Goal: Use online tool/utility: Use online tool/utility

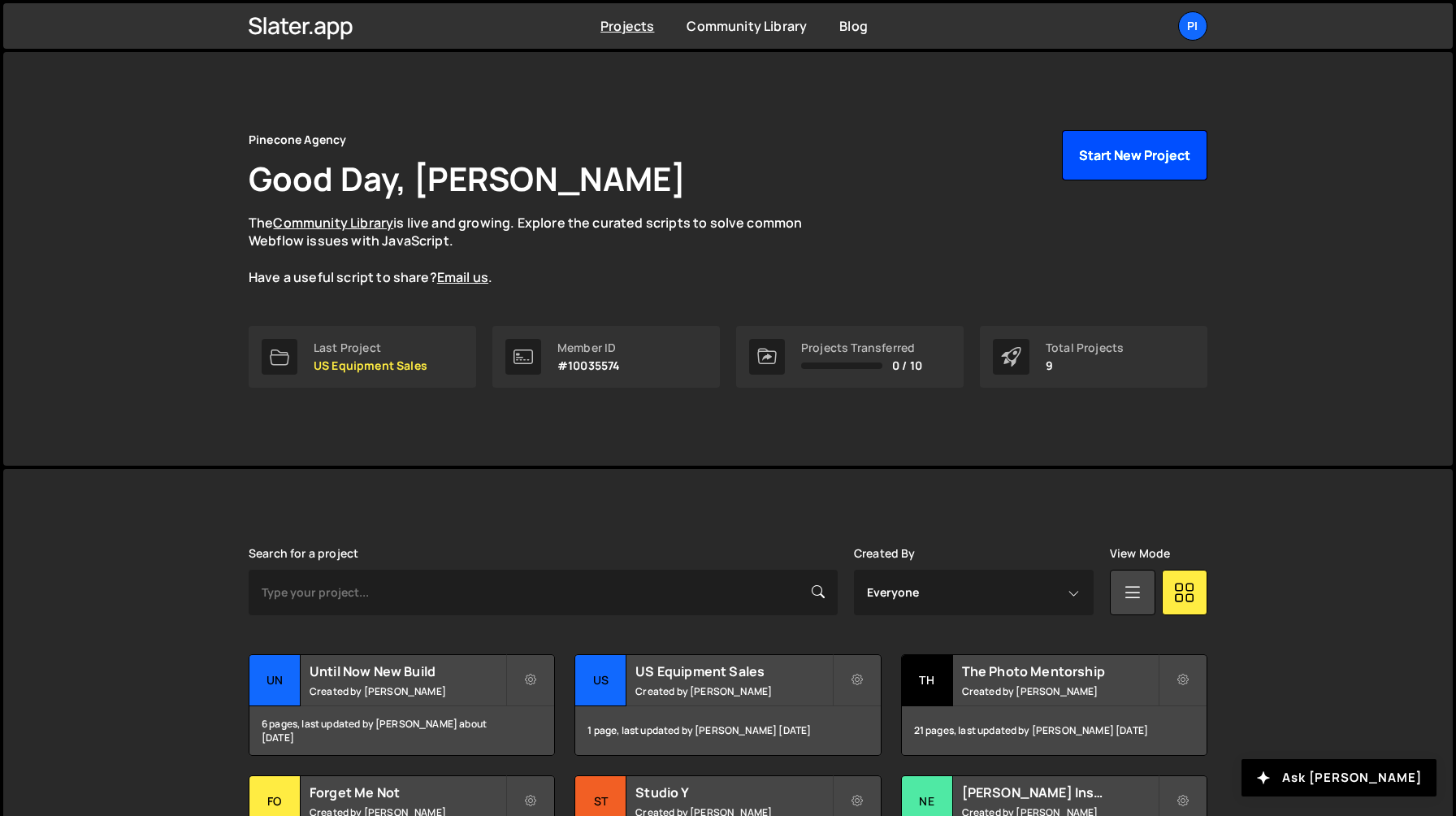
click at [1081, 160] on button "Start New Project" at bounding box center [1135, 155] width 146 height 50
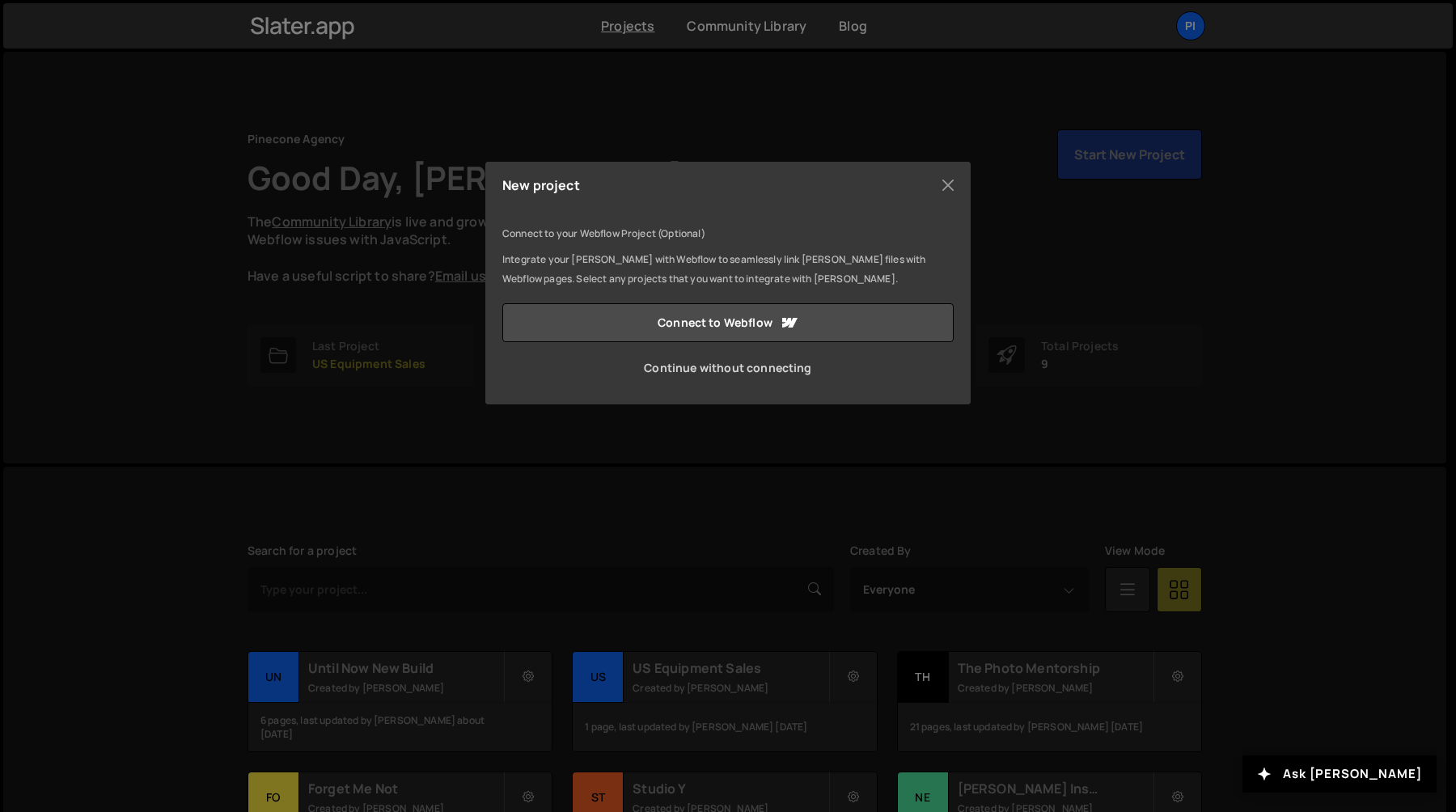
click at [731, 370] on link "Continue without connecting" at bounding box center [728, 368] width 451 height 39
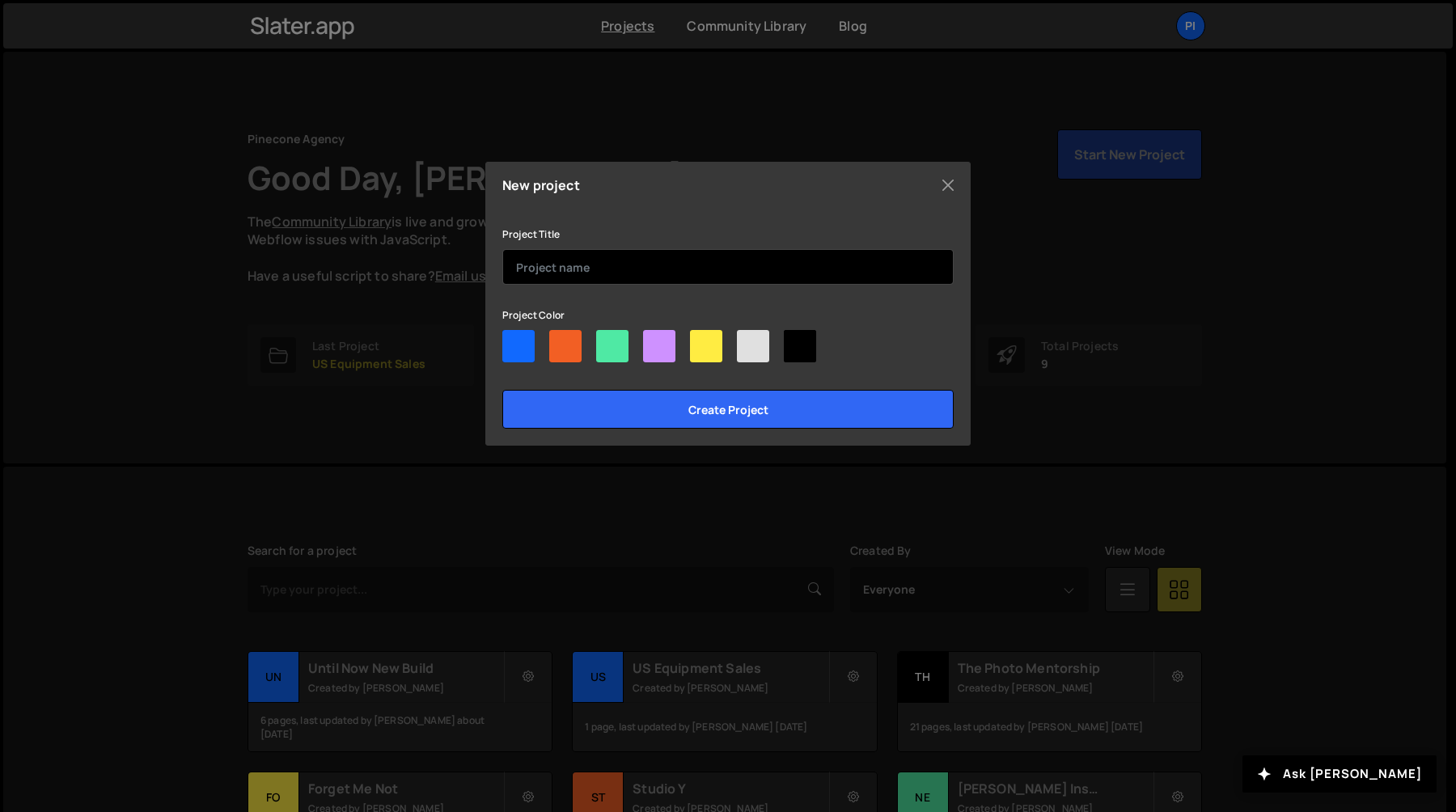
click at [611, 267] on input "text" at bounding box center [728, 267] width 451 height 36
click at [678, 267] on input "text" at bounding box center [728, 267] width 451 height 36
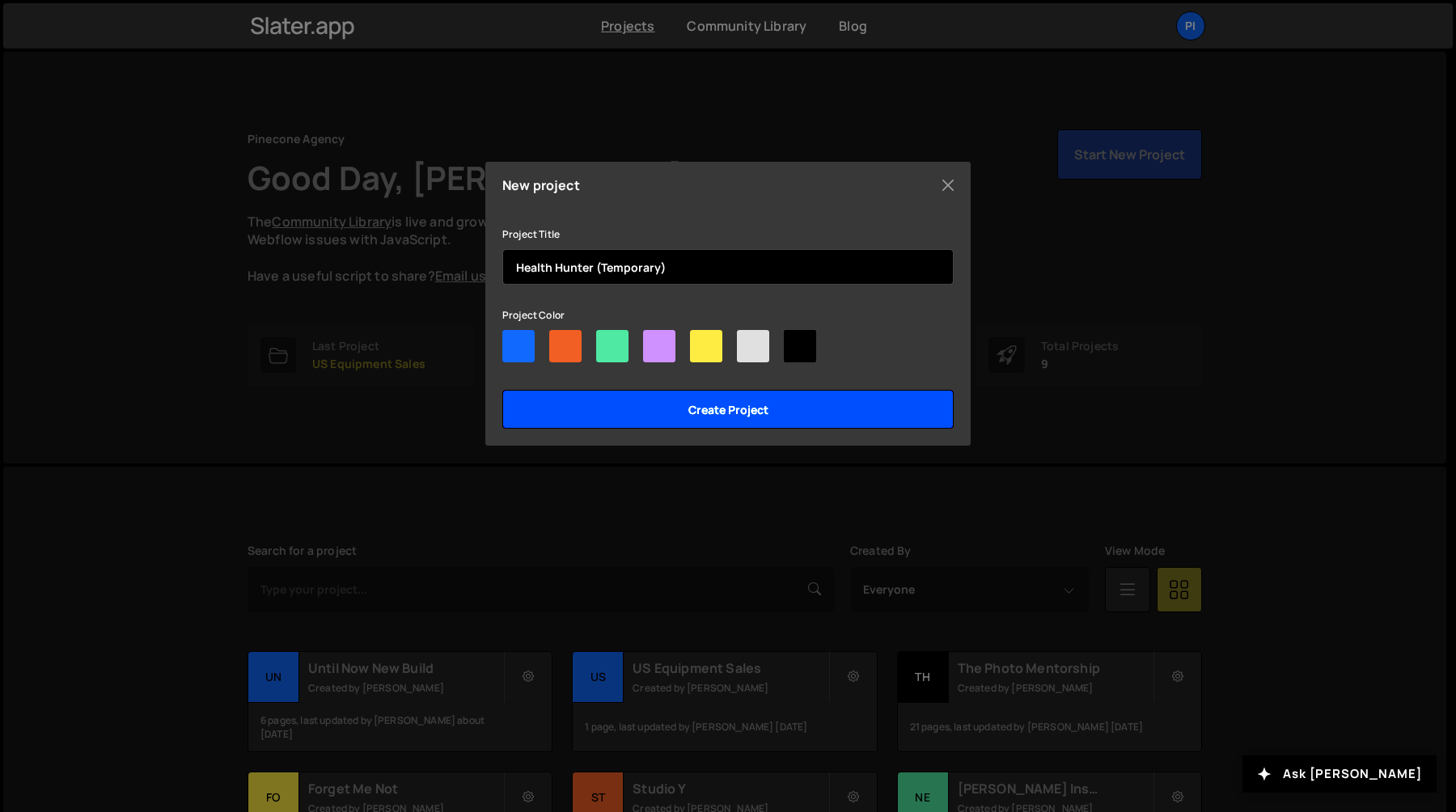
type input "Health Hunter (Temporary)"
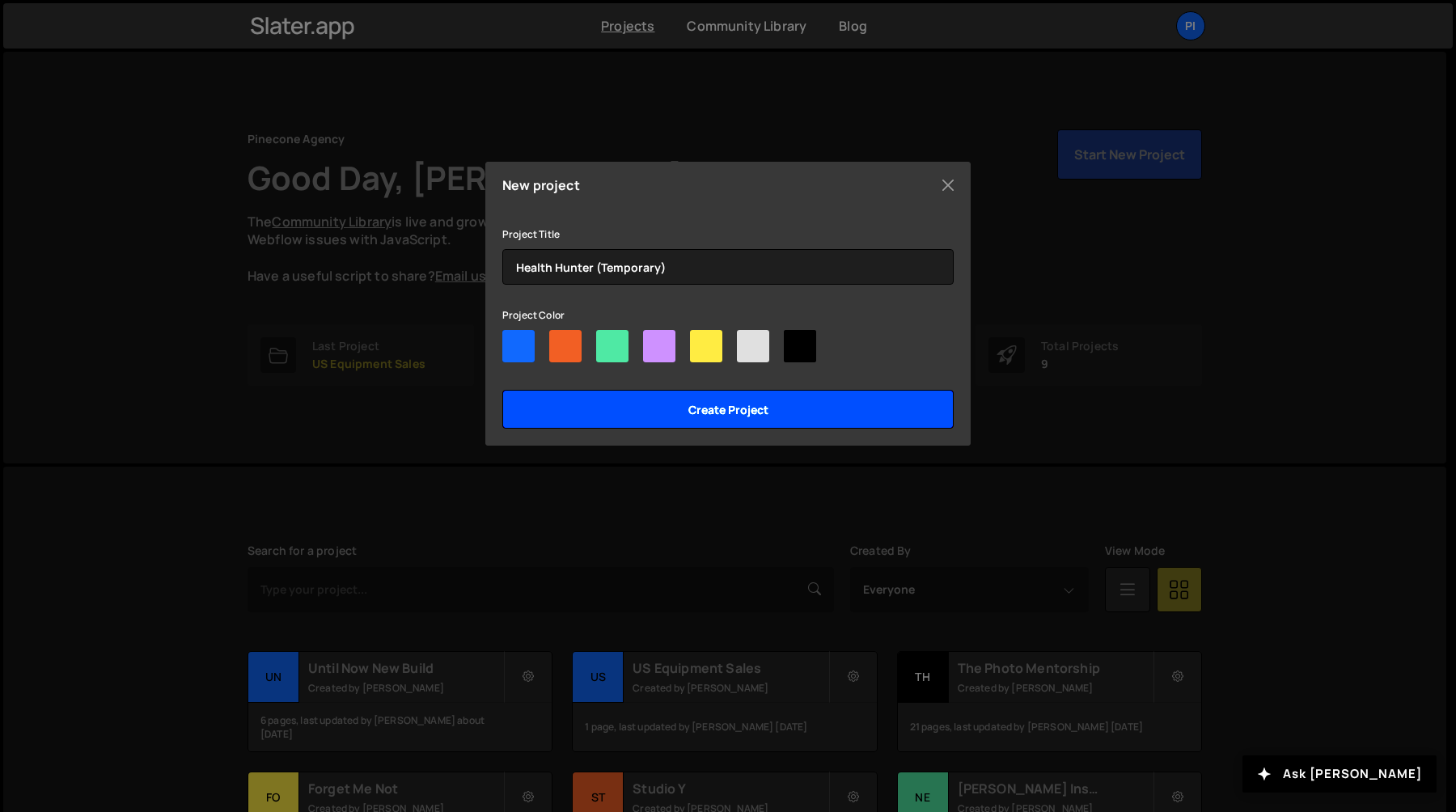
click at [756, 414] on input "Create project" at bounding box center [728, 408] width 451 height 39
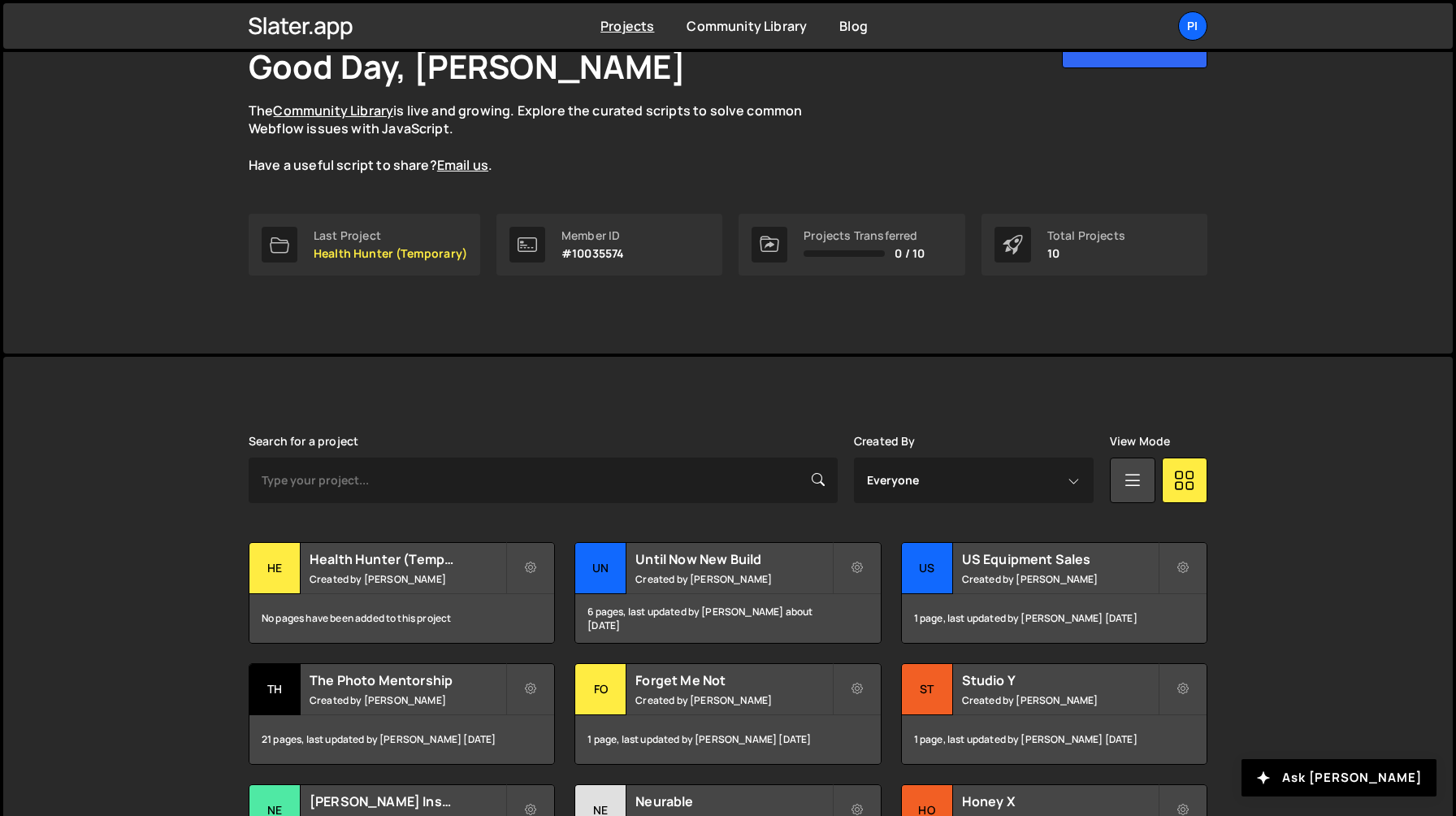
scroll to position [384, 0]
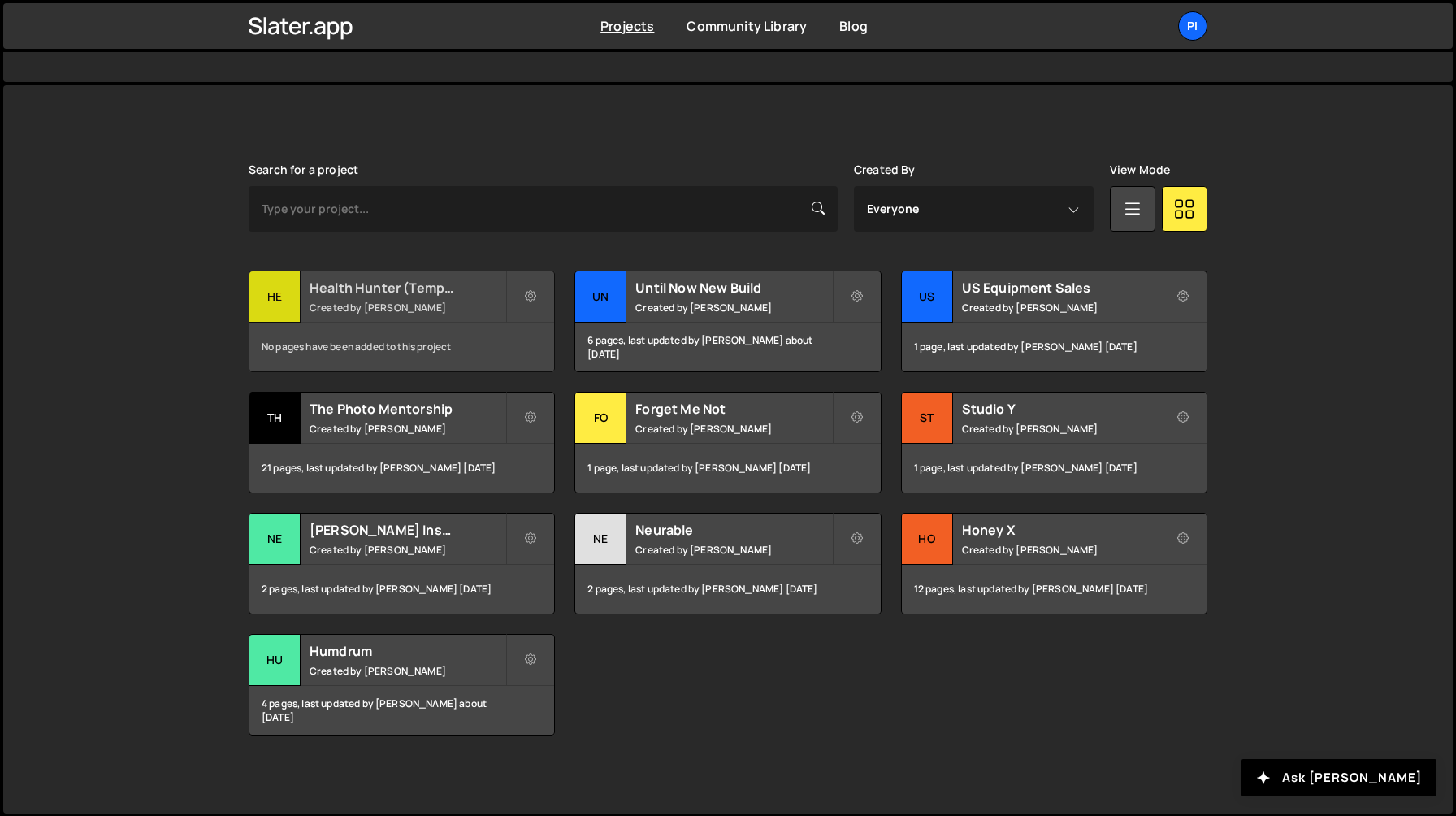
click at [429, 294] on h2 "Health Hunter (Temporary)" at bounding box center [407, 288] width 196 height 18
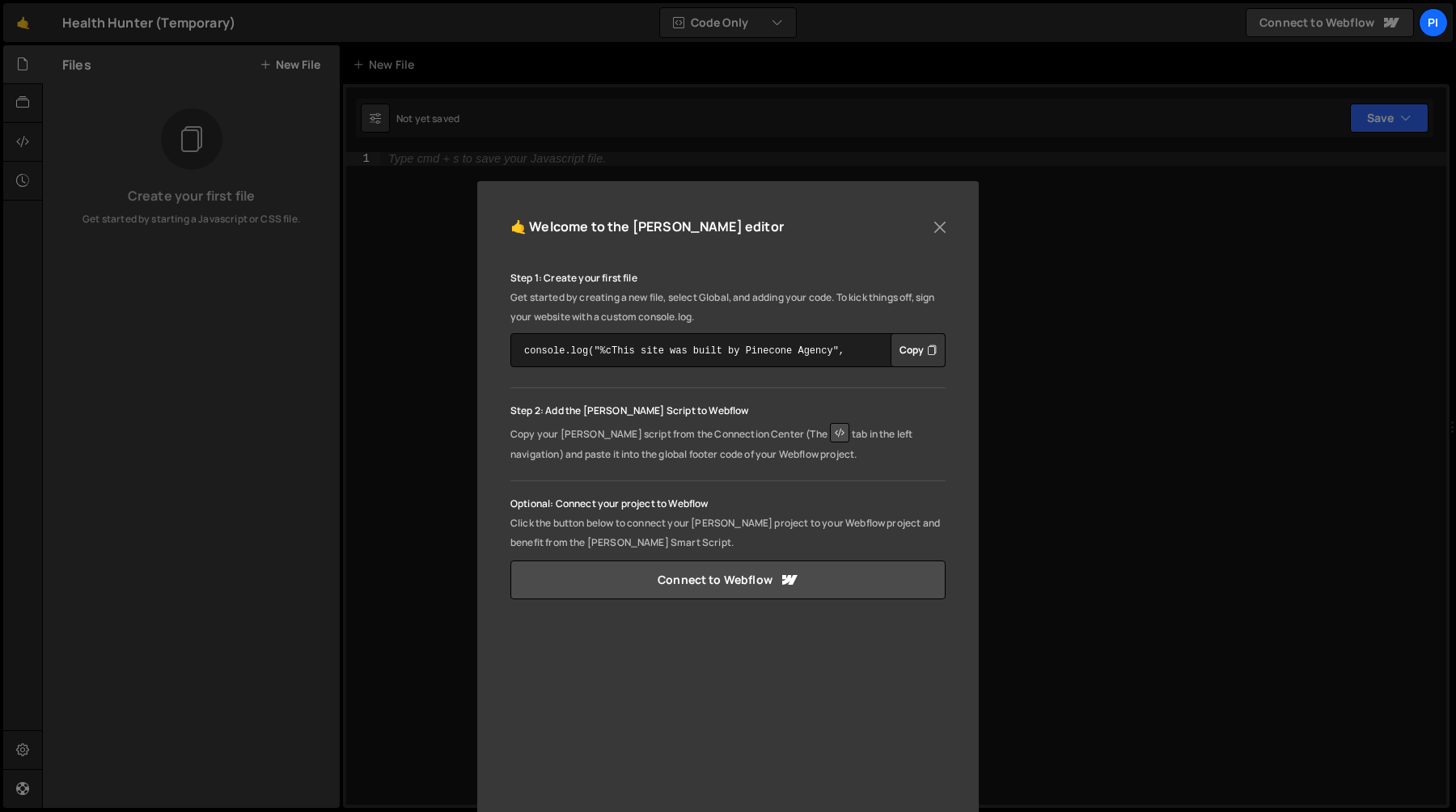
click at [953, 233] on div "🤙 Welcome to the [PERSON_NAME] editor Step 1: Create your first file Get starte…" at bounding box center [728, 543] width 502 height 725
click at [944, 228] on button "Close" at bounding box center [939, 227] width 24 height 24
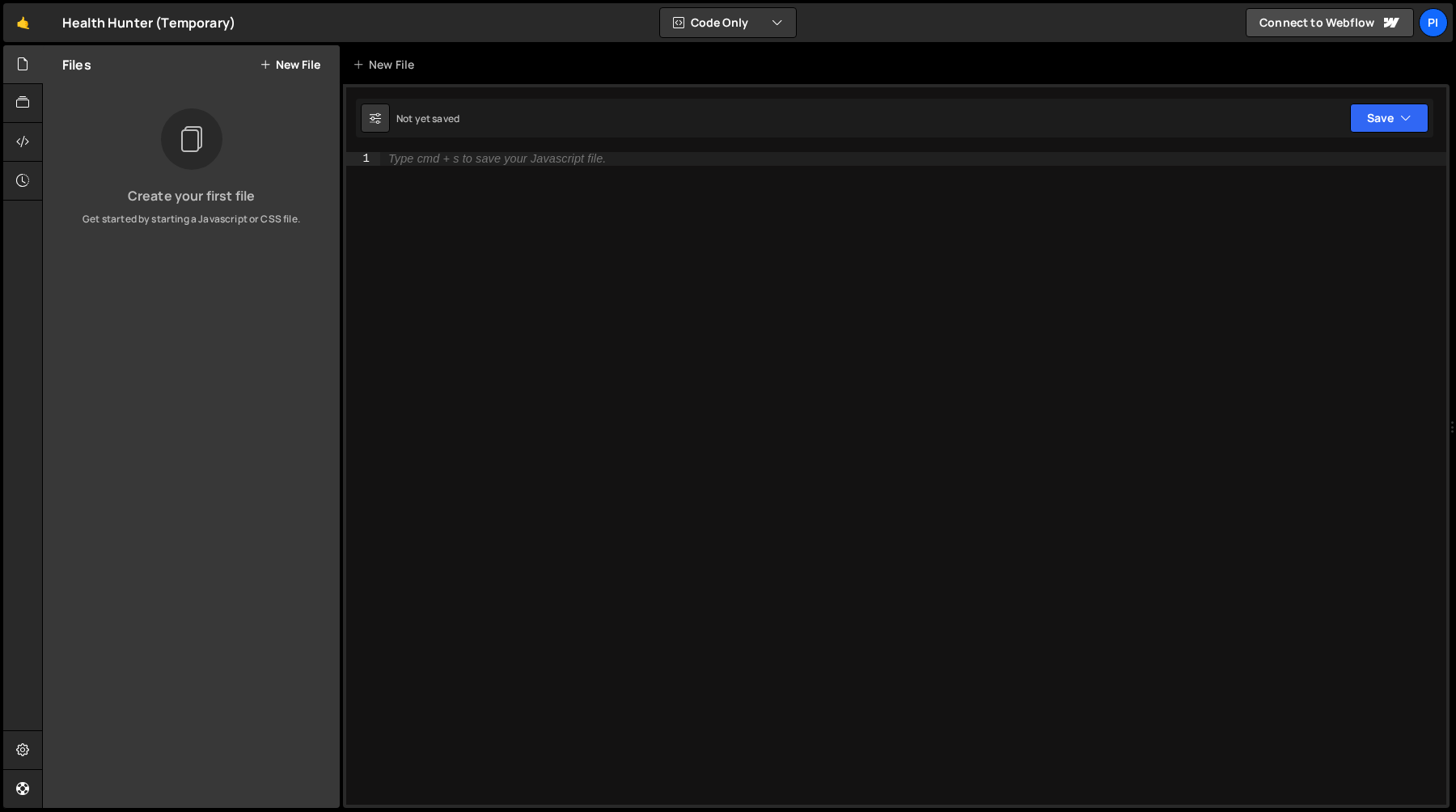
click at [293, 64] on button "New File" at bounding box center [289, 65] width 61 height 13
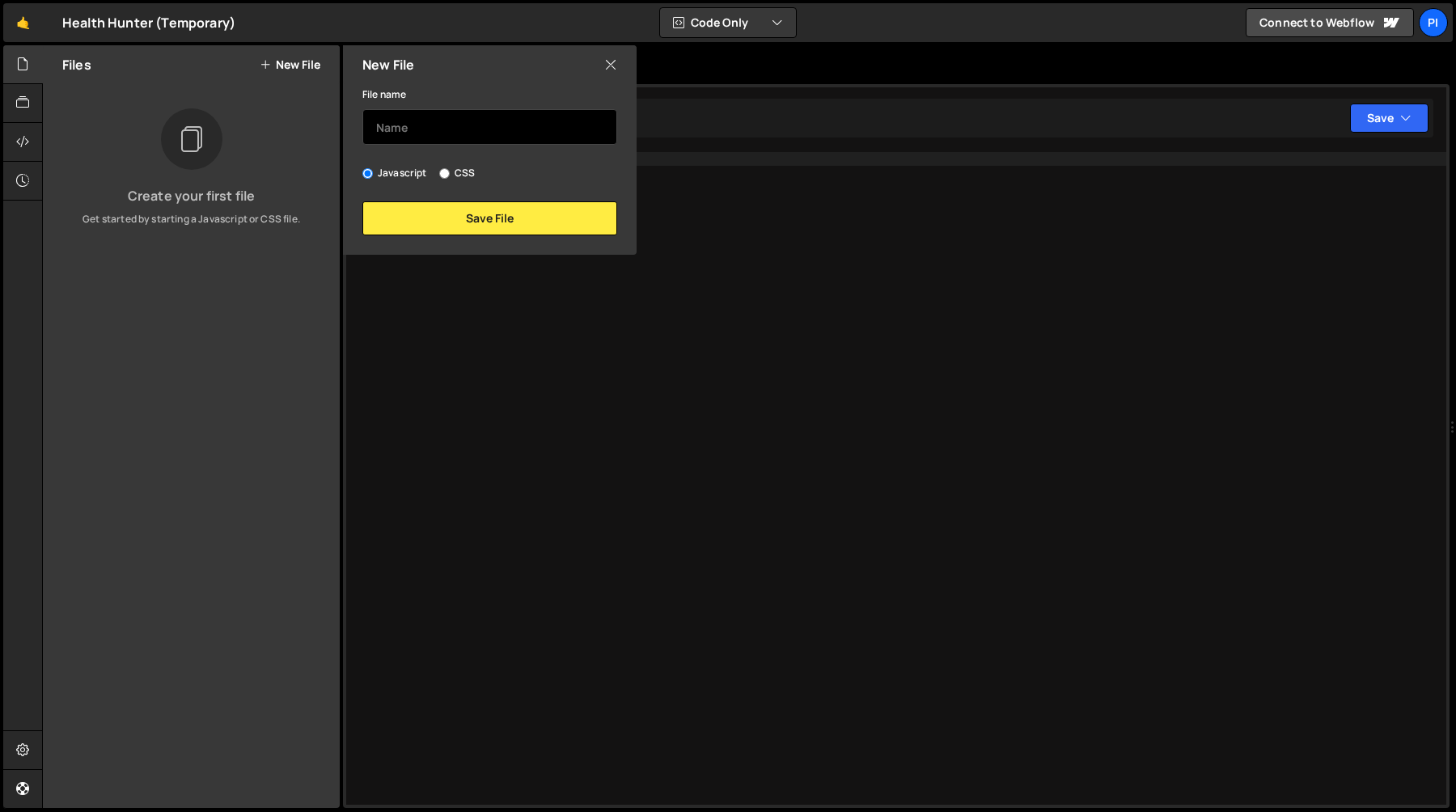
click at [433, 131] on input "text" at bounding box center [490, 127] width 254 height 36
type input "\"
type input "filter"
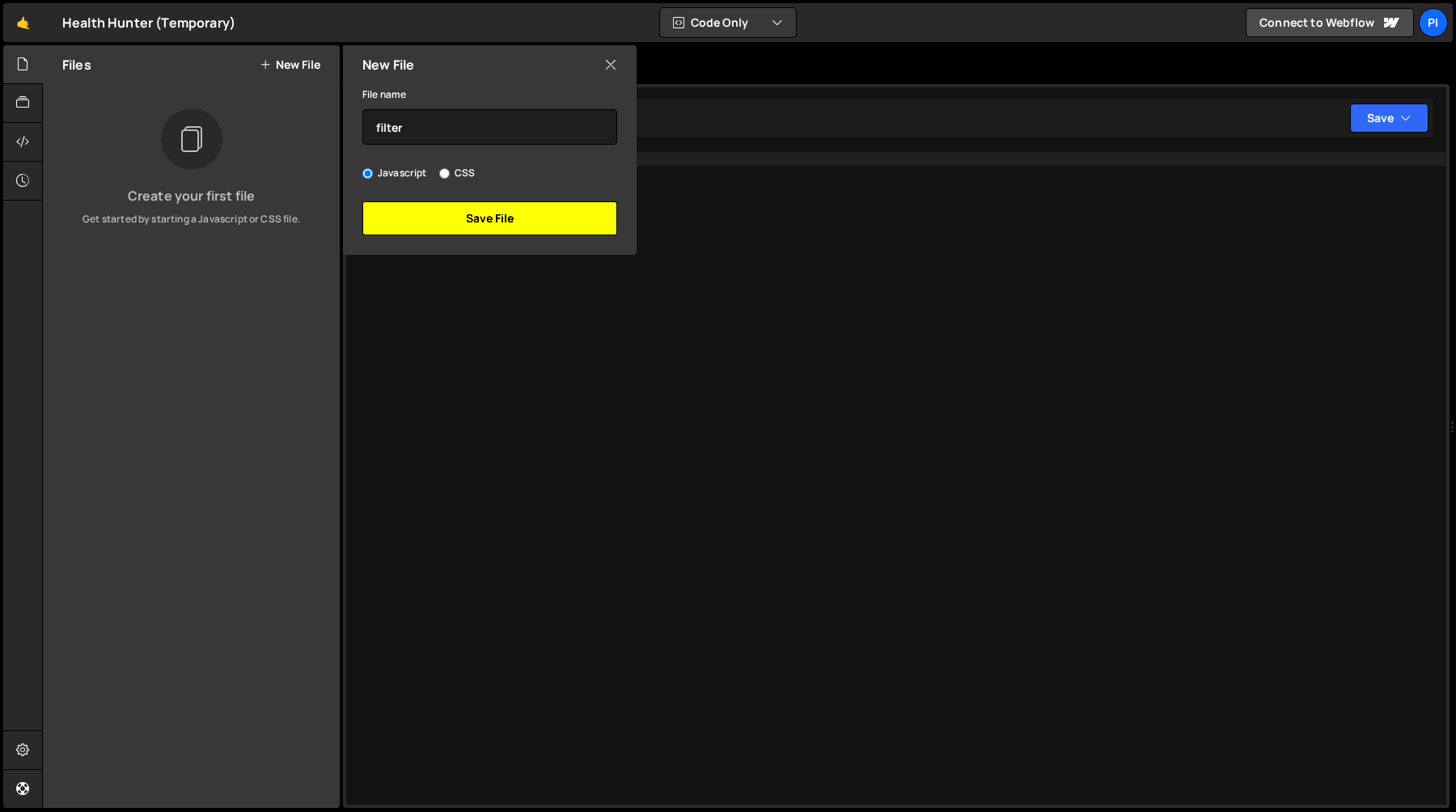
click at [447, 224] on button "Save File" at bounding box center [490, 219] width 254 height 34
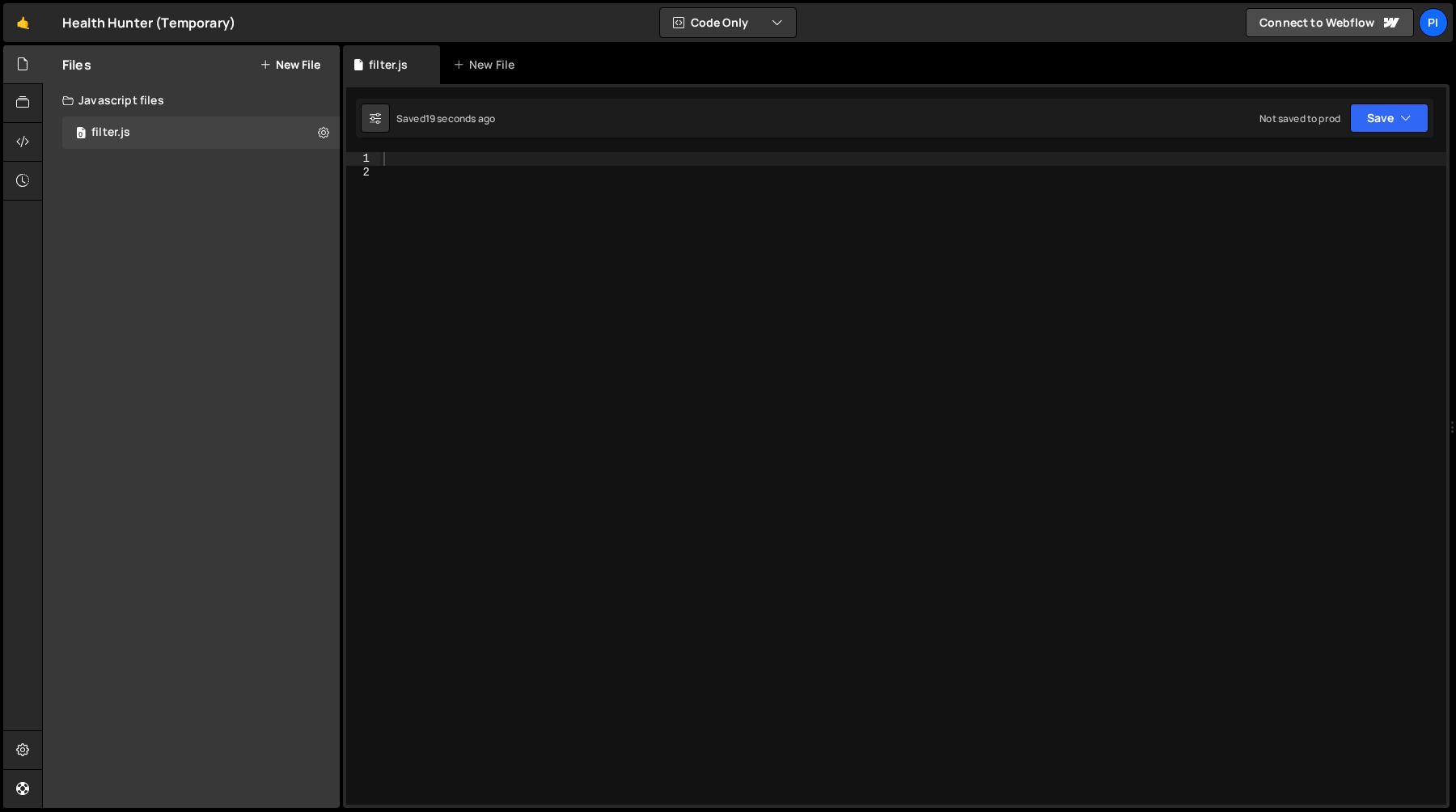
click at [531, 267] on div at bounding box center [912, 492] width 1066 height 680
paste textarea "</script>"
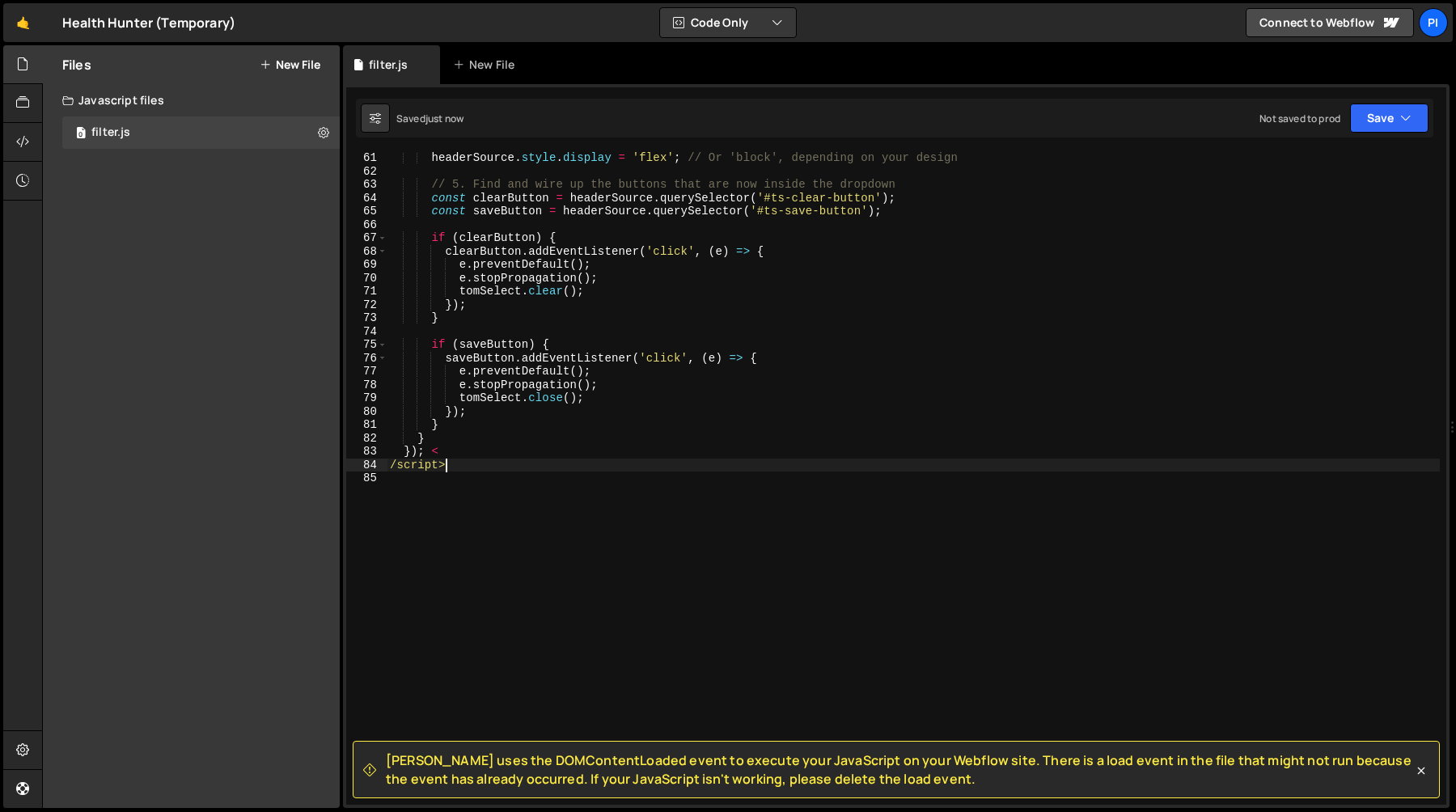
scroll to position [788, 0]
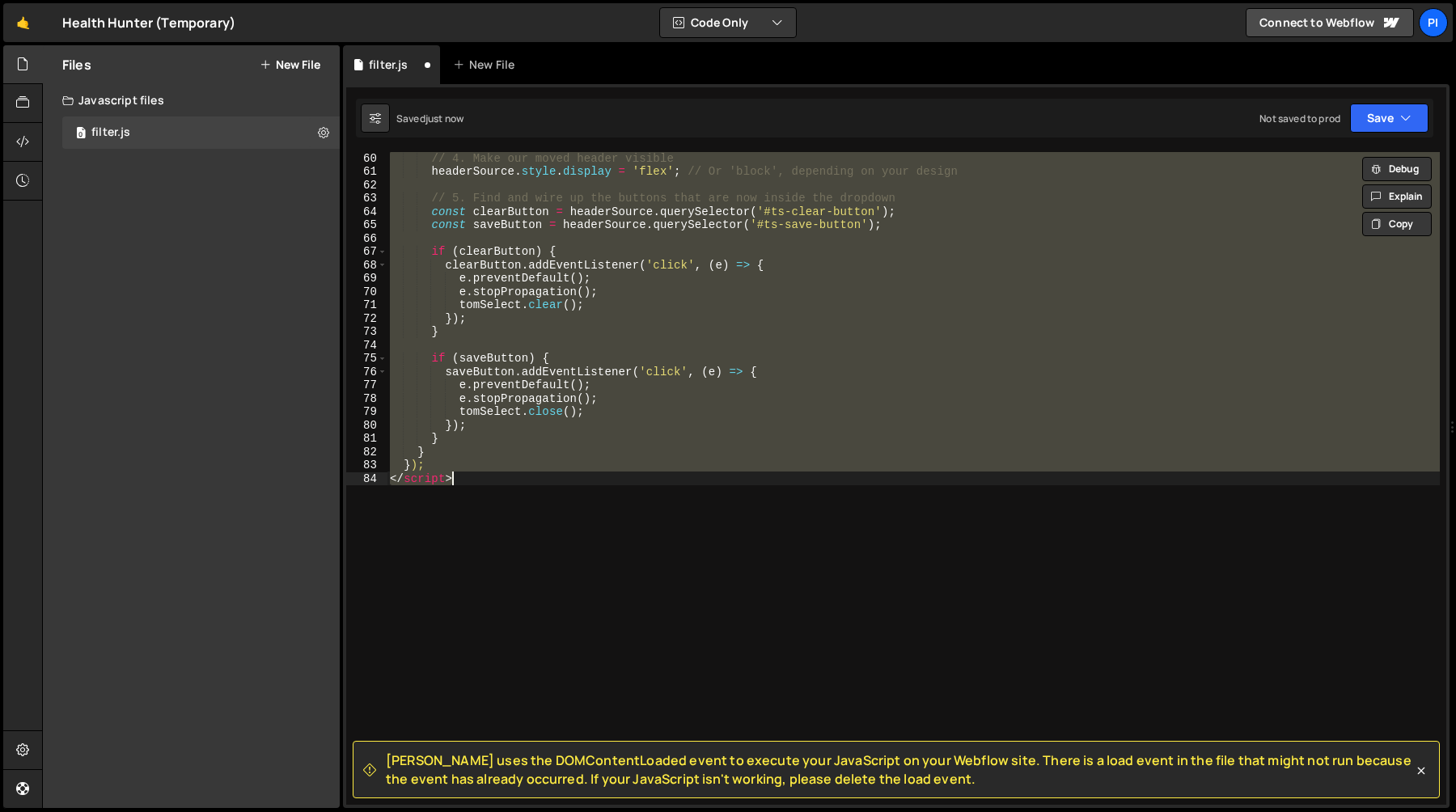
click at [534, 477] on div "// 4. Make our moved header visible headerSource . style . display = 'flex' ; /…" at bounding box center [913, 478] width 1053 height 653
type textarea "</script>"
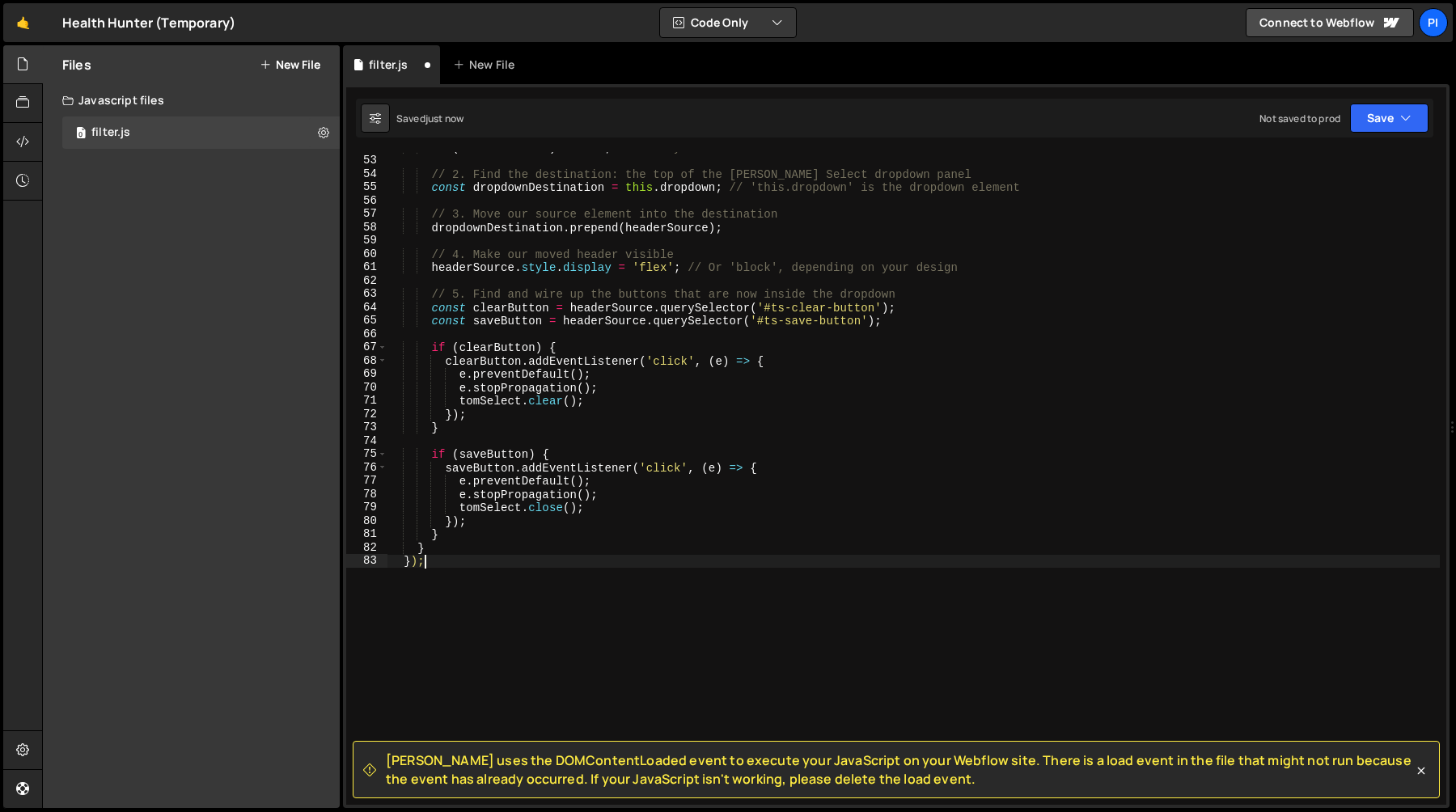
scroll to position [0, 0]
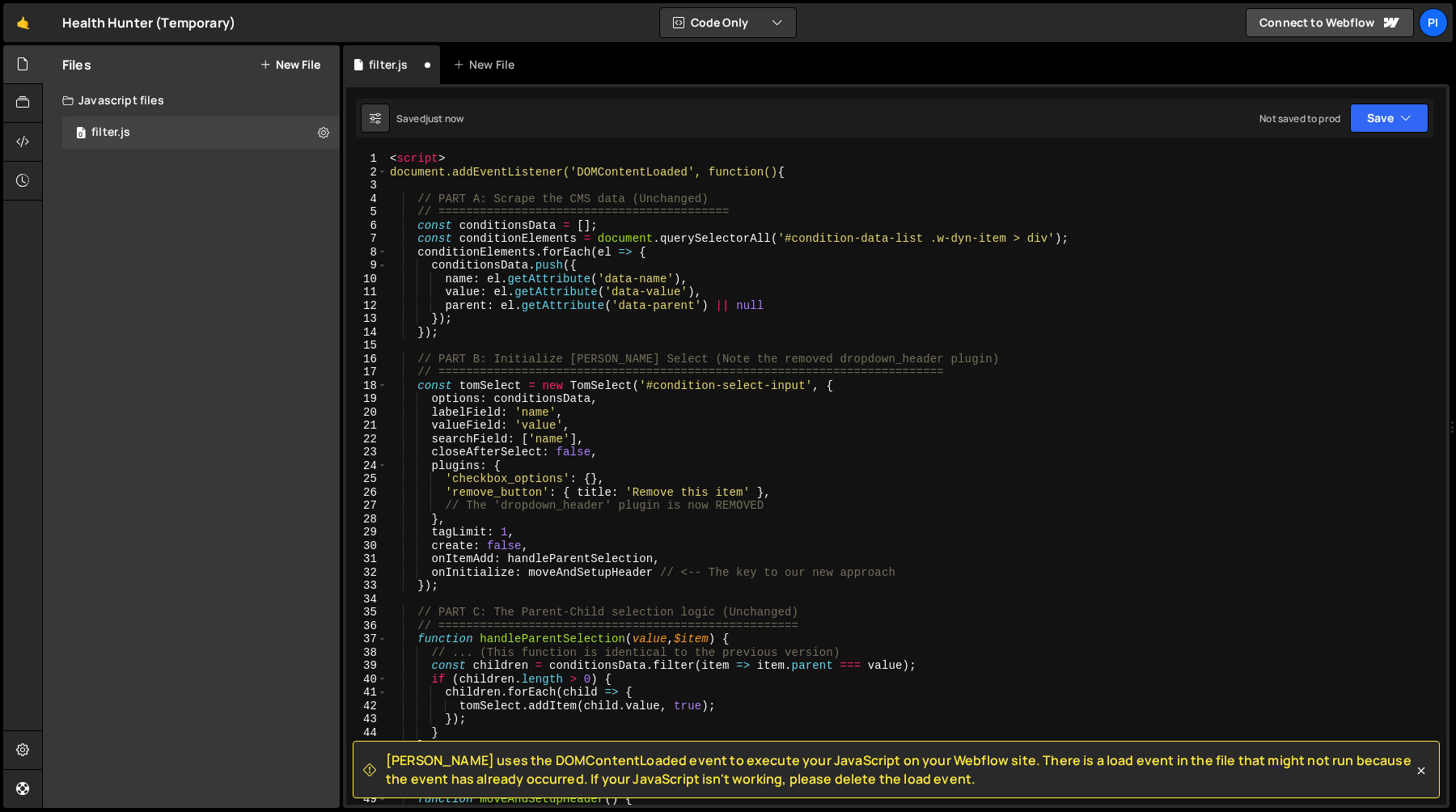
click at [491, 161] on div "< script > document.addEventListener('DOMContentLoaded', function() { // PART A…" at bounding box center [913, 492] width 1053 height 680
type textarea "<script>"
type textarea "document.addEventListener('DOMContentLoaded', function() {"
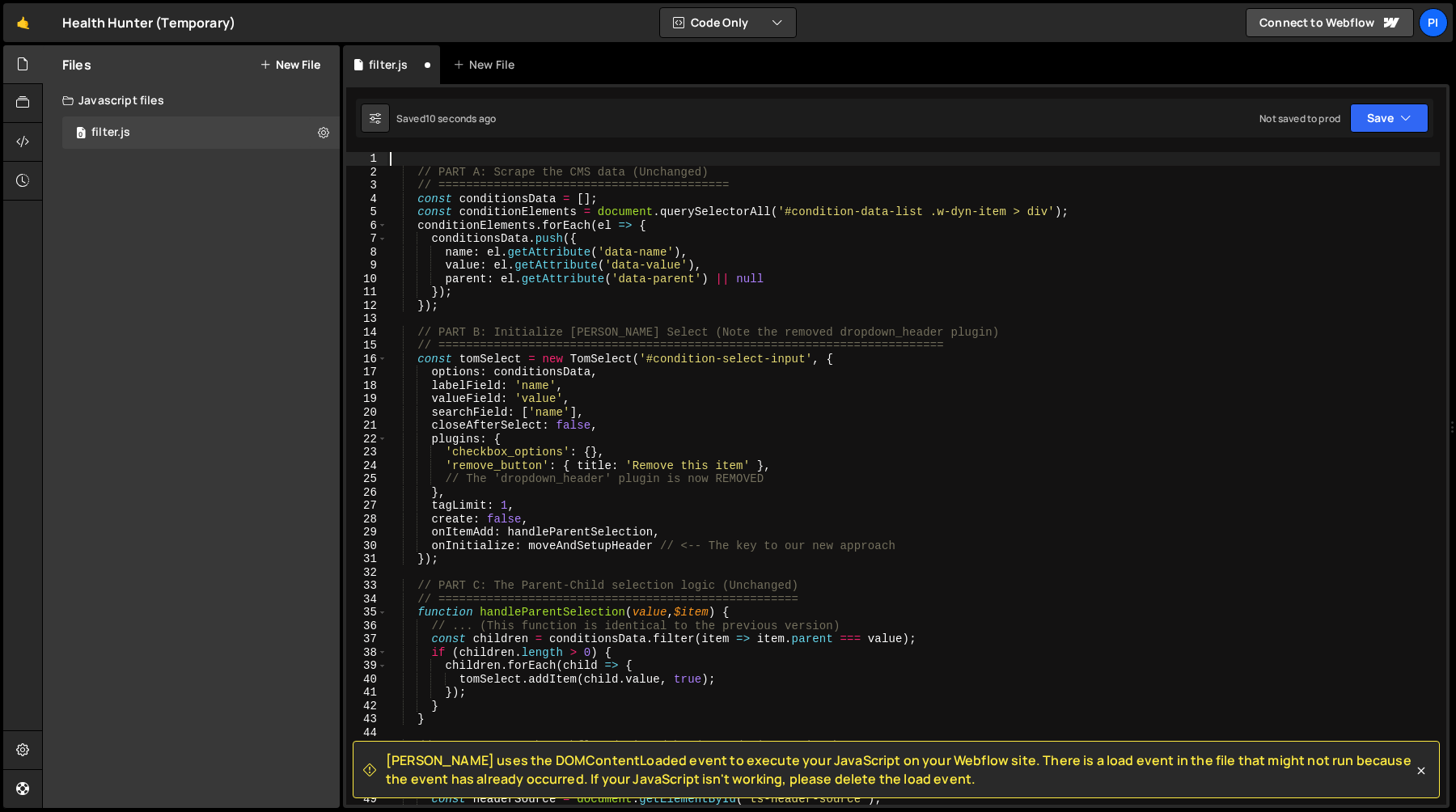
type textarea "});"
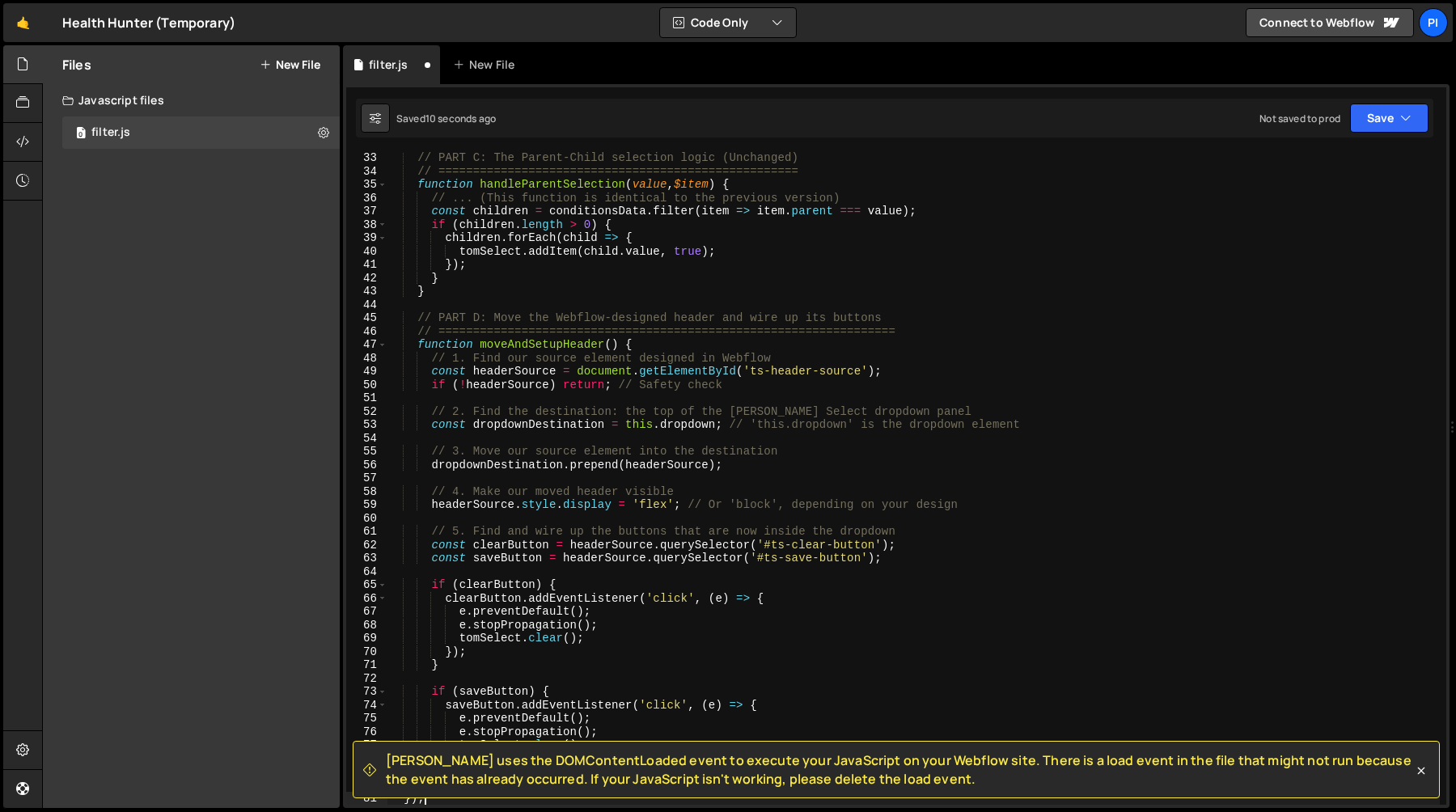
scroll to position [427, 0]
type textarea "}"
click at [1420, 771] on icon at bounding box center [1421, 770] width 7 height 7
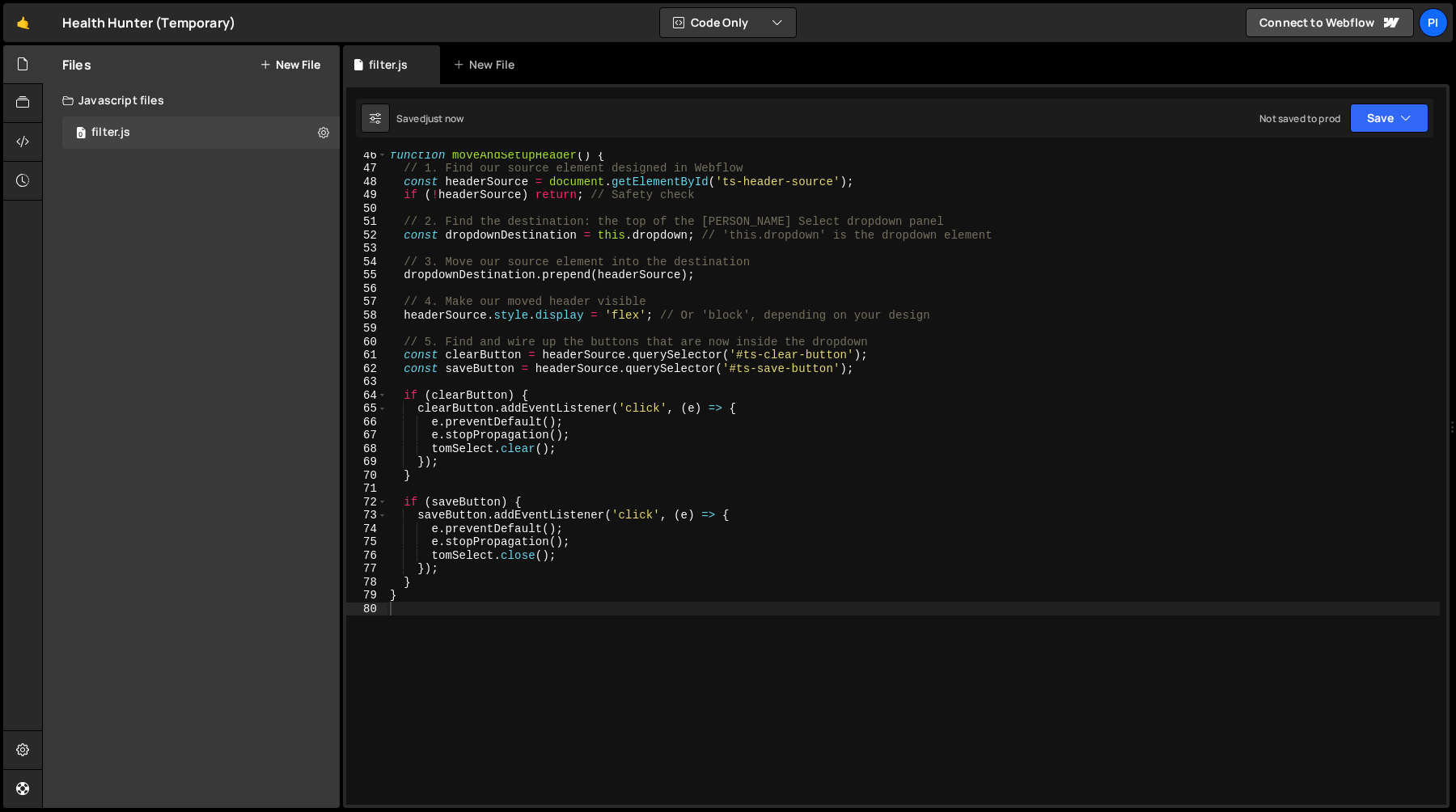
scroll to position [0, 0]
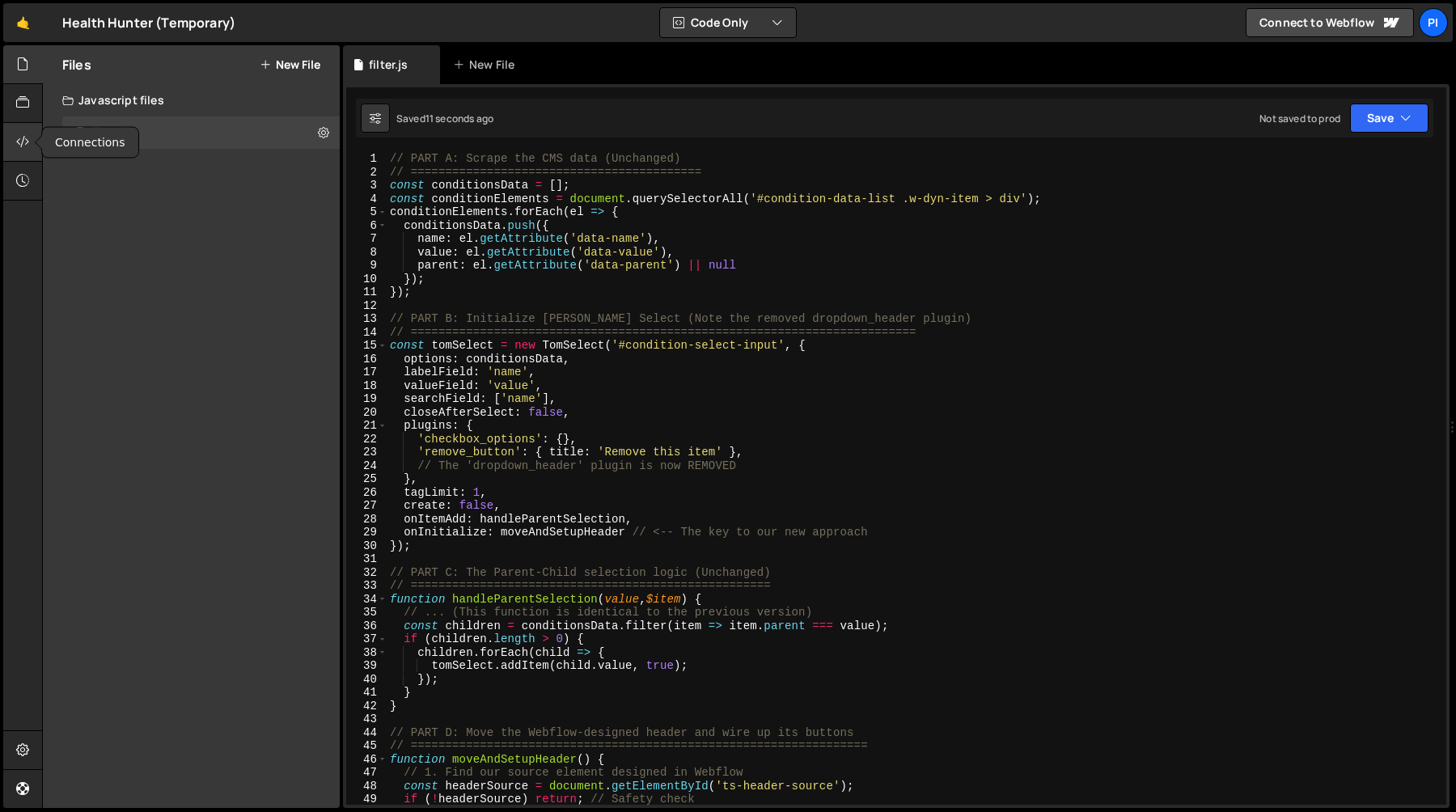
click at [14, 141] on div at bounding box center [23, 142] width 40 height 39
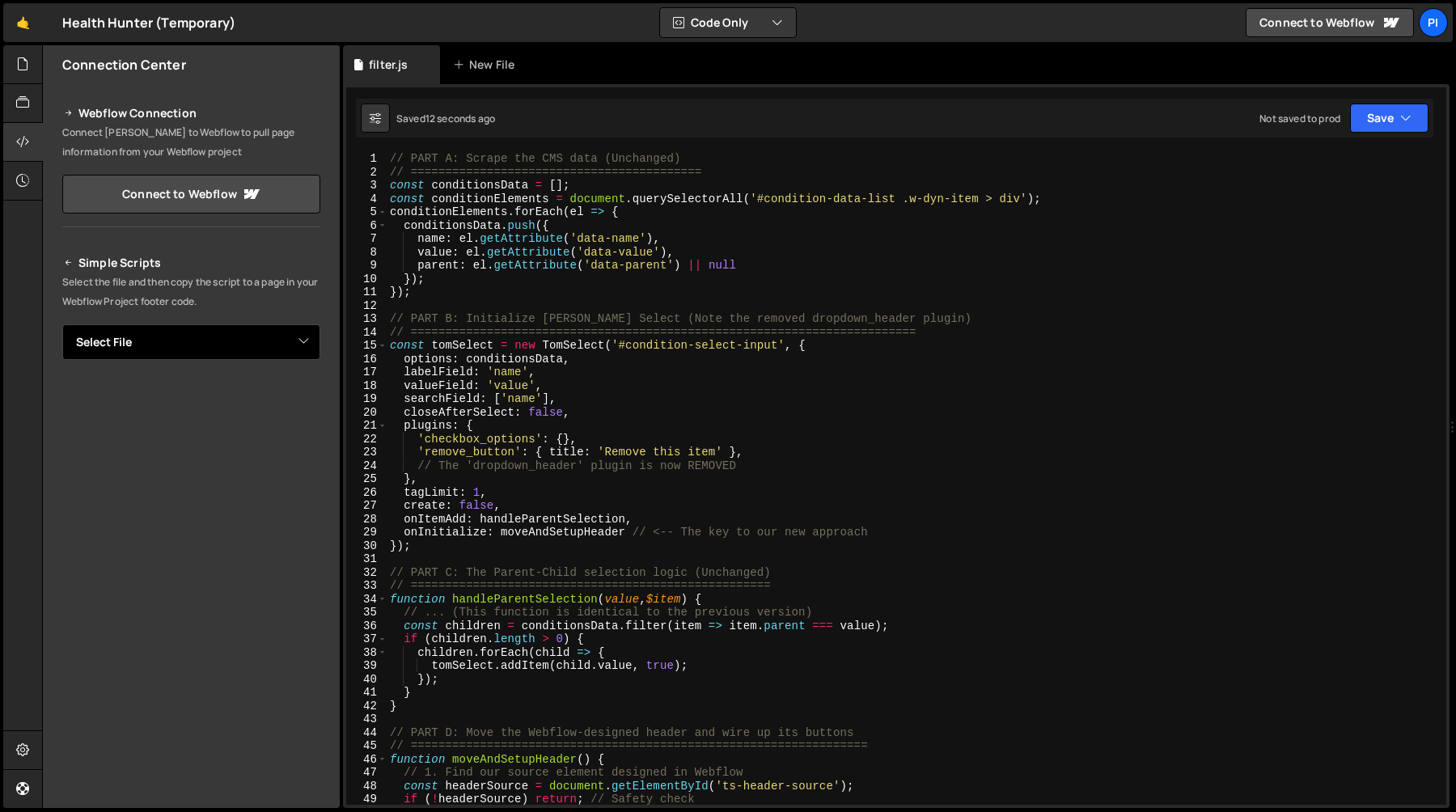
click at [207, 340] on select "Select File filter.js" at bounding box center [192, 342] width 258 height 36
select select "44708"
click at [273, 401] on button "Copy" at bounding box center [270, 397] width 55 height 34
click at [703, 143] on div "1 Type cmd + s to save your Javascript file. הההההההההההההההההההההההההההההההההה…" at bounding box center [895, 446] width 1106 height 724
click at [703, 153] on div "// PART A: Scrape the CMS data (Unchanged) // =================================…" at bounding box center [913, 492] width 1053 height 680
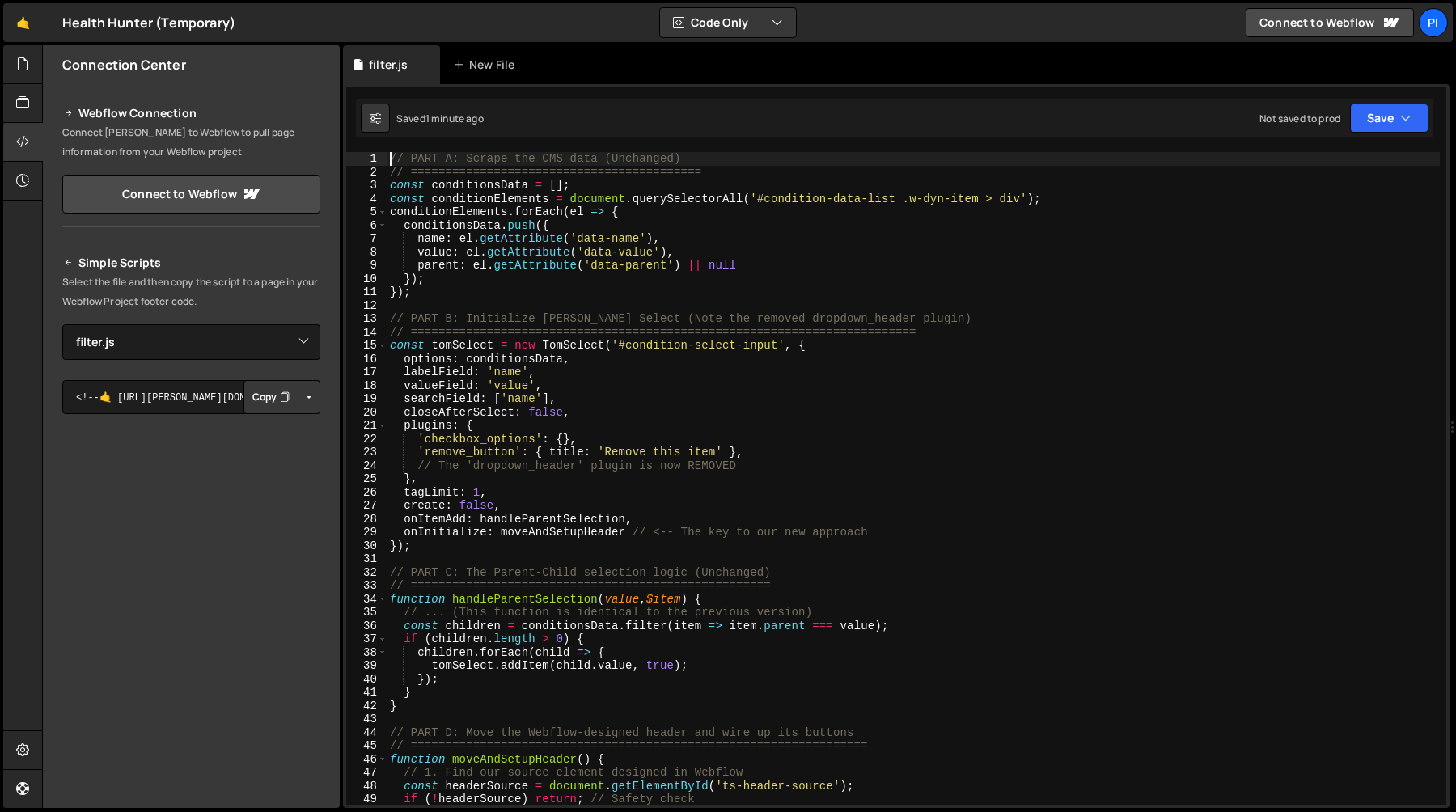
type textarea "// PART A: Scrape the CMS data (Unchanged)"
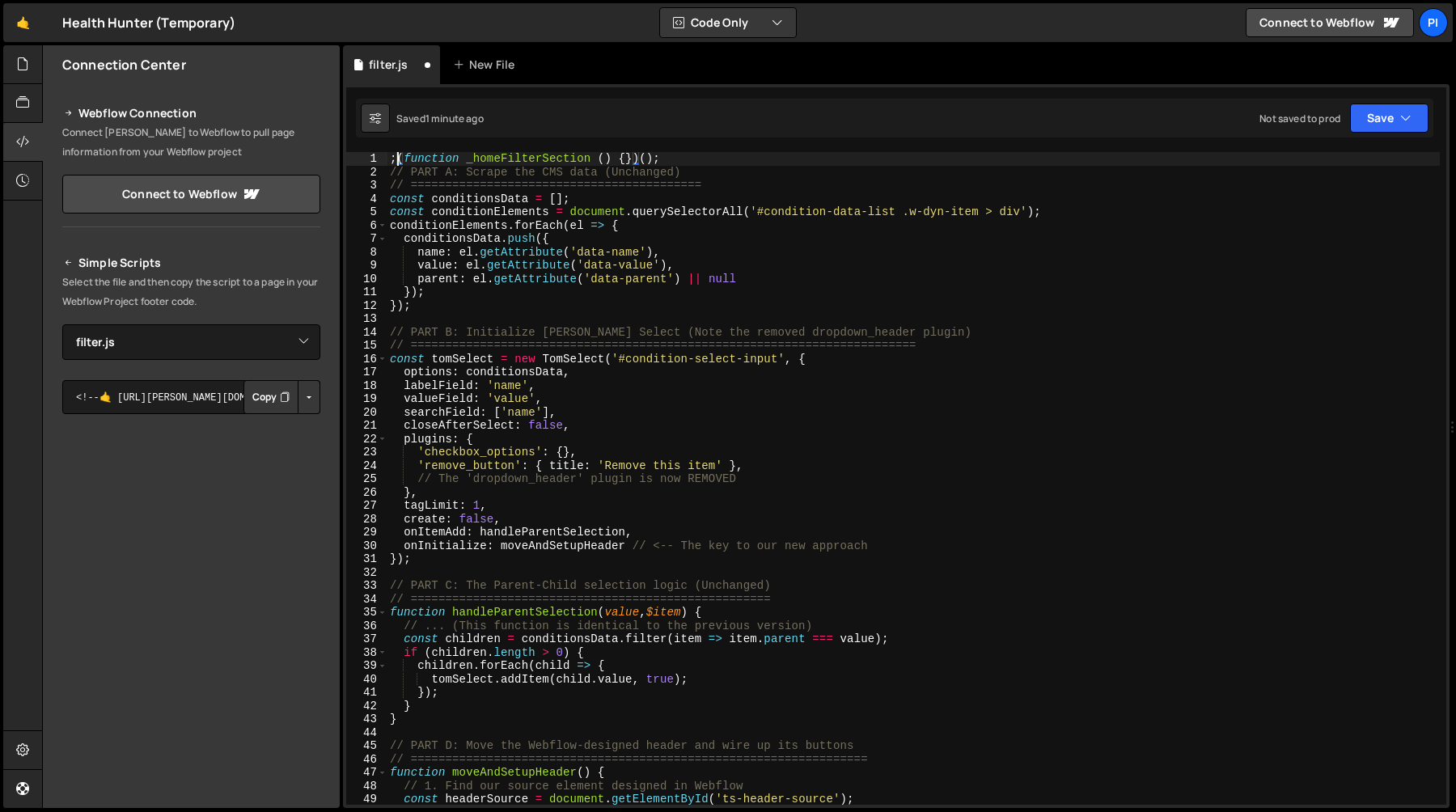
scroll to position [0, 1]
type textarea ";(function _homeFilterSection () {"
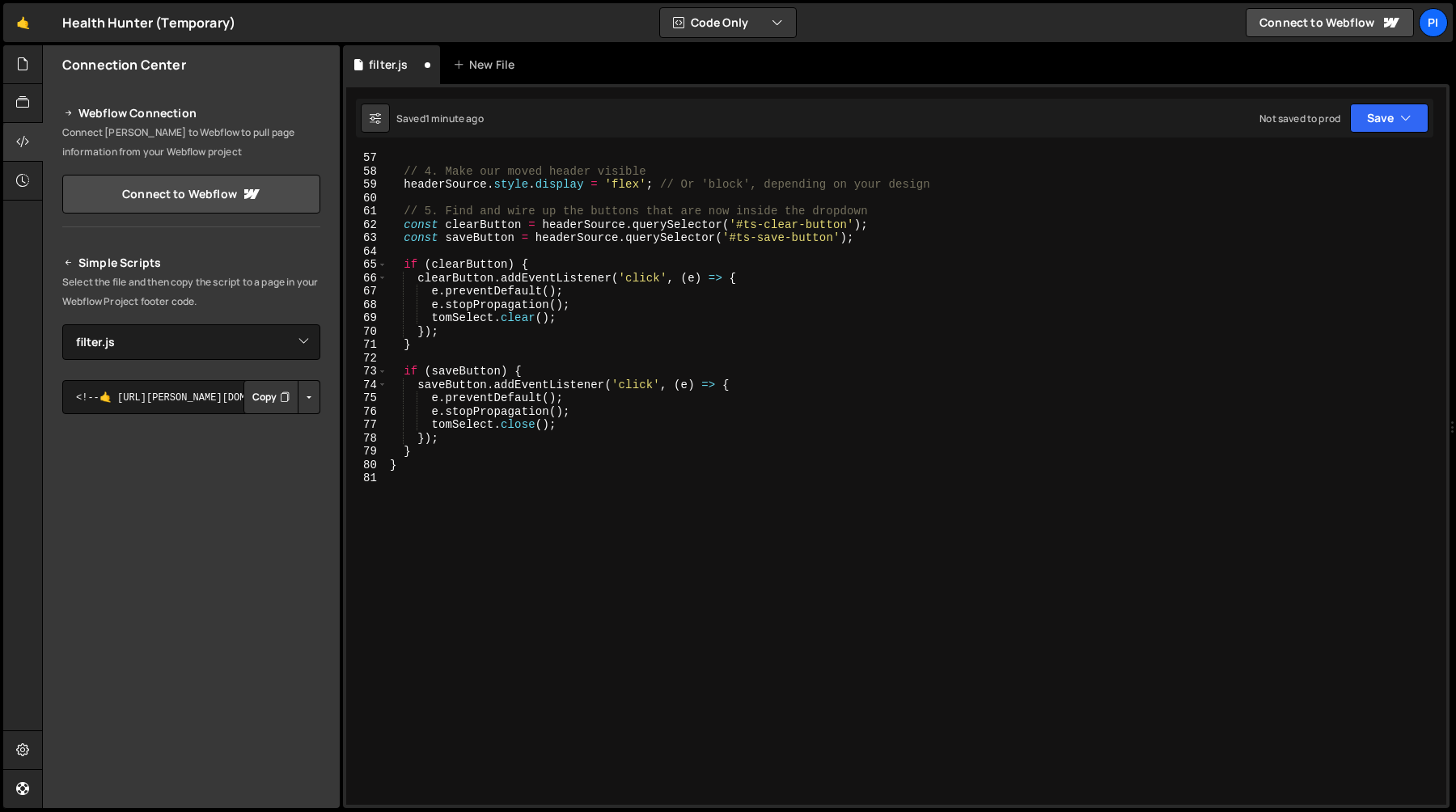
scroll to position [748, 0]
click at [625, 515] on div "// 4. Make our moved header visible headerSource . style . display = 'flex' ; /…" at bounding box center [913, 491] width 1053 height 680
paste textarea "})();"
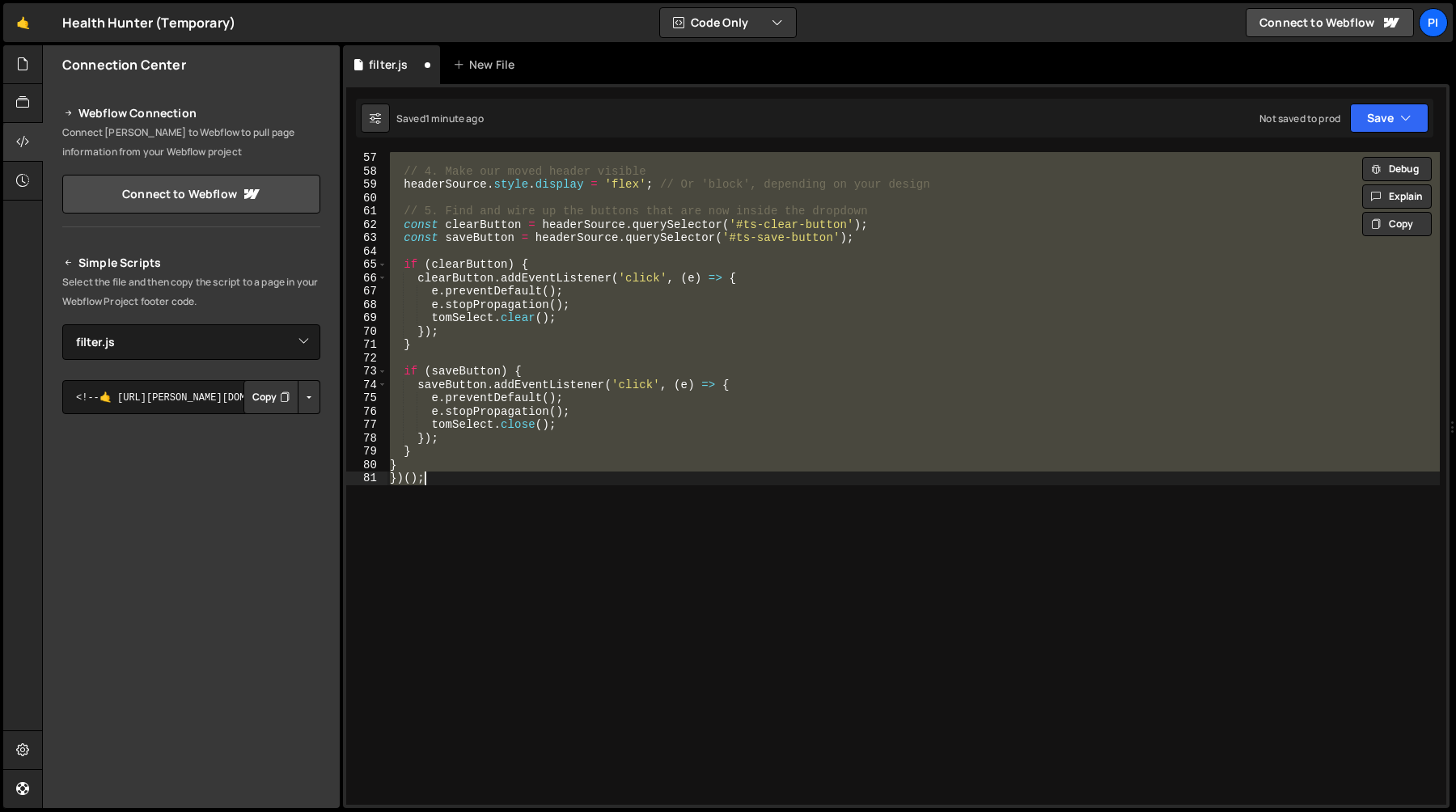
click at [619, 520] on div "// 4. Make our moved header visible headerSource . style . display = 'flex' ; /…" at bounding box center [913, 478] width 1053 height 653
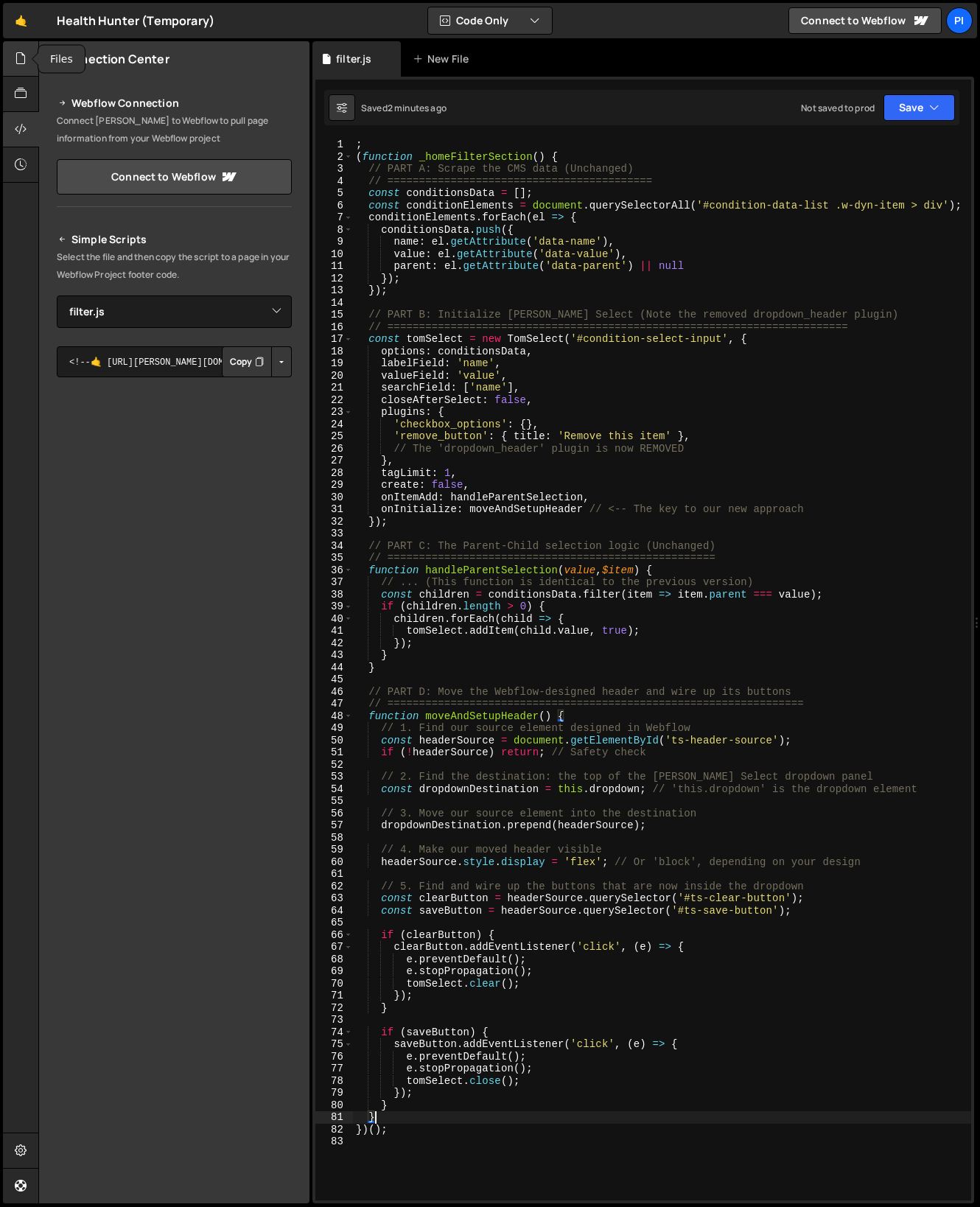
click at [16, 65] on icon at bounding box center [20, 58] width 12 height 16
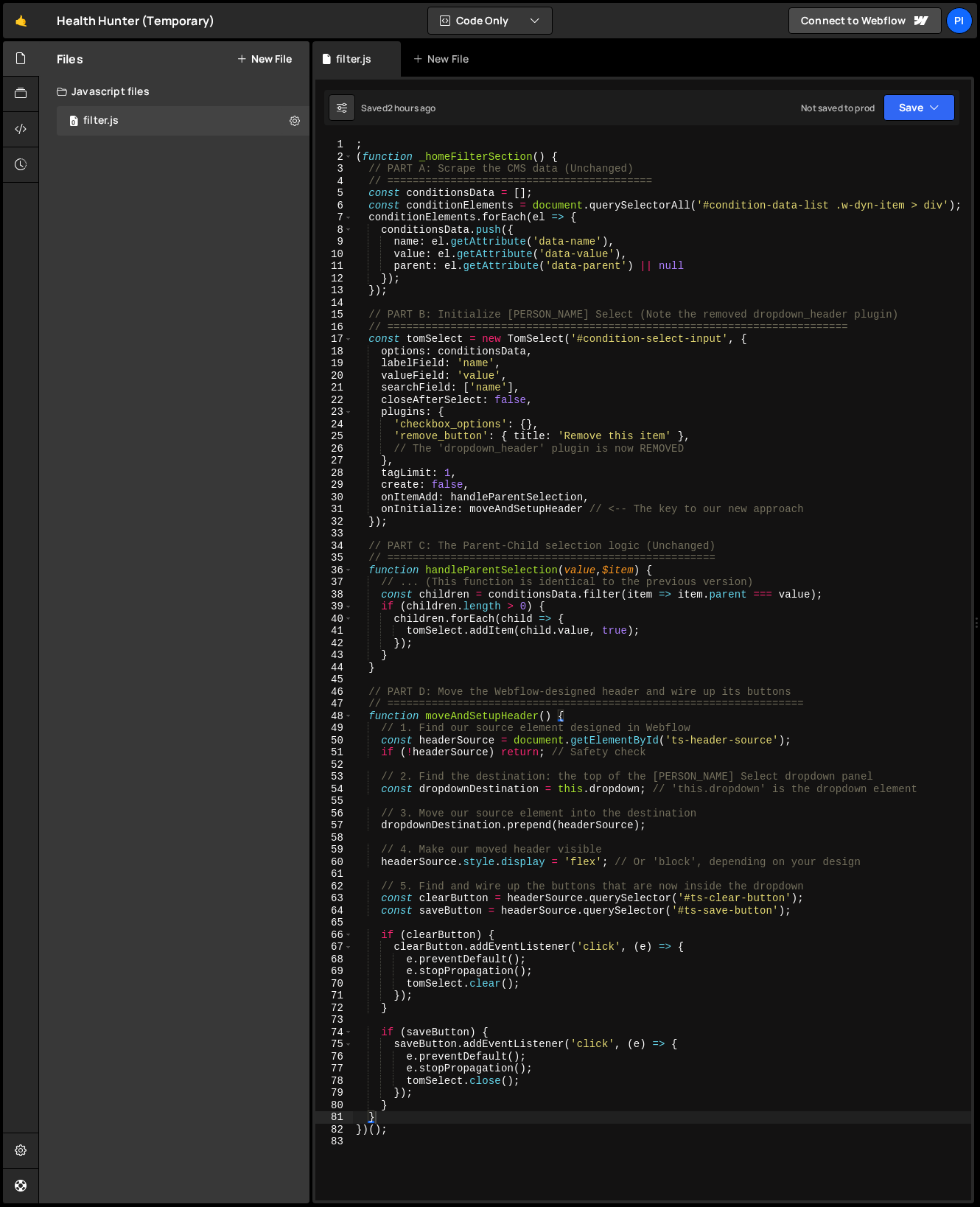
click at [568, 395] on div "; ( function _homeFilterSection ( ) { // PART A: Scrape the CMS data (Unchanged…" at bounding box center [662, 682] width 619 height 1087
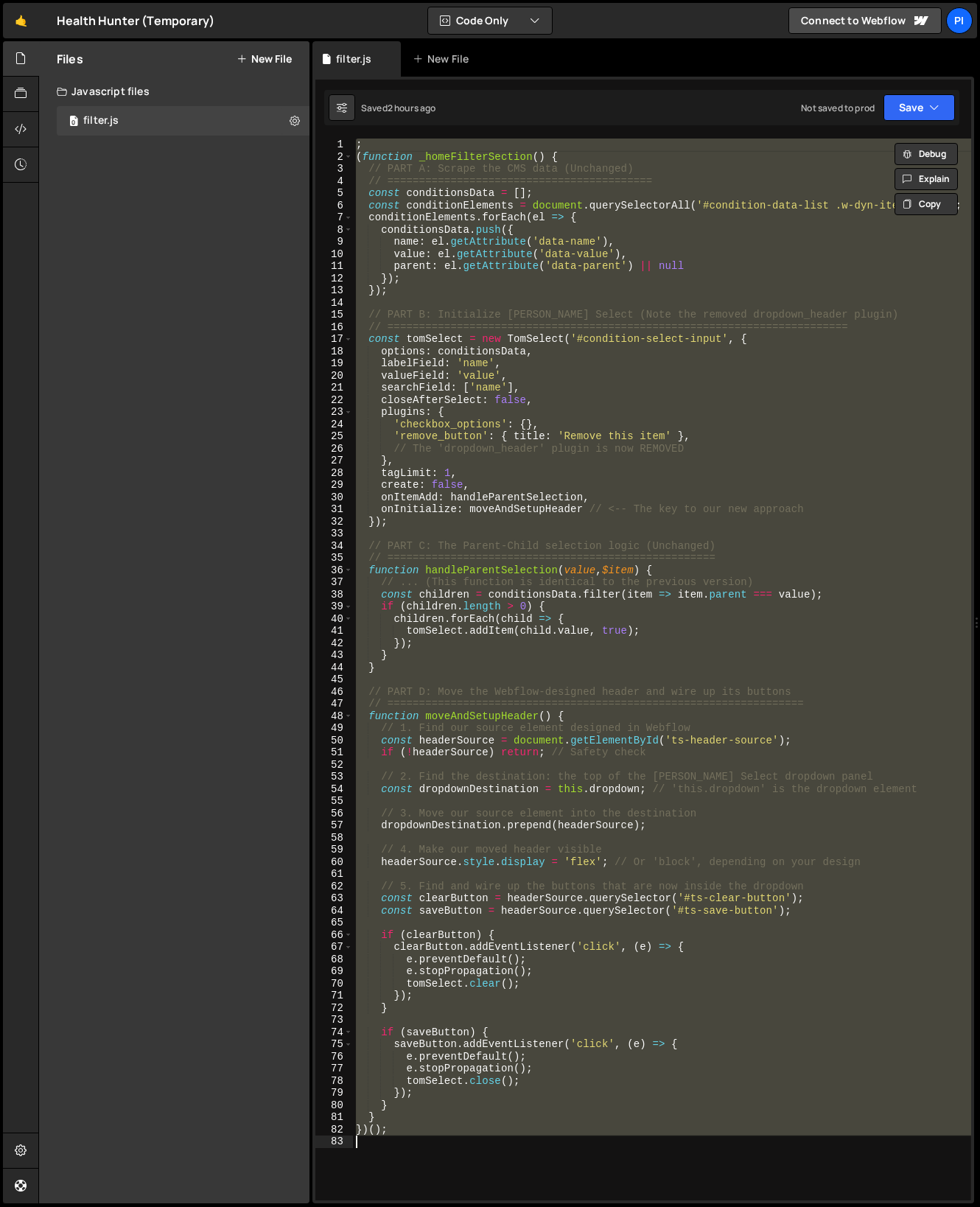
click at [530, 401] on div "; ( function _homeFilterSection ( ) { // PART A: Scrape the CMS data (Unchanged…" at bounding box center [662, 669] width 619 height 1062
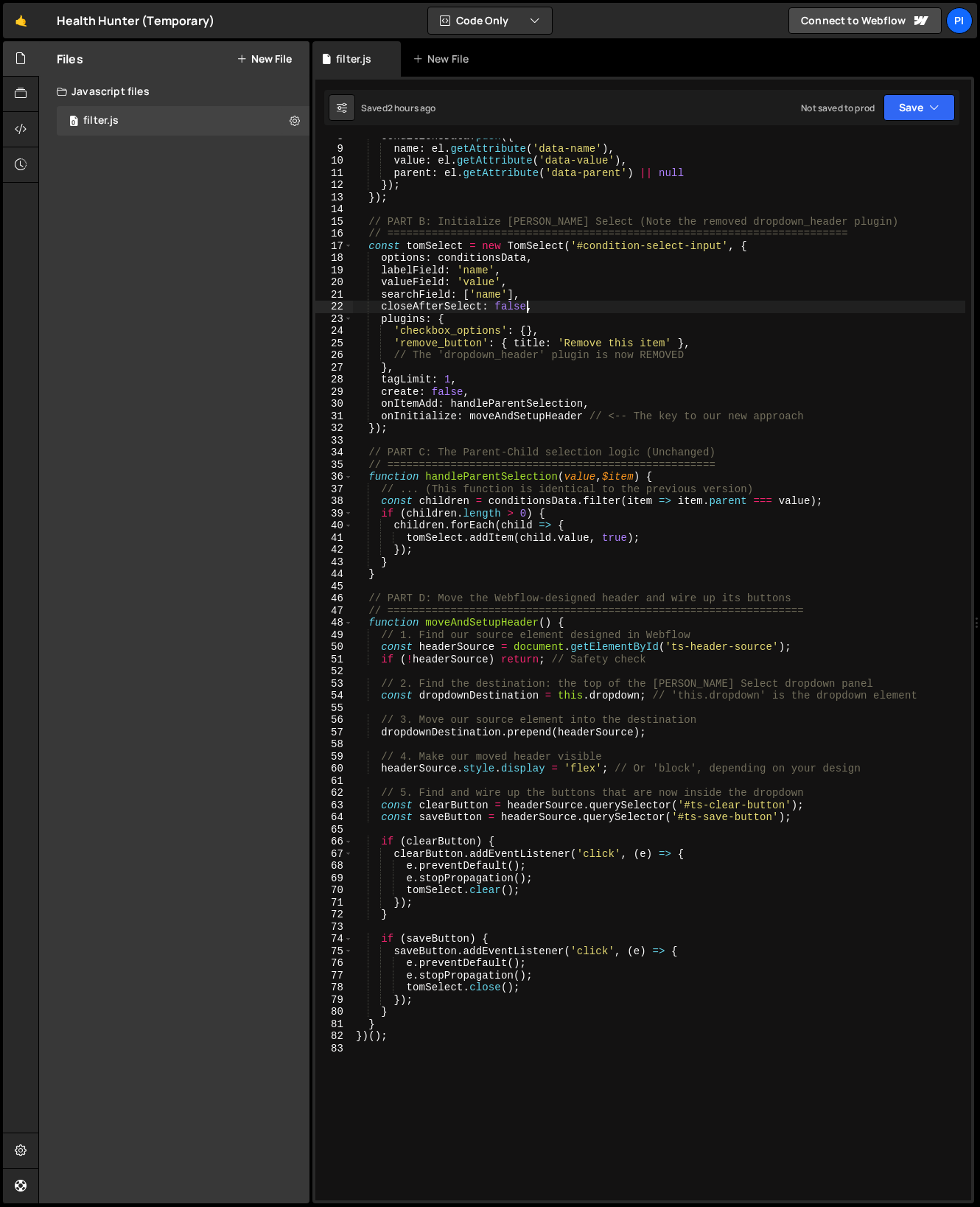
scroll to position [105, 0]
click at [660, 680] on div "conditionsData . push ({ name : el . getAttribute ( 'data-name' ) , value : el …" at bounding box center [659, 674] width 612 height 1087
click at [680, 644] on div "conditionsData . push ({ name : el . getAttribute ( 'data-name' ) , value : el …" at bounding box center [659, 674] width 612 height 1087
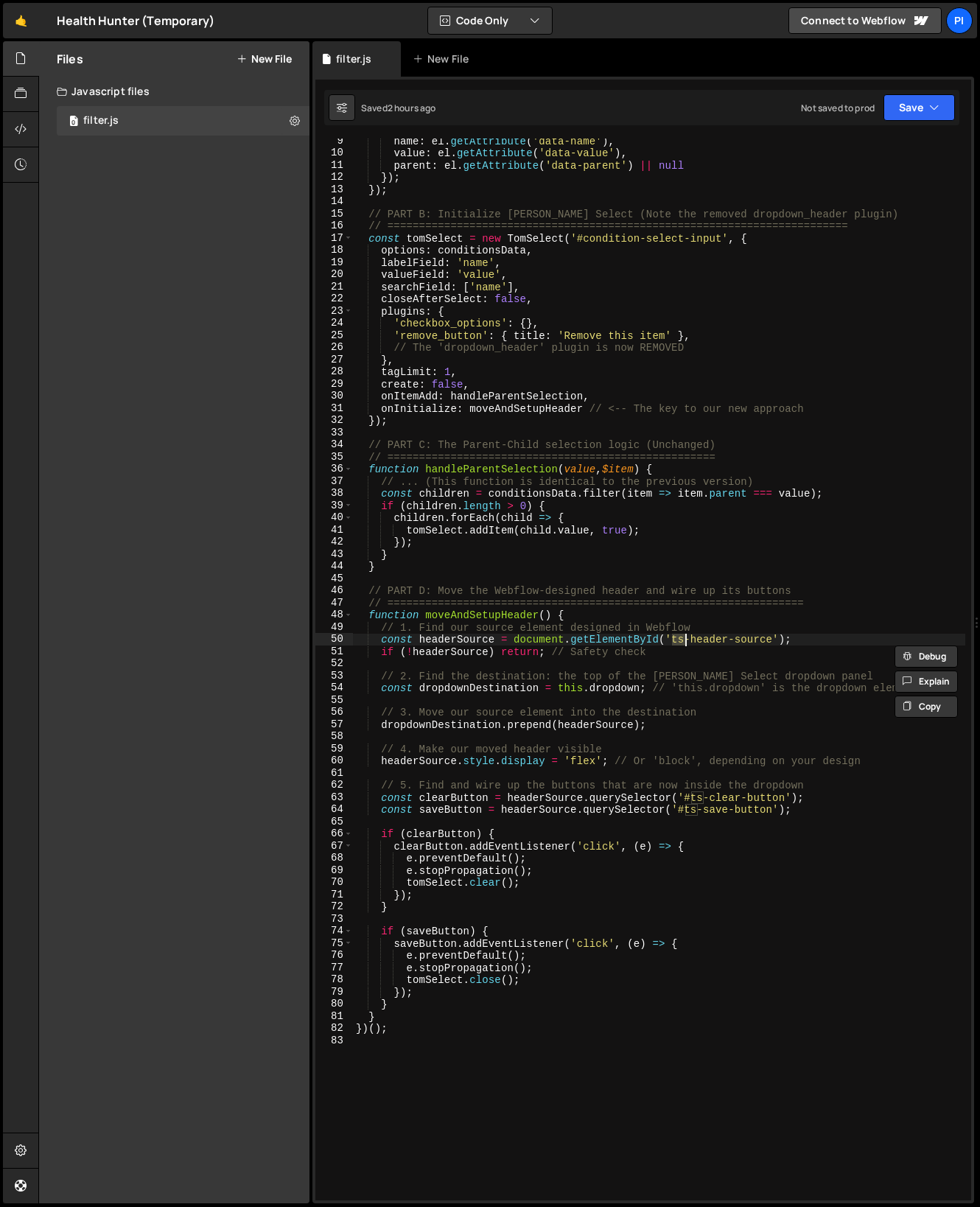
scroll to position [113, 0]
click at [691, 739] on div "name : el . getAttribute ( 'data-name' ) , value : el . getAttribute ( 'data-va…" at bounding box center [659, 677] width 612 height 1087
click at [668, 647] on div "name : el . getAttribute ( 'data-name' ) , value : el . getAttribute ( 'data-va…" at bounding box center [659, 677] width 612 height 1087
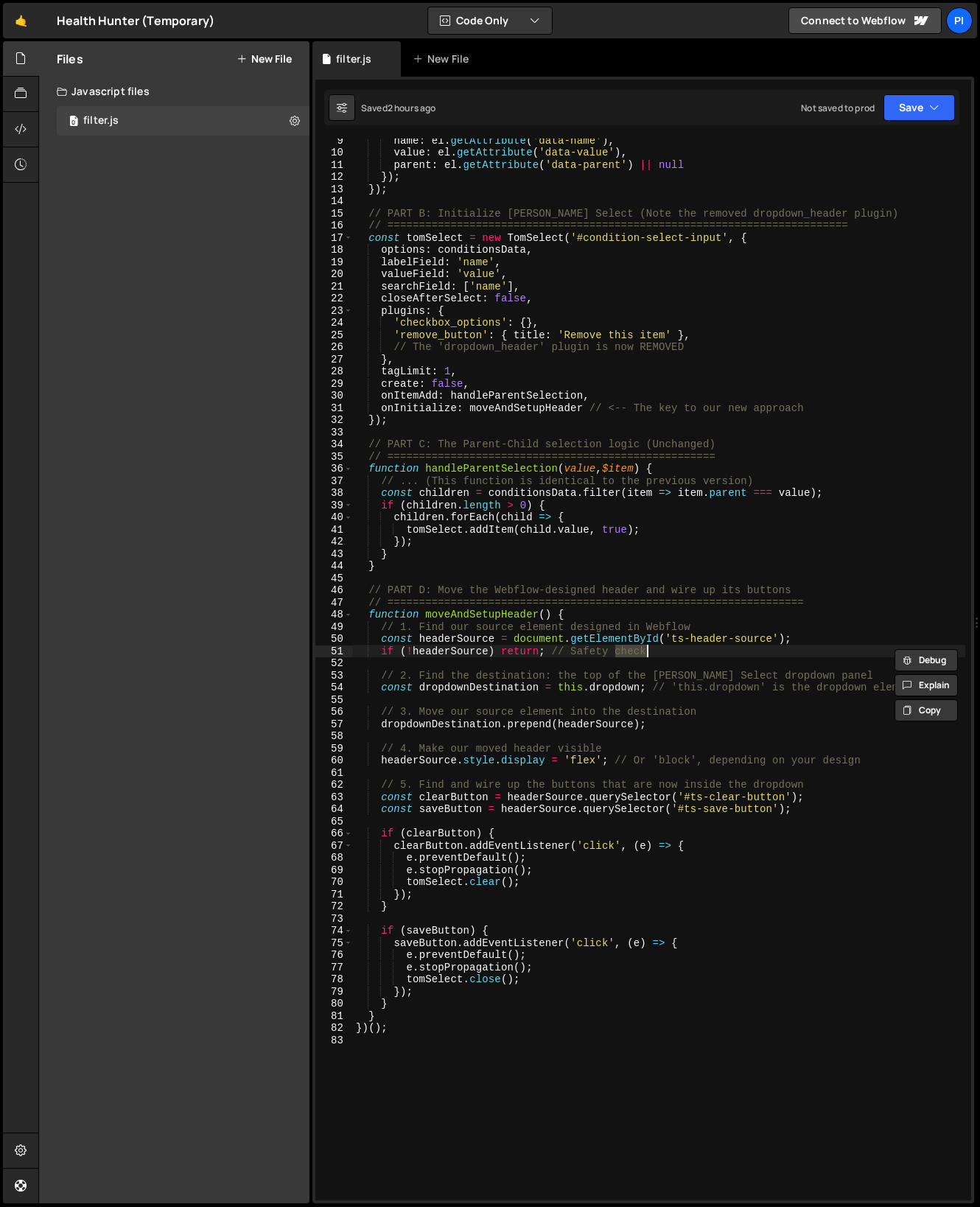
click at [676, 635] on div "name : el . getAttribute ( 'data-name' ) , value : el . getAttribute ( 'data-va…" at bounding box center [659, 677] width 612 height 1087
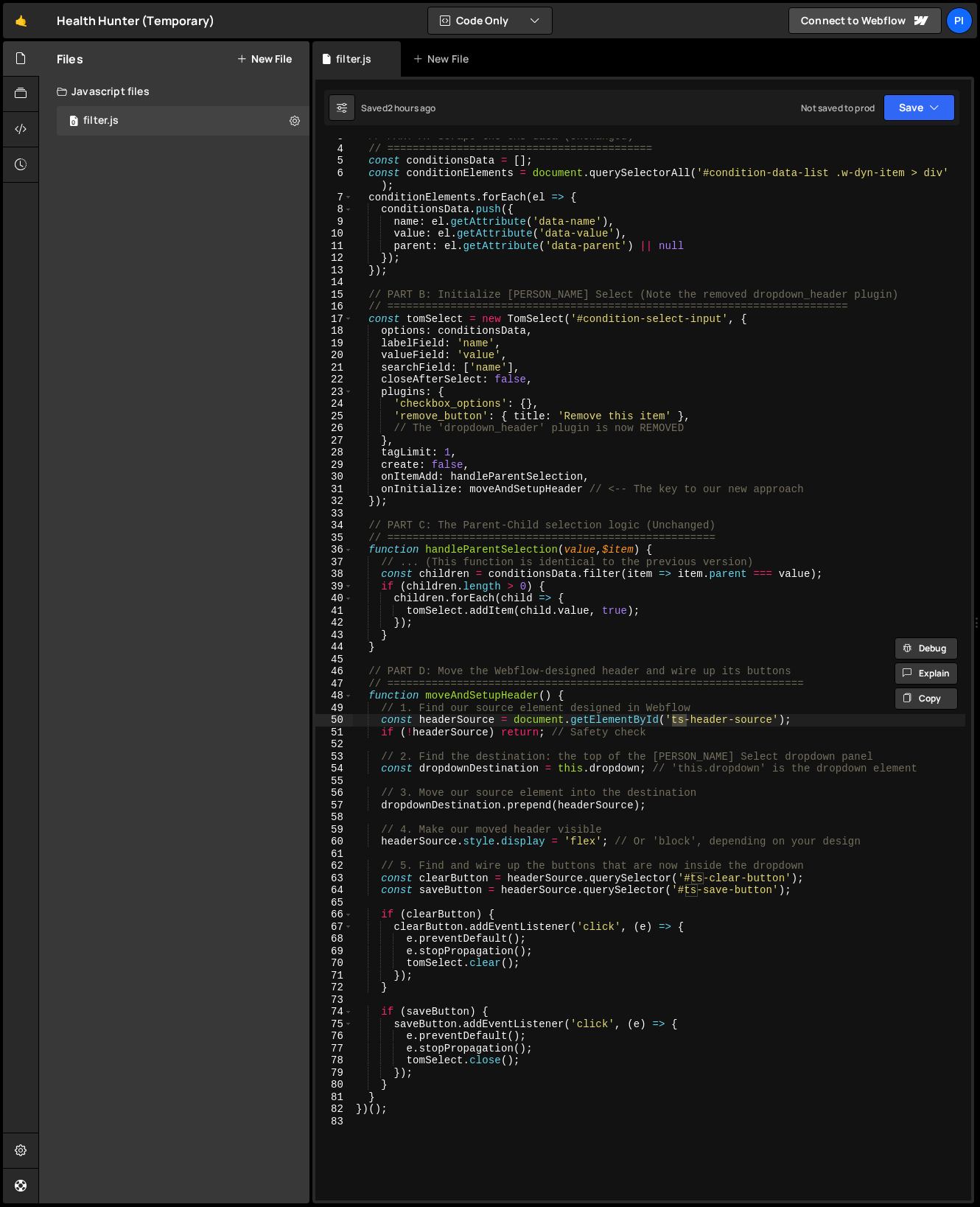
scroll to position [33, 0]
click at [483, 268] on div "// PART A: Scrape the CMS data (Unchanged) // =================================…" at bounding box center [659, 674] width 612 height 1087
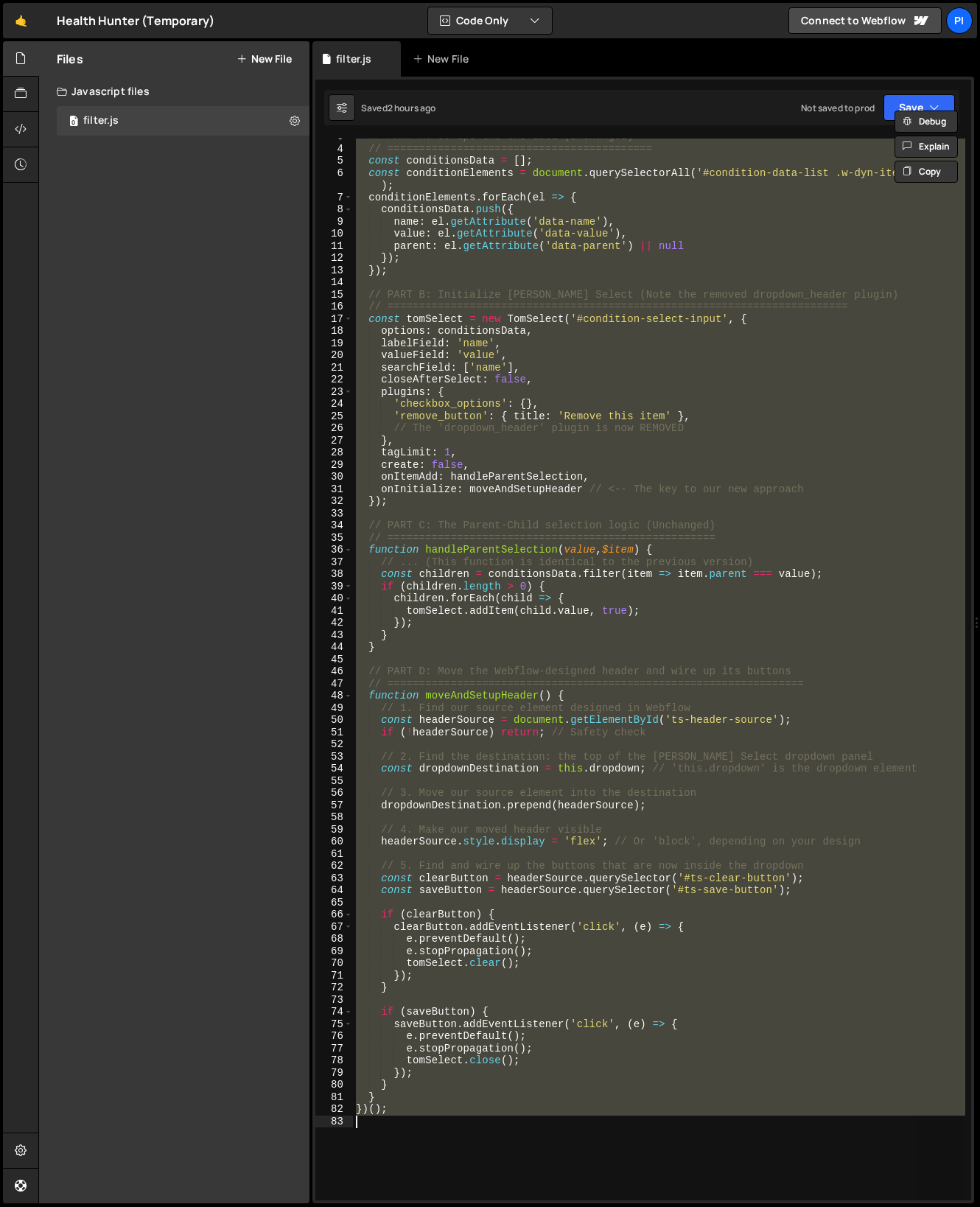
click at [597, 401] on div "// PART A: Scrape the CMS data (Unchanged) // =================================…" at bounding box center [659, 669] width 612 height 1062
click at [516, 295] on div "// PART A: Scrape the CMS data (Unchanged) // =================================…" at bounding box center [659, 669] width 612 height 1062
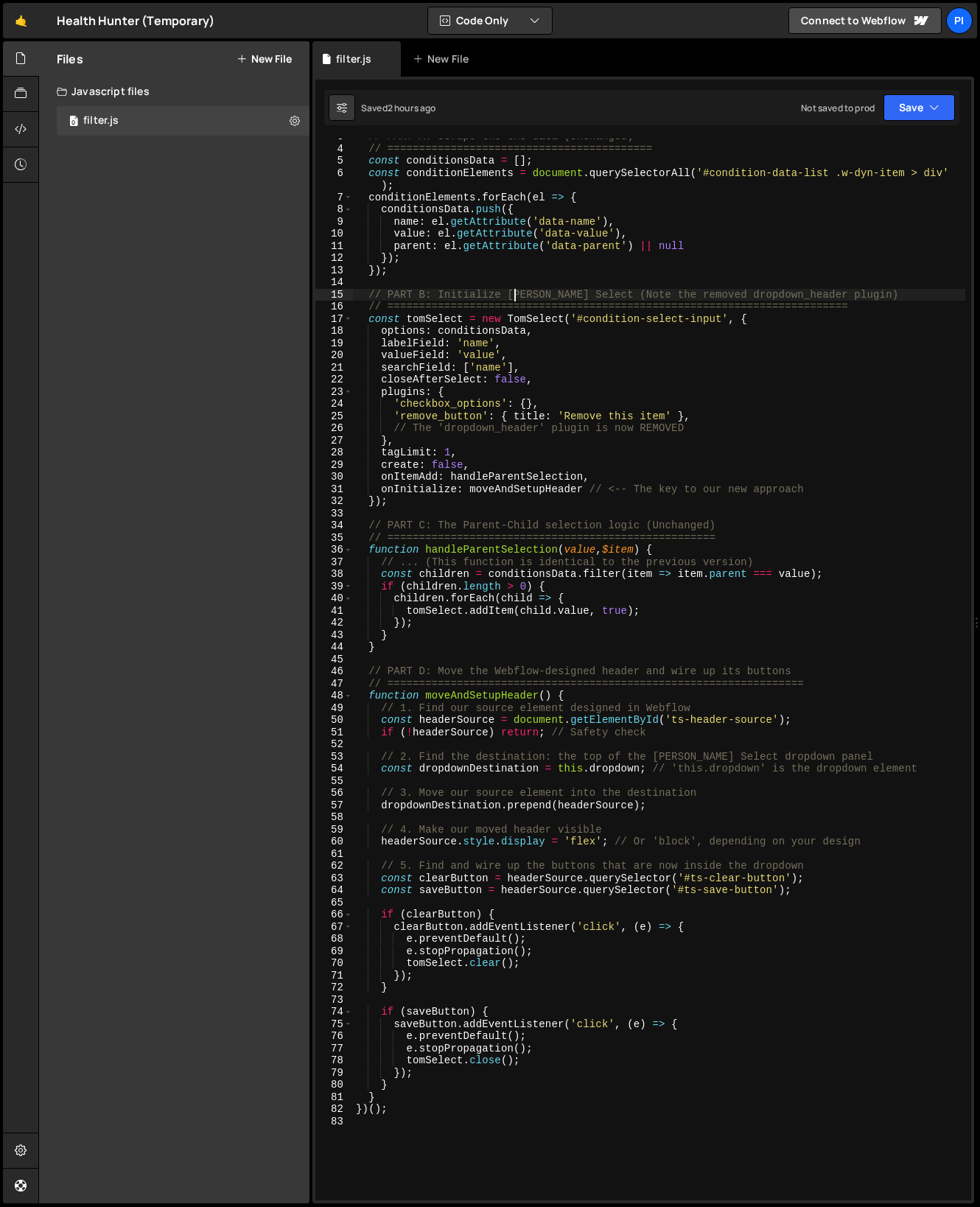
click at [578, 394] on div "// PART A: Scrape the CMS data (Unchanged) // =================================…" at bounding box center [659, 674] width 612 height 1087
click at [574, 370] on div "// PART A: Scrape the CMS data (Unchanged) // =================================…" at bounding box center [659, 674] width 612 height 1087
click at [540, 343] on div "// PART A: Scrape the CMS data (Unchanged) // =================================…" at bounding box center [659, 674] width 612 height 1087
click at [540, 358] on div "// PART A: Scrape the CMS data (Unchanged) // =================================…" at bounding box center [659, 674] width 612 height 1087
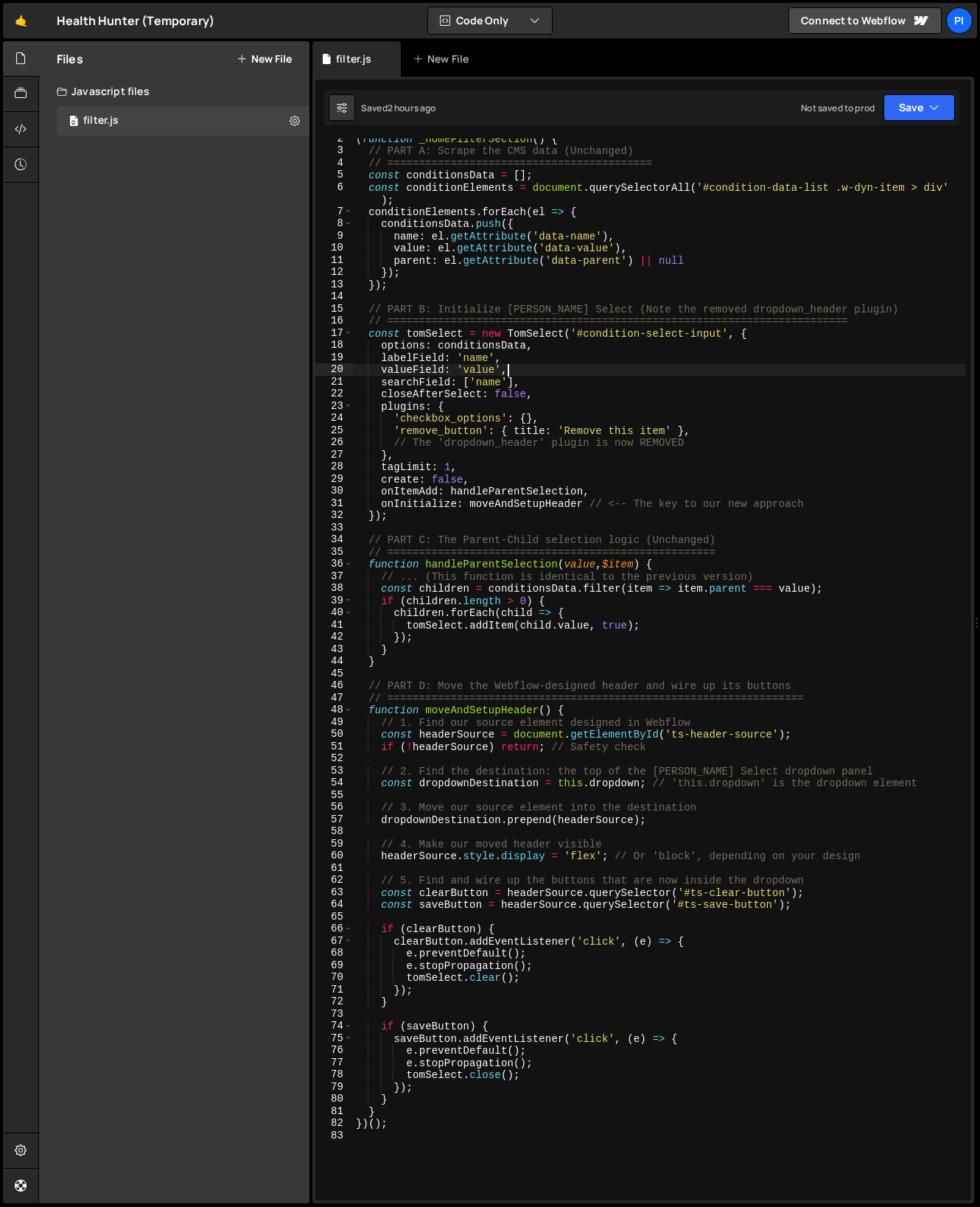
scroll to position [0, 0]
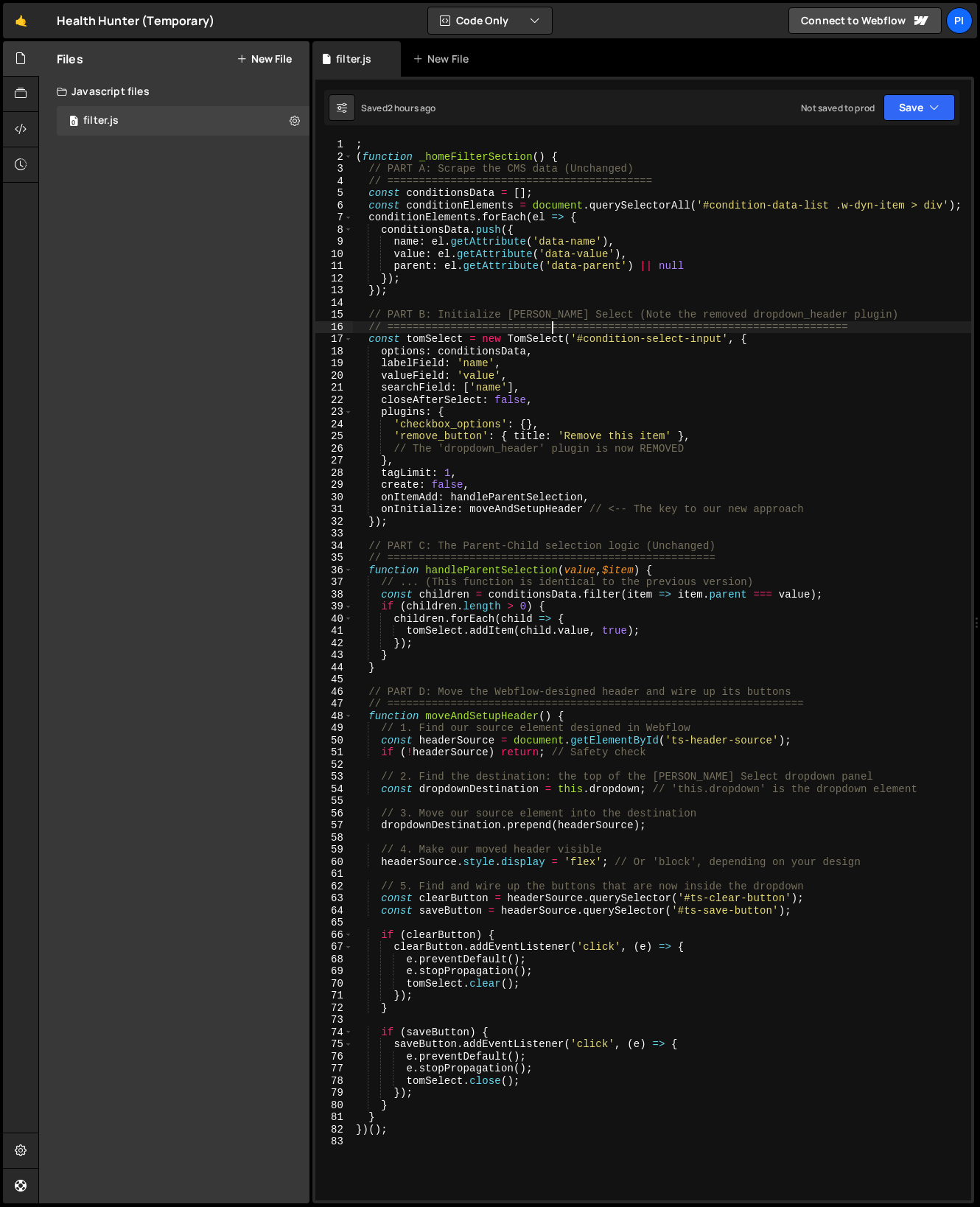
click at [551, 323] on div "; ( function _homeFilterSection ( ) { // PART A: Scrape the CMS data (Unchanged…" at bounding box center [662, 682] width 619 height 1087
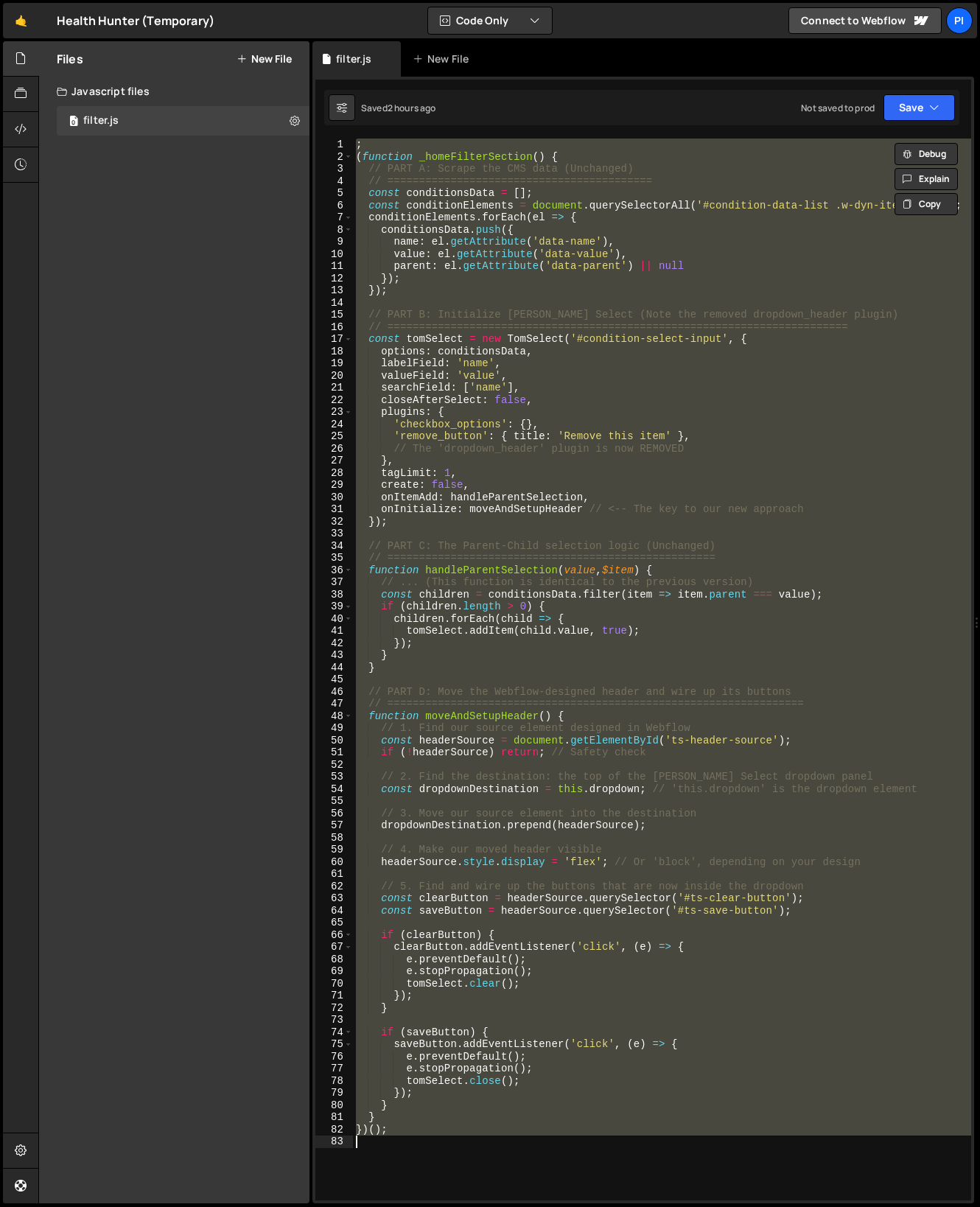
paste textarea
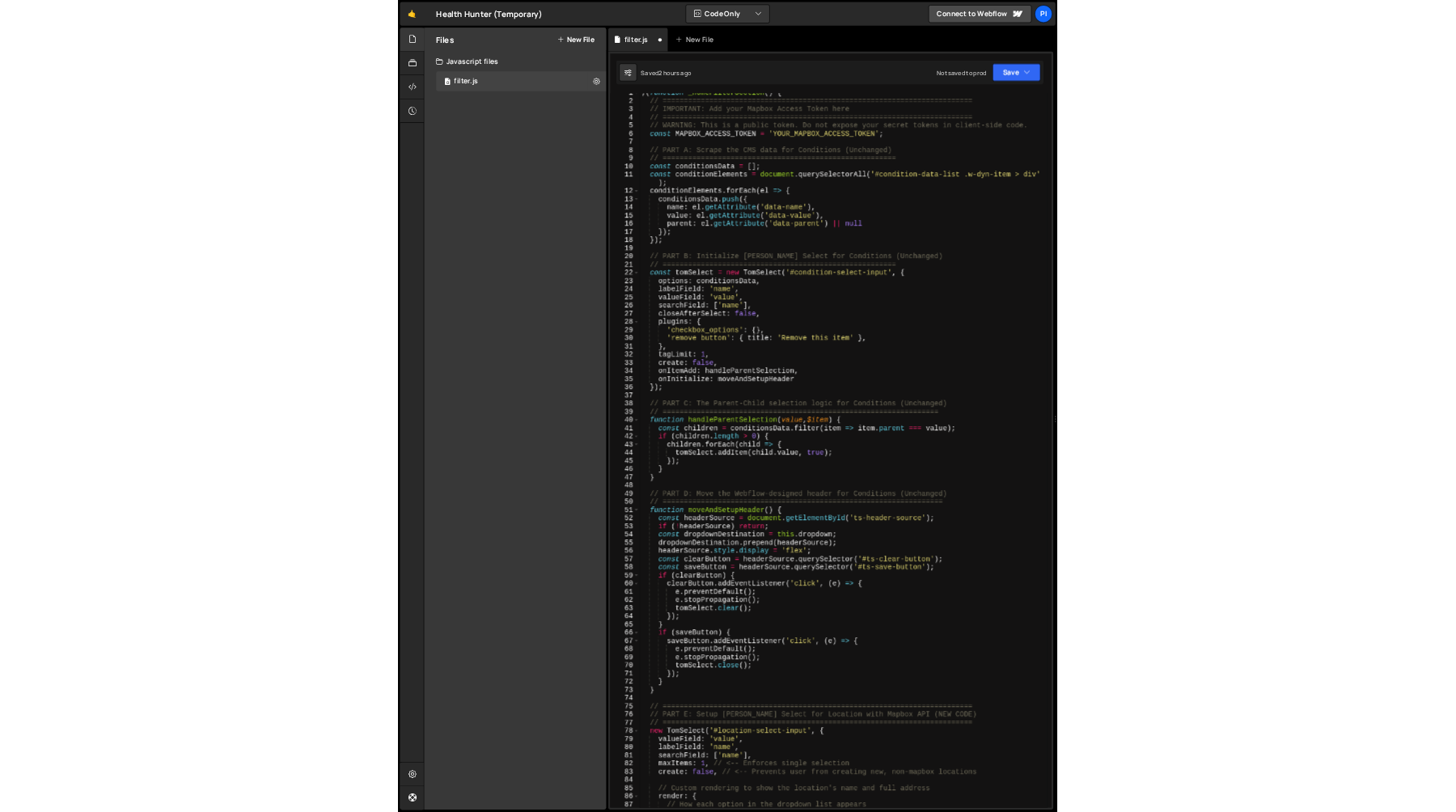
scroll to position [7, 0]
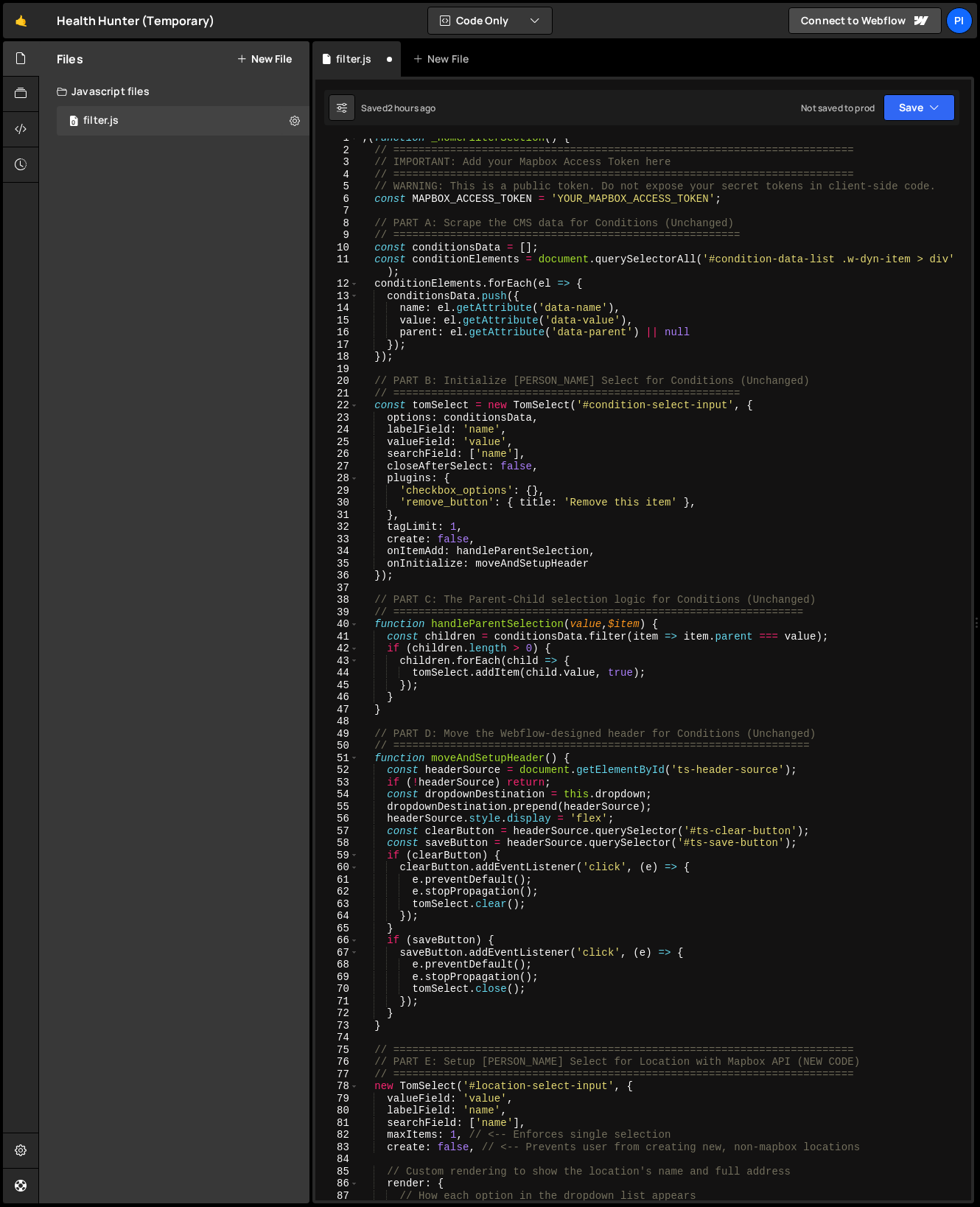
click at [648, 290] on div "; ( function _homeFilterSection ( ) { // ======================================…" at bounding box center [662, 675] width 607 height 1087
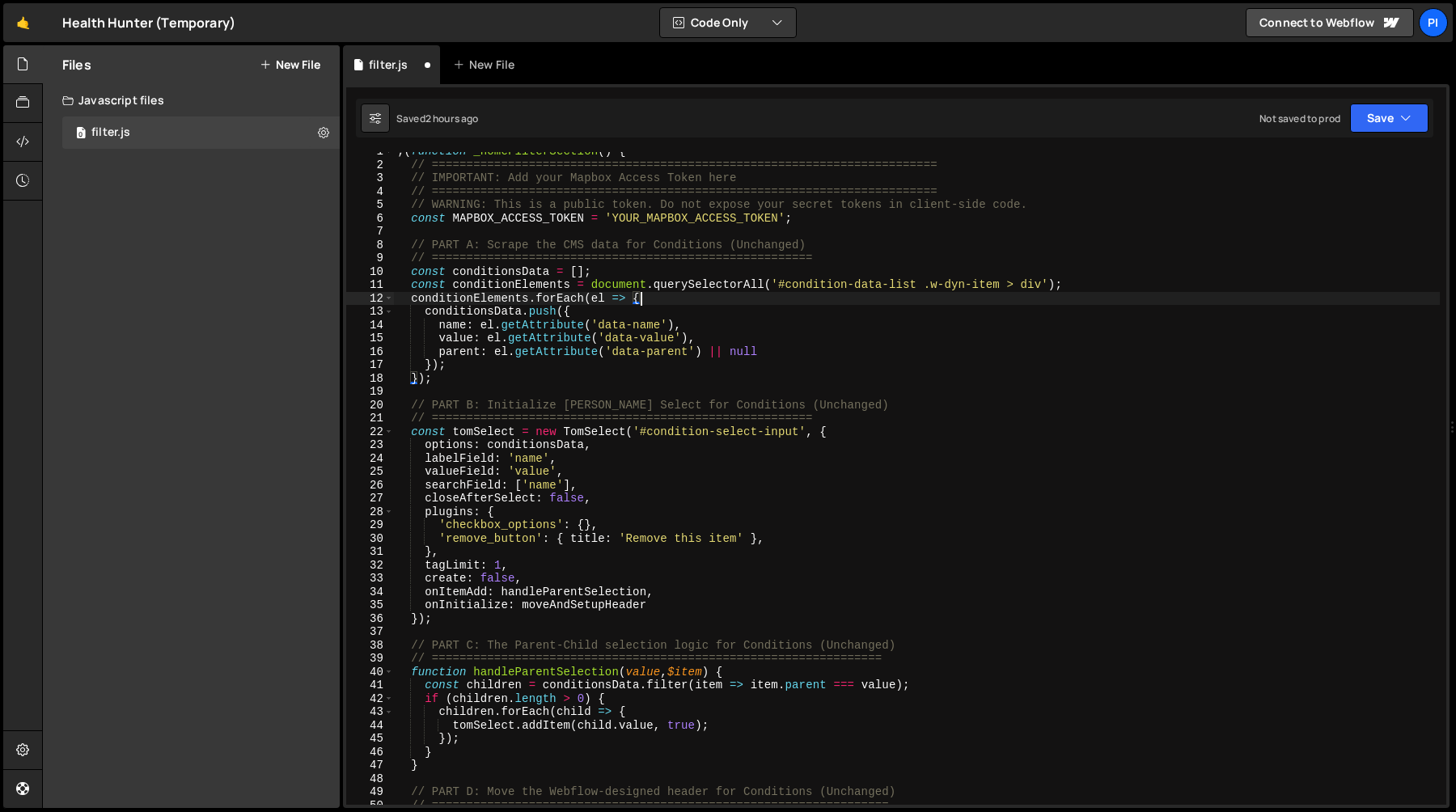
scroll to position [0, 0]
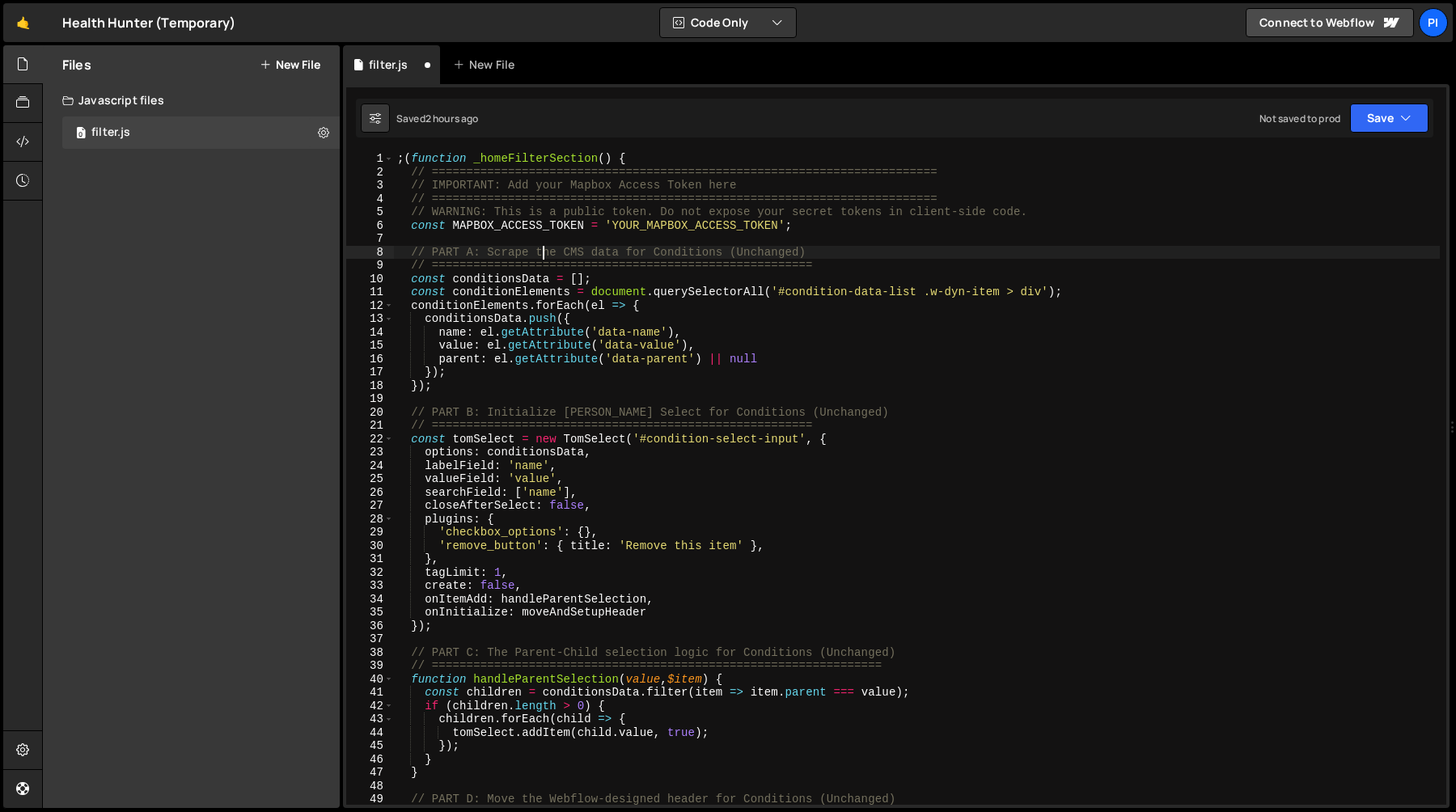
click at [541, 257] on div "; ( function _homeFilterSection ( ) { // ======================================…" at bounding box center [916, 492] width 1046 height 680
click at [540, 230] on div "; ( function _homeFilterSection ( ) { // ======================================…" at bounding box center [916, 492] width 1046 height 680
click at [539, 252] on div "; ( function _homeFilterSection ( ) { // ======================================…" at bounding box center [916, 492] width 1046 height 680
type textarea "// PART A: Scrape the CMS data for Conditions (Unchanged)"
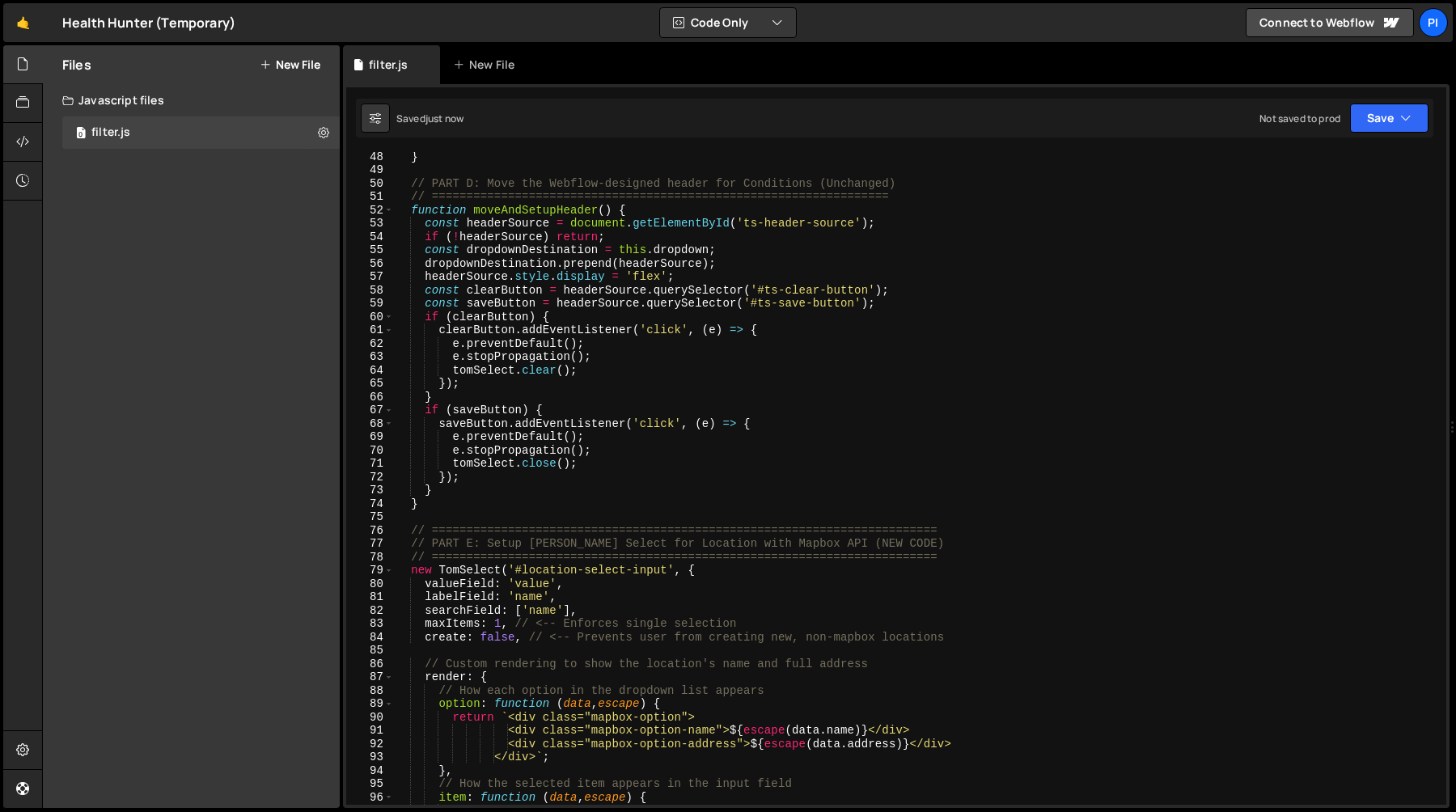
scroll to position [649, 0]
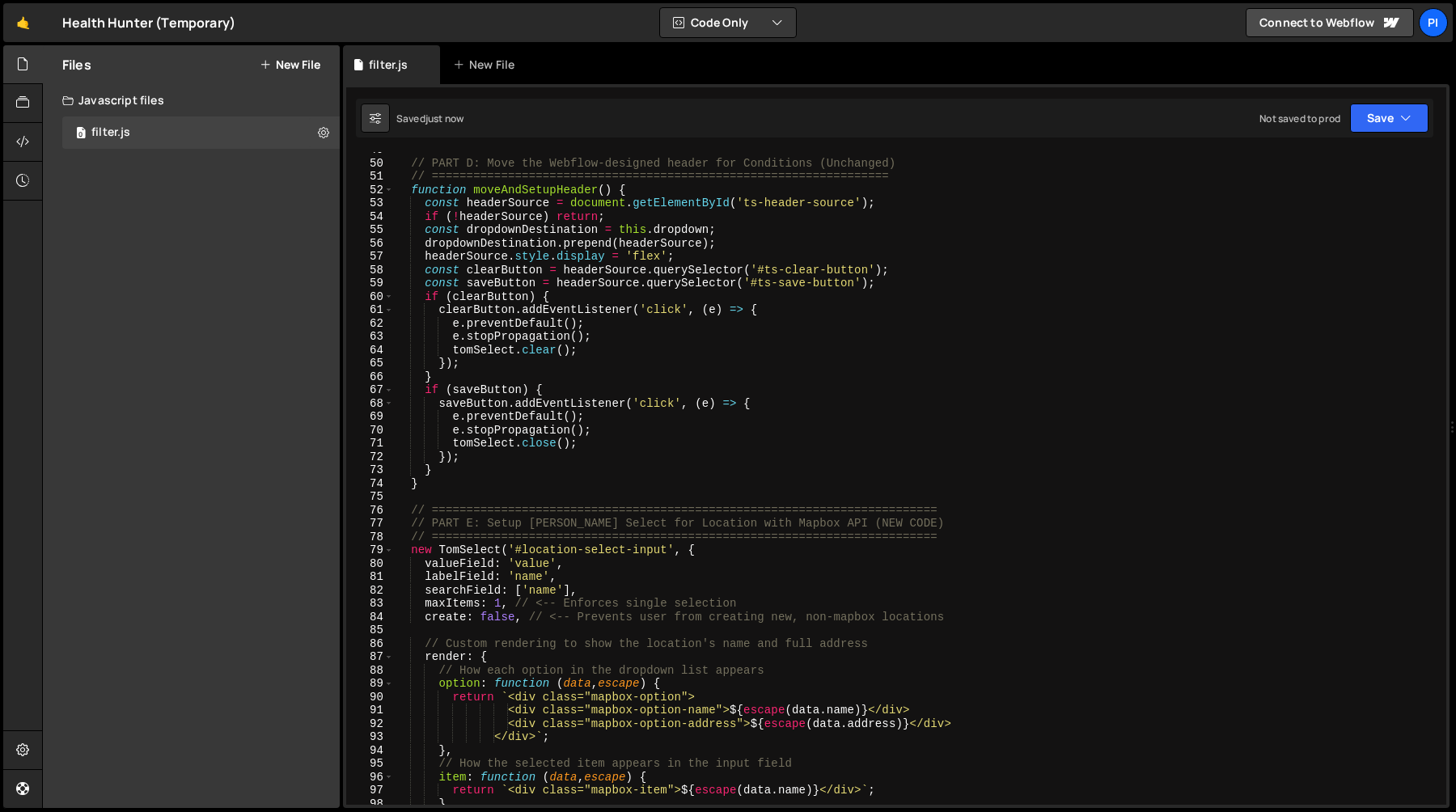
click at [551, 549] on div "// PART D: Move the Webflow-designed header for Conditions (Unchanged) // =====…" at bounding box center [916, 483] width 1046 height 680
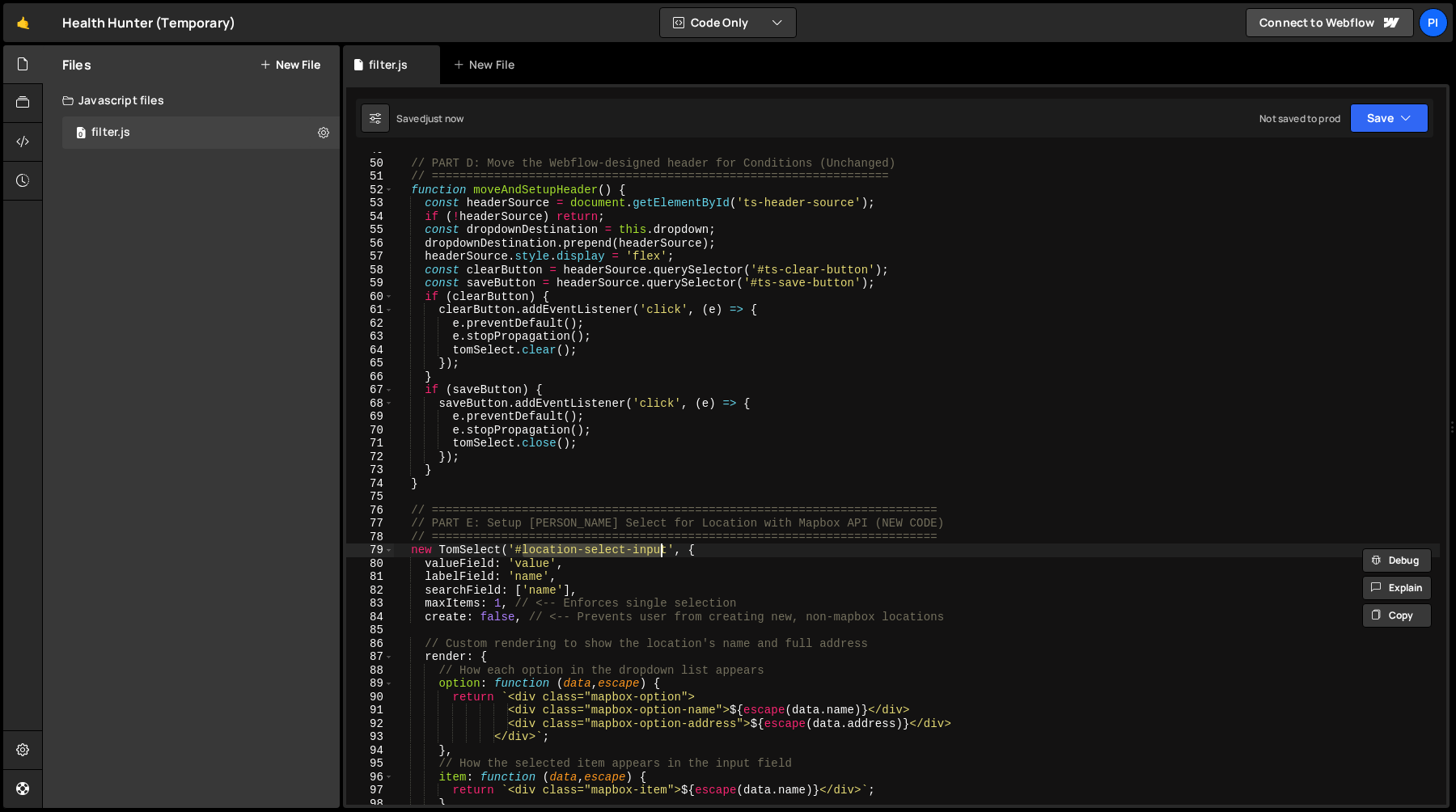
click at [662, 550] on div "// PART D: Move the Webflow-designed header for Conditions (Unchanged) // =====…" at bounding box center [916, 483] width 1046 height 680
click at [667, 550] on div "// PART D: Move the Webflow-designed header for Conditions (Unchanged) // =====…" at bounding box center [916, 483] width 1046 height 680
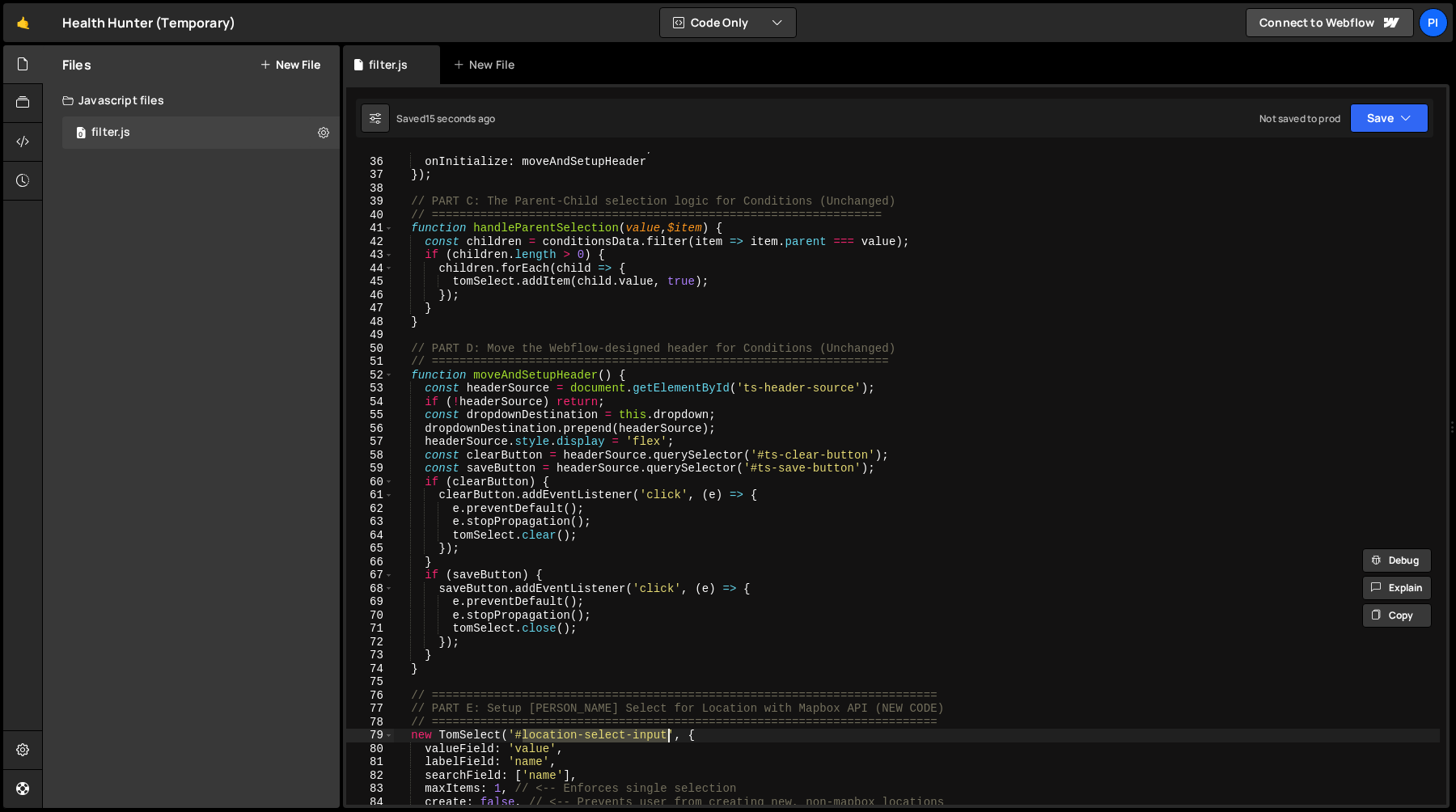
scroll to position [752, 0]
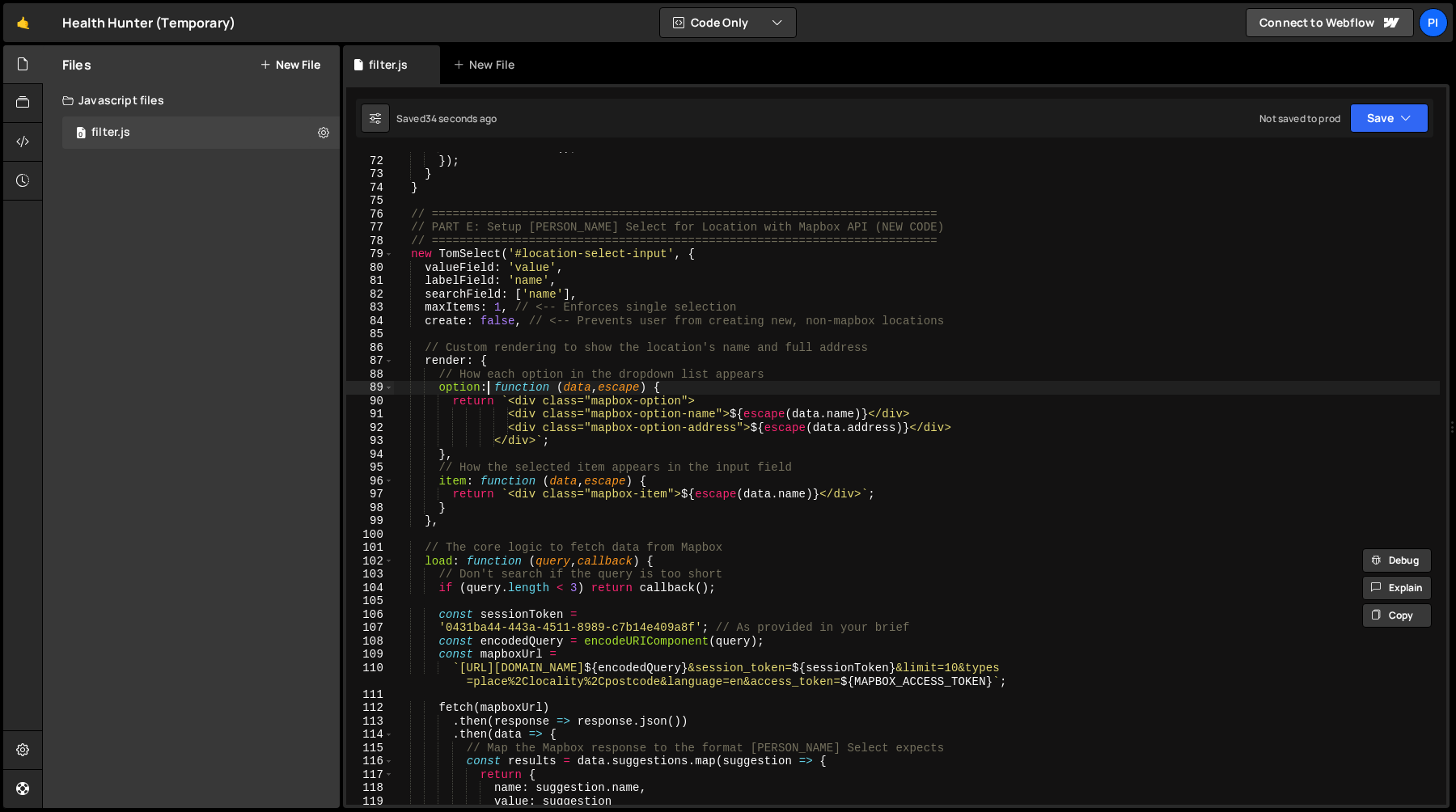
click at [486, 383] on div "tomSelect . close ( ) ; }) ; } } // ===========================================…" at bounding box center [916, 481] width 1046 height 680
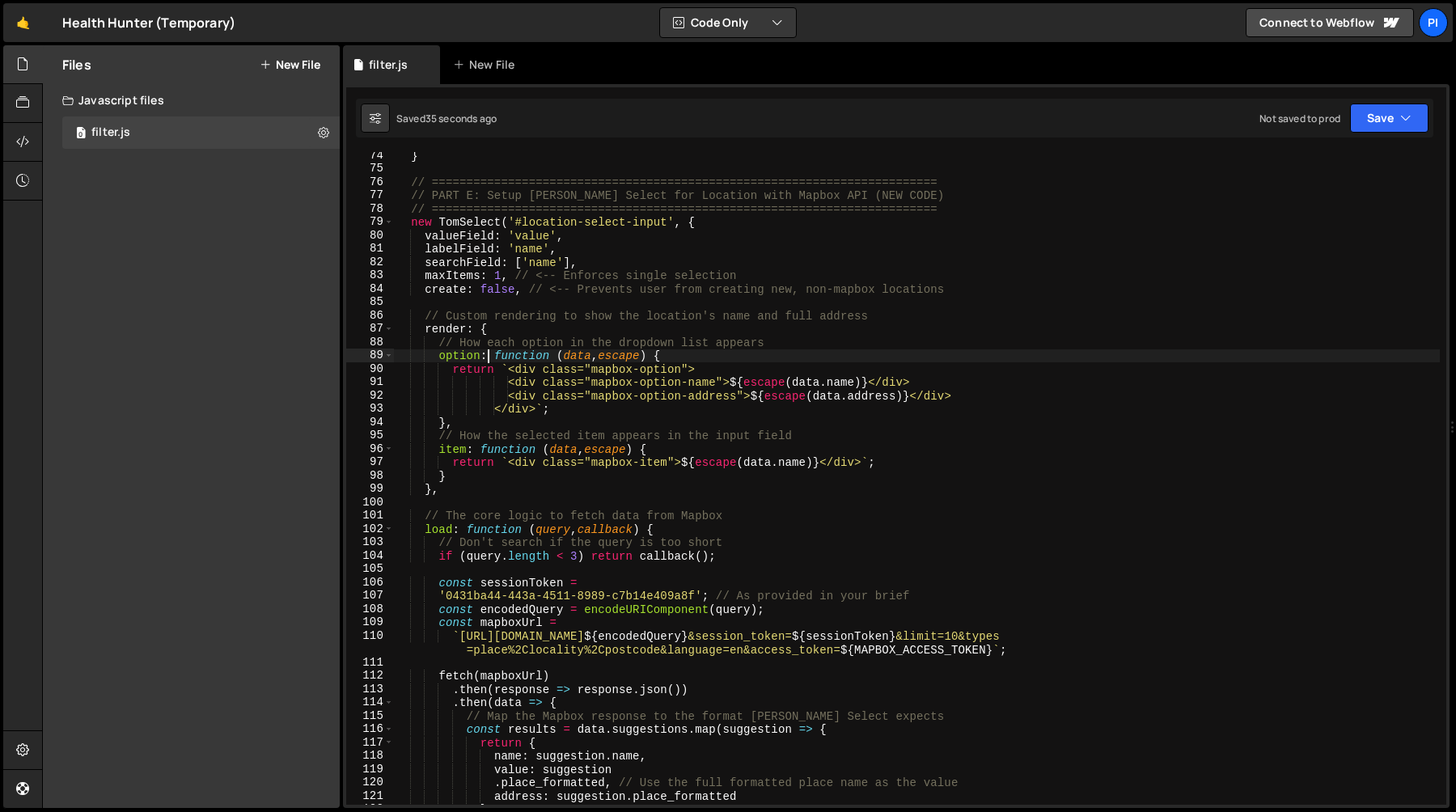
click at [535, 365] on div "} // ========================================================================= …" at bounding box center [916, 489] width 1046 height 680
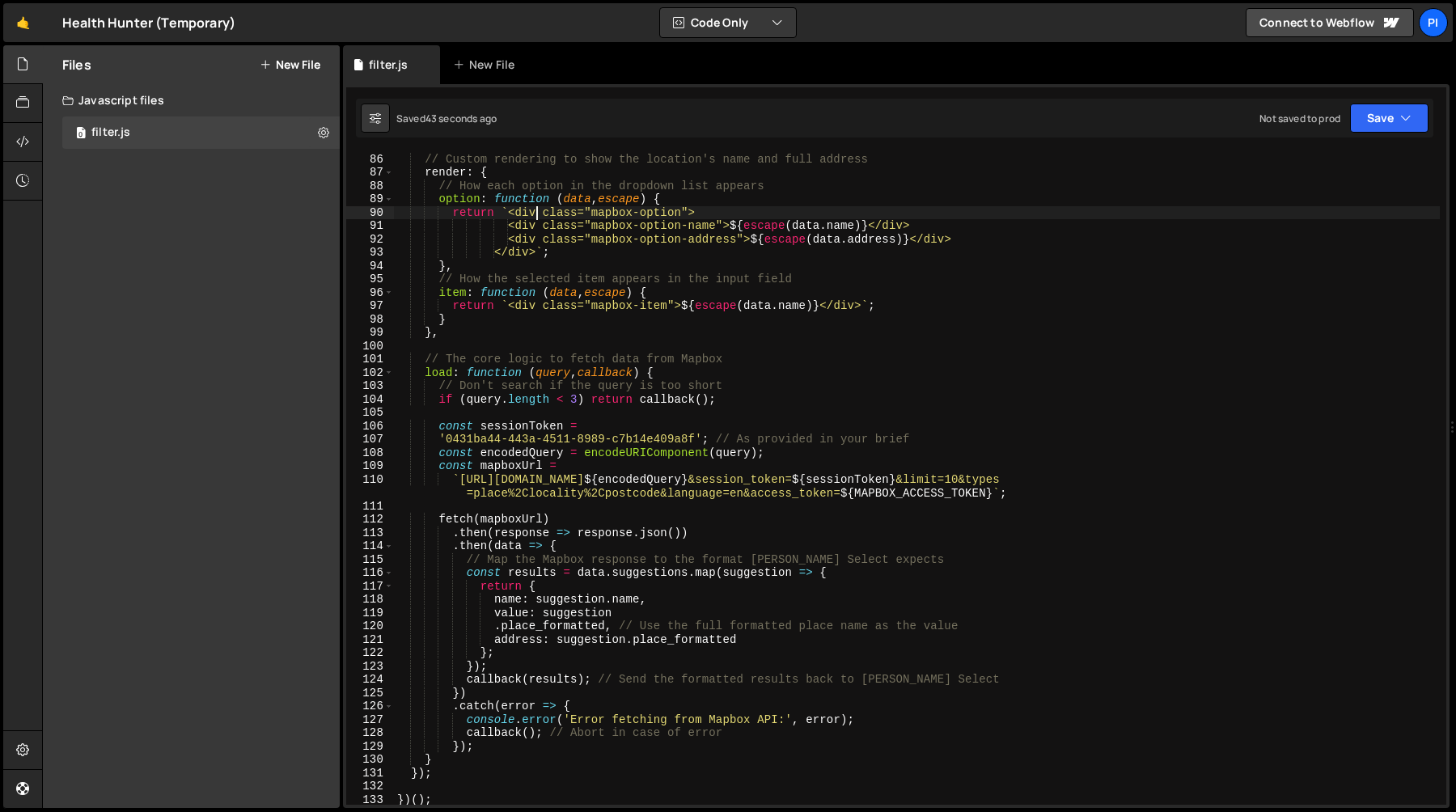
scroll to position [1136, 0]
click at [795, 49] on div "filter.js New File" at bounding box center [895, 65] width 1106 height 39
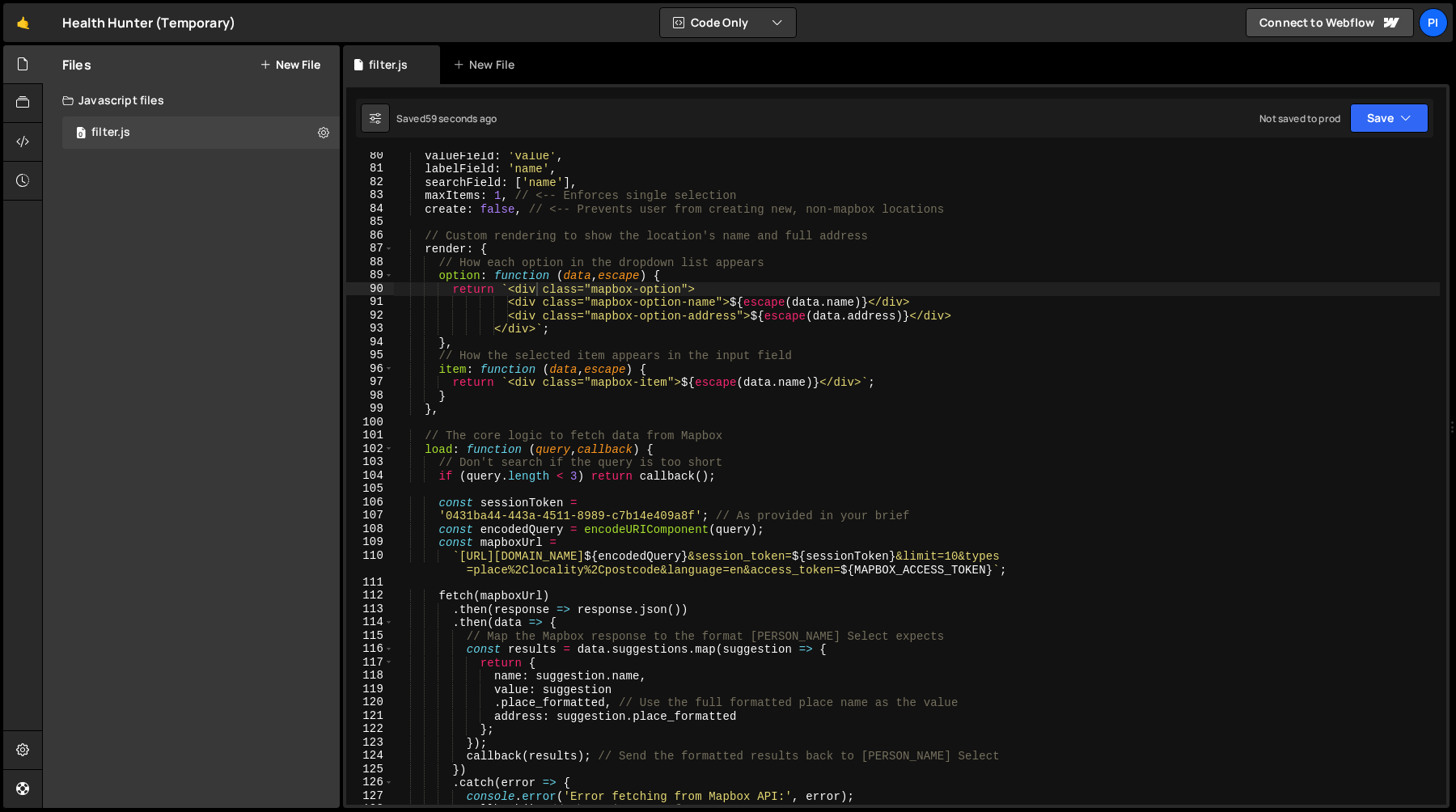
scroll to position [1044, 0]
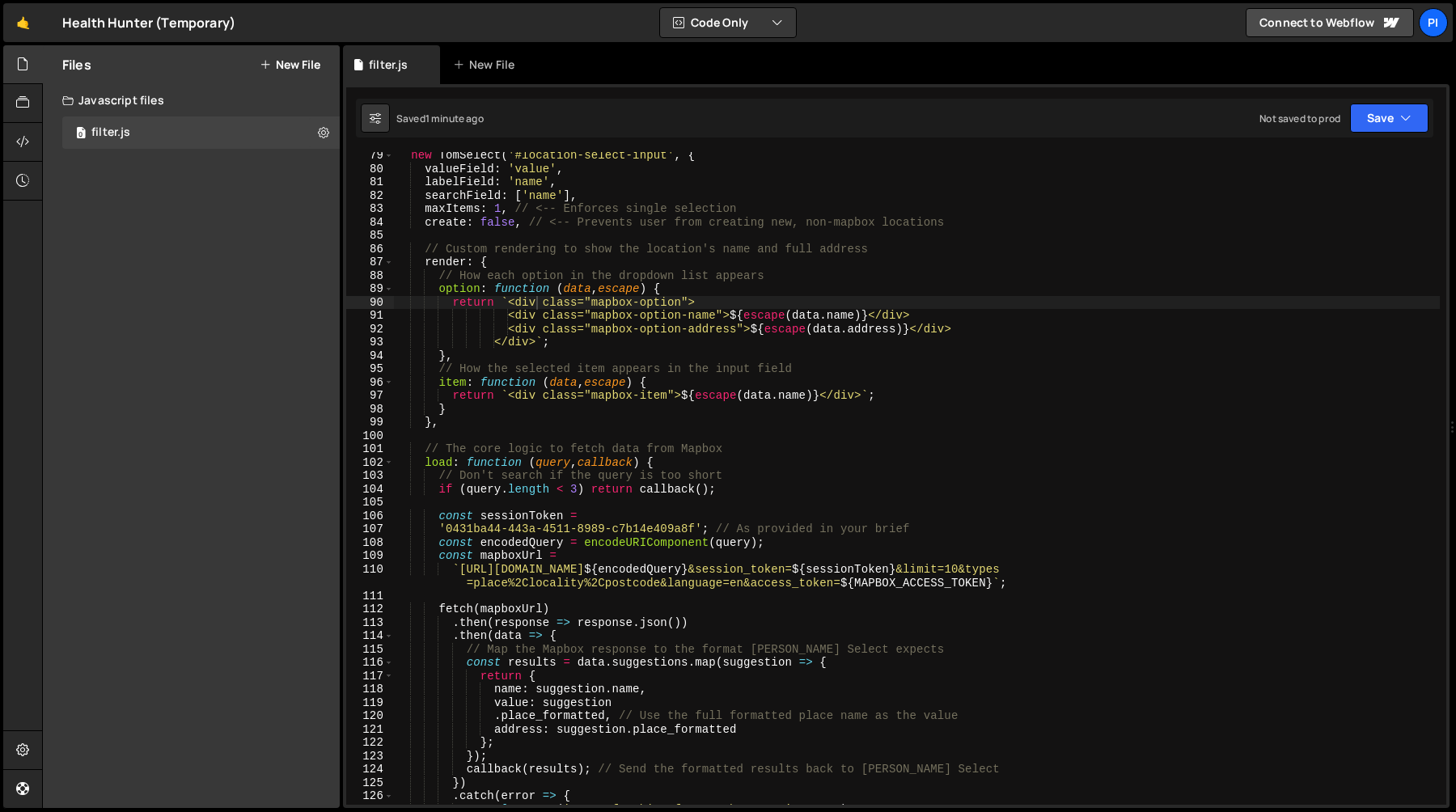
click at [806, 385] on div "new TomSelect ( '#location-select-input' , { valueField : 'value' , labelField …" at bounding box center [916, 489] width 1046 height 680
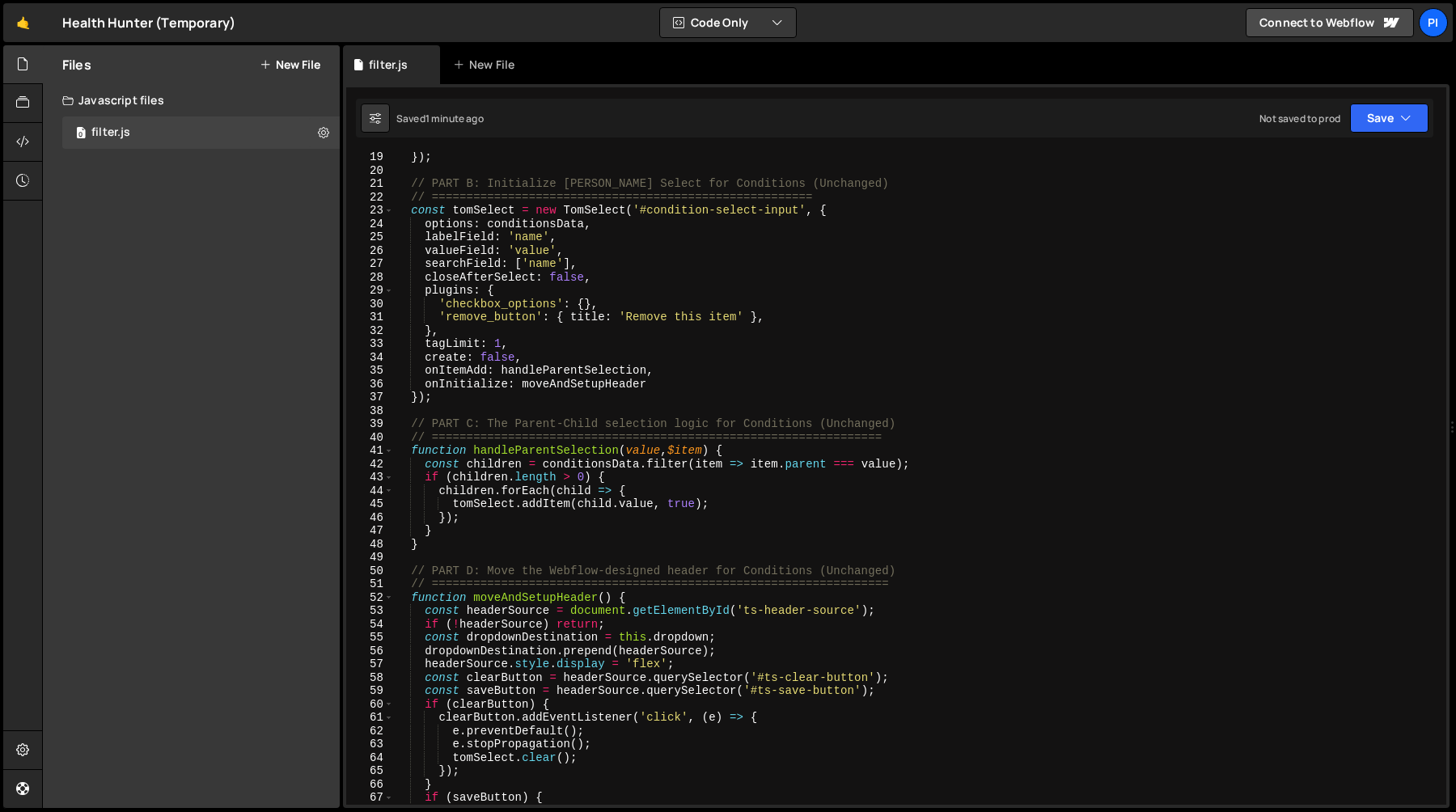
scroll to position [0, 0]
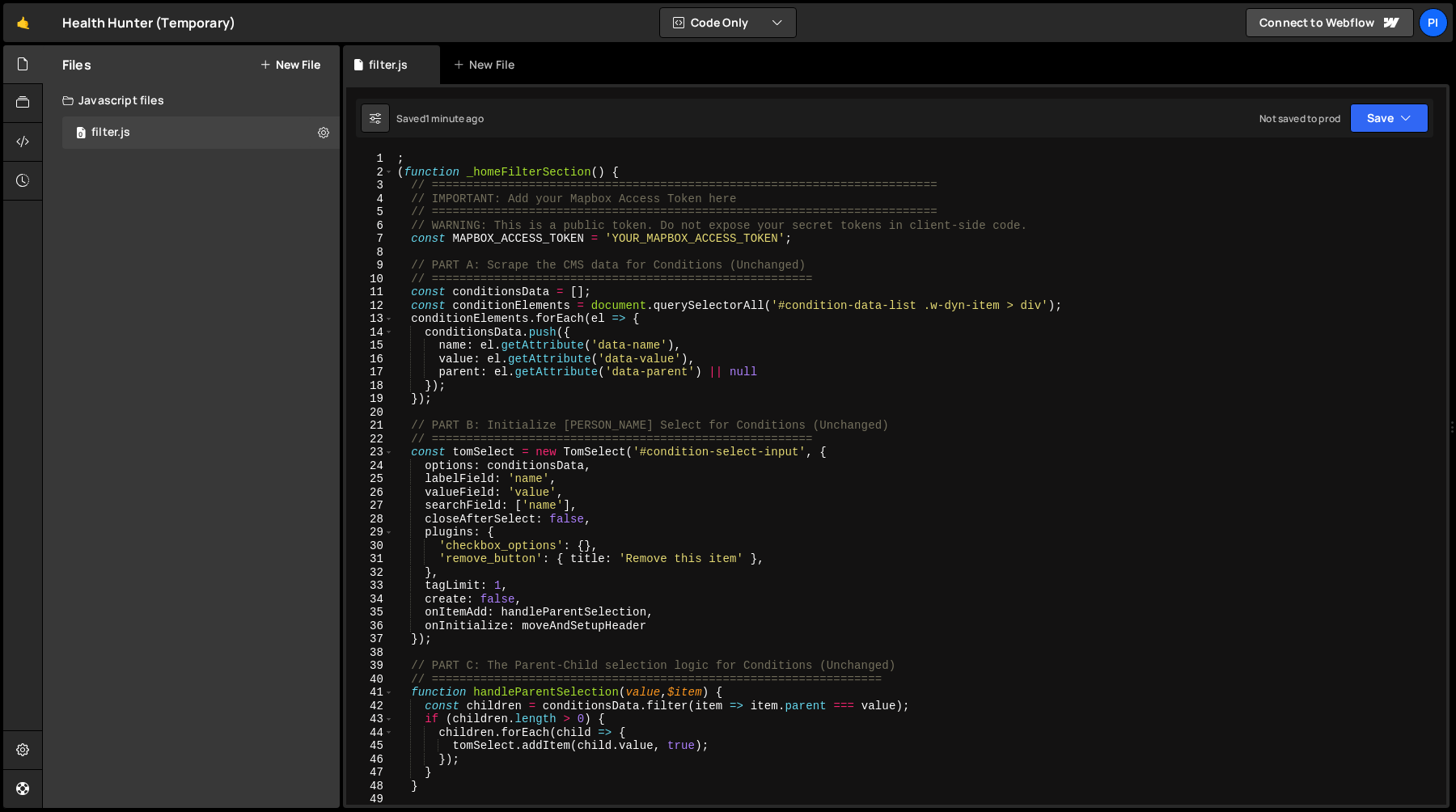
click at [634, 242] on div "; ( function _homeFilterSection ( ) { // ======================================…" at bounding box center [916, 492] width 1046 height 680
paste textarea "pk.eyJ1IjoidW50aWxub3d0ZWFtIiwiYSI6ImNtZHpoNWtwZDA0eTUybXEyaHFwZHNpN2kifQ.65RsT…"
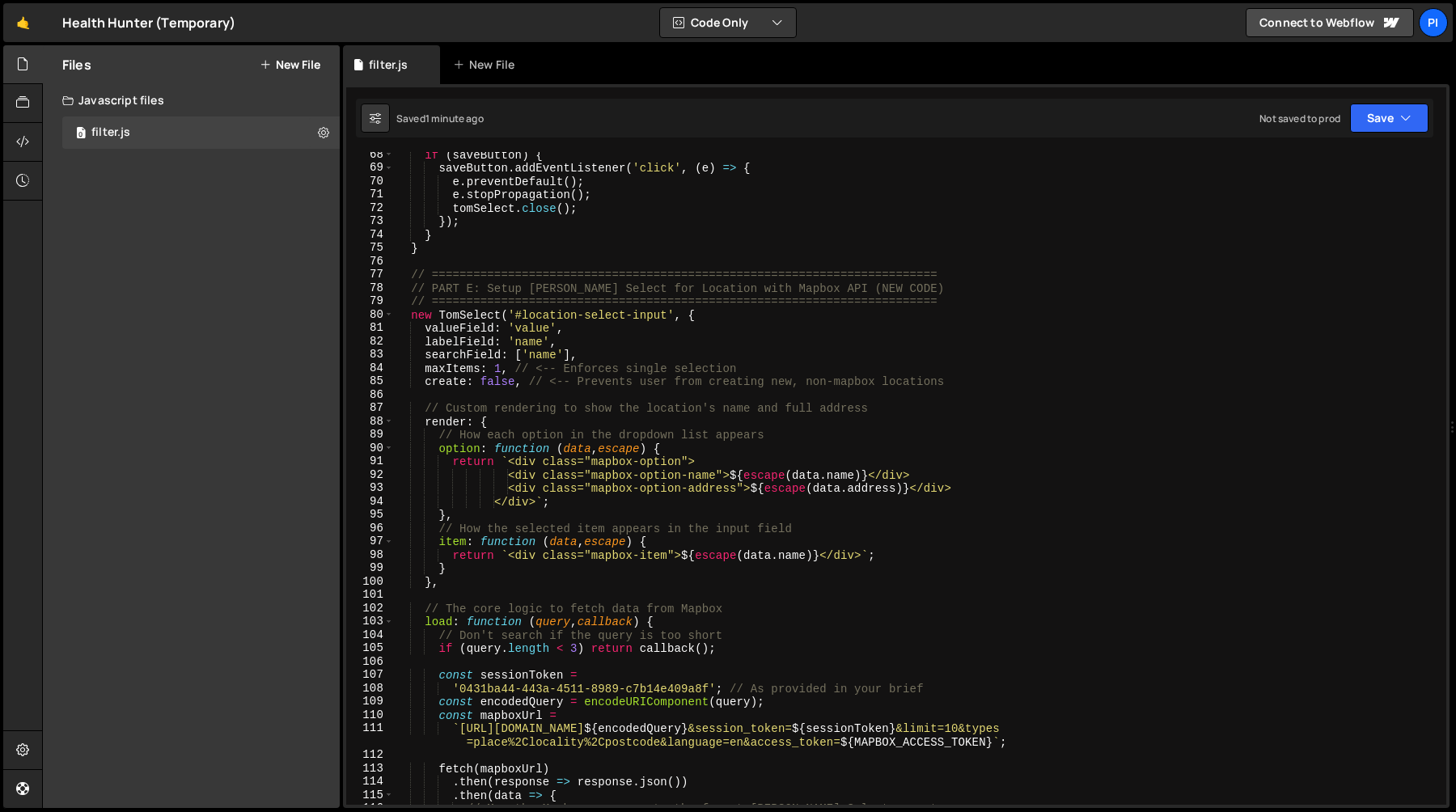
scroll to position [890, 0]
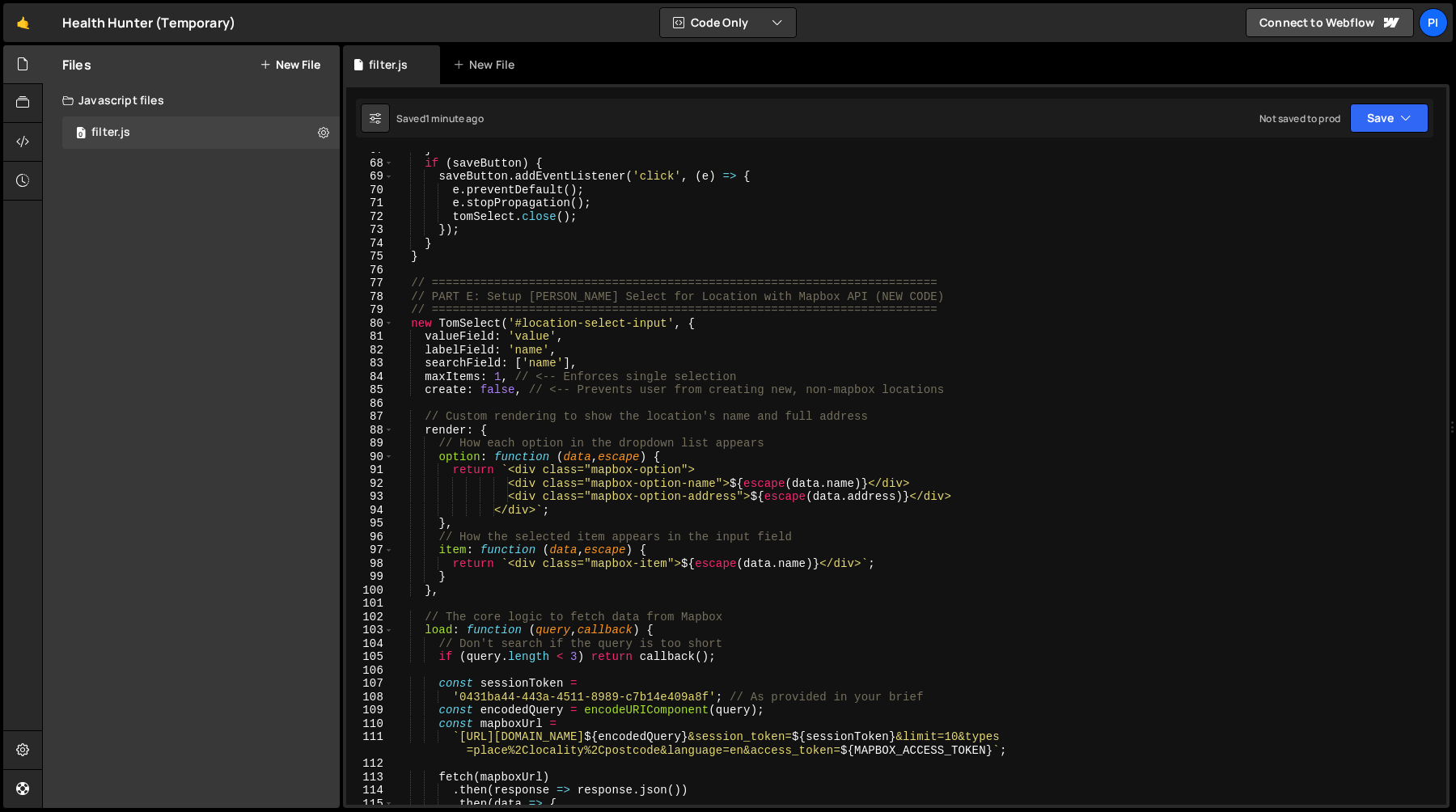
click at [778, 487] on div "} if ( saveButton ) { saveButton . addEventListener ( 'click' , ( e ) => { e . …" at bounding box center [916, 483] width 1046 height 680
click at [823, 487] on div "} if ( saveButton ) { saveButton . addEventListener ( 'click' , ( e ) => { e . …" at bounding box center [916, 483] width 1046 height 680
click at [850, 486] on div "} if ( saveButton ) { saveButton . addEventListener ( 'click' , ( e ) => { e . …" at bounding box center [916, 483] width 1046 height 680
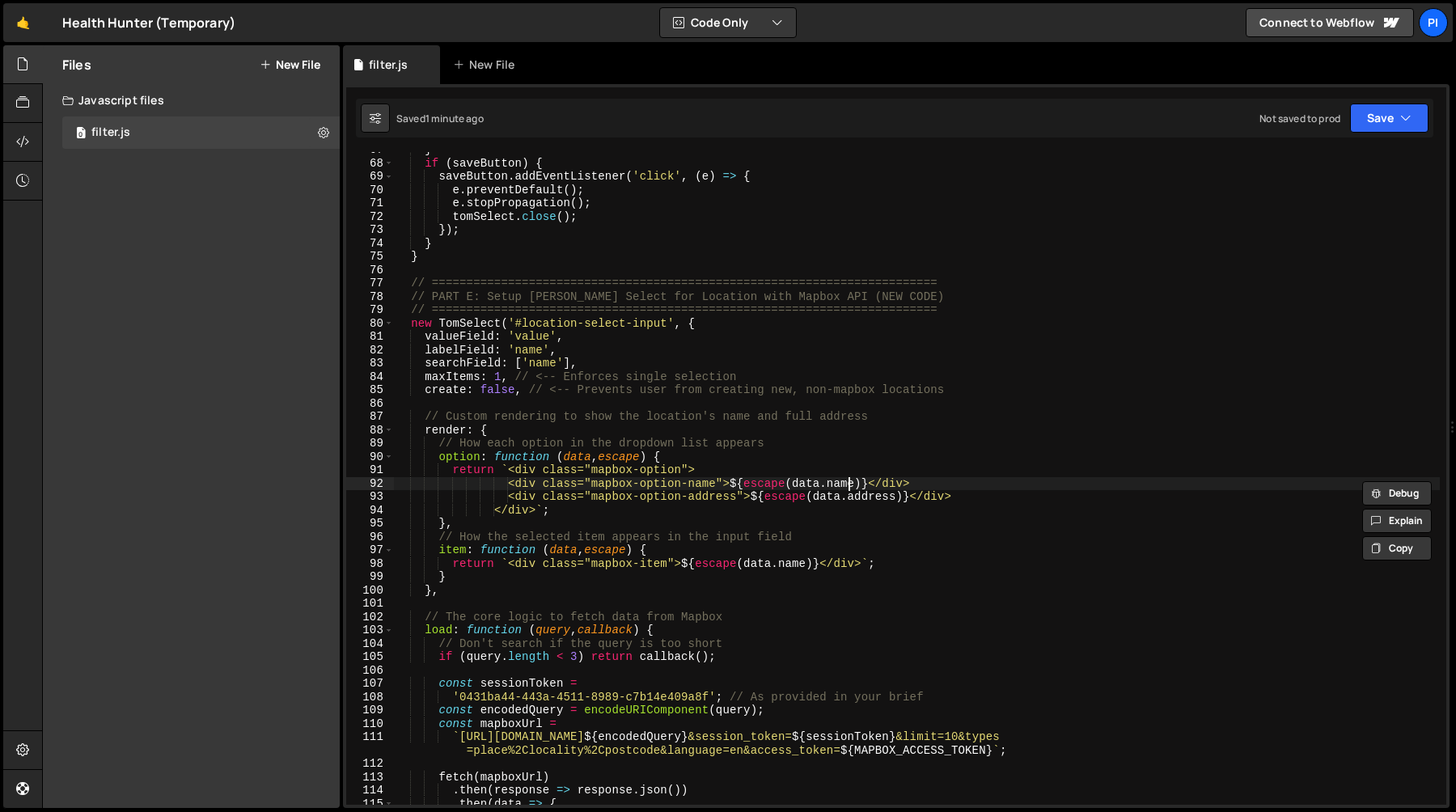
click at [850, 486] on div "} if ( saveButton ) { saveButton . addEventListener ( 'click' , ( e ) => { e . …" at bounding box center [916, 483] width 1046 height 680
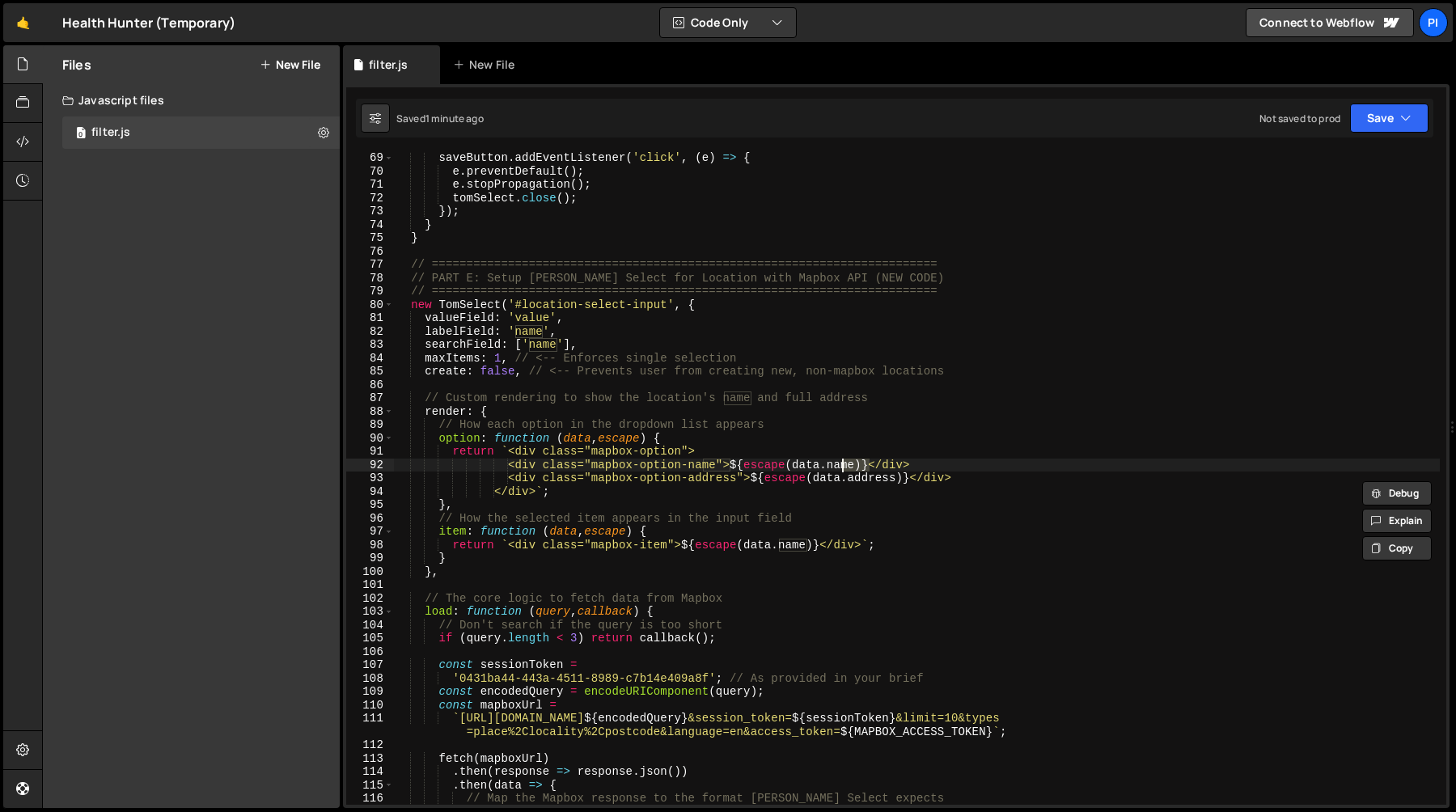
scroll to position [907, 0]
click at [901, 476] on div "saveButton . addEventListener ( 'click' , ( e ) => { e . preventDefault ( ) ; e…" at bounding box center [916, 491] width 1046 height 680
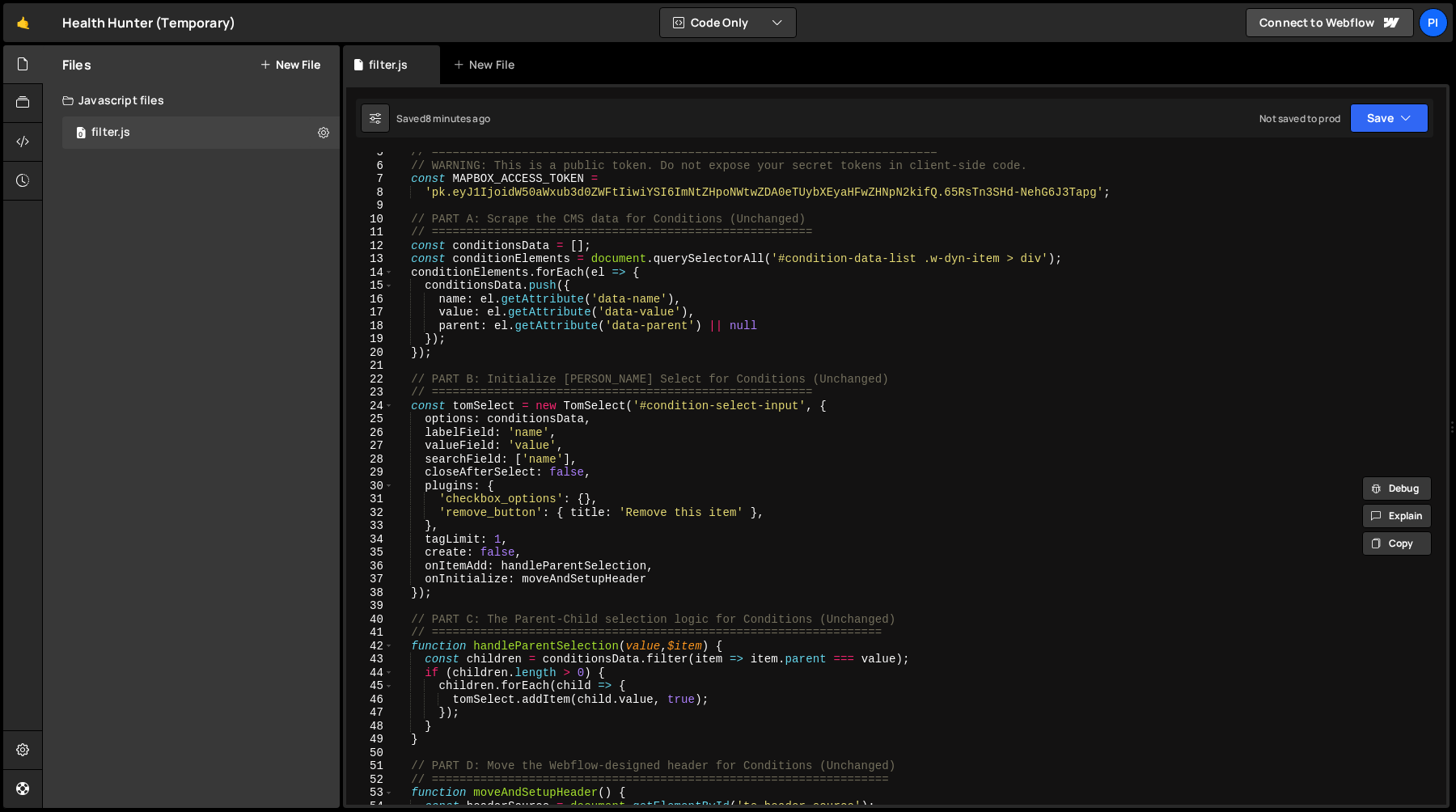
scroll to position [0, 0]
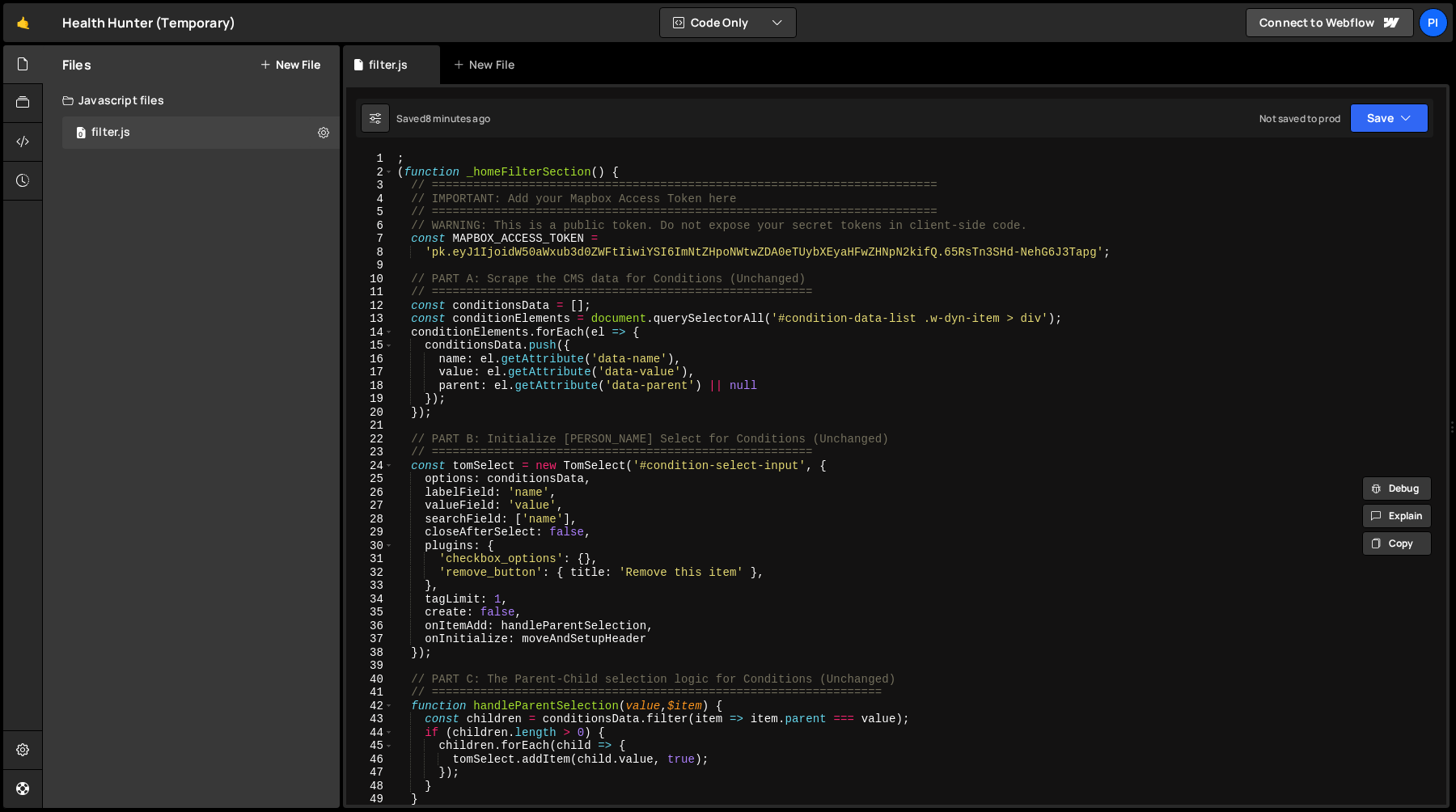
click at [738, 437] on div "; ( function _homeFilterSection ( ) { // ======================================…" at bounding box center [916, 492] width 1046 height 680
click at [851, 439] on div "; ( function _homeFilterSection ( ) { // ======================================…" at bounding box center [916, 492] width 1046 height 680
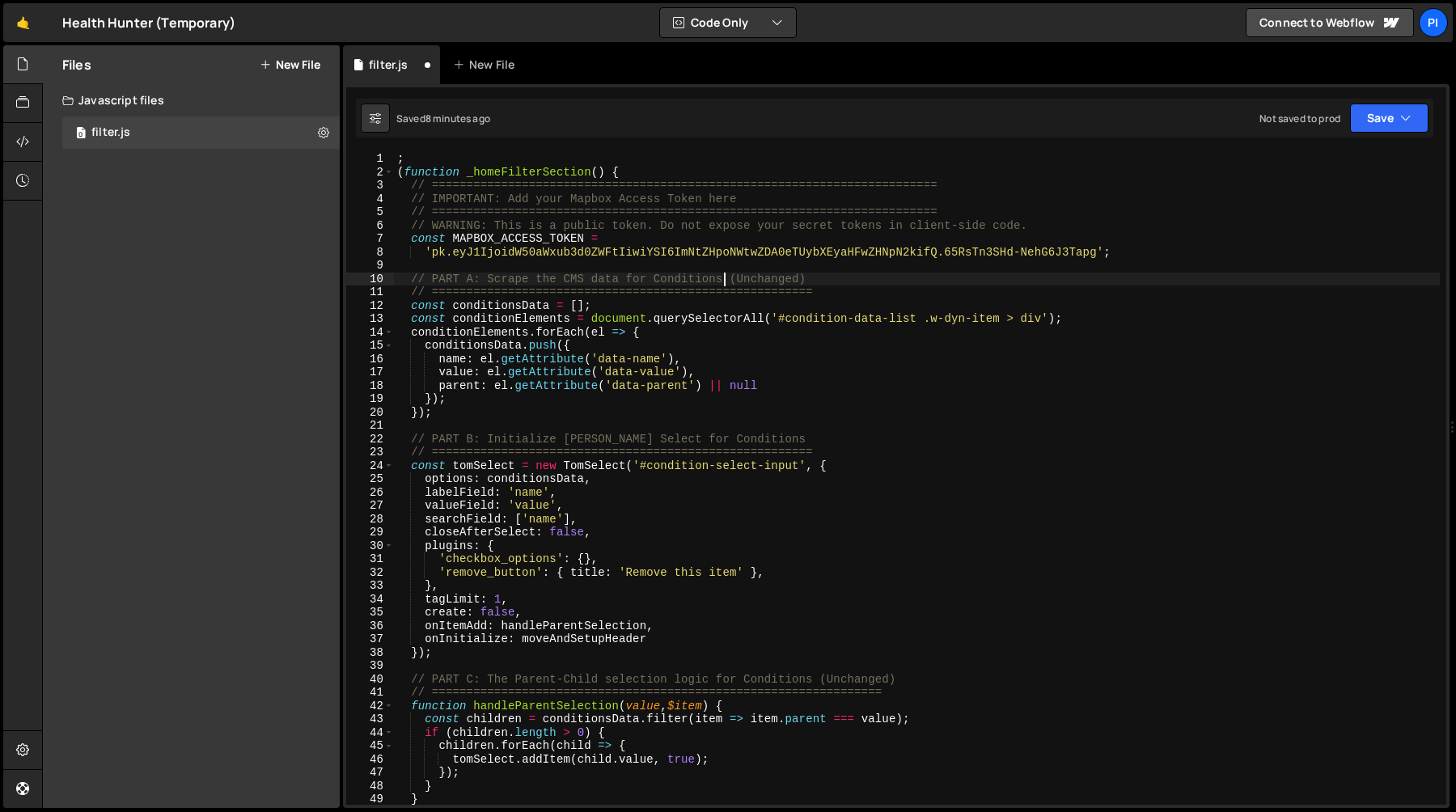
click at [722, 282] on div "; ( function _homeFilterSection ( ) { // ======================================…" at bounding box center [916, 492] width 1046 height 680
click at [871, 282] on div "; ( function _homeFilterSection ( ) { // ======================================…" at bounding box center [916, 492] width 1046 height 680
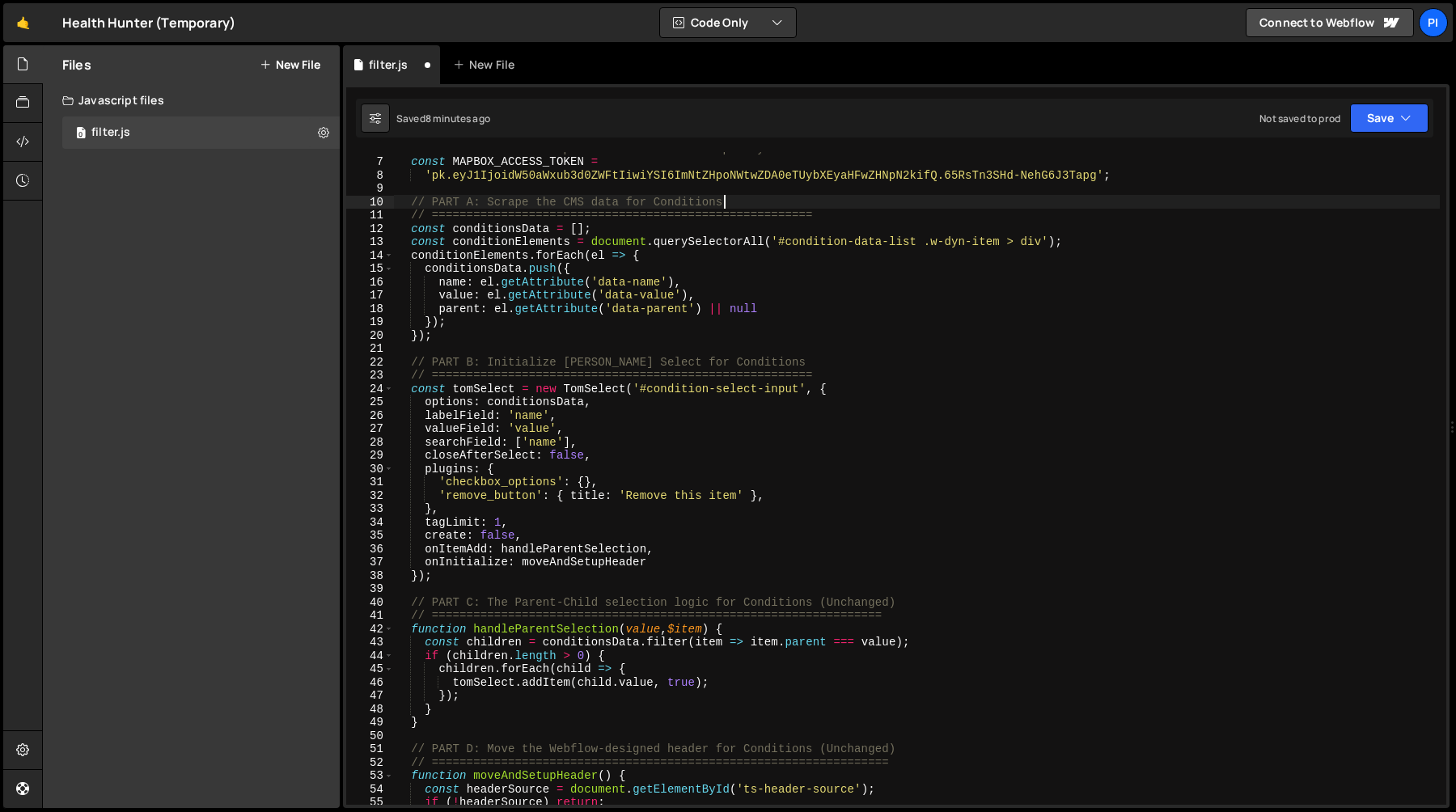
scroll to position [128, 0]
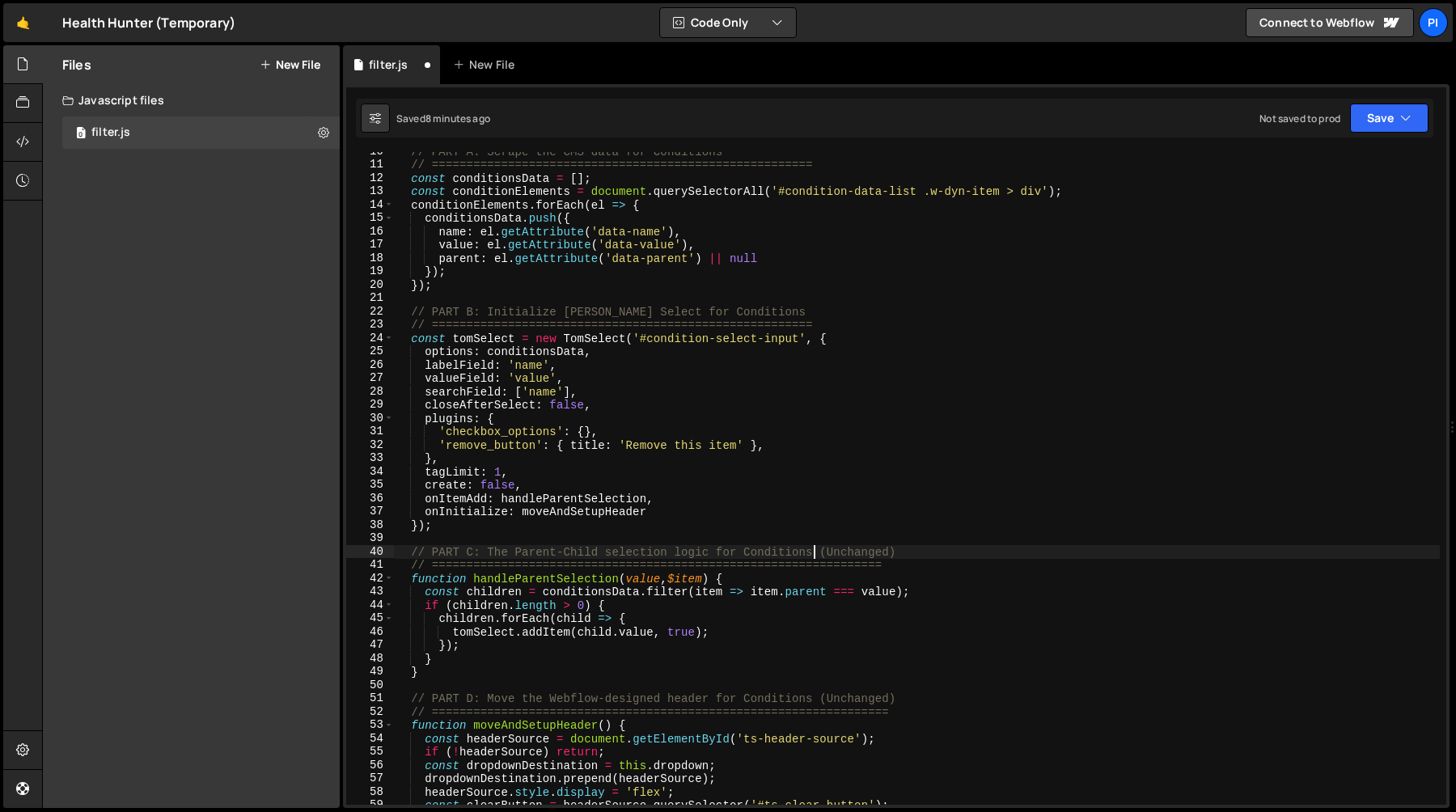
click at [815, 555] on div "// PART A: Scrape the CMS data for Conditions // ==============================…" at bounding box center [916, 485] width 1046 height 680
click at [940, 555] on div "// PART A: Scrape the CMS data for Conditions // ==============================…" at bounding box center [916, 485] width 1046 height 680
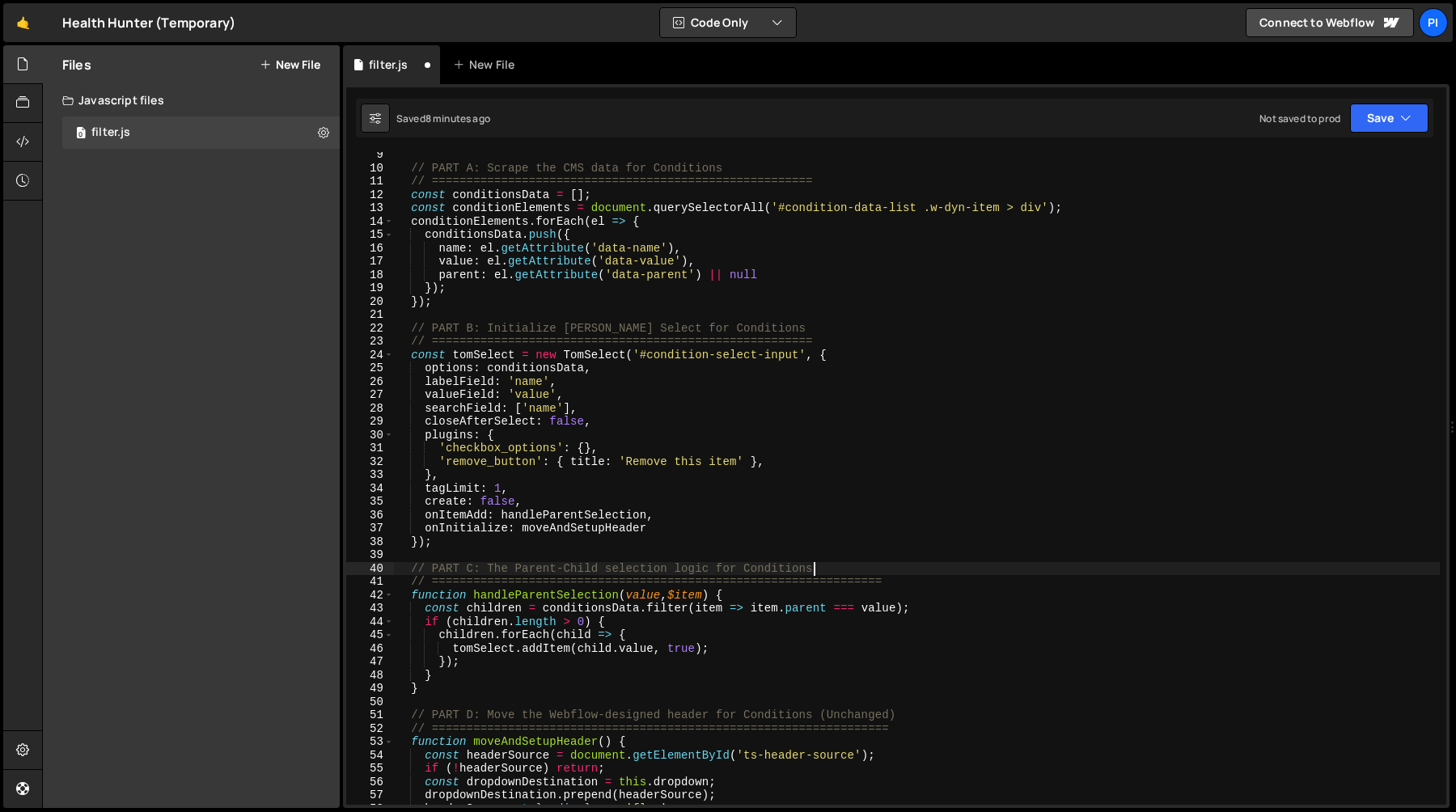
scroll to position [366, 0]
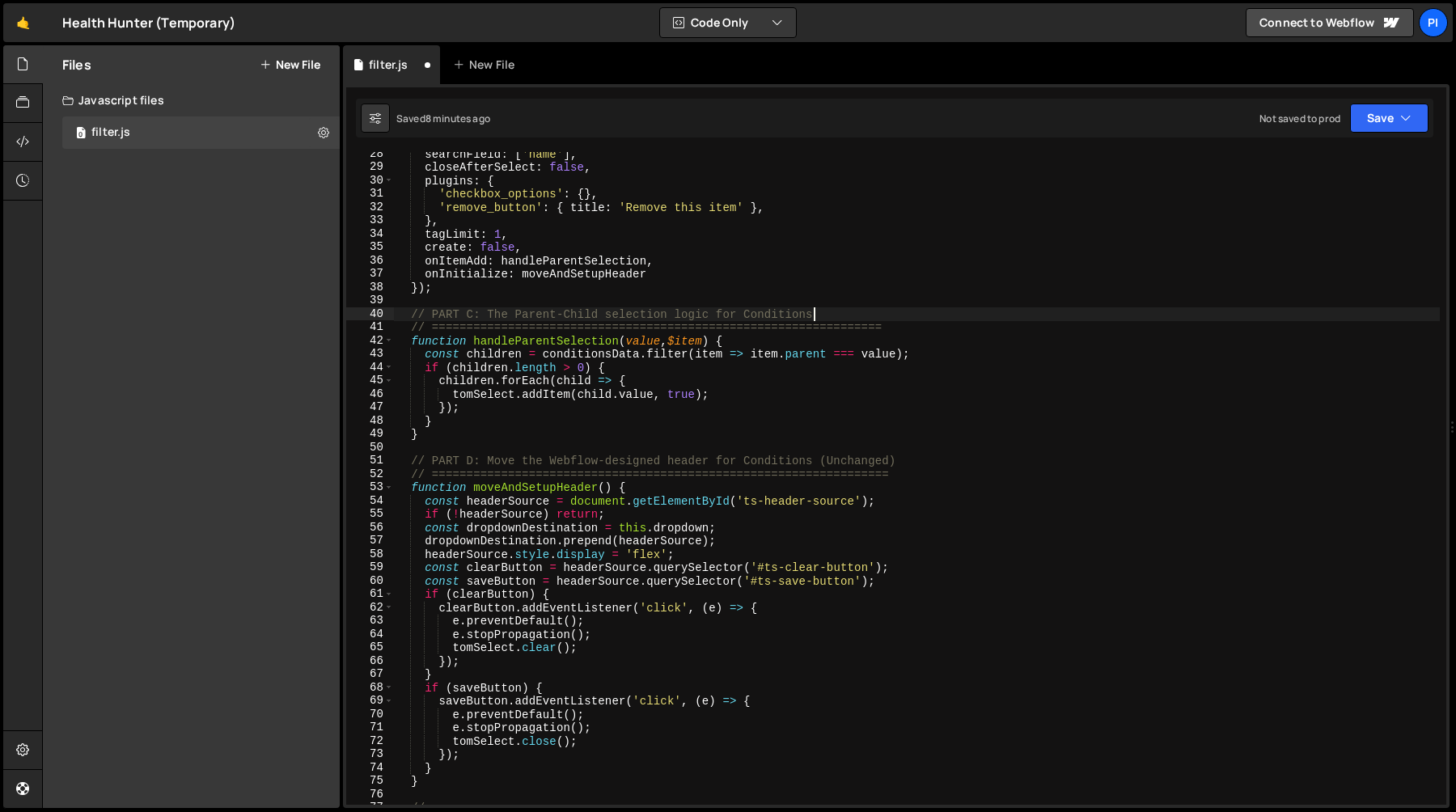
click at [818, 462] on div "searchField : [ 'name' ] , closeAfterSelect : false , plugins : { 'checkbox_opt…" at bounding box center [916, 487] width 1046 height 680
click at [904, 462] on div "searchField : [ 'name' ] , closeAfterSelect : false , plugins : { 'checkbox_opt…" at bounding box center [916, 487] width 1046 height 680
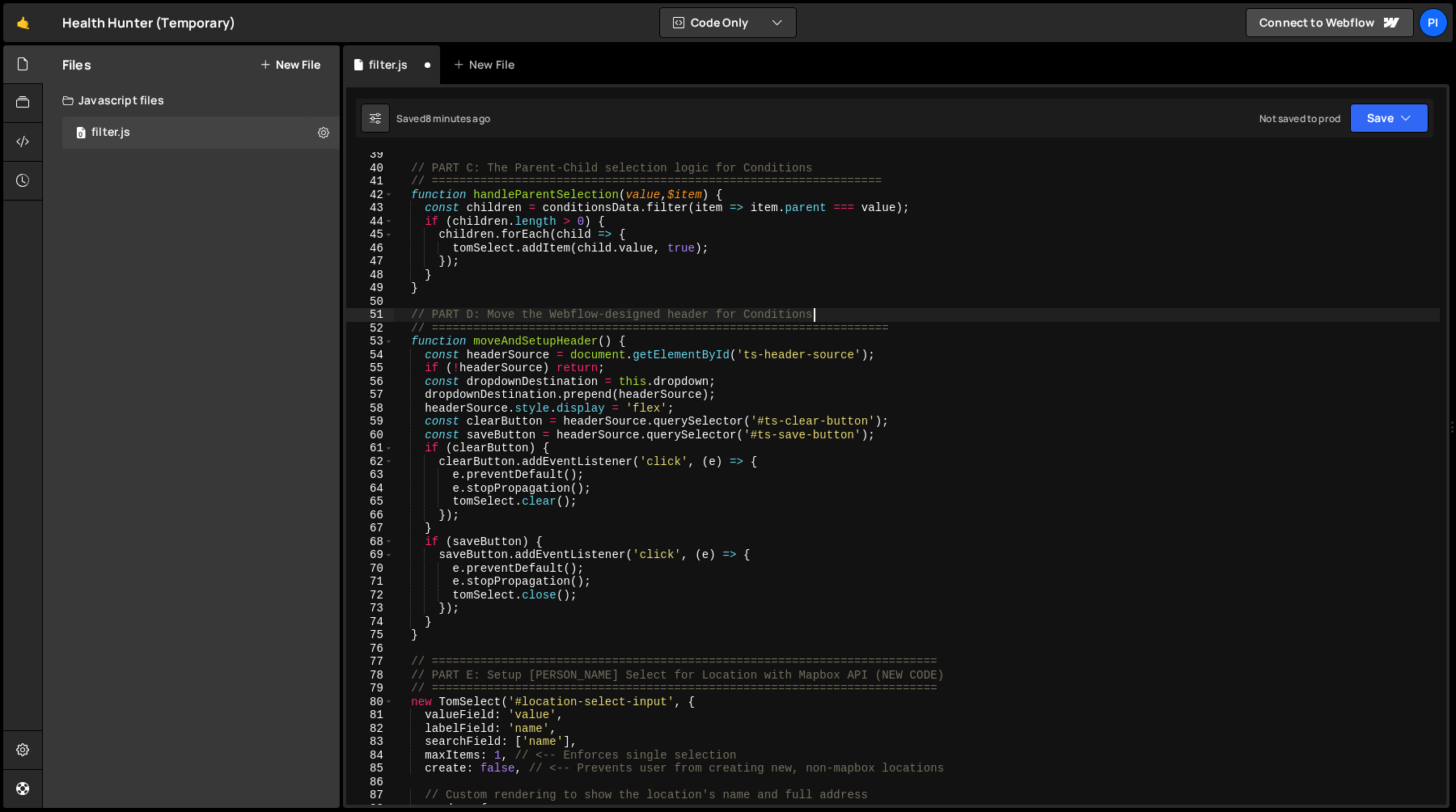
scroll to position [751, 0]
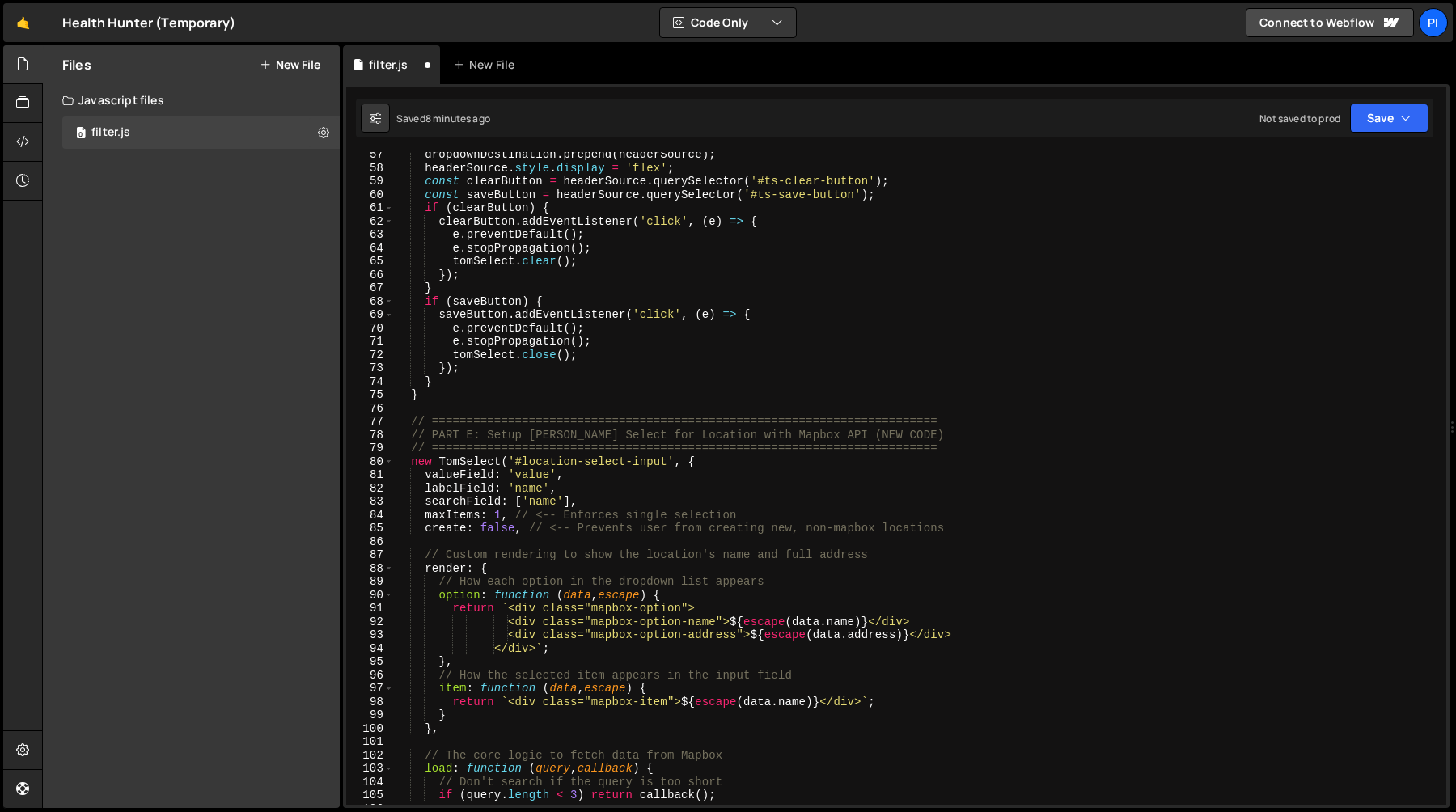
click at [961, 426] on div "dropdownDestination . prepend ( headerSource ) ; headerSource . style . display…" at bounding box center [916, 488] width 1046 height 680
type textarea "// ========================================================================="
click at [391, 418] on div "77" at bounding box center [370, 421] width 48 height 14
click at [393, 425] on div "77" at bounding box center [370, 421] width 48 height 14
click at [406, 425] on div "dropdownDestination . prepend ( headerSource ) ; headerSource . style . display…" at bounding box center [916, 488] width 1046 height 680
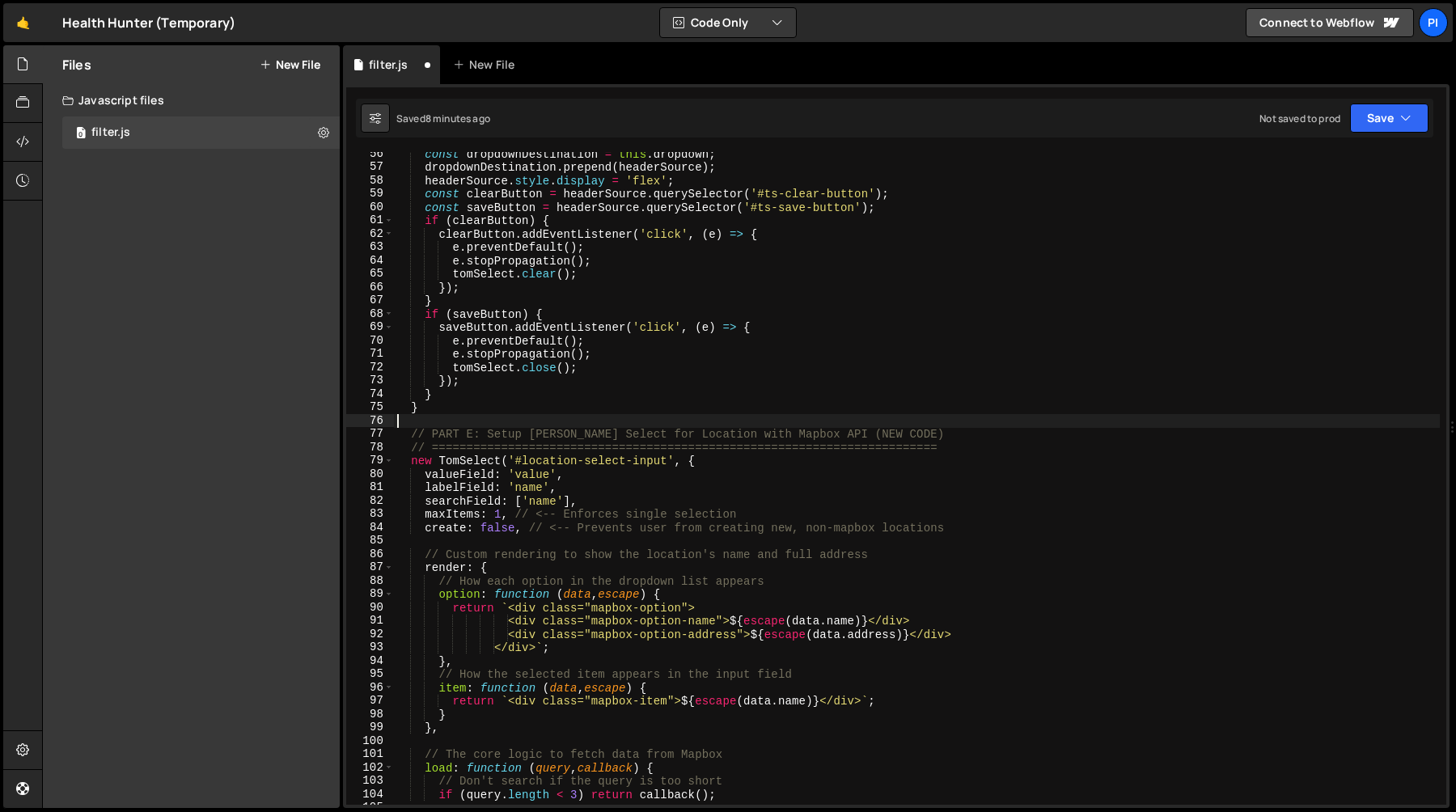
scroll to position [739, 0]
click at [926, 441] on div "const dropdownDestination = this . dropdown ; dropdownDestination . prepend ( h…" at bounding box center [916, 487] width 1046 height 680
click at [918, 438] on div "const dropdownDestination = this . dropdown ; dropdownDestination . prepend ( h…" at bounding box center [916, 487] width 1046 height 680
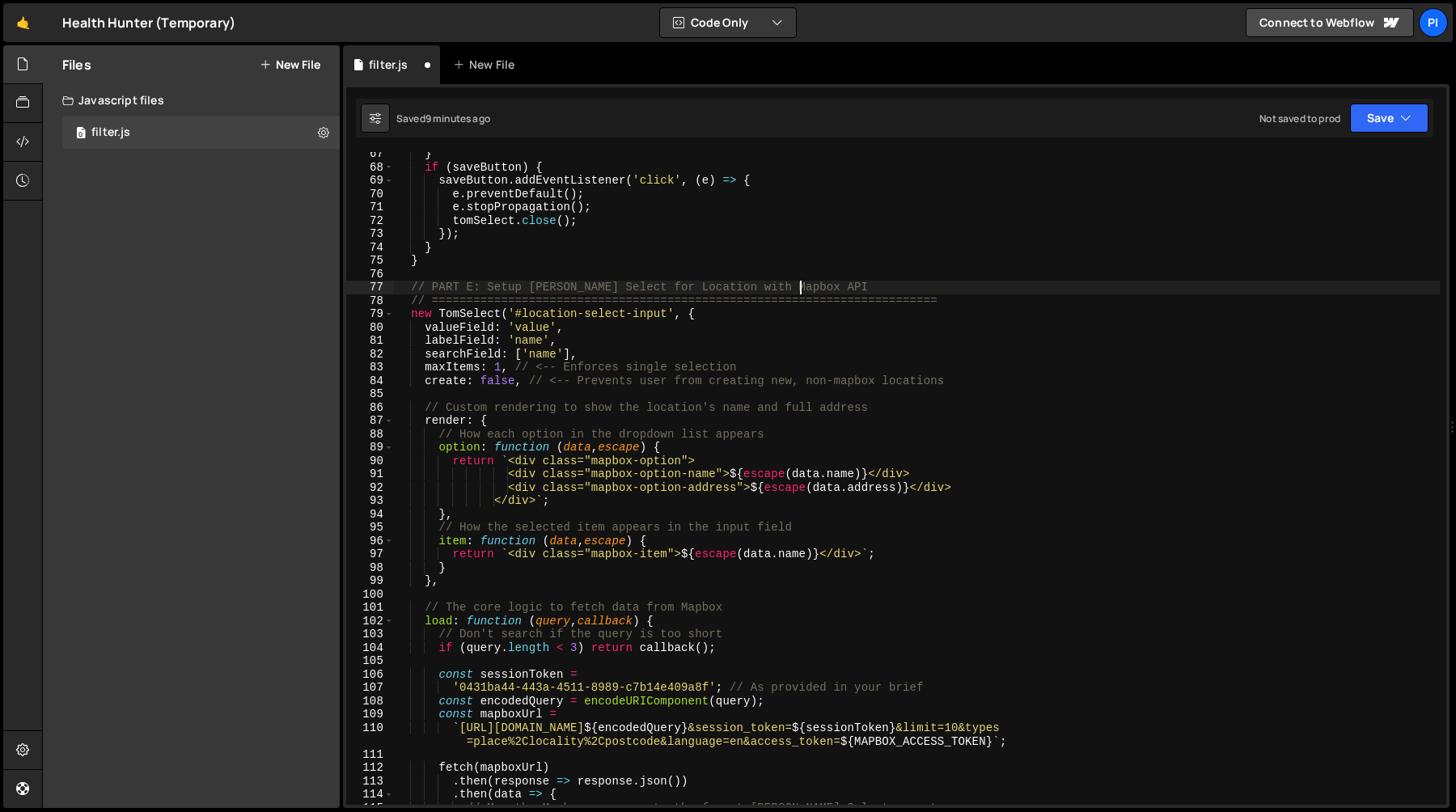
scroll to position [919, 0]
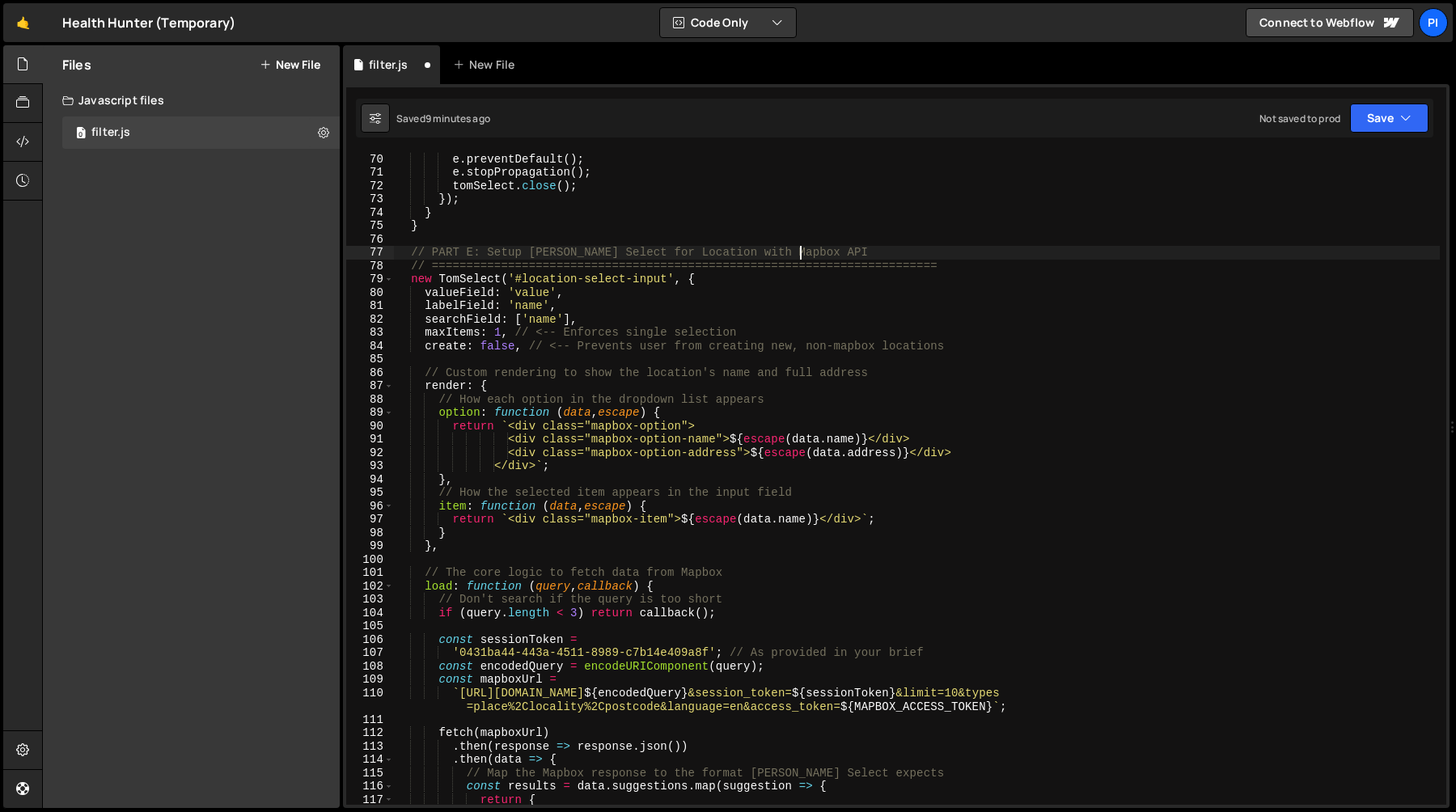
click at [409, 283] on div "saveButton . addEventListener ( 'click' , ( e ) => { e . preventDefault ( ) ; e…" at bounding box center [916, 479] width 1046 height 680
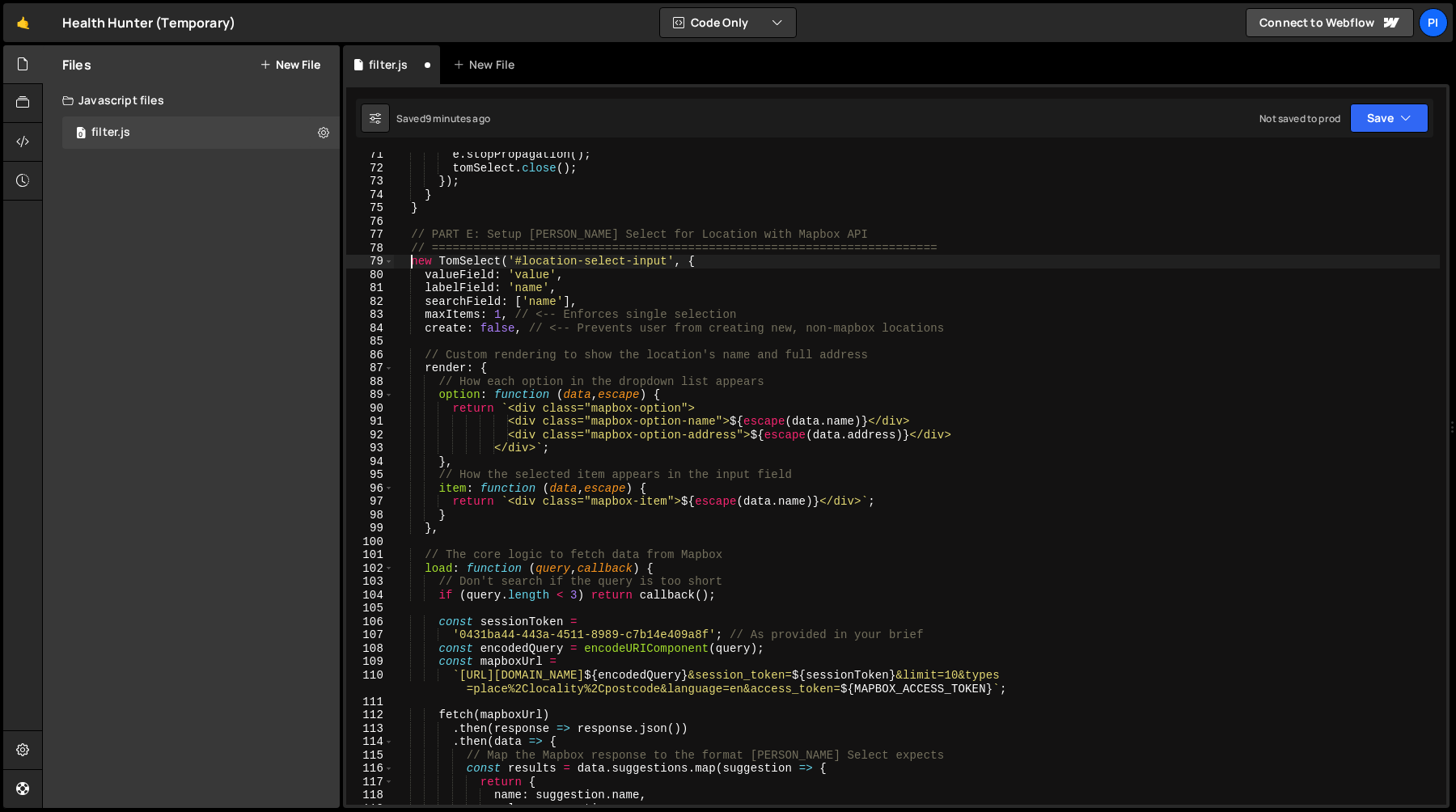
scroll to position [1228, 0]
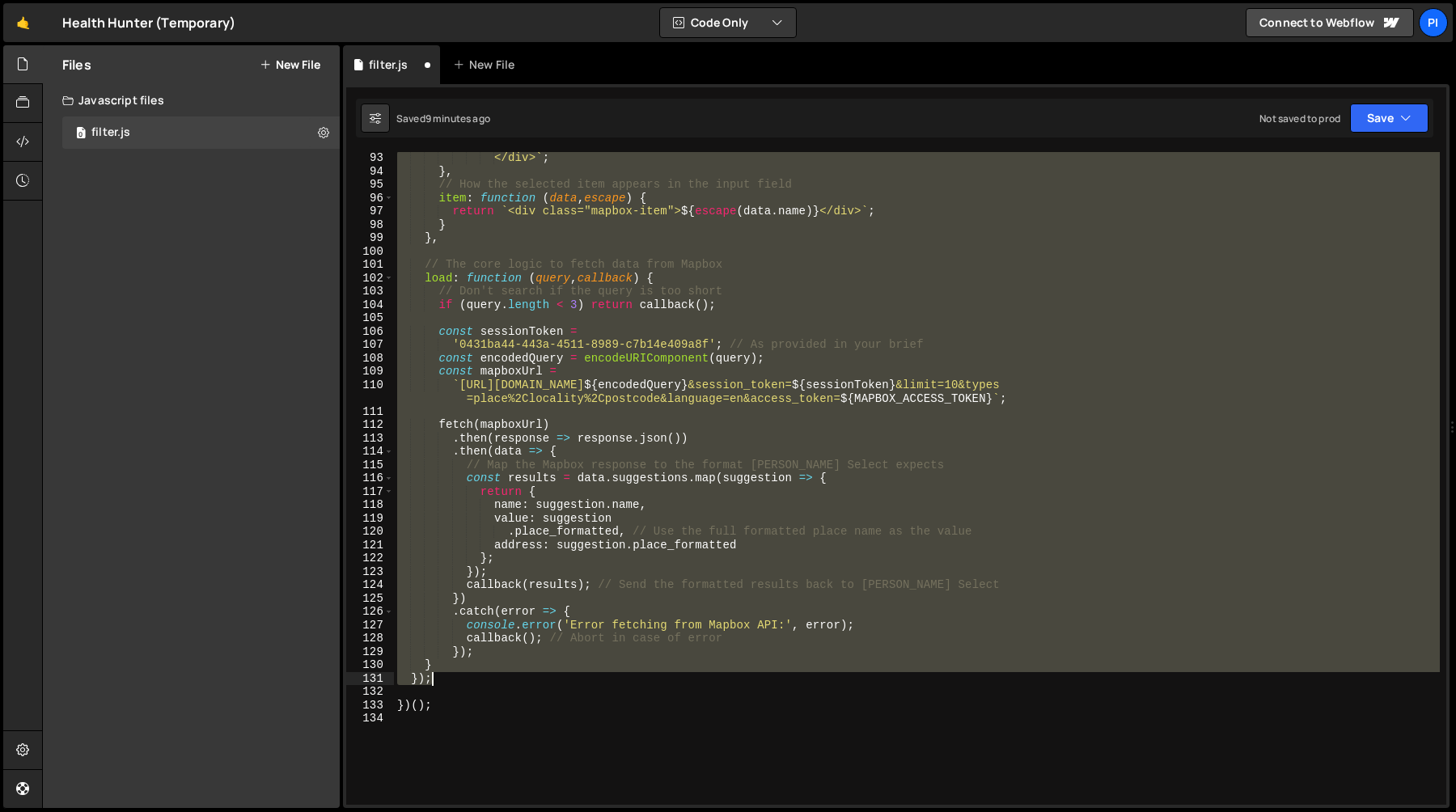
click at [459, 682] on div "</div> ` ; } , // How the selected item appears in the input field item : funct…" at bounding box center [916, 491] width 1046 height 680
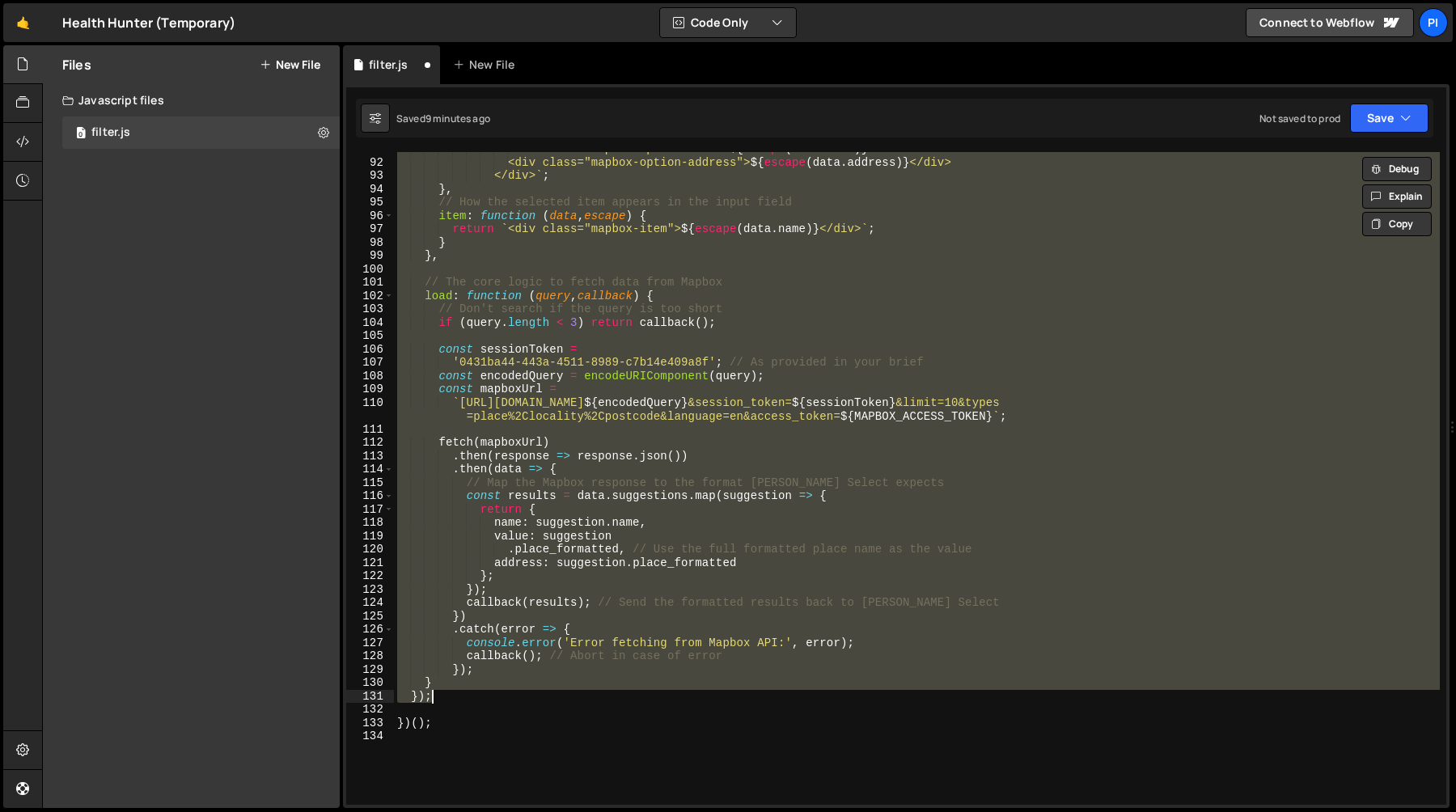
paste textarea
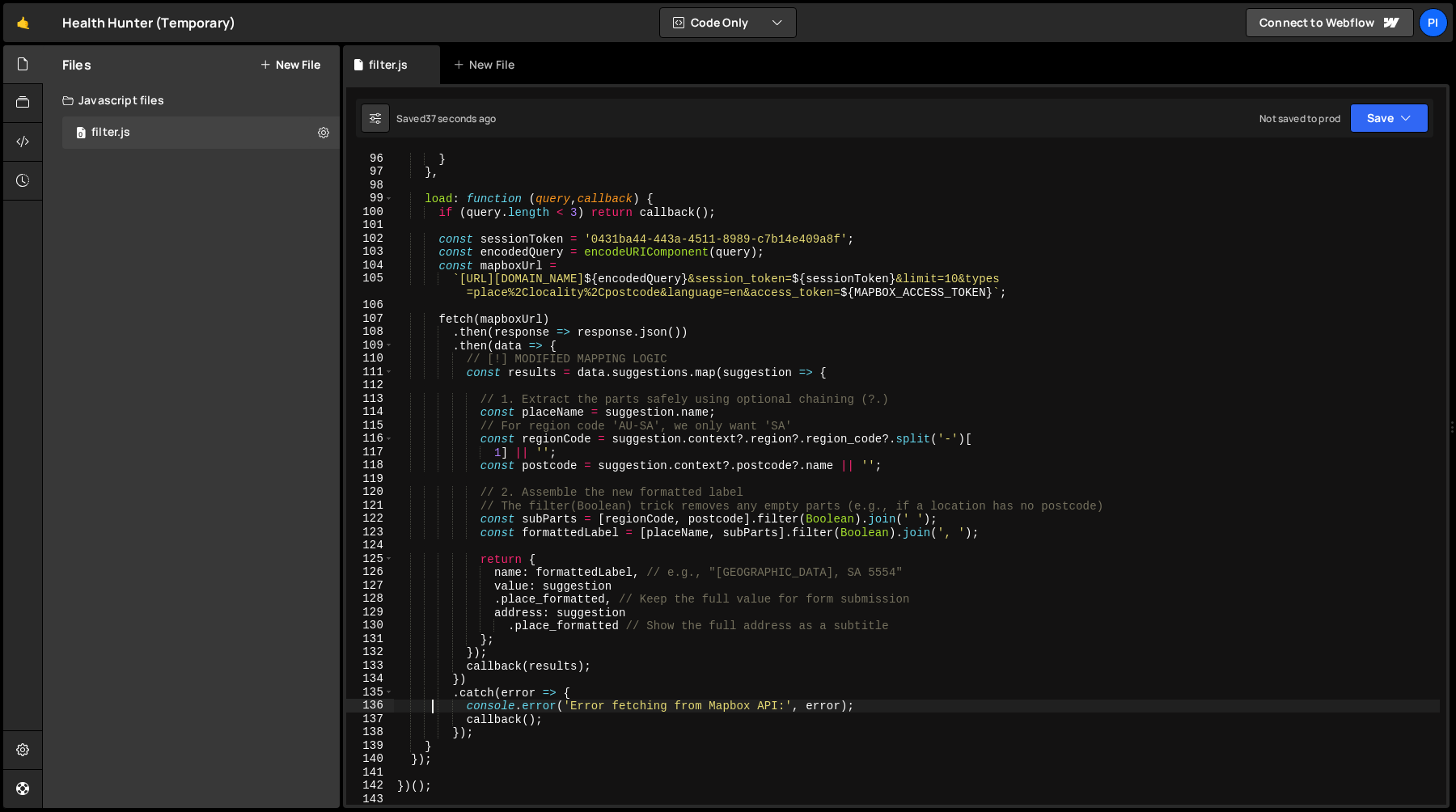
scroll to position [1283, 0]
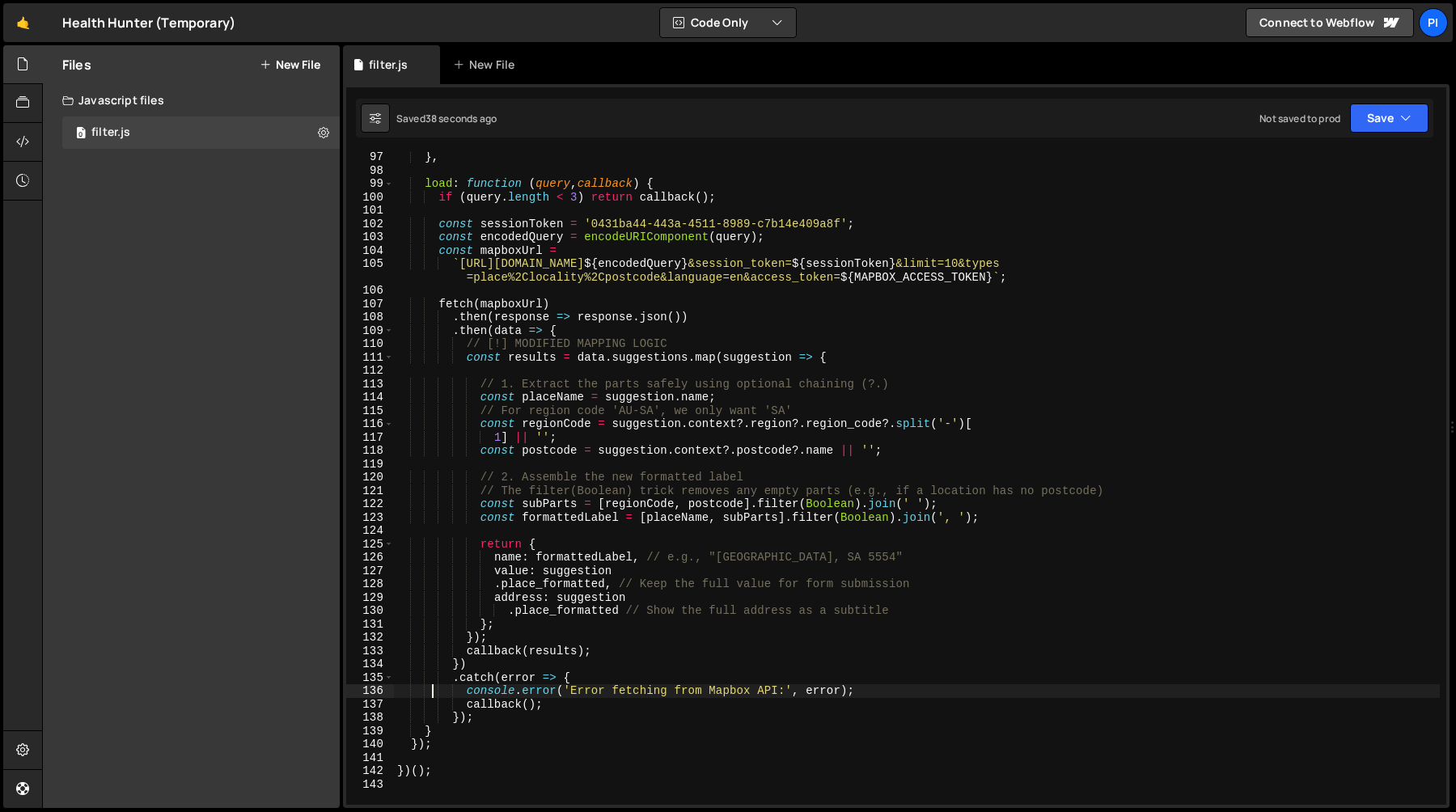
click at [576, 566] on div "} , load : function ( query , callback ) { if ( query . length < 3 ) return cal…" at bounding box center [916, 490] width 1046 height 680
click at [610, 446] on div "} , load : function ( query , callback ) { if ( query . length < 3 ) return cal…" at bounding box center [916, 490] width 1046 height 680
click at [641, 426] on div "} , load : function ( query , callback ) { if ( query . length < 3 ) return cal…" at bounding box center [916, 490] width 1046 height 680
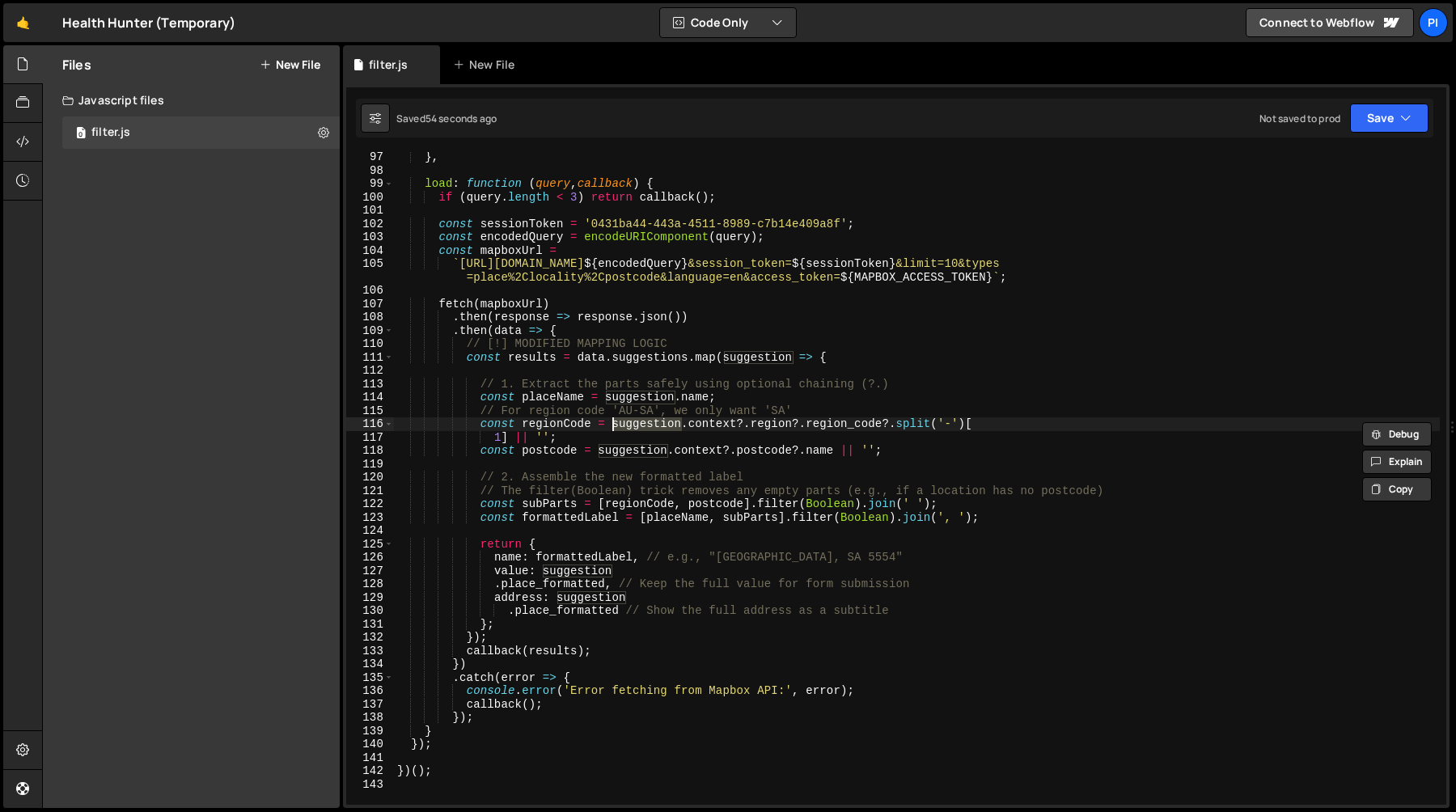
click at [723, 422] on div "} , load : function ( query , callback ) { if ( query . length < 3 ) return cal…" at bounding box center [916, 490] width 1046 height 680
click at [731, 422] on div "} , load : function ( query , callback ) { if ( query . length < 3 ) return cal…" at bounding box center [916, 490] width 1046 height 680
click at [740, 423] on div "} , load : function ( query , callback ) { if ( query . length < 3 ) return cal…" at bounding box center [916, 490] width 1046 height 680
click at [610, 424] on div "} , load : function ( query , callback ) { if ( query . length < 3 ) return cal…" at bounding box center [916, 490] width 1046 height 680
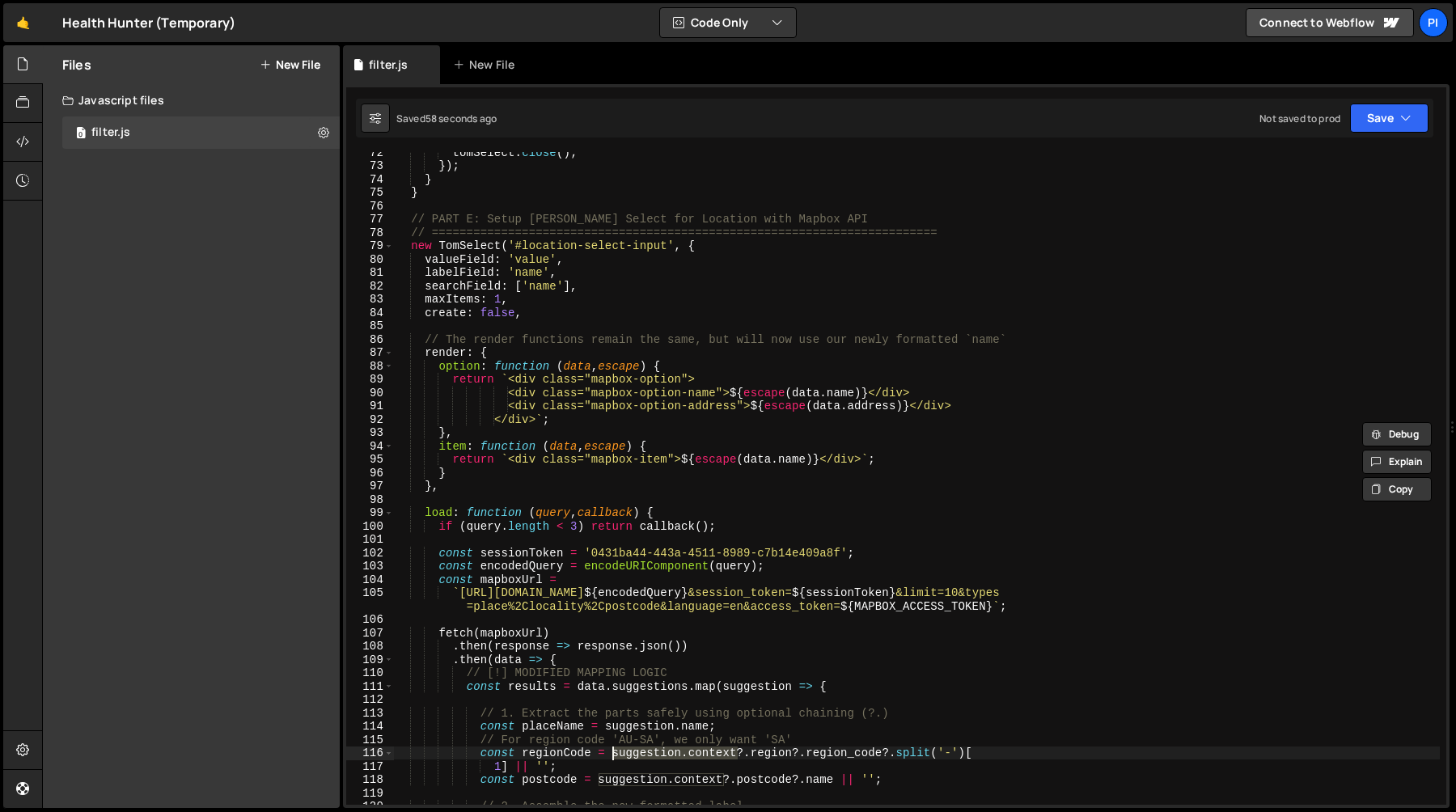
scroll to position [949, 0]
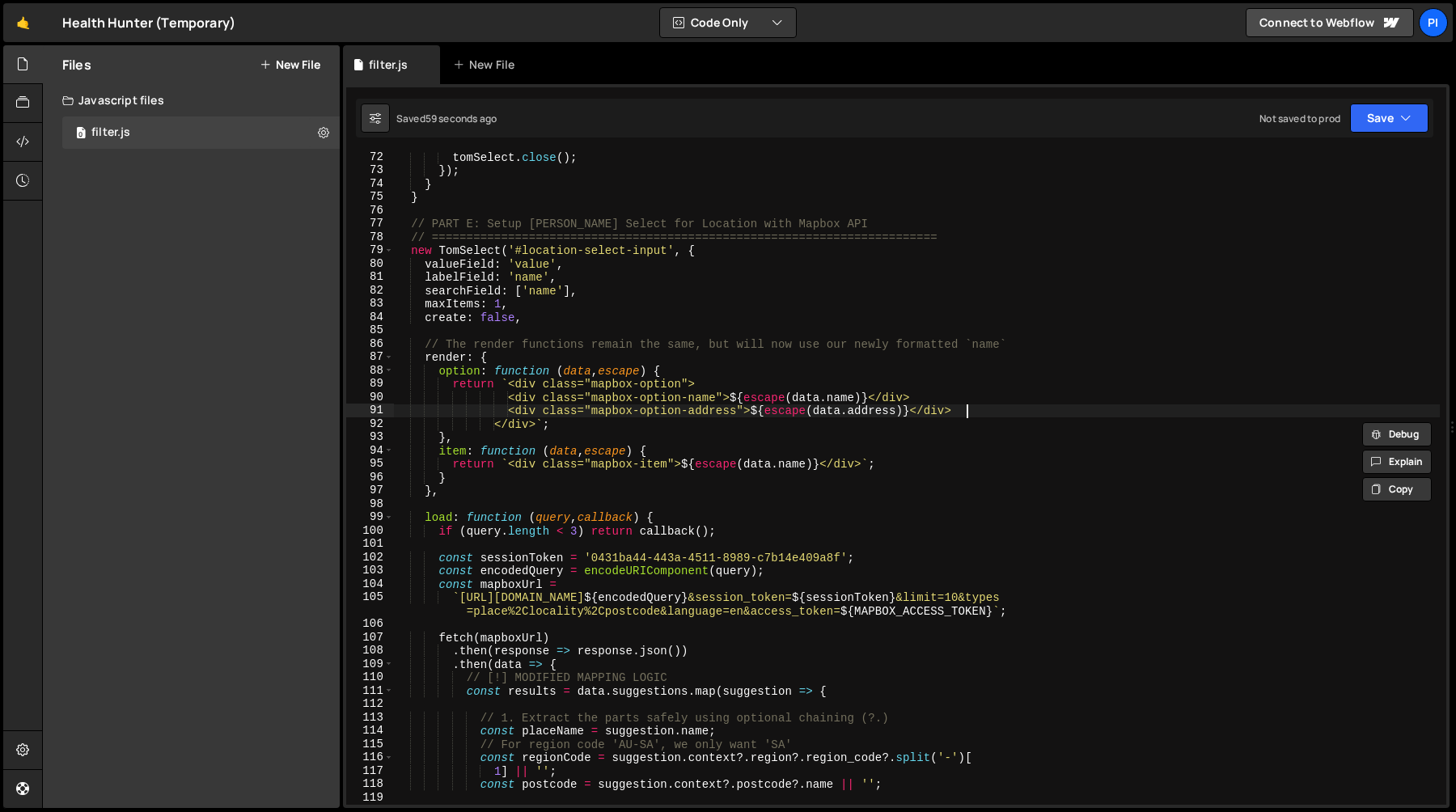
click at [1010, 405] on div "tomSelect . close ( ) ; }) ; } } // PART E: Setup Tom Select for Location with …" at bounding box center [916, 490] width 1046 height 680
click at [969, 398] on div "tomSelect . close ( ) ; }) ; } } // PART E: Setup Tom Select for Location with …" at bounding box center [916, 490] width 1046 height 680
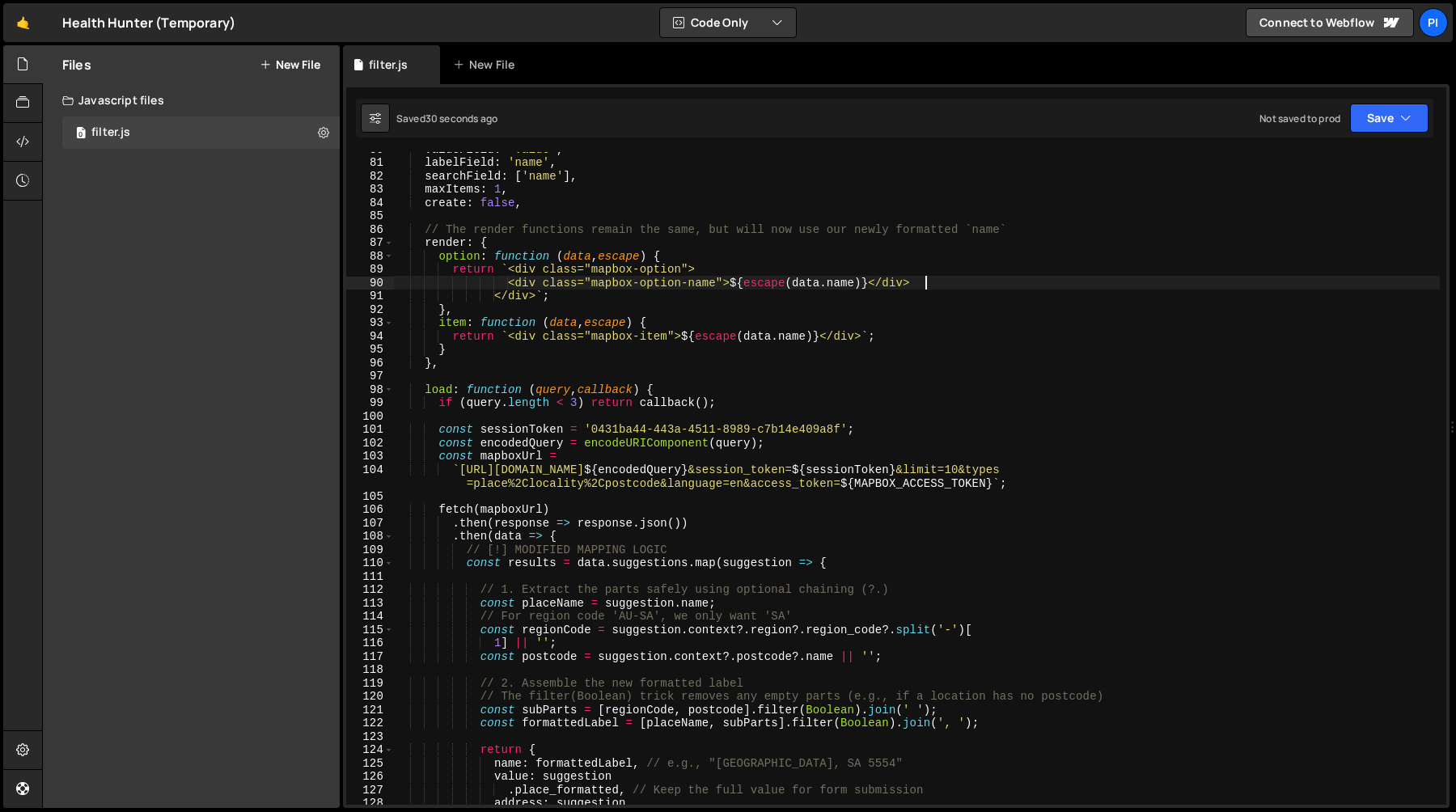
scroll to position [1058, 0]
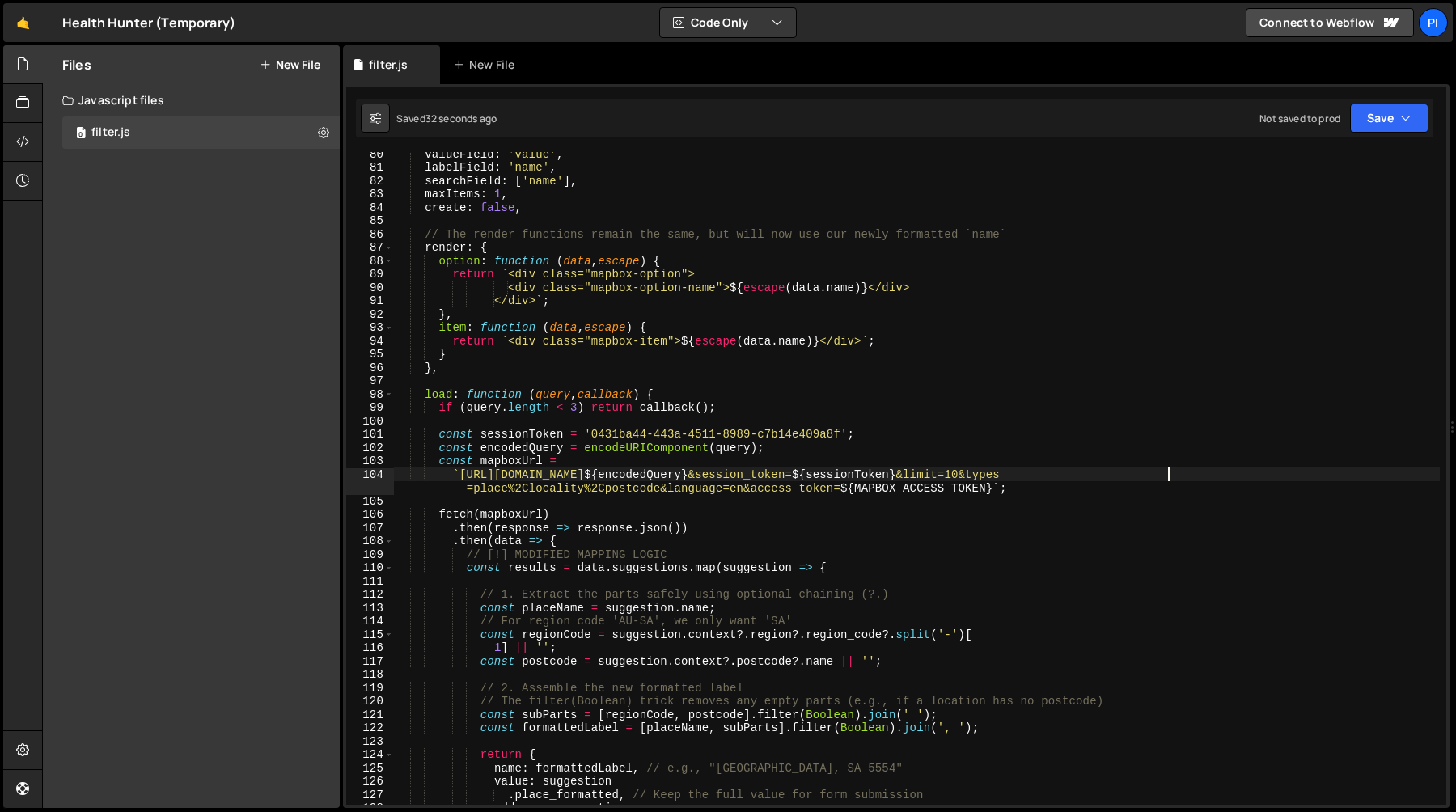
click at [1171, 478] on div "valueField : 'value' , labelField : 'name' , searchField : [ 'name' ] , maxItem…" at bounding box center [916, 487] width 1046 height 680
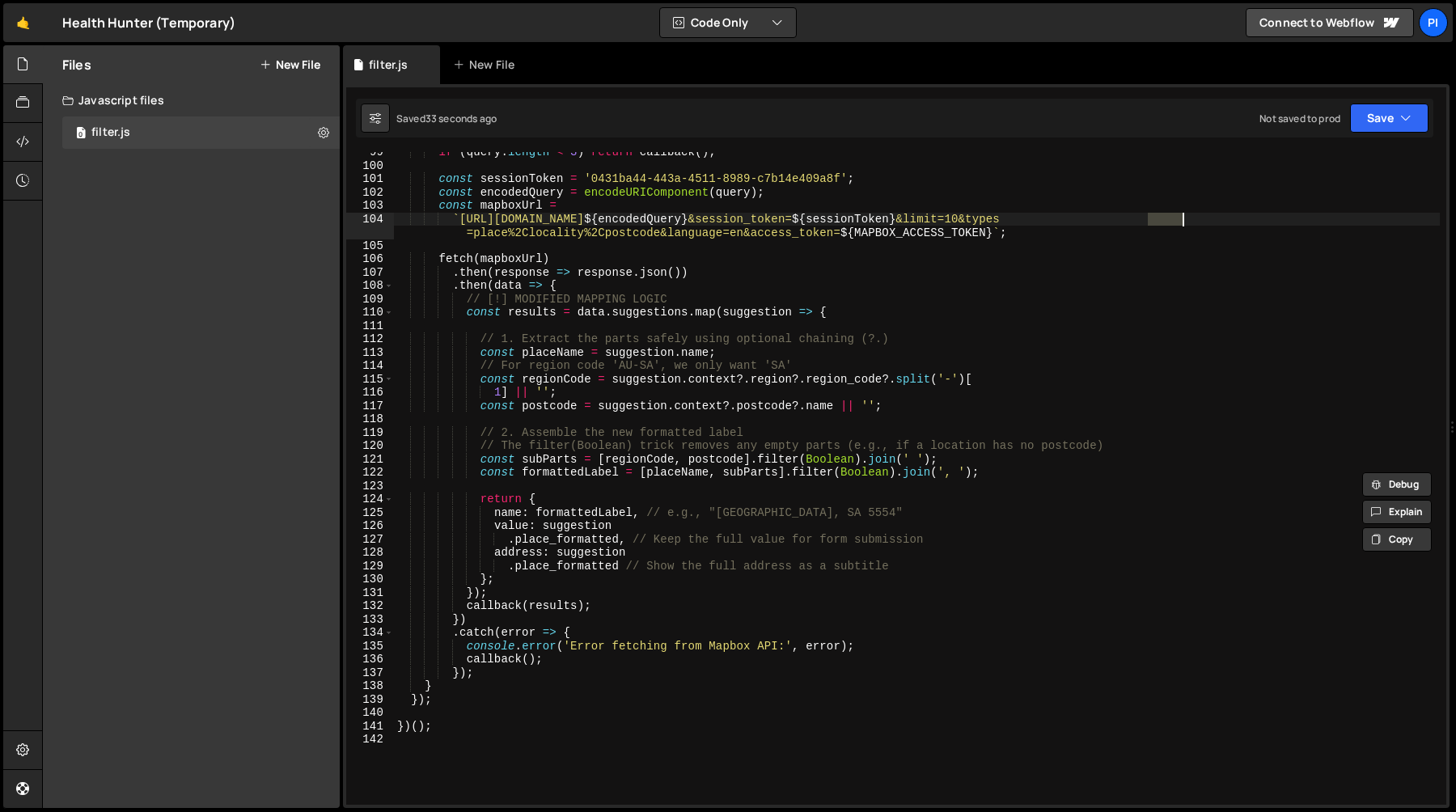
scroll to position [1360, 0]
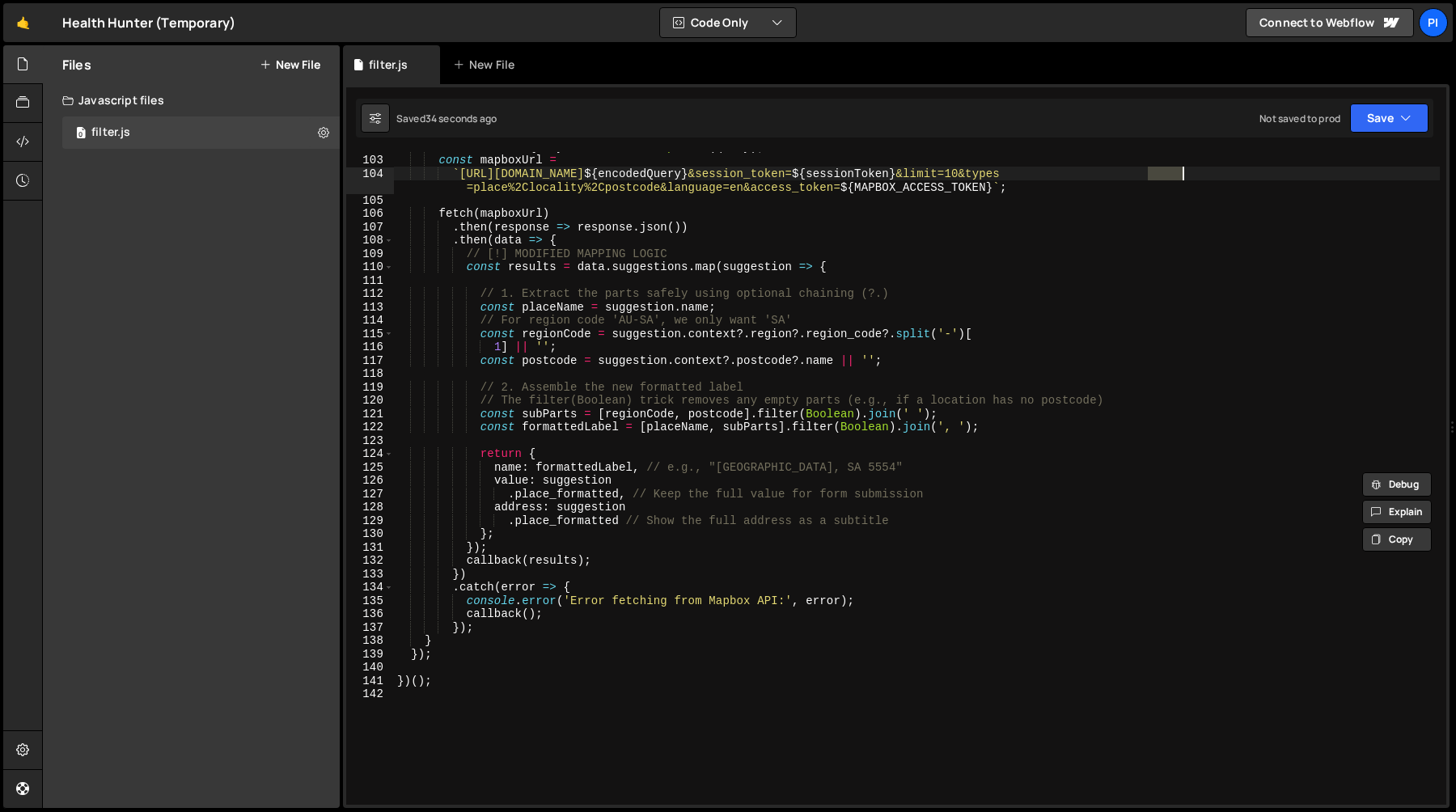
click at [650, 264] on div "const encodedQuery = encodeURIComponent ( query ) ; const mapboxUrl = ` https:/…" at bounding box center [916, 480] width 1046 height 680
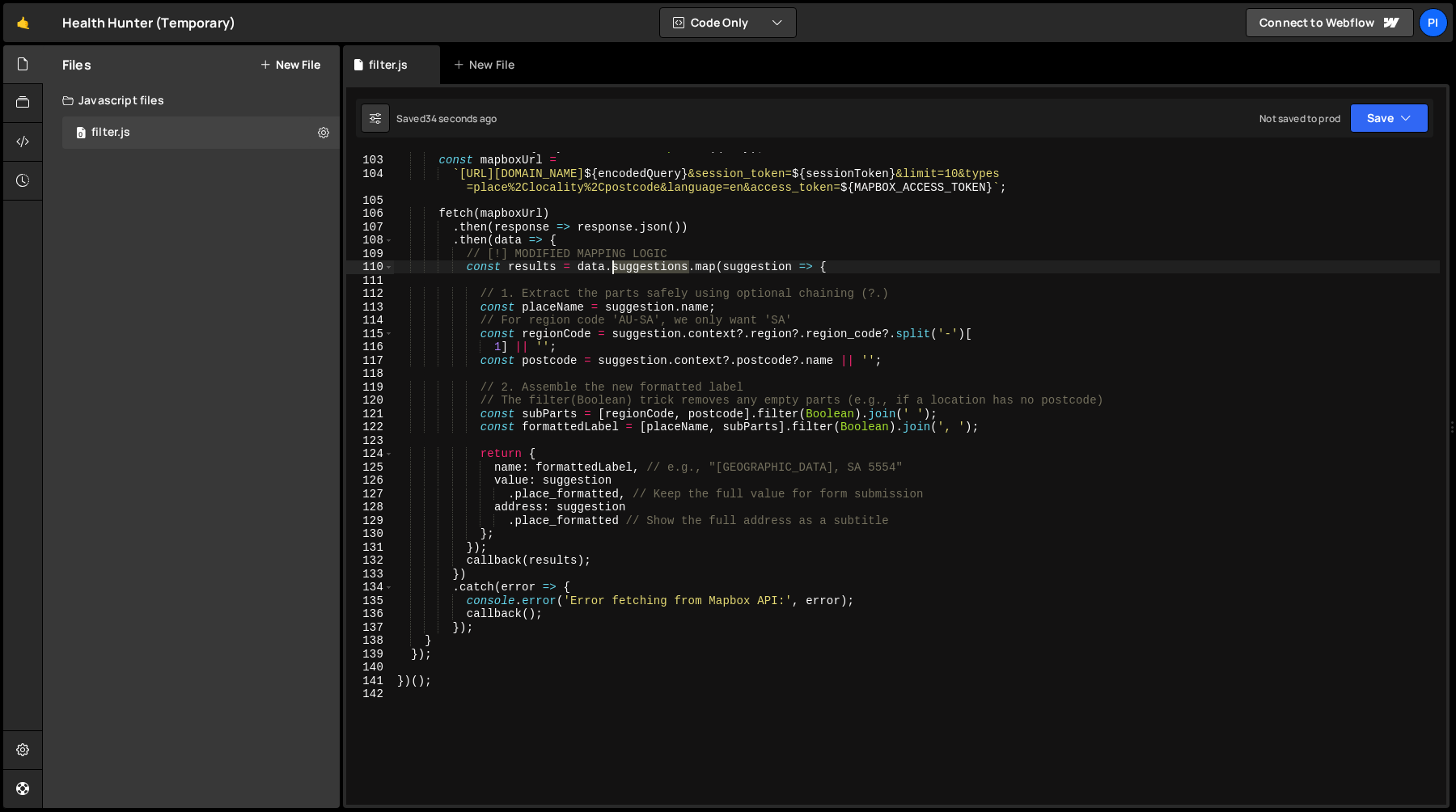
click at [650, 264] on div "const encodedQuery = encodeURIComponent ( query ) ; const mapboxUrl = ` https:/…" at bounding box center [916, 480] width 1046 height 680
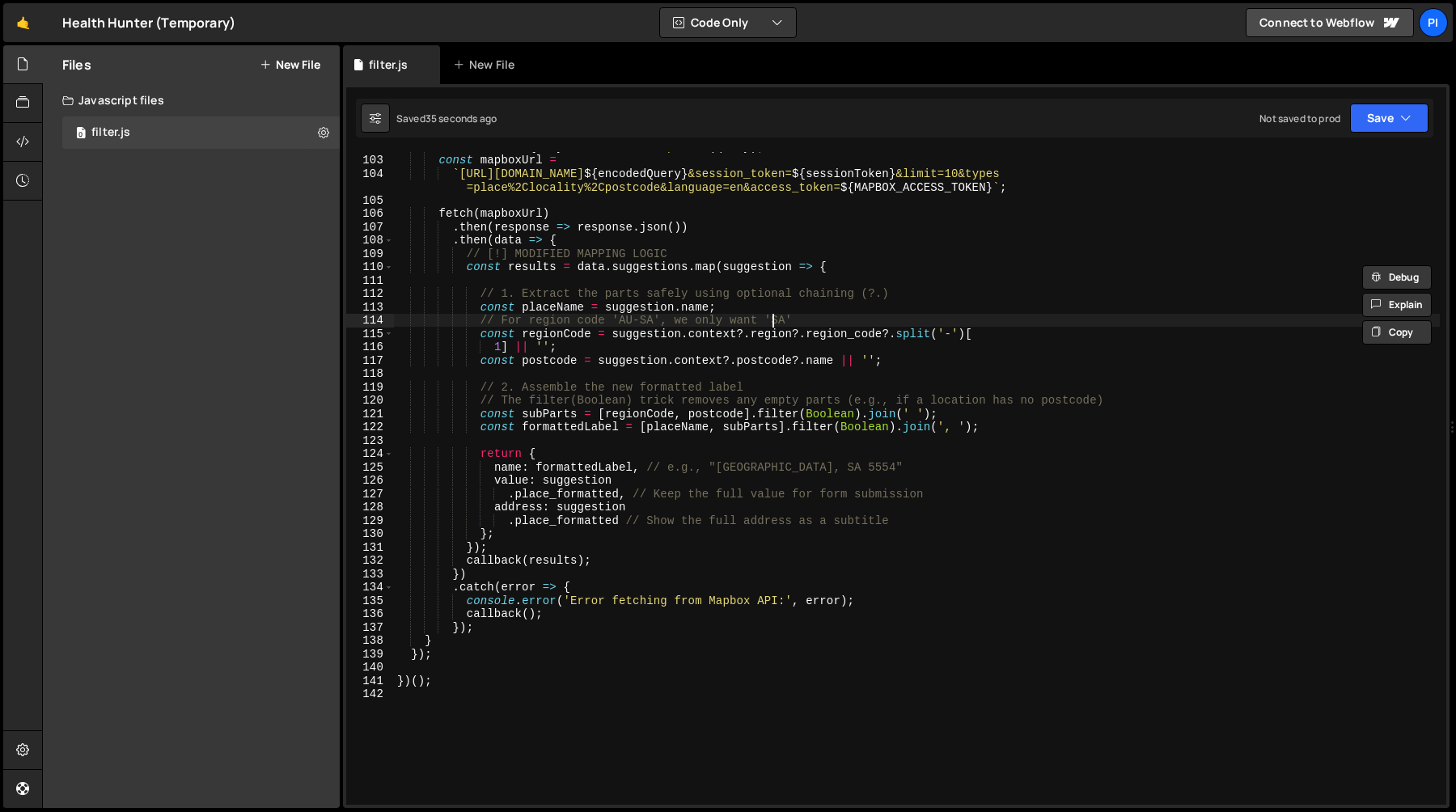
click at [773, 319] on div "const encodedQuery = encodeURIComponent ( query ) ; const mapboxUrl = ` https:/…" at bounding box center [916, 480] width 1046 height 680
click at [660, 307] on div "const encodedQuery = encodeURIComponent ( query ) ; const mapboxUrl = ` https:/…" at bounding box center [916, 480] width 1046 height 680
click at [775, 287] on div "const encodedQuery = encodeURIComponent ( query ) ; const mapboxUrl = ` https:/…" at bounding box center [916, 480] width 1046 height 680
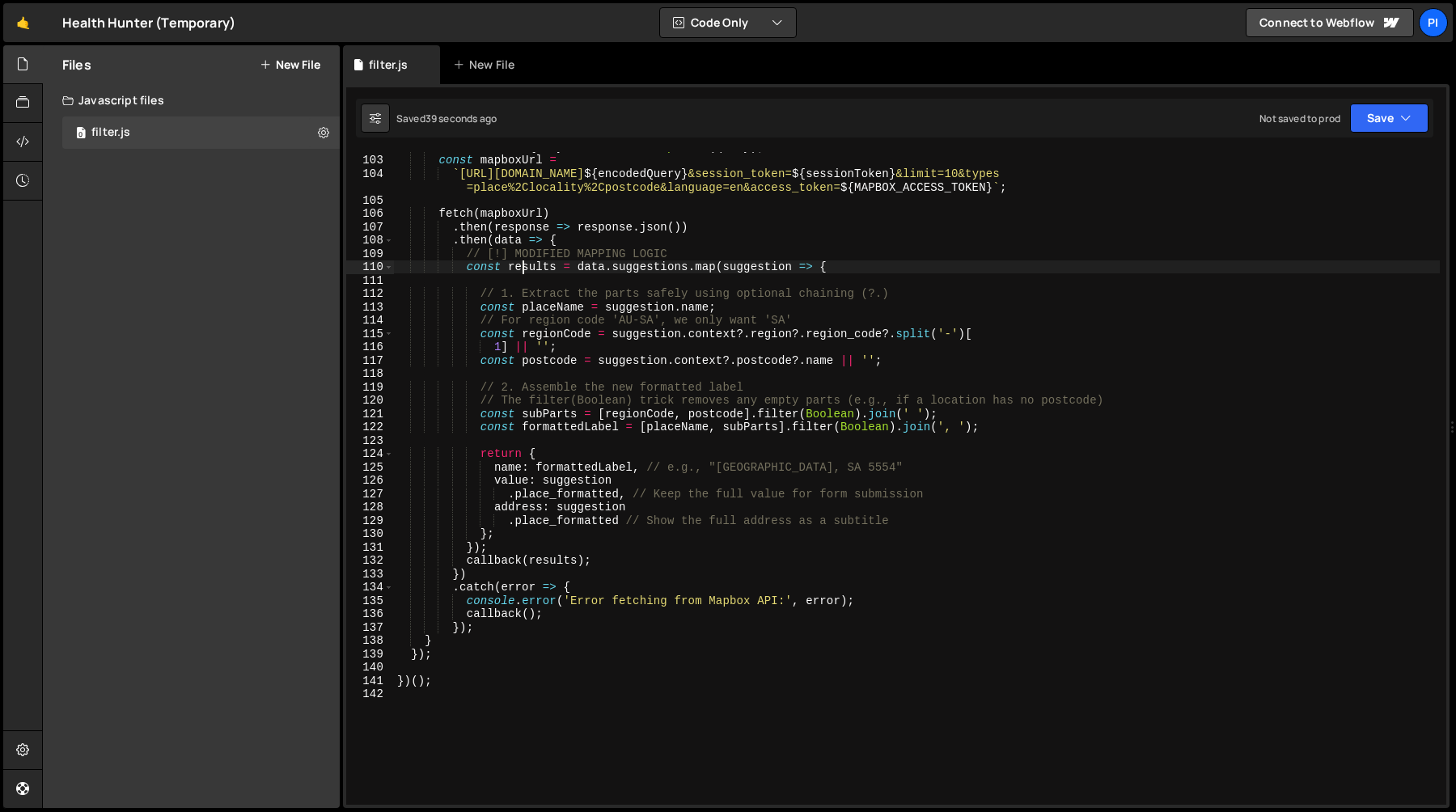
click at [525, 267] on div "const encodedQuery = encodeURIComponent ( query ) ; const mapboxUrl = ` https:/…" at bounding box center [916, 480] width 1046 height 680
click at [621, 245] on div "const encodedQuery = encodeURIComponent ( query ) ; const mapboxUrl = ` https:/…" at bounding box center [916, 480] width 1046 height 680
type textarea ".then(data => {"
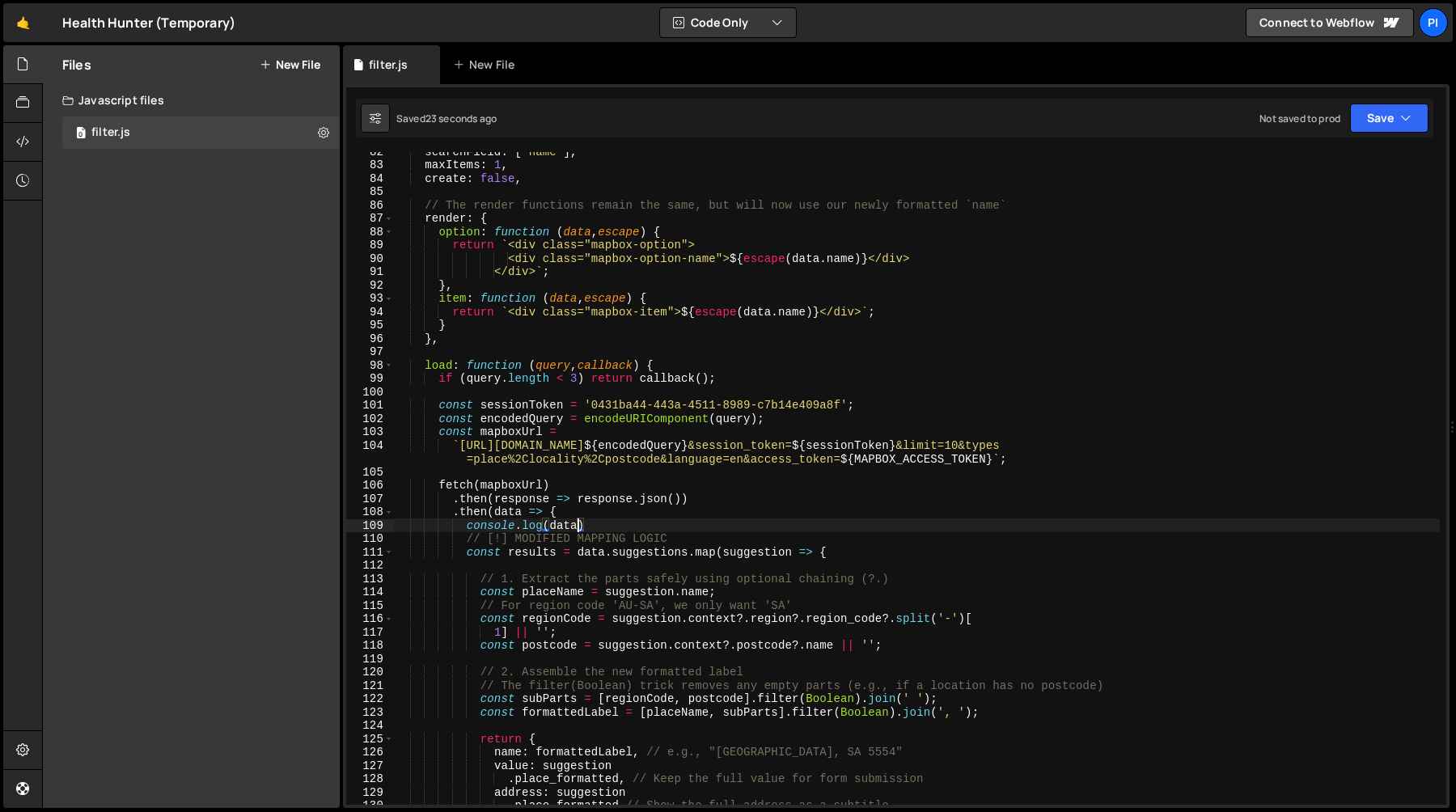
scroll to position [1061, 0]
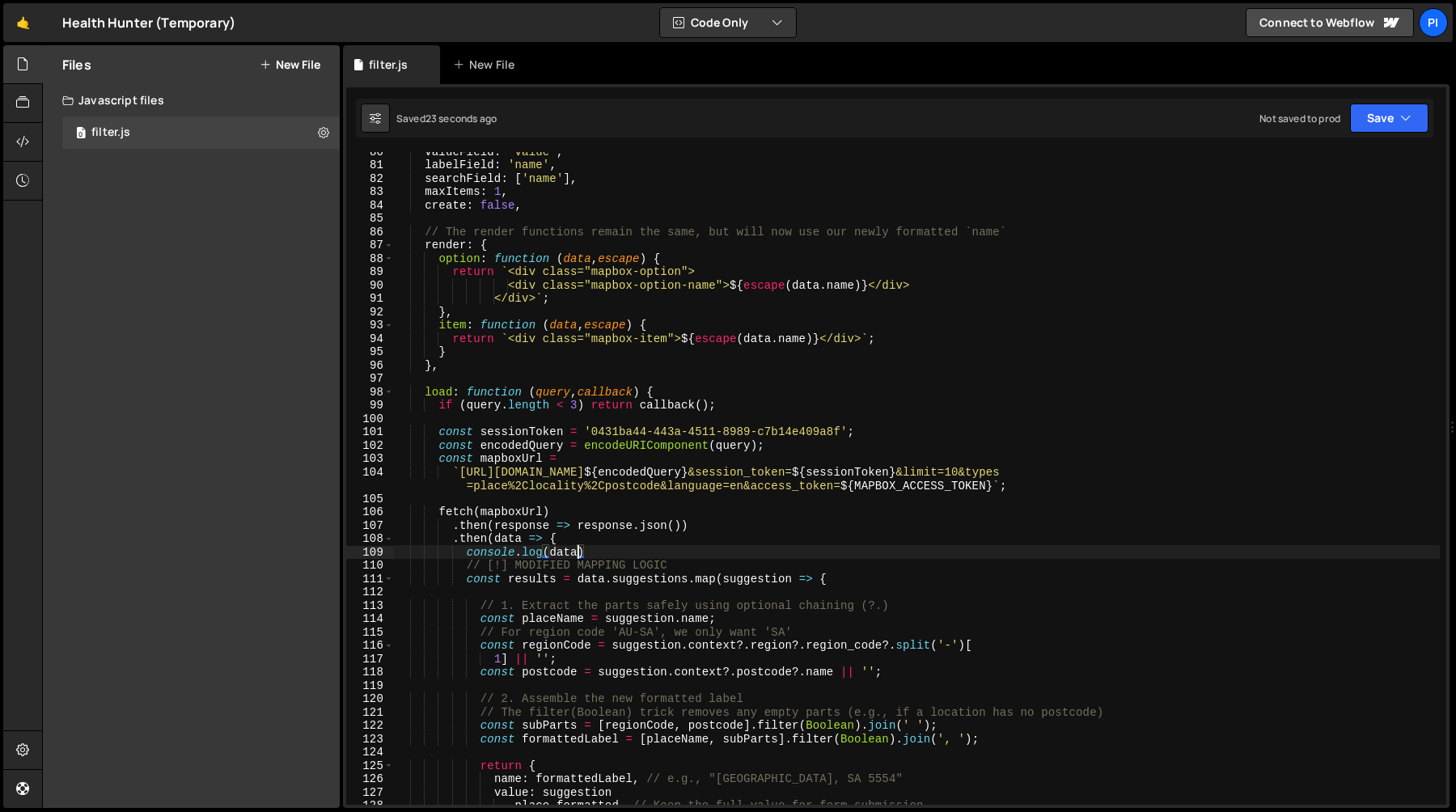
click at [782, 306] on div "valueField : 'value' , labelField : 'name' , searchField : [ 'name' ] , maxItem…" at bounding box center [916, 485] width 1046 height 680
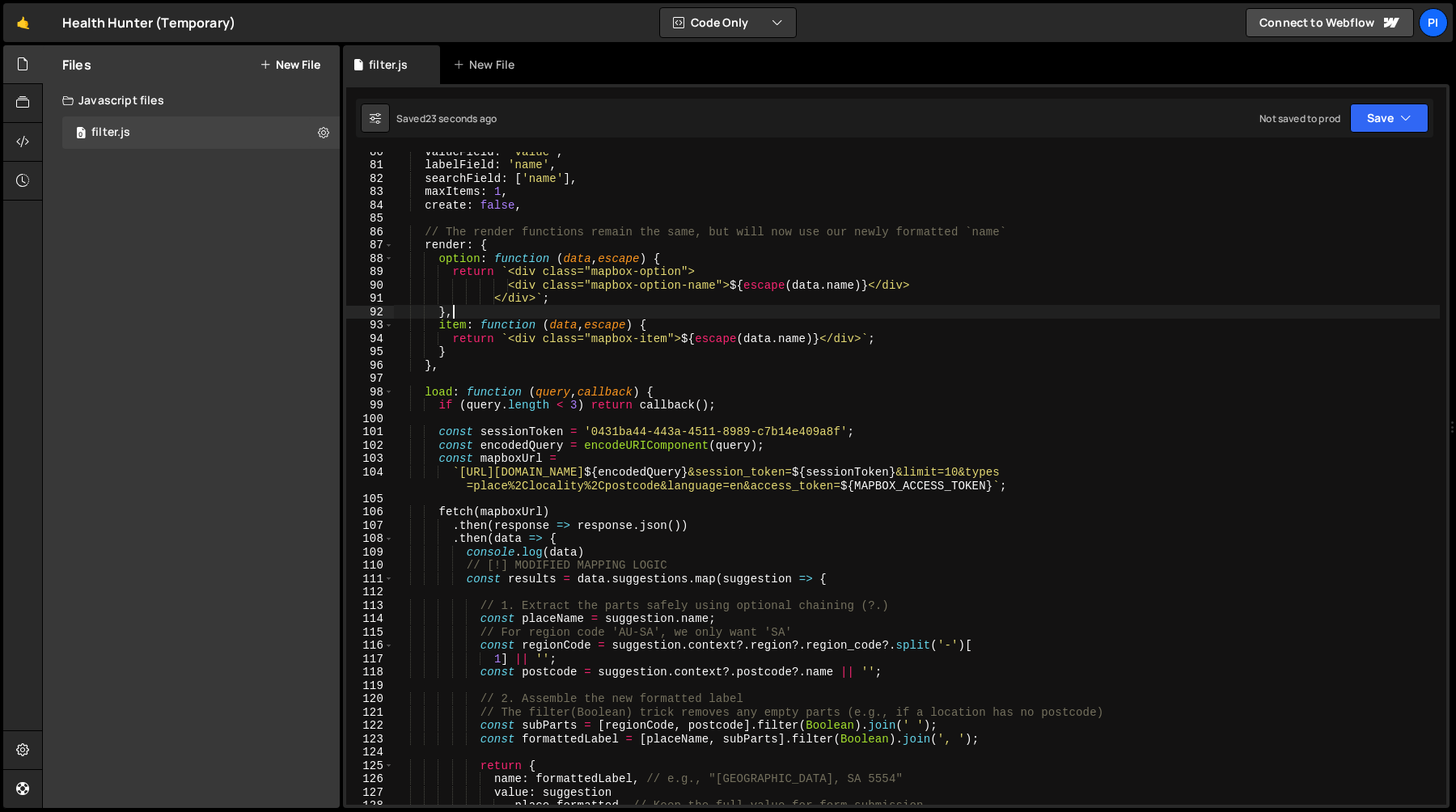
scroll to position [0, 3]
click at [952, 283] on div "valueField : 'value' , labelField : 'name' , searchField : [ 'name' ] , maxItem…" at bounding box center [916, 485] width 1046 height 680
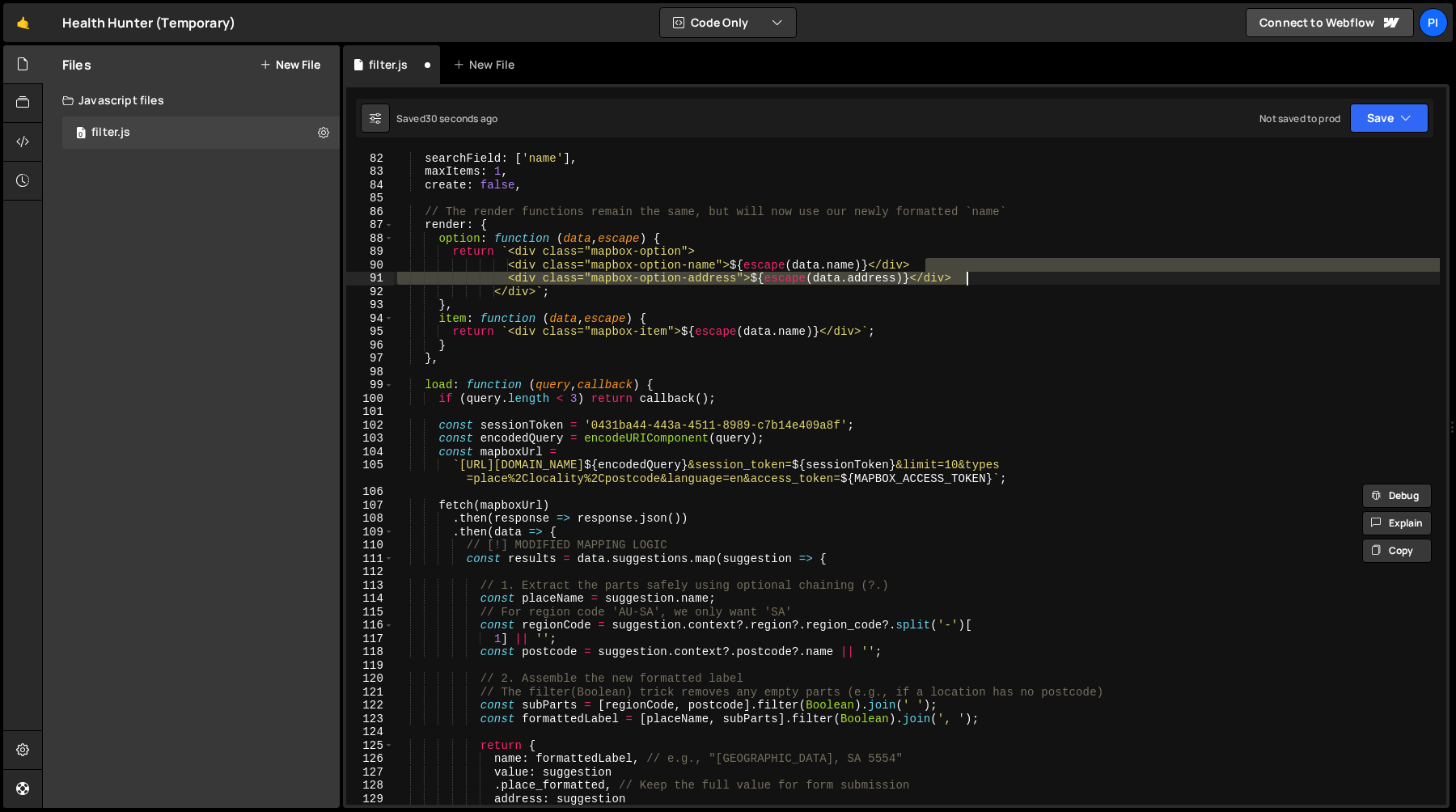
scroll to position [1081, 0]
click at [972, 265] on div "searchField : [ 'name' ] , maxItems : 1 , create : false , // The render functi…" at bounding box center [916, 478] width 1046 height 653
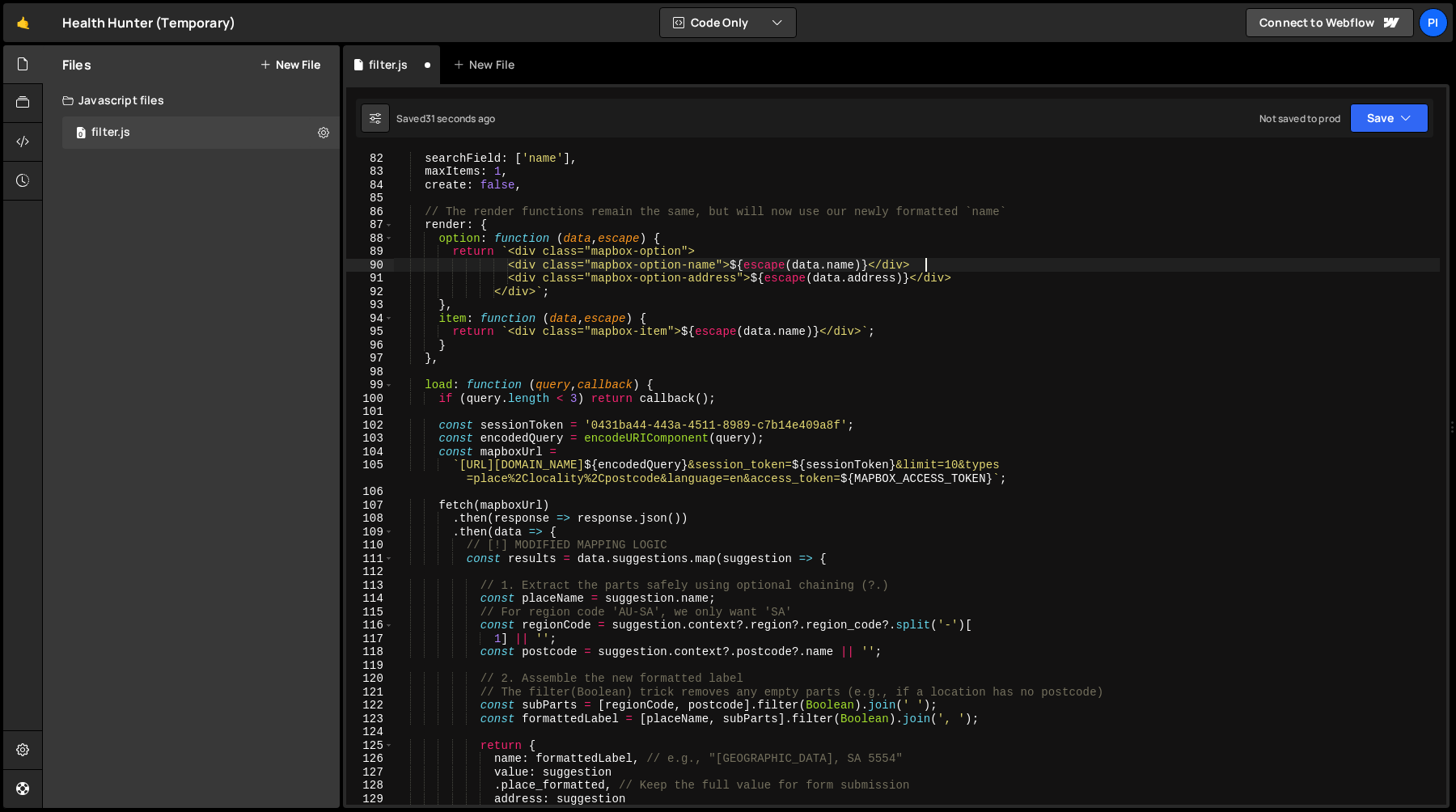
click at [988, 279] on div "searchField : [ 'name' ] , maxItems : 1 , create : false , // The render functi…" at bounding box center [916, 491] width 1046 height 680
click at [955, 264] on div "searchField : [ 'name' ] , maxItems : 1 , create : false , // The render functi…" at bounding box center [916, 491] width 1046 height 680
type textarea "<div class="mapbox-option-name">${escape(data.name)}</div>"
click at [801, 494] on div "searchField : [ 'name' ] , maxItems : 1 , create : false , // The render functi…" at bounding box center [916, 491] width 1046 height 680
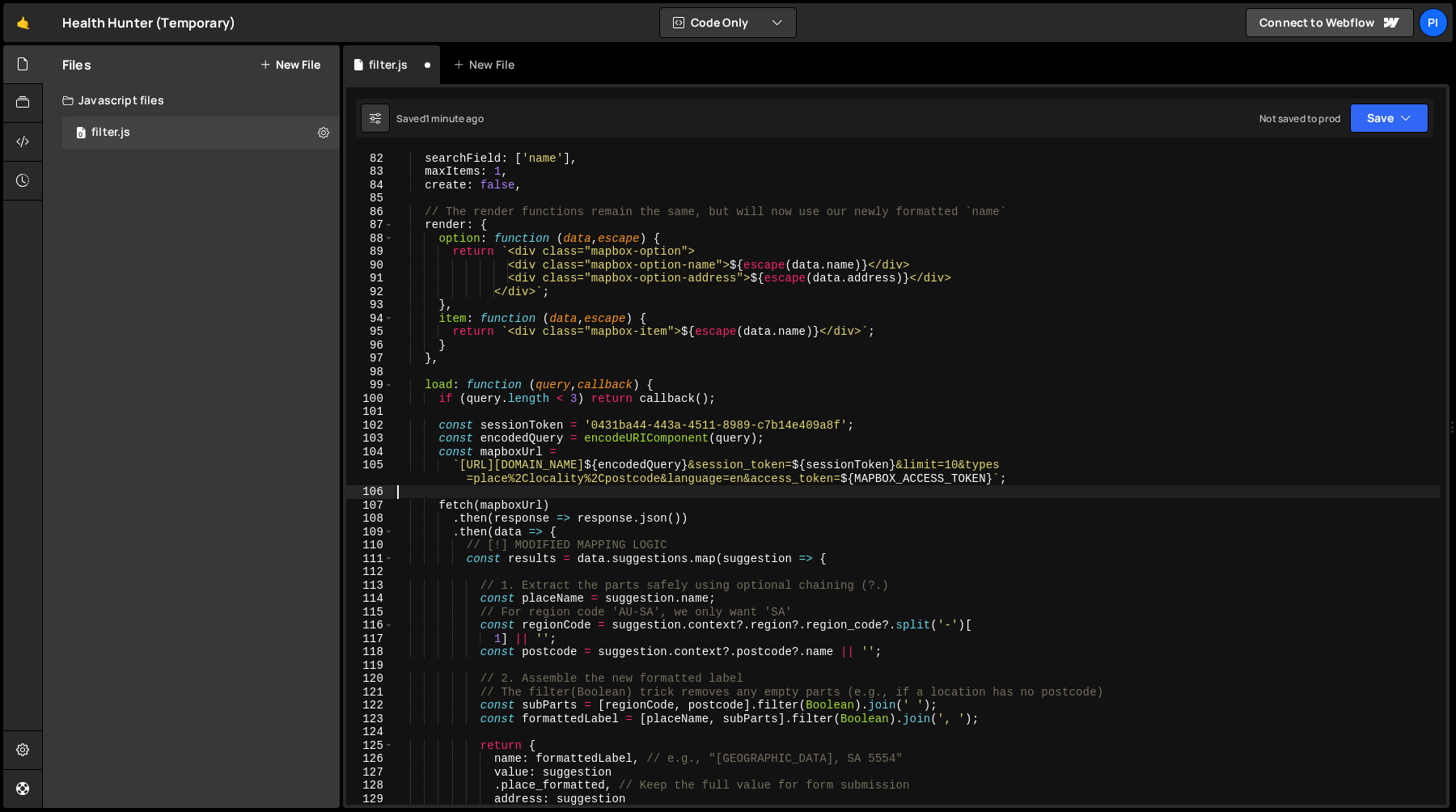
click at [839, 284] on div "searchField : [ 'name' ] , maxItems : 1 , create : false , // The render functi…" at bounding box center [916, 491] width 1046 height 680
click at [988, 261] on div "searchField : [ 'name' ] , maxItems : 1 , create : false , // The render functi…" at bounding box center [916, 491] width 1046 height 680
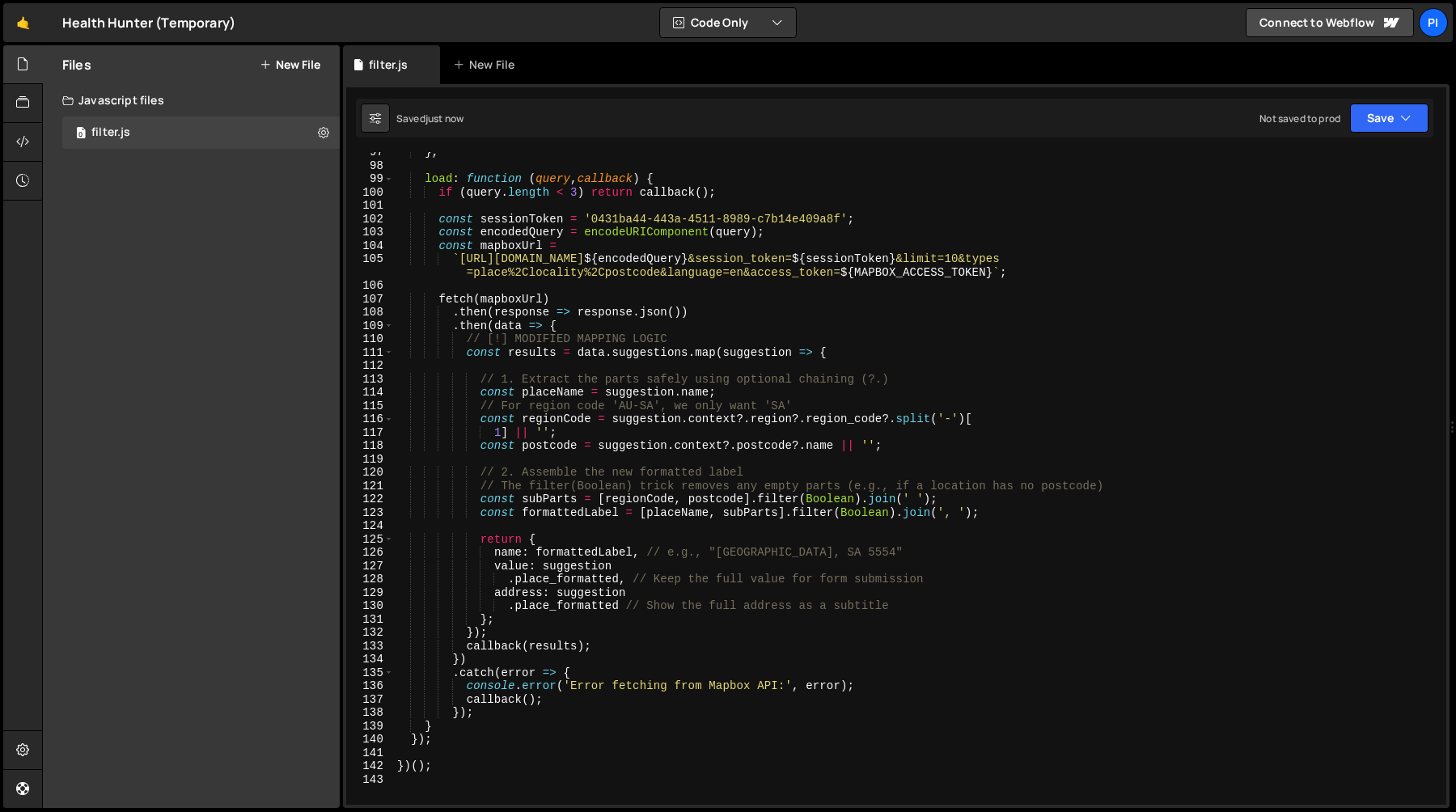
scroll to position [1295, 0]
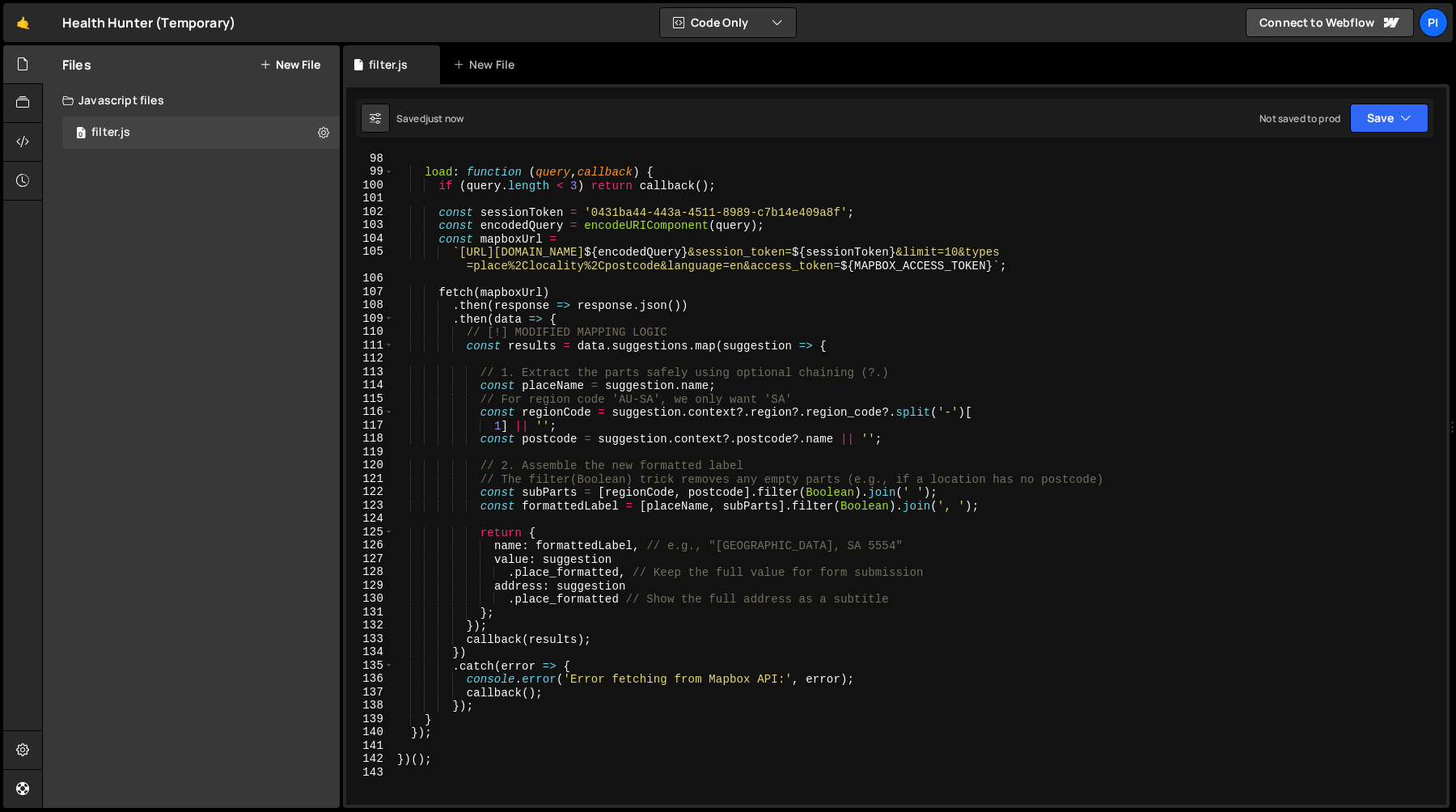
click at [510, 575] on div "load : function ( query , callback ) { if ( query . length < 3 ) return callbac…" at bounding box center [916, 492] width 1046 height 680
click at [645, 563] on div "load : function ( query , callback ) { if ( query . length < 3 ) return callbac…" at bounding box center [916, 492] width 1046 height 680
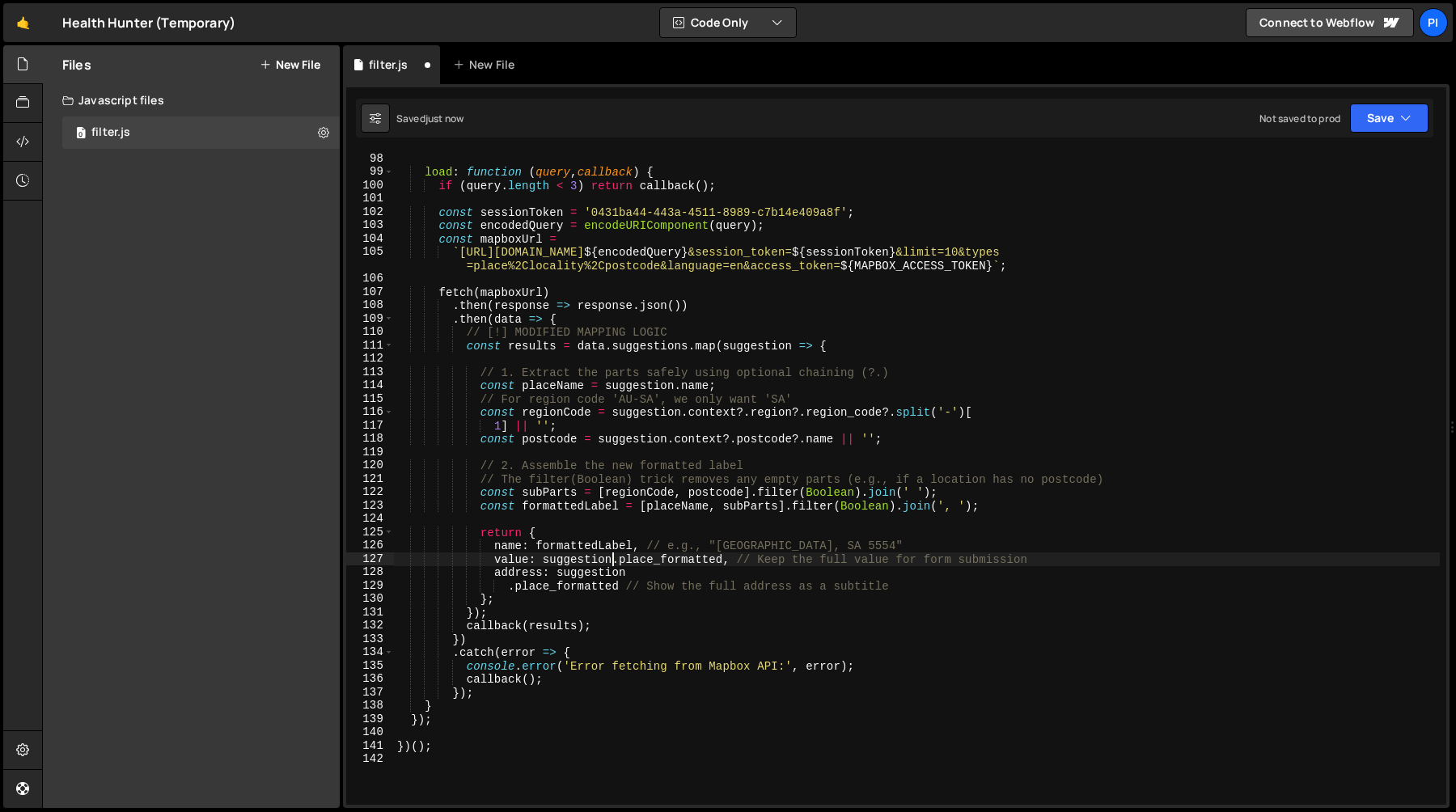
click at [506, 587] on div "load : function ( query , callback ) { if ( query . length < 3 ) return callbac…" at bounding box center [916, 492] width 1046 height 680
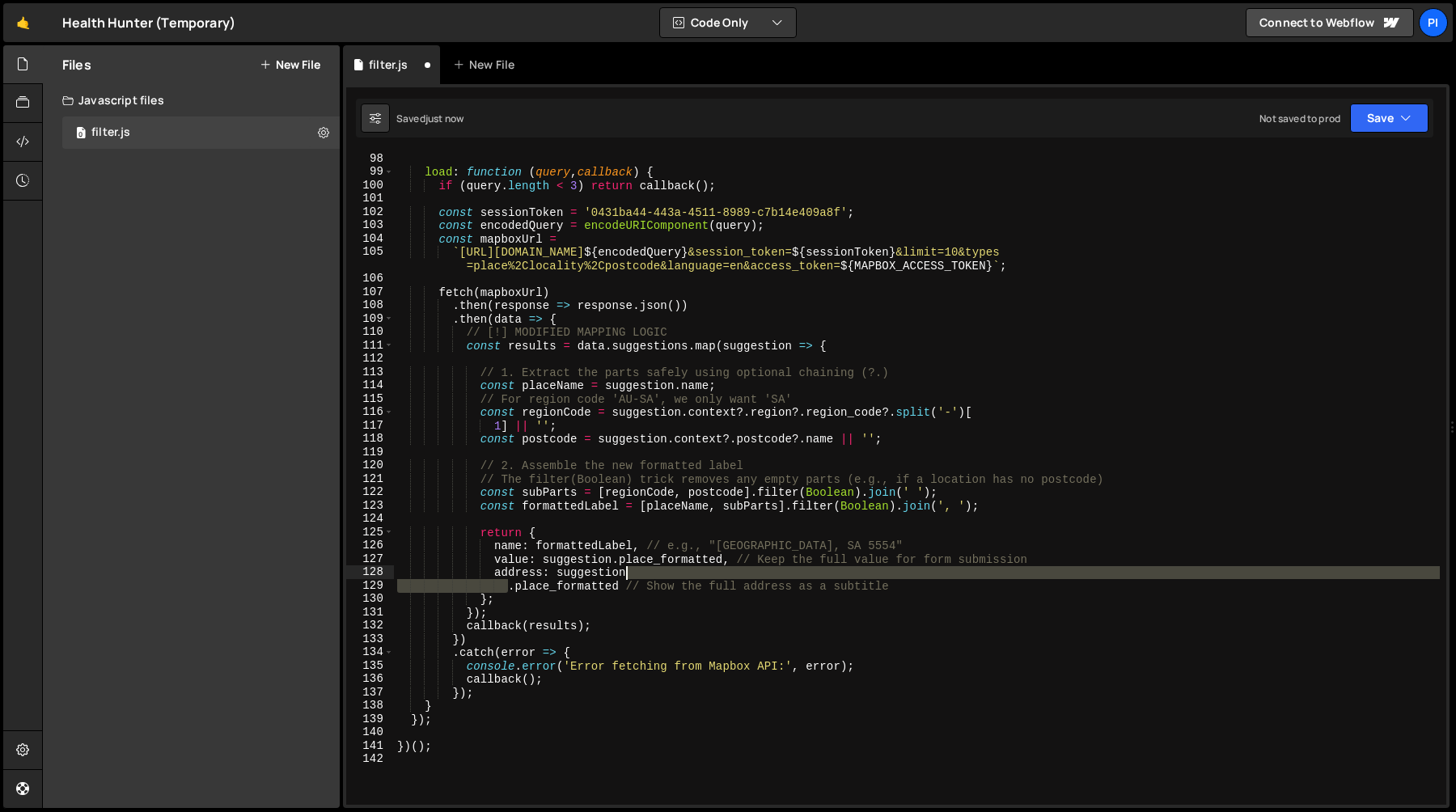
click at [664, 575] on div "load : function ( query , callback ) { if ( query . length < 3 ) return callbac…" at bounding box center [916, 492] width 1046 height 680
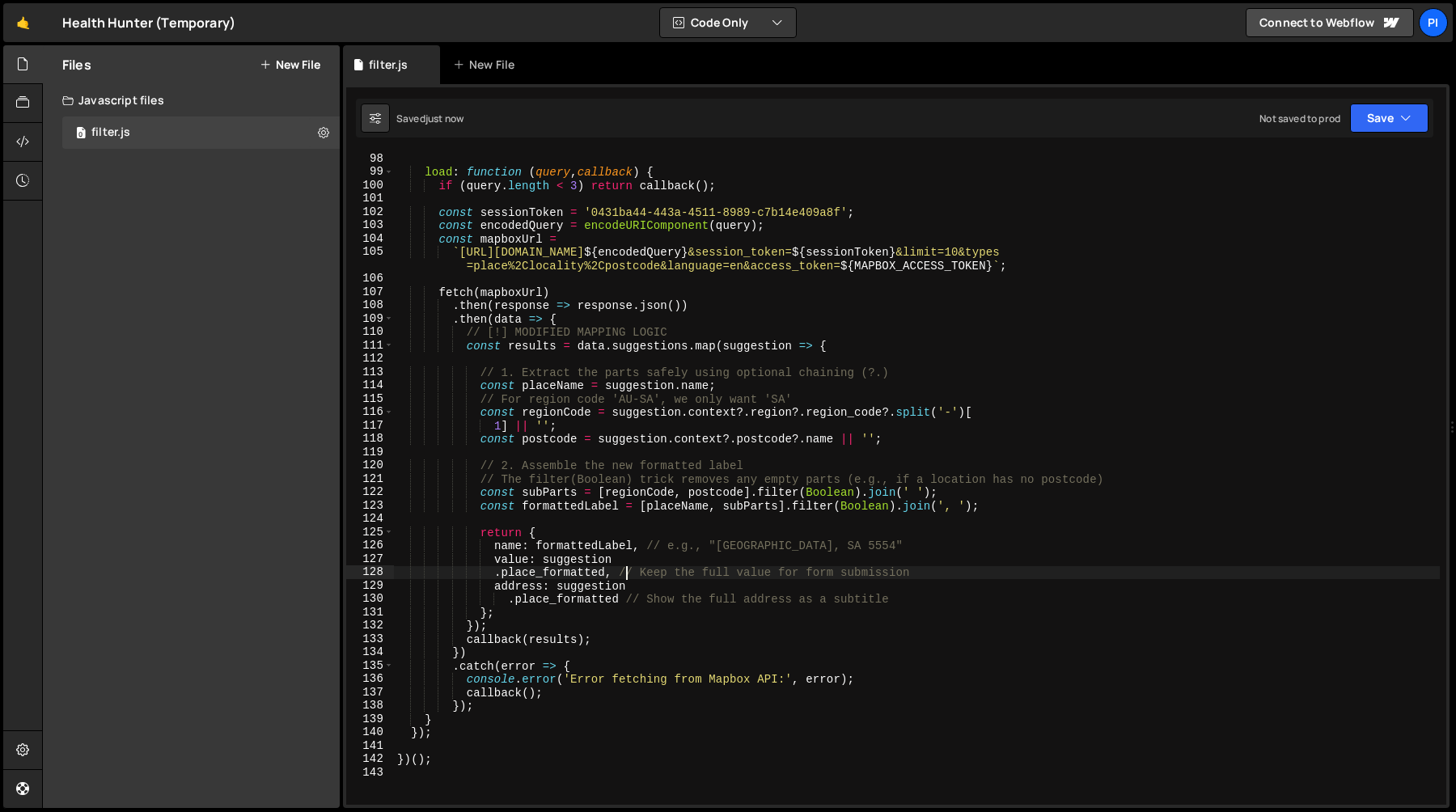
click at [725, 581] on div "load : function ( query , callback ) { if ( query . length < 3 ) return callbac…" at bounding box center [916, 492] width 1046 height 680
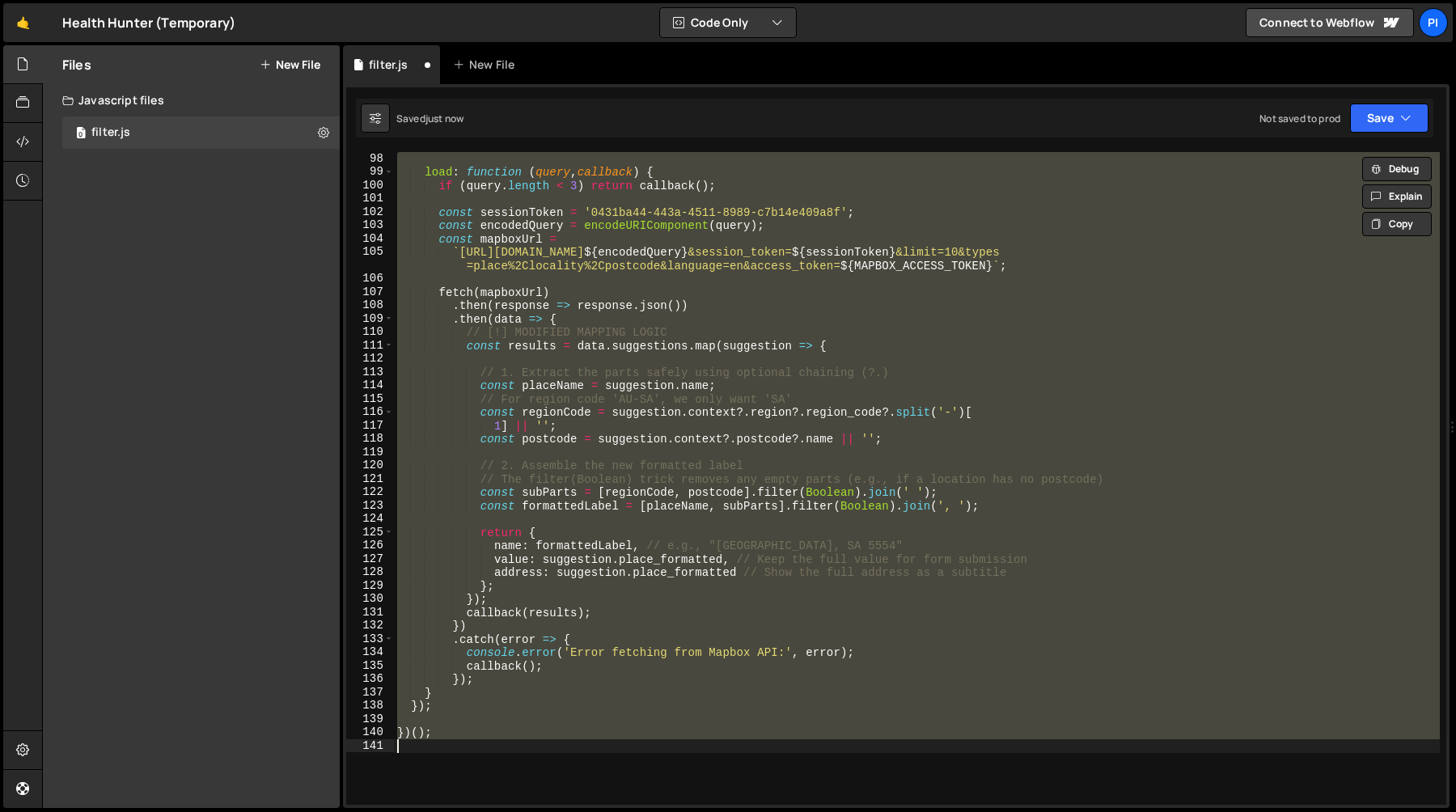
click at [772, 571] on div "load : function ( query , callback ) { if ( query . length < 3 ) return callbac…" at bounding box center [916, 478] width 1046 height 653
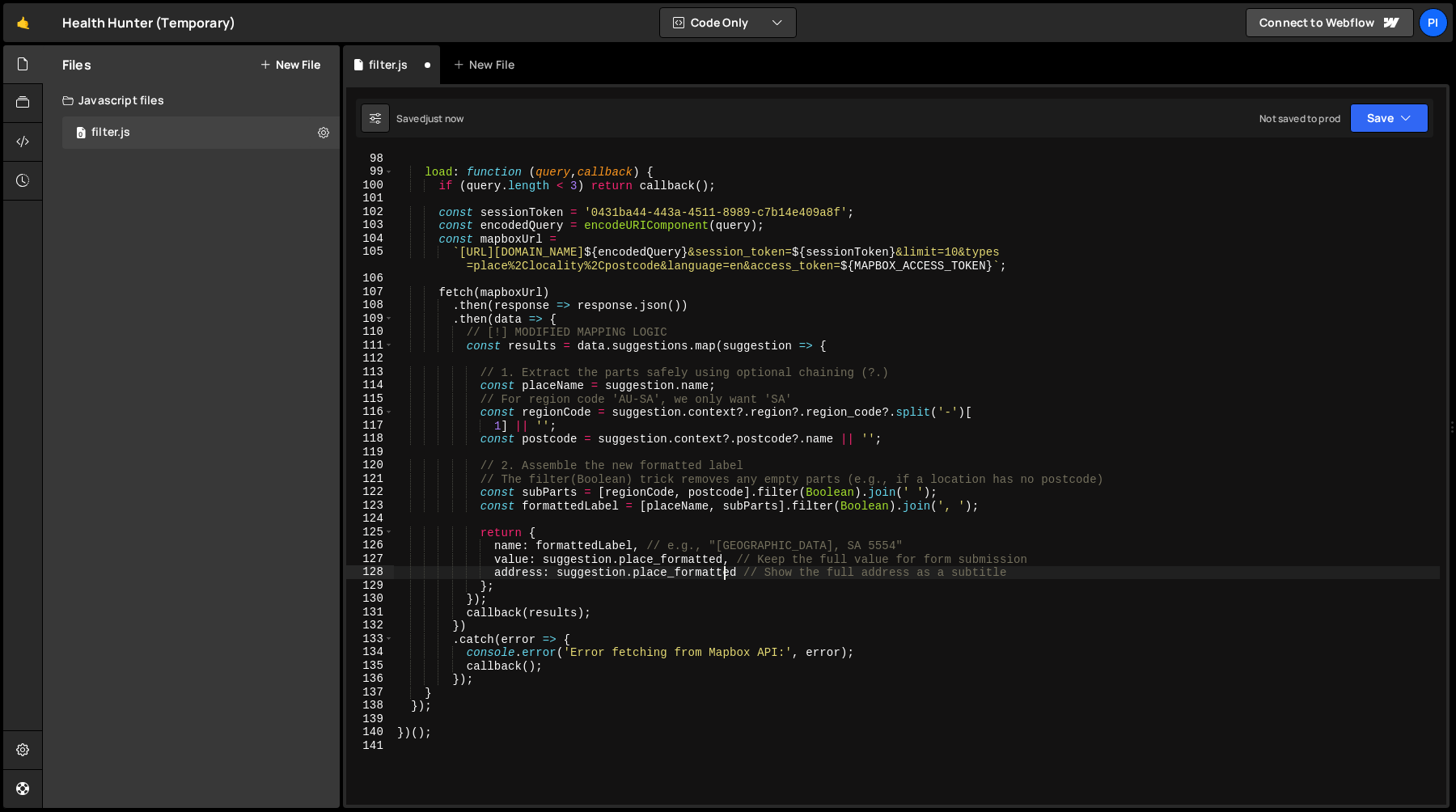
click at [721, 571] on div "load : function ( query , callback ) { if ( query . length < 3 ) return callbac…" at bounding box center [916, 492] width 1046 height 680
click at [767, 571] on div "load : function ( query , callback ) { if ( query . length < 3 ) return callbac…" at bounding box center [916, 492] width 1046 height 680
click at [603, 567] on div "load : function ( query , callback ) { if ( query . length < 3 ) return callbac…" at bounding box center [916, 492] width 1046 height 680
click at [581, 547] on div "load : function ( query , callback ) { if ( query . length < 3 ) return callbac…" at bounding box center [916, 492] width 1046 height 680
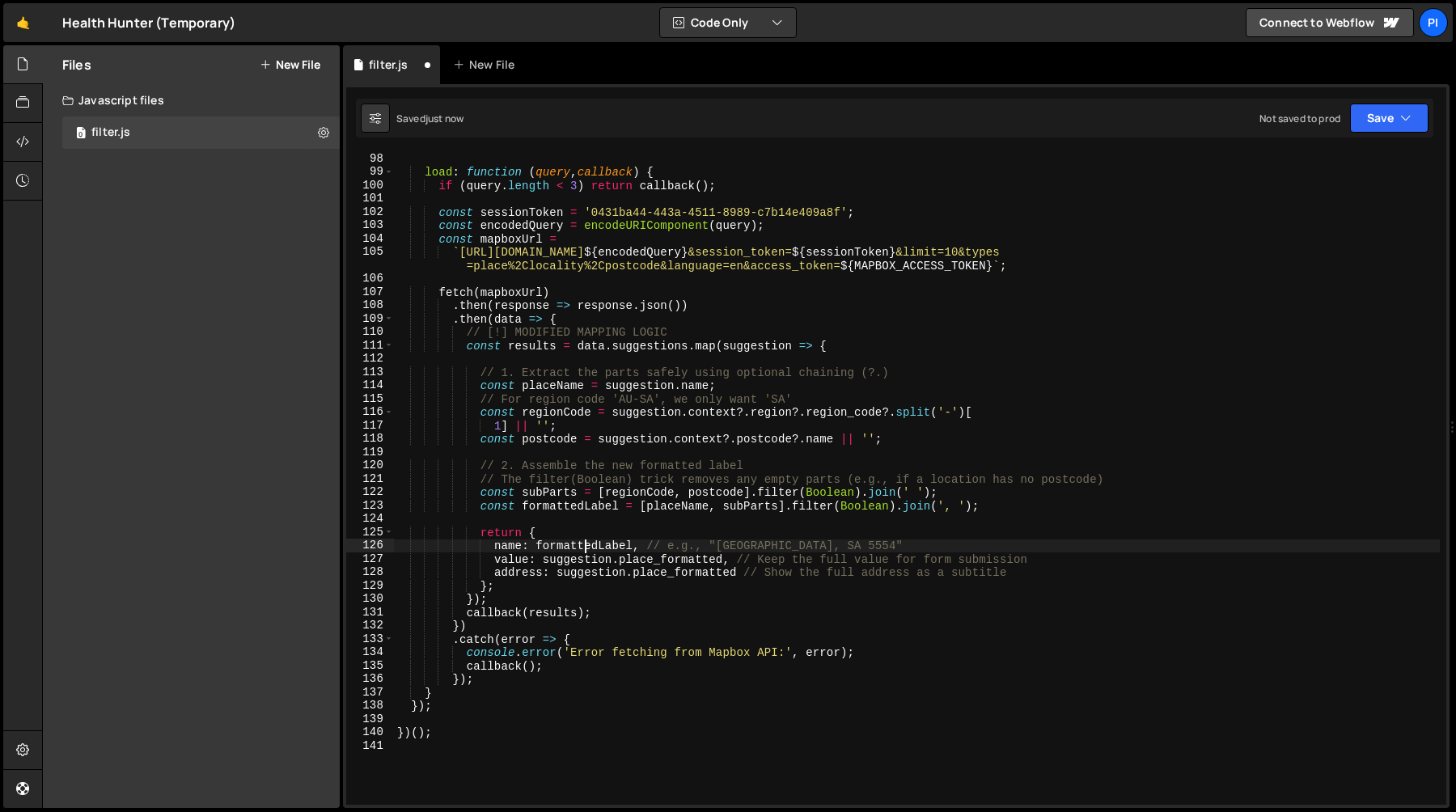
click at [581, 547] on div "load : function ( query , callback ) { if ( query . length < 3 ) return callbac…" at bounding box center [916, 492] width 1046 height 680
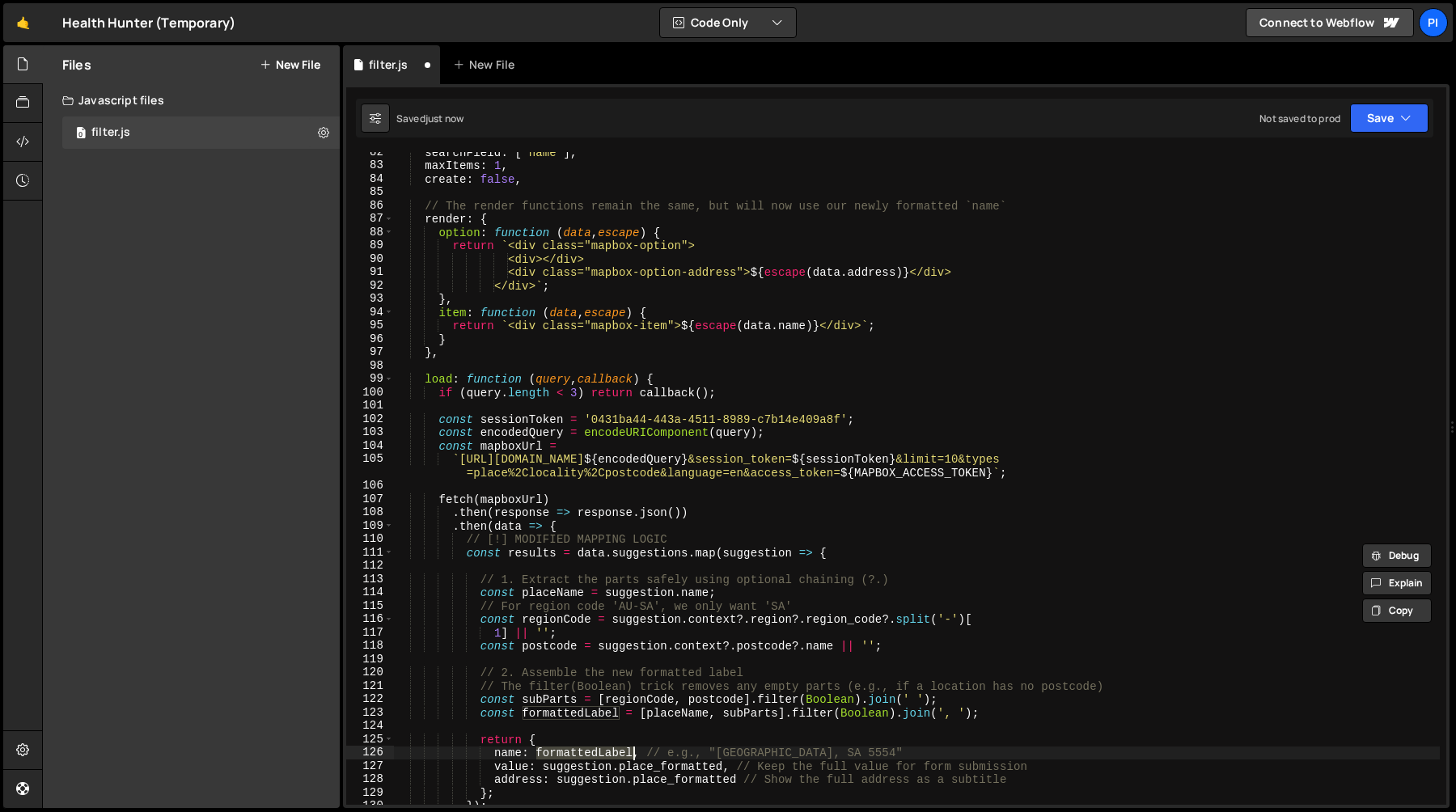
scroll to position [1079, 0]
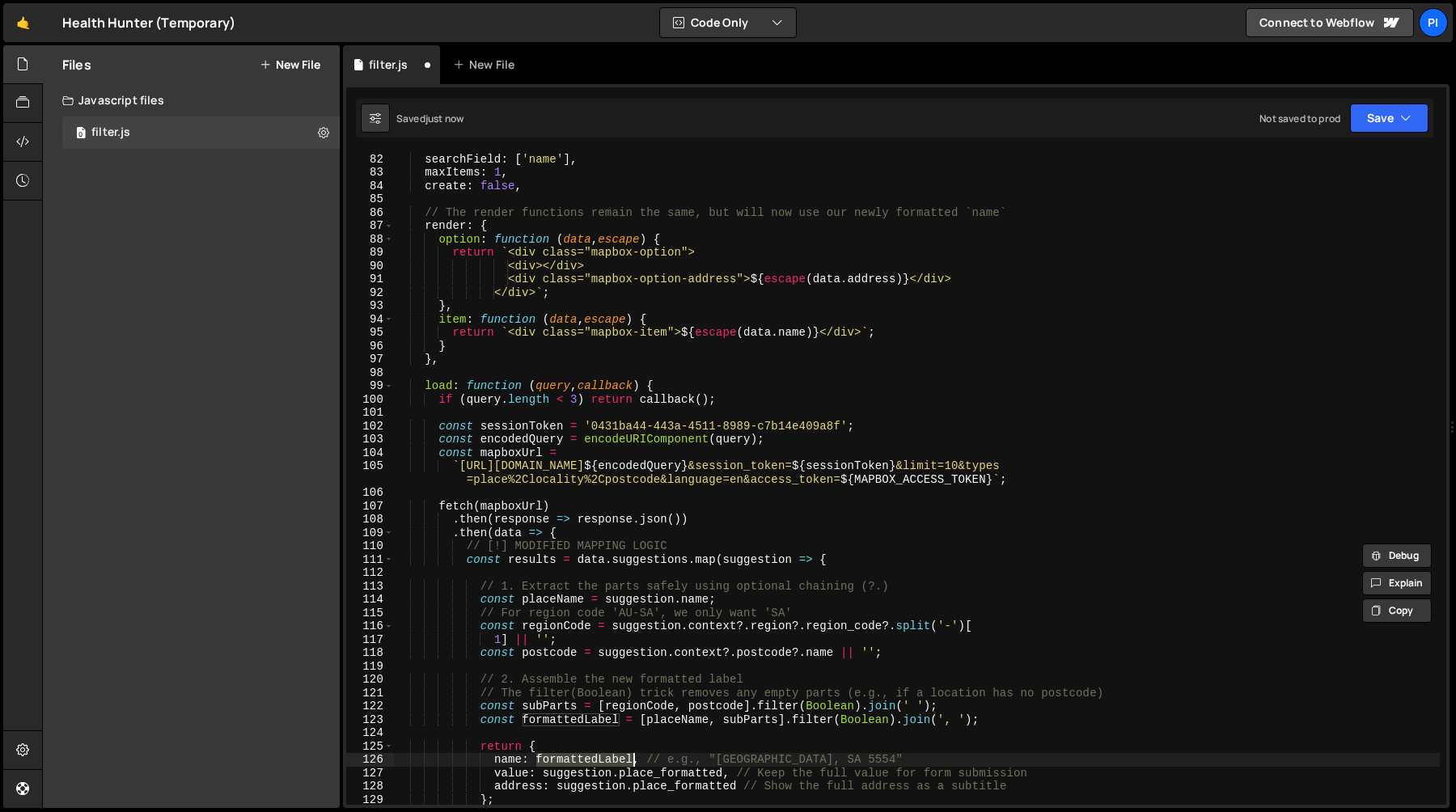
click at [834, 324] on div "labelField : 'name' , searchField : [ 'name' ] , maxItems : 1 , create : false …" at bounding box center [916, 479] width 1046 height 680
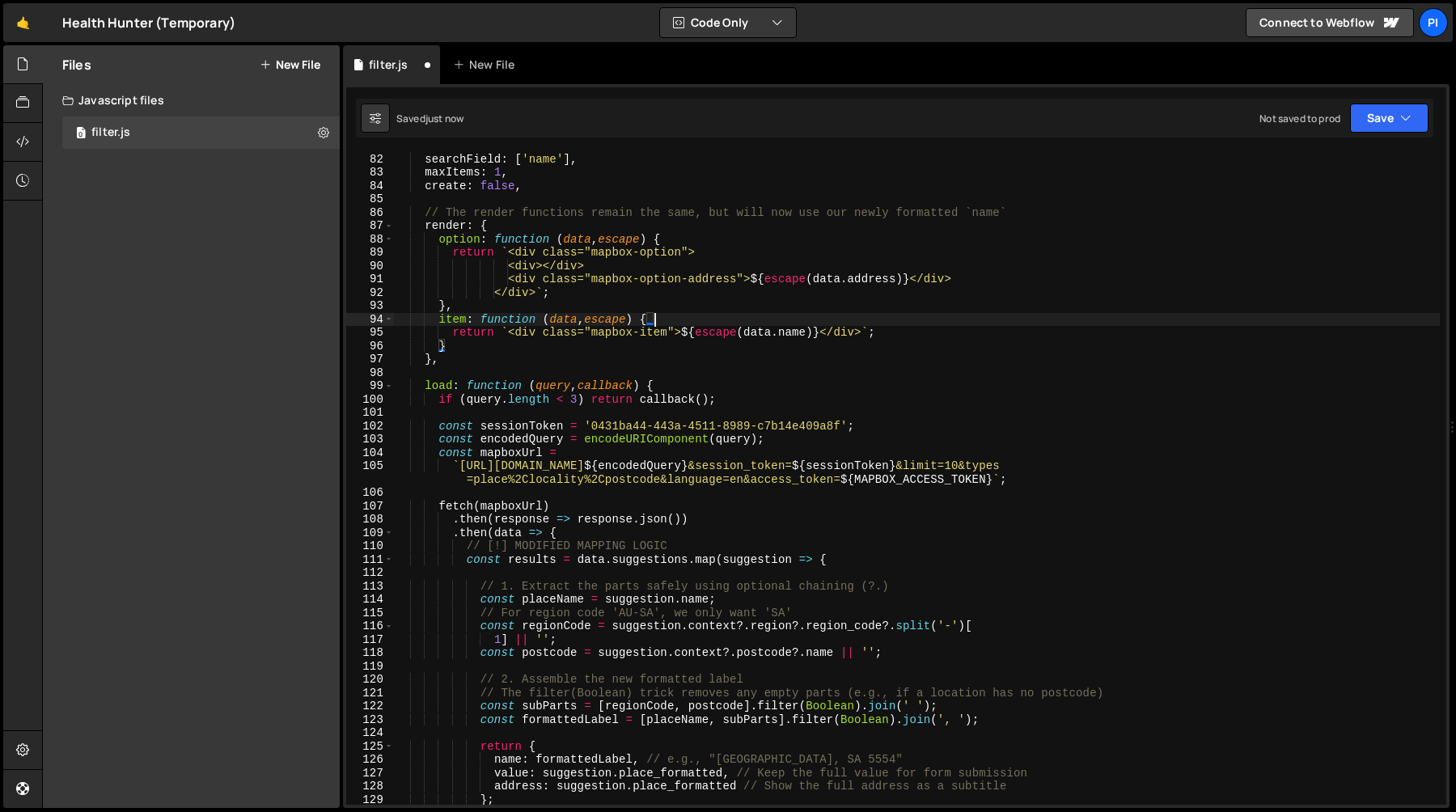
click at [834, 289] on div "labelField : 'name' , searchField : [ 'name' ] , maxItems : 1 , create : false …" at bounding box center [916, 479] width 1046 height 680
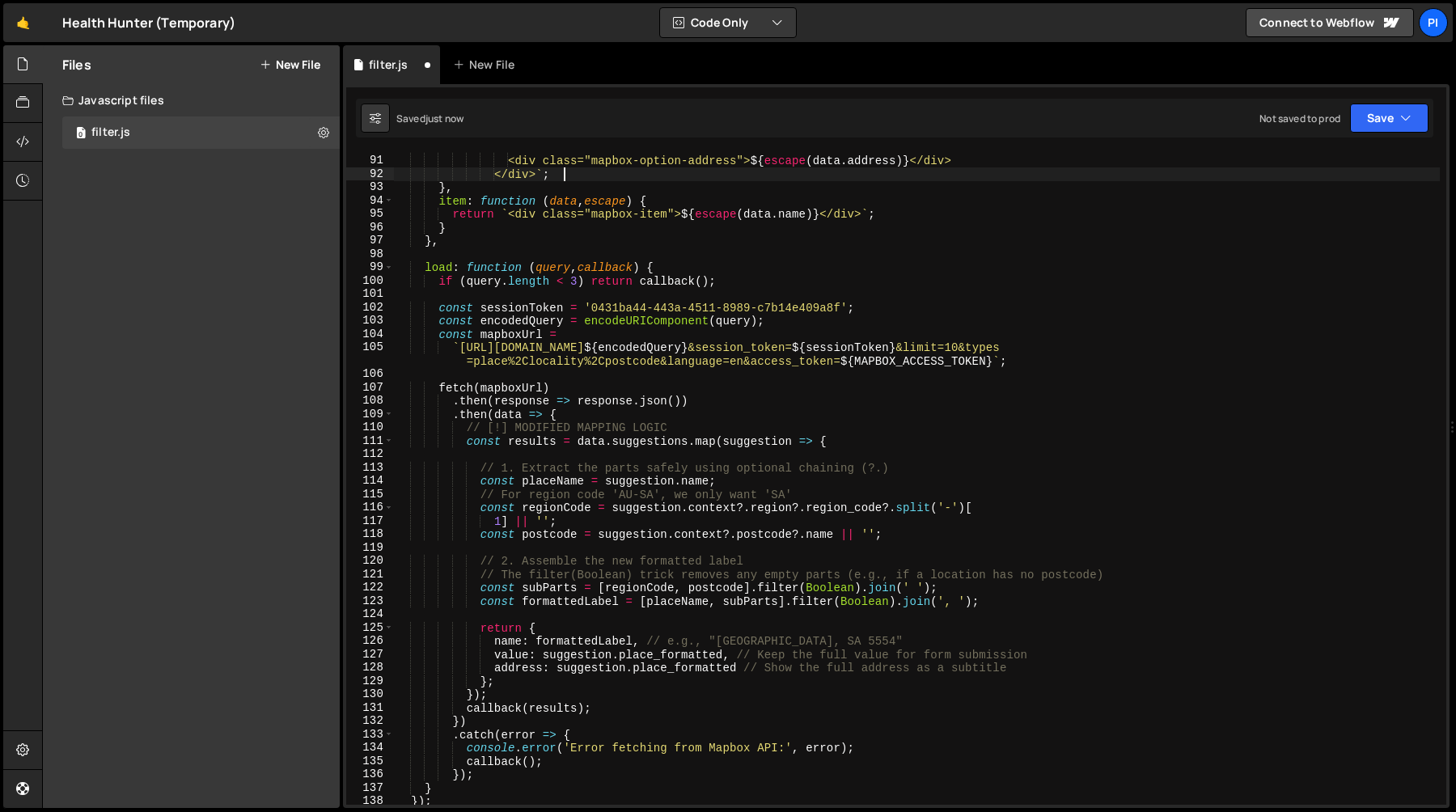
click at [633, 598] on div "<div></div> <div class="mapbox-option-address"> ${ escape ( data . address ) } …" at bounding box center [916, 481] width 1046 height 680
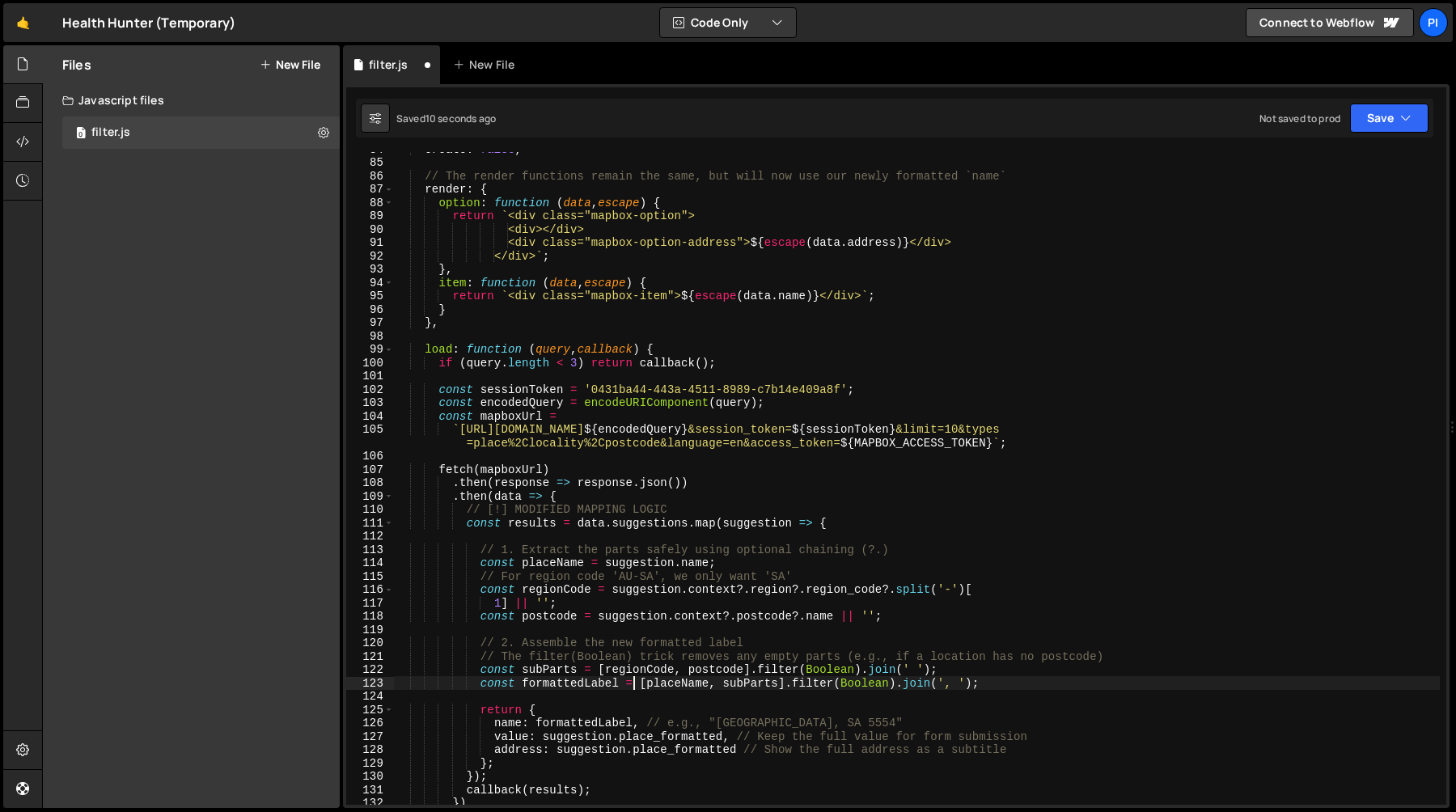
scroll to position [1117, 0]
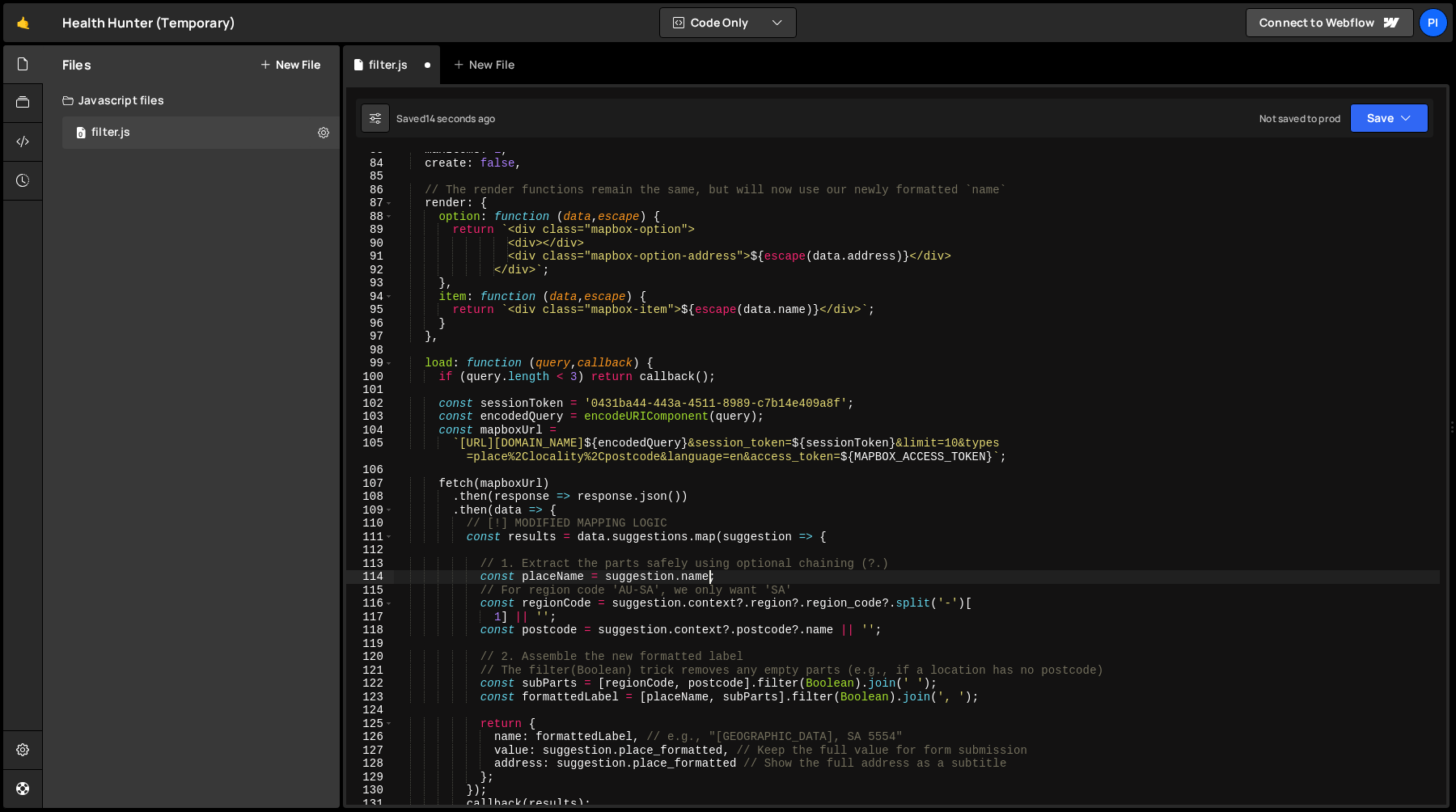
click at [709, 575] on div "maxItems : 1 , create : false , // The render functions remain the same, but wi…" at bounding box center [916, 483] width 1046 height 680
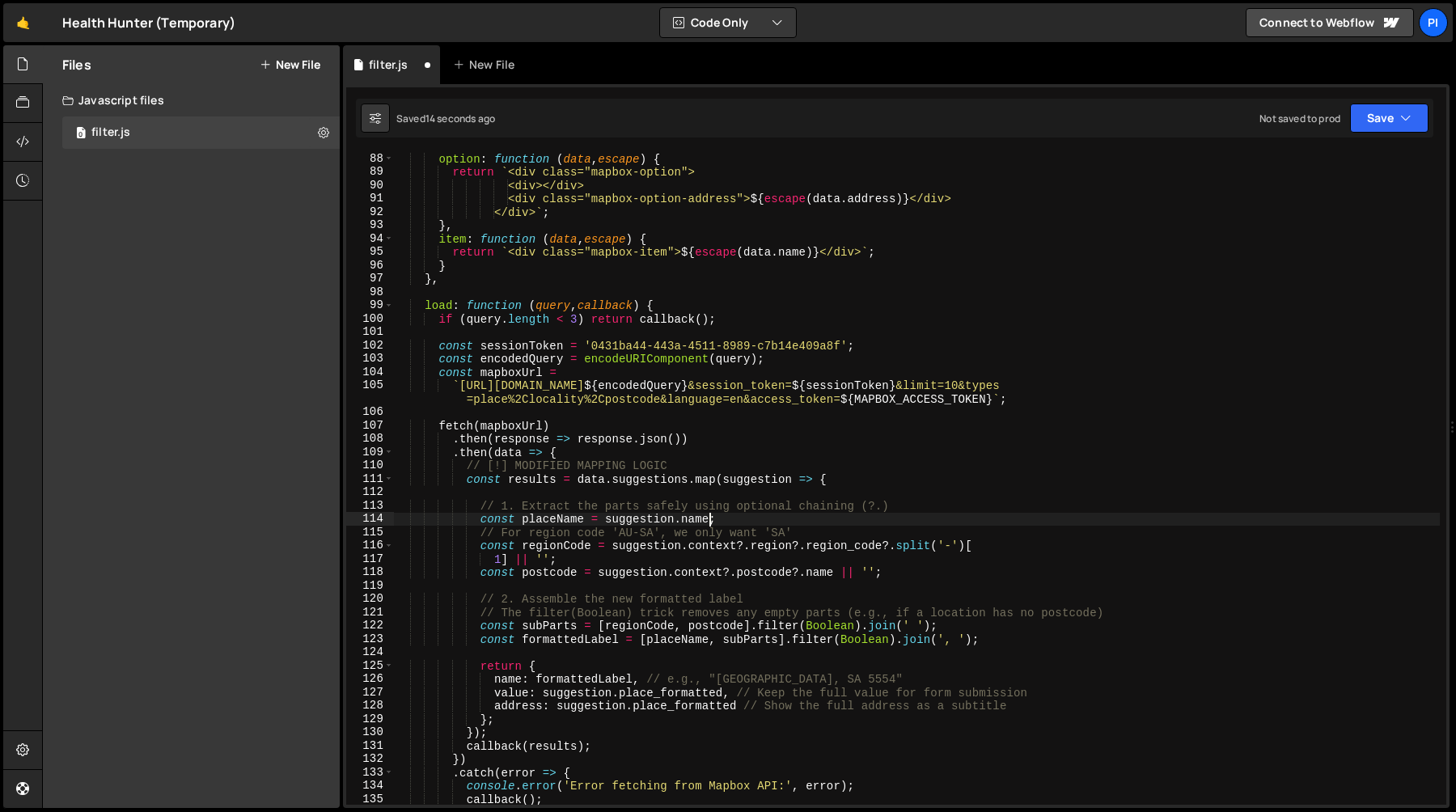
scroll to position [1177, 0]
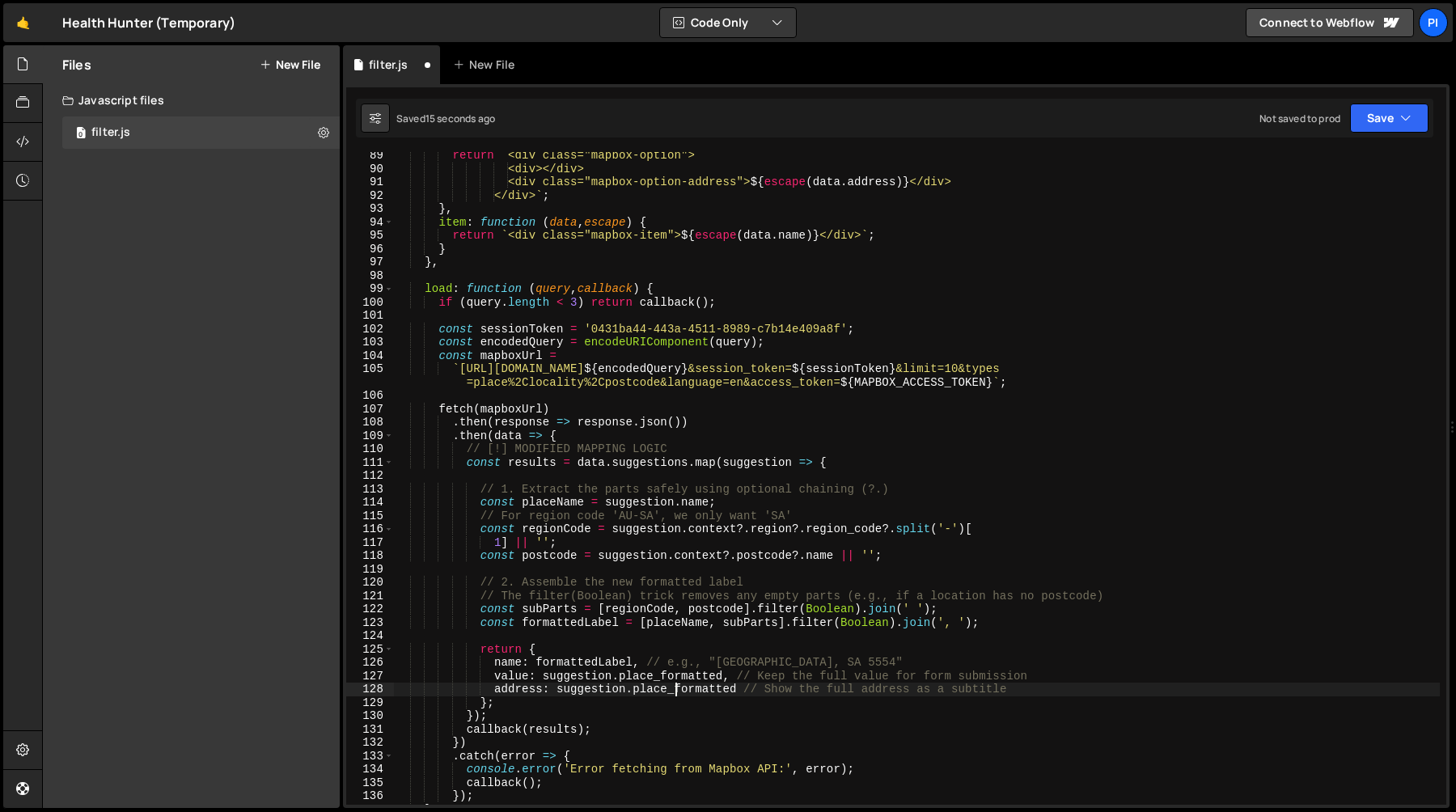
click at [674, 693] on div "return ` <div class="mapbox-option"> <div></div> <div class="mapbox-option-addr…" at bounding box center [916, 489] width 1046 height 680
click at [580, 655] on div "return ` <div class="mapbox-option"> <div></div> <div class="mapbox-option-addr…" at bounding box center [916, 489] width 1046 height 680
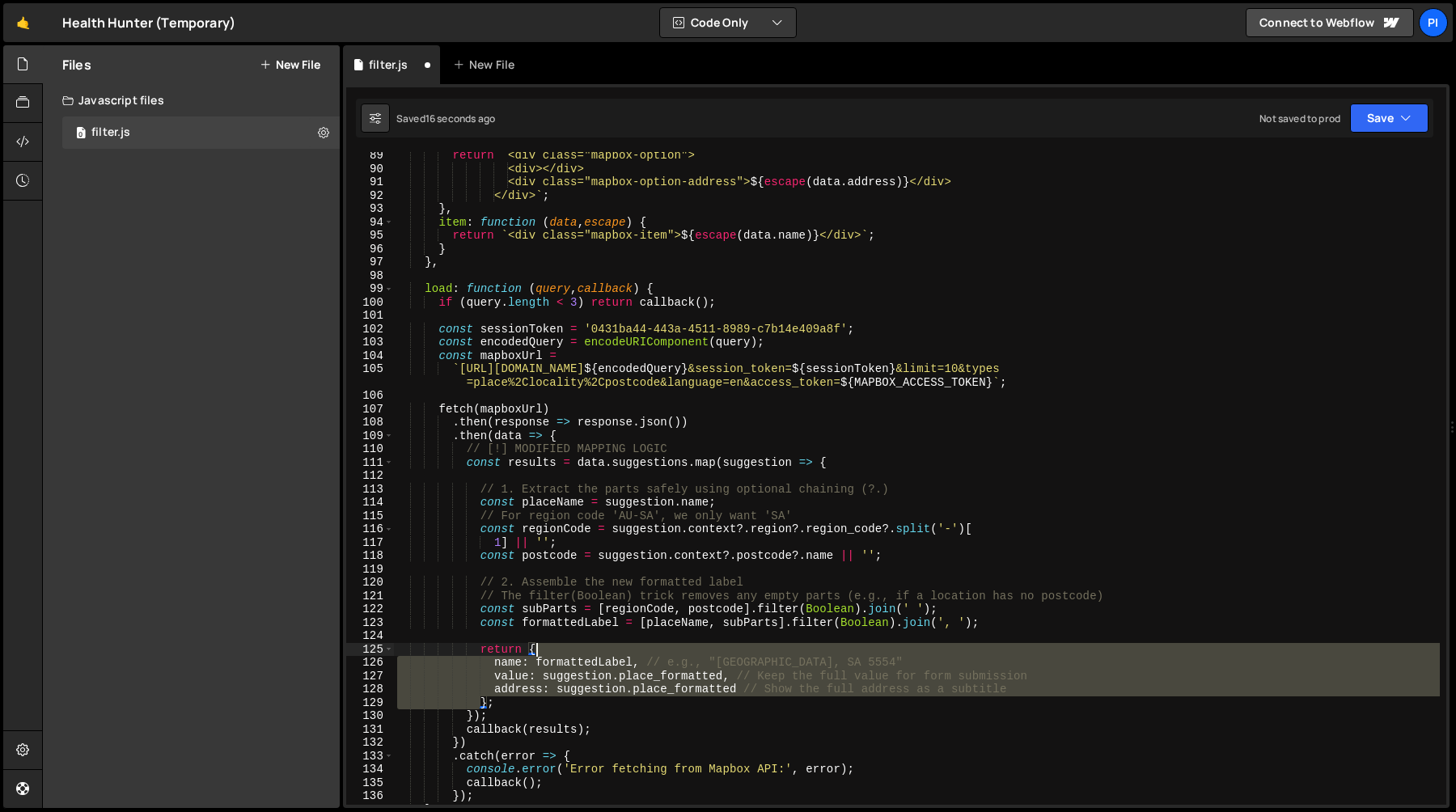
click at [580, 655] on div "return ` <div class="mapbox-option"> <div></div> <div class="mapbox-option-addr…" at bounding box center [916, 489] width 1046 height 680
click at [584, 667] on div "return ` <div class="mapbox-option"> <div></div> <div class="mapbox-option-addr…" at bounding box center [916, 478] width 1046 height 653
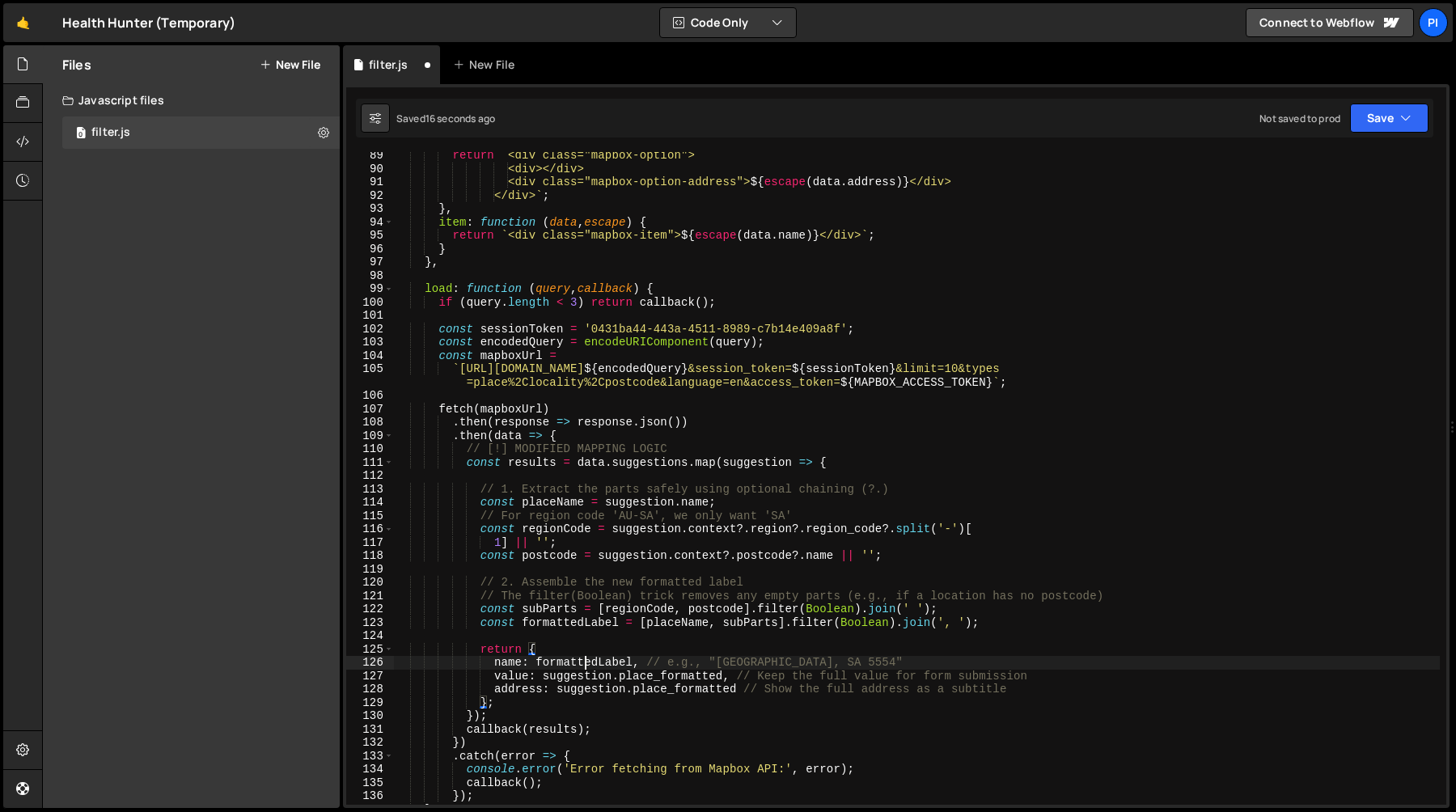
click at [584, 667] on div "return ` <div class="mapbox-option"> <div></div> <div class="mapbox-option-addr…" at bounding box center [916, 489] width 1046 height 680
click at [749, 671] on div "return ` <div class="mapbox-option"> <div></div> <div class="mapbox-option-addr…" at bounding box center [916, 489] width 1046 height 680
click at [1057, 673] on div "return ` <div class="mapbox-option"> <div></div> <div class="mapbox-option-addr…" at bounding box center [916, 489] width 1046 height 680
click at [647, 665] on div "return ` <div class="mapbox-option"> <div></div> <div class="mapbox-option-addr…" at bounding box center [916, 489] width 1046 height 680
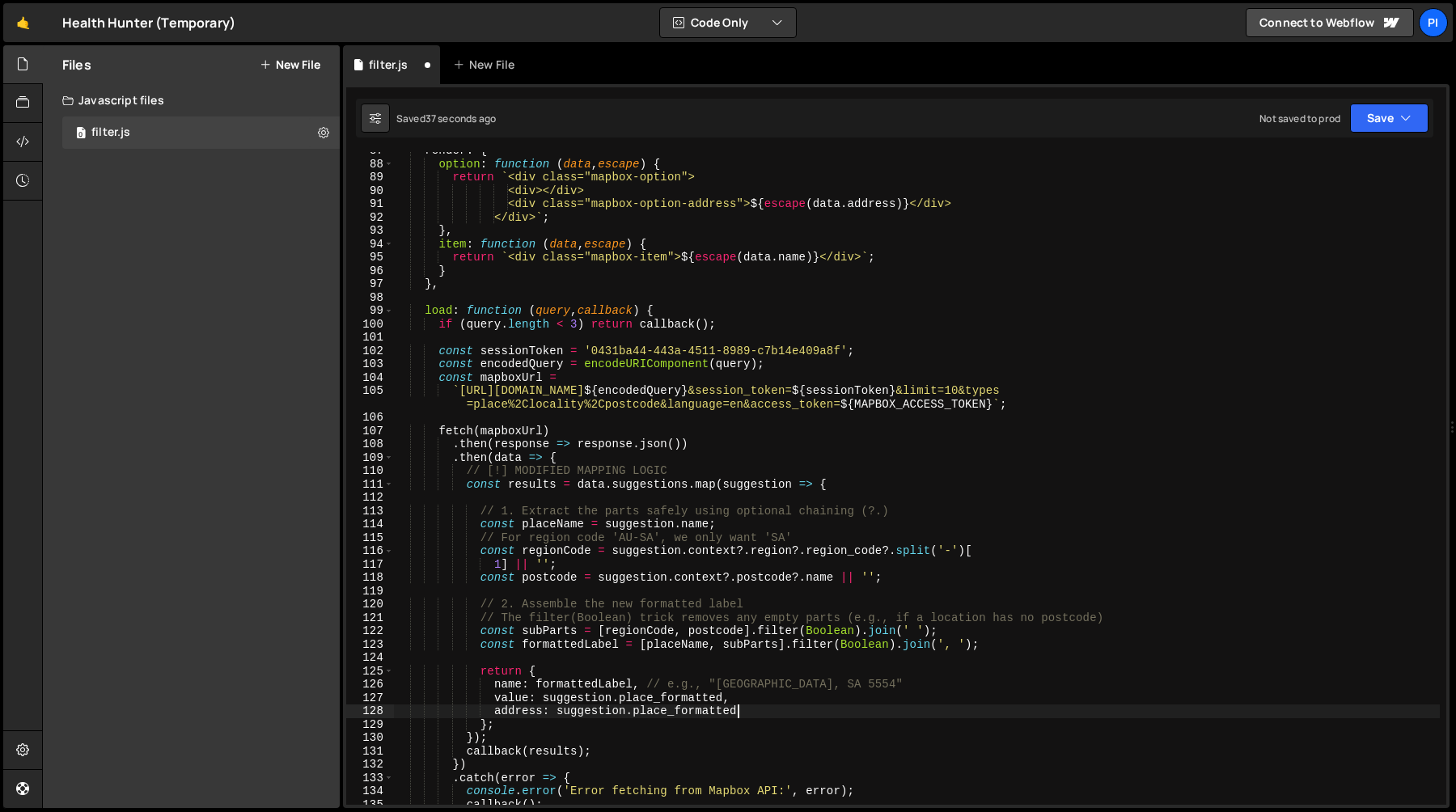
scroll to position [1155, 0]
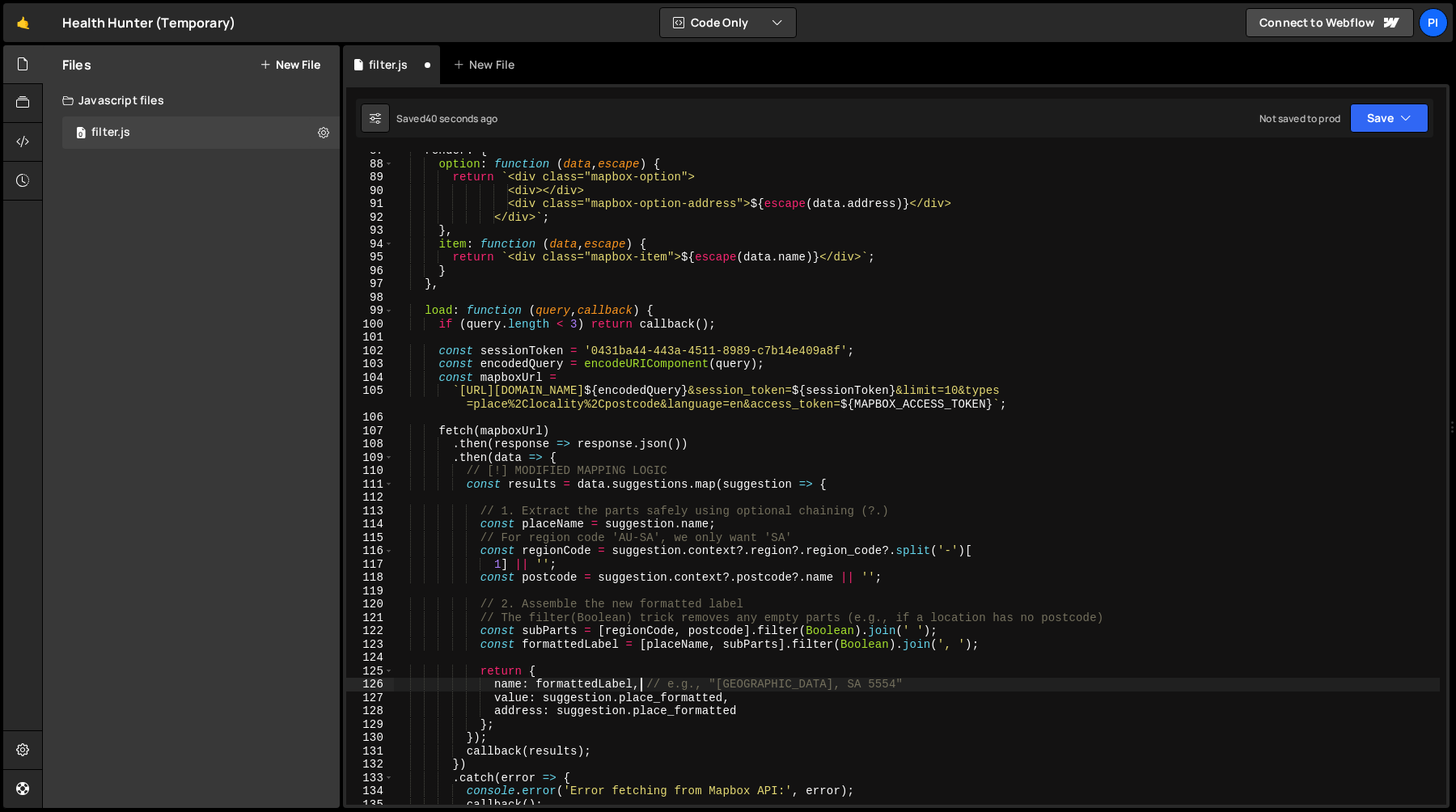
click at [641, 689] on div "render : { option : function ( data , escape ) { return ` <div class="mapbox-op…" at bounding box center [916, 484] width 1046 height 680
click at [855, 687] on div "render : { option : function ( data , escape ) { return ` <div class="mapbox-op…" at bounding box center [916, 484] width 1046 height 680
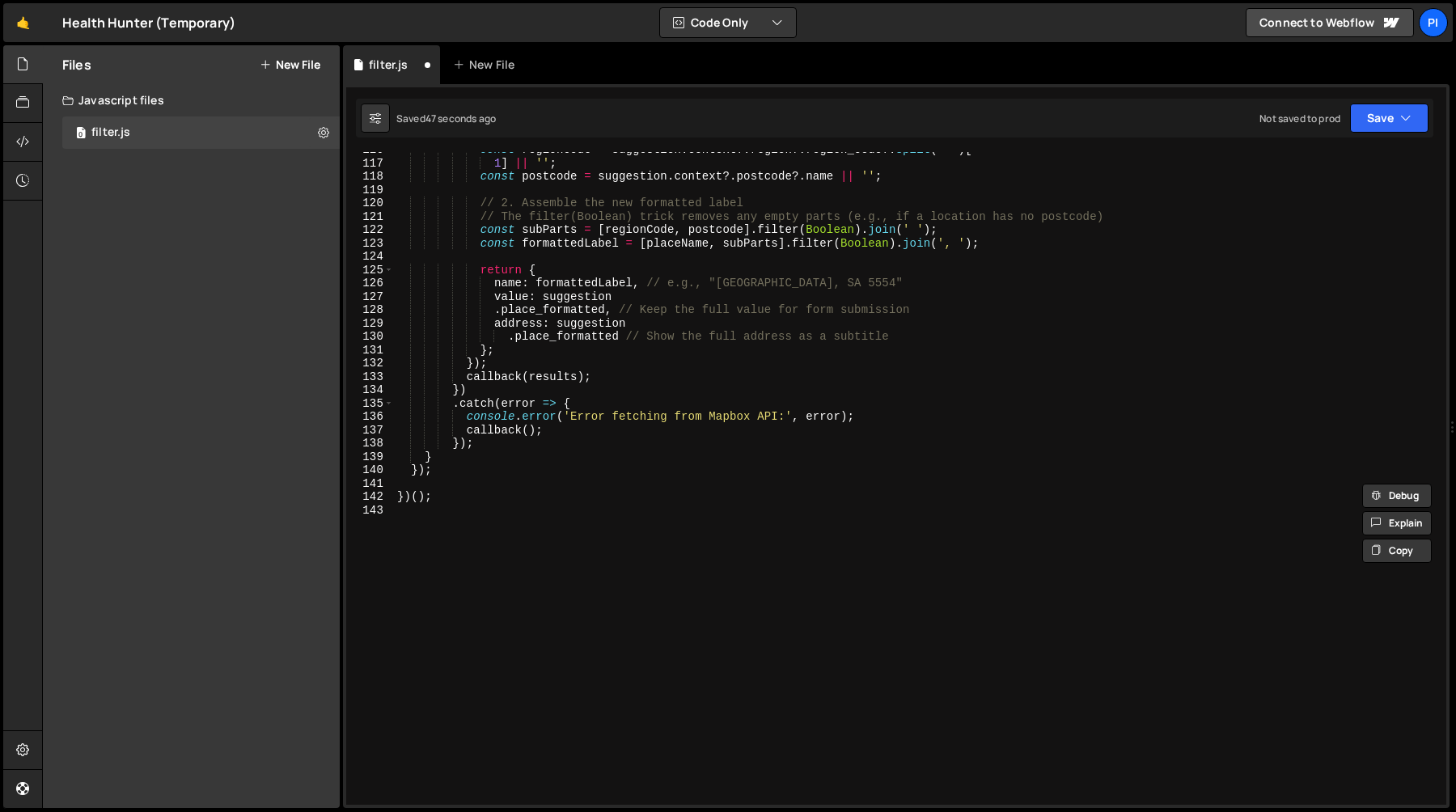
scroll to position [1457, 0]
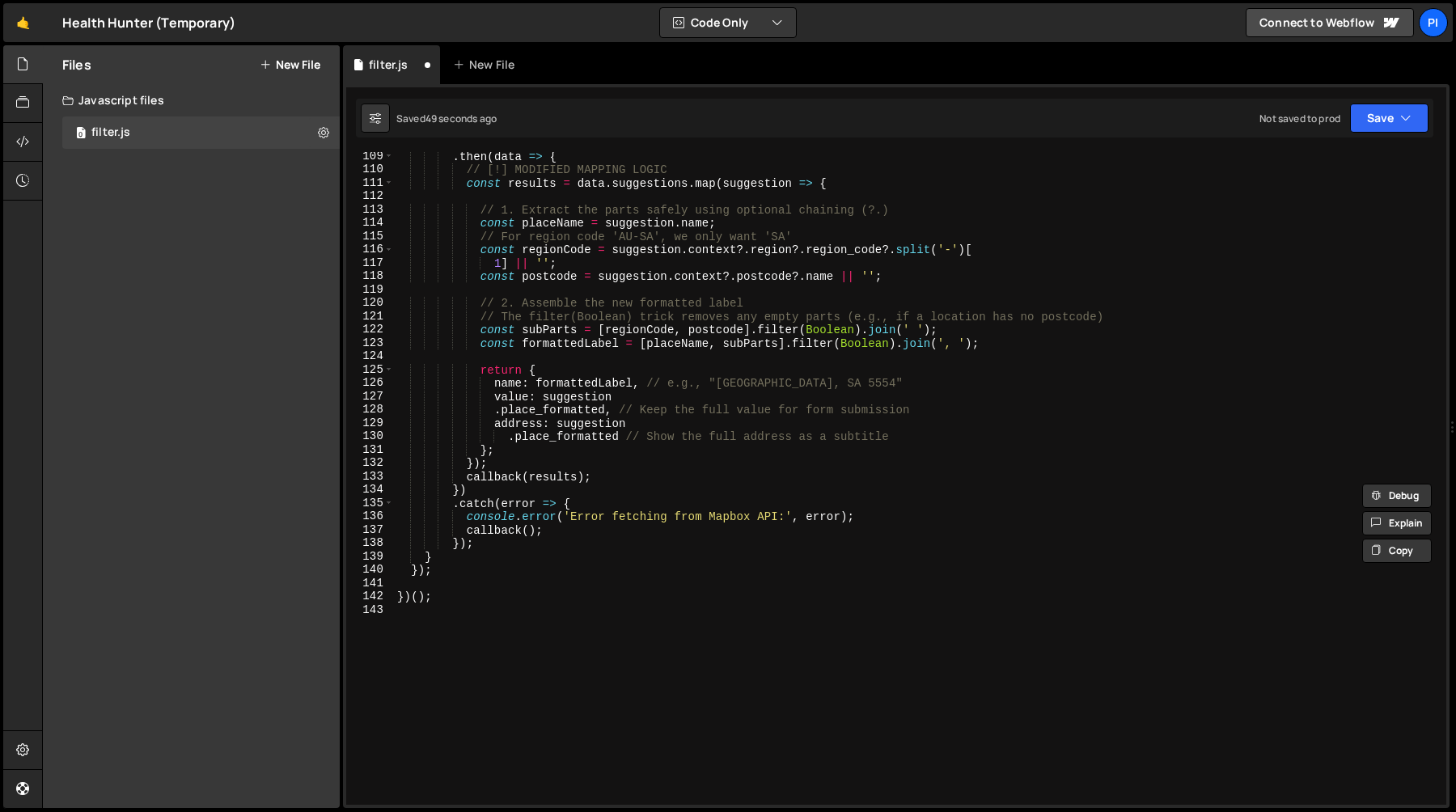
click at [619, 415] on div ". then ( data => { // [!] MODIFIED MAPPING LOGIC const results = data . suggest…" at bounding box center [916, 490] width 1046 height 680
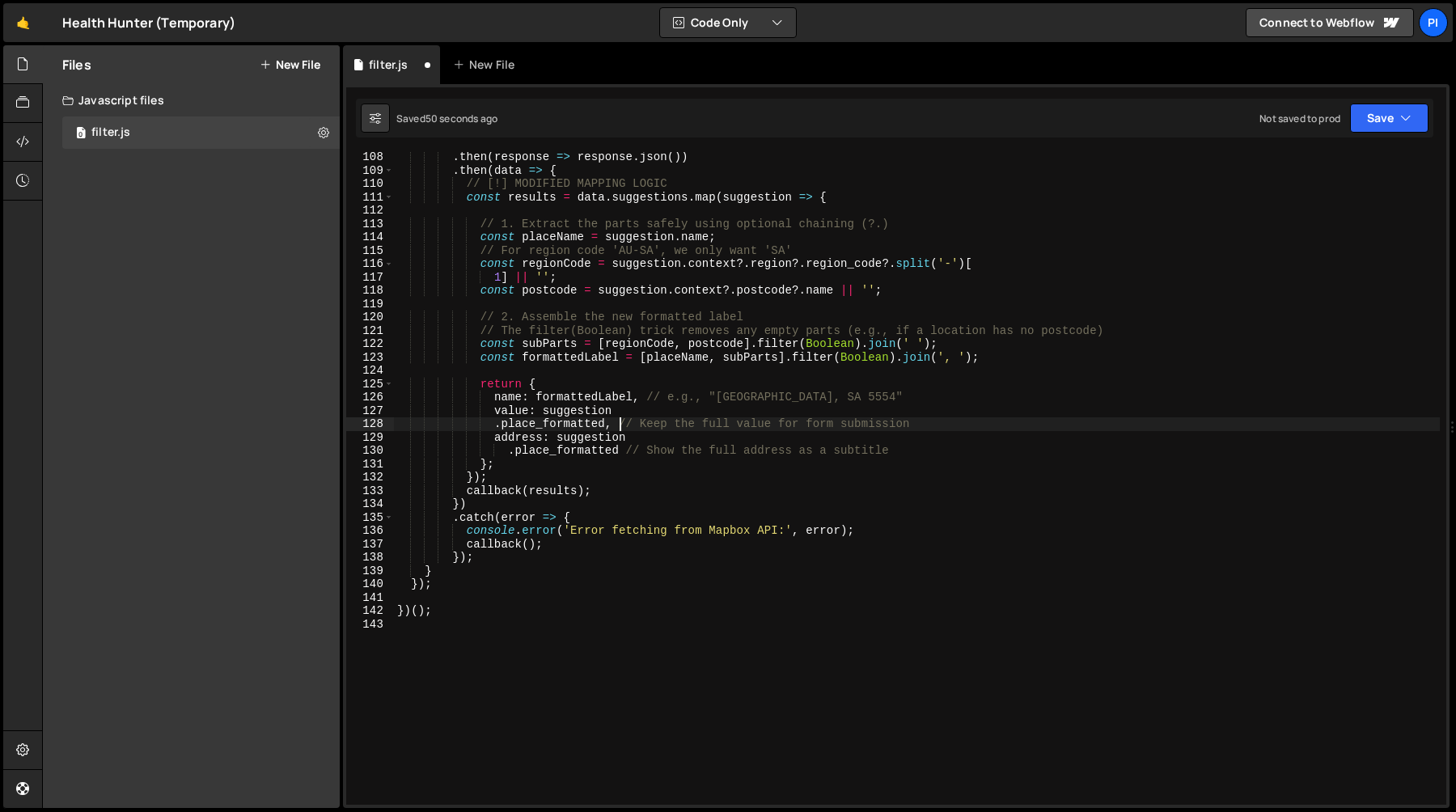
scroll to position [1431, 0]
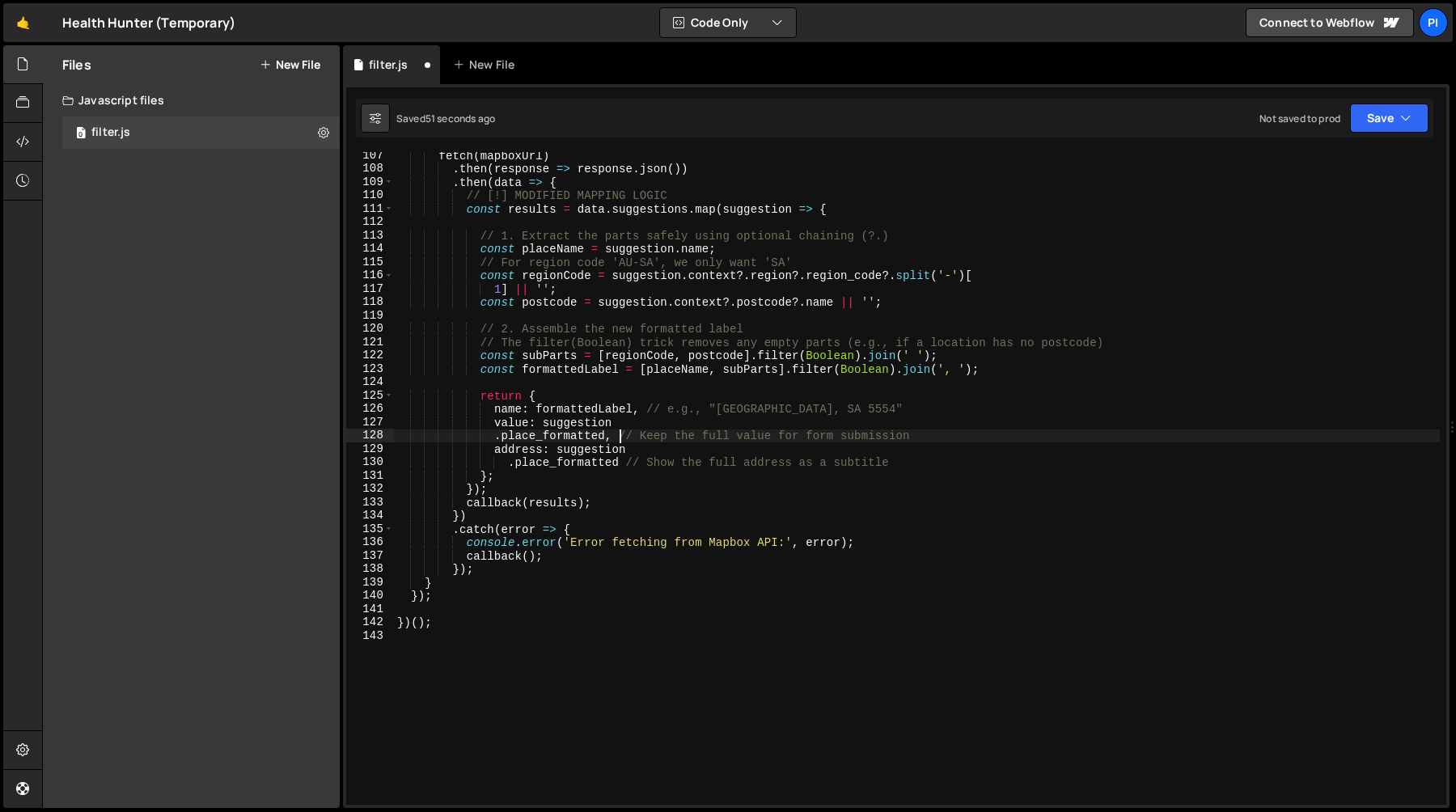
click at [928, 436] on div "fetch ( mapboxUrl ) . then ( response => response . json ( )) . then ( data => …" at bounding box center [916, 489] width 1046 height 680
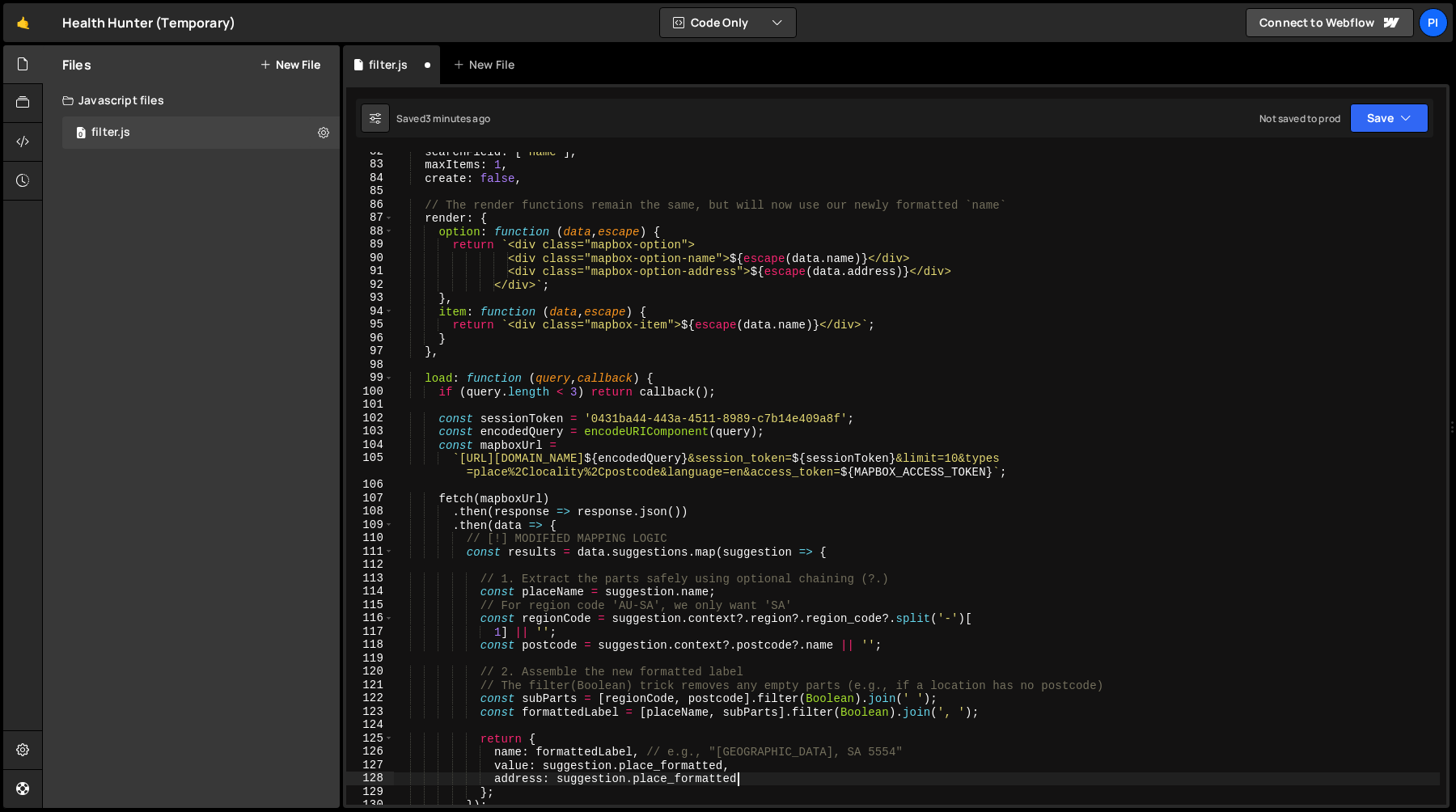
scroll to position [1010, 0]
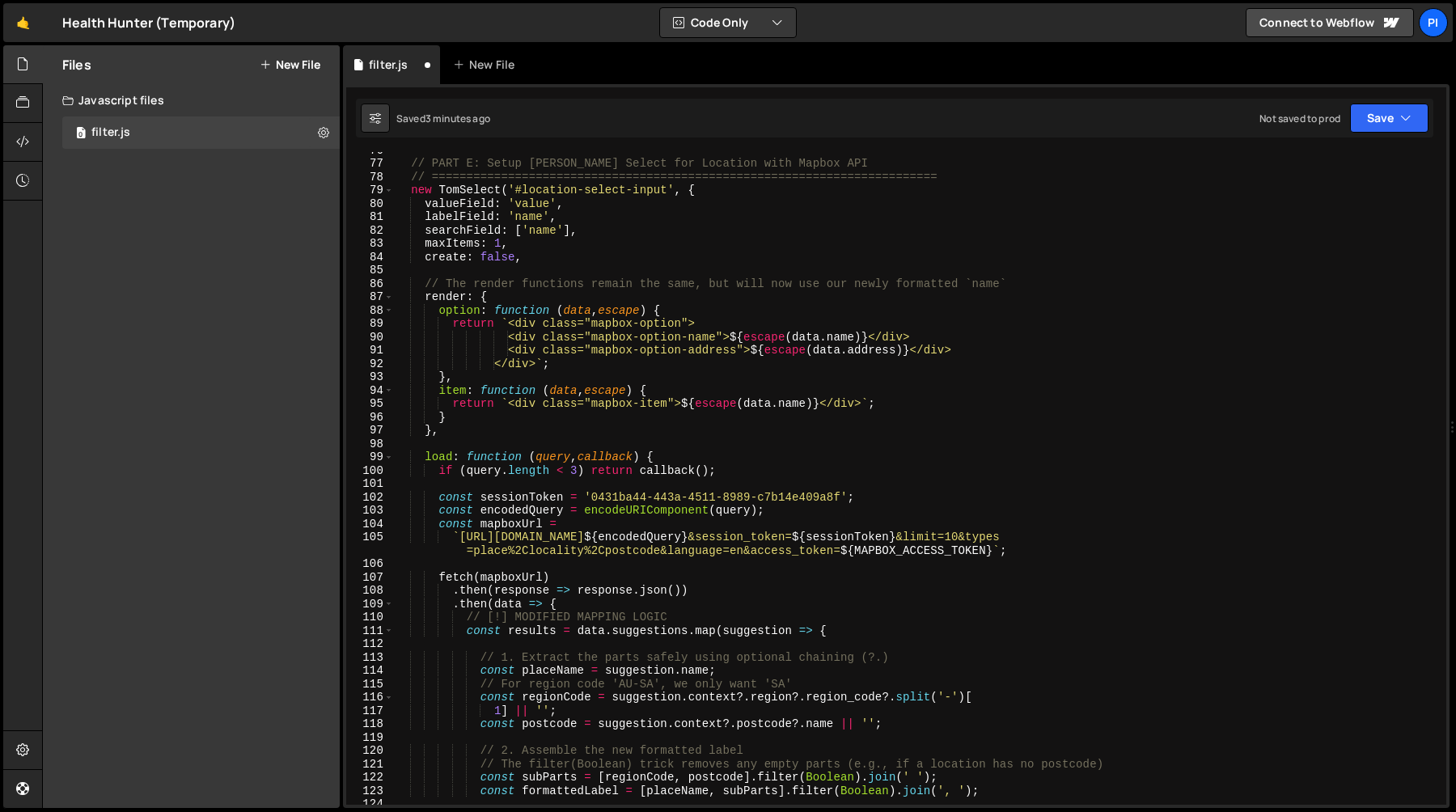
click at [881, 338] on div "// PART E: Setup Tom Select for Location with Mapbox API // ===================…" at bounding box center [916, 483] width 1046 height 680
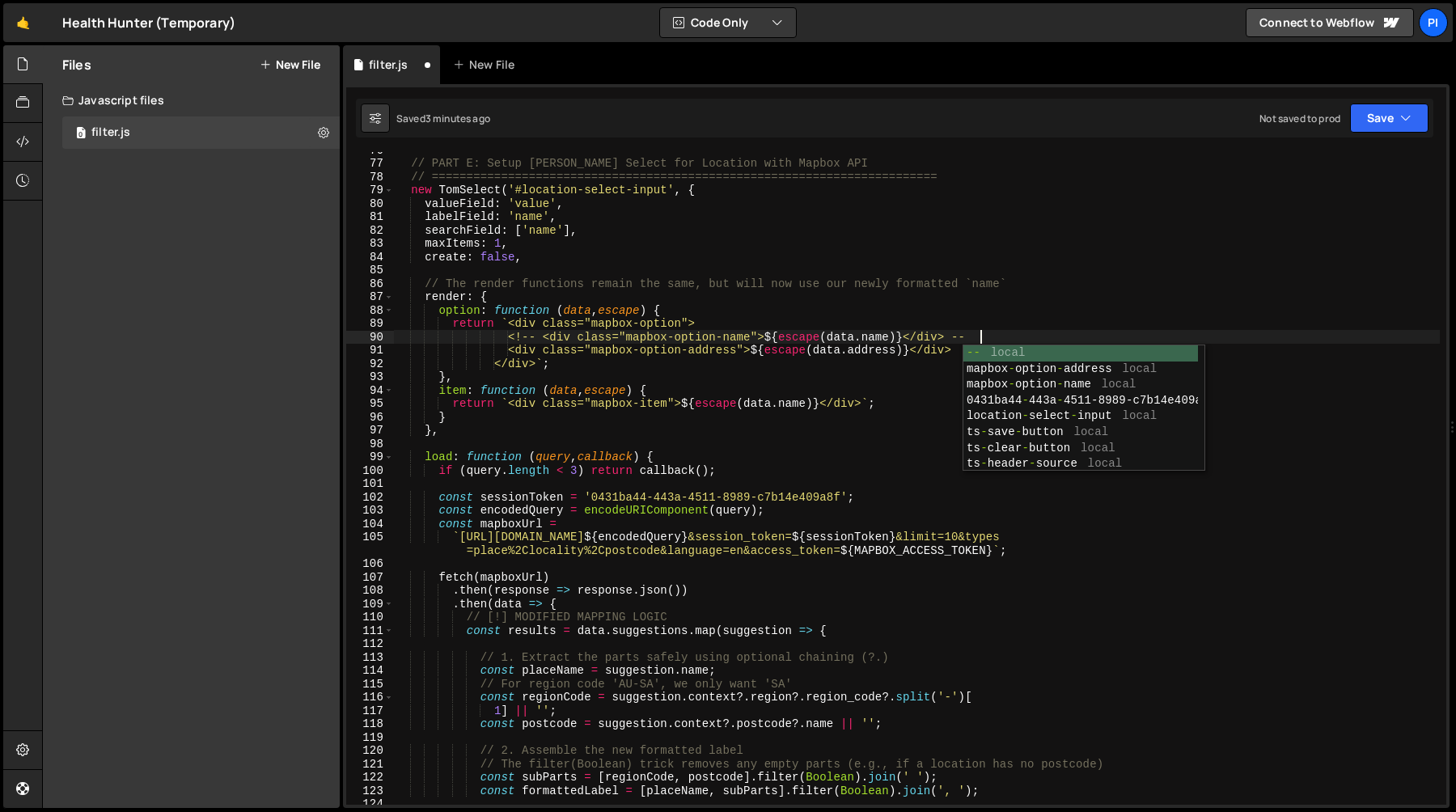
type textarea "<!-- <div class="mapbox-option-name">${escape(data.name)}</div> -->"
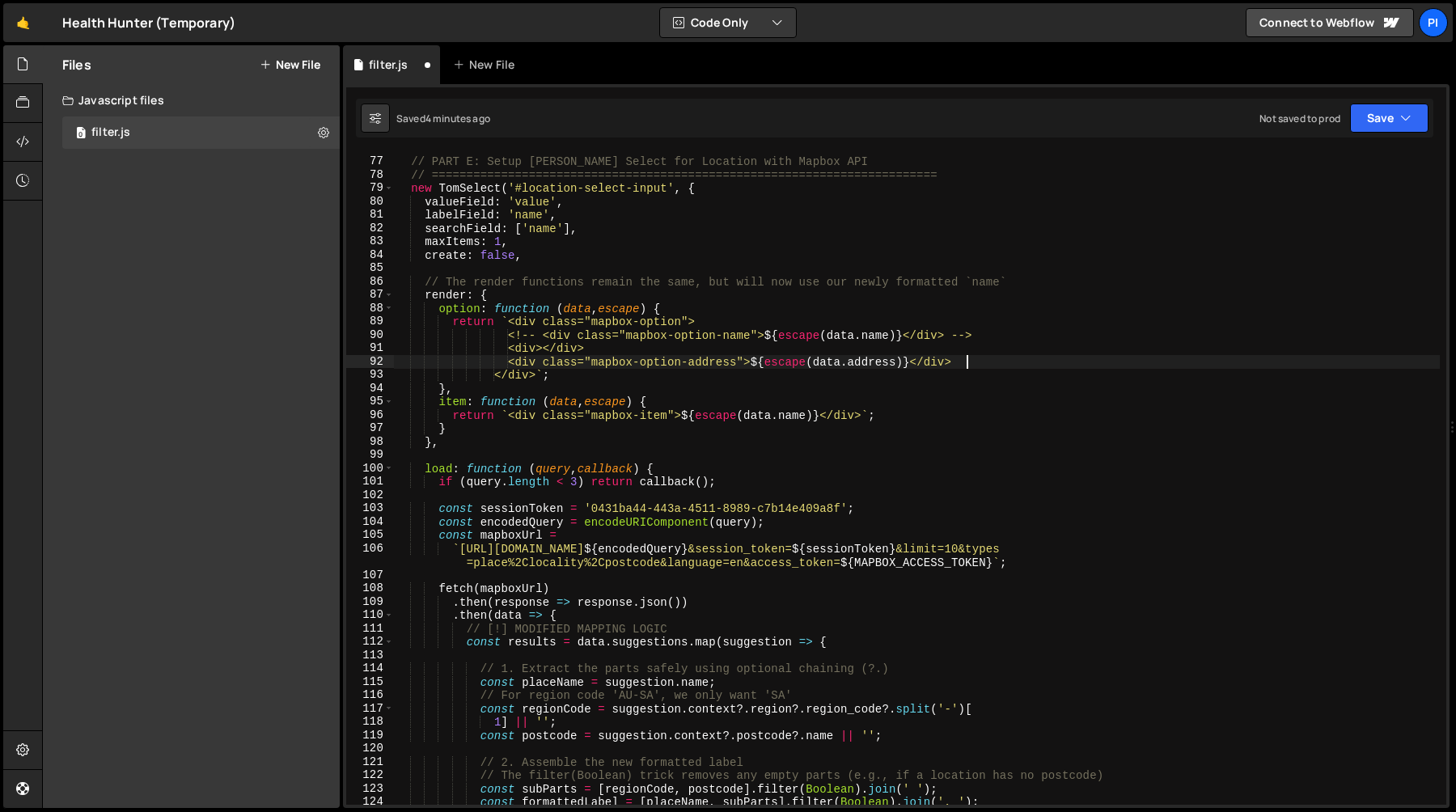
scroll to position [1190, 0]
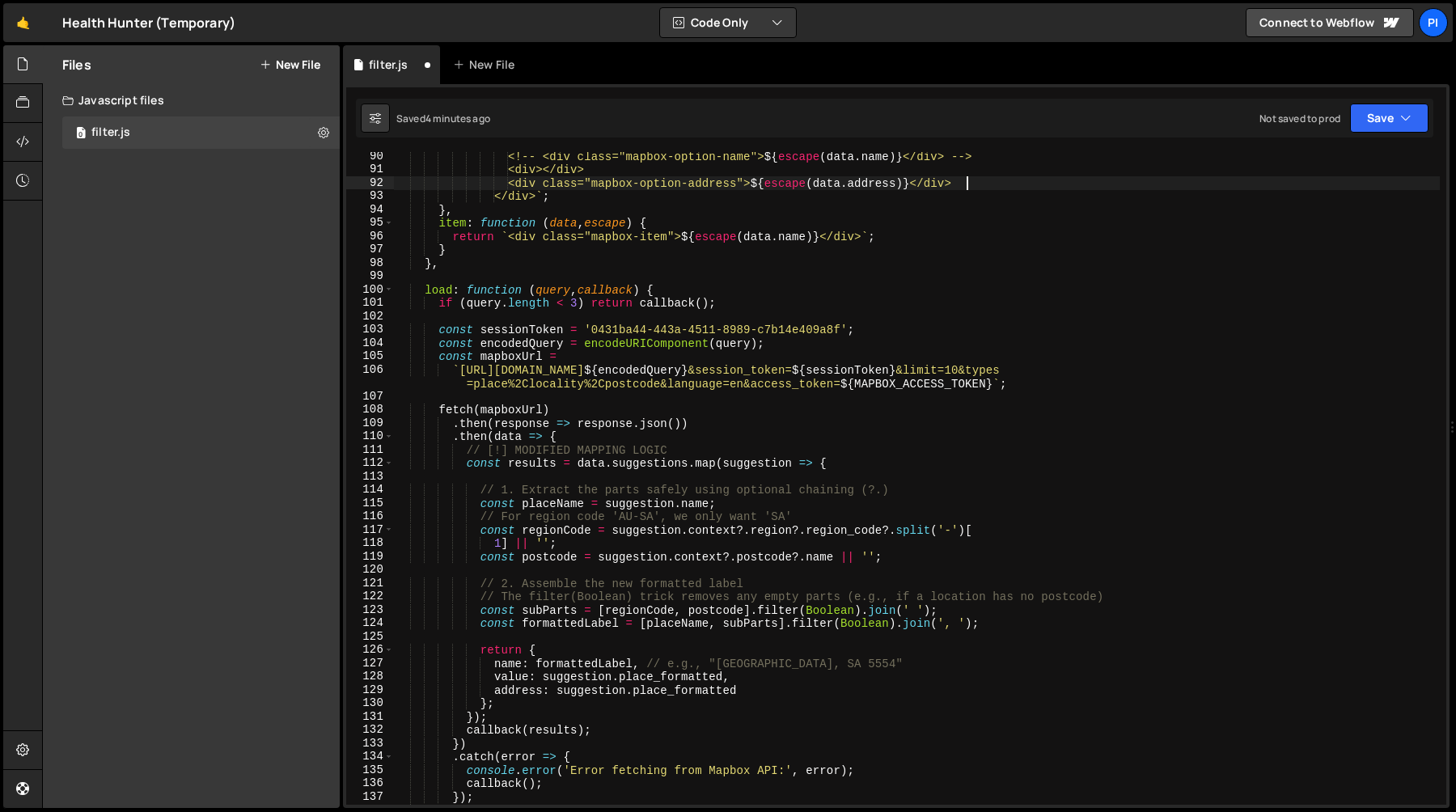
click at [883, 178] on div "<!-- <div class="mapbox-option-name"> ${ escape ( data . name ) } </div> --> <d…" at bounding box center [916, 490] width 1046 height 680
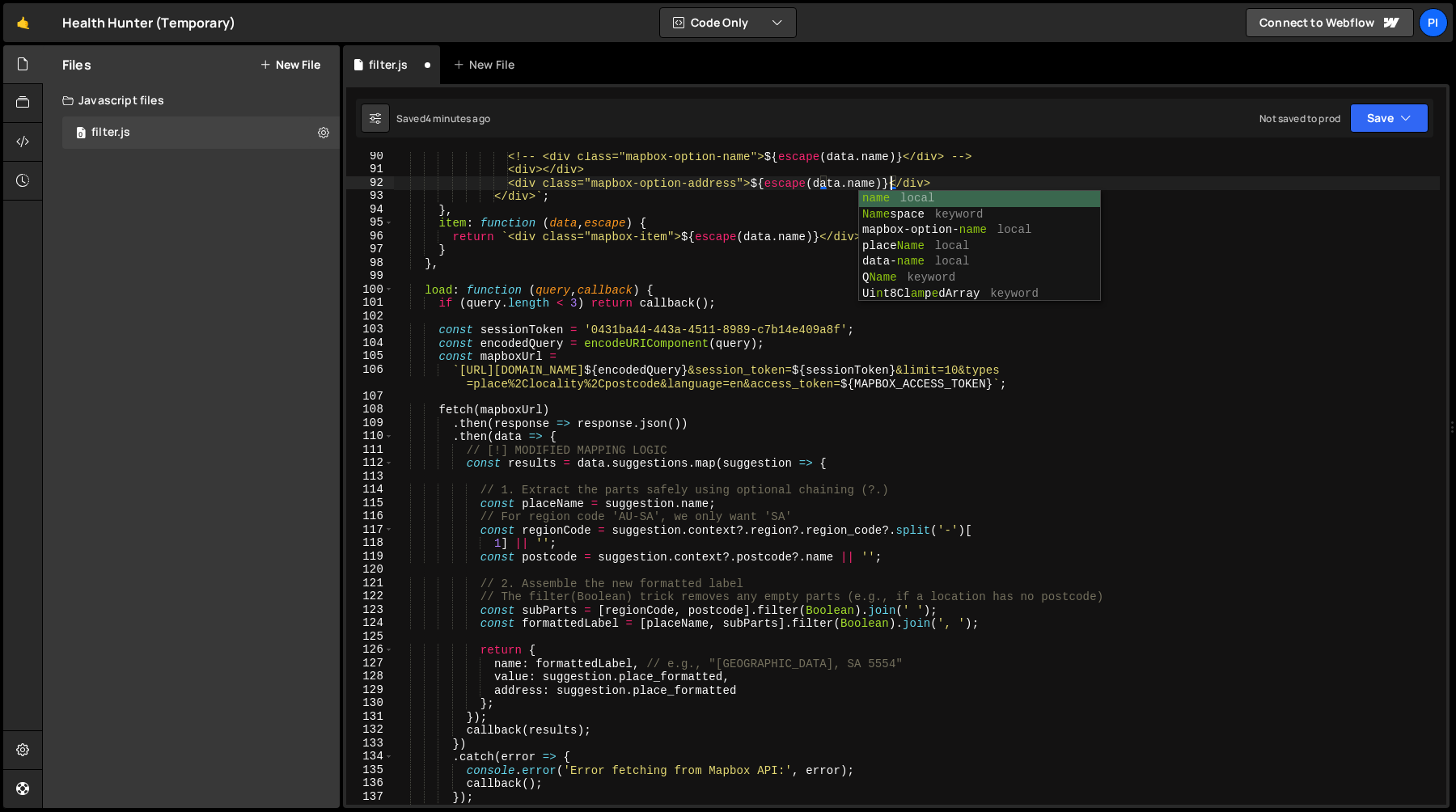
click at [697, 459] on div "<!-- <div class="mapbox-option-name"> ${ escape ( data . name ) } </div> --> <d…" at bounding box center [916, 490] width 1046 height 680
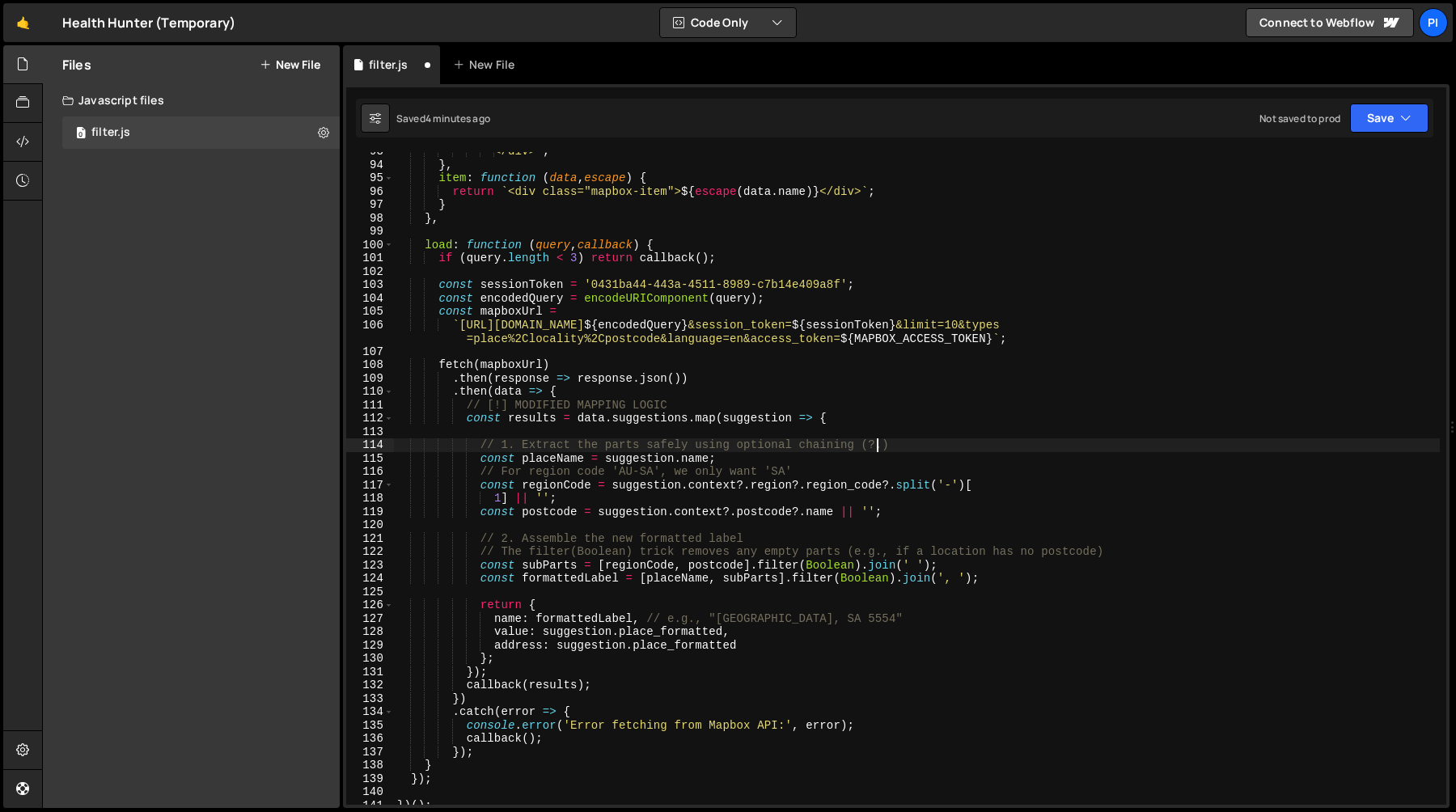
click at [877, 449] on div "</div> ` ; } , item : function ( data , escape ) { return ` <div class="mapbox-…" at bounding box center [916, 485] width 1046 height 680
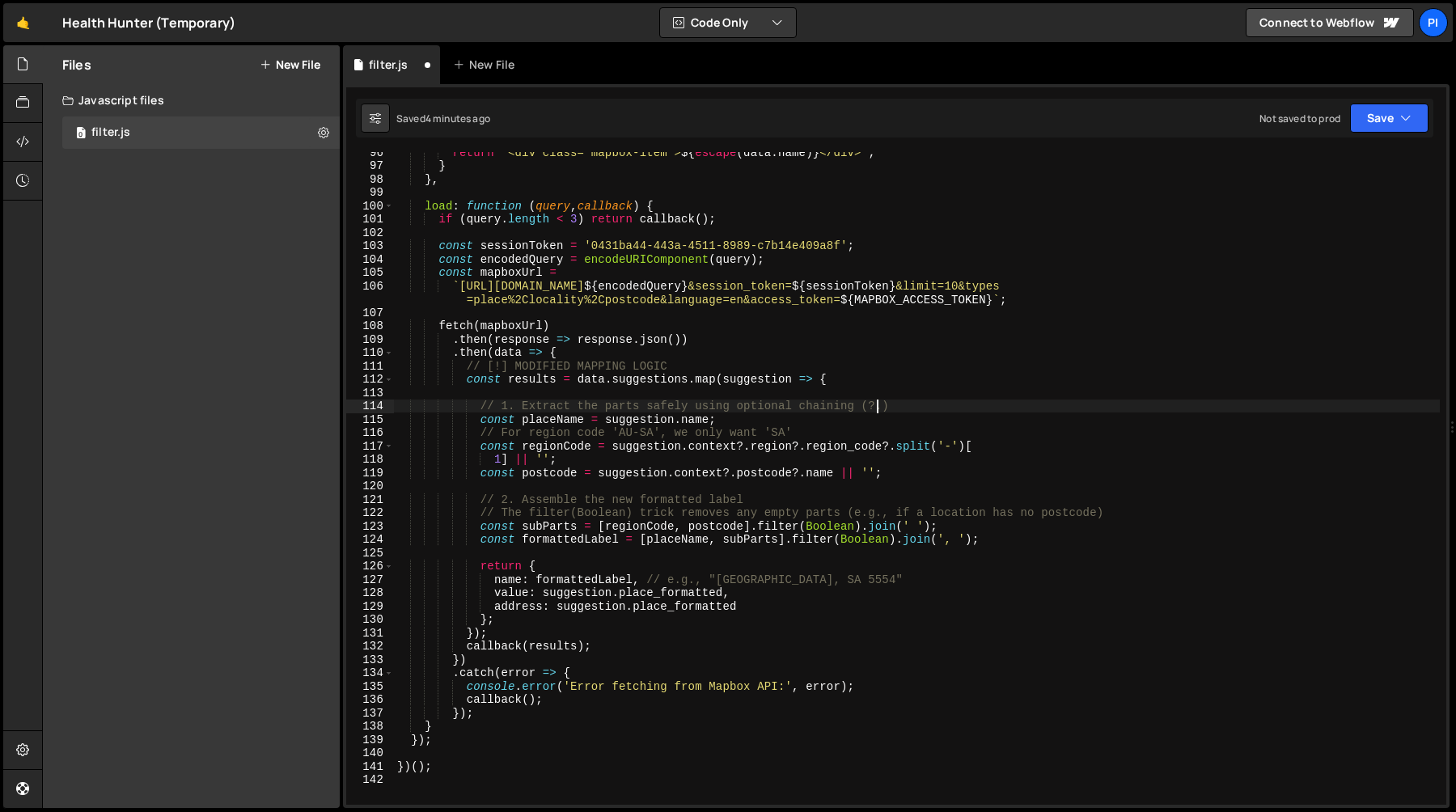
scroll to position [1274, 0]
click at [627, 526] on div "return ` <div class="mapbox-item"> ${ escape ( data . name ) } </div> ` ; } } ,…" at bounding box center [916, 485] width 1046 height 680
click at [714, 533] on div "return ` <div class="mapbox-item"> ${ escape ( data . name ) } </div> ` ; } } ,…" at bounding box center [916, 485] width 1046 height 680
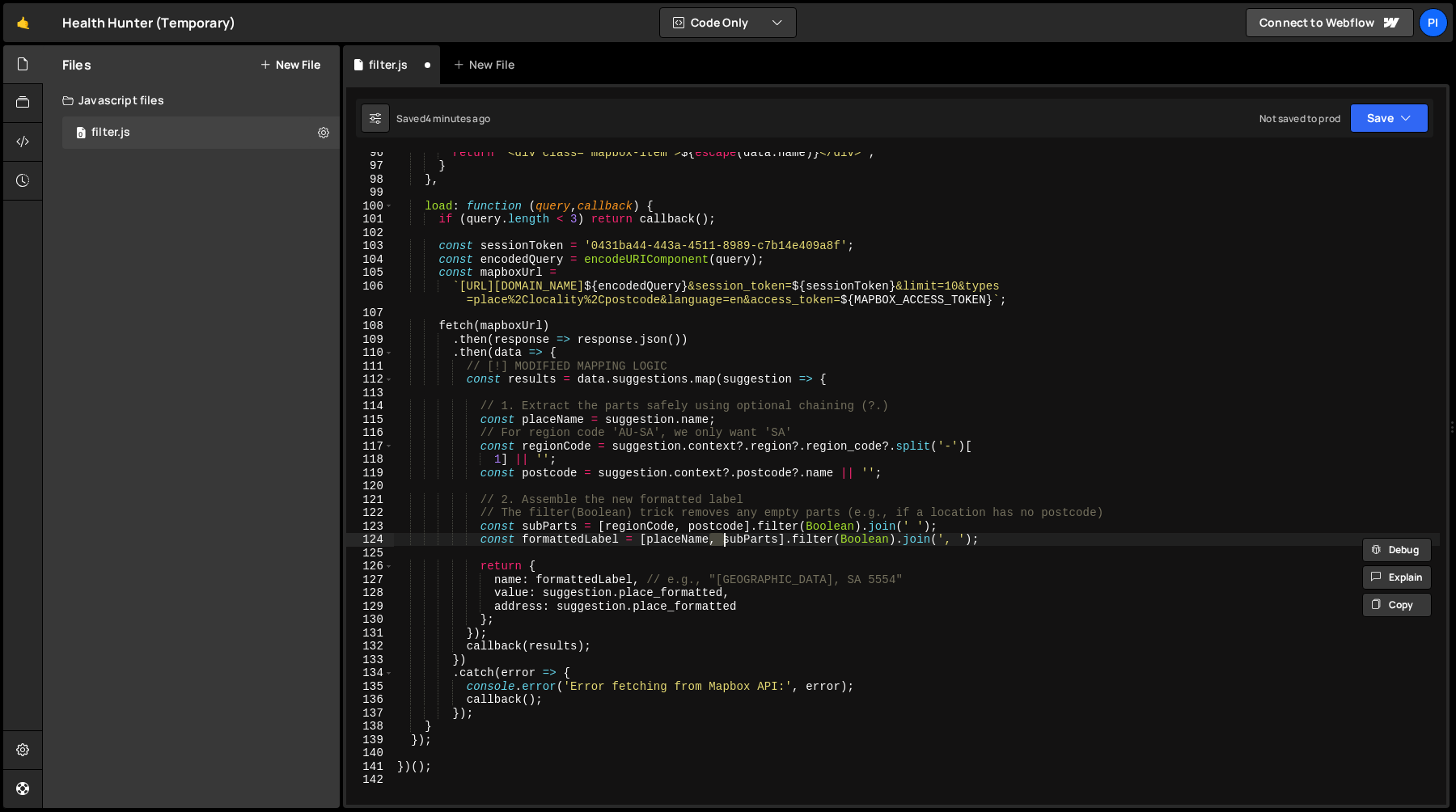
click at [714, 528] on div "return ` <div class="mapbox-item"> ${ escape ( data . name ) } </div> ` ; } } ,…" at bounding box center [916, 485] width 1046 height 680
click at [540, 526] on div "return ` <div class="mapbox-item"> ${ escape ( data . name ) } </div> ` ; } } ,…" at bounding box center [916, 485] width 1046 height 680
click at [814, 545] on div "return ` <div class="mapbox-item"> ${ escape ( data . name ) } </div> ` ; } } ,…" at bounding box center [916, 485] width 1046 height 680
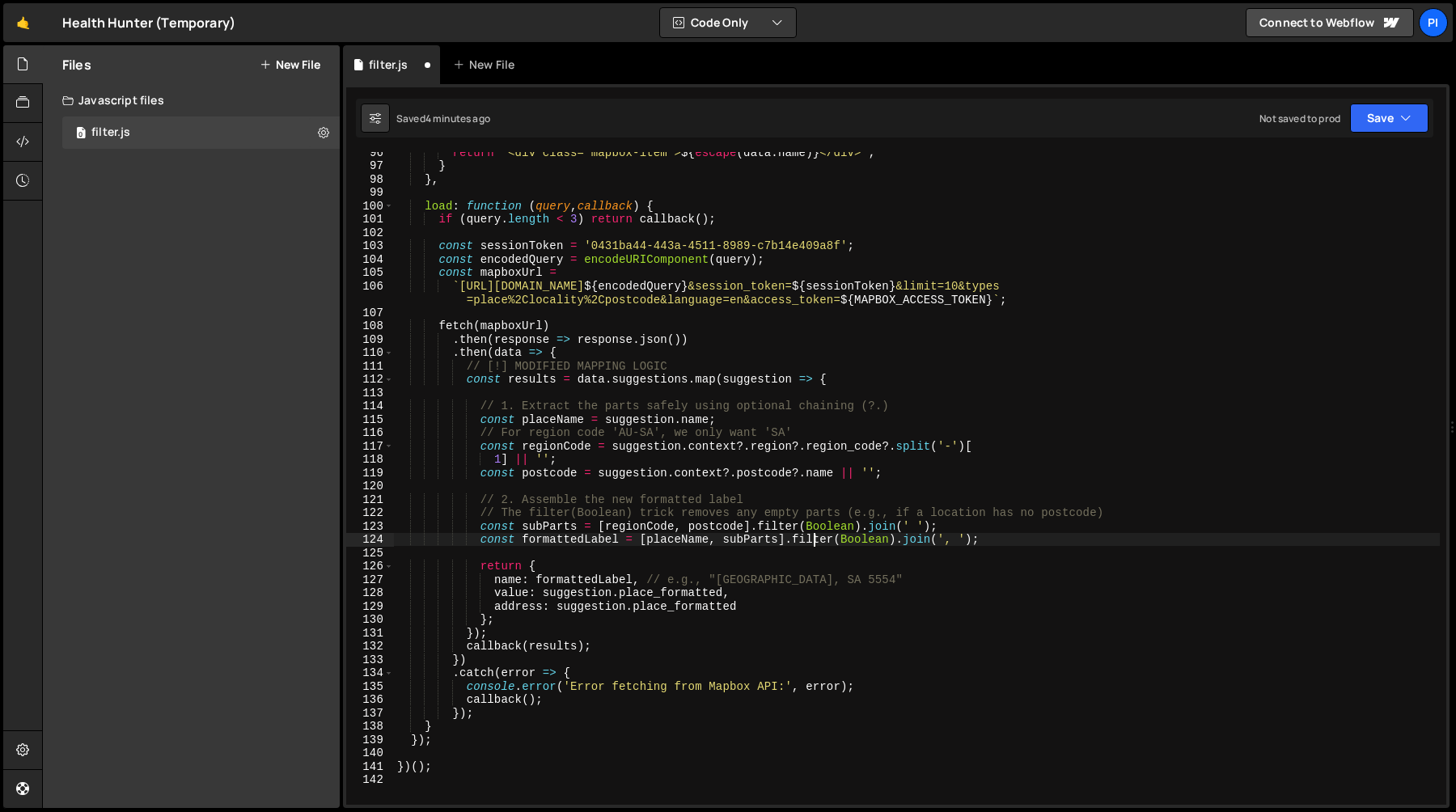
click at [814, 545] on div "return ` <div class="mapbox-item"> ${ escape ( data . name ) } </div> ` ; } } ,…" at bounding box center [916, 485] width 1046 height 680
click at [967, 545] on div "return ` <div class="mapbox-item"> ${ escape ( data . name ) } </div> ` ; } } ,…" at bounding box center [916, 485] width 1046 height 680
click at [1060, 540] on div "return ` <div class="mapbox-item"> ${ escape ( data . name ) } </div> ` ; } } ,…" at bounding box center [916, 485] width 1046 height 680
click at [532, 517] on div "return ` <div class="mapbox-item"> ${ escape ( data . name ) } </div> ` ; } } ,…" at bounding box center [916, 485] width 1046 height 680
click at [549, 537] on div "return ` <div class="mapbox-item"> ${ escape ( data . name ) } </div> ` ; } } ,…" at bounding box center [916, 485] width 1046 height 680
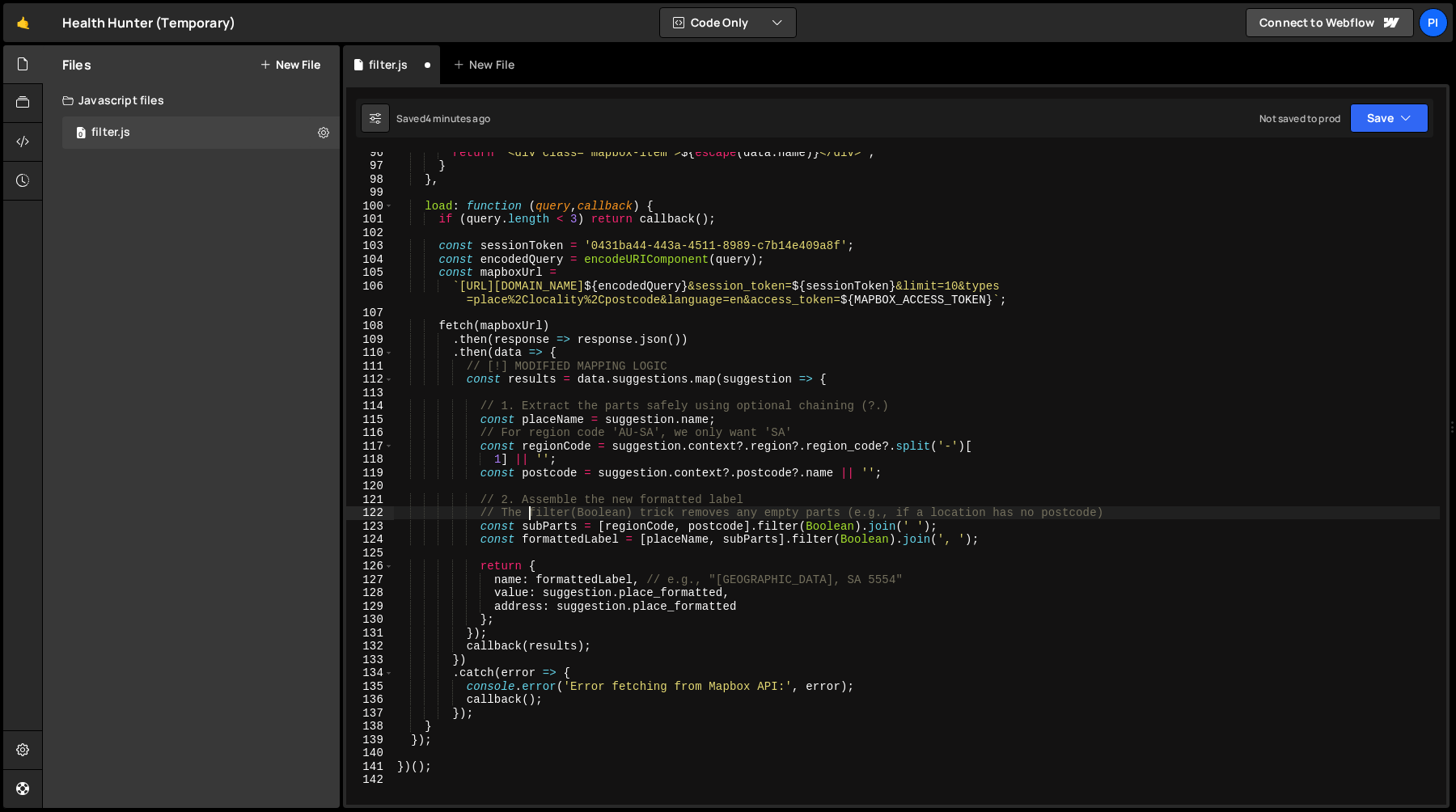
type textarea "const formattedLabel = [placeName, subParts].filter(Boolean).join(', ');"
click at [549, 537] on div "return ` <div class="mapbox-item"> ${ escape ( data . name ) } </div> ` ; } } ,…" at bounding box center [916, 485] width 1046 height 680
click at [587, 492] on div "return ` <div class="mapbox-item"> ${ escape ( data . name ) } </div> ` ; } } ,…" at bounding box center [916, 485] width 1046 height 680
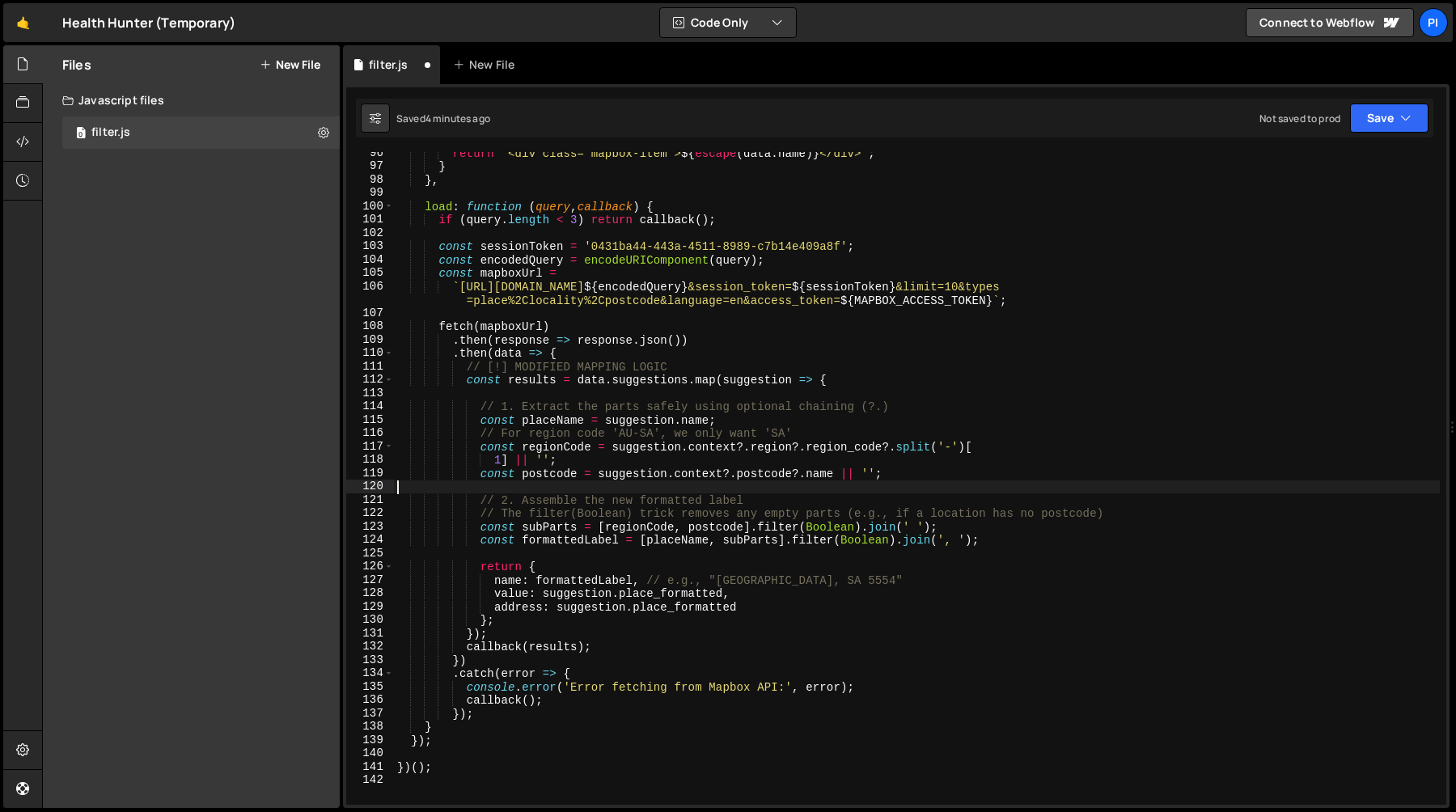
scroll to position [1216, 0]
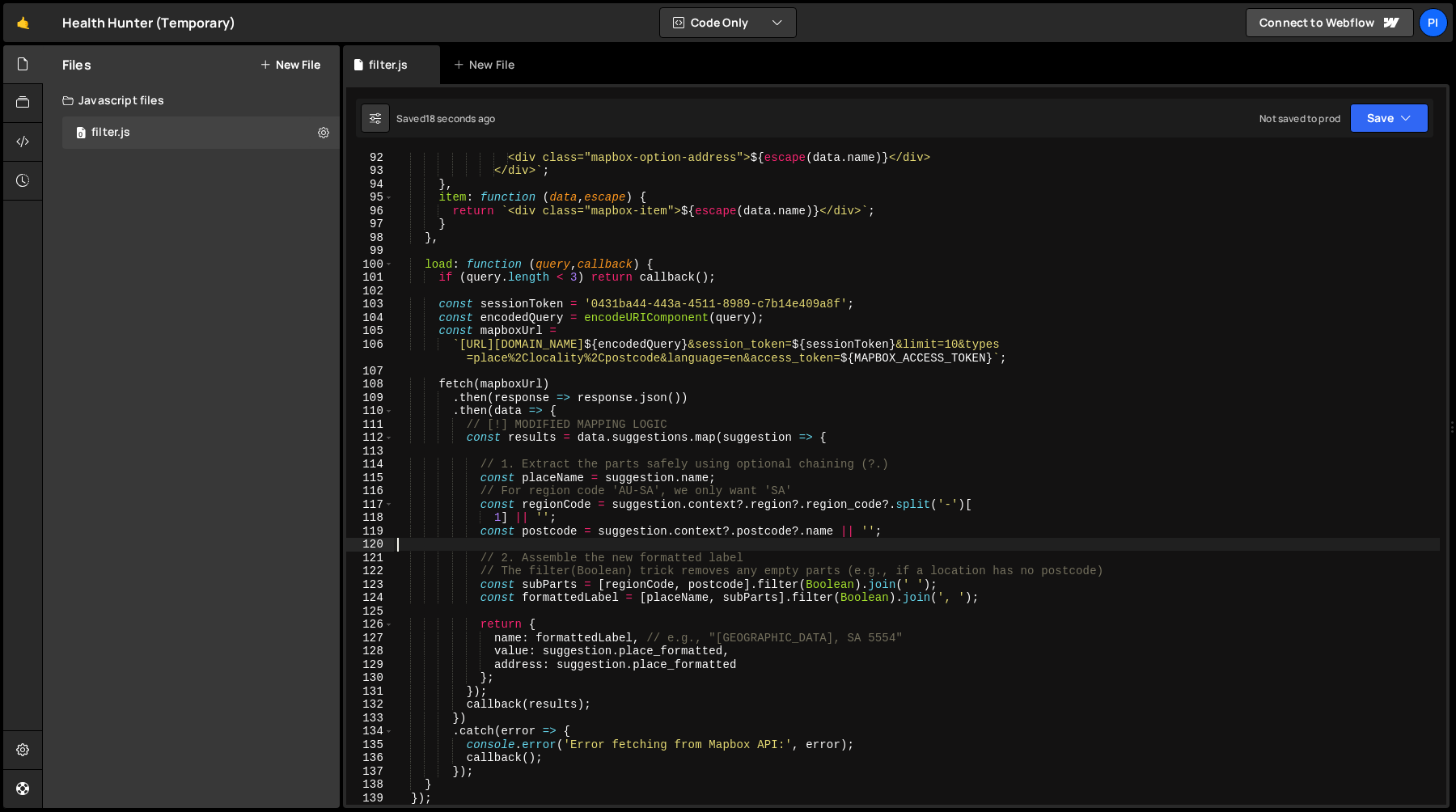
click at [710, 406] on div "<div class="mapbox-option-address"> ${ escape ( data . name ) } </div> </div> `…" at bounding box center [916, 490] width 1046 height 680
type textarea "const results = data.suggestions.map(suggestion => {"
type textarea ".then(data => {"
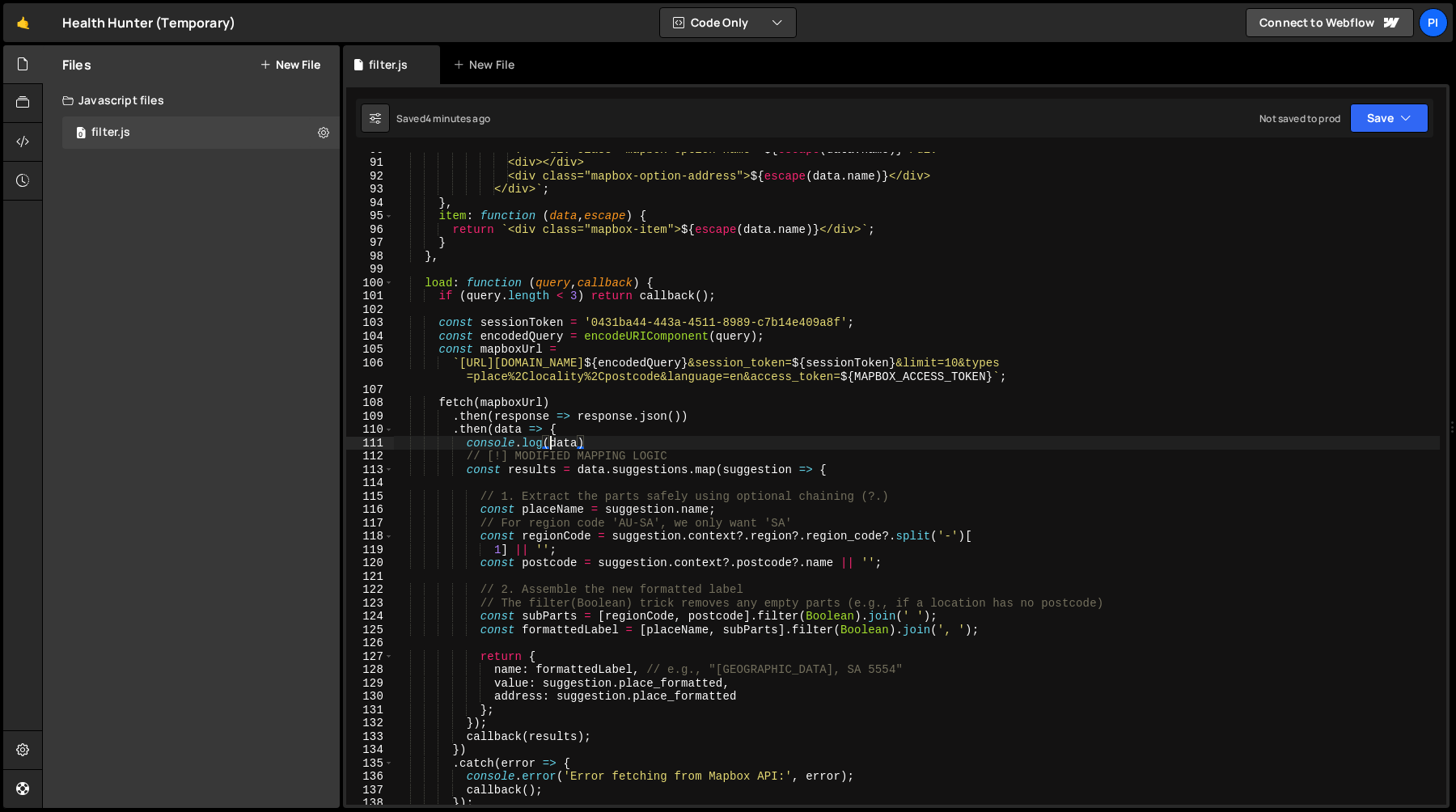
scroll to position [1197, 0]
click at [665, 370] on div "<!-- <div class="mapbox-option-name"> ${ escape ( data . name ) } </div> --> <d…" at bounding box center [916, 482] width 1046 height 680
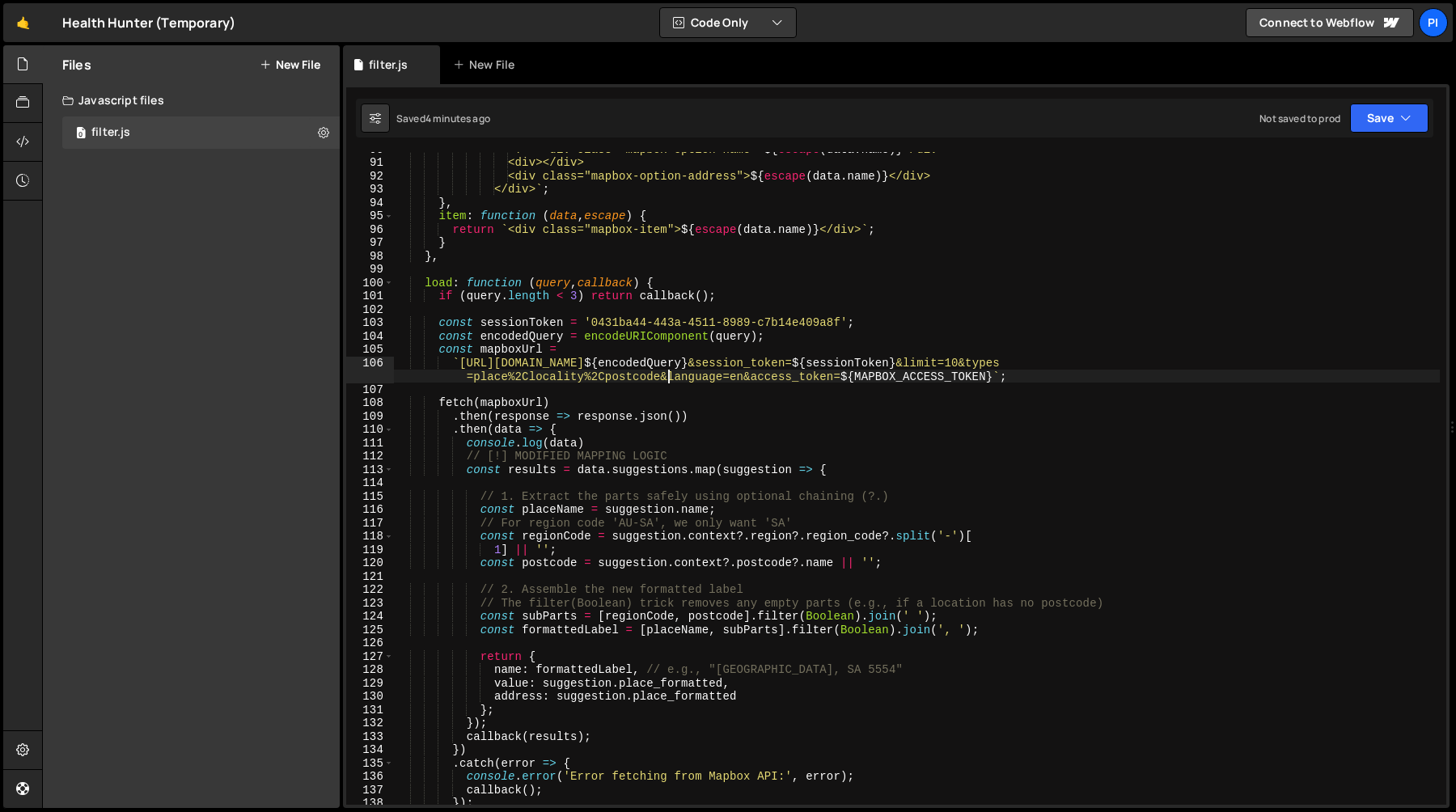
scroll to position [0, 74]
type textarea "`https://api.mapbox.com/search/searchbox/v1/suggest?q=${encodedQuery}&session_t…"
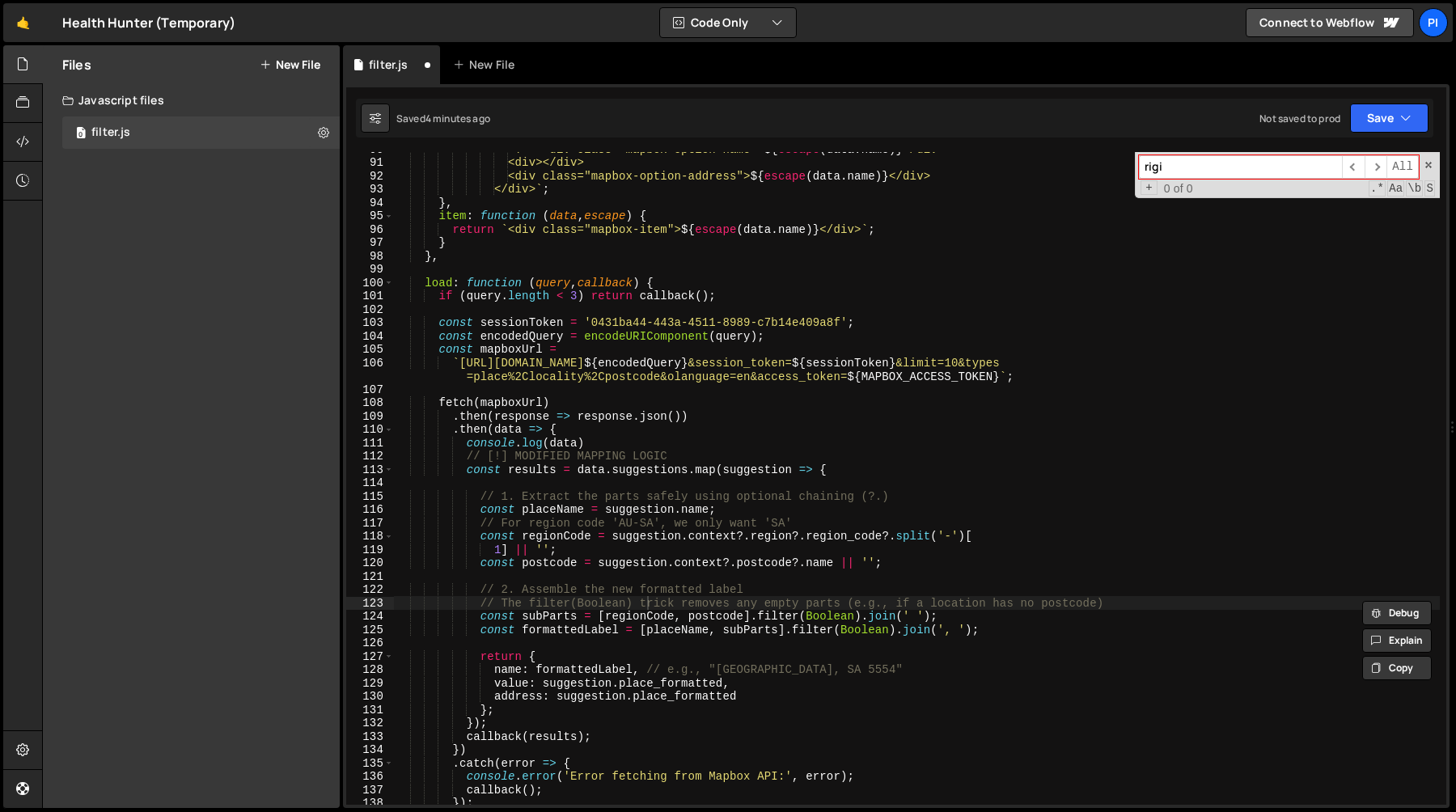
type input "rigin"
click at [1427, 159] on span at bounding box center [1427, 164] width 11 height 11
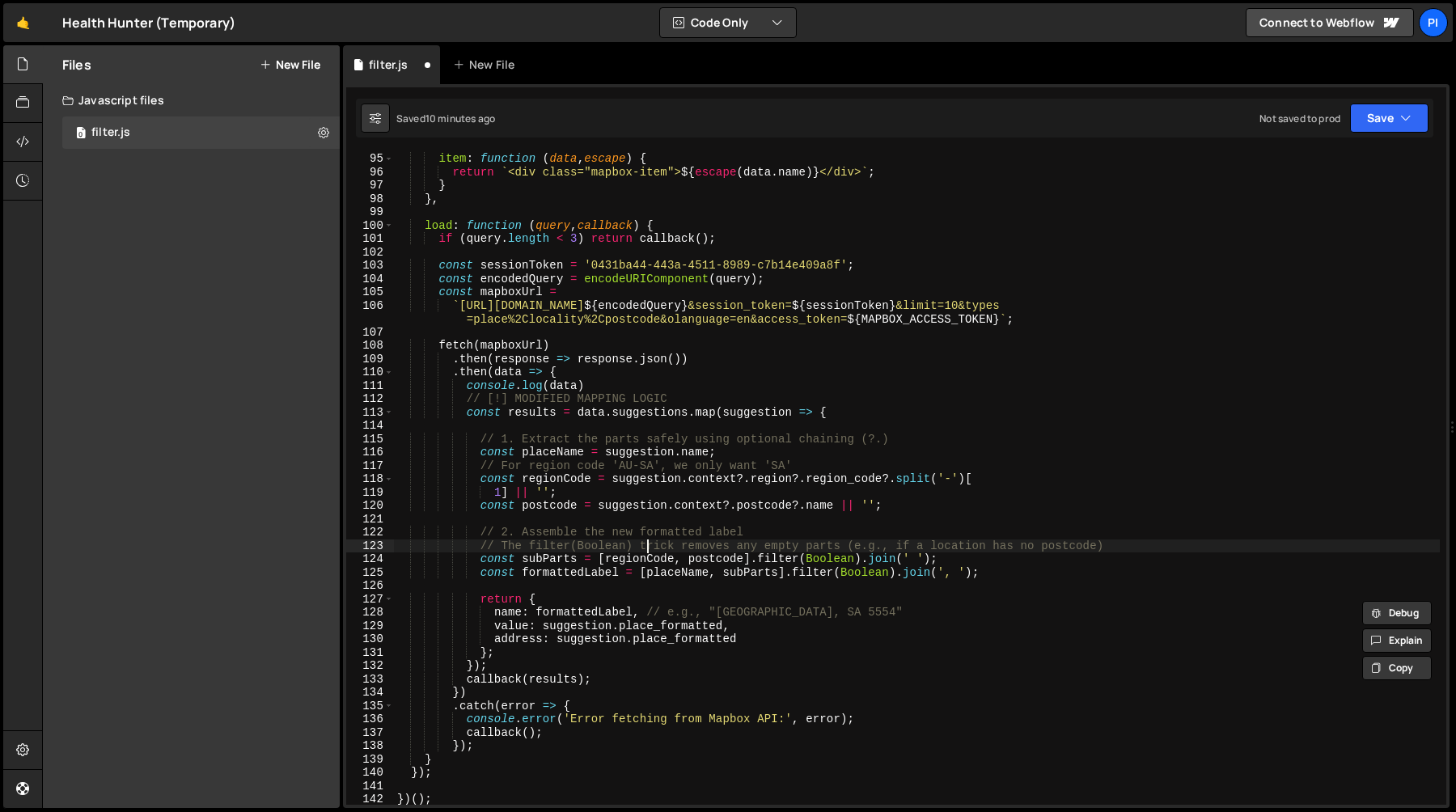
scroll to position [1284, 0]
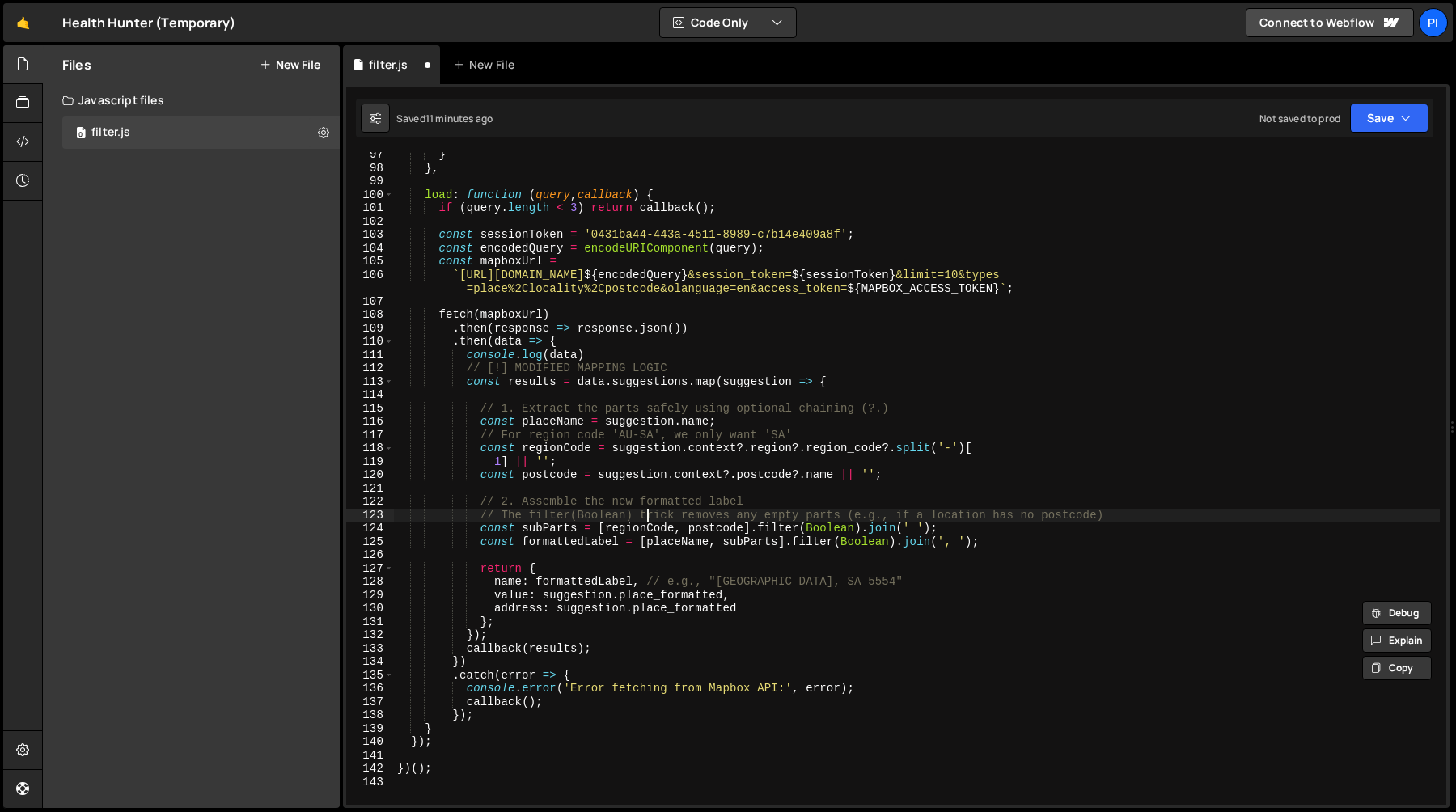
click at [707, 449] on div "} } , load : function ( query , callback ) { if ( query . length < 3 ) return c…" at bounding box center [916, 488] width 1046 height 680
click at [666, 449] on div "} } , load : function ( query , callback ) { if ( query . length < 3 ) return c…" at bounding box center [916, 488] width 1046 height 680
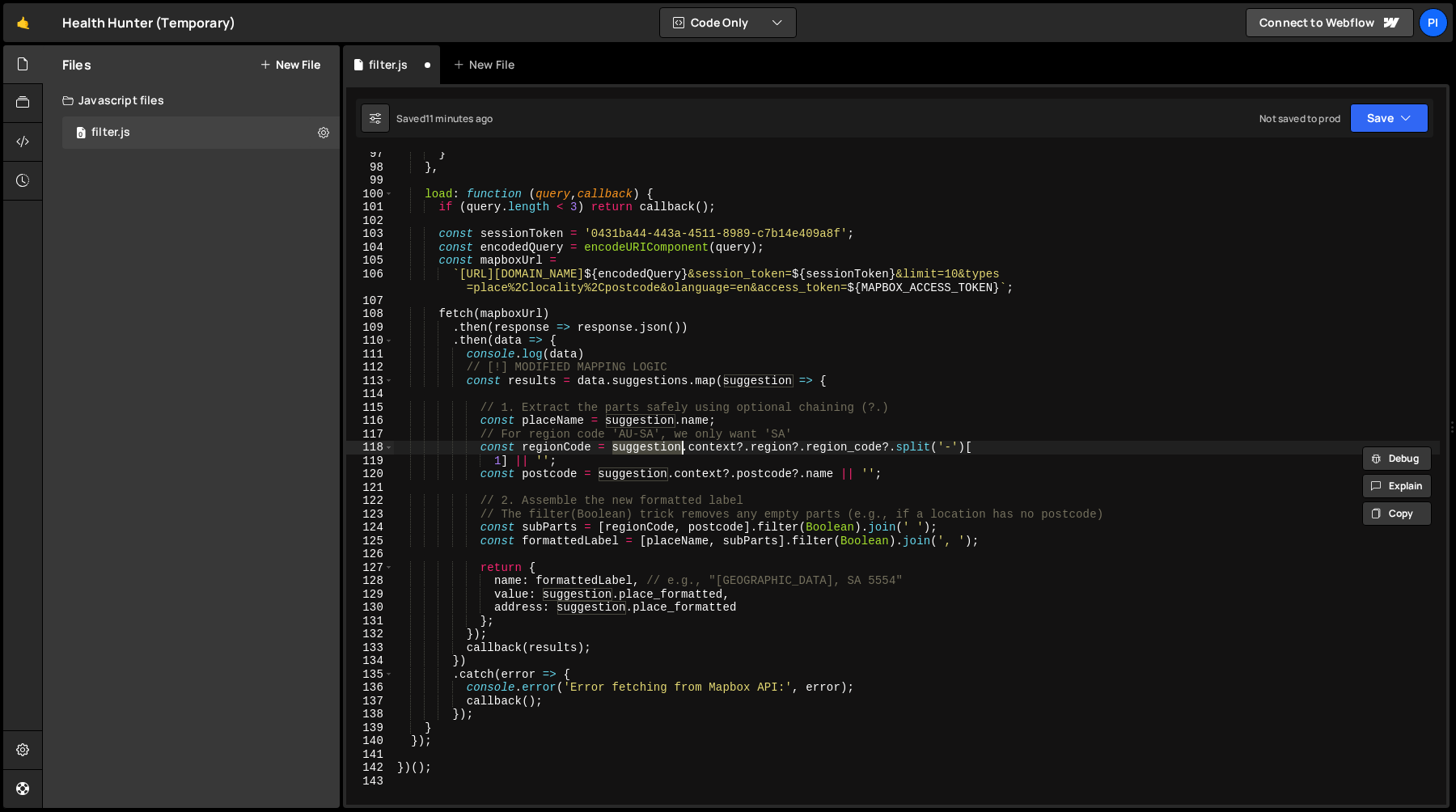
scroll to position [1310, 0]
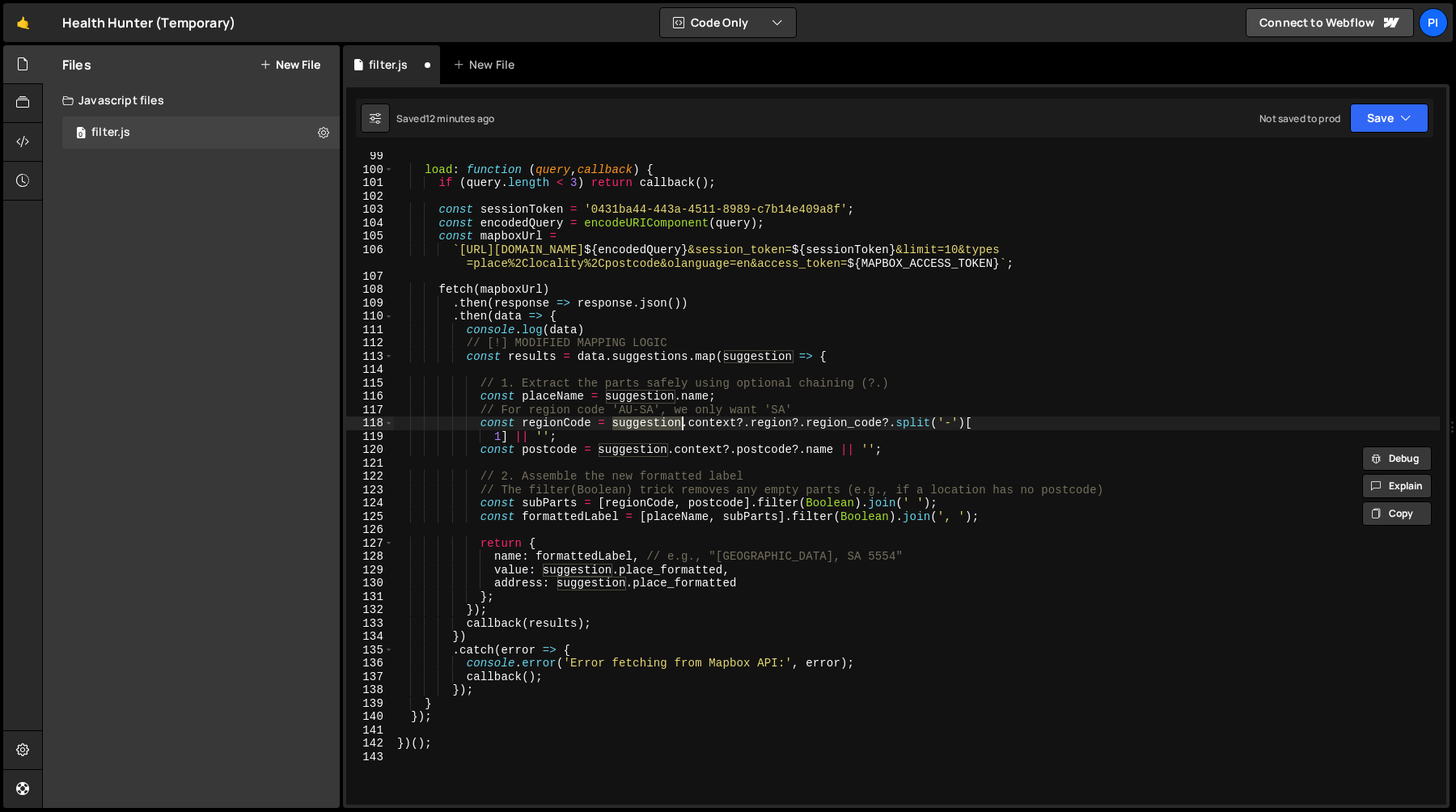
click at [586, 559] on div "load : function ( query , callback ) { if ( query . length < 3 ) return callbac…" at bounding box center [916, 490] width 1046 height 680
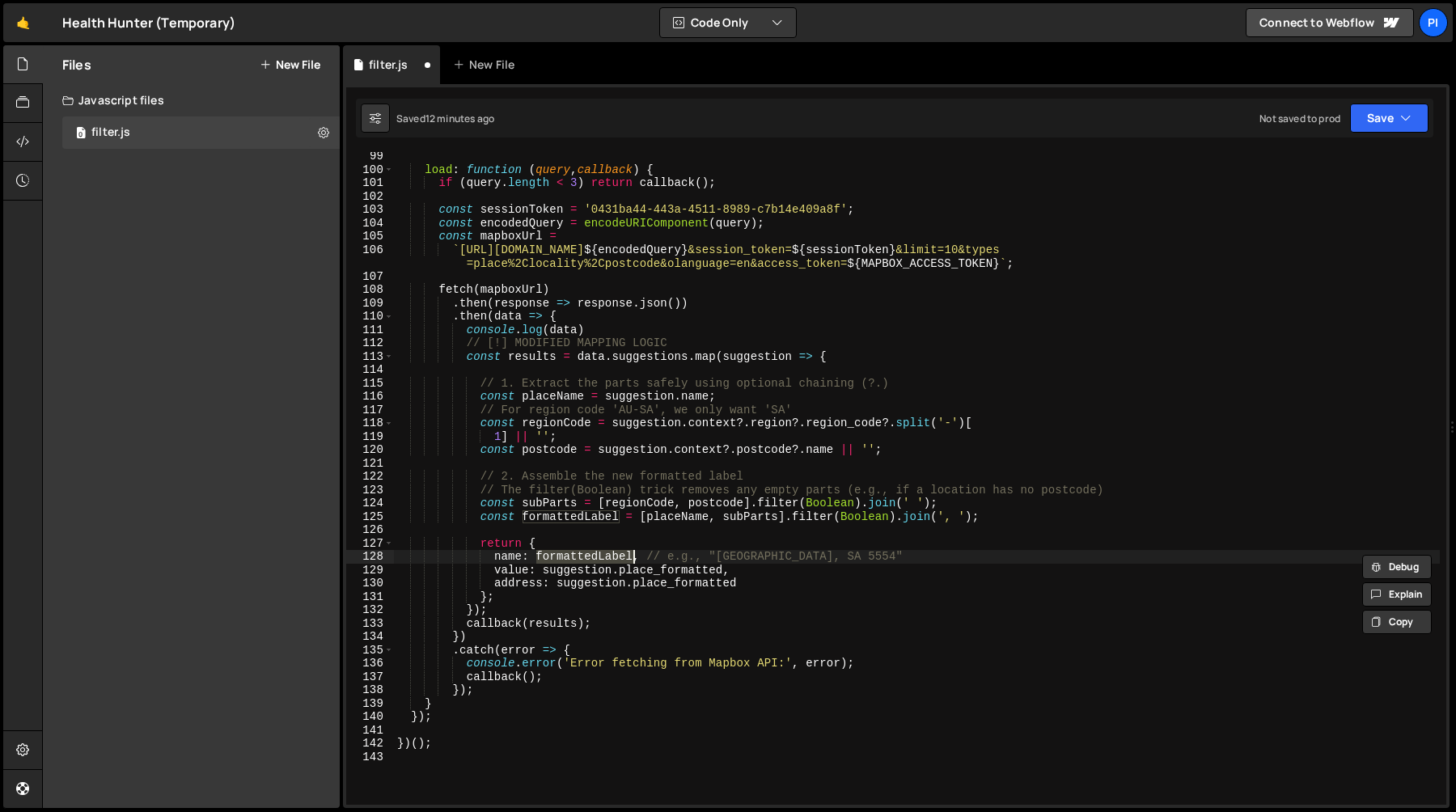
click at [828, 506] on div "load : function ( query , callback ) { if ( query . length < 3 ) return callbac…" at bounding box center [916, 490] width 1046 height 680
type textarea "const subParts = [regionCode, postcode].filter(Boolean).join(' ');"
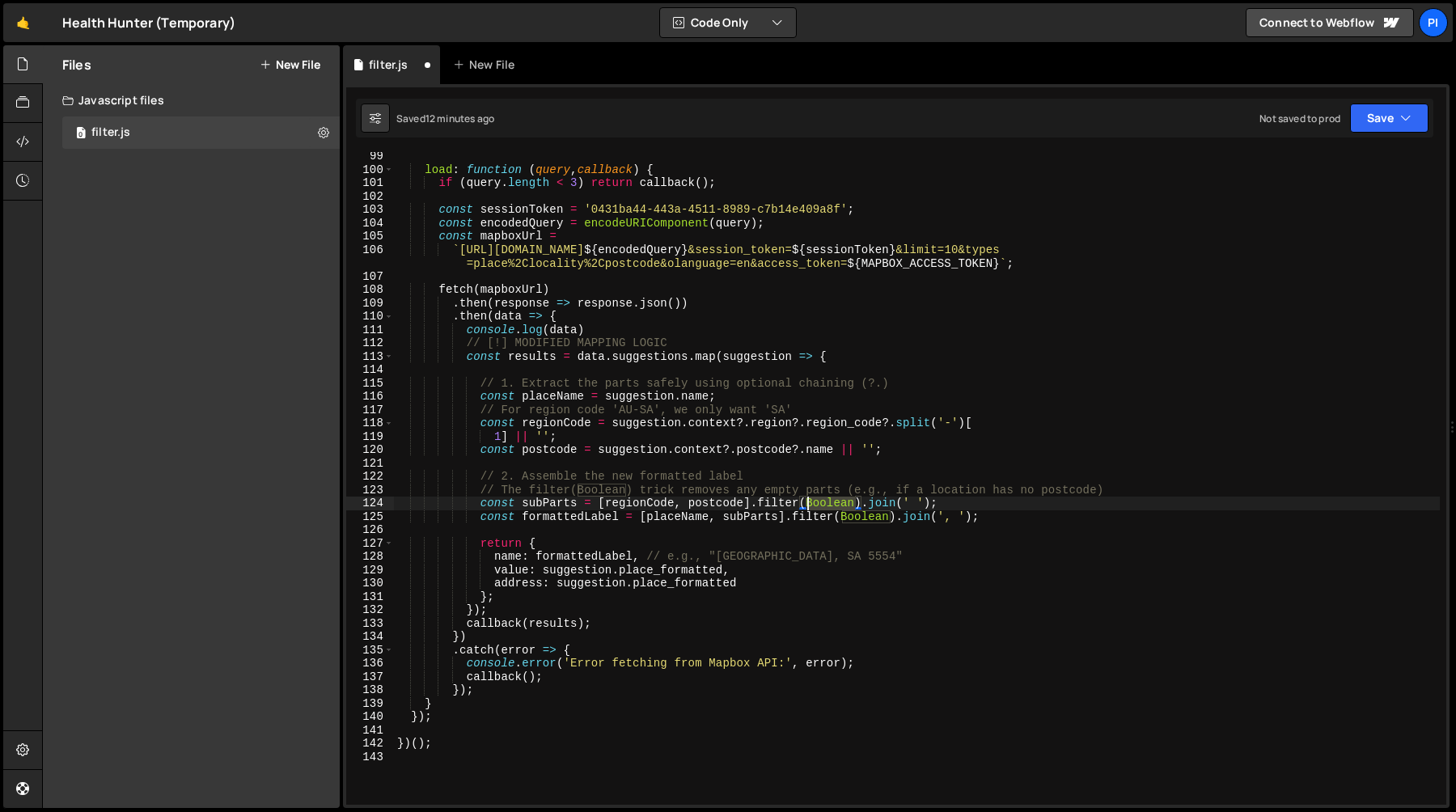
click at [828, 506] on div "load : function ( query , callback ) { if ( query . length < 3 ) return callbac…" at bounding box center [916, 490] width 1046 height 680
click at [654, 370] on div "load : function ( query , callback ) { if ( query . length < 3 ) return callbac…" at bounding box center [916, 490] width 1046 height 680
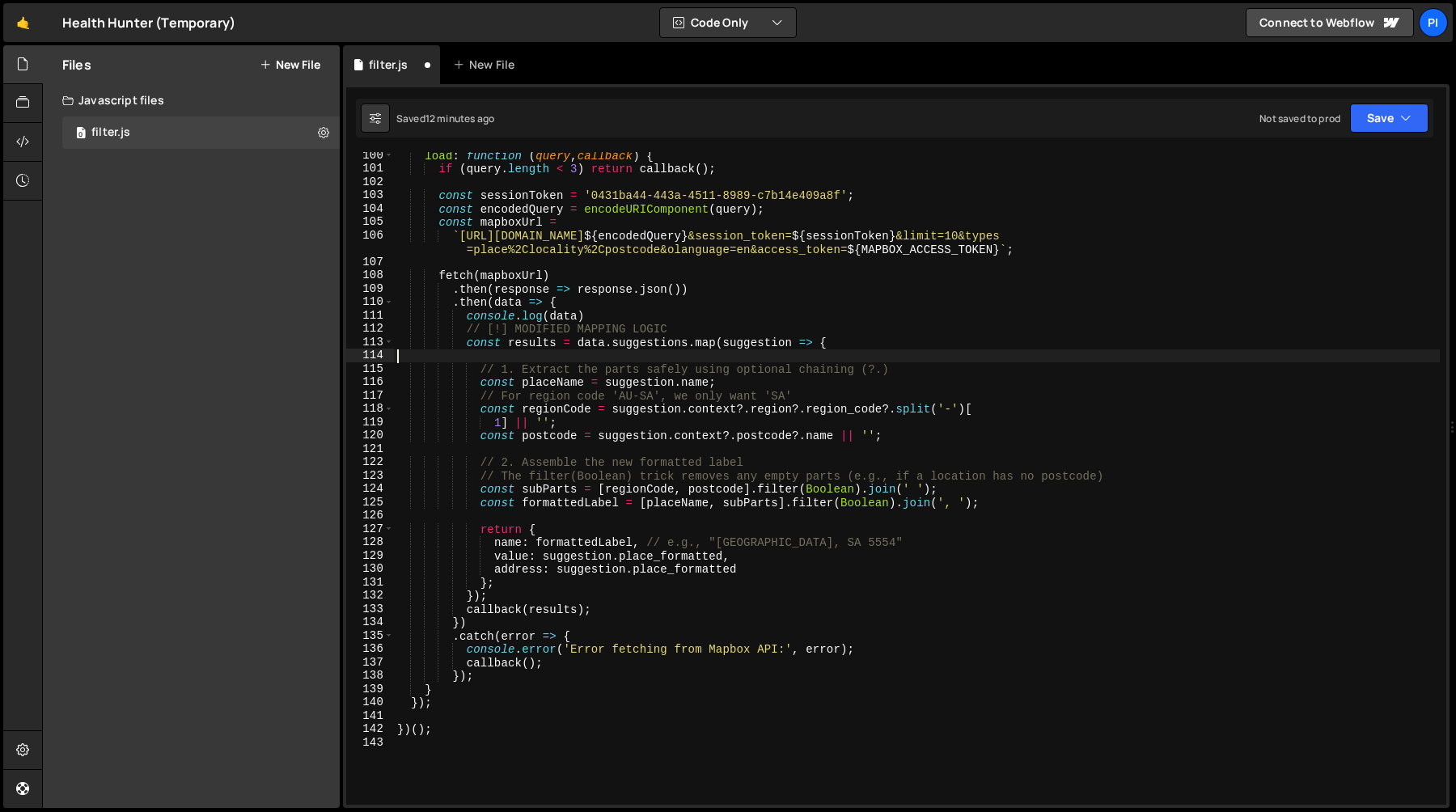
scroll to position [1325, 0]
click at [1019, 503] on div "load : function ( query , callback ) { if ( query . length < 3 ) return callbac…" at bounding box center [916, 489] width 1046 height 680
type textarea "const formattedLabel = [placeName, subParts].filter(Boolean).join(', ');"
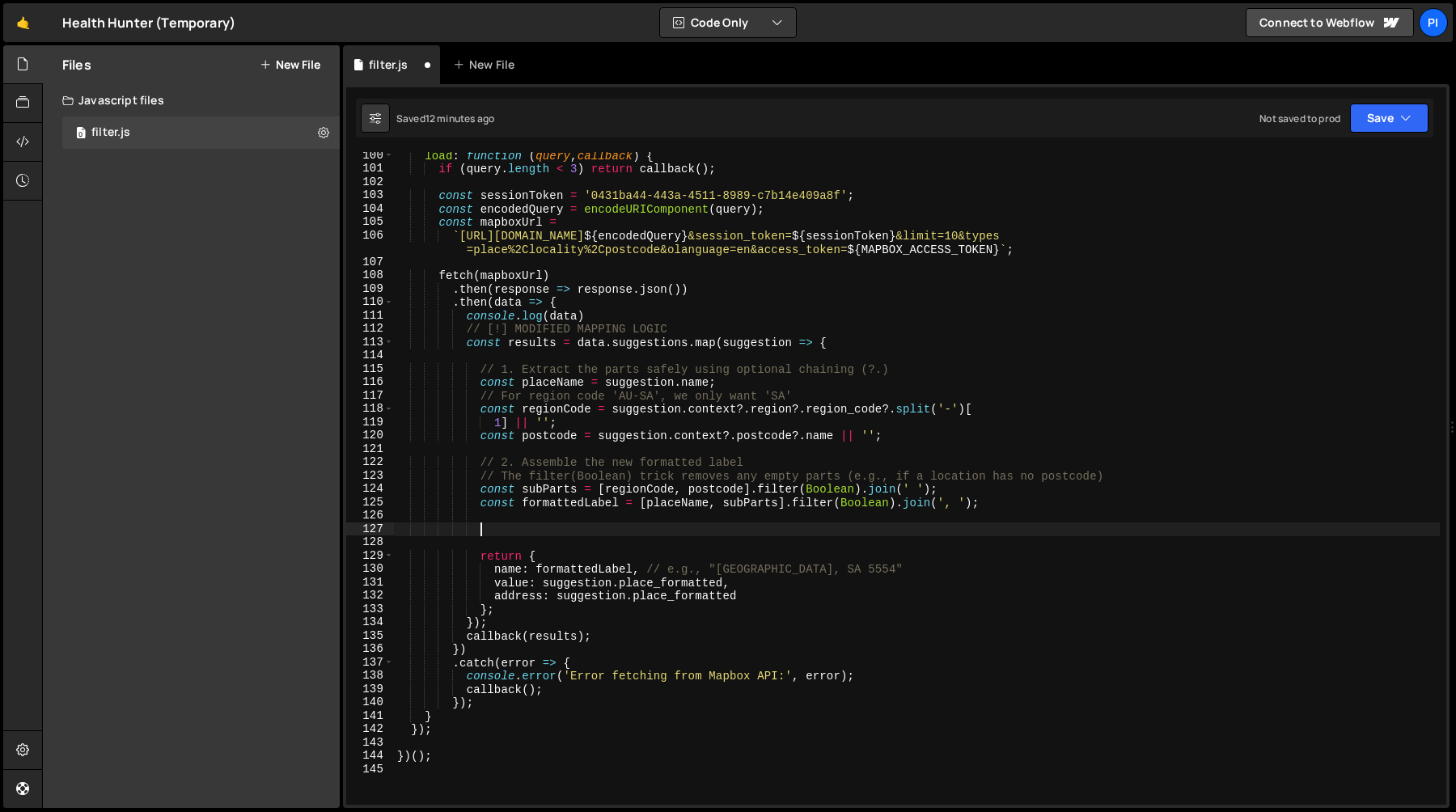
type textarea "{"
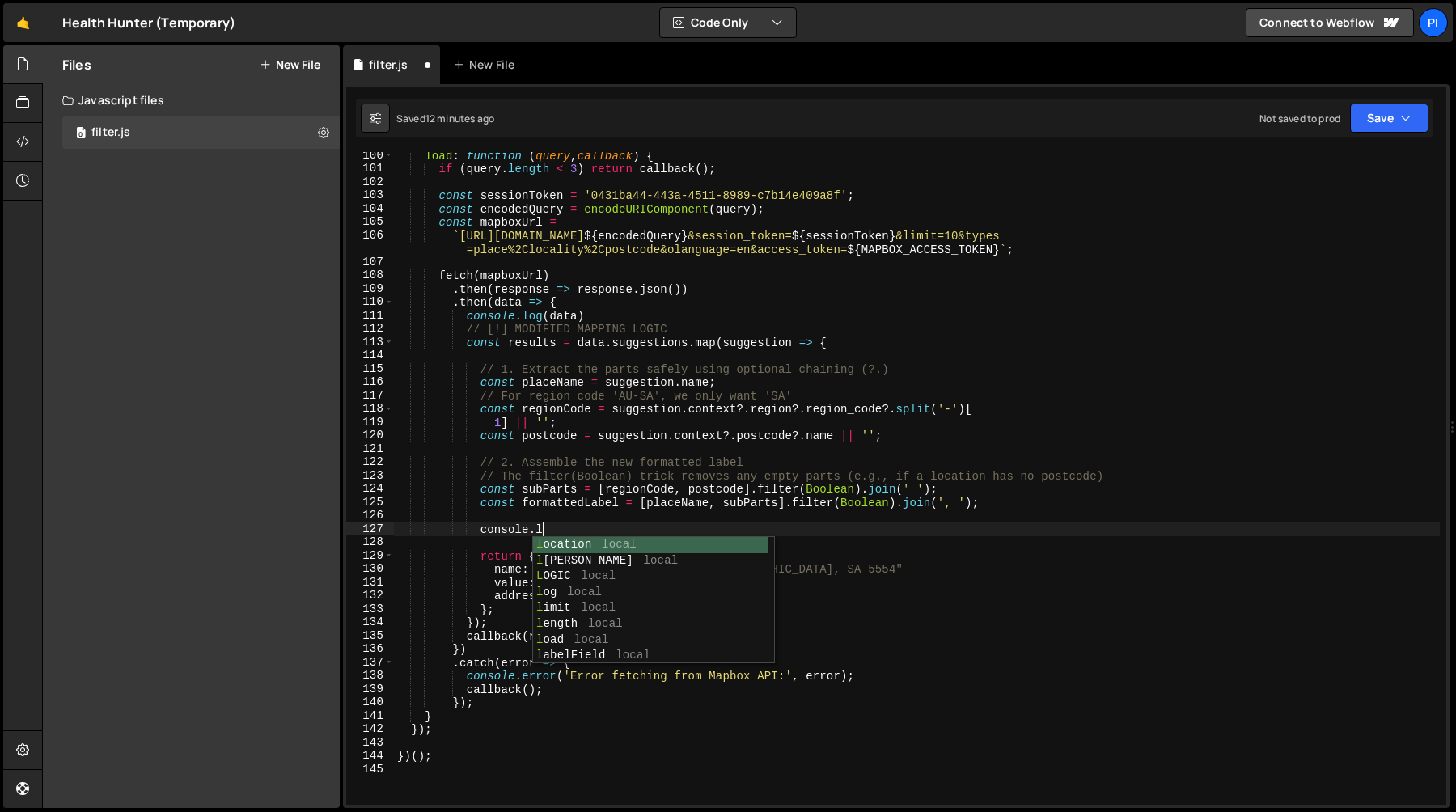
scroll to position [0, 10]
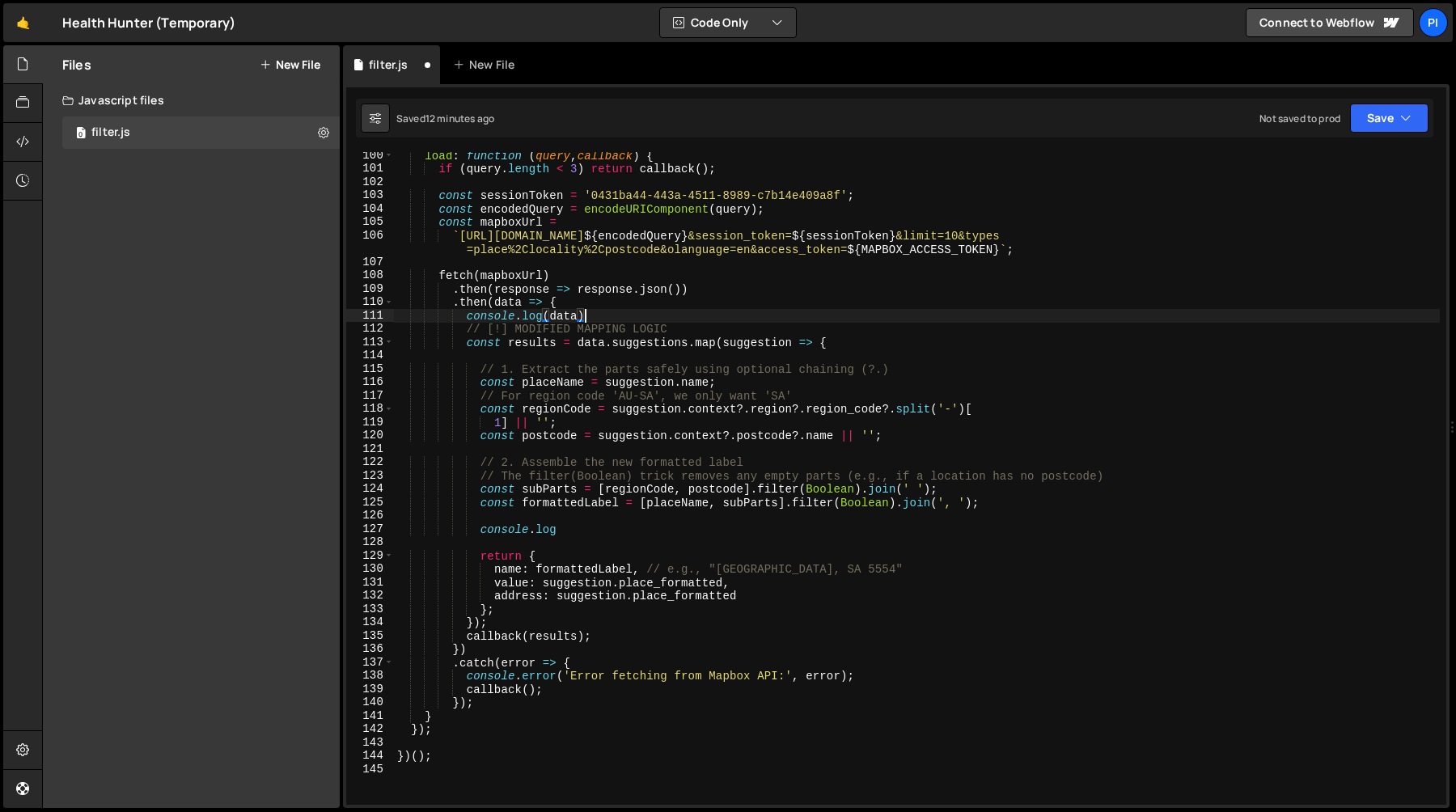
click at [783, 316] on div "load : function ( query , callback ) { if ( query . length < 3 ) return callbac…" at bounding box center [916, 489] width 1046 height 680
click at [566, 532] on div "load : function ( query , callback ) { if ( query . length < 3 ) return callbac…" at bounding box center [916, 489] width 1046 height 680
click at [537, 381] on div "load : function ( query , callback ) { if ( query . length < 3 ) return callbac…" at bounding box center [916, 489] width 1046 height 680
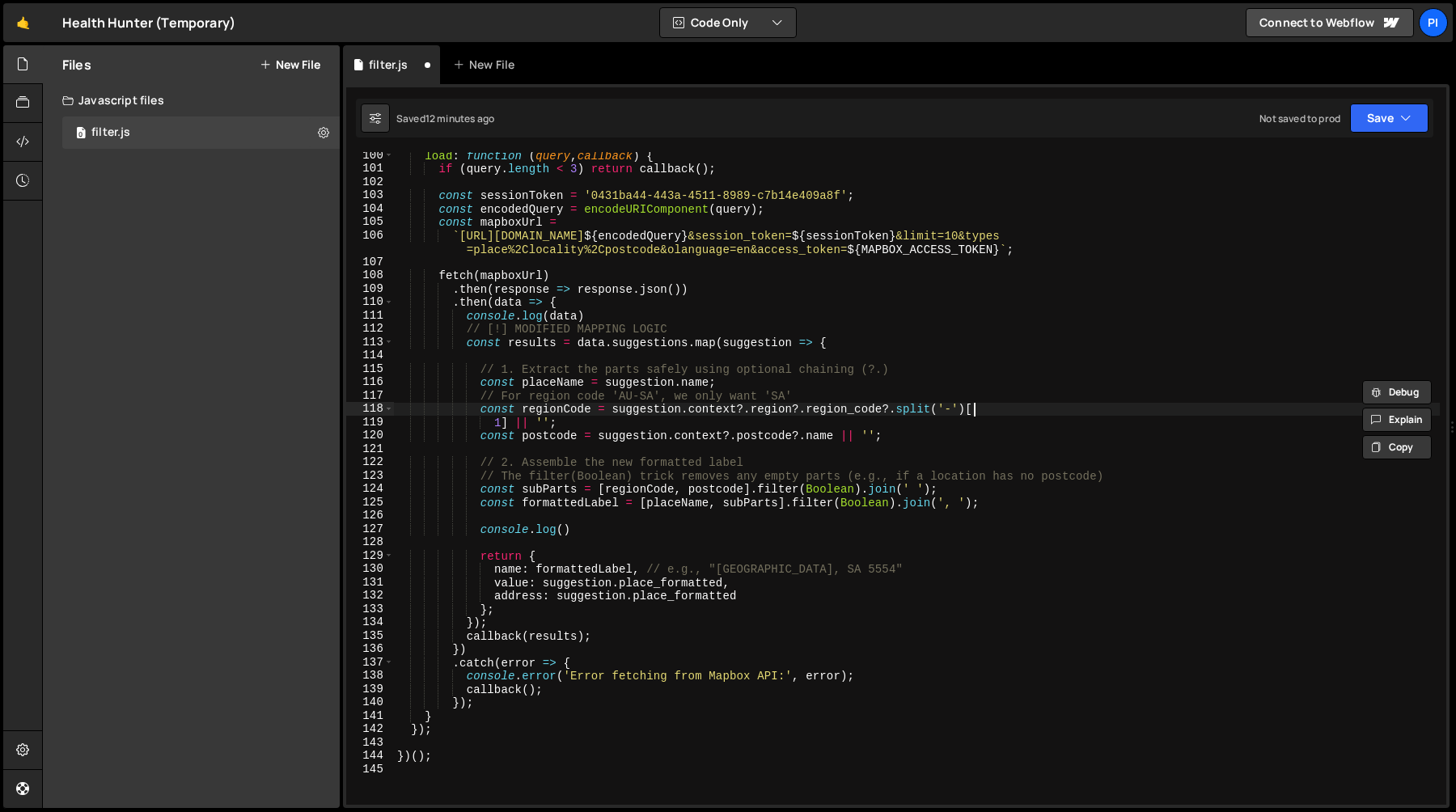
click at [1054, 410] on div "load : function ( query , callback ) { if ( query . length < 3 ) return callbac…" at bounding box center [916, 489] width 1046 height 680
click at [478, 400] on div "load : function ( query , callback ) { if ( query . length < 3 ) return callbac…" at bounding box center [916, 489] width 1046 height 680
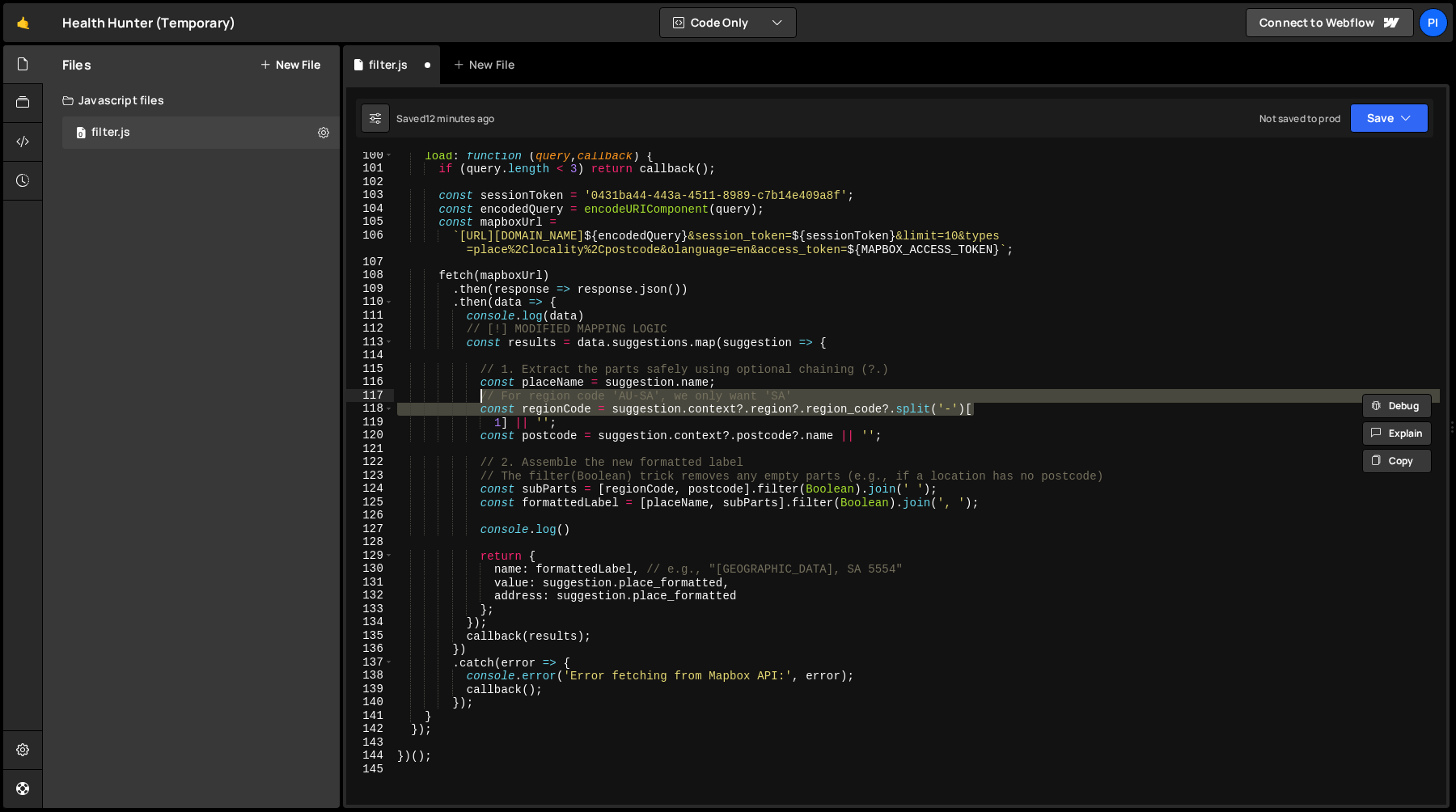
click at [740, 386] on div "load : function ( query , callback ) { if ( query . length < 3 ) return callbac…" at bounding box center [916, 489] width 1046 height 680
type textarea "const placeName = suggestion.name;"
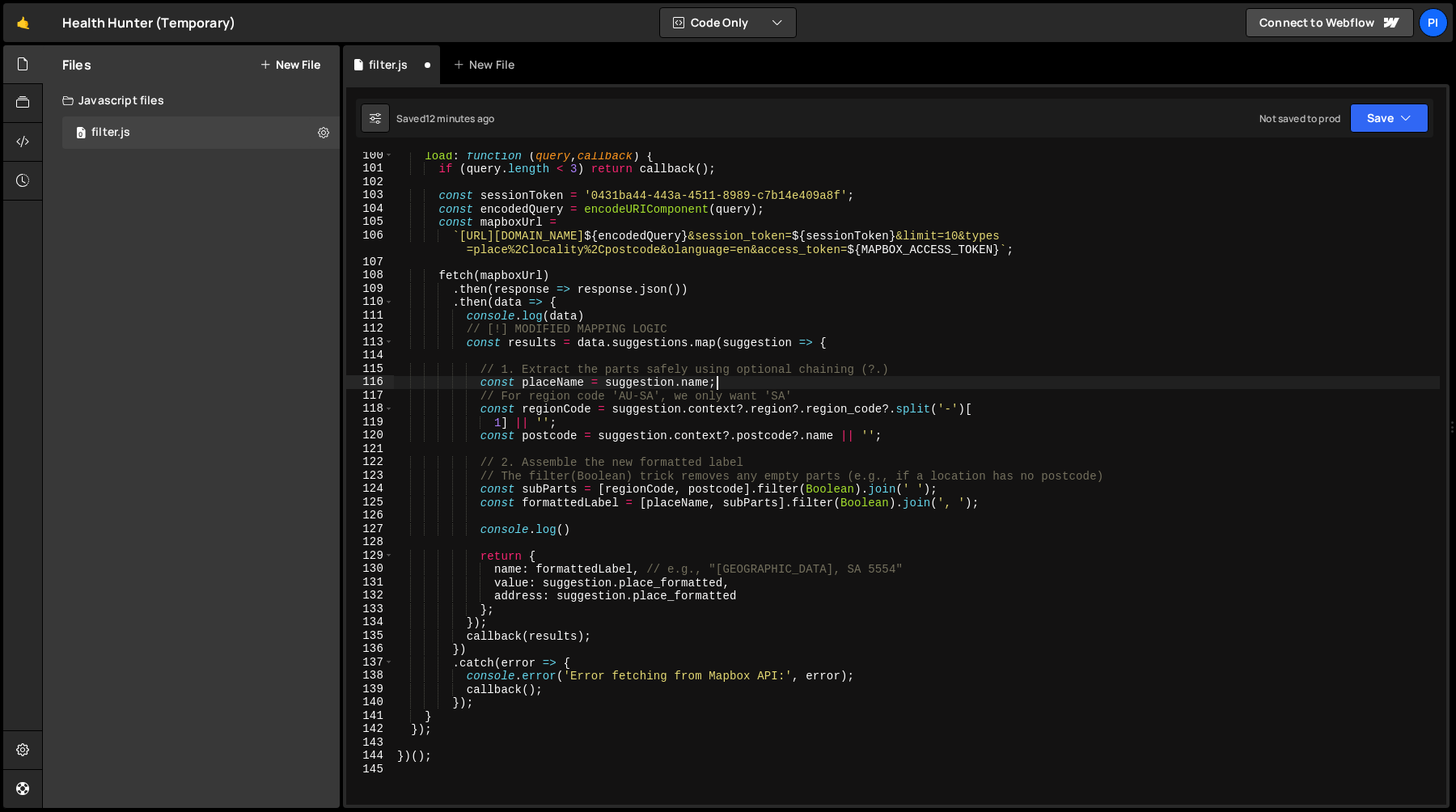
scroll to position [0, 5]
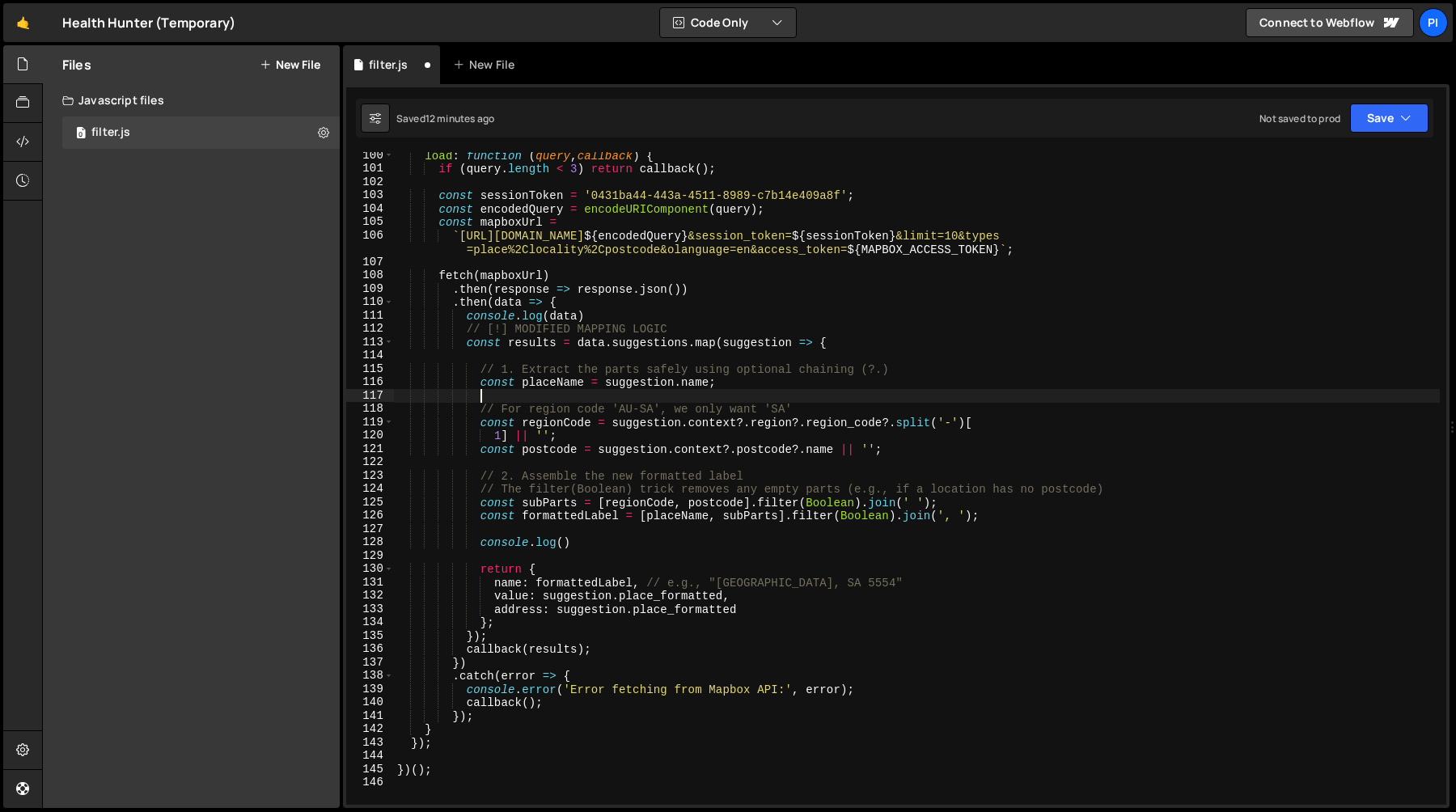
type textarea "const placeName = suggestion.name;"
paste textarea "const regionCode = suggestion.context?.region?.region_code?.split('-')["
type textarea "const regionCode = suggestion.context?.region?.region_code?.split('-')["
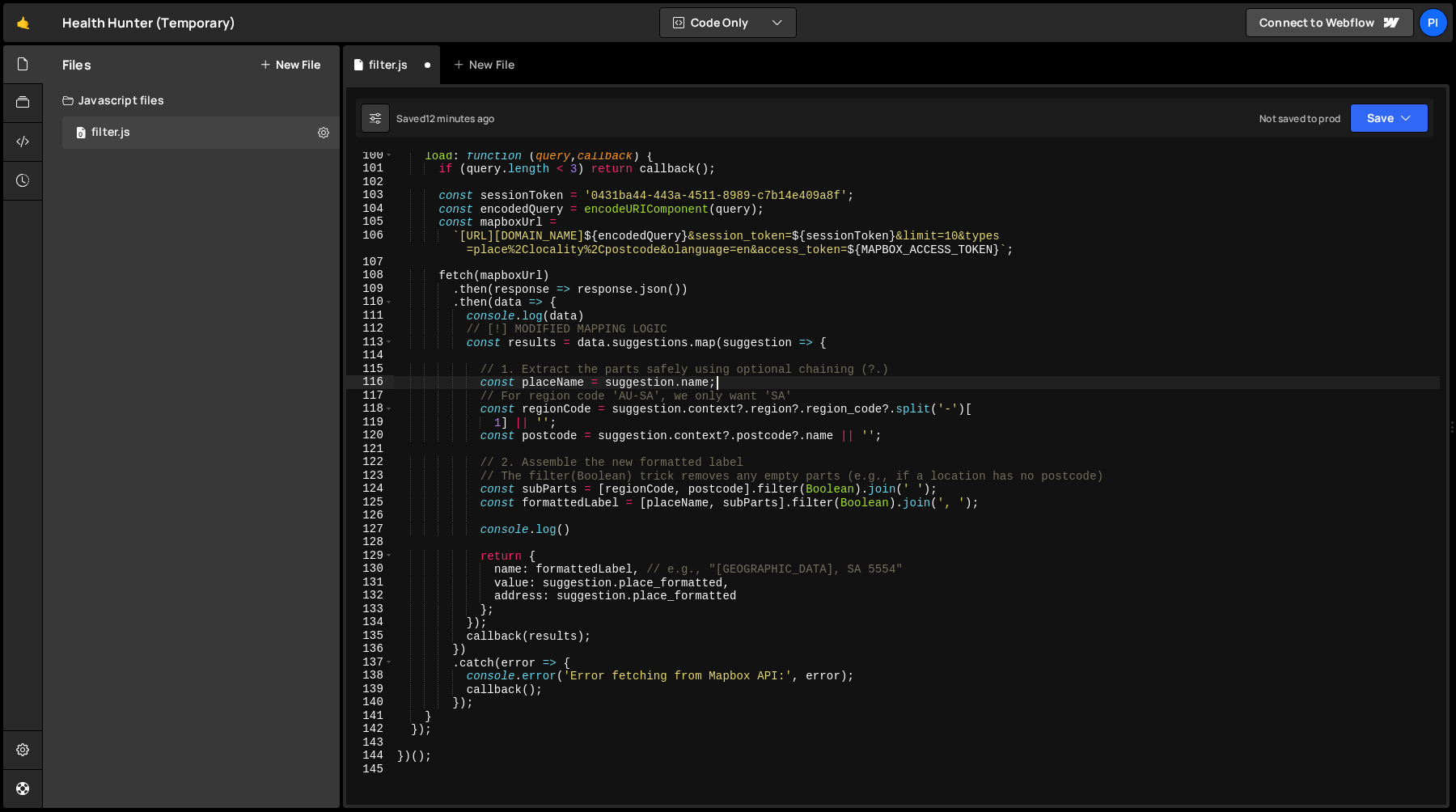
click at [1028, 404] on div "load : function ( query , callback ) { if ( query . length < 3 ) return callbac…" at bounding box center [916, 489] width 1046 height 680
type textarea "1] || '';"
paste textarea "const regionCode = suggestion.context?.region?.region_code?.split('-')["
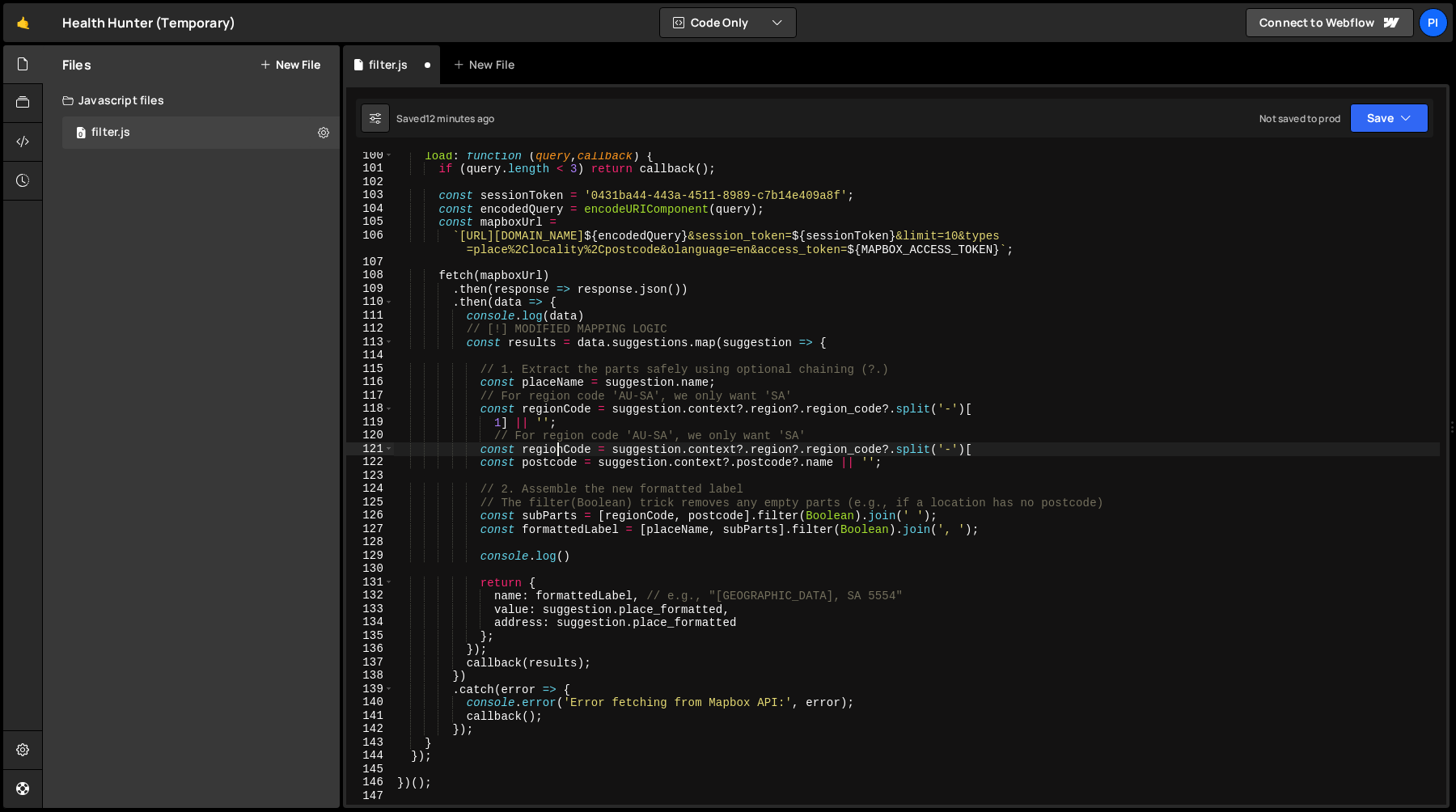
click at [558, 452] on div "load : function ( query , callback ) { if ( query . length < 3 ) return callbac…" at bounding box center [916, 489] width 1046 height 680
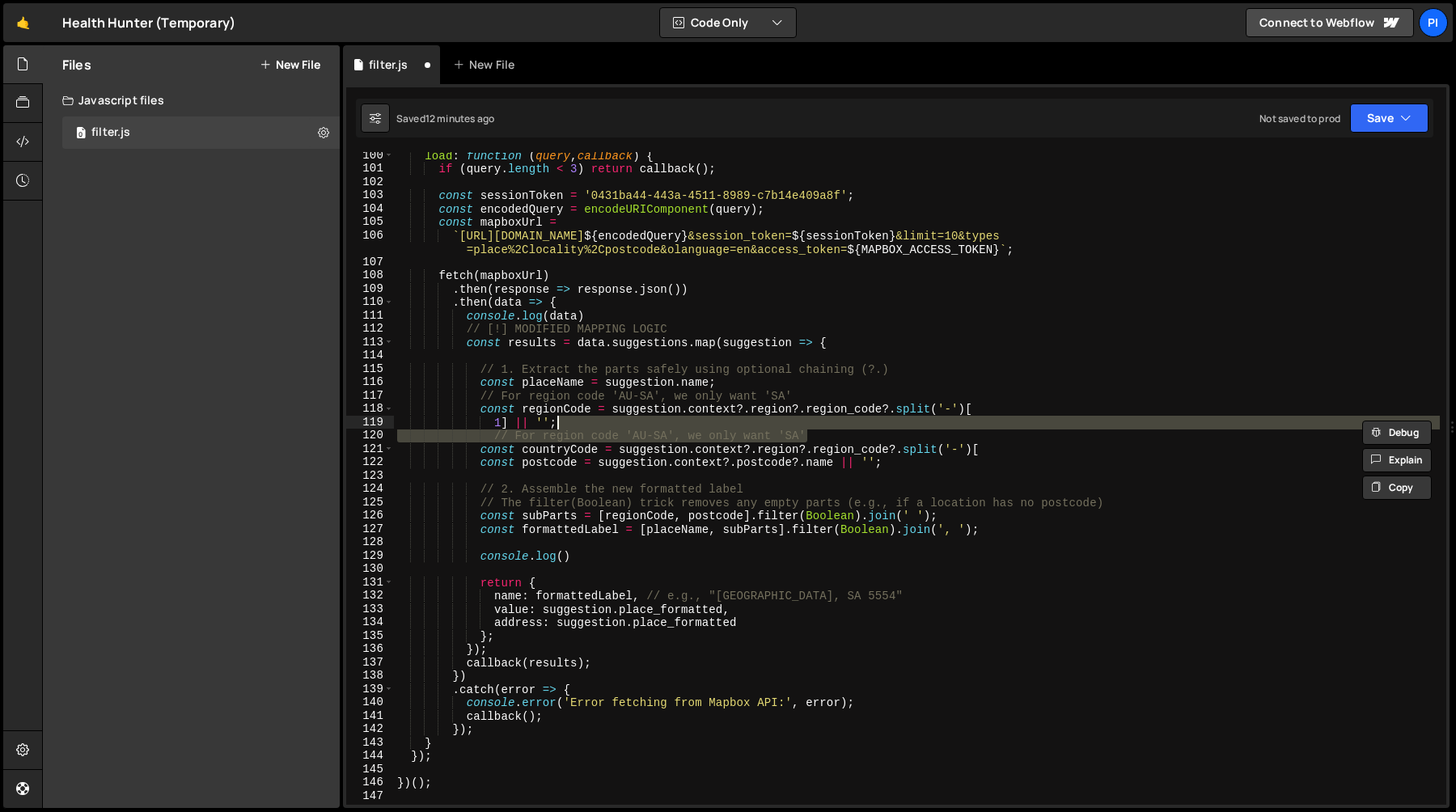
scroll to position [0, 11]
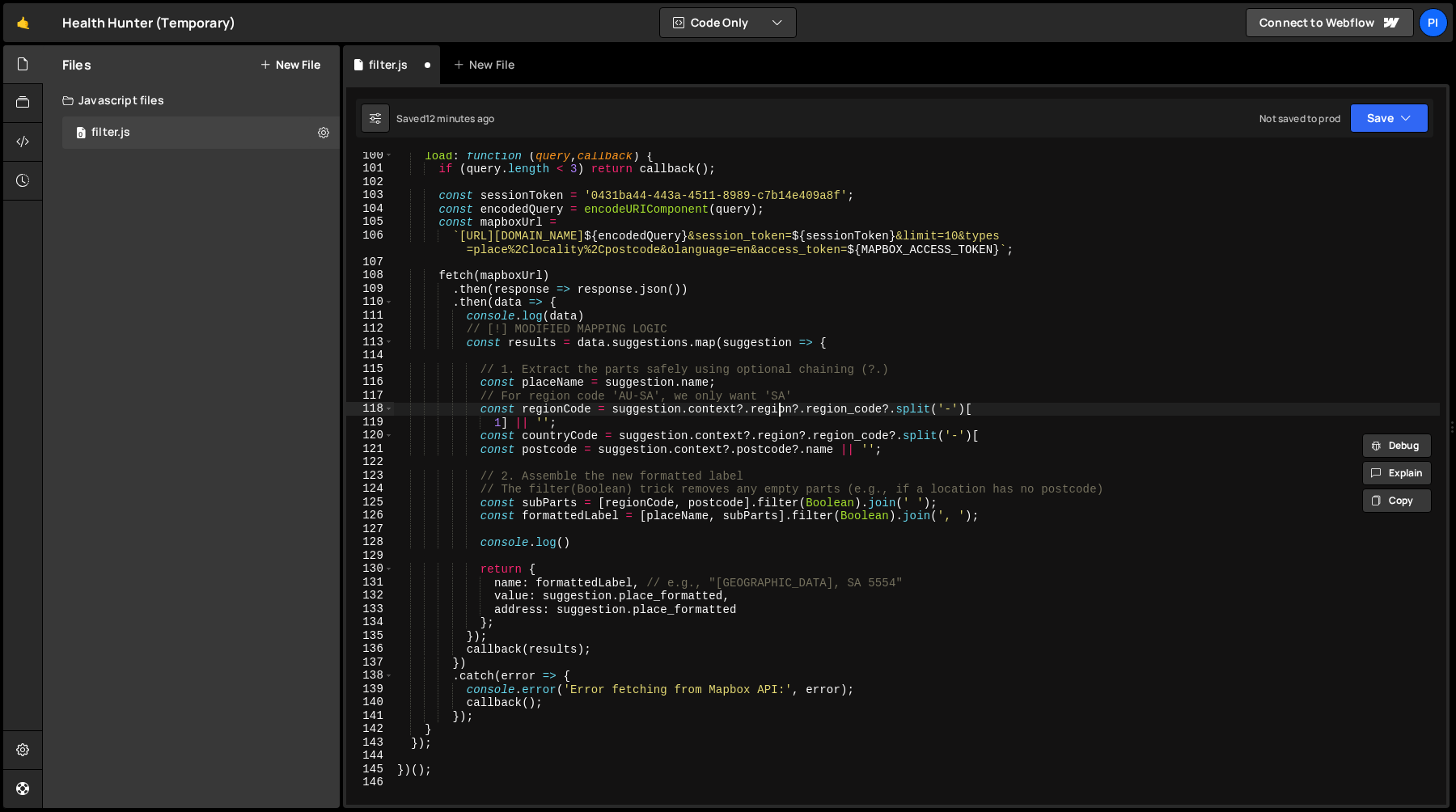
click at [778, 410] on div "load : function ( query , callback ) { if ( query . length < 3 ) return callbac…" at bounding box center [916, 489] width 1046 height 680
click at [778, 432] on div "load : function ( query , callback ) { if ( query . length < 3 ) return callbac…" at bounding box center [916, 489] width 1046 height 680
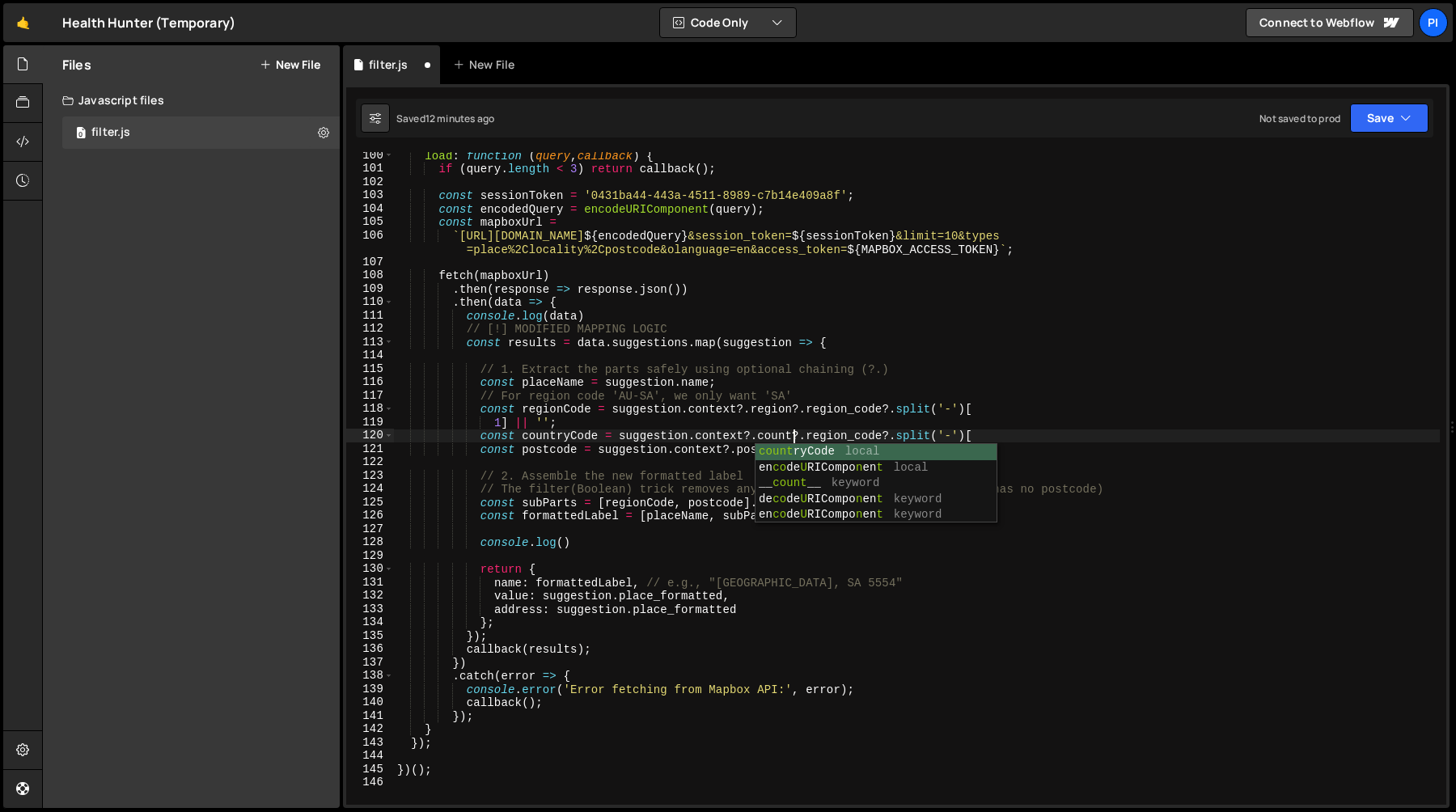
scroll to position [0, 28]
click at [859, 436] on div "load : function ( query , callback ) { if ( query . length < 3 ) return callbac…" at bounding box center [916, 489] width 1046 height 680
click at [716, 449] on div "load : function ( query , callback ) { if ( query . length < 3 ) return callbac…" at bounding box center [916, 489] width 1046 height 680
click at [867, 410] on div "load : function ( query , callback ) { if ( query . length < 3 ) return callbac…" at bounding box center [916, 489] width 1046 height 680
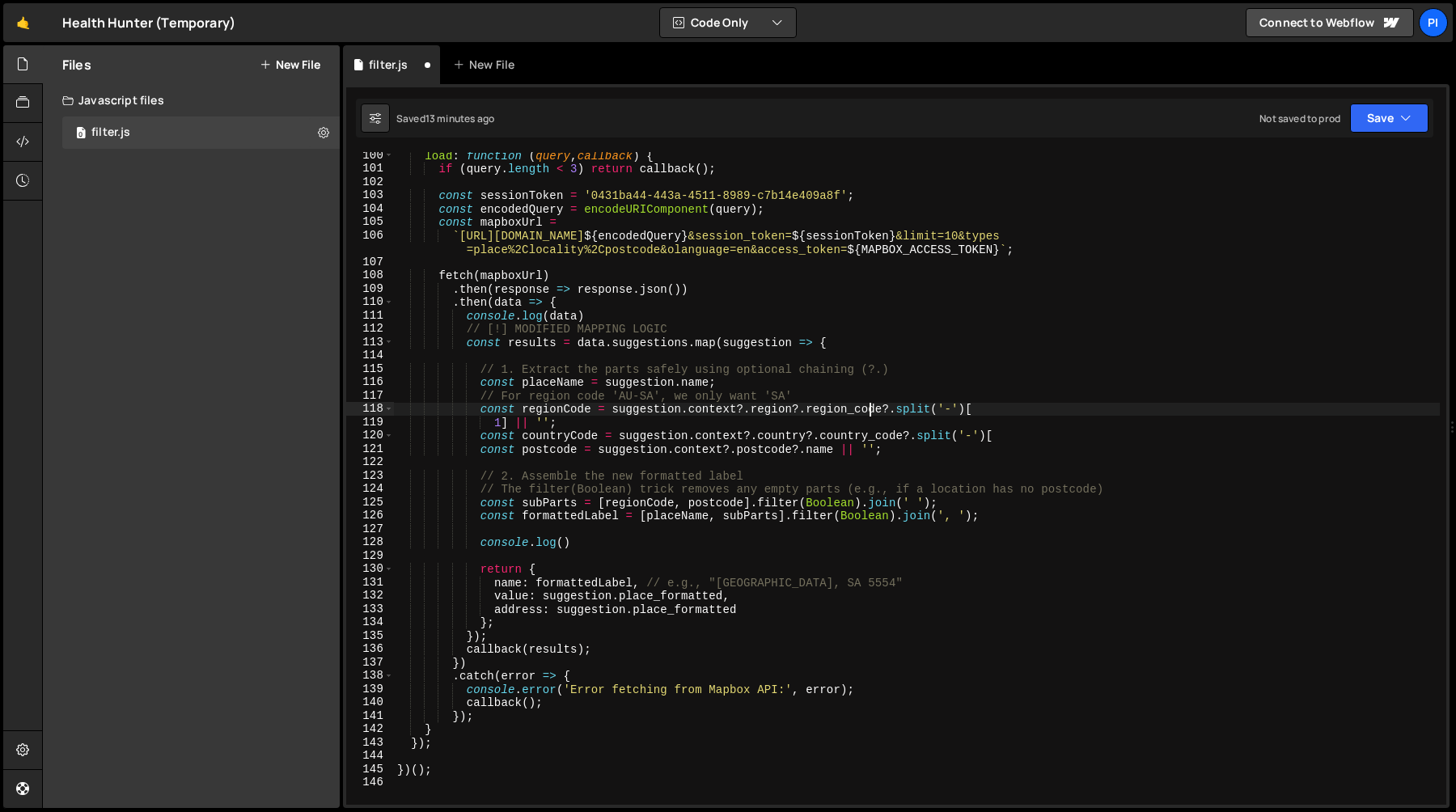
click at [867, 410] on div "load : function ( query , callback ) { if ( query . length < 3 ) return callbac…" at bounding box center [916, 489] width 1046 height 680
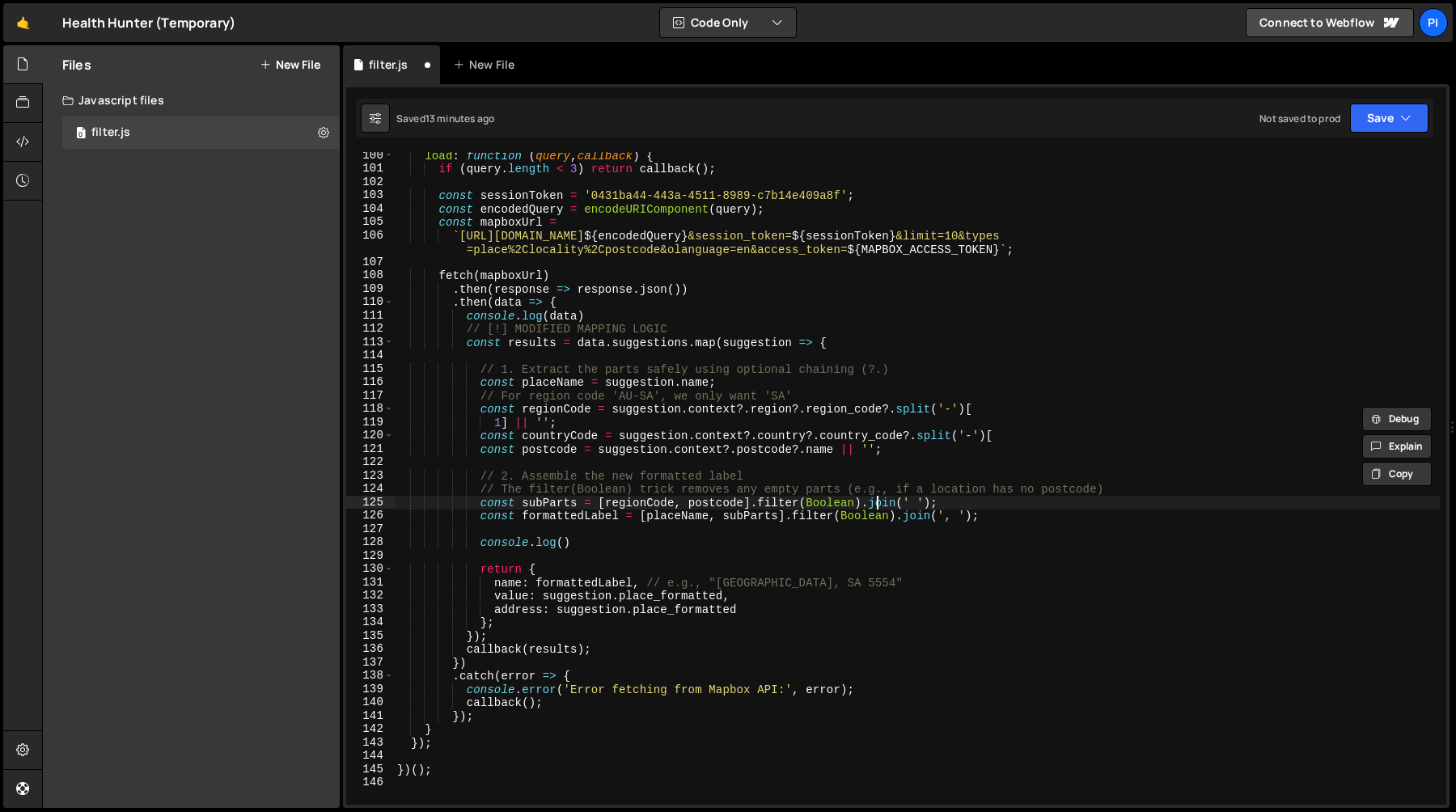
click at [878, 507] on div "load : function ( query , callback ) { if ( query . length < 3 ) return callbac…" at bounding box center [916, 489] width 1046 height 680
click at [960, 510] on div "load : function ( query , callback ) { if ( query . length < 3 ) return callbac…" at bounding box center [916, 489] width 1046 height 680
click at [965, 498] on div "load : function ( query , callback ) { if ( query . length < 3 ) return callbac…" at bounding box center [916, 489] width 1046 height 680
click at [614, 502] on div "load : function ( query , callback ) { if ( query . length < 3 ) return callbac…" at bounding box center [916, 489] width 1046 height 680
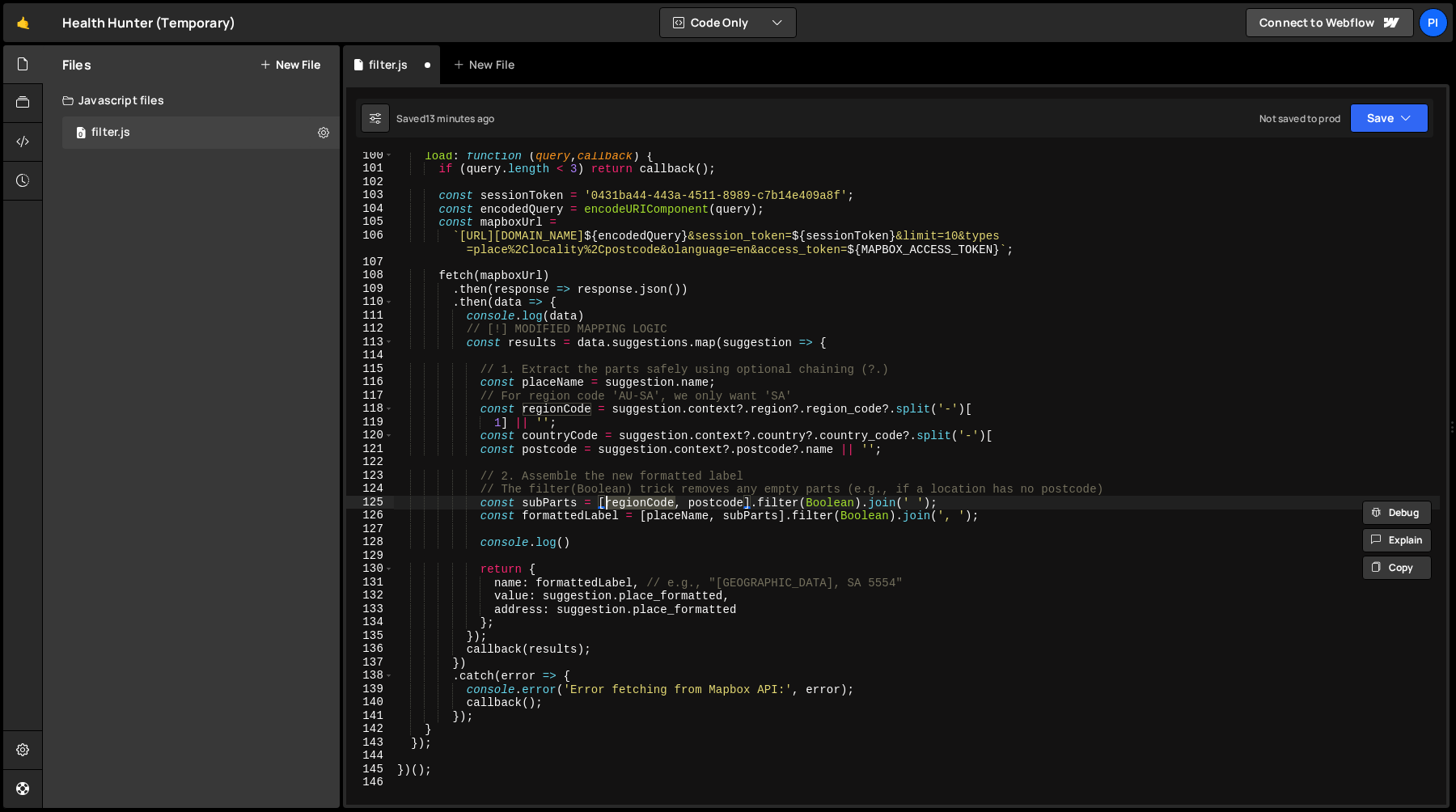
click at [749, 519] on div "load : function ( query , callback ) { if ( query . length < 3 ) return callbac…" at bounding box center [916, 489] width 1046 height 680
click at [676, 516] on div "load : function ( query , callback ) { if ( query . length < 3 ) return callbac…" at bounding box center [916, 489] width 1046 height 680
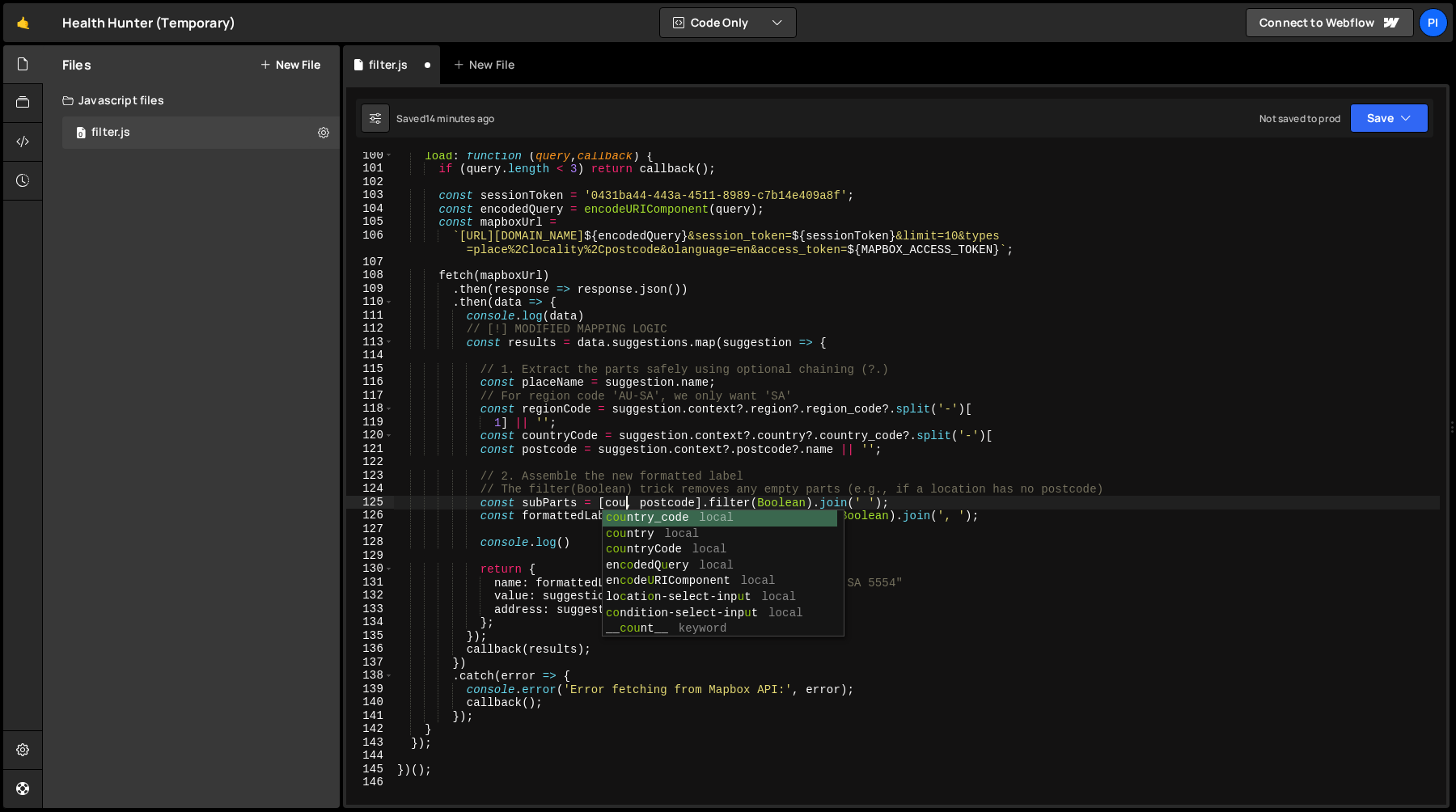
scroll to position [0, 16]
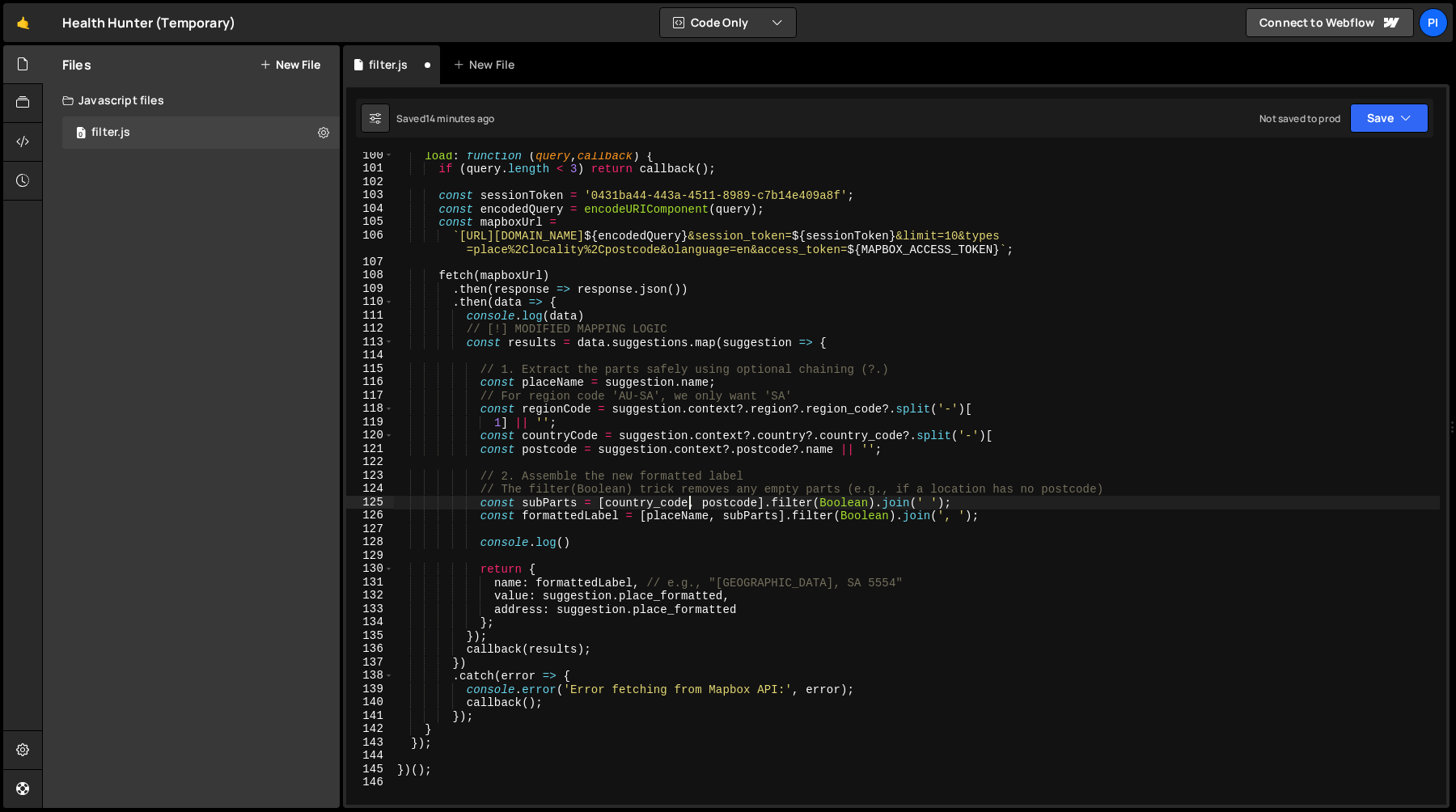
type textarea "const formattedLabel = [placeName, subParts].filter(Boolean).join(', ');"
click at [709, 519] on div "load : function ( query , callback ) { if ( query . length < 3 ) return callbac…" at bounding box center [916, 489] width 1046 height 680
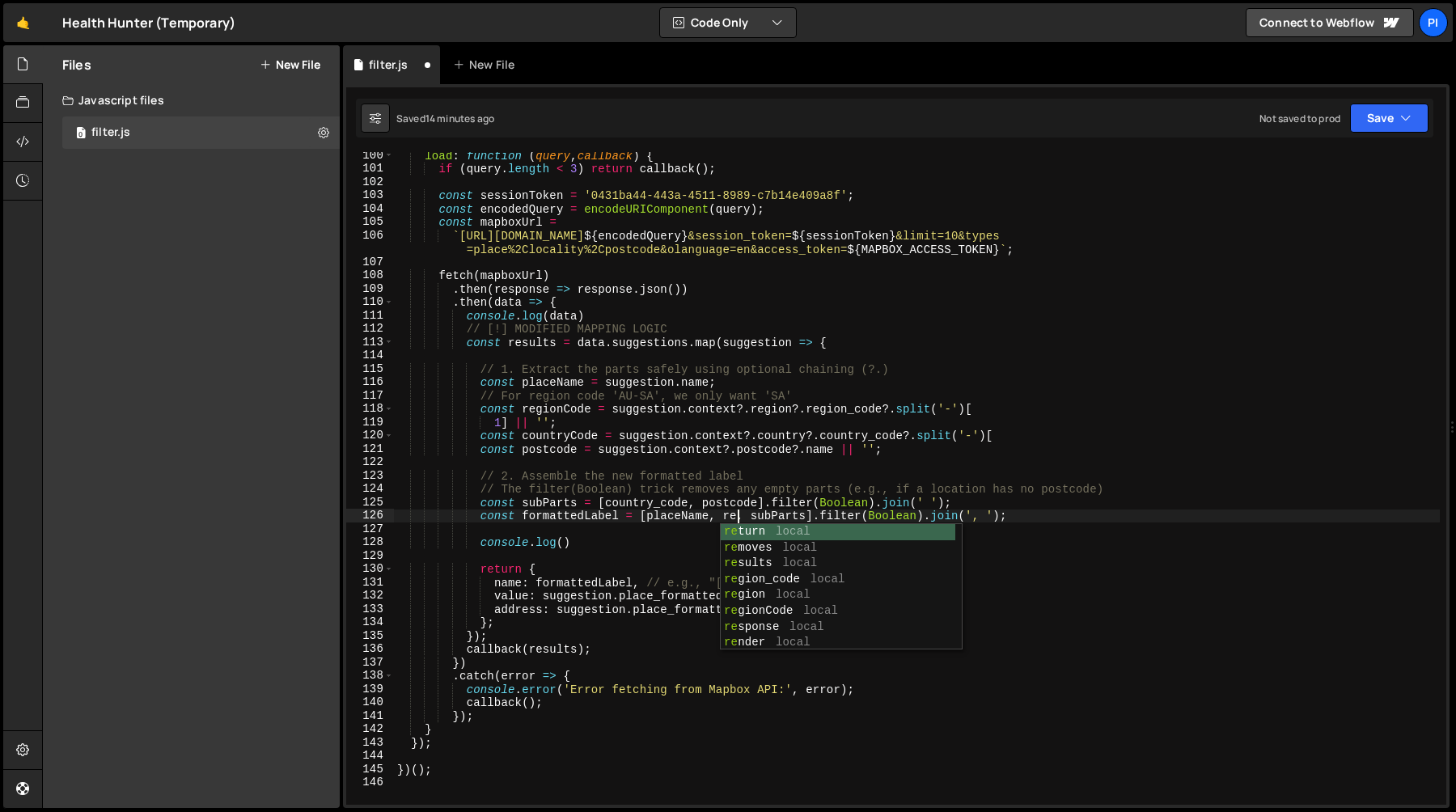
scroll to position [0, 24]
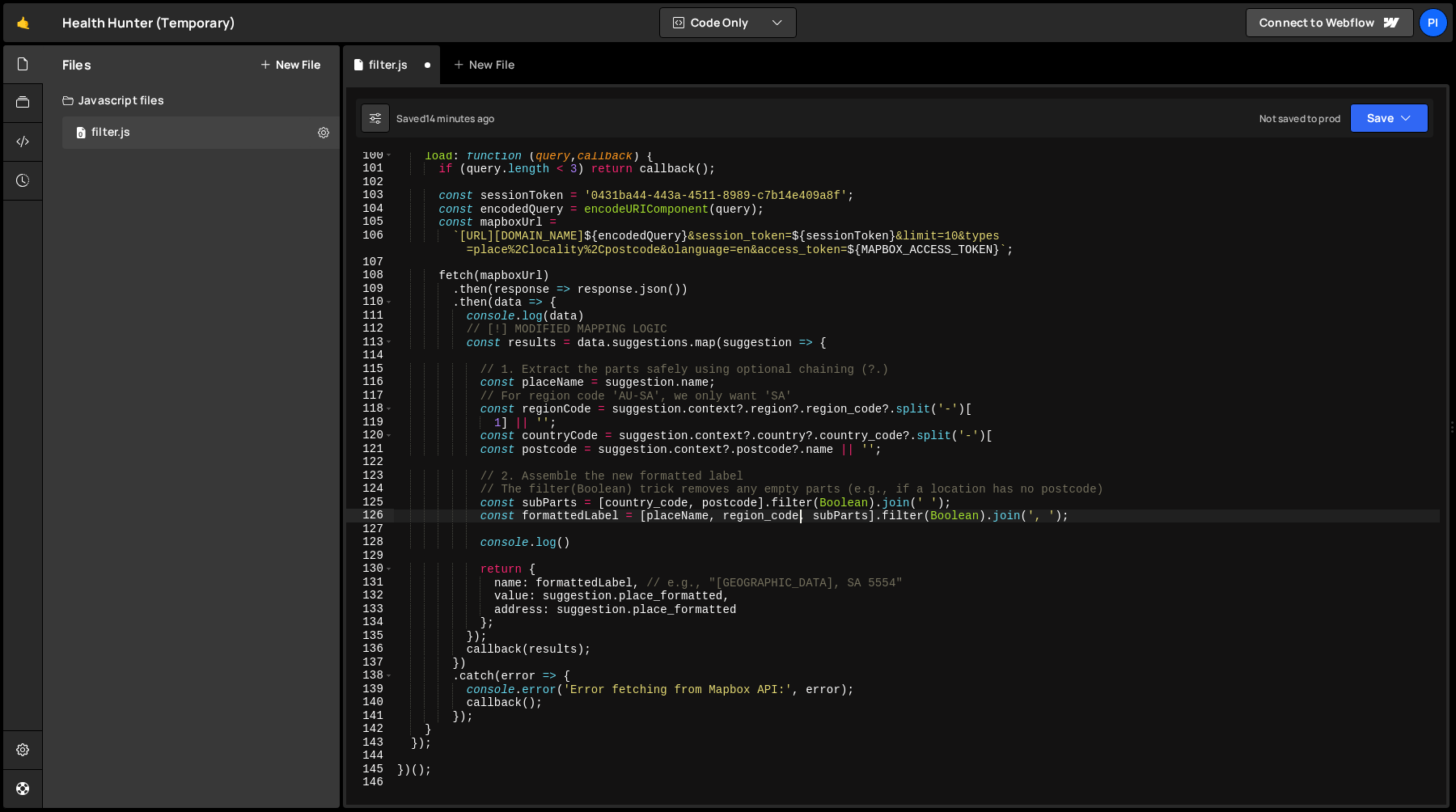
click at [575, 434] on div "load : function ( query , callback ) { if ( query . length < 3 ) return callbac…" at bounding box center [916, 489] width 1046 height 680
click at [575, 415] on div "load : function ( query , callback ) { if ( query . length < 3 ) return callbac…" at bounding box center [916, 489] width 1046 height 680
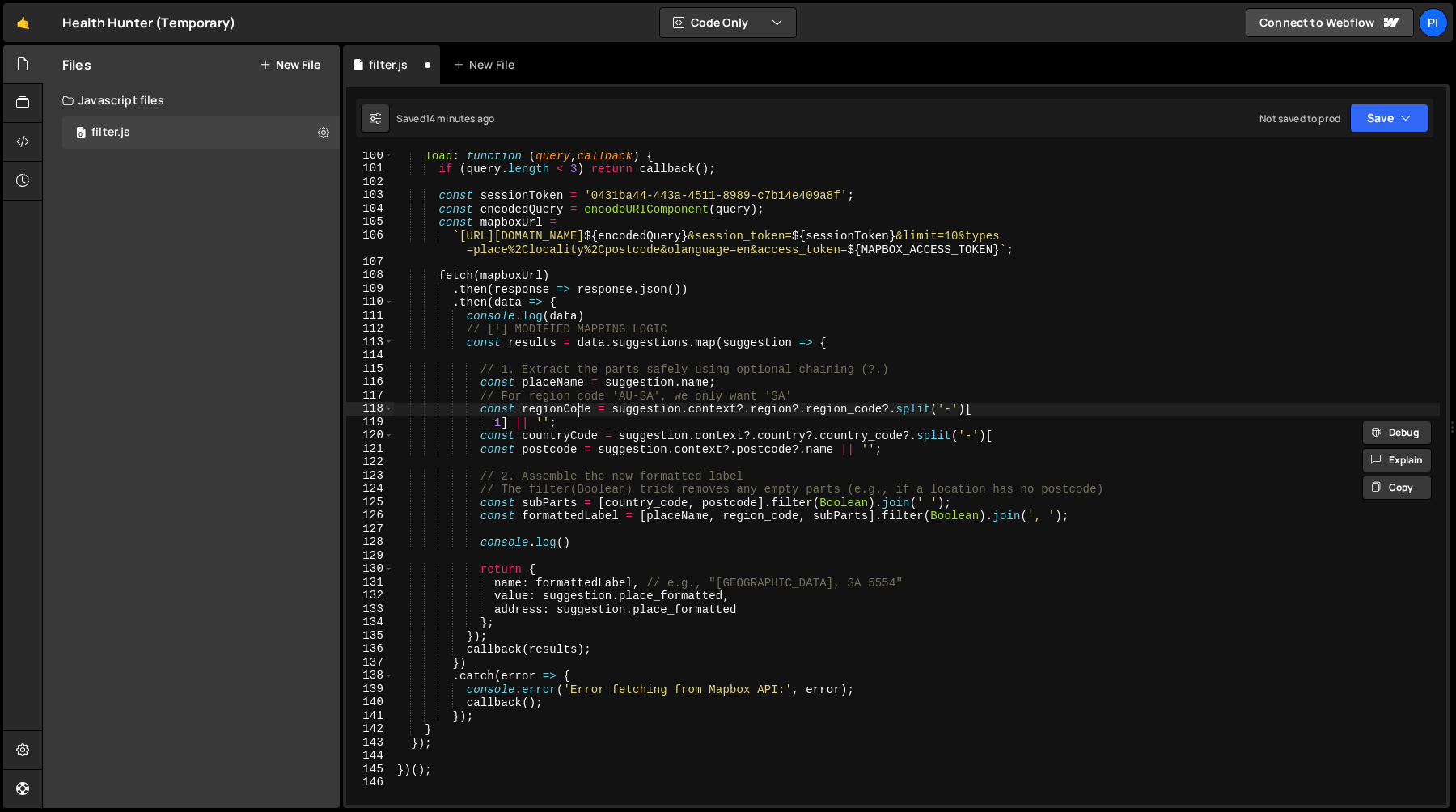
click at [575, 412] on div "load : function ( query , callback ) { if ( query . length < 3 ) return callbac…" at bounding box center [916, 489] width 1046 height 680
click at [738, 515] on div "load : function ( query , callback ) { if ( query . length < 3 ) return callbac…" at bounding box center [916, 489] width 1046 height 680
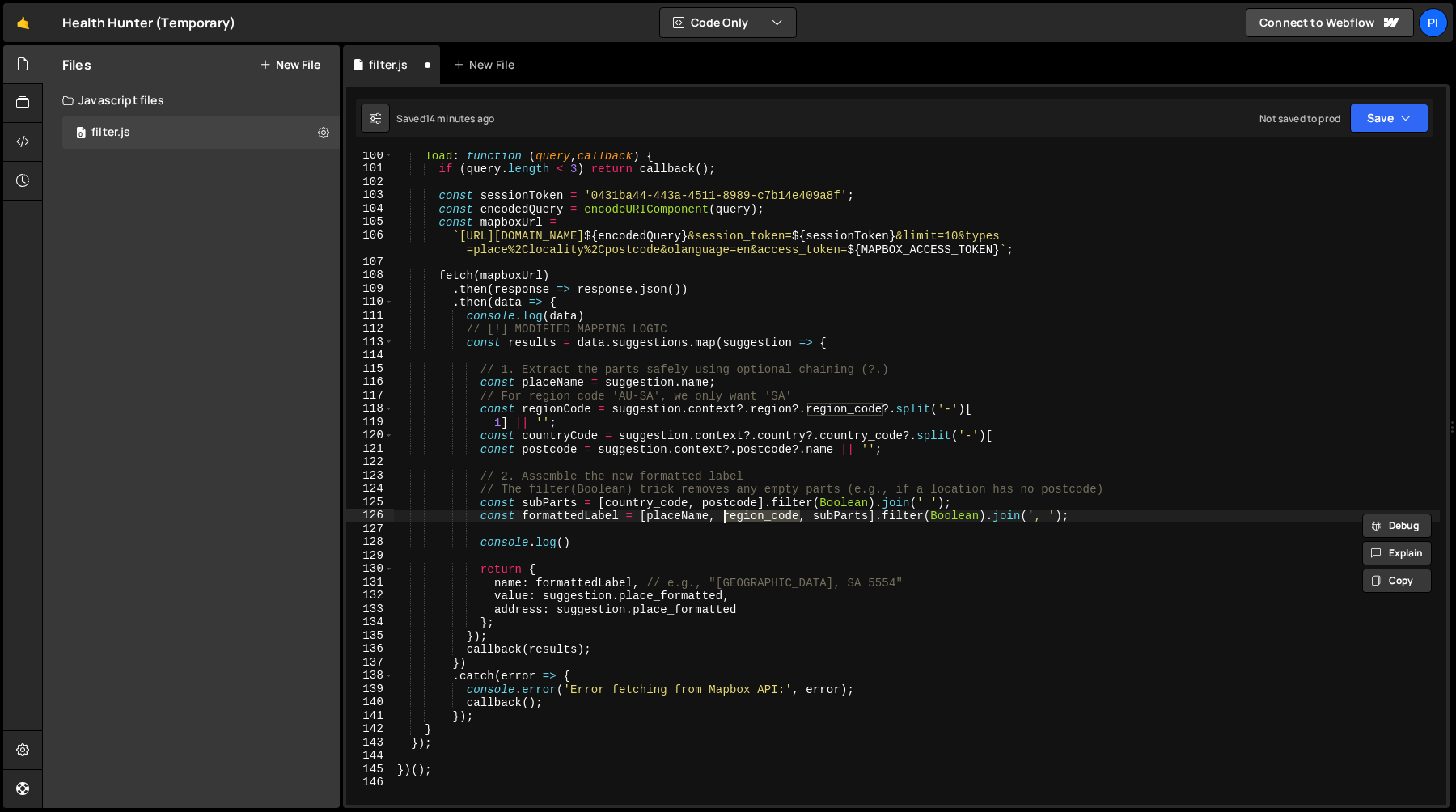
paste textarea "C"
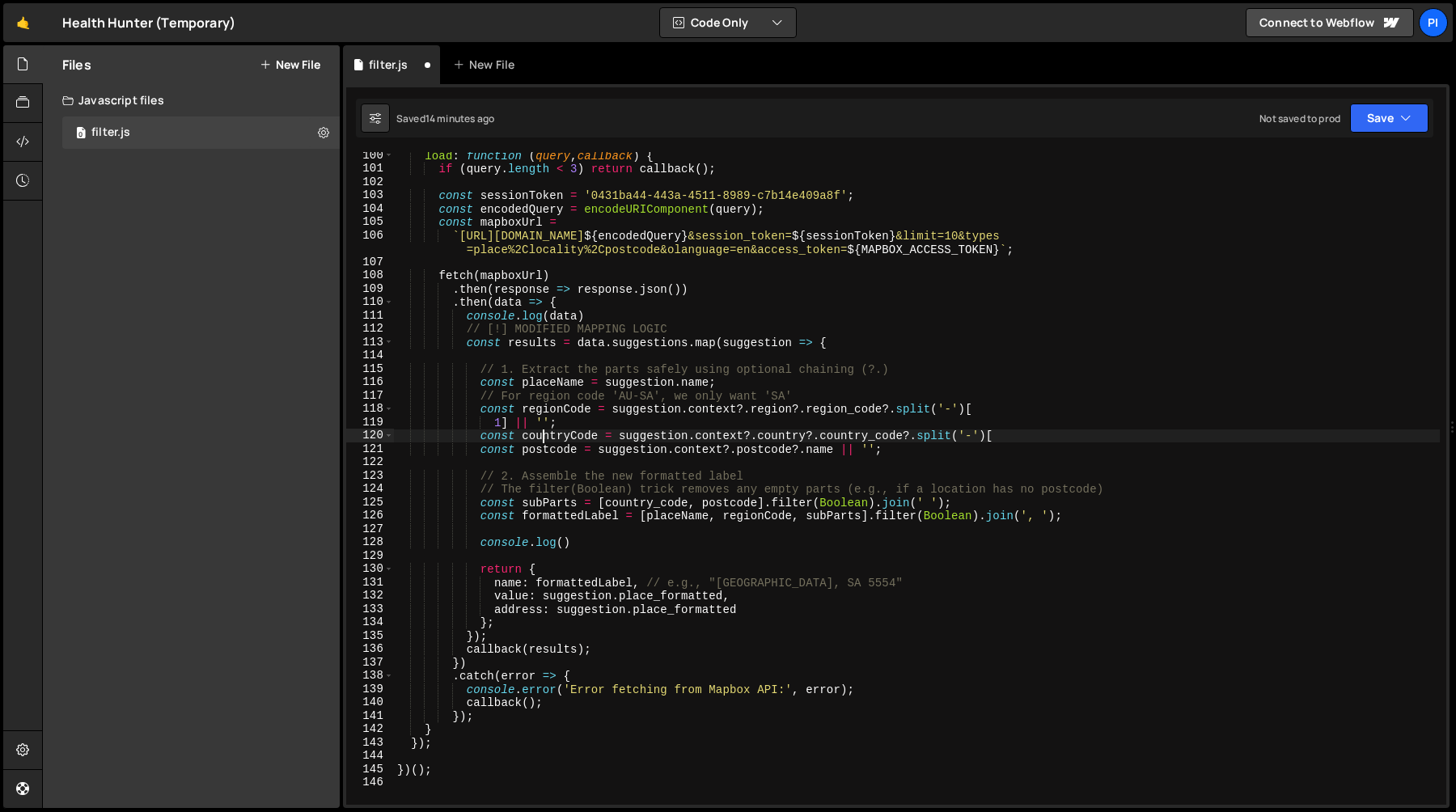
click at [544, 432] on div "load : function ( query , callback ) { if ( query . length < 3 ) return callbac…" at bounding box center [916, 489] width 1046 height 680
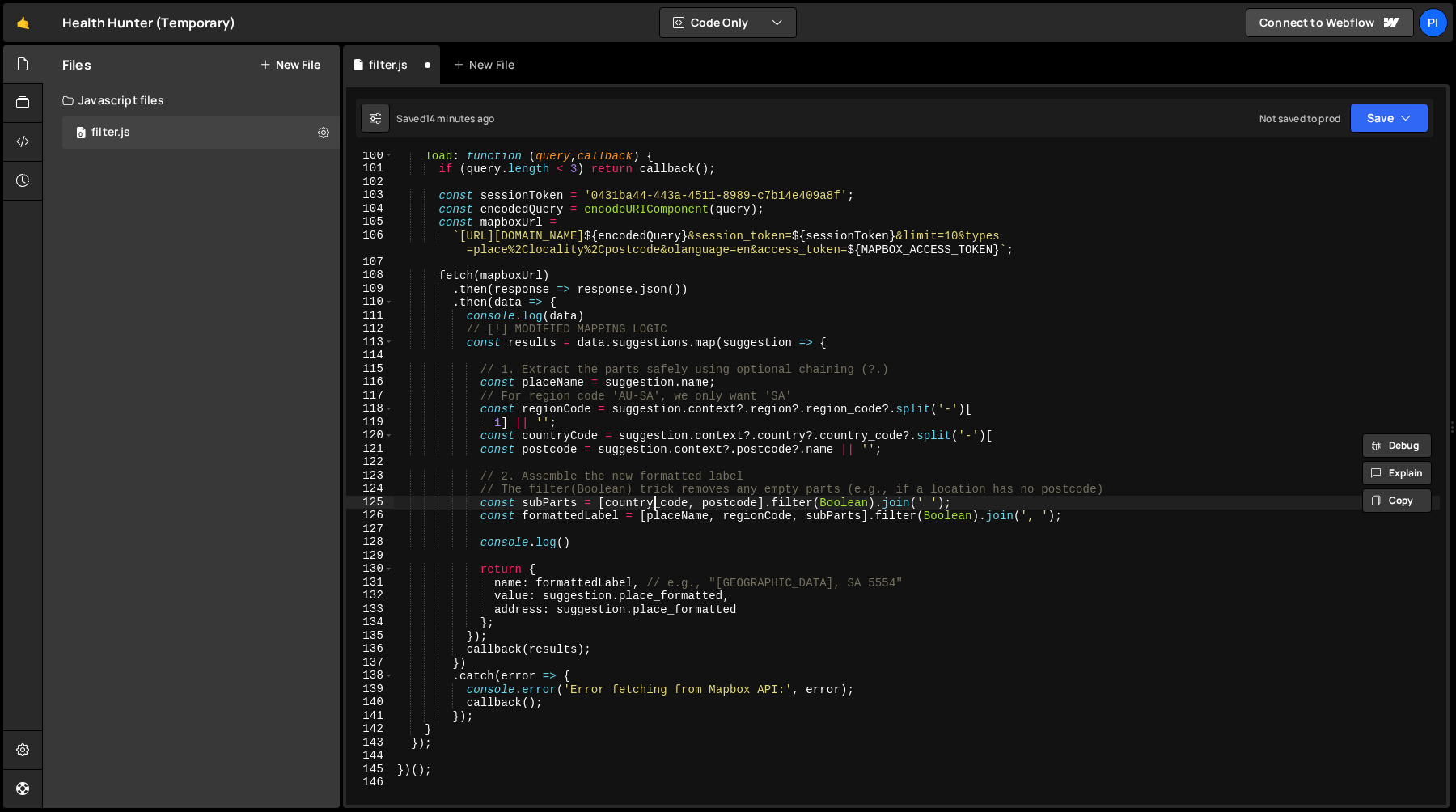
click at [655, 504] on div "load : function ( query , callback ) { if ( query . length < 3 ) return callbac…" at bounding box center [916, 489] width 1046 height 680
paste textarea "C"
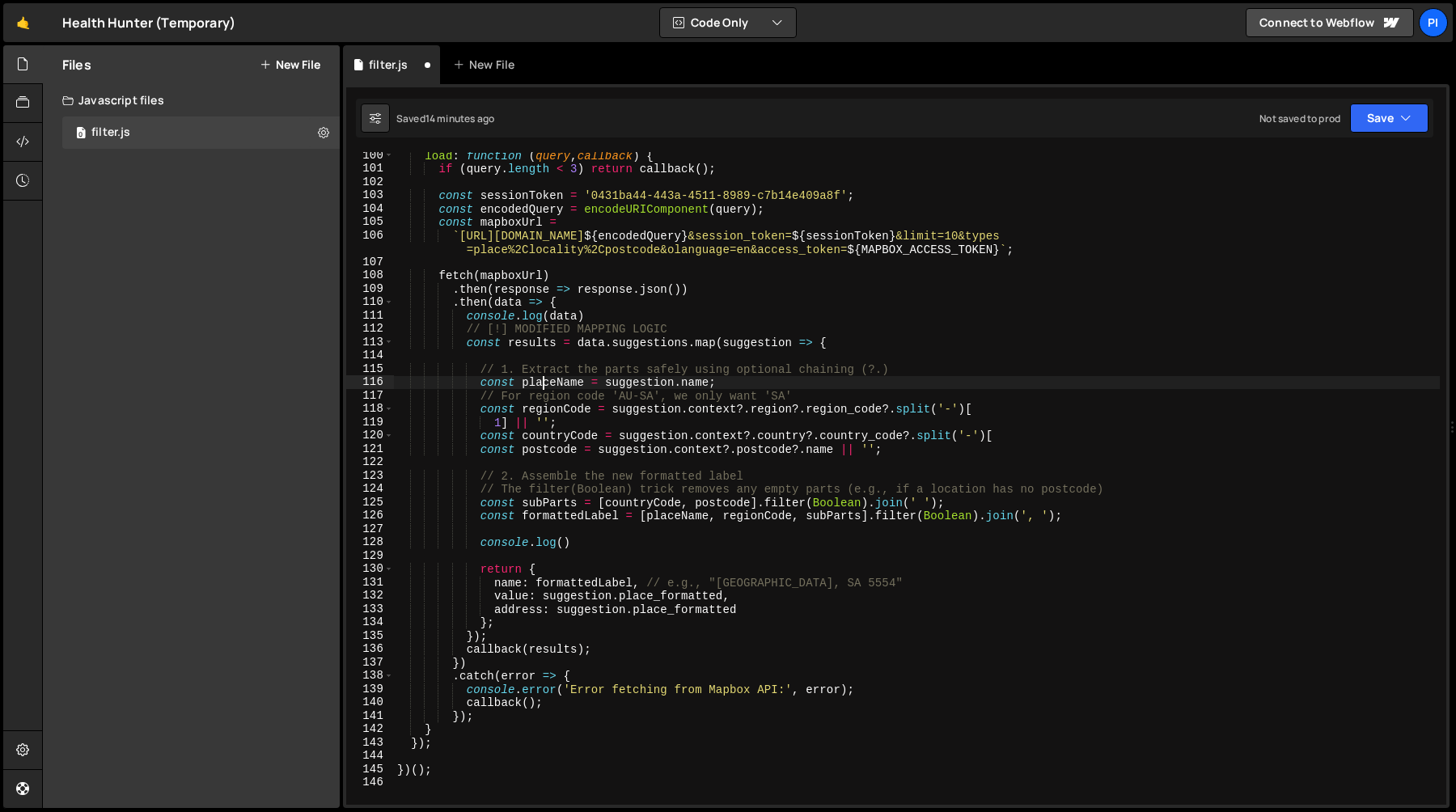
click at [544, 385] on div "load : function ( query , callback ) { if ( query . length < 3 ) return callbac…" at bounding box center [916, 489] width 1046 height 680
click at [567, 545] on div "load : function ( query , callback ) { if ( query . length < 3 ) return callbac…" at bounding box center [916, 489] width 1046 height 680
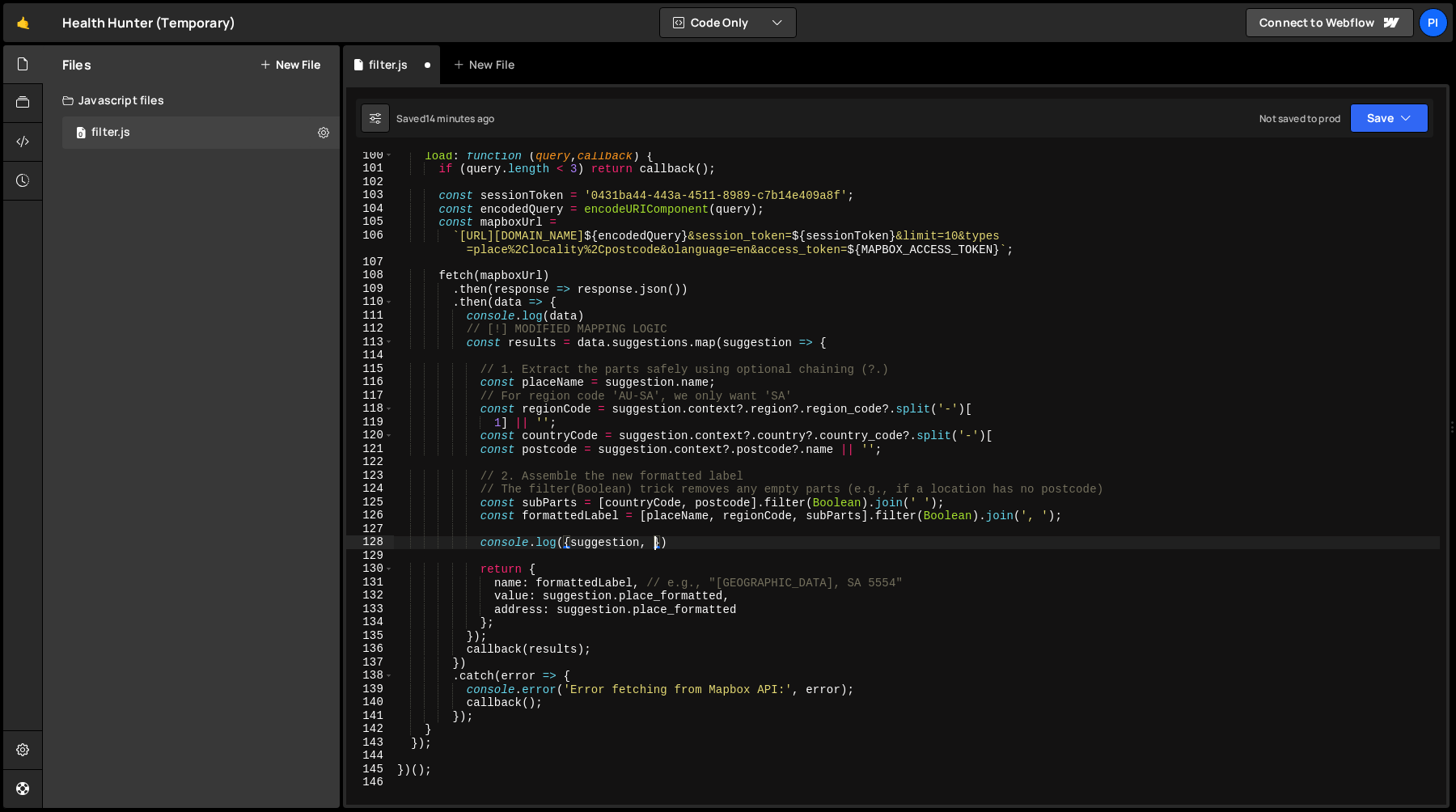
paste textarea "placeName"
click at [551, 410] on div "load : function ( query , callback ) { if ( query . length < 3 ) return callbac…" at bounding box center [916, 489] width 1046 height 680
click at [717, 543] on div "load : function ( query , callback ) { if ( query . length < 3 ) return callbac…" at bounding box center [916, 489] width 1046 height 680
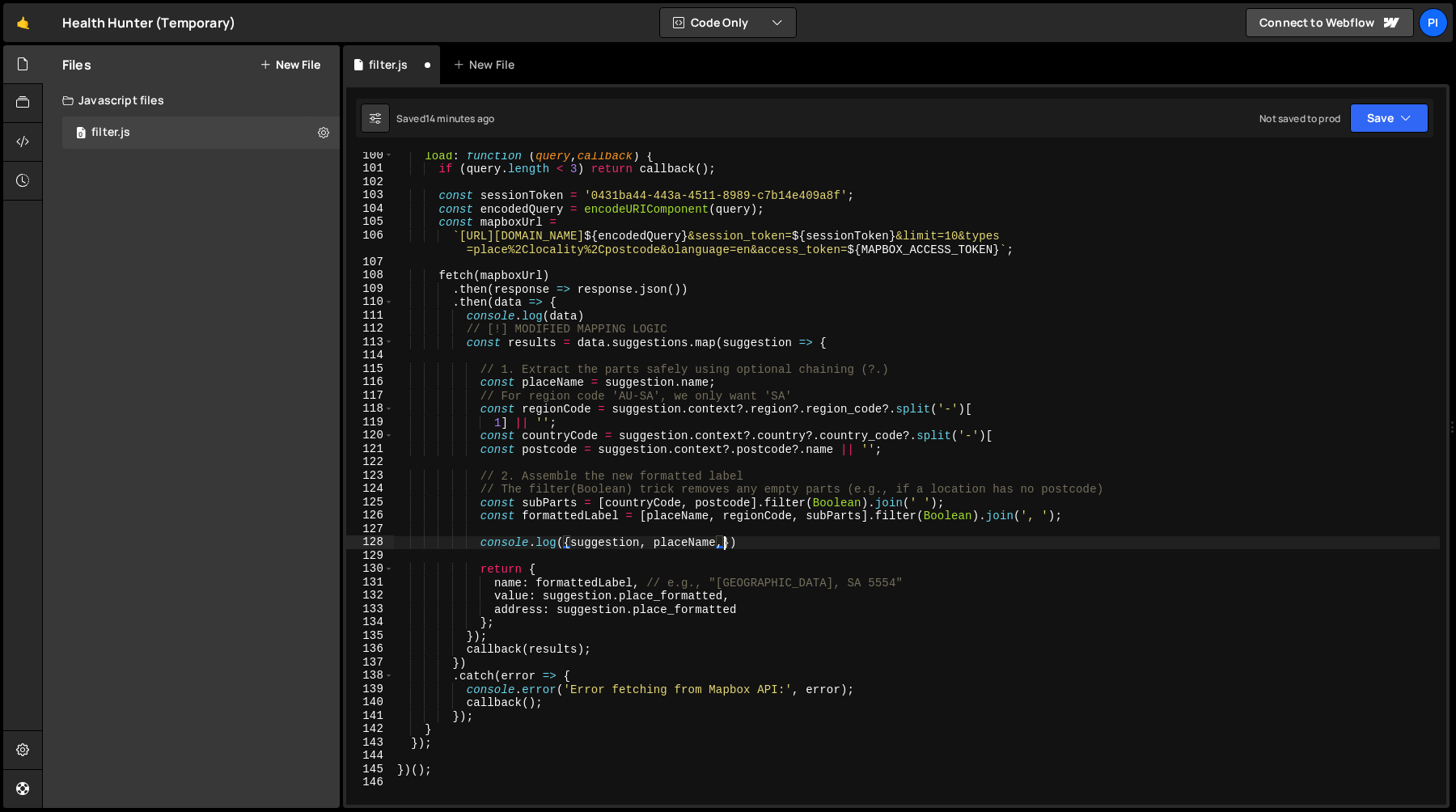
paste textarea "regionCode"
click at [559, 434] on div "load : function ( query , callback ) { if ( query . length < 3 ) return callbac…" at bounding box center [916, 489] width 1046 height 680
click at [795, 545] on div "load : function ( query , callback ) { if ( query . length < 3 ) return callbac…" at bounding box center [916, 489] width 1046 height 680
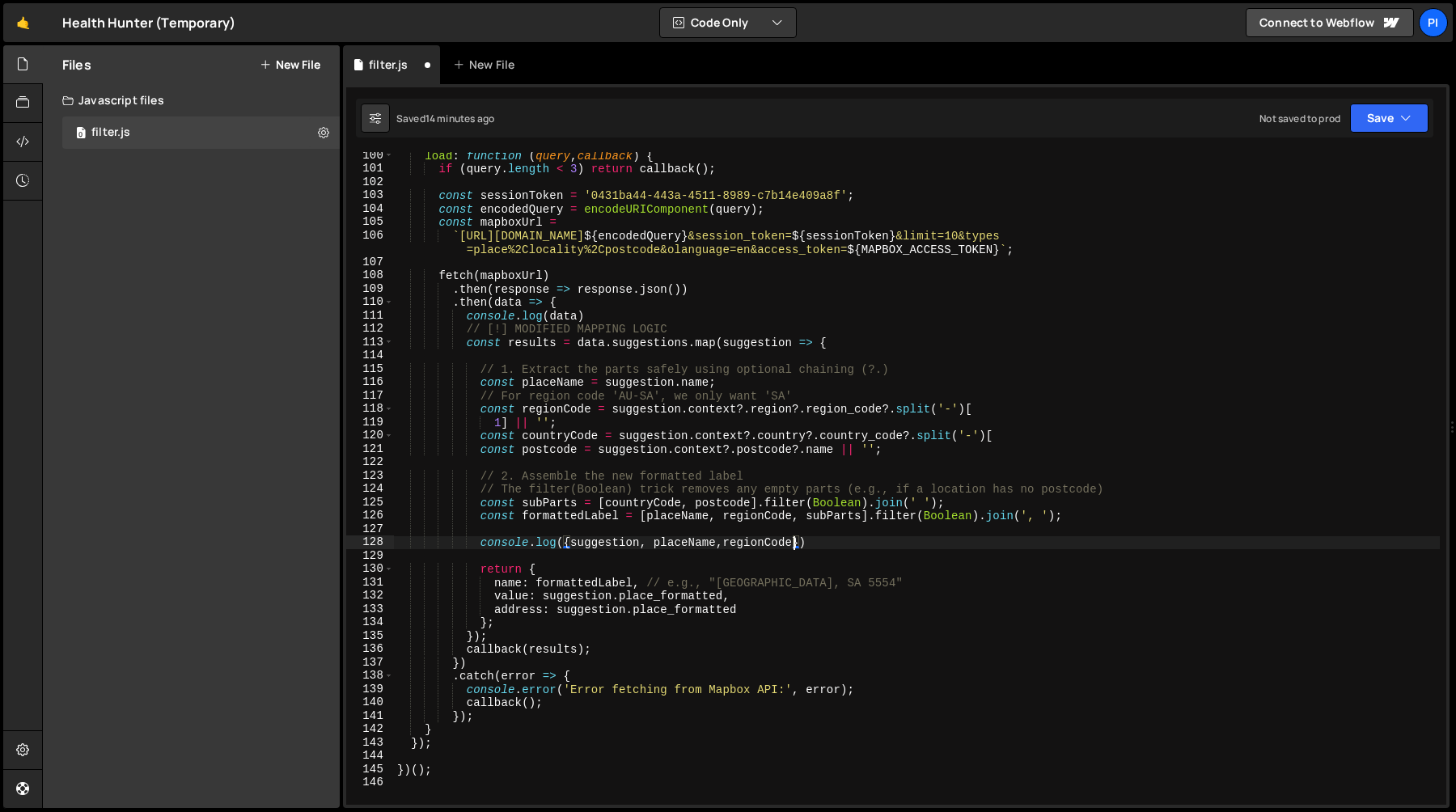
paste textarea "countryCode"
click at [545, 444] on div "load : function ( query , callback ) { if ( query . length < 3 ) return callbac…" at bounding box center [916, 489] width 1046 height 680
click at [876, 546] on div "load : function ( query , callback ) { if ( query . length < 3 ) return callbac…" at bounding box center [916, 489] width 1046 height 680
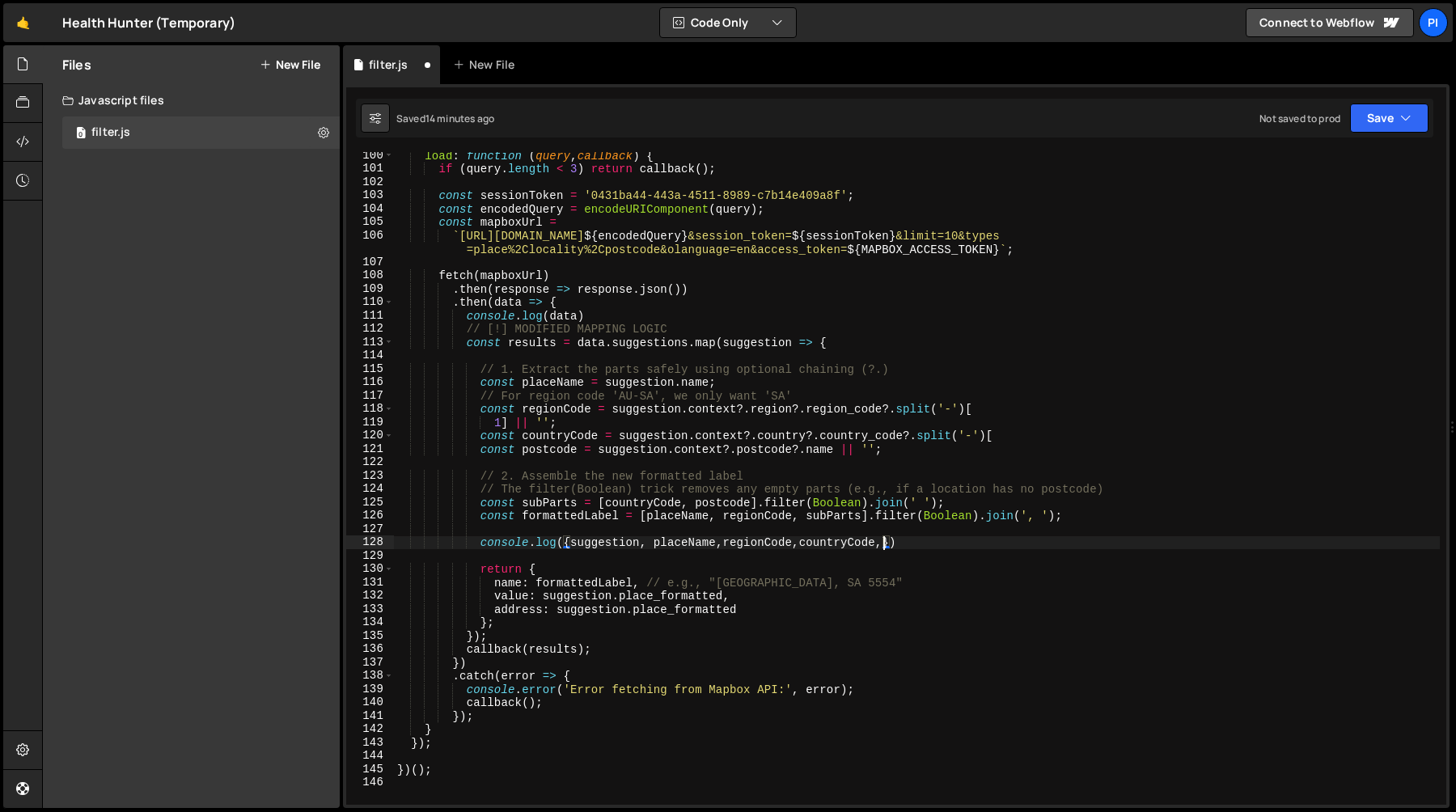
paste textarea "postcode"
click at [554, 506] on div "load : function ( query , callback ) { if ( query . length < 3 ) return callbac…" at bounding box center [916, 489] width 1046 height 680
click at [931, 544] on div "load : function ( query , callback ) { if ( query . length < 3 ) return callbac…" at bounding box center [916, 489] width 1046 height 680
click at [940, 544] on div "load : function ( query , callback ) { if ( query . length < 3 ) return callbac…" at bounding box center [916, 489] width 1046 height 680
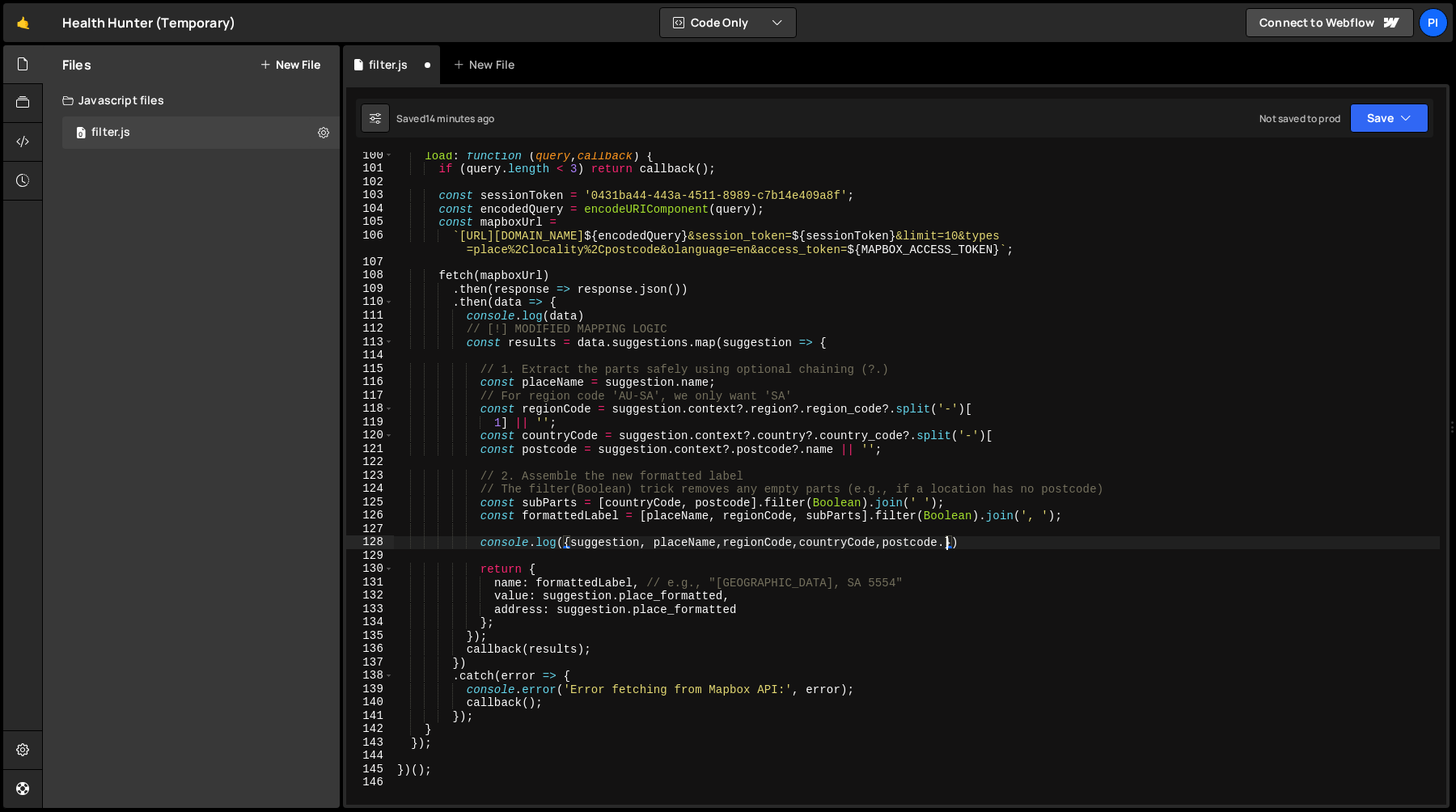
scroll to position [0, 38]
paste textarea "subParts"
click at [552, 518] on div "load : function ( query , callback ) { if ( query . length < 3 ) return callbac…" at bounding box center [916, 489] width 1046 height 680
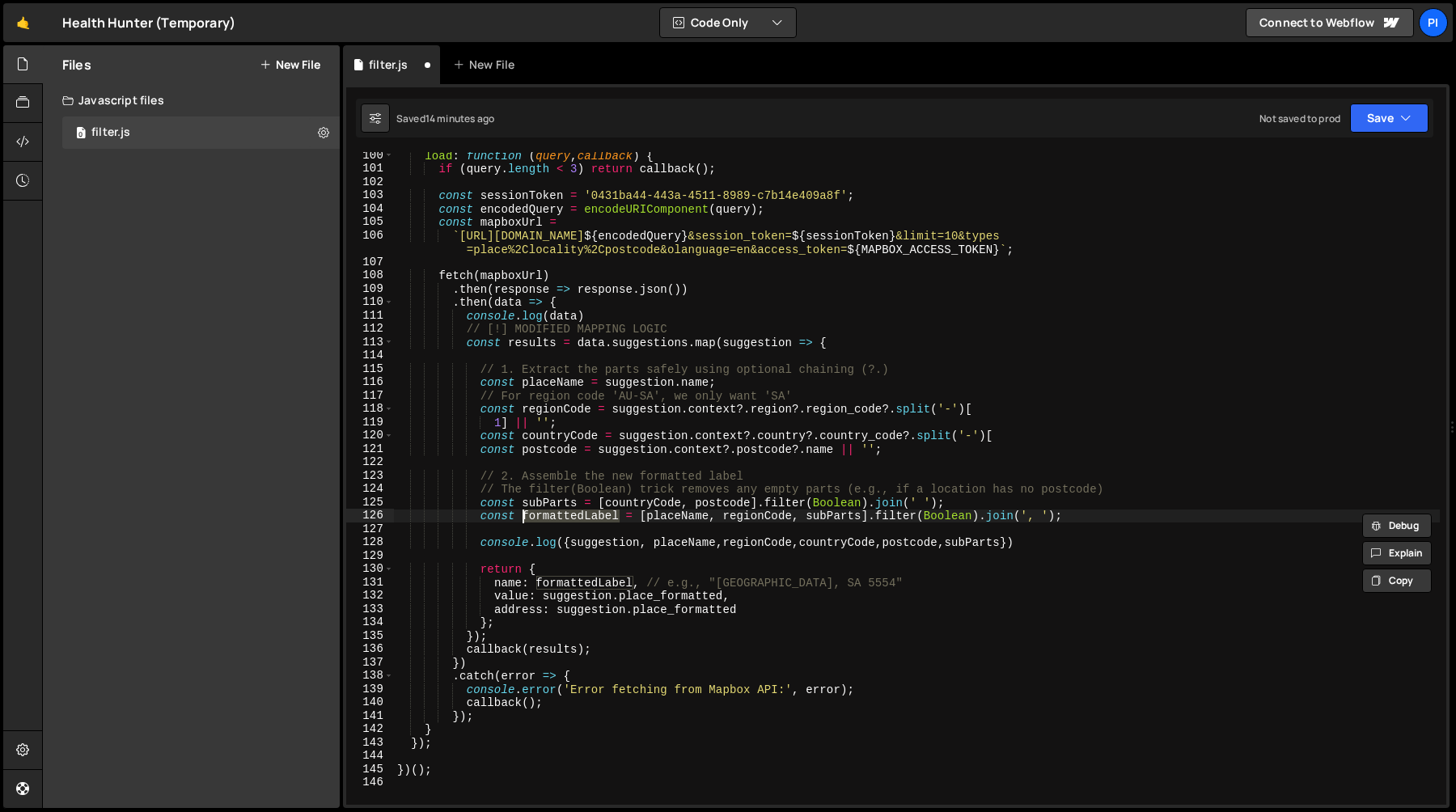
click at [994, 545] on div "load : function ( query , callback ) { if ( query . length < 3 ) return callbac…" at bounding box center [916, 489] width 1046 height 680
paste textarea "formattedLabel"
type textarea "console.log({suggestion, placeName,regionCode,countryCode,postcode,subParts,for…"
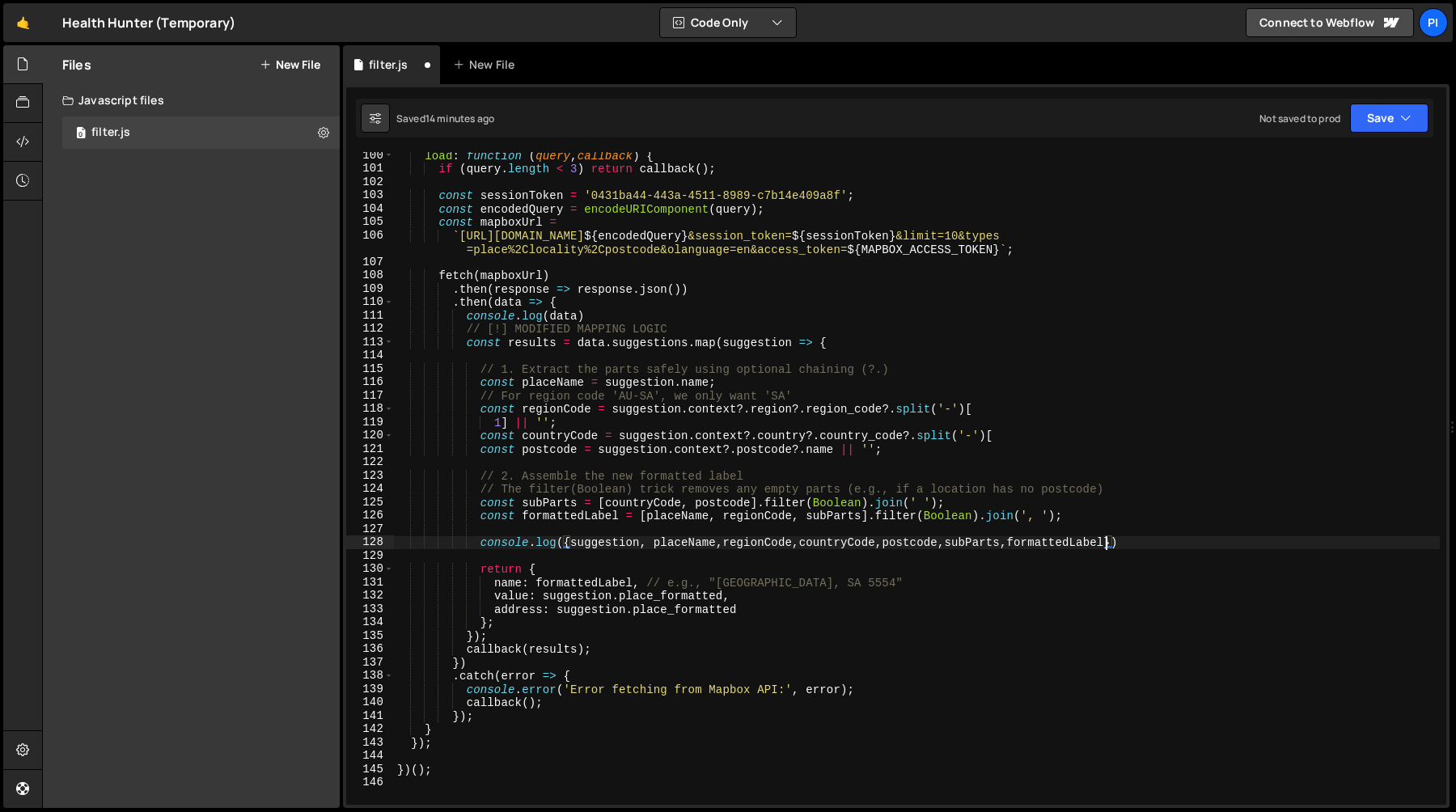
scroll to position [0, 0]
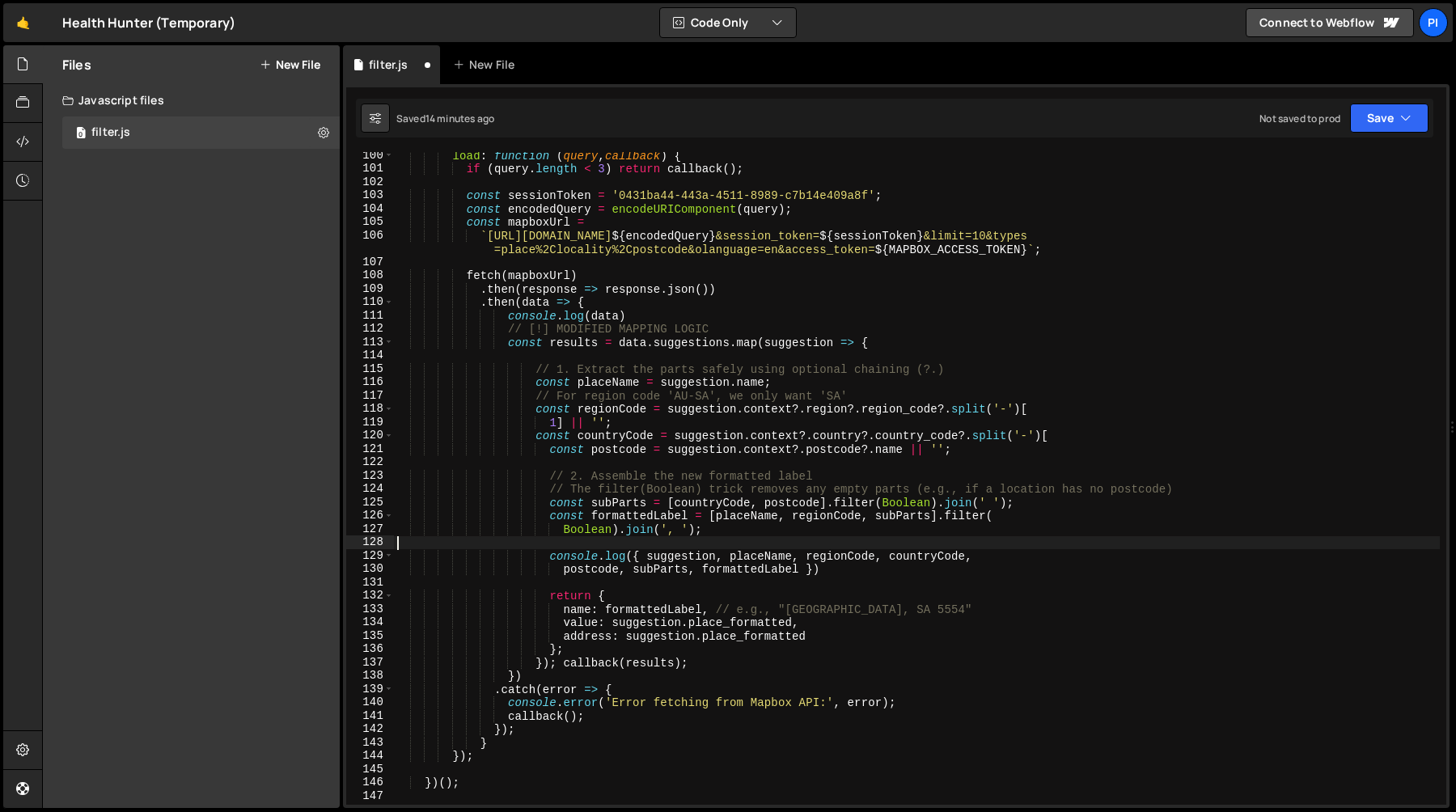
click at [1036, 511] on div "load : function ( query , callback ) { if ( query . length < 3 ) return callbac…" at bounding box center [916, 489] width 1046 height 680
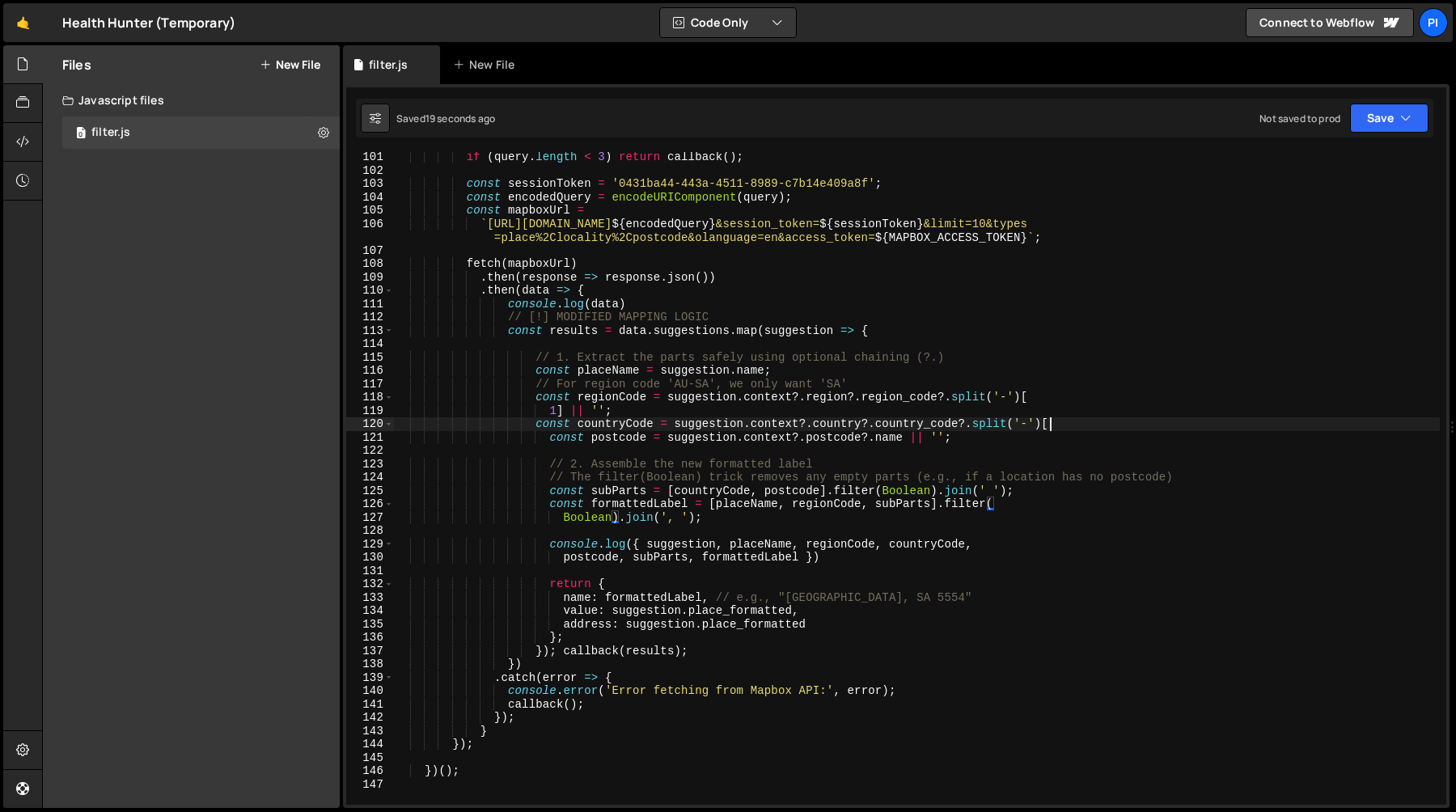
click at [1065, 425] on div "if ( query . length < 3 ) return callback ( ) ; const sessionToken = '0431ba44-…" at bounding box center [916, 490] width 1046 height 680
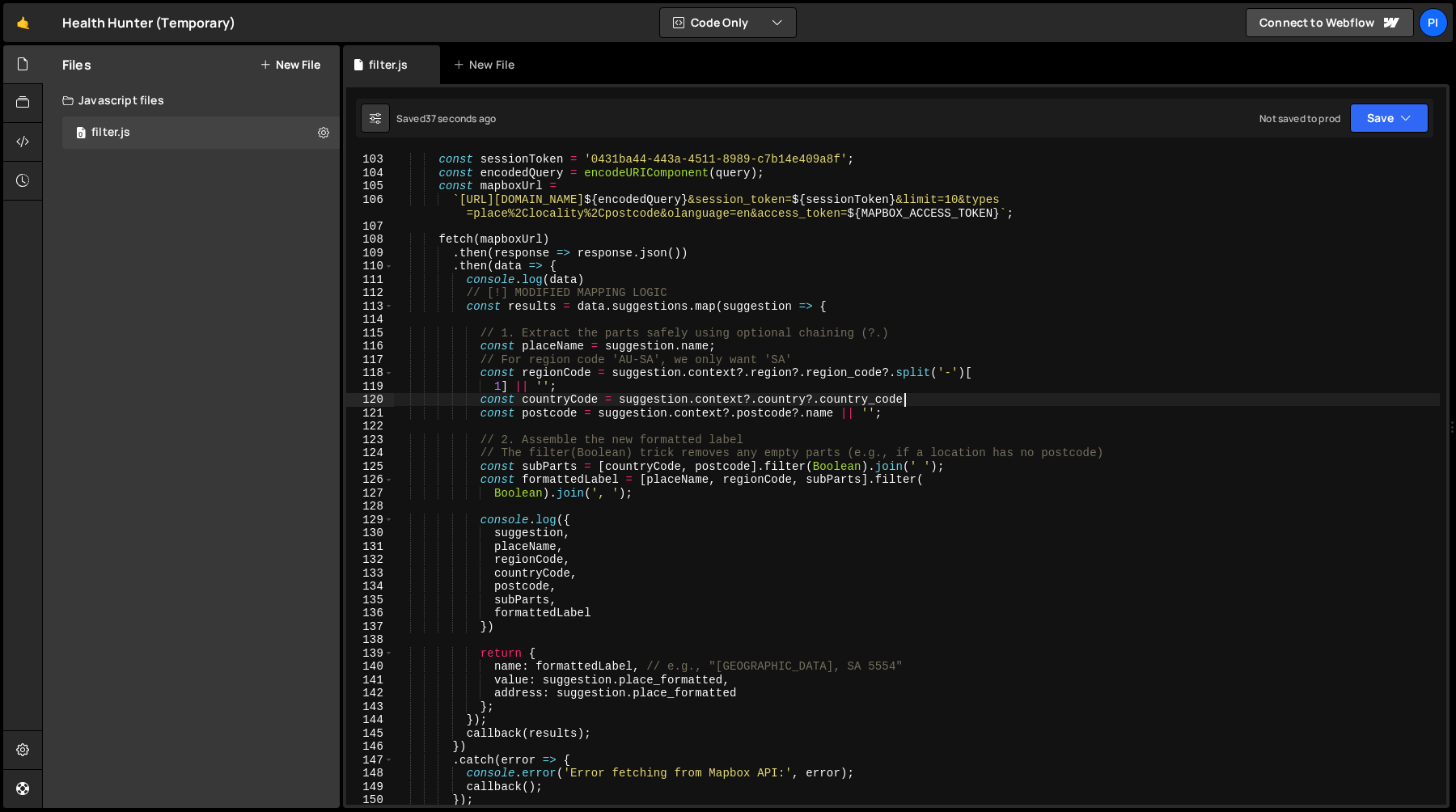
scroll to position [1349, 0]
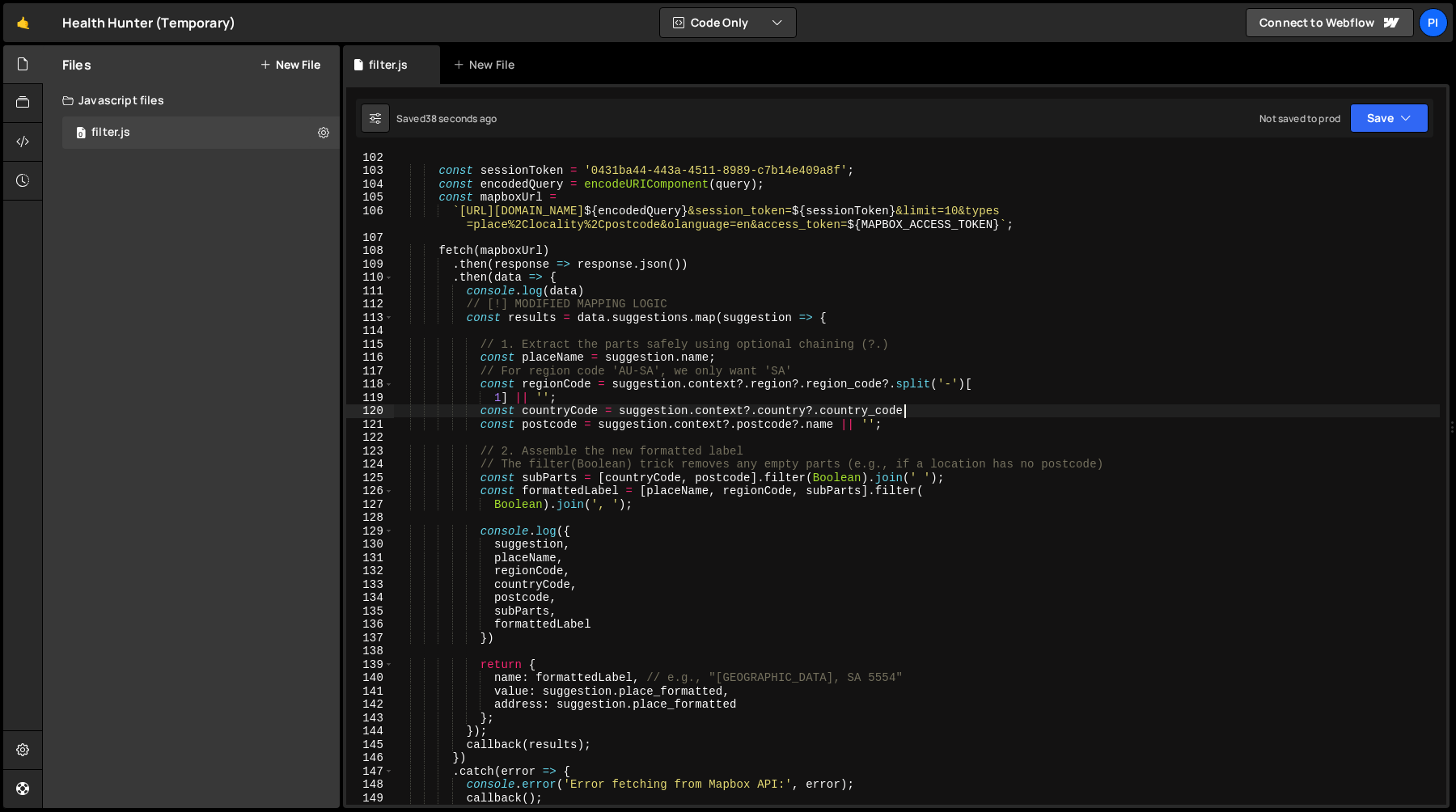
click at [907, 290] on div "const sessionToken = '0431ba44-443a-4511-8989-c7b14e409a8f' ; const encodedQuer…" at bounding box center [916, 490] width 1046 height 680
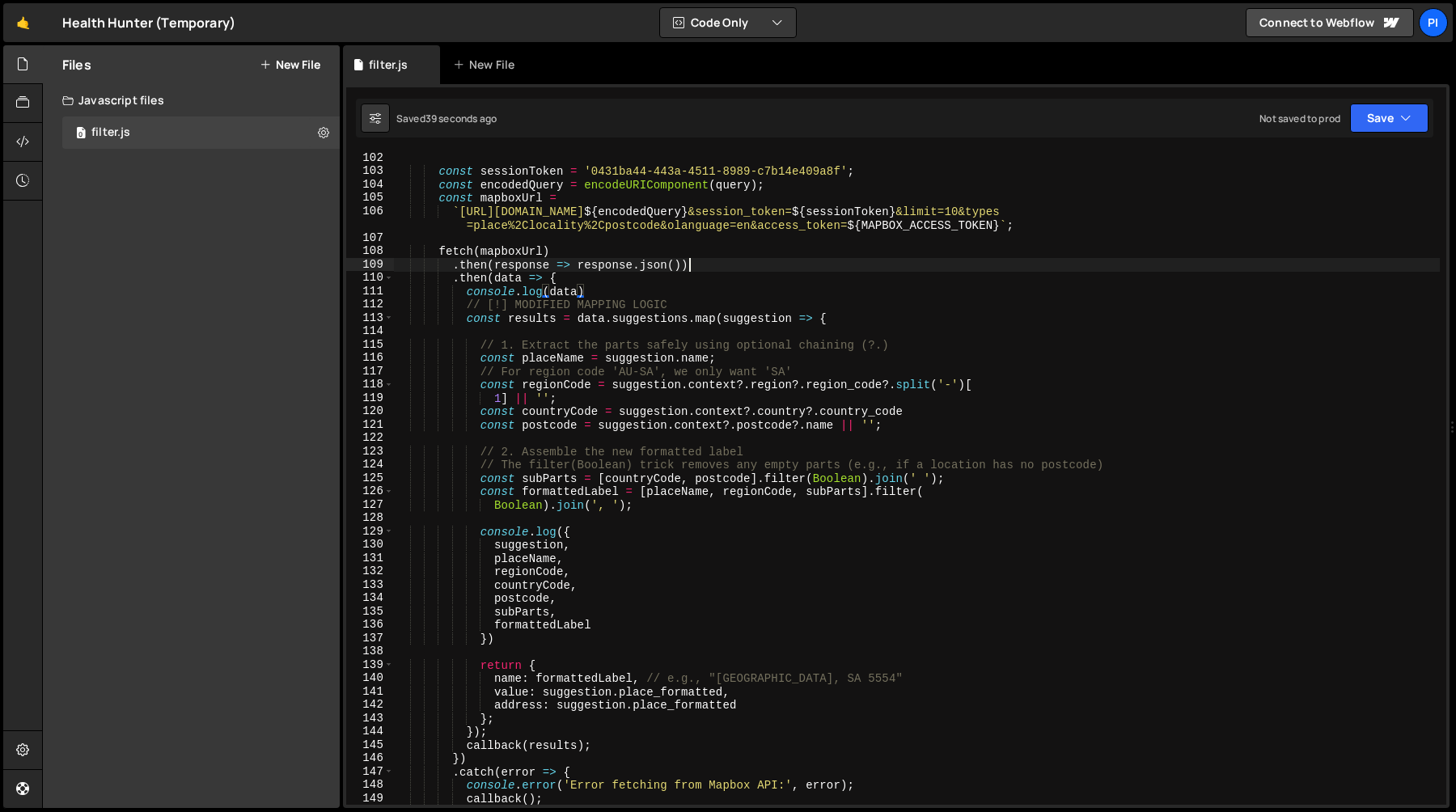
click at [877, 258] on div "const sessionToken = '0431ba44-443a-4511-8989-c7b14e409a8f' ; const encodedQuer…" at bounding box center [916, 491] width 1046 height 680
click at [674, 228] on div "const sessionToken = '0431ba44-443a-4511-8989-c7b14e409a8f' ; const encodedQuer…" at bounding box center [916, 491] width 1046 height 680
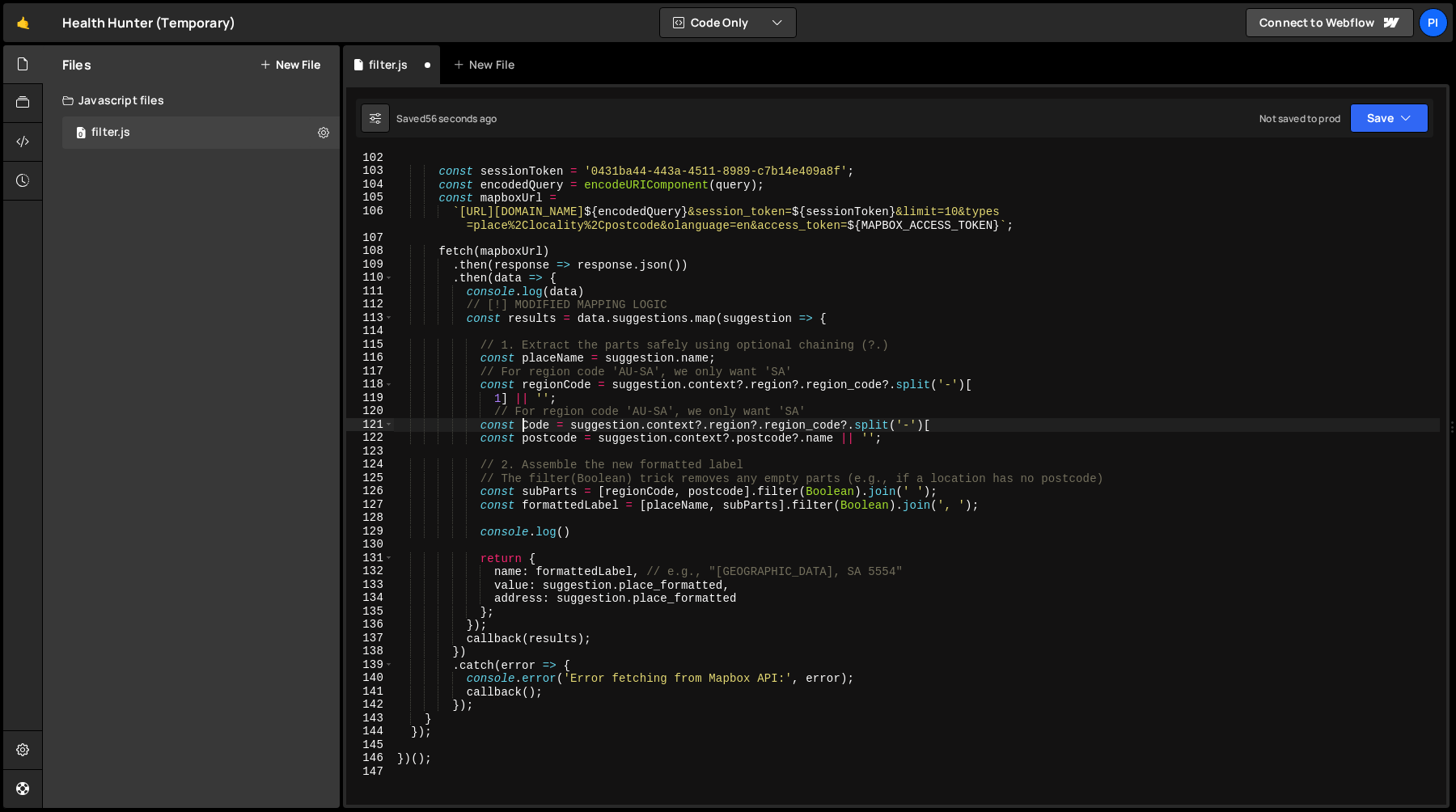
type textarea "const regionCode = suggestion.context?.region?.region_code?.split('-')["
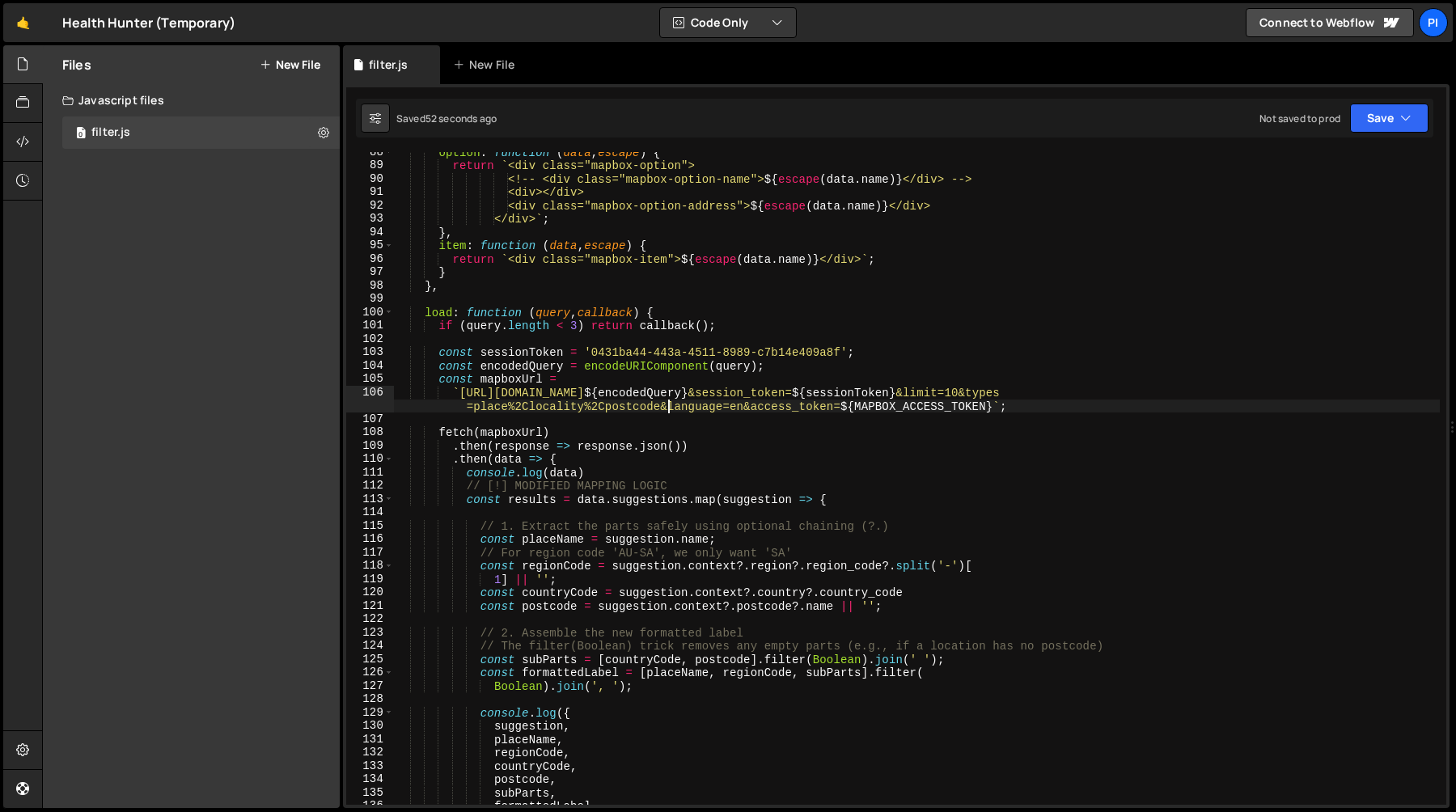
scroll to position [1231, 0]
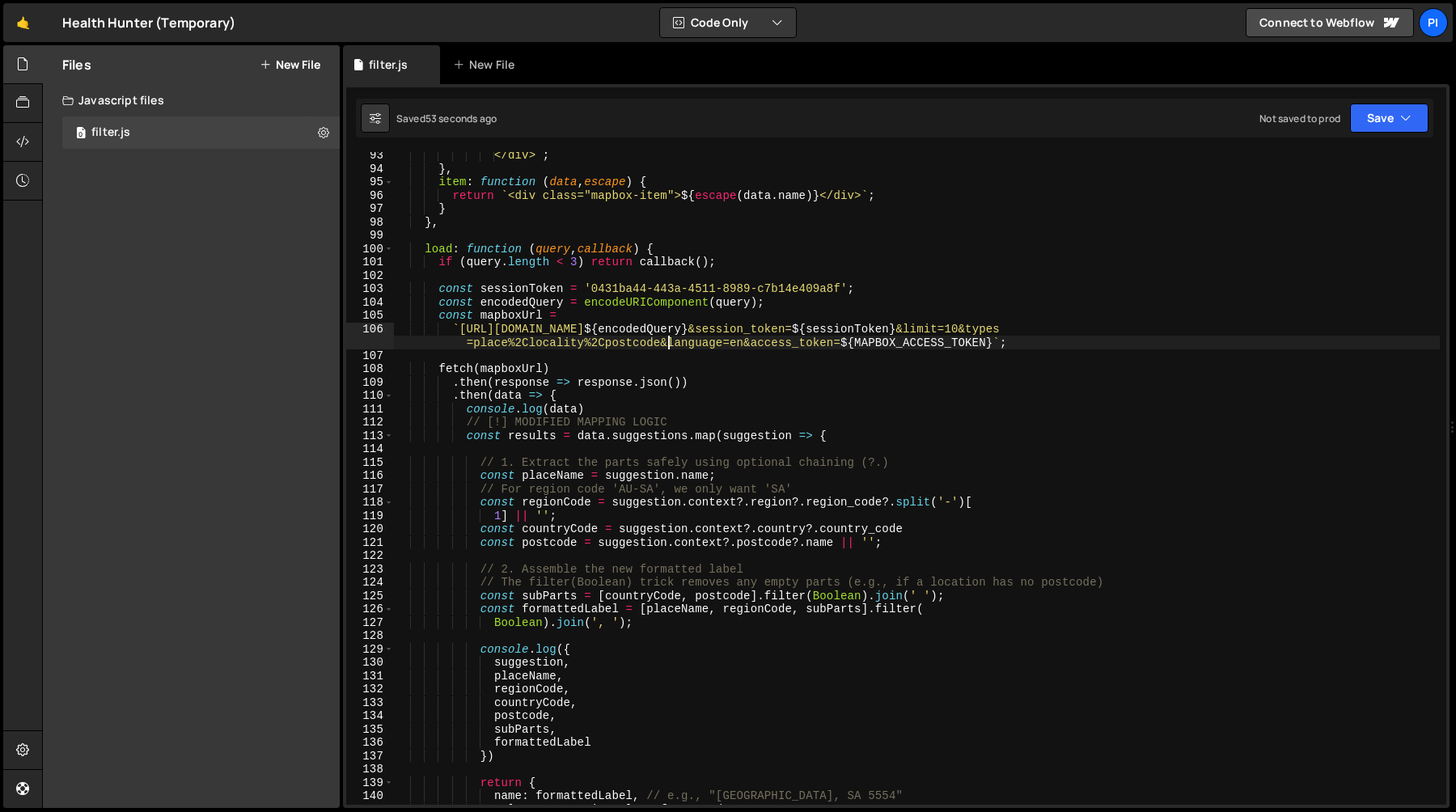
click at [890, 505] on div "</div> ` ; } , item : function ( data , escape ) { return ` <div class="mapbox-…" at bounding box center [916, 489] width 1046 height 680
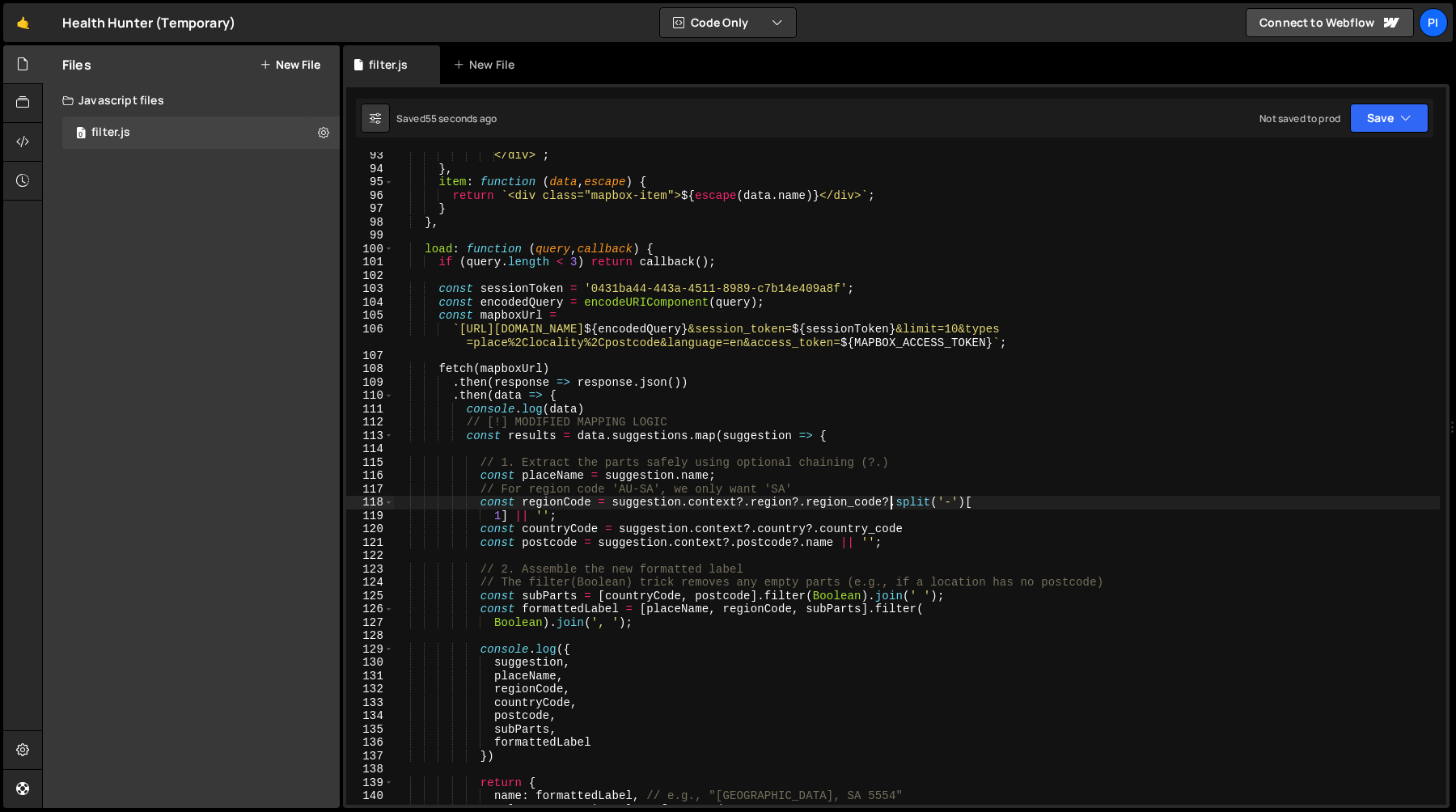
click at [884, 509] on div "</div> ` ; } , item : function ( data , escape ) { return ` <div class="mapbox-…" at bounding box center [916, 489] width 1046 height 680
click at [549, 516] on div "</div> ` ; } , item : function ( data , escape ) { return ` <div class="mapbox-…" at bounding box center [916, 489] width 1046 height 680
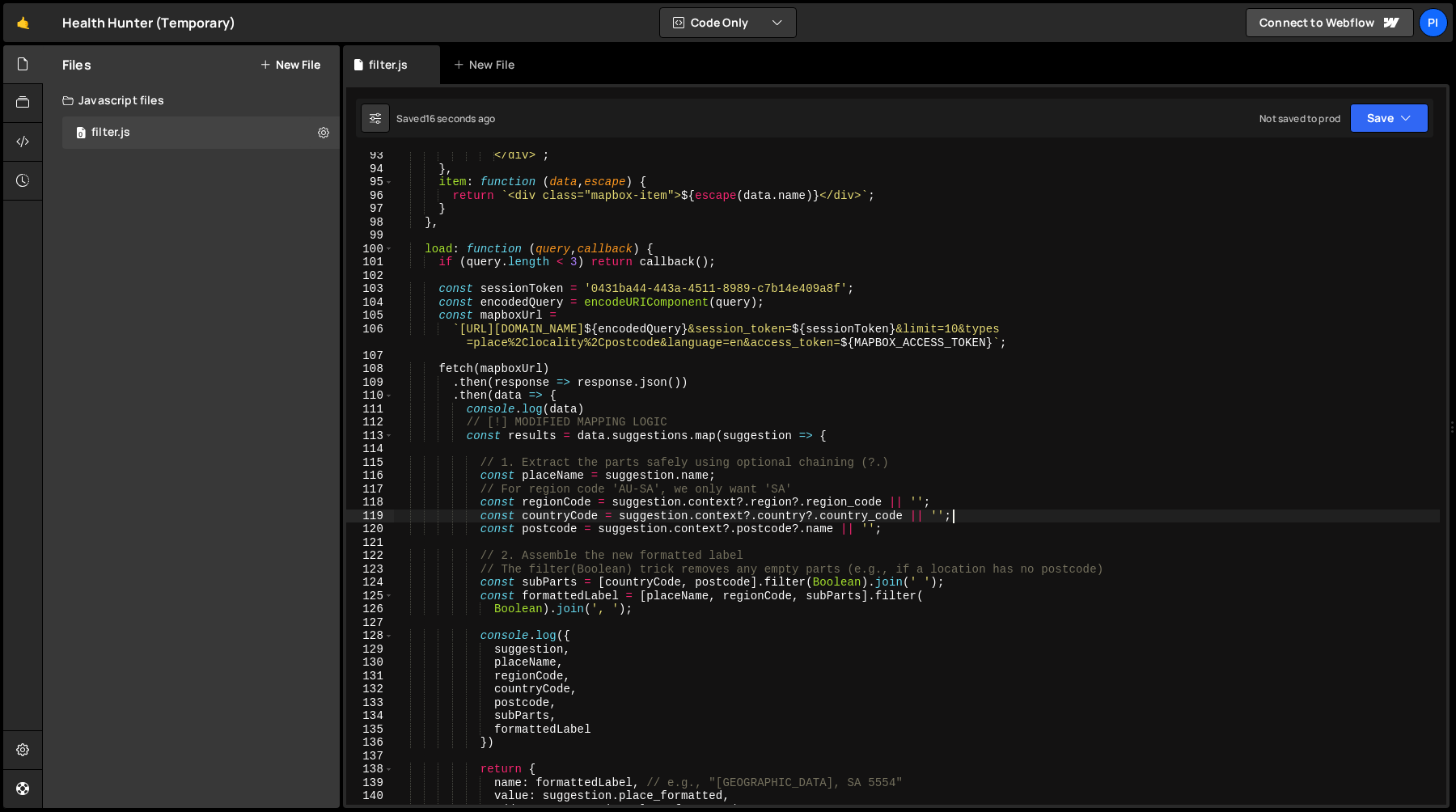
scroll to position [1251, 0]
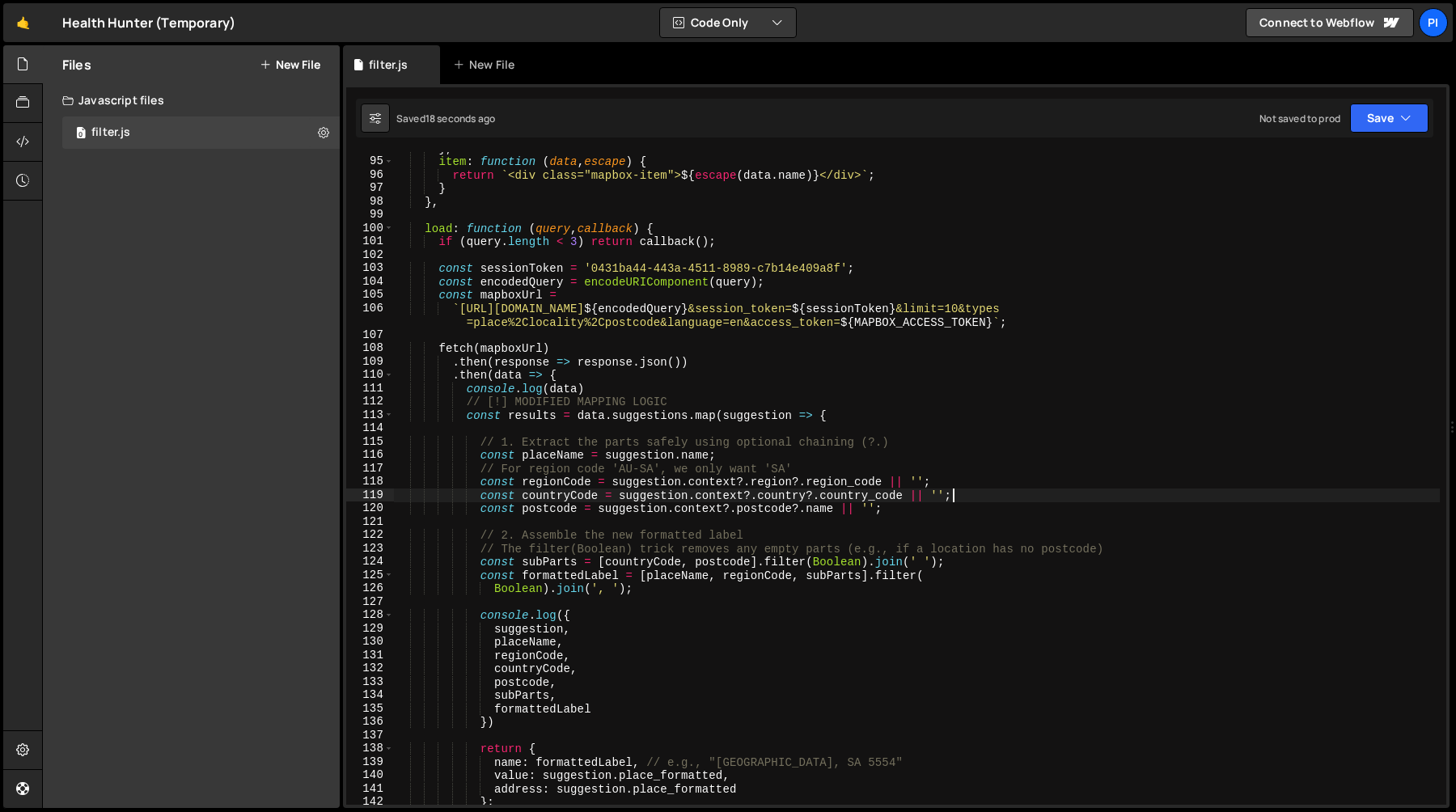
click at [850, 484] on div "} , item : function ( data , escape ) { return ` <div class="mapbox-item"> ${ e…" at bounding box center [916, 481] width 1046 height 680
click at [590, 484] on div "} , item : function ( data , escape ) { return ` <div class="mapbox-item"> ${ e…" at bounding box center [916, 481] width 1046 height 680
click at [682, 564] on div "} , item : function ( data , escape ) { return ` <div class="mapbox-item"> ${ e…" at bounding box center [916, 481] width 1046 height 680
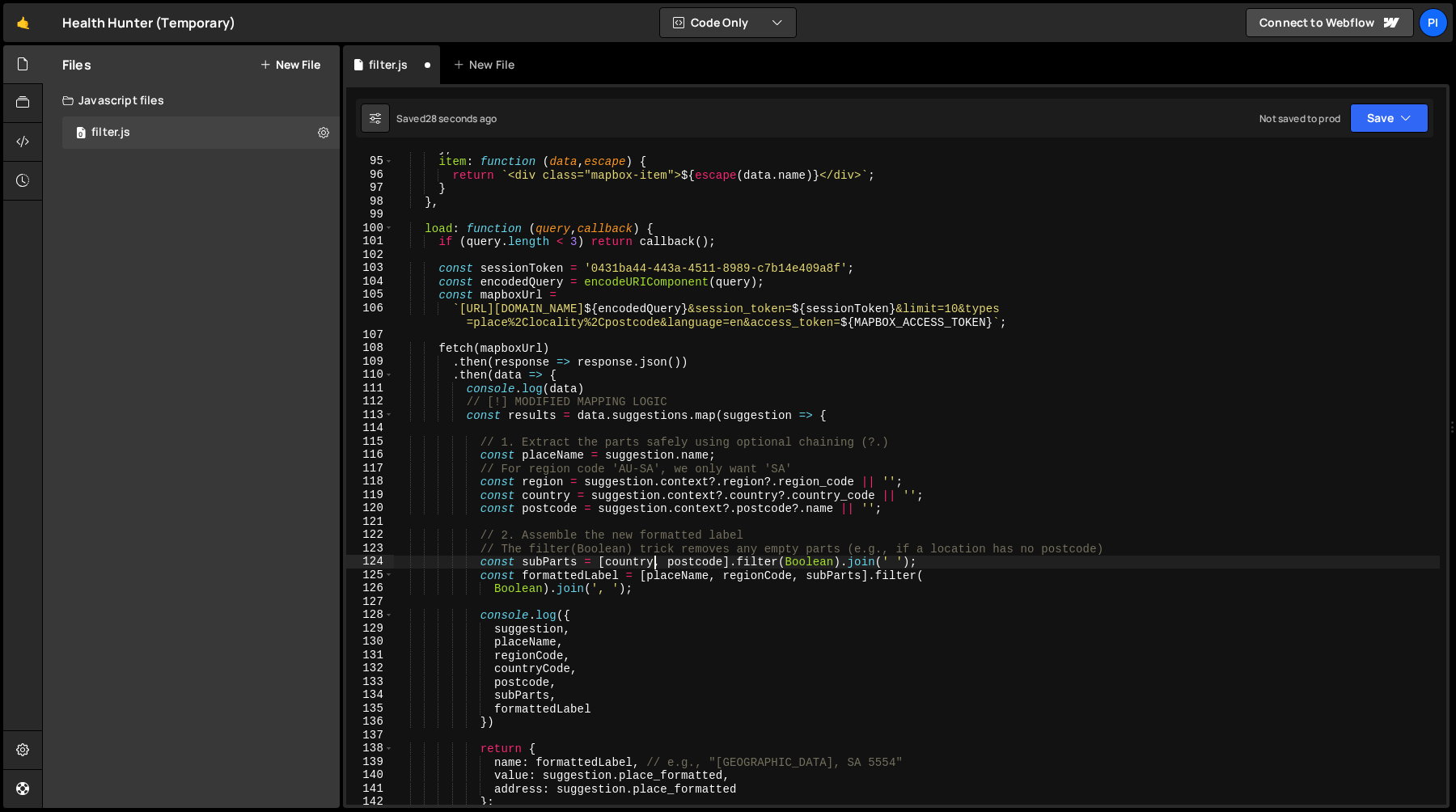
click at [792, 575] on div "} , item : function ( data , escape ) { return ` <div class="mapbox-item"> ${ e…" at bounding box center [916, 481] width 1046 height 680
click at [495, 590] on div "} , item : function ( data , escape ) { return ` <div class="mapbox-item"> ${ e…" at bounding box center [916, 481] width 1046 height 680
click at [944, 572] on div "} , item : function ( data , escape ) { return ` <div class="mapbox-item"> ${ e…" at bounding box center [916, 481] width 1046 height 680
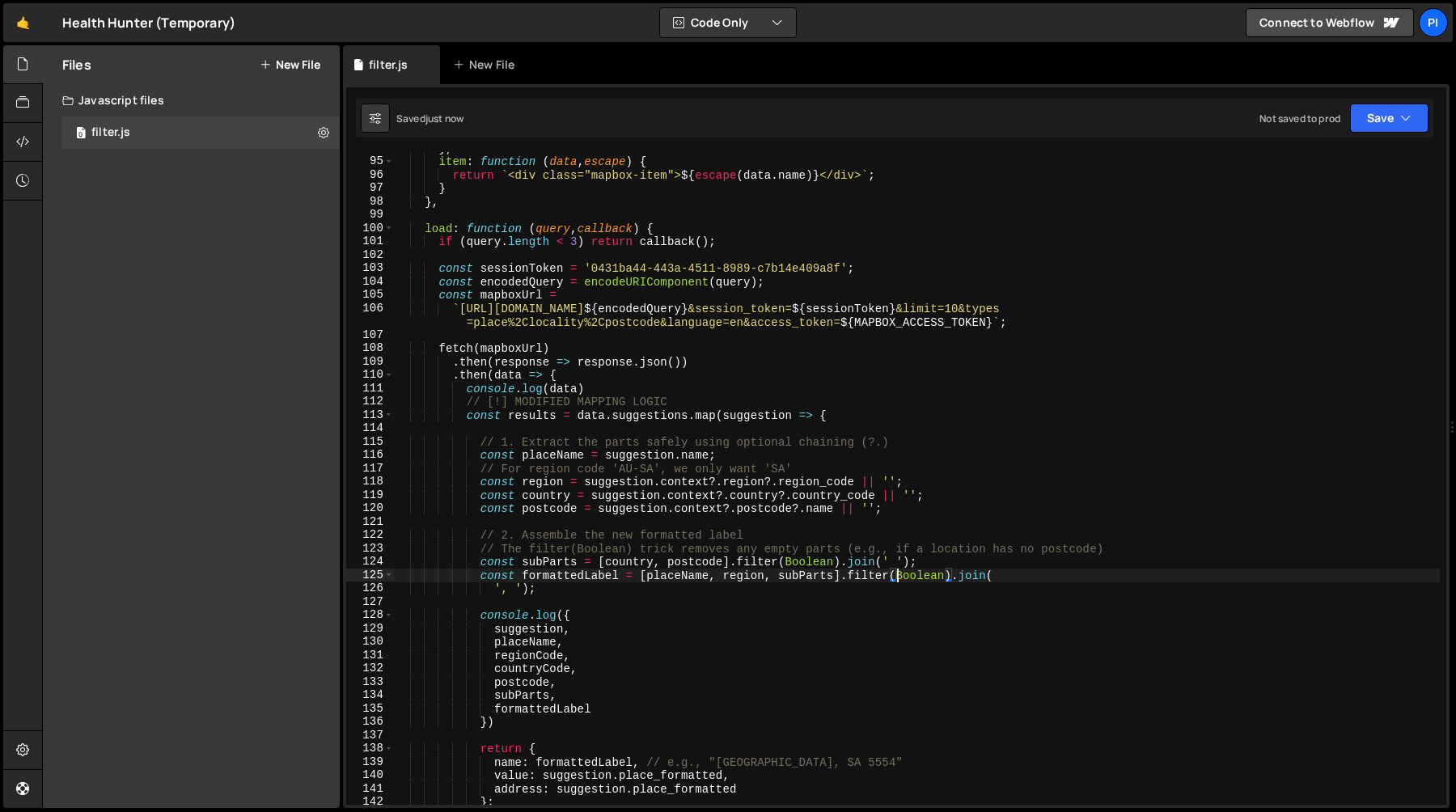
click at [493, 589] on div "} , item : function ( data , escape ) { return ` <div class="mapbox-item"> ${ e…" at bounding box center [916, 481] width 1046 height 680
click at [640, 576] on div "} , item : function ( data , escape ) { return ` <div class="mapbox-item"> ${ e…" at bounding box center [916, 481] width 1046 height 680
click at [1176, 550] on div "} , item : function ( data , escape ) { return ` <div class="mapbox-item"> ${ e…" at bounding box center [916, 481] width 1046 height 680
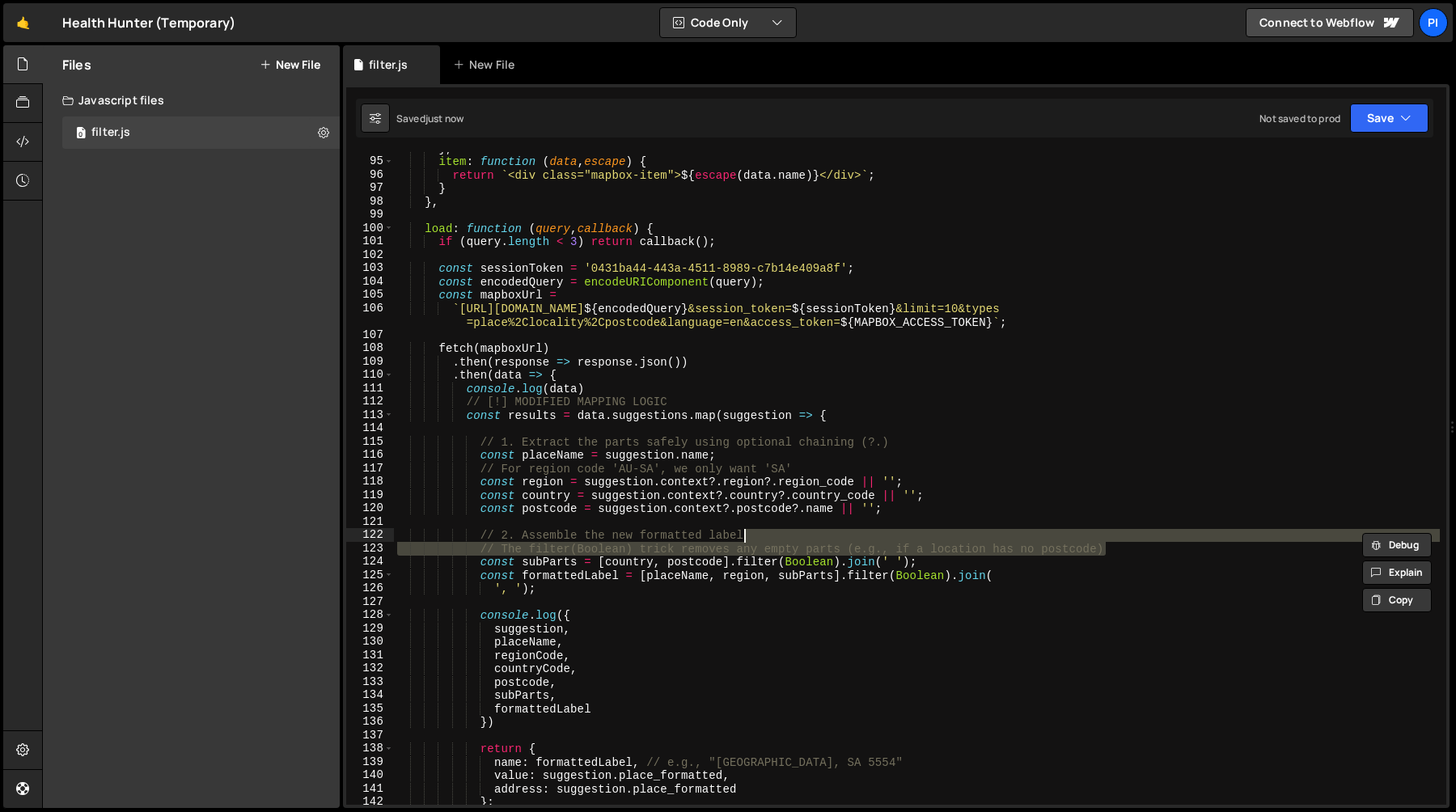
type textarea "// 2. Assemble the new formatted label"
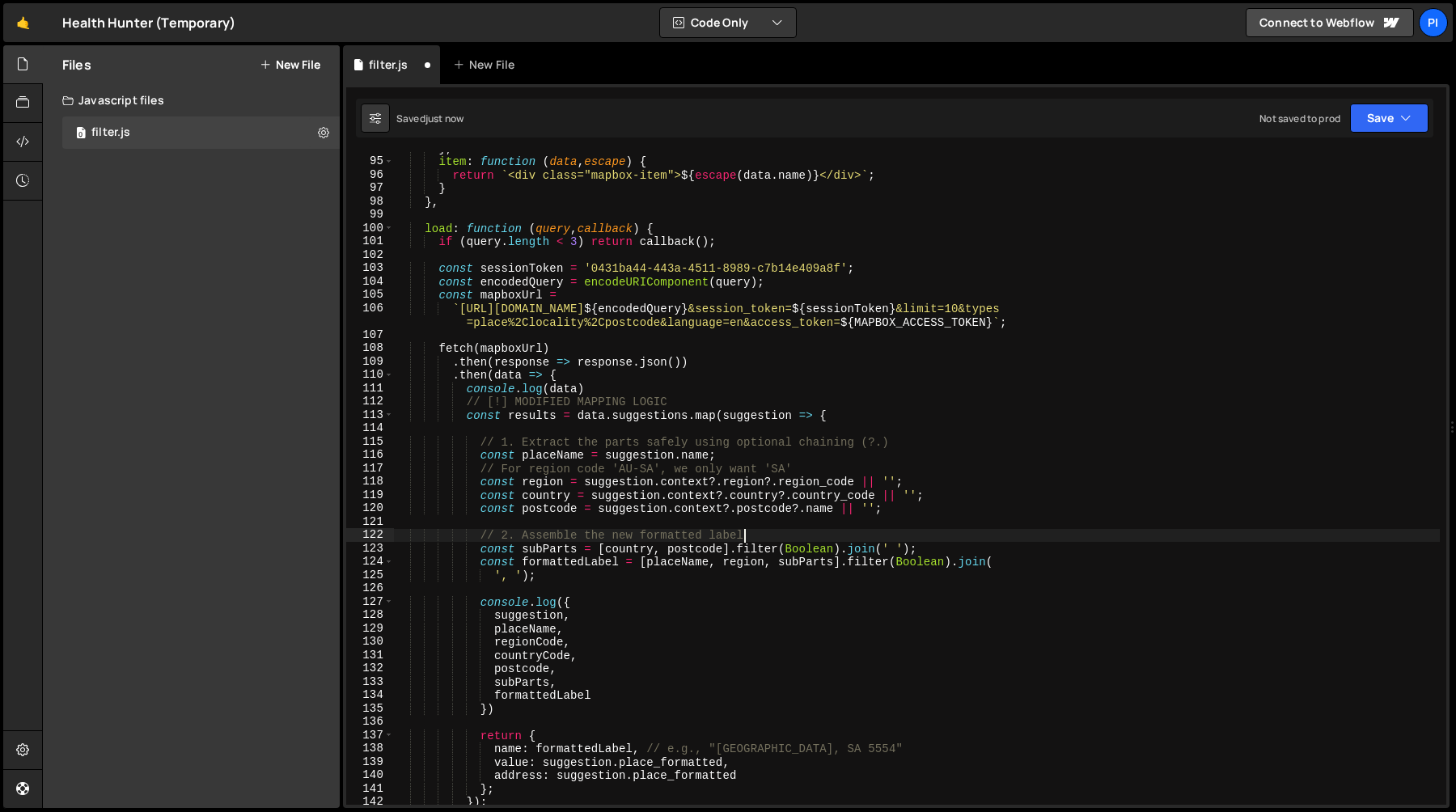
scroll to position [0, 0]
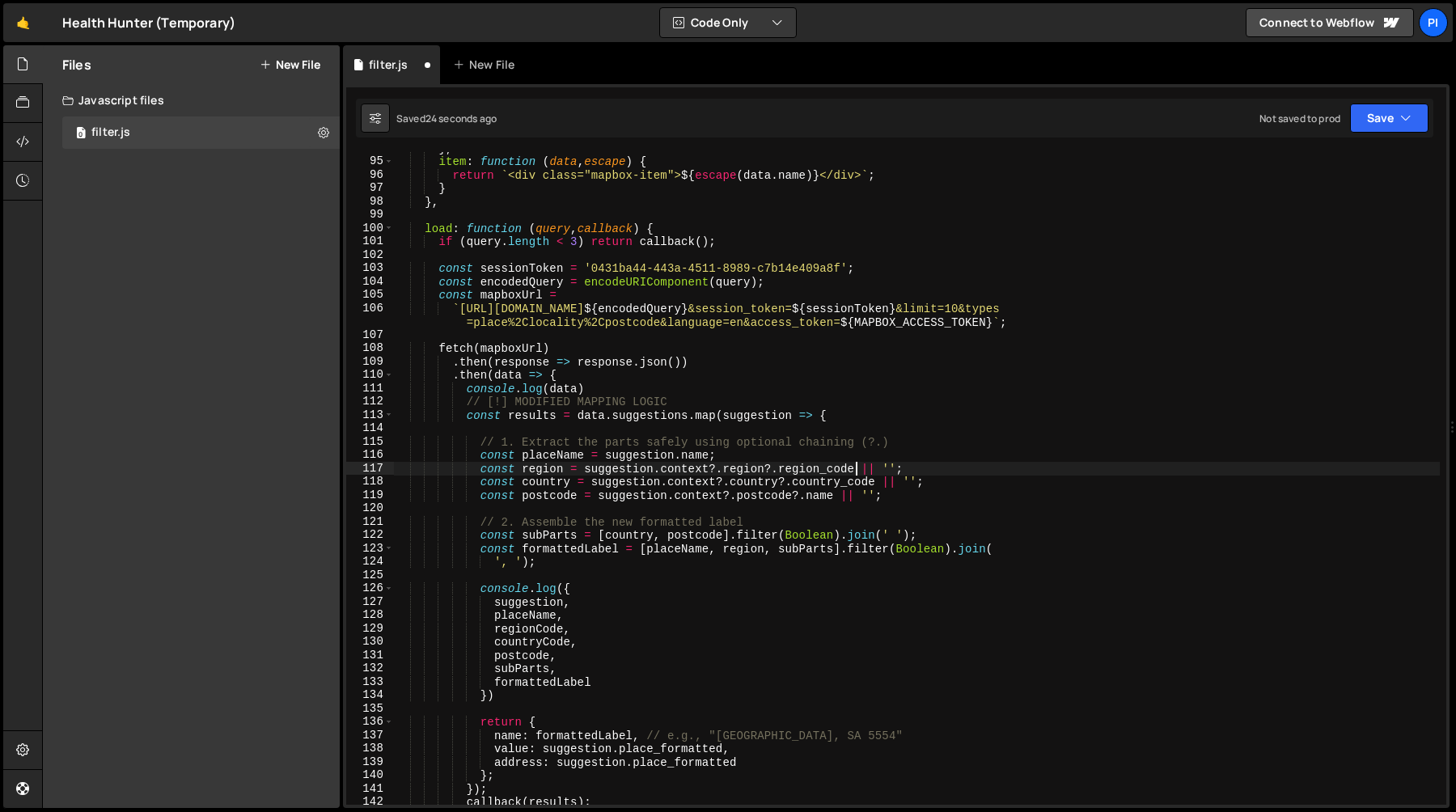
click at [824, 473] on div "} , item : function ( data , escape ) { return ` <div class="mapbox-item"> ${ e…" at bounding box center [916, 481] width 1046 height 680
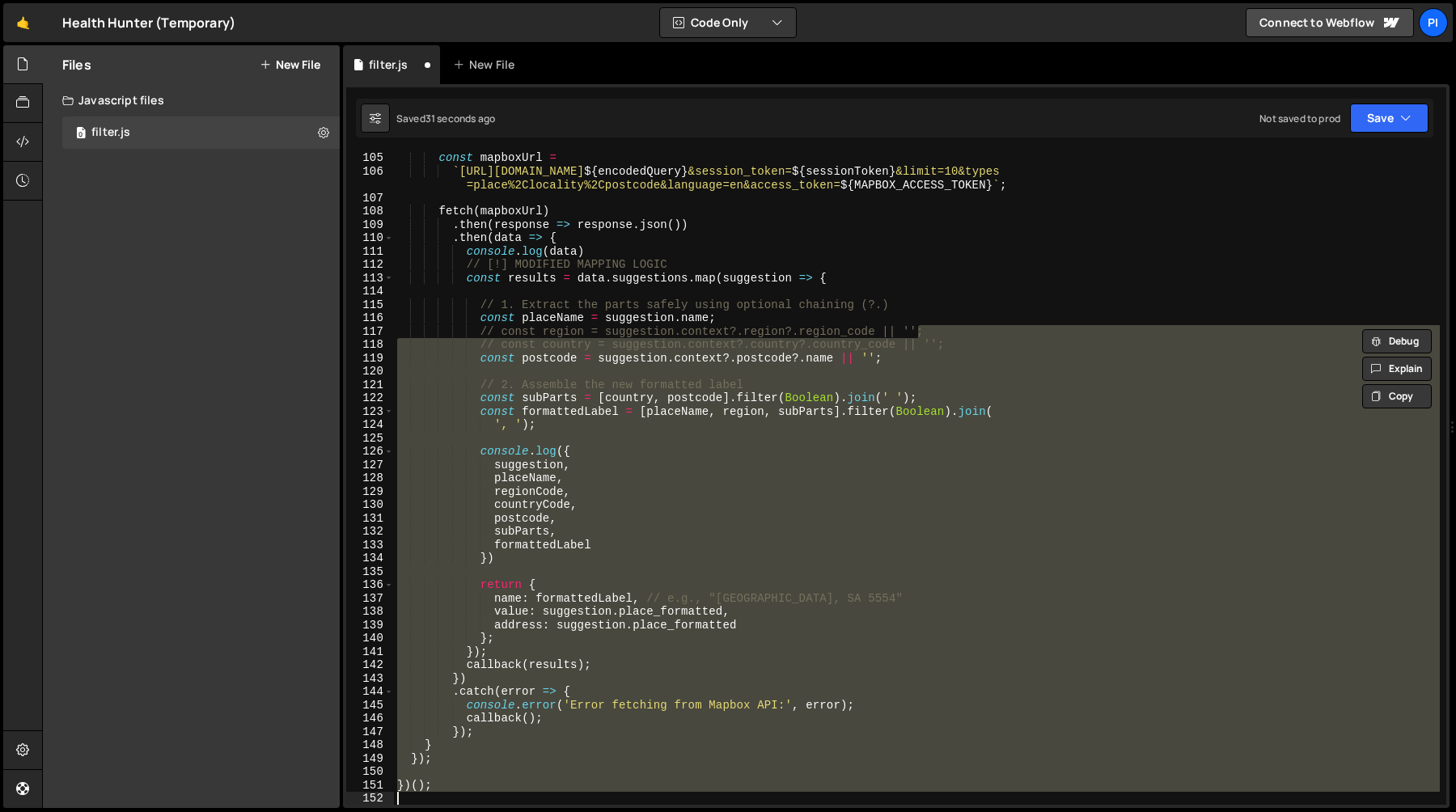
click at [959, 329] on div "const mapboxUrl = ` https://api.mapbox.com/search/searchbox/v1/suggest?q= ${ en…" at bounding box center [916, 478] width 1046 height 653
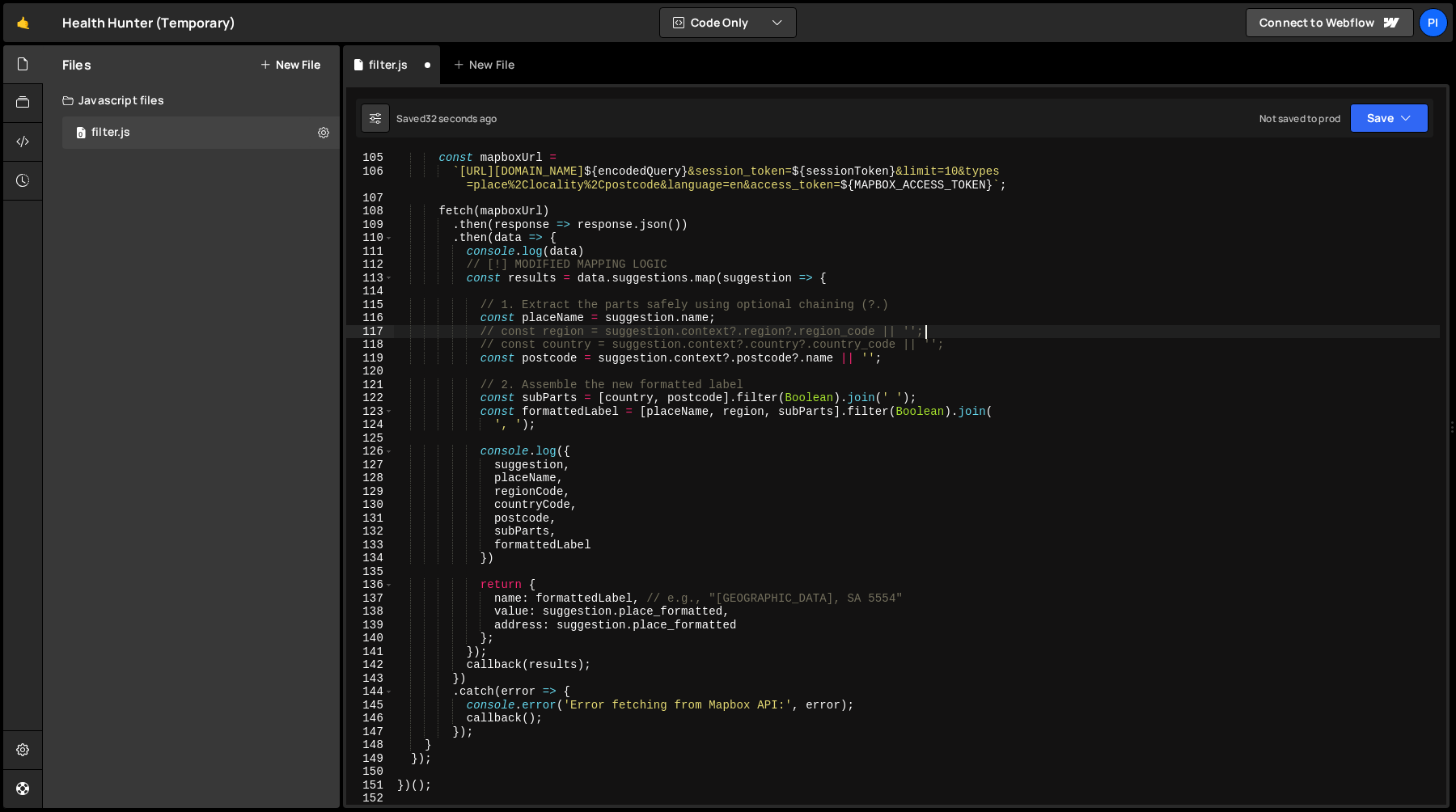
click at [962, 338] on div "const mapboxUrl = ` https://api.mapbox.com/search/searchbox/v1/suggest?q= ${ en…" at bounding box center [916, 491] width 1046 height 680
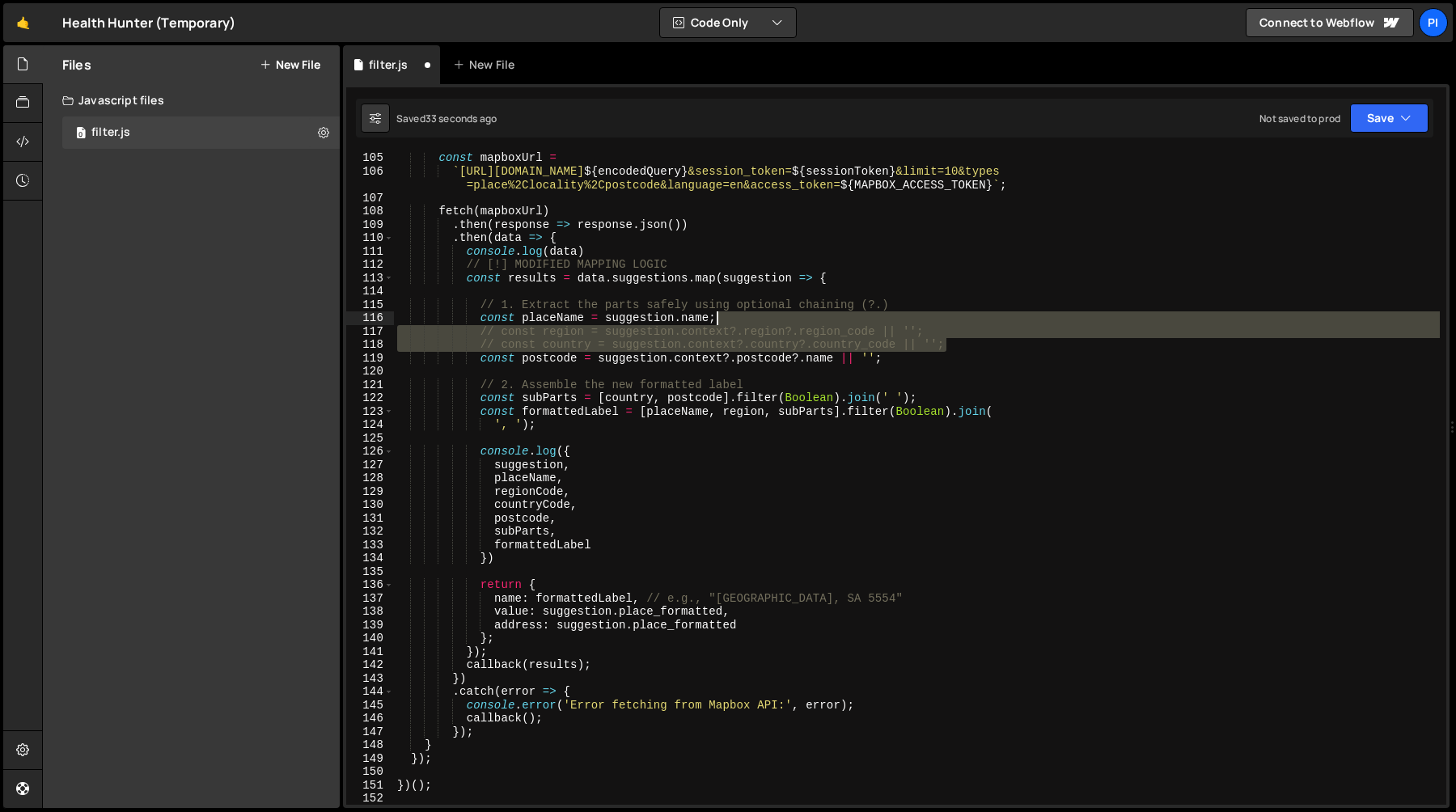
click at [923, 315] on div "const mapboxUrl = ` https://api.mapbox.com/search/searchbox/v1/suggest?q= ${ en…" at bounding box center [916, 491] width 1046 height 680
click at [970, 350] on div "const mapboxUrl = ` https://api.mapbox.com/search/searchbox/v1/suggest?q= ${ en…" at bounding box center [916, 478] width 1046 height 653
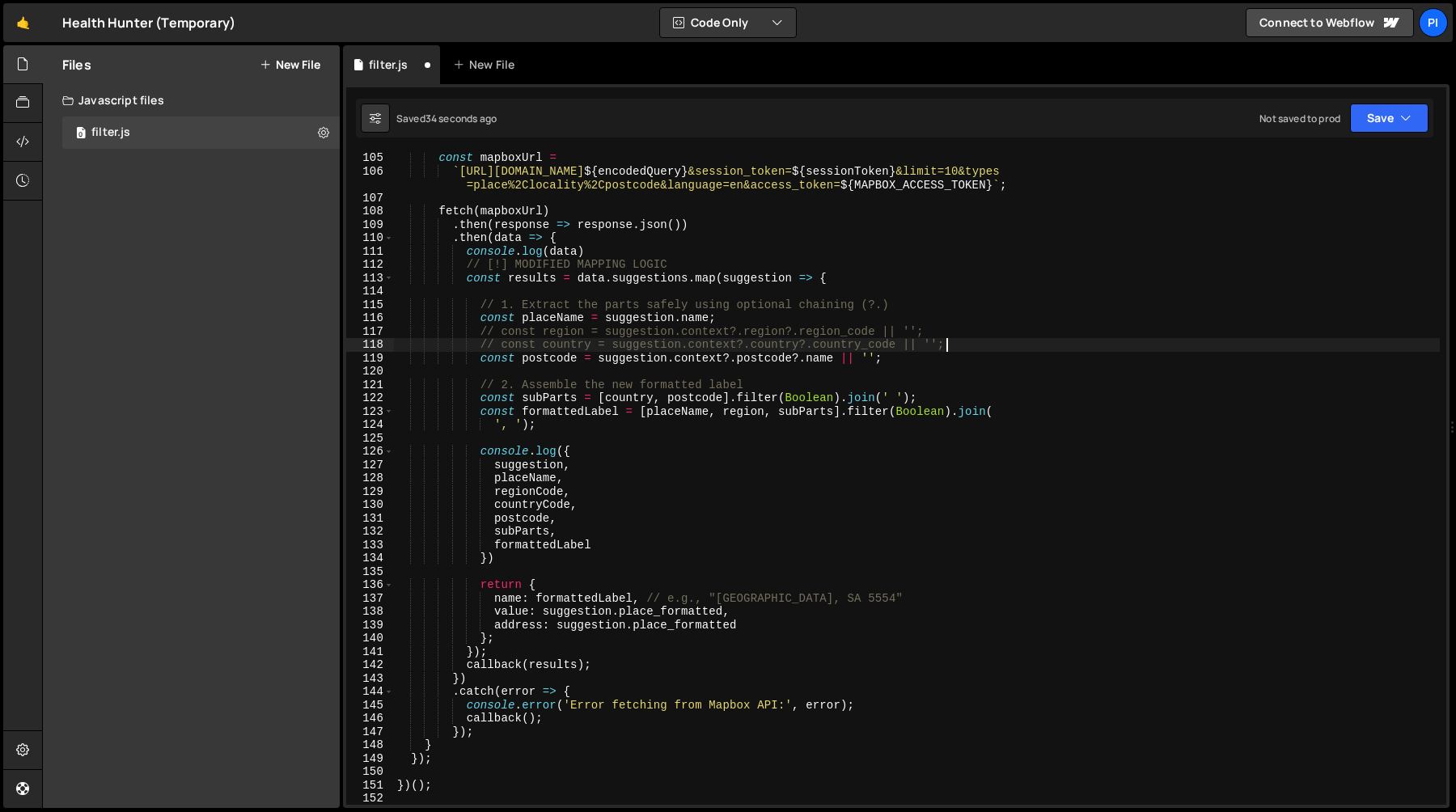
paste textarea "region = suggestion.context?.region?.region"
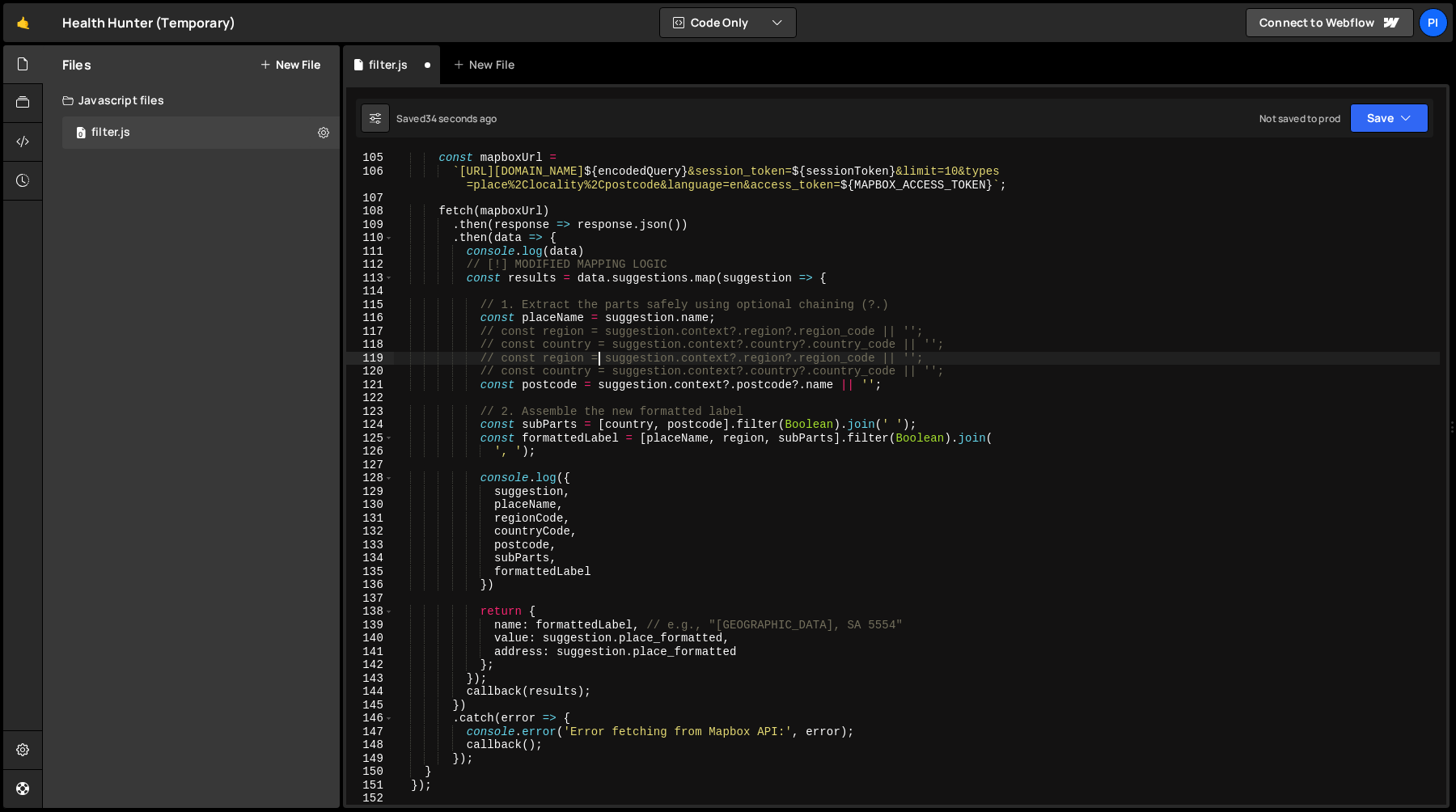
click at [595, 357] on div "const mapboxUrl = ` https://api.mapbox.com/search/searchbox/v1/suggest?q= ${ en…" at bounding box center [916, 491] width 1046 height 680
click at [613, 376] on div "const mapboxUrl = ` https://api.mapbox.com/search/searchbox/v1/suggest?q= ${ en…" at bounding box center [916, 491] width 1046 height 680
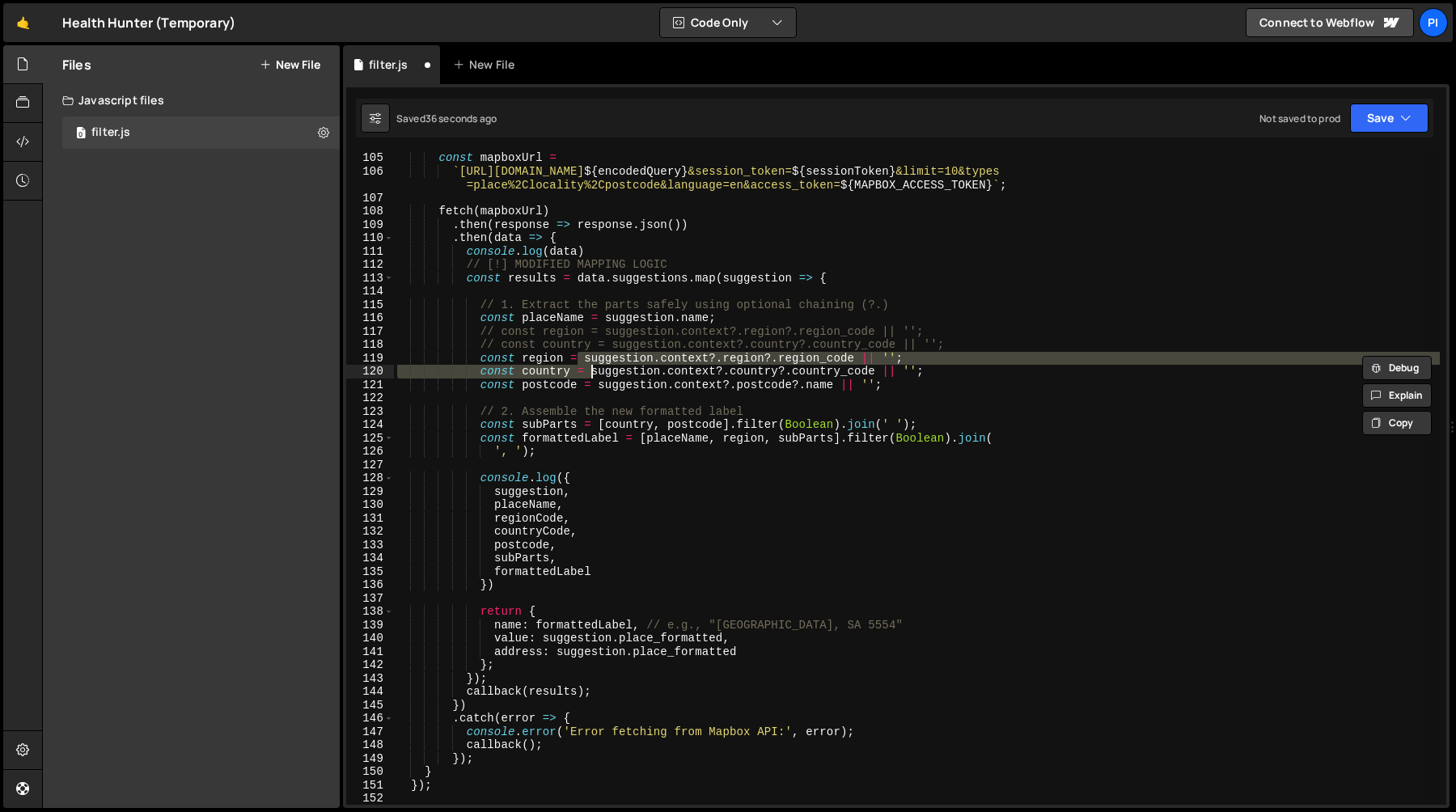
click at [819, 357] on div "const mapboxUrl = ` https://api.mapbox.com/search/searchbox/v1/suggest?q= ${ en…" at bounding box center [916, 478] width 1046 height 653
click at [819, 357] on div "const mapboxUrl = ` https://api.mapbox.com/search/searchbox/v1/suggest?q= ${ en…" at bounding box center [916, 491] width 1046 height 680
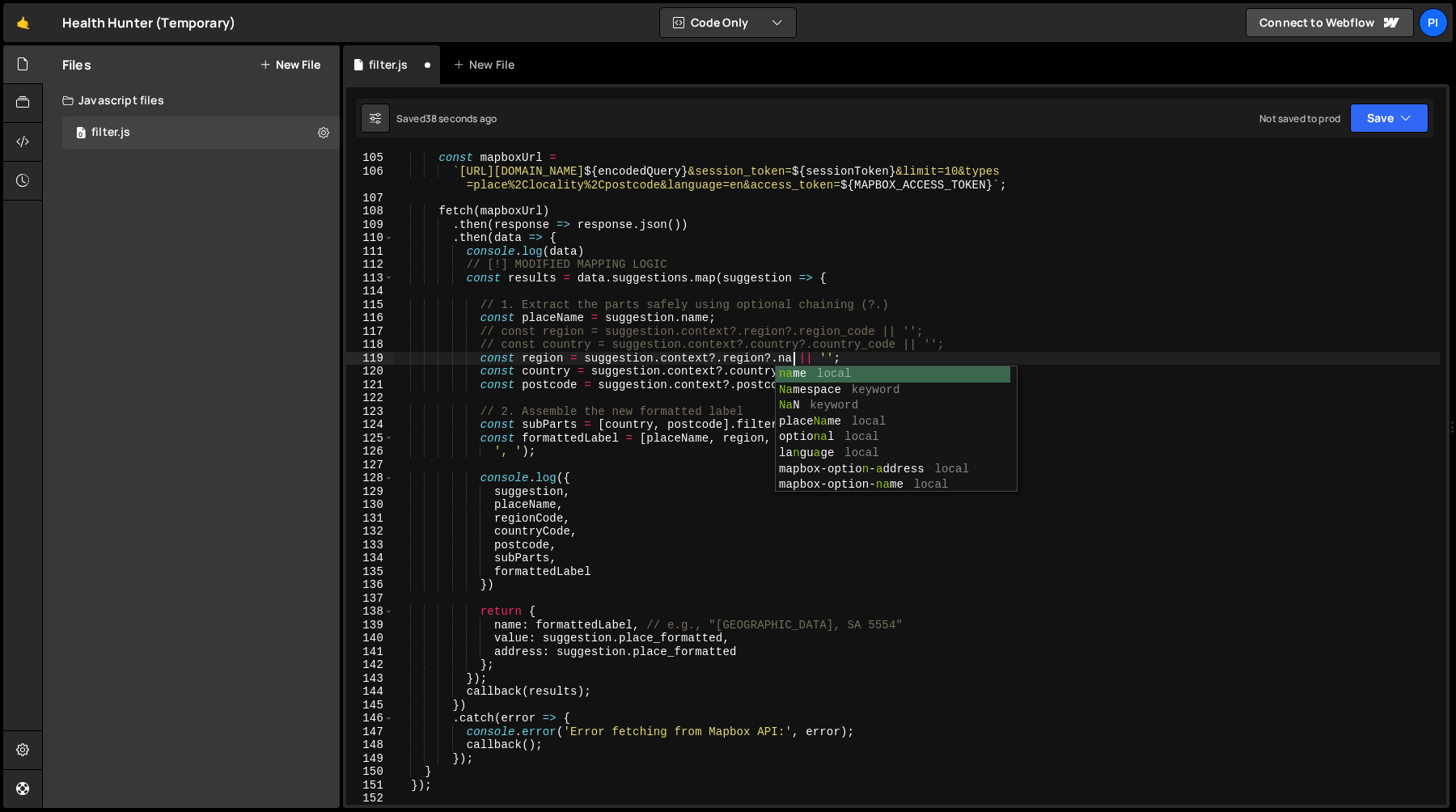
scroll to position [0, 28]
click at [858, 341] on div "const mapboxUrl = ` https://api.mapbox.com/search/searchbox/v1/suggest?q= ${ en…" at bounding box center [916, 491] width 1046 height 680
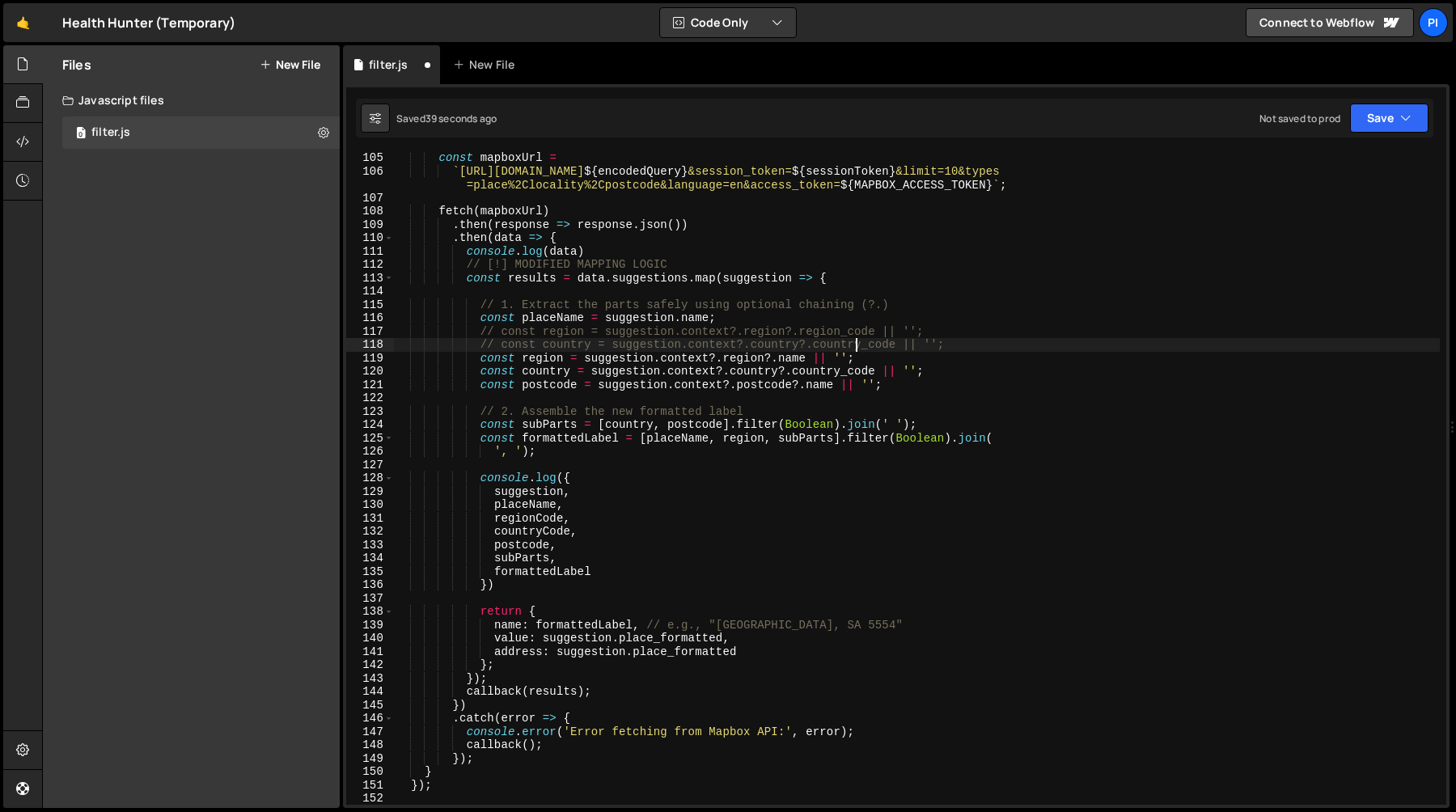
click at [815, 372] on div "const mapboxUrl = ` https://api.mapbox.com/search/searchbox/v1/suggest?q= ${ en…" at bounding box center [916, 491] width 1046 height 680
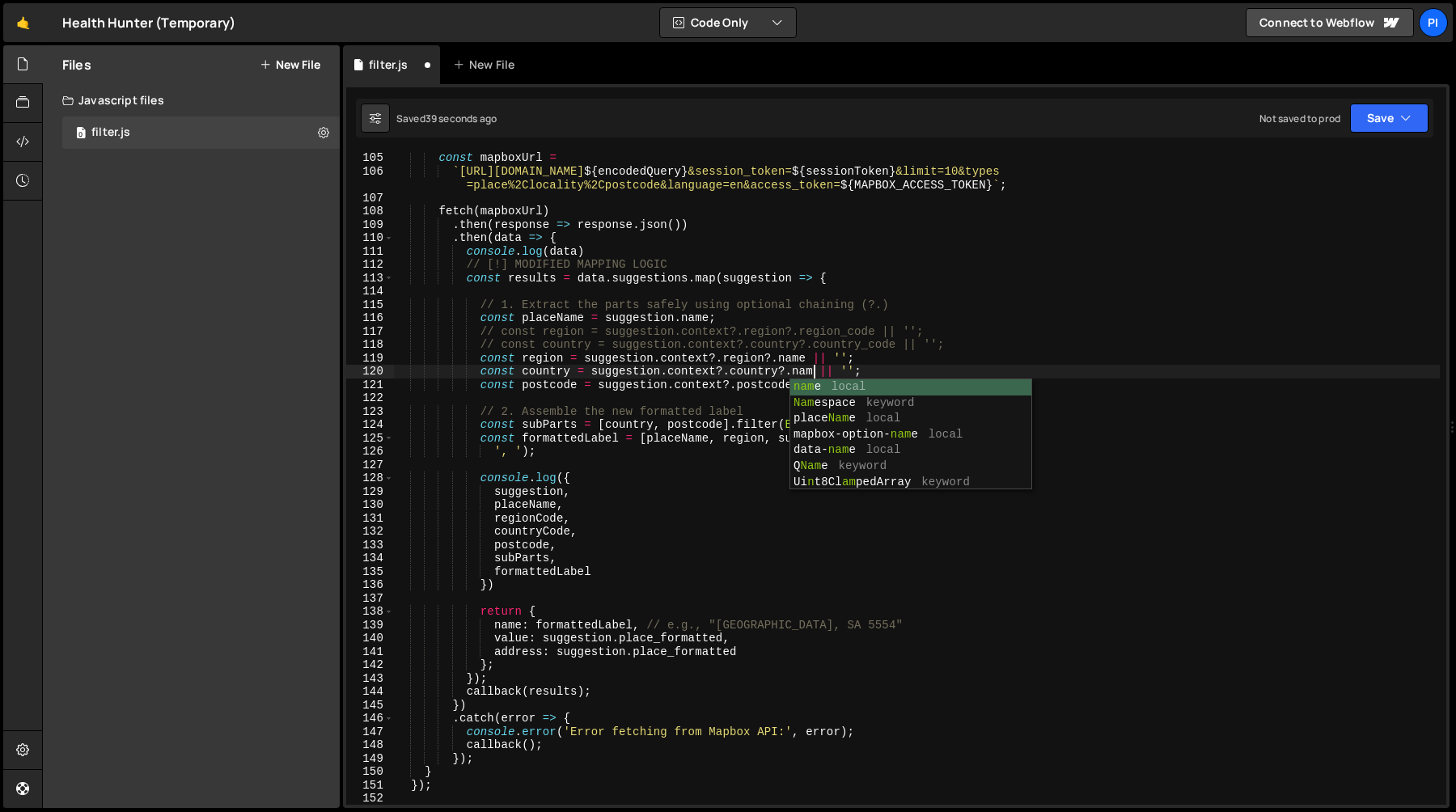
scroll to position [0, 29]
click at [819, 302] on div "const mapboxUrl = ` https://api.mapbox.com/search/searchbox/v1/suggest?q= ${ en…" at bounding box center [916, 491] width 1046 height 680
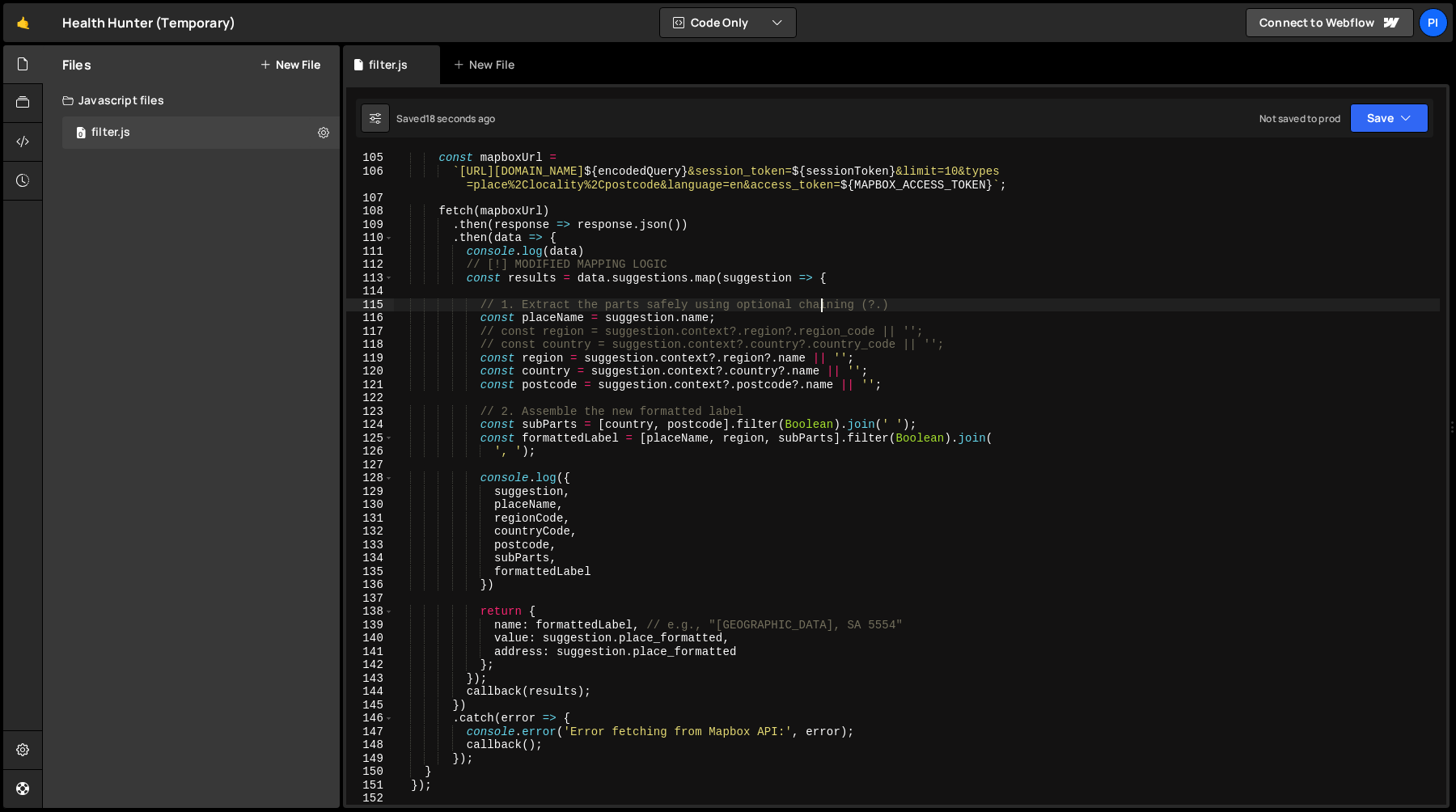
click at [549, 367] on div "const mapboxUrl = ` https://api.mapbox.com/search/searchbox/v1/suggest?q= ${ en…" at bounding box center [916, 491] width 1046 height 680
type textarea "const country = suggestion.context?.country?.name || '';"
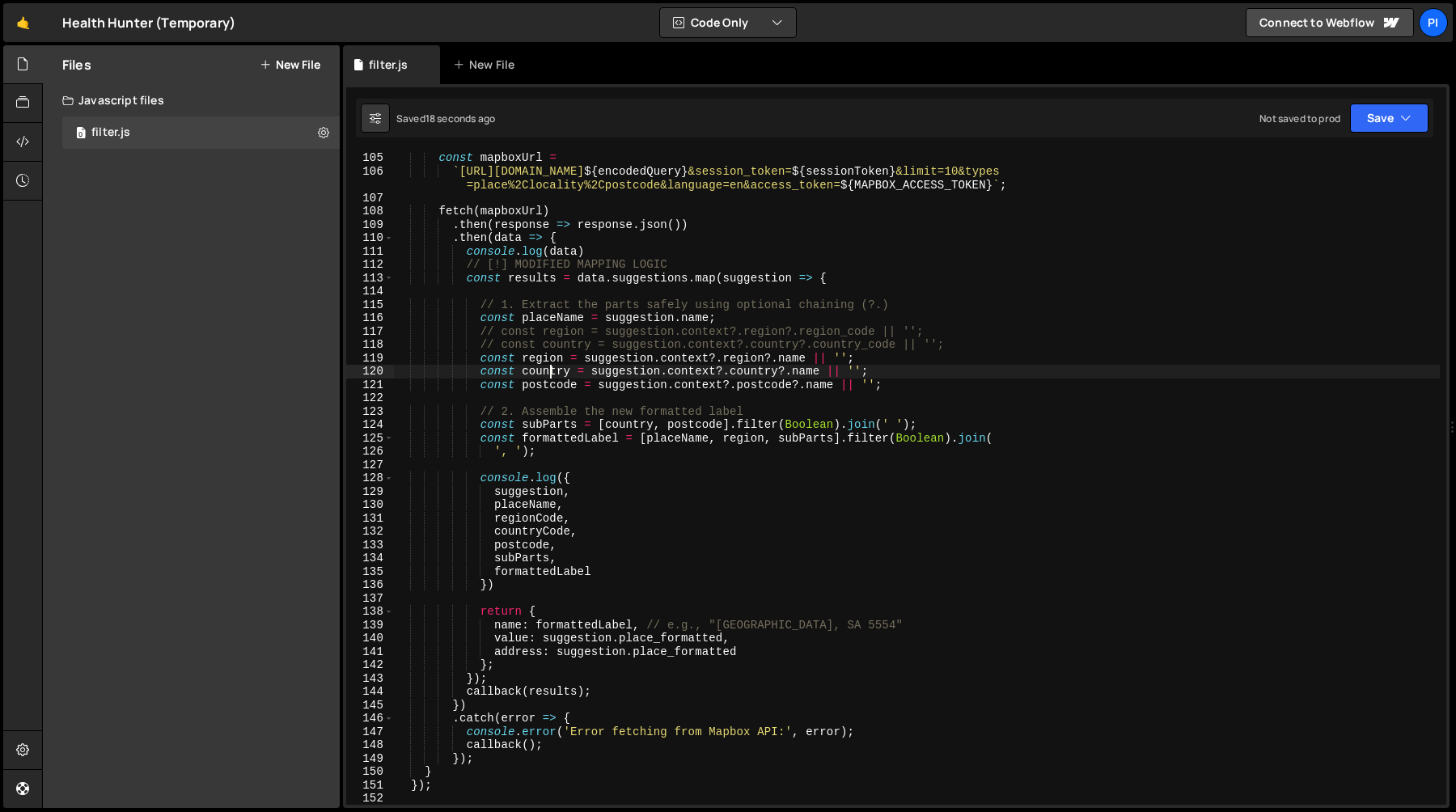
click at [549, 367] on div "const mapboxUrl = ` https://api.mapbox.com/search/searchbox/v1/suggest?q= ${ en…" at bounding box center [916, 491] width 1046 height 680
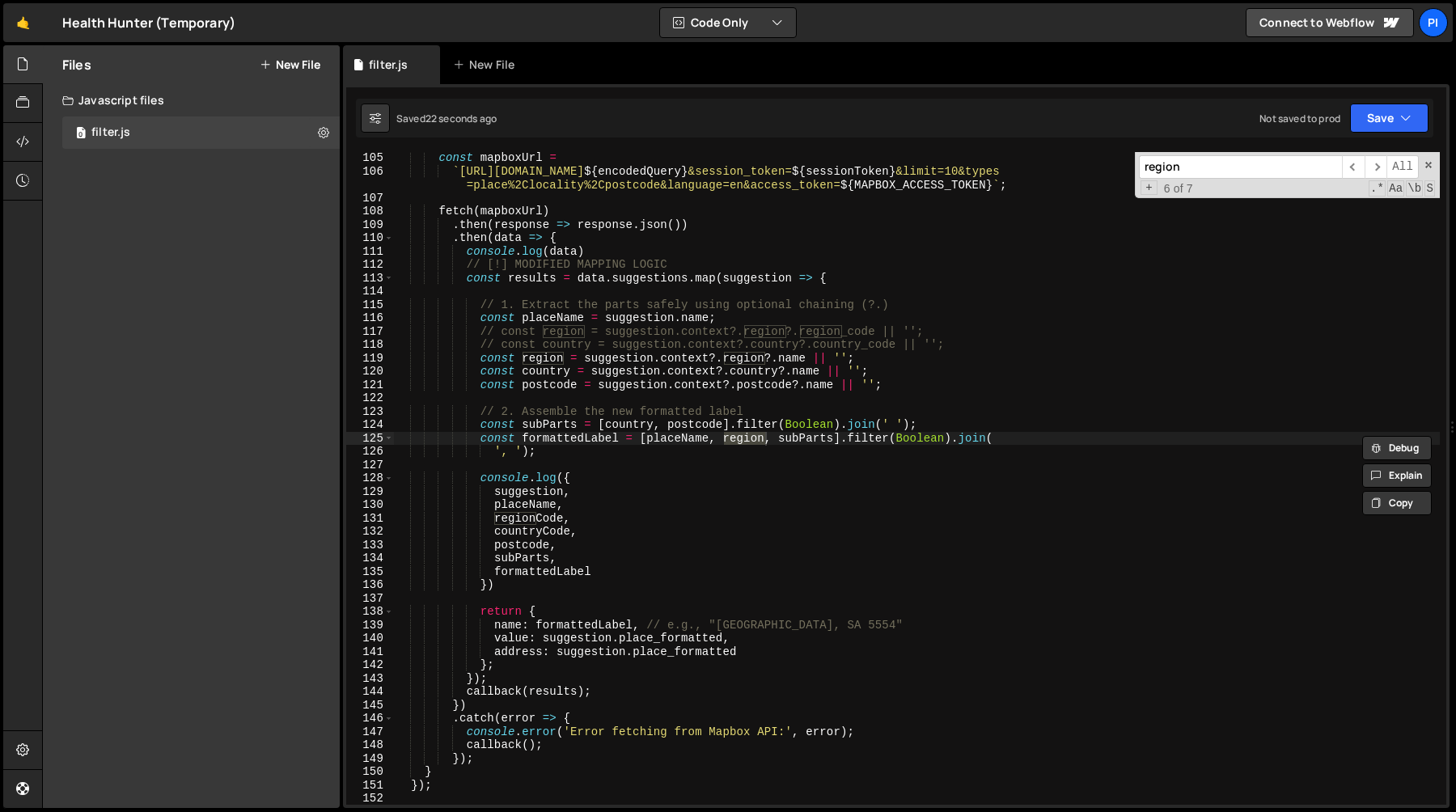
type input "region"
click at [559, 523] on div "const mapboxUrl = ` https://api.mapbox.com/search/searchbox/v1/suggest?q= ${ en…" at bounding box center [916, 491] width 1046 height 680
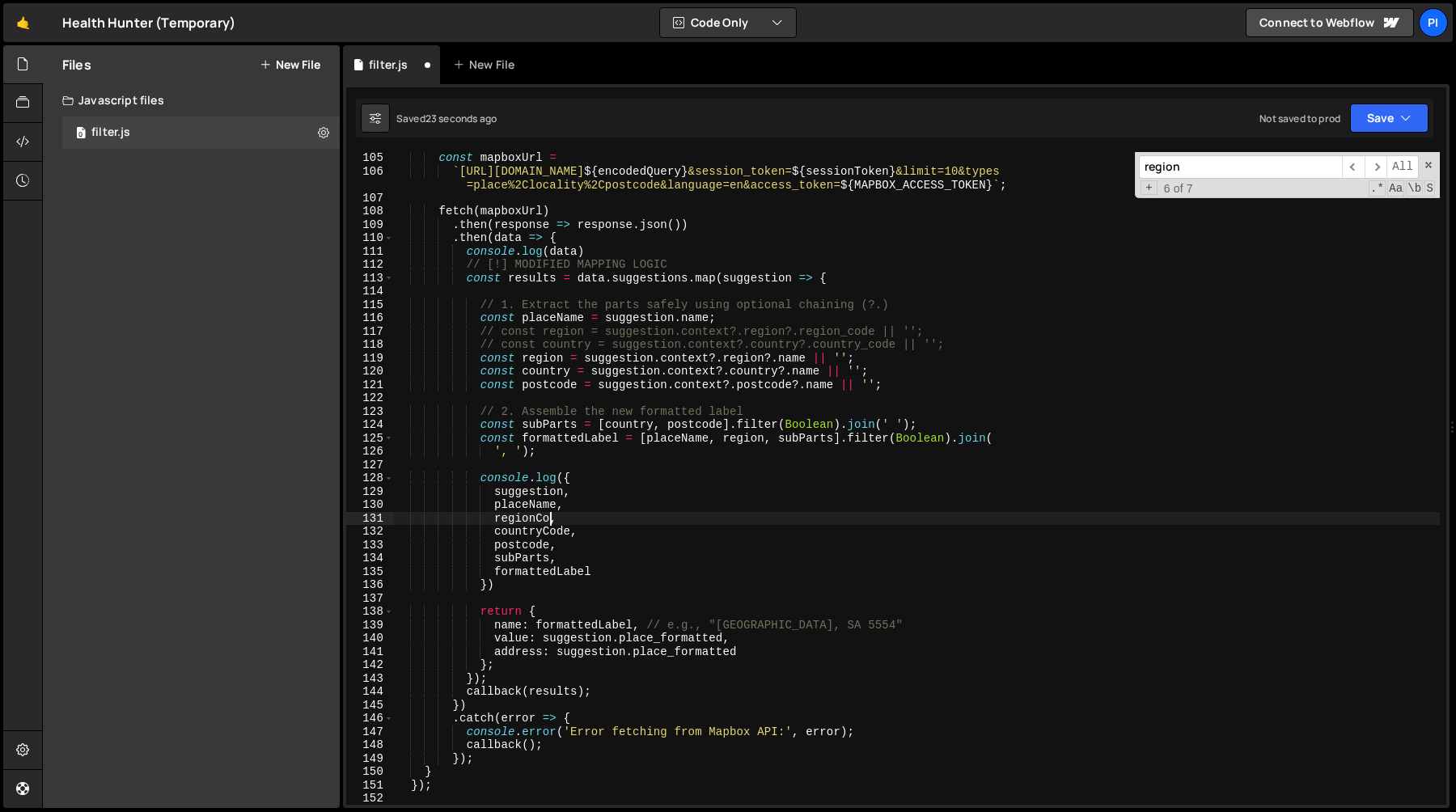
scroll to position [0, 9]
click at [641, 536] on div "const mapboxUrl = ` https://api.mapbox.com/search/searchbox/v1/suggest?q= ${ en…" at bounding box center [916, 491] width 1046 height 680
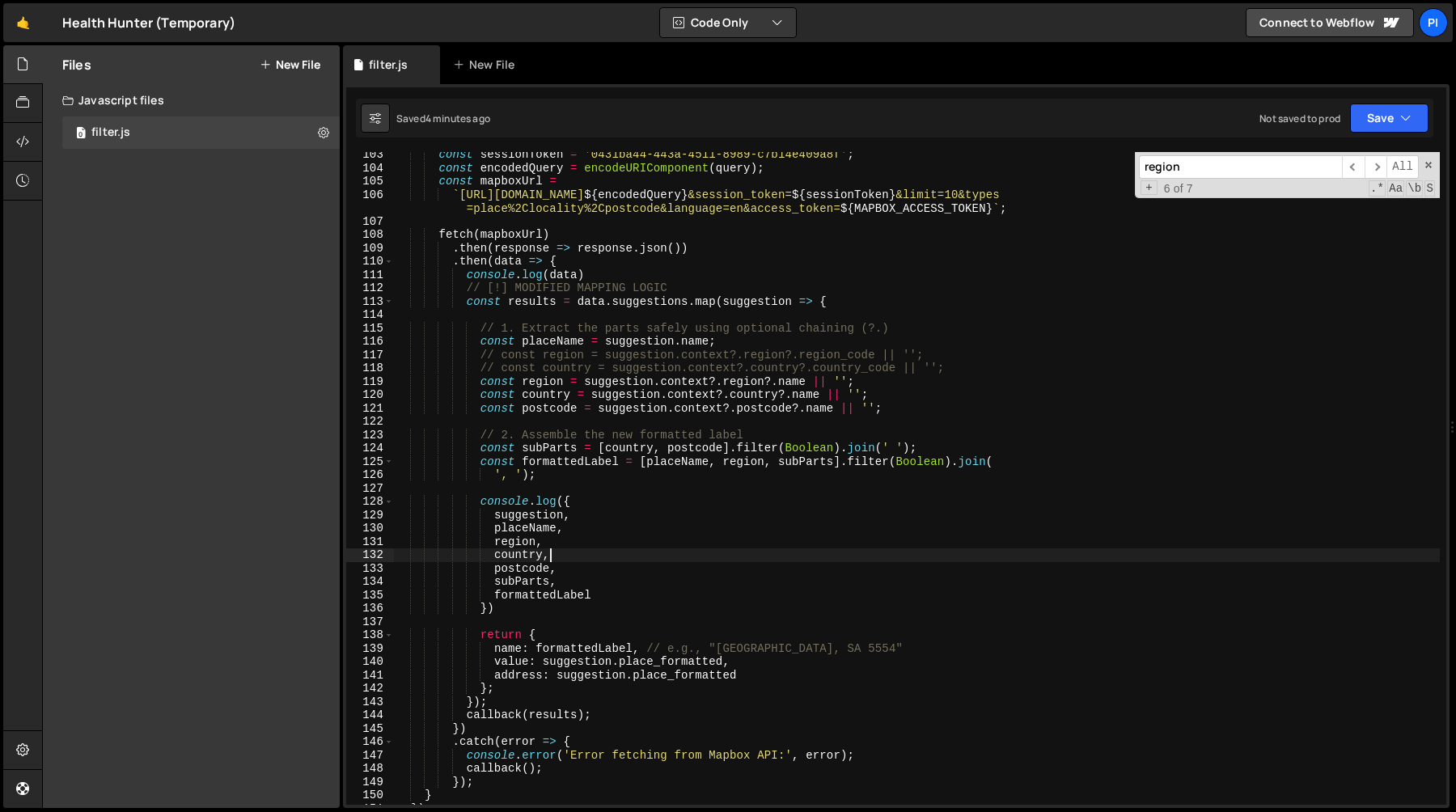
scroll to position [1340, 0]
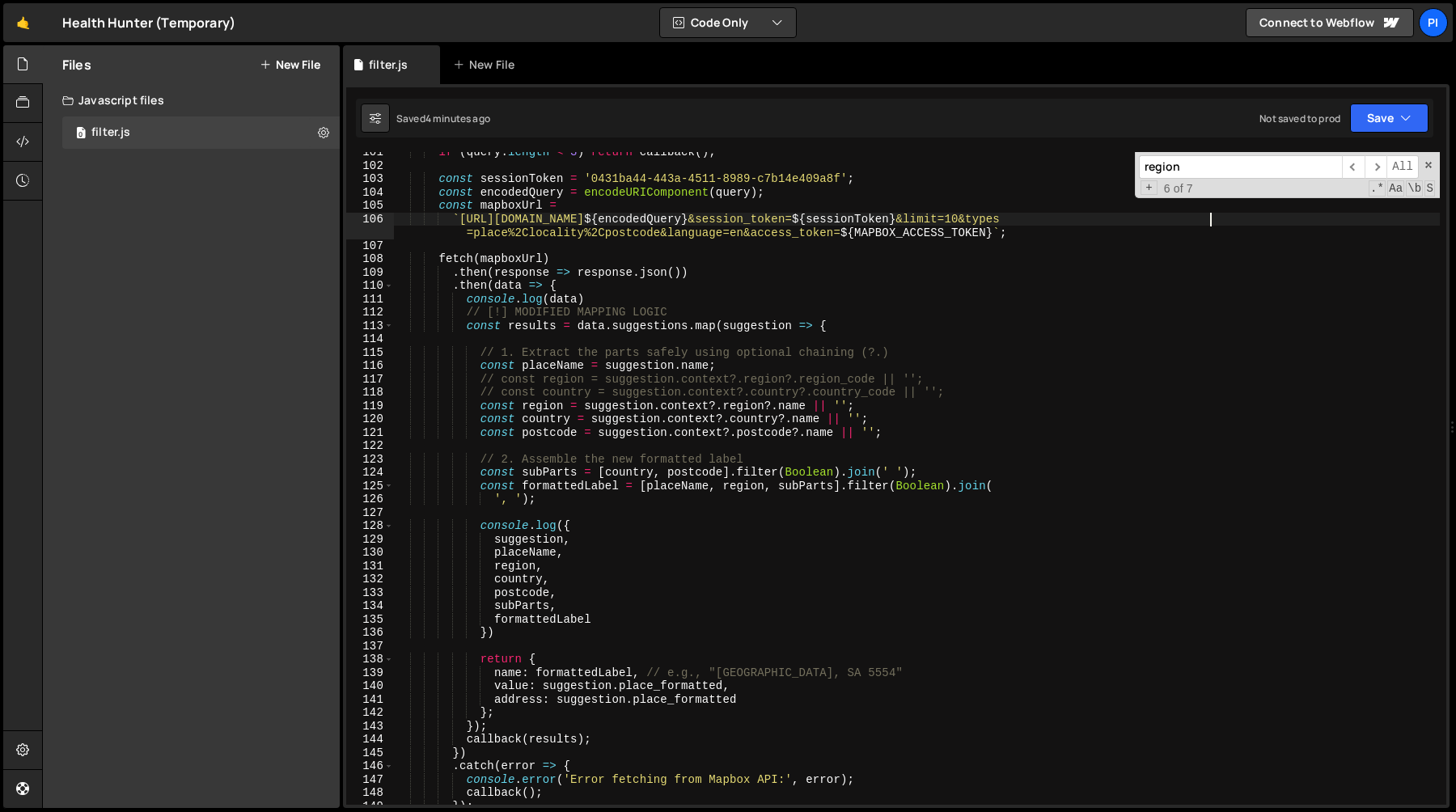
click at [1210, 219] on div "if ( query . length < 3 ) return callback ( ) ; const sessionToken = '0431ba44-…" at bounding box center [916, 485] width 1046 height 680
click at [661, 234] on div "if ( query . length < 3 ) return callback ( ) ; const sessionToken = '0431ba44-…" at bounding box center [916, 485] width 1046 height 680
paste textarea "locality%2Cneighborhood"
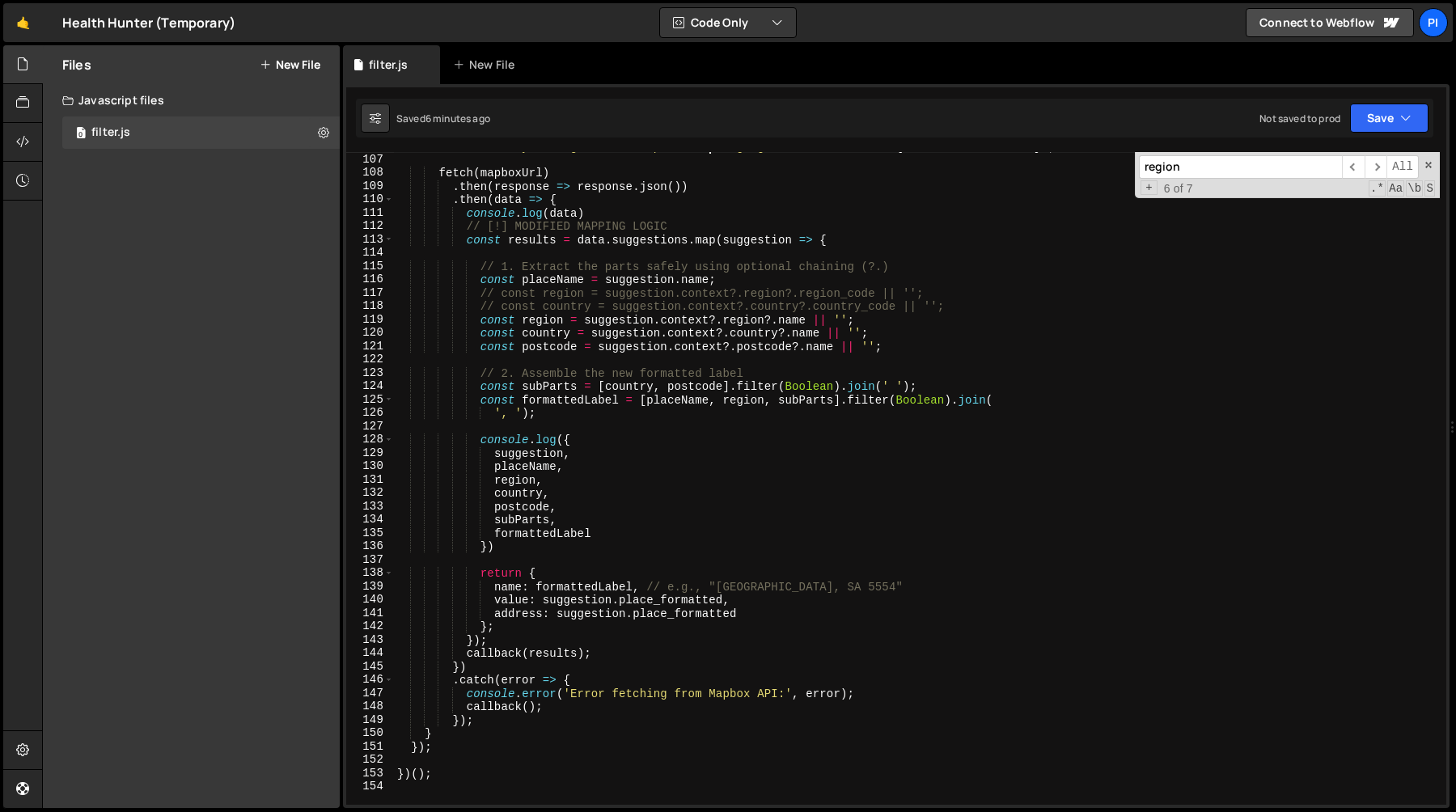
scroll to position [1454, 0]
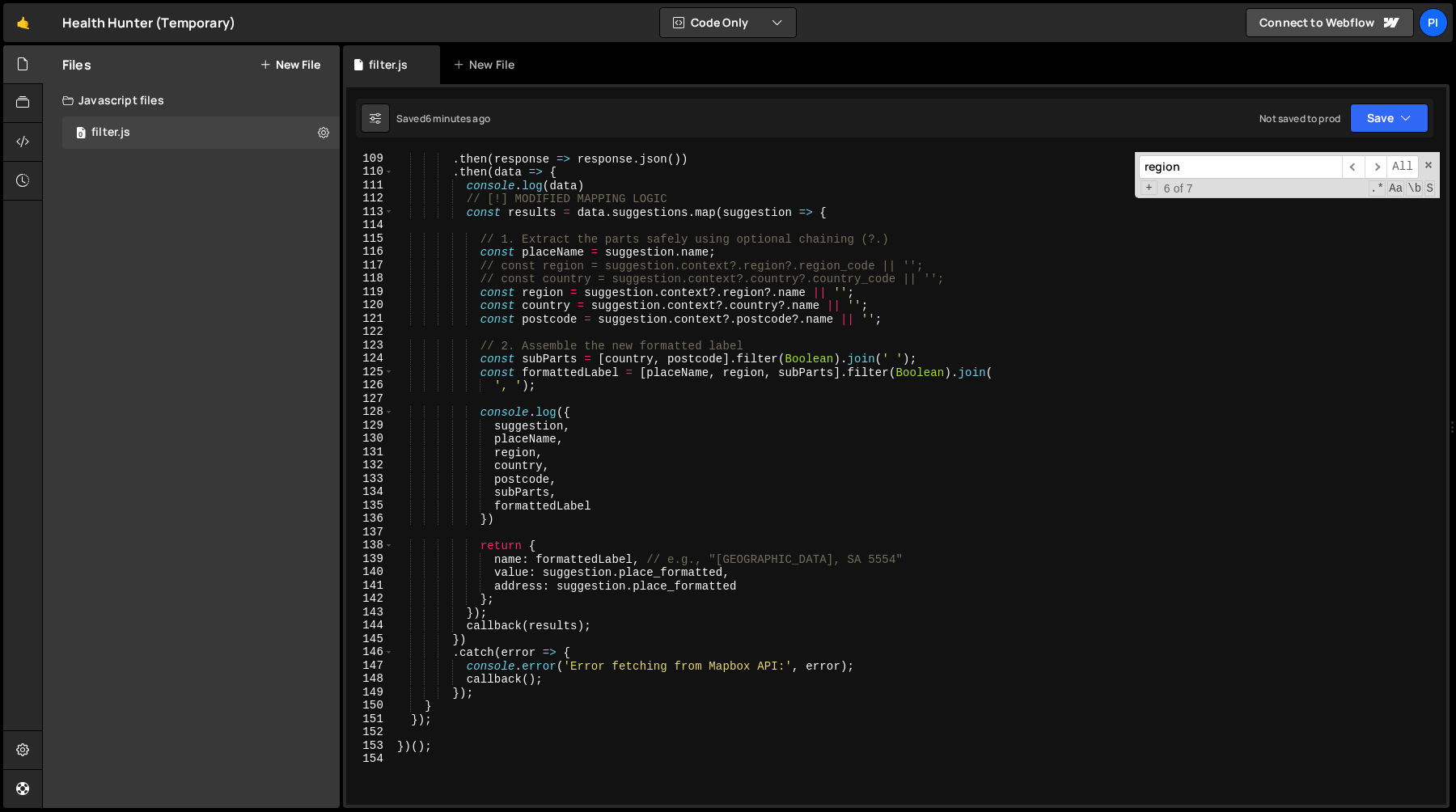
click at [703, 470] on div ". then ( response => response . json ( )) . then ( data => { console . log ( da…" at bounding box center [916, 492] width 1046 height 680
click at [535, 563] on div ". then ( response => response . json ( )) . then ( data => { console . log ( da…" at bounding box center [916, 492] width 1046 height 680
paste textarea "place_formatted"
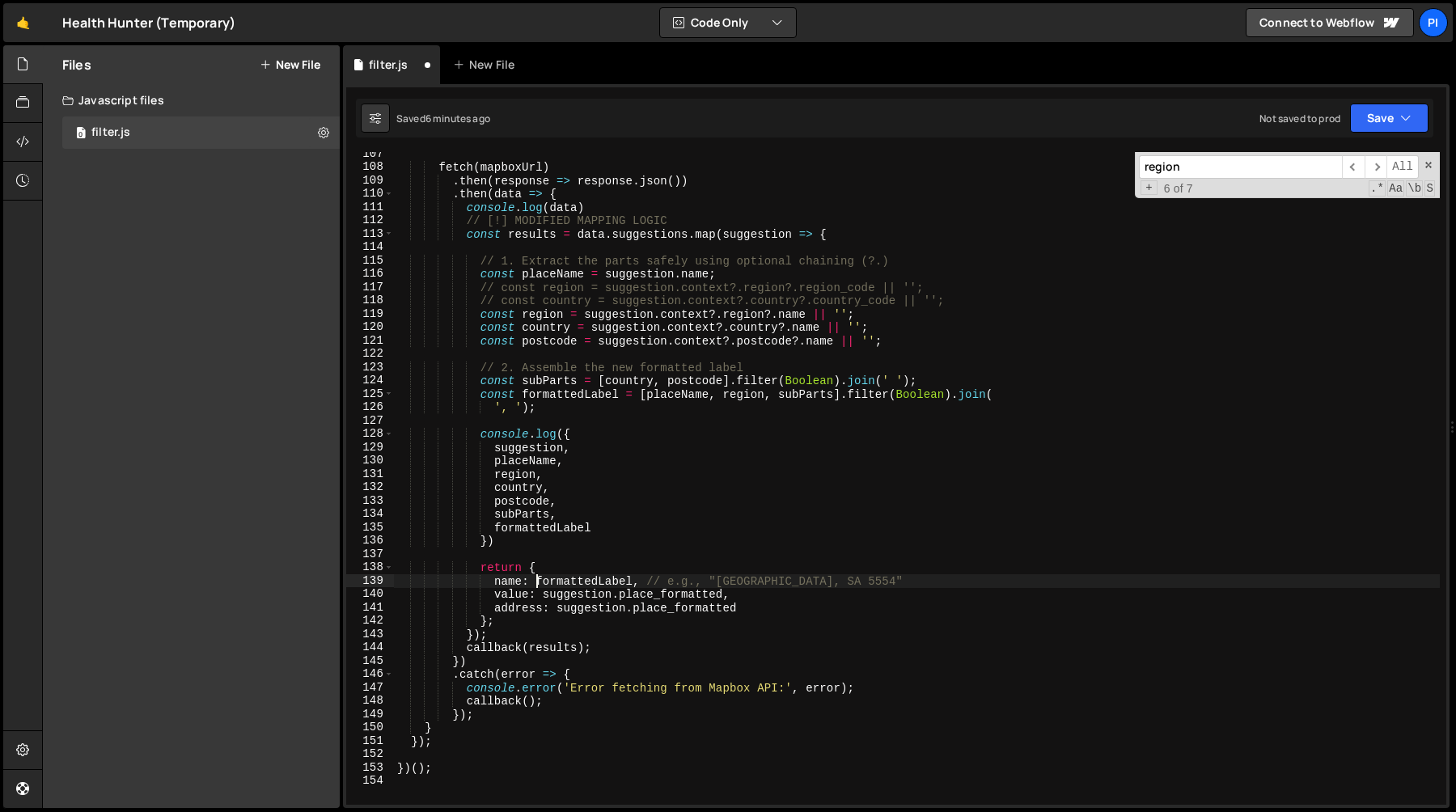
scroll to position [1417, 0]
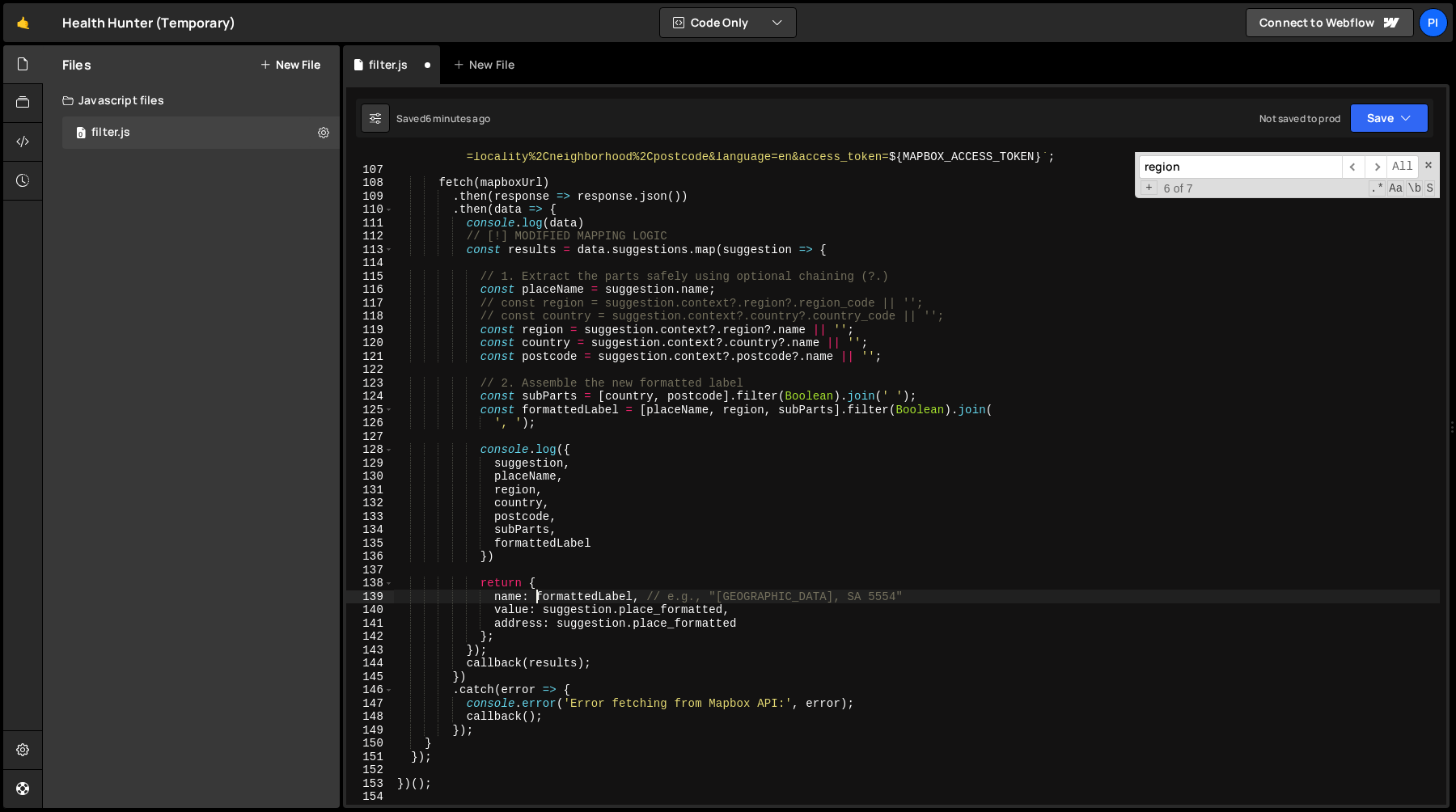
click at [759, 283] on div "` https://api.mapbox.com/search/searchbox/v1/suggest?q= ${ encodedQuery } &sess…" at bounding box center [916, 482] width 1046 height 693
click at [941, 275] on div "` https://api.mapbox.com/search/searchbox/v1/suggest?q= ${ encodedQuery } &sess…" at bounding box center [916, 482] width 1046 height 693
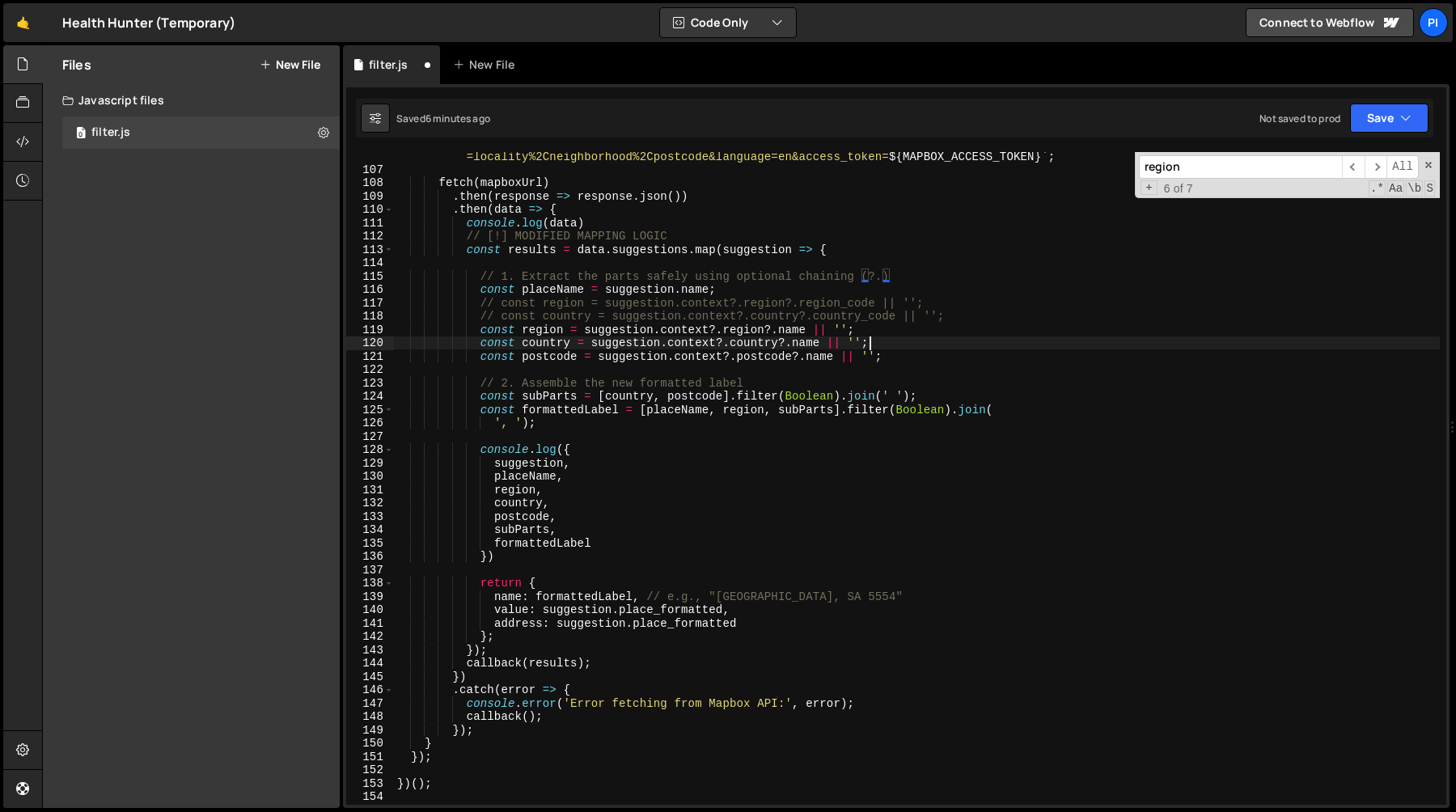
click at [934, 350] on div "` https://api.mapbox.com/search/searchbox/v1/suggest?q= ${ encodedQuery } &sess…" at bounding box center [916, 482] width 1046 height 693
type textarea "const country = suggestion.context?.country?.name || '';"
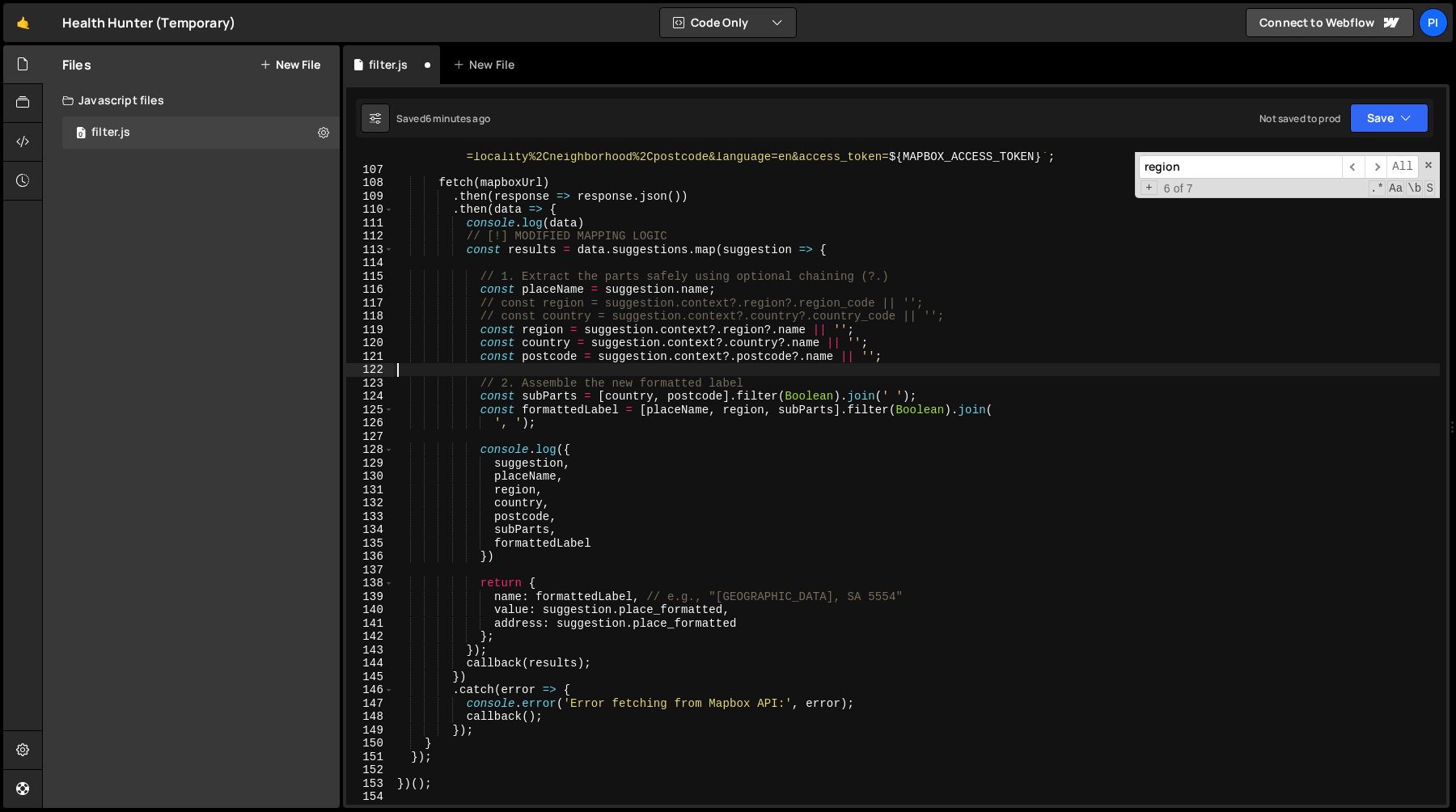
click at [930, 365] on div "` https://api.mapbox.com/search/searchbox/v1/suggest?q= ${ encodedQuery } &sess…" at bounding box center [916, 482] width 1046 height 693
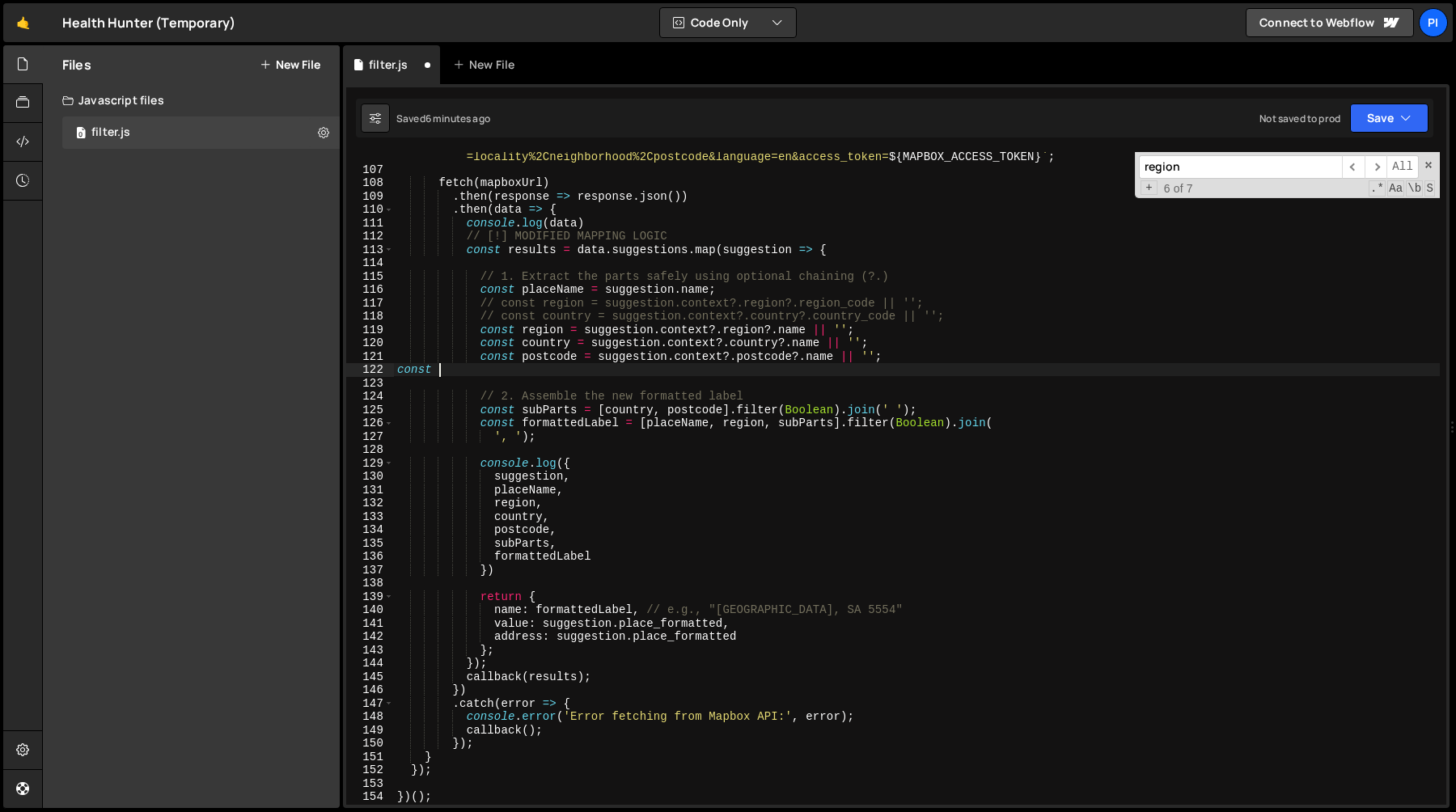
scroll to position [0, 2]
paste textarea "place_formatted"
click at [567, 608] on div "` https://api.mapbox.com/search/searchbox/v1/suggest?q= ${ encodedQuery } &sess…" at bounding box center [916, 482] width 1046 height 693
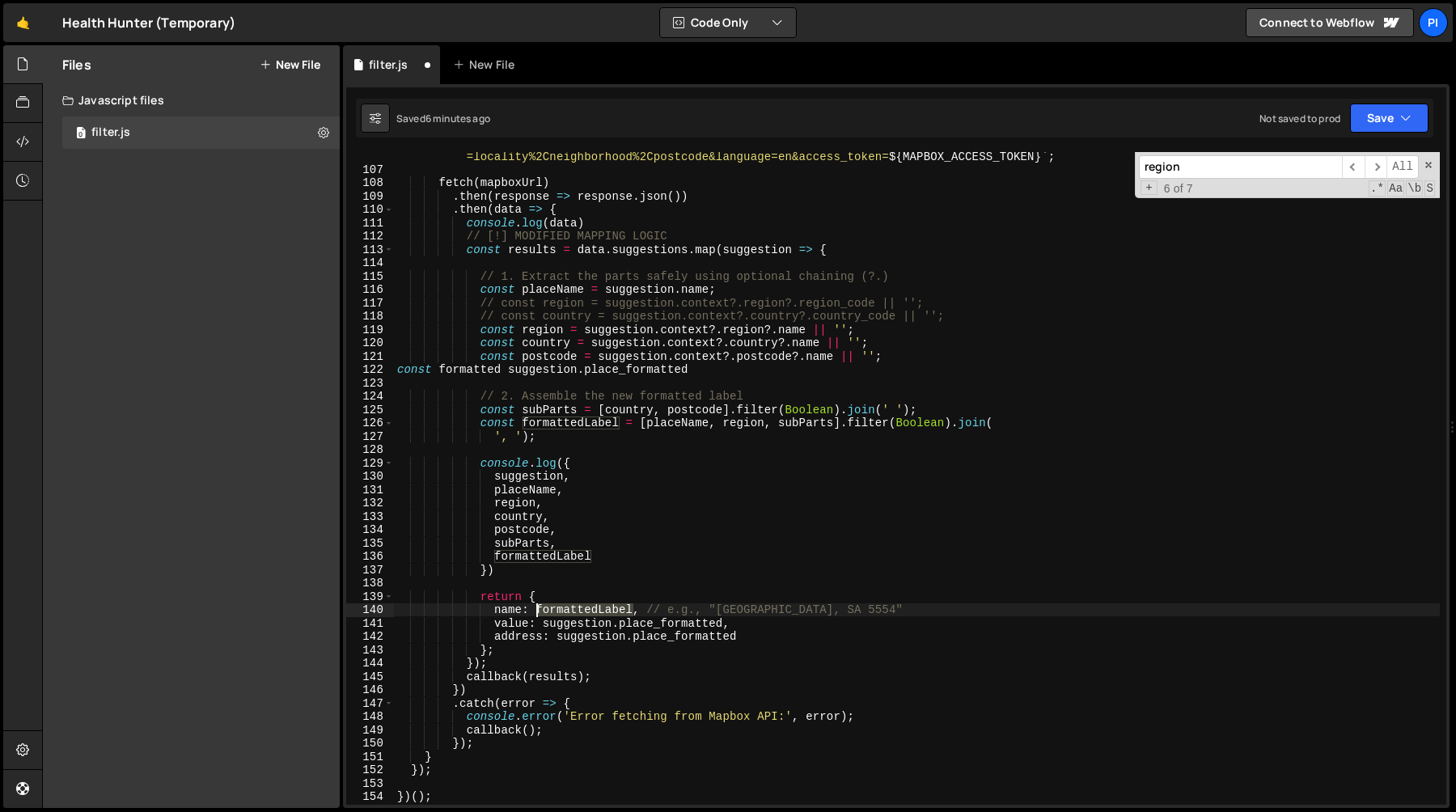
click at [567, 608] on div "` https://api.mapbox.com/search/searchbox/v1/suggest?q= ${ encodedQuery } &sess…" at bounding box center [916, 482] width 1046 height 693
click at [467, 372] on div "` https://api.mapbox.com/search/searchbox/v1/suggest?q= ${ encodedQuery } &sess…" at bounding box center [916, 482] width 1046 height 693
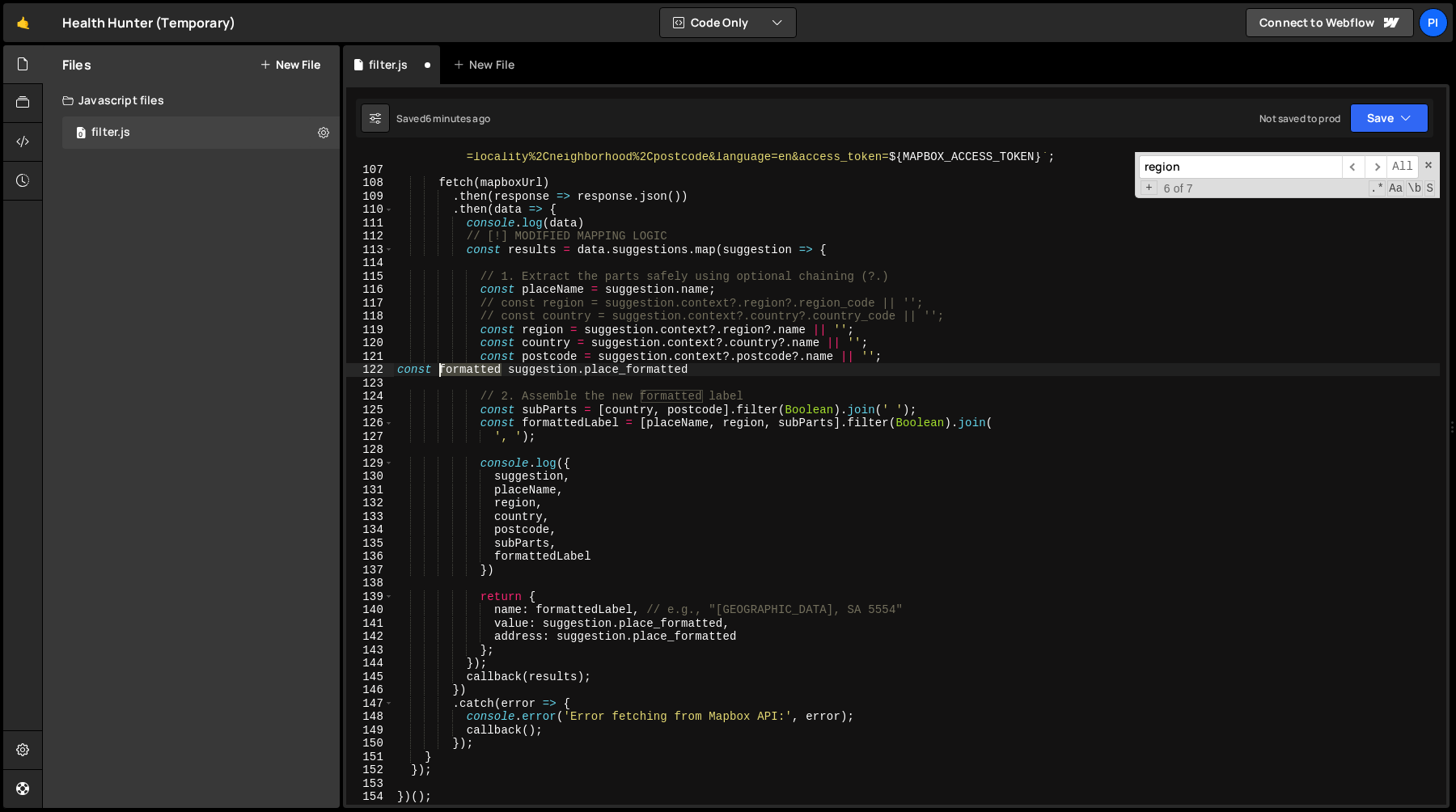
click at [467, 372] on div "` https://api.mapbox.com/search/searchbox/v1/suggest?q= ${ encodedQuery } &sess…" at bounding box center [916, 482] width 1046 height 693
paste textarea "Label"
type textarea "const formattedLabel = suggestion.place_formatted"
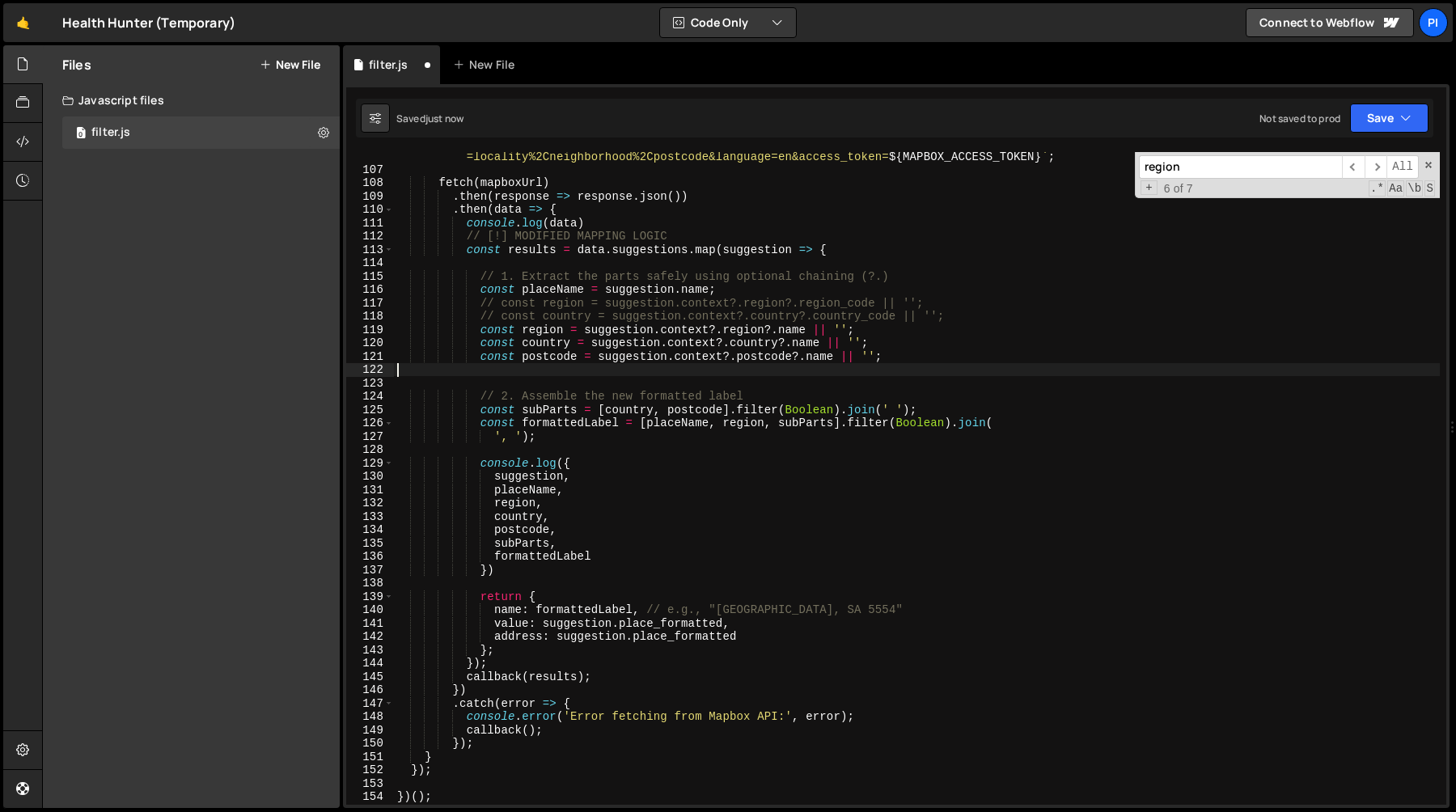
type textarea "const postcode = suggestion.context?.postcode?.name || '';"
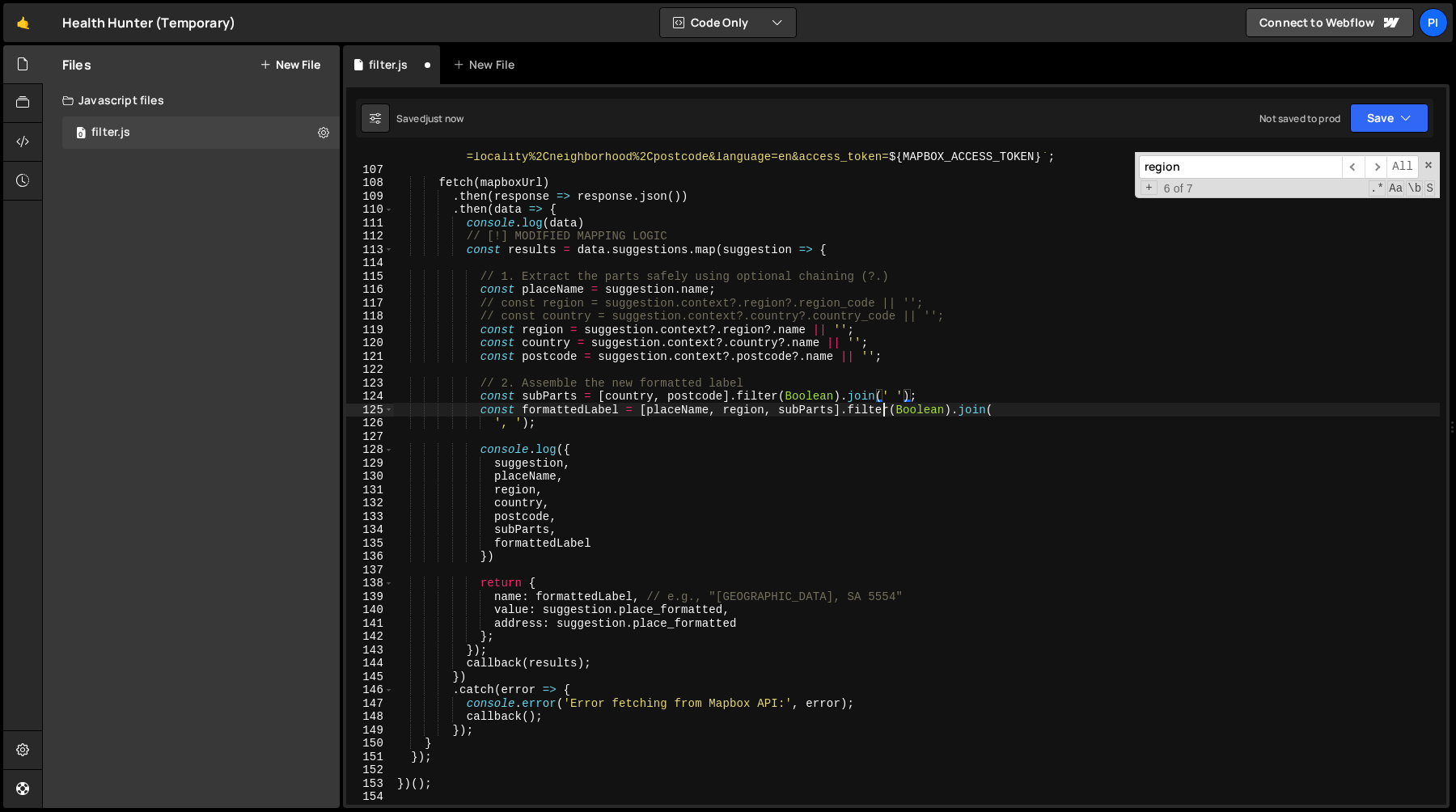
type textarea "', ');"
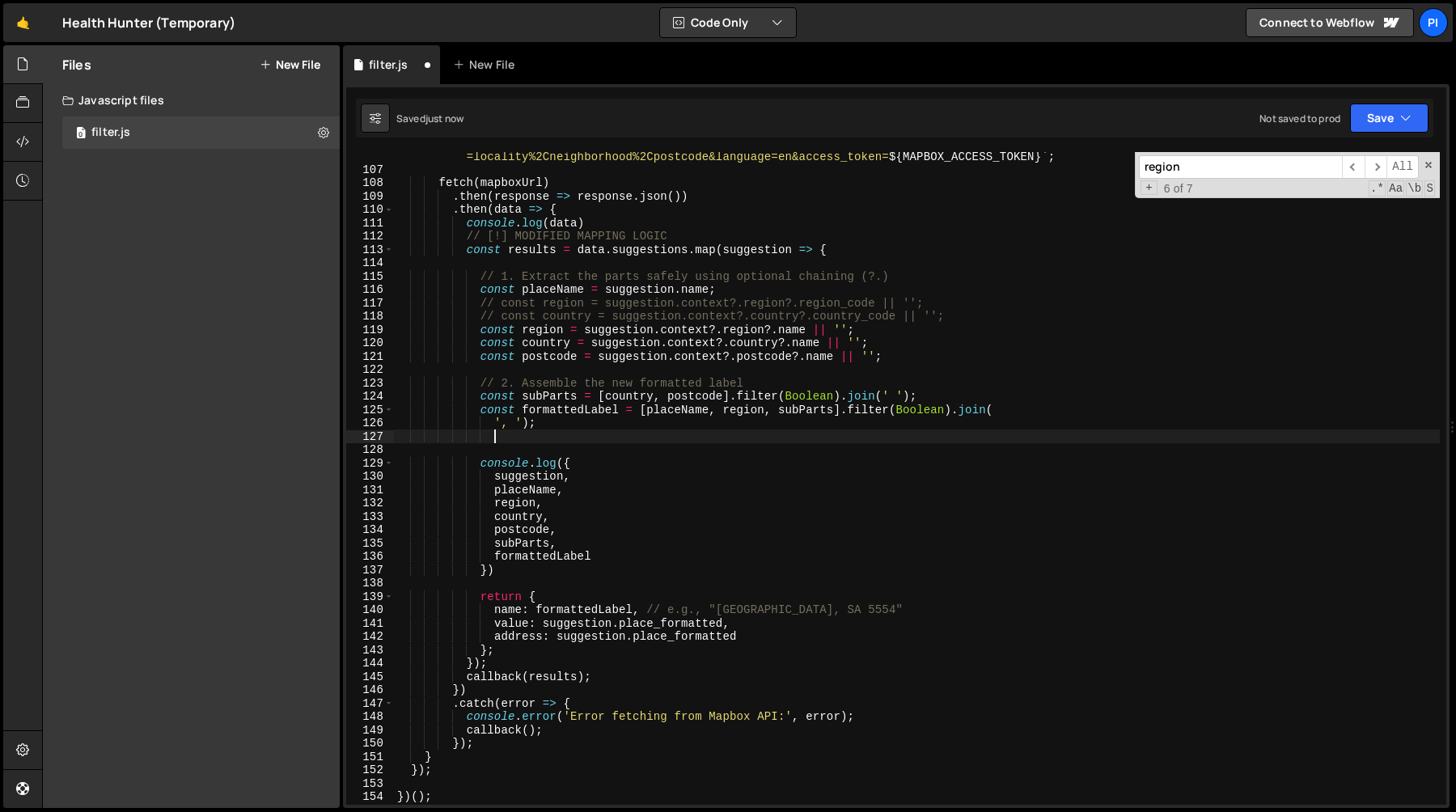
scroll to position [0, 6]
paste textarea "const formattedLabel = suggestion.place_formatted"
type textarea "const formattedLabel = suggestion.place_formatted"
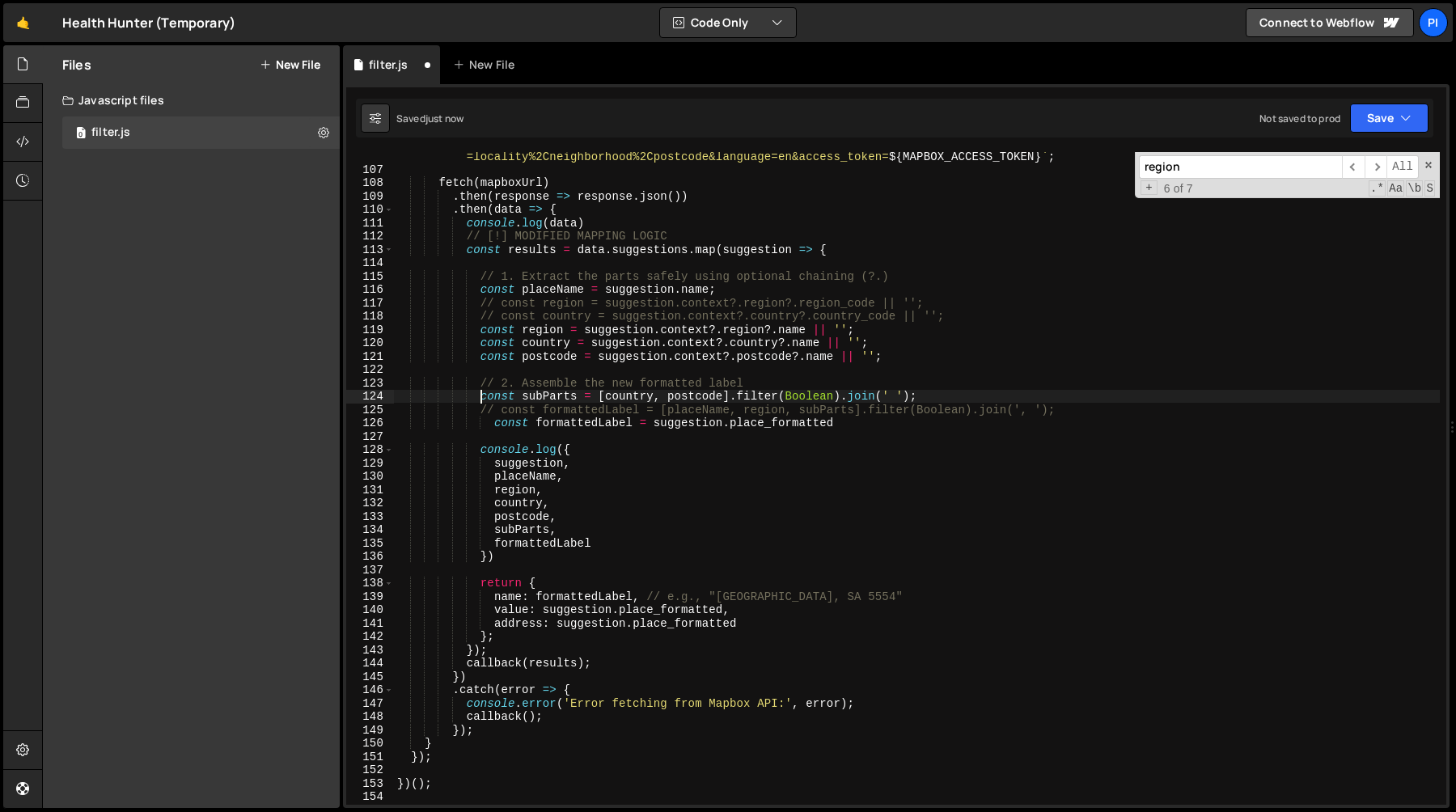
click at [480, 402] on div "` https://api.mapbox.com/search/searchbox/v1/suggest?q= ${ encodedQuery } &sess…" at bounding box center [916, 482] width 1046 height 693
click at [764, 380] on div "` https://api.mapbox.com/search/searchbox/v1/suggest?q= ${ encodedQuery } &sess…" at bounding box center [916, 482] width 1046 height 693
click at [676, 367] on div "` https://api.mapbox.com/search/searchbox/v1/suggest?q= ${ encodedQuery } &sess…" at bounding box center [916, 482] width 1046 height 693
type textarea "// 2. Assemble the new formatted label"
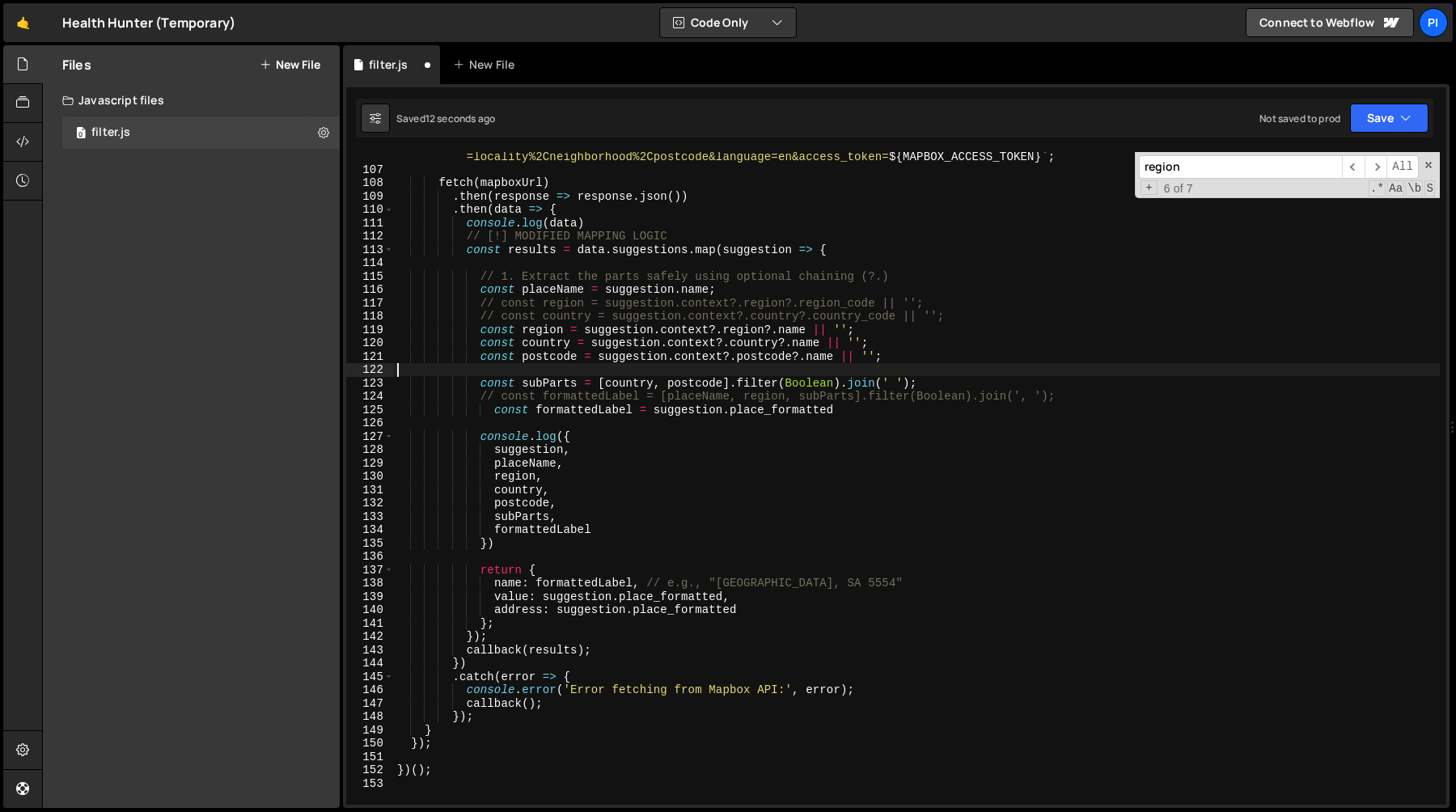
click at [1004, 307] on div "` https://api.mapbox.com/search/searchbox/v1/suggest?q= ${ encodedQuery } &sess…" at bounding box center [916, 482] width 1046 height 693
click at [994, 324] on div "` https://api.mapbox.com/search/searchbox/v1/suggest?q= ${ encodedQuery } &sess…" at bounding box center [916, 482] width 1046 height 693
click at [988, 313] on div "` https://api.mapbox.com/search/searchbox/v1/suggest?q= ${ encodedQuery } &sess…" at bounding box center [916, 482] width 1046 height 693
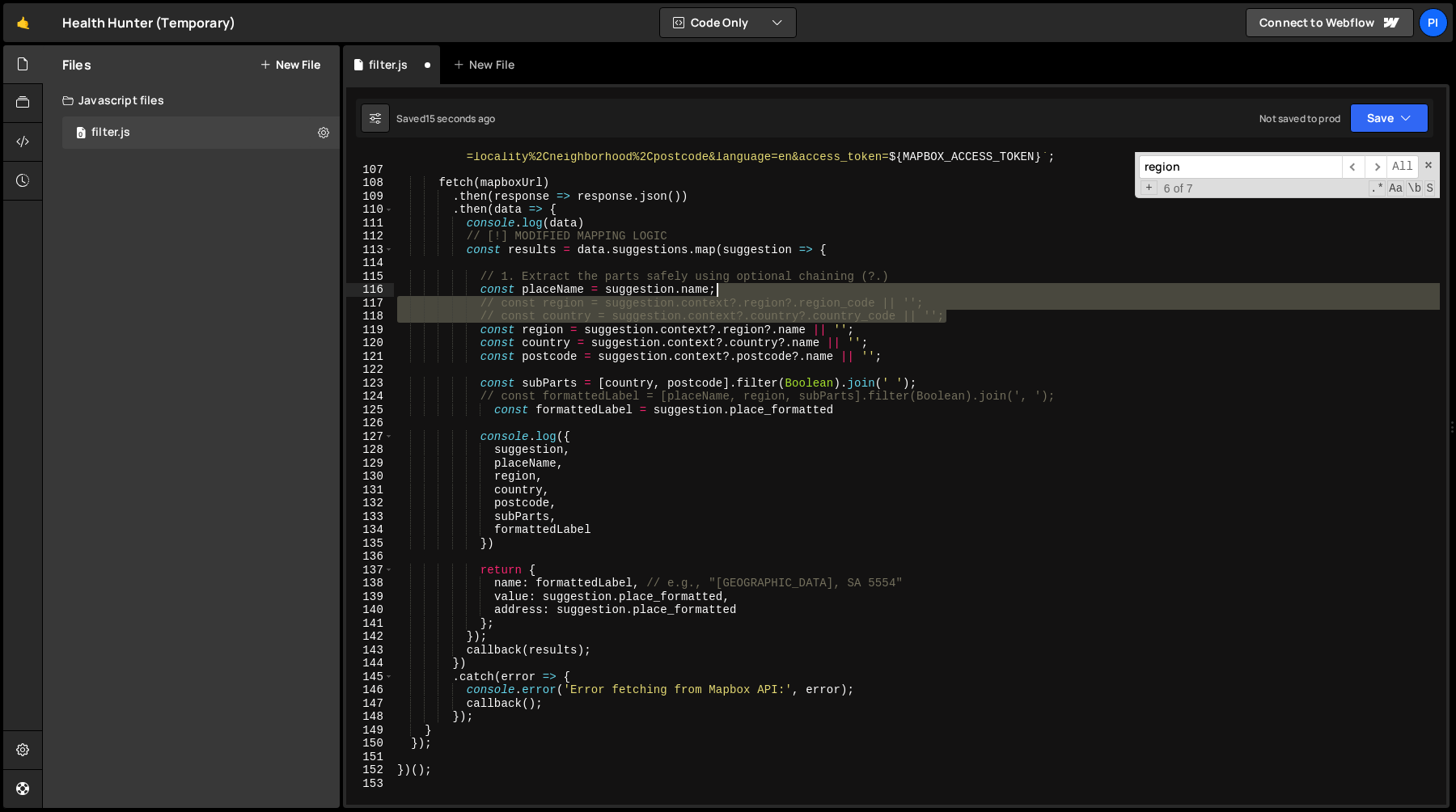
click at [887, 289] on div "` https://api.mapbox.com/search/searchbox/v1/suggest?q= ${ encodedQuery } &sess…" at bounding box center [916, 482] width 1046 height 693
click at [997, 337] on div "` https://api.mapbox.com/search/searchbox/v1/suggest?q= ${ encodedQuery } &sess…" at bounding box center [916, 482] width 1046 height 693
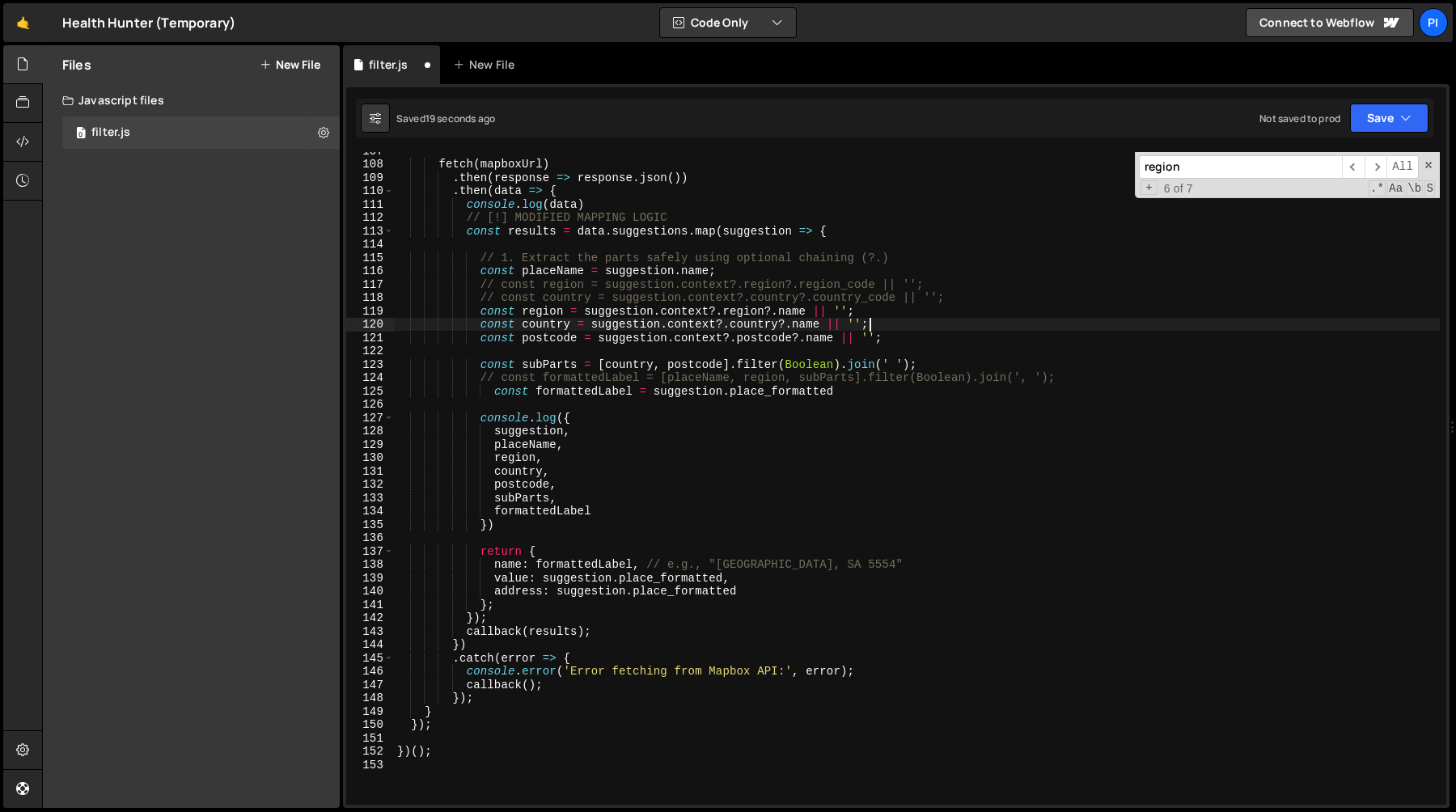
scroll to position [1439, 0]
click at [579, 387] on div "fetch ( mapboxUrl ) . then ( response => response . json ( )) . then ( data => …" at bounding box center [916, 481] width 1046 height 680
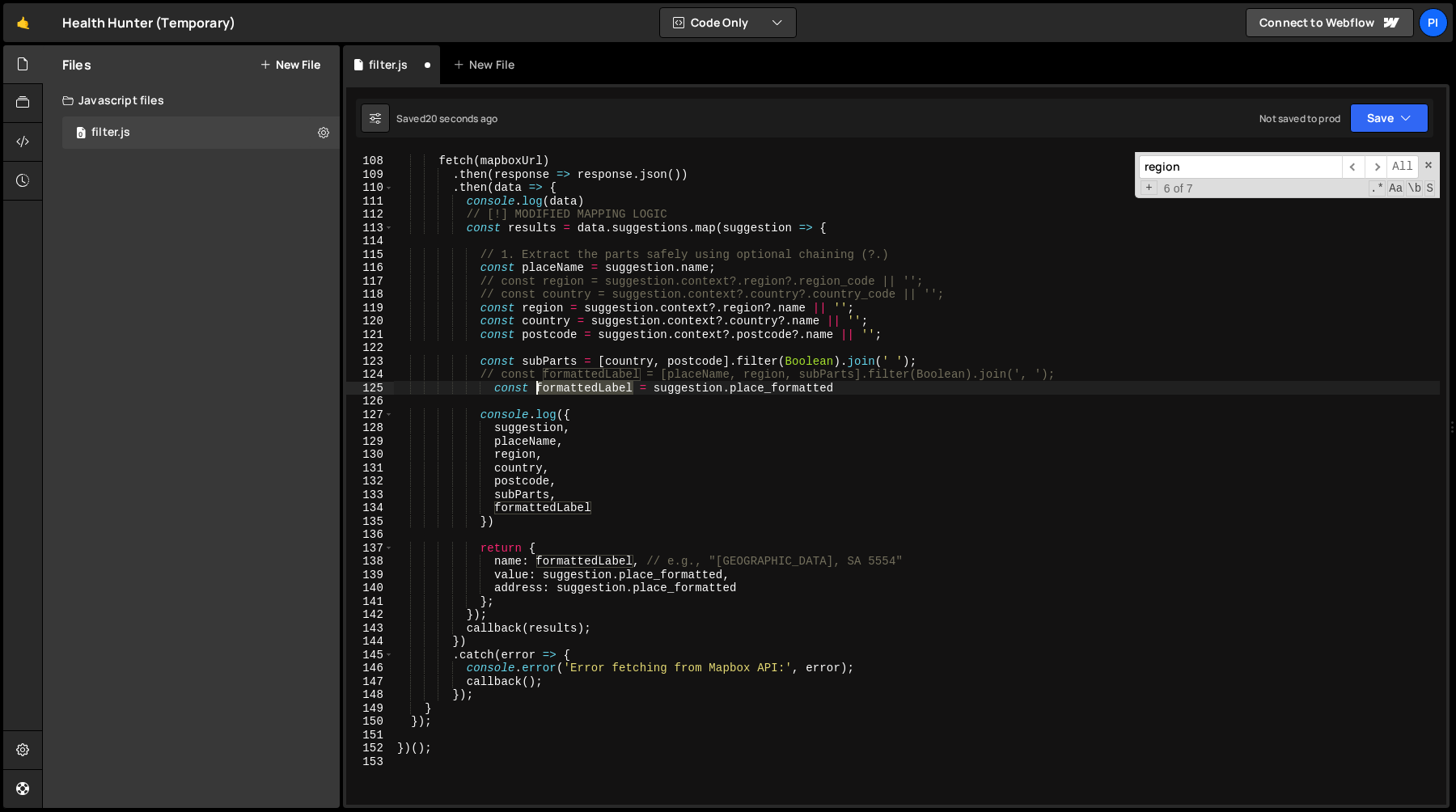
click at [579, 387] on div "fetch ( mapboxUrl ) . then ( response => response . json ( )) . then ( data => …" at bounding box center [916, 481] width 1046 height 680
click at [617, 436] on div "fetch ( mapboxUrl ) . then ( response => response . json ( )) . then ( data => …" at bounding box center [916, 481] width 1046 height 680
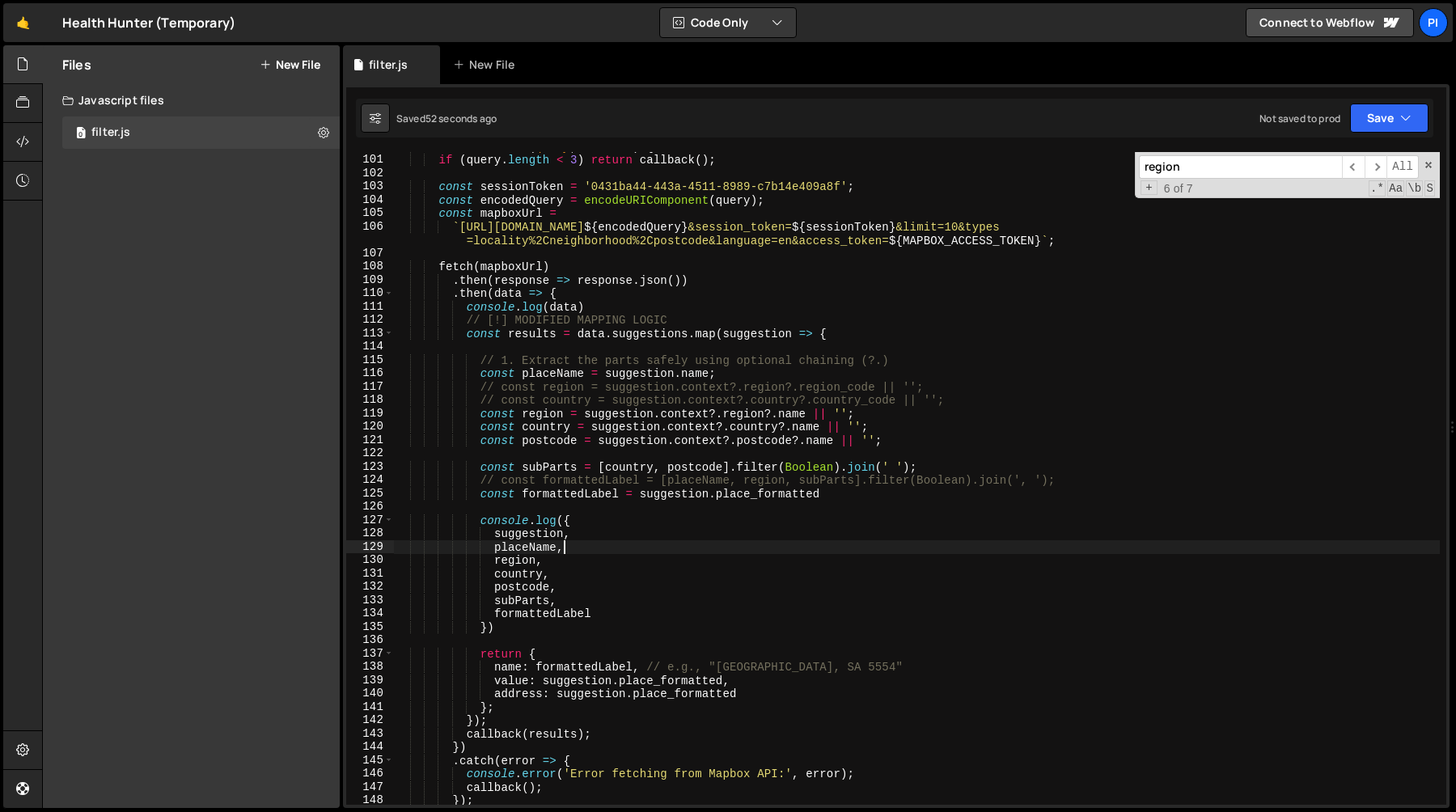
scroll to position [1327, 0]
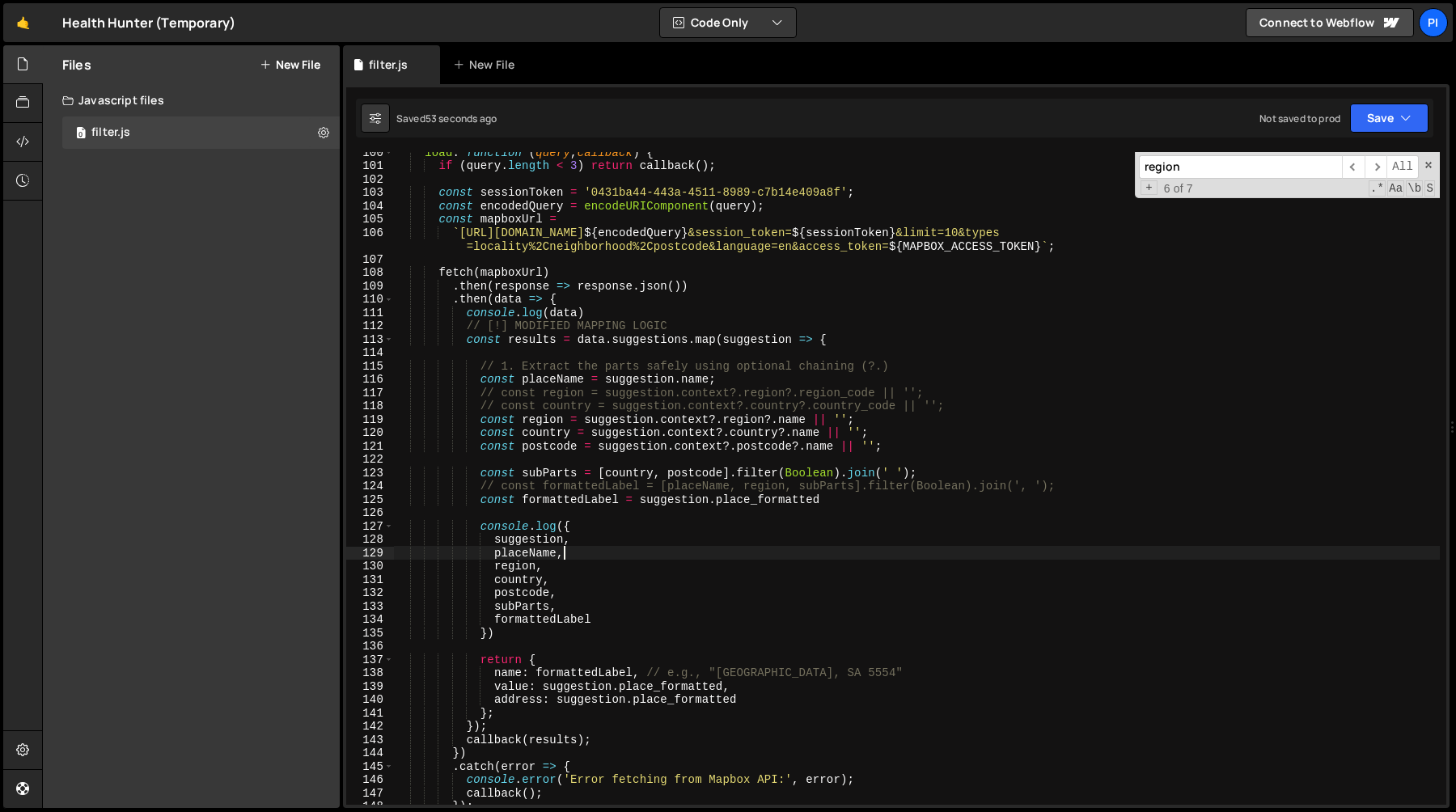
click at [589, 685] on div "load : function ( query , callback ) { if ( query . length < 3 ) return callbac…" at bounding box center [916, 485] width 1046 height 680
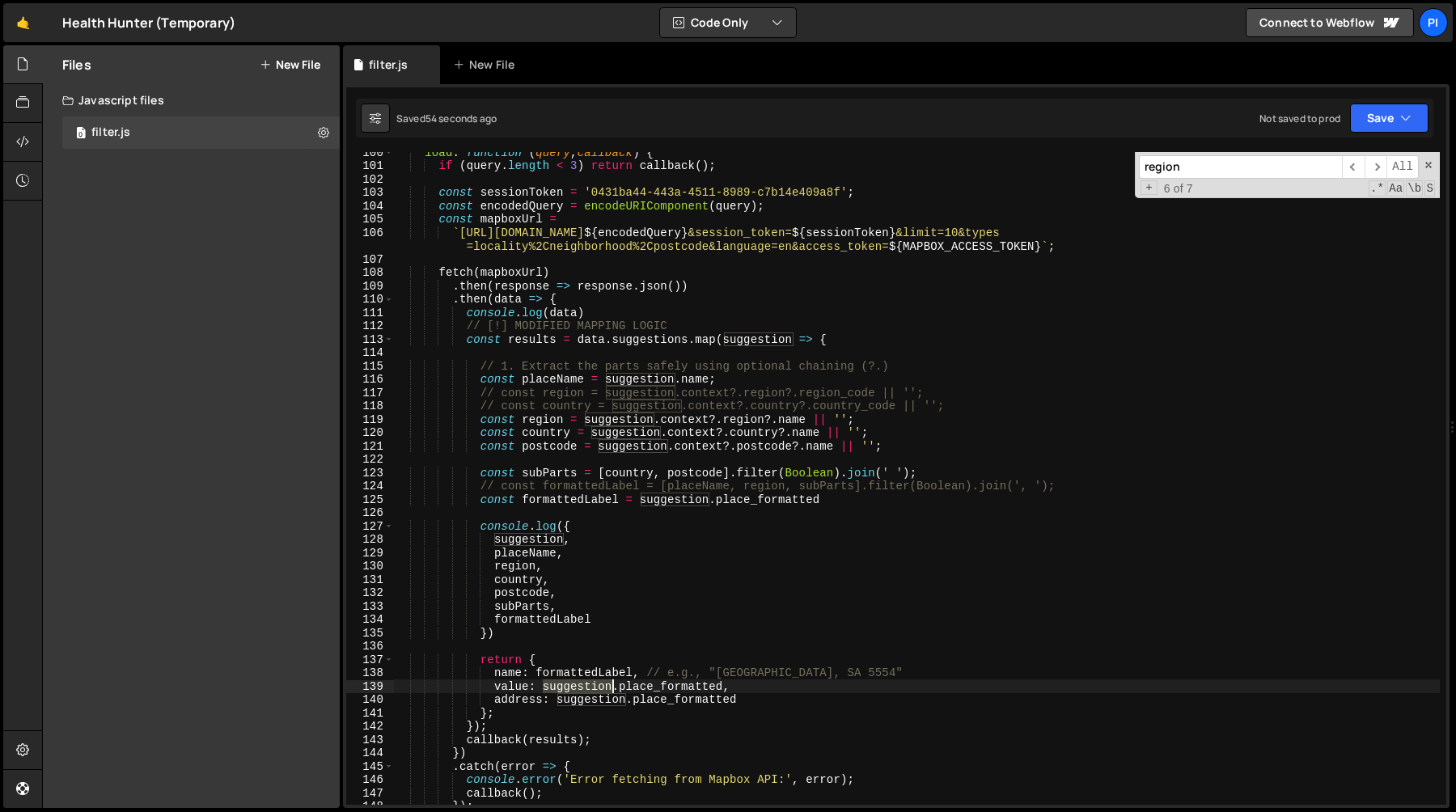
click at [589, 685] on div "load : function ( query , callback ) { if ( query . length < 3 ) return callbac…" at bounding box center [916, 485] width 1046 height 680
click at [713, 685] on div "load : function ( query , callback ) { if ( query . length < 3 ) return callbac…" at bounding box center [916, 485] width 1046 height 680
click at [727, 688] on div "load : function ( query , callback ) { if ( query . length < 3 ) return callbac…" at bounding box center [916, 485] width 1046 height 680
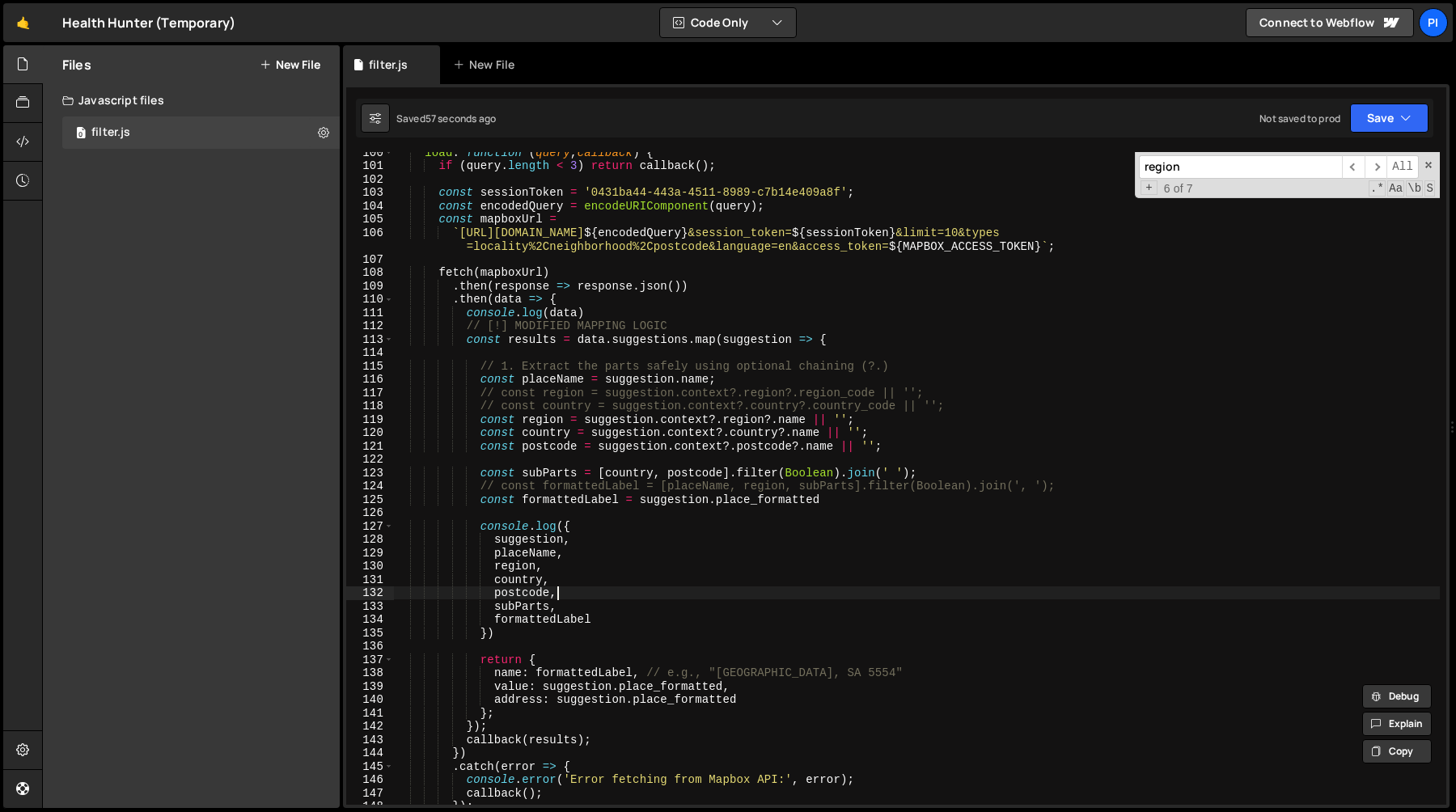
click at [562, 596] on div "load : function ( query , callback ) { if ( query . length < 3 ) return callbac…" at bounding box center [916, 485] width 1046 height 680
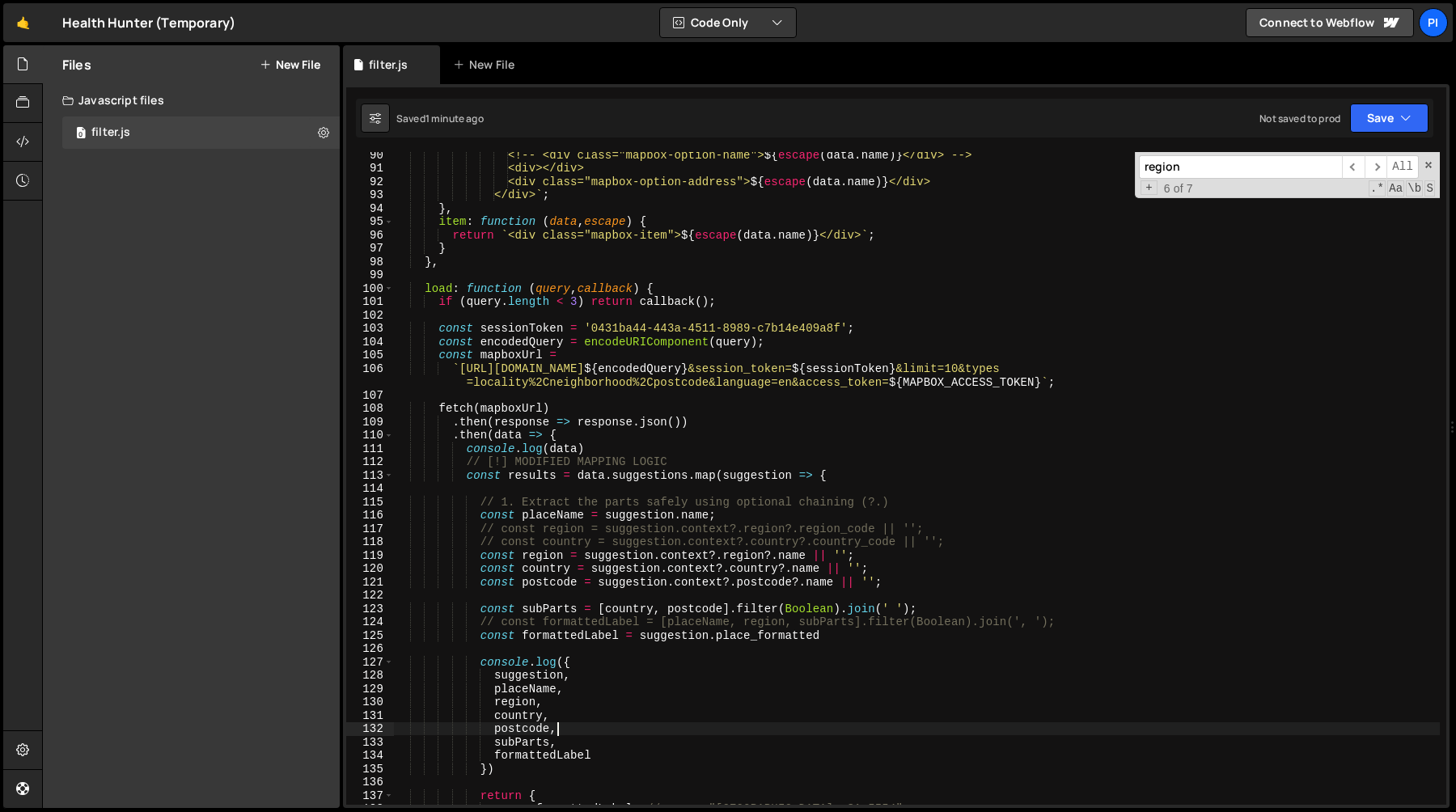
scroll to position [1129, 0]
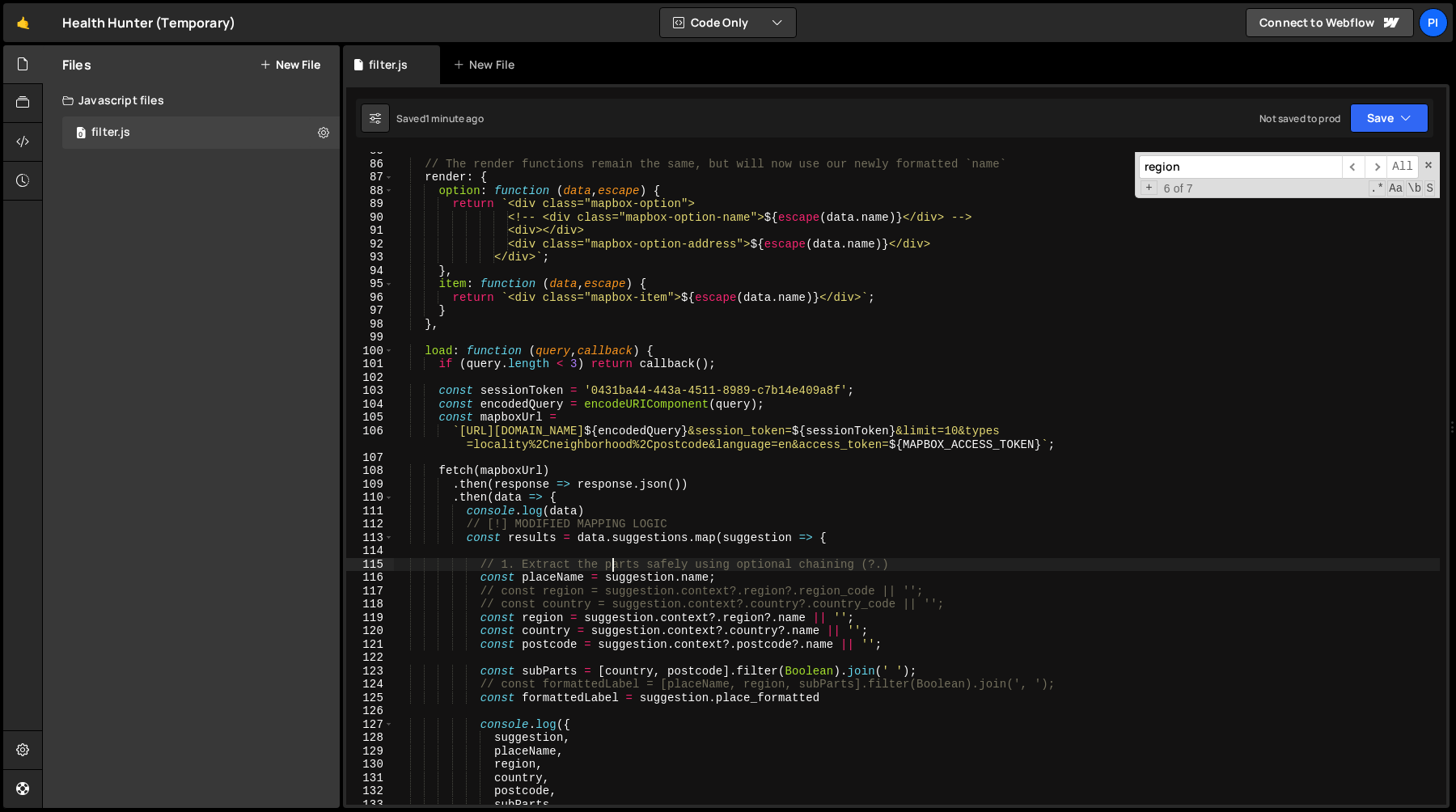
click at [613, 564] on div "// The render functions remain the same, but will now use our newly formatted `…" at bounding box center [916, 484] width 1046 height 680
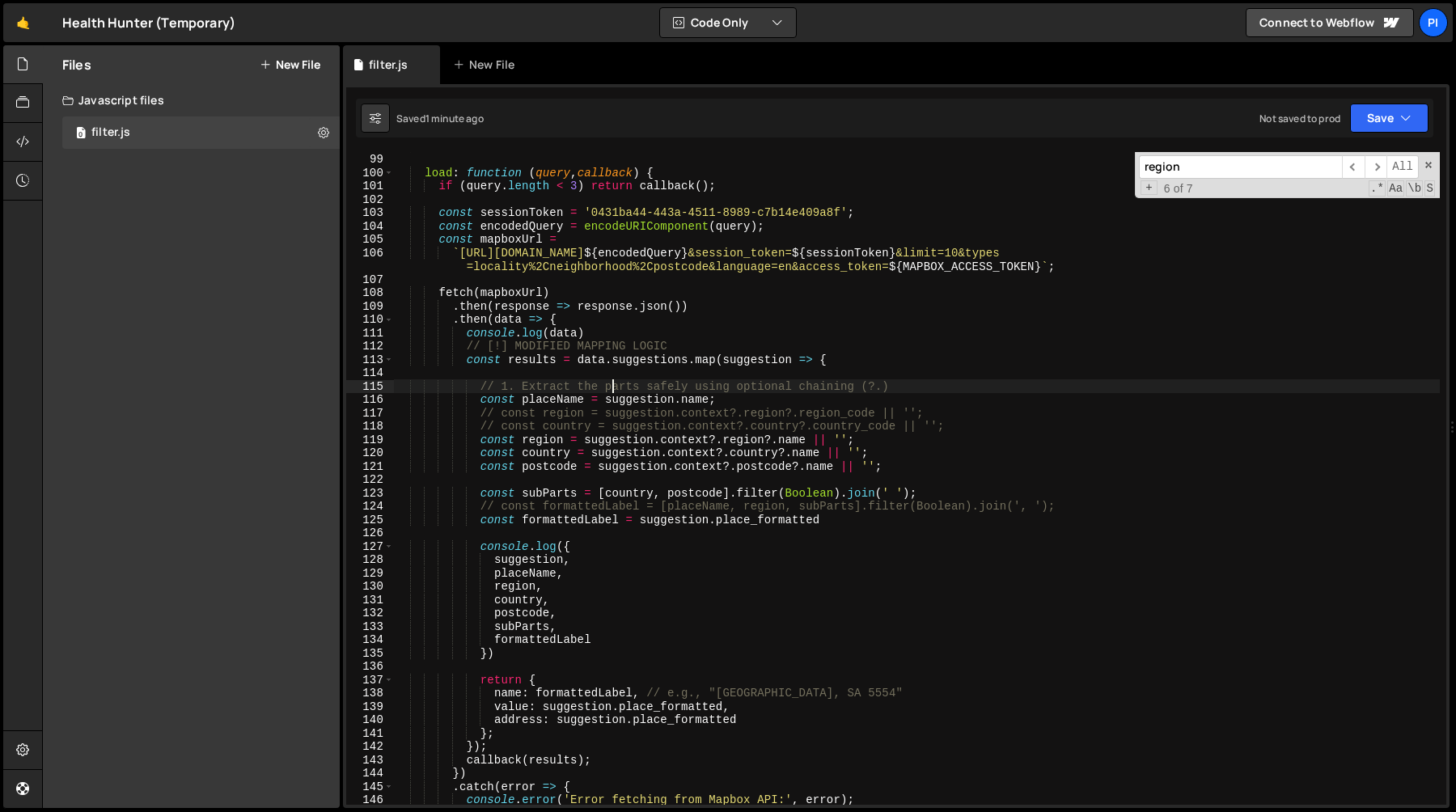
scroll to position [1312, 0]
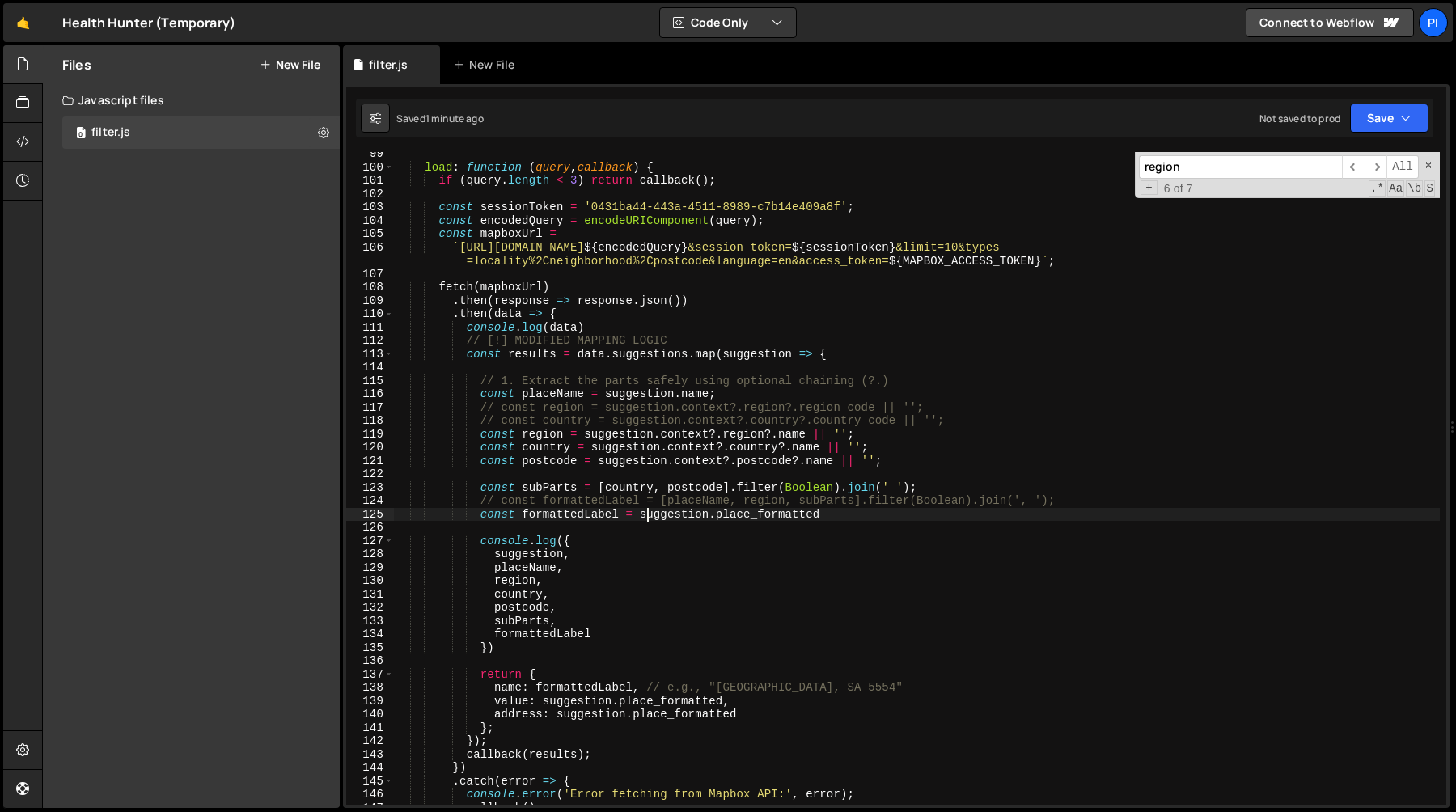
click at [645, 508] on div "load : function ( query , callback ) { if ( query . length < 3 ) return callbac…" at bounding box center [916, 487] width 1046 height 680
click at [641, 503] on div "load : function ( query , callback ) { if ( query . length < 3 ) return callbac…" at bounding box center [916, 487] width 1046 height 680
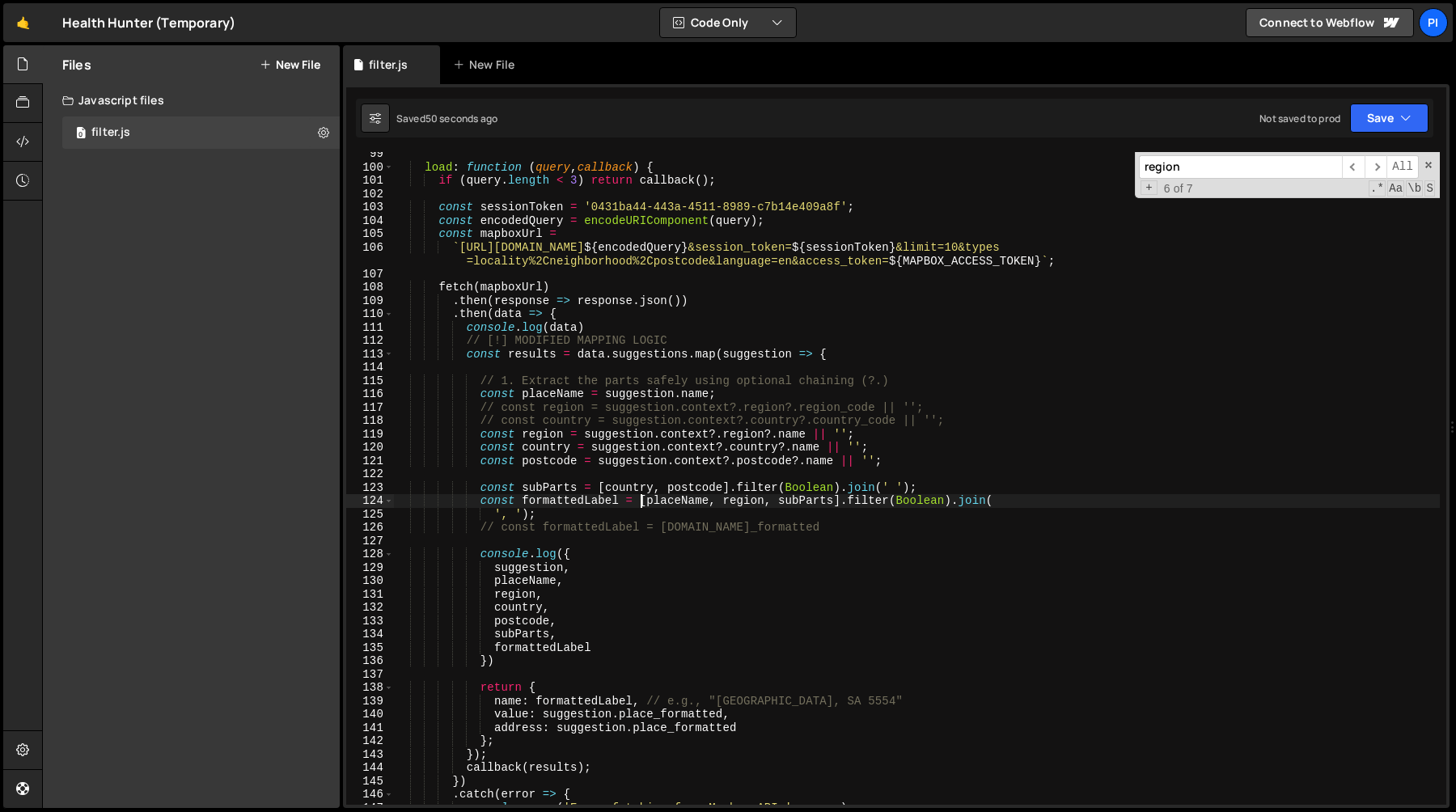
click at [642, 503] on div "load : function ( query , callback ) { if ( query . length < 3 ) return callbac…" at bounding box center [916, 487] width 1046 height 680
click at [671, 505] on div "load : function ( query , callback ) { if ( query . length < 3 ) return callbac…" at bounding box center [916, 487] width 1046 height 680
click at [636, 505] on div "load : function ( query , callback ) { if ( query . length < 3 ) return callbac…" at bounding box center [916, 487] width 1046 height 680
click at [660, 529] on div "load : function ( query , callback ) { if ( query . length < 3 ) return callbac…" at bounding box center [916, 487] width 1046 height 680
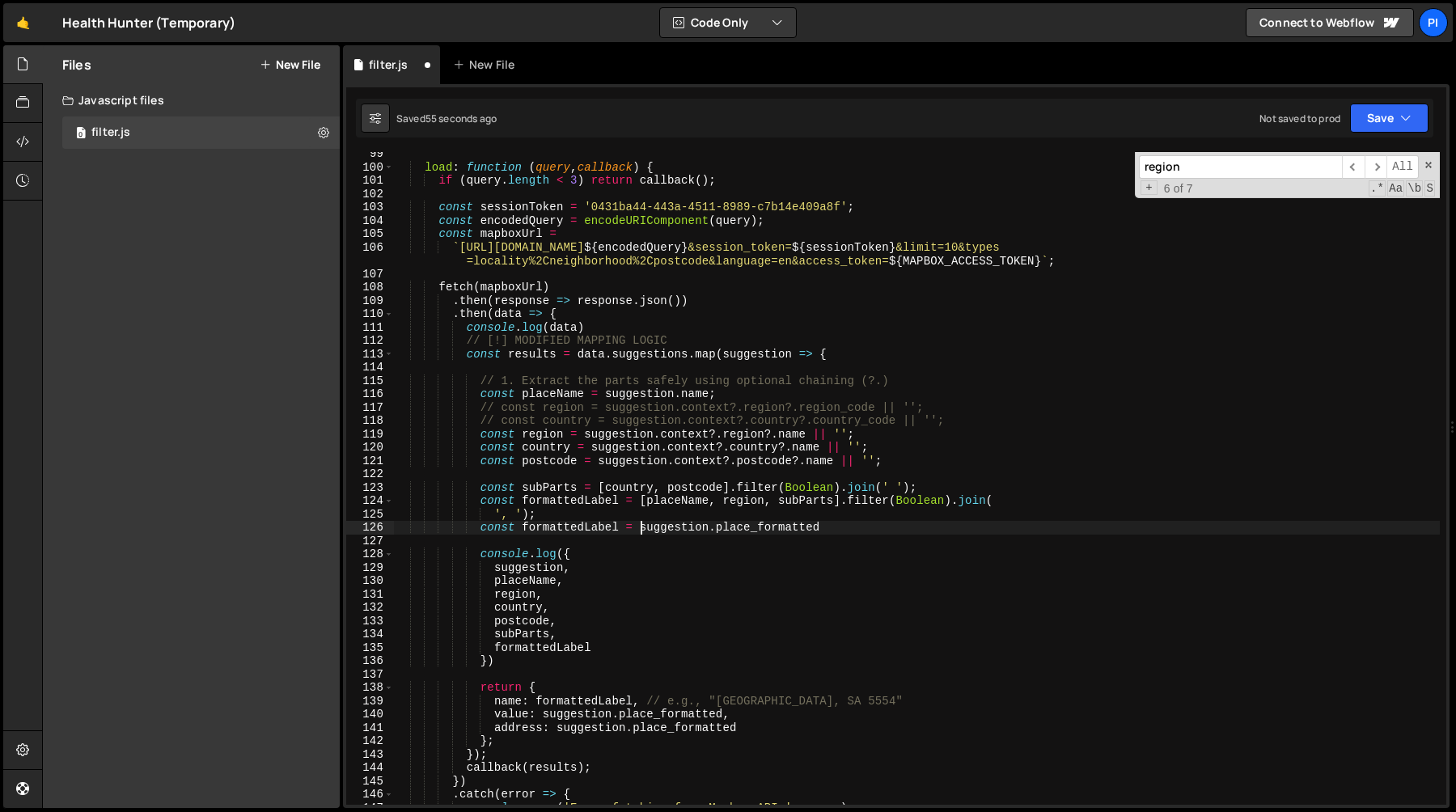
paste textarea "place_formatted"
click at [715, 457] on div "load : function ( query , callback ) { if ( query . length < 3 ) return callbac…" at bounding box center [916, 487] width 1046 height 680
click at [684, 529] on div "load : function ( query , callback ) { if ( query . length < 3 ) return callbac…" at bounding box center [916, 487] width 1046 height 680
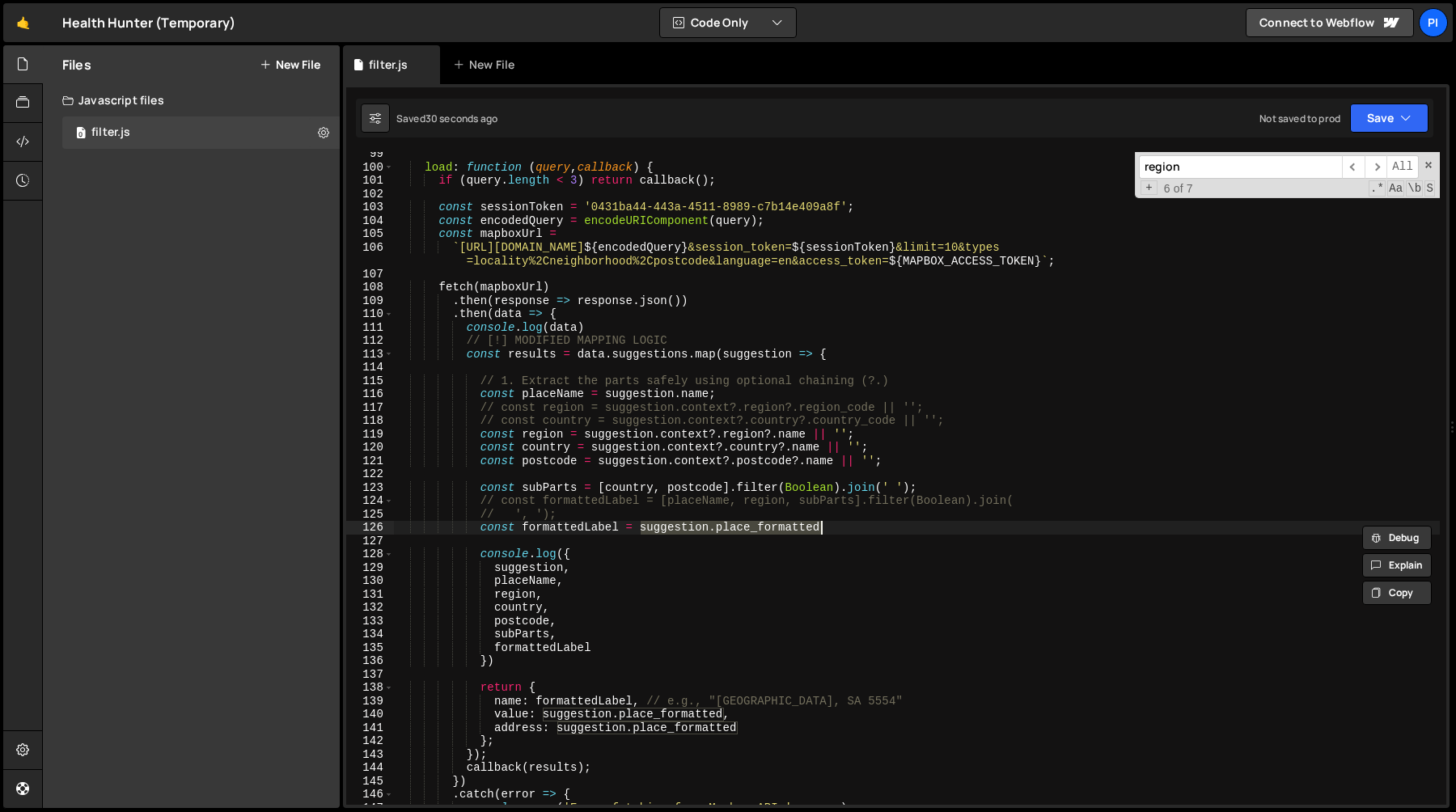
click at [832, 528] on div "load : function ( query , callback ) { if ( query . length < 3 ) return callbac…" at bounding box center [916, 487] width 1046 height 680
click at [833, 528] on div "load : function ( query , callback ) { if ( query . length < 3 ) return callbac…" at bounding box center [916, 478] width 1046 height 653
click at [641, 531] on div "load : function ( query , callback ) { if ( query . length < 3 ) return callbac…" at bounding box center [916, 487] width 1046 height 680
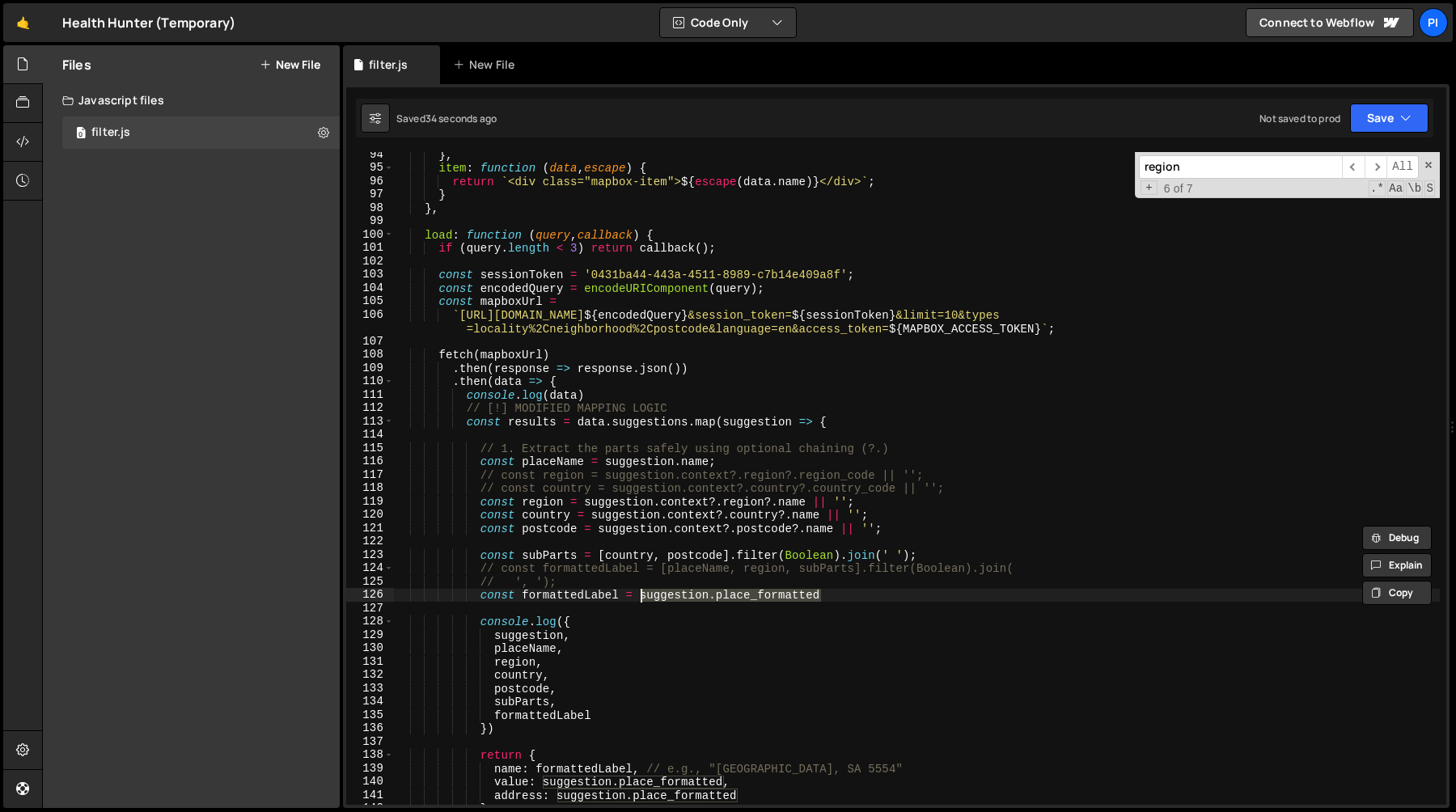
scroll to position [1244, 0]
click at [564, 601] on div "} , item : function ( data , escape ) { return ` <div class="mapbox-item"> ${ e…" at bounding box center [916, 489] width 1046 height 680
click at [735, 601] on div "} , item : function ( data , escape ) { return ` <div class="mapbox-item"> ${ e…" at bounding box center [916, 489] width 1046 height 680
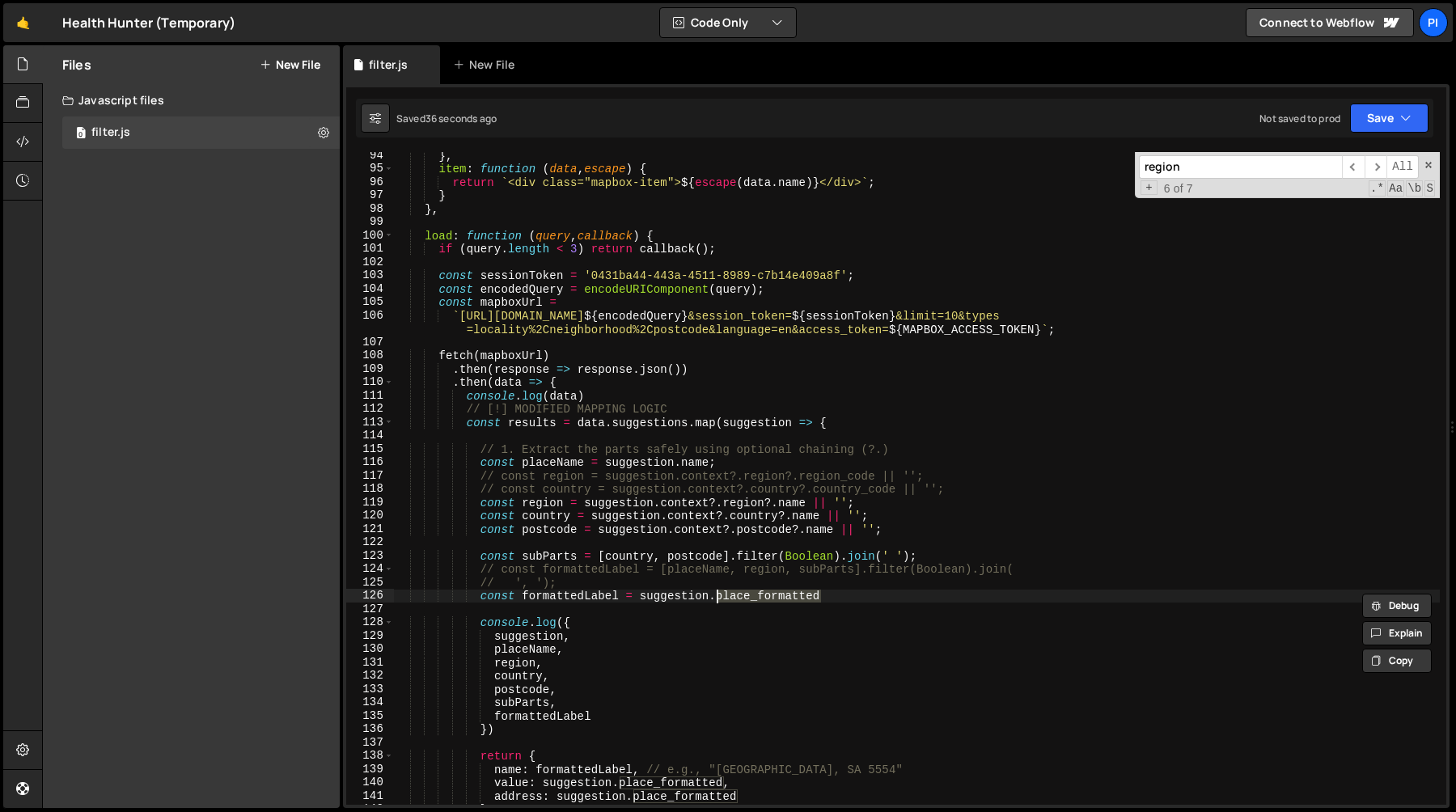
click at [918, 577] on div "} , item : function ( data , escape ) { return ` <div class="mapbox-item"> ${ e…" at bounding box center [916, 489] width 1046 height 680
type textarea "// ', ');"
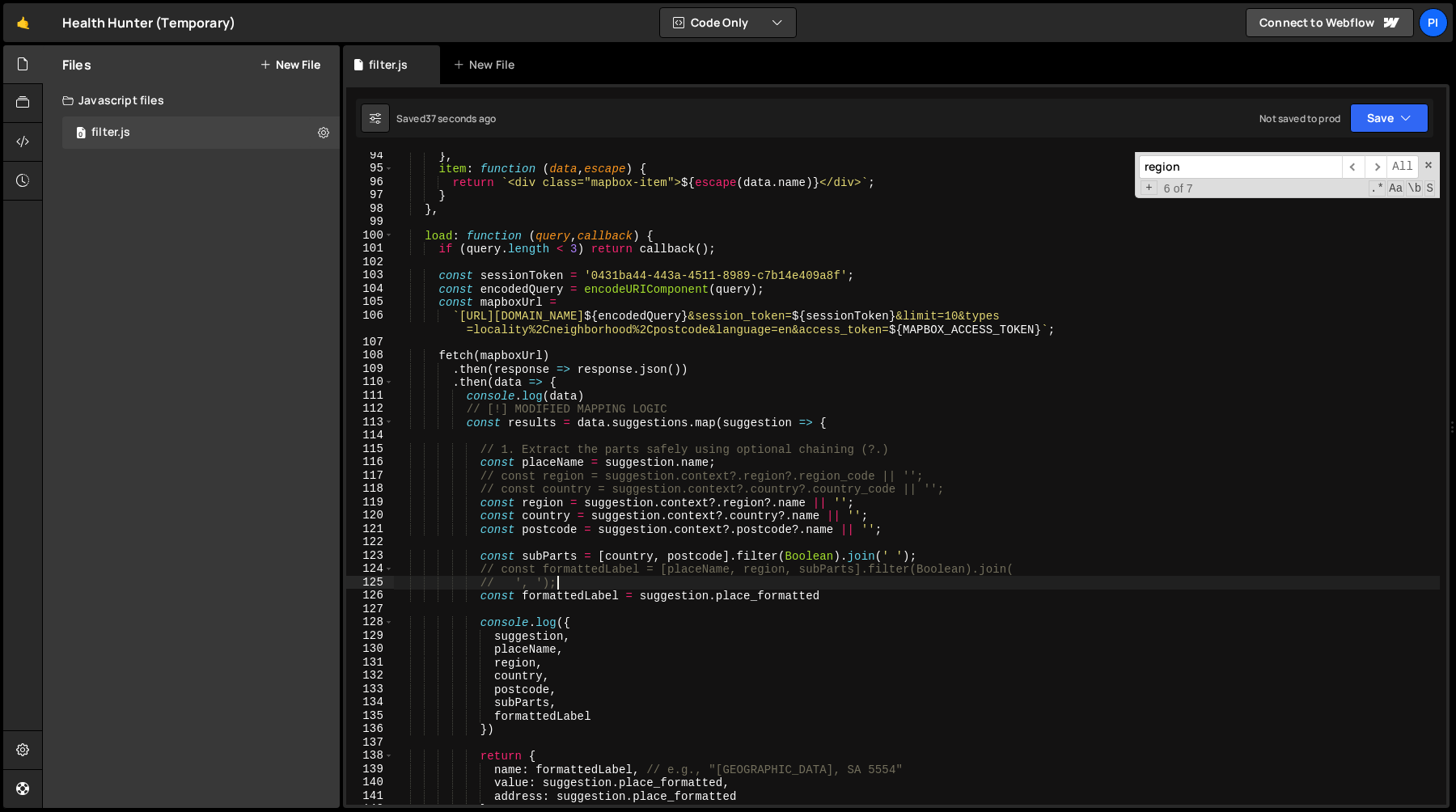
click at [880, 610] on div "} , item : function ( data , escape ) { return ` <div class="mapbox-item"> ${ e…" at bounding box center [916, 489] width 1046 height 680
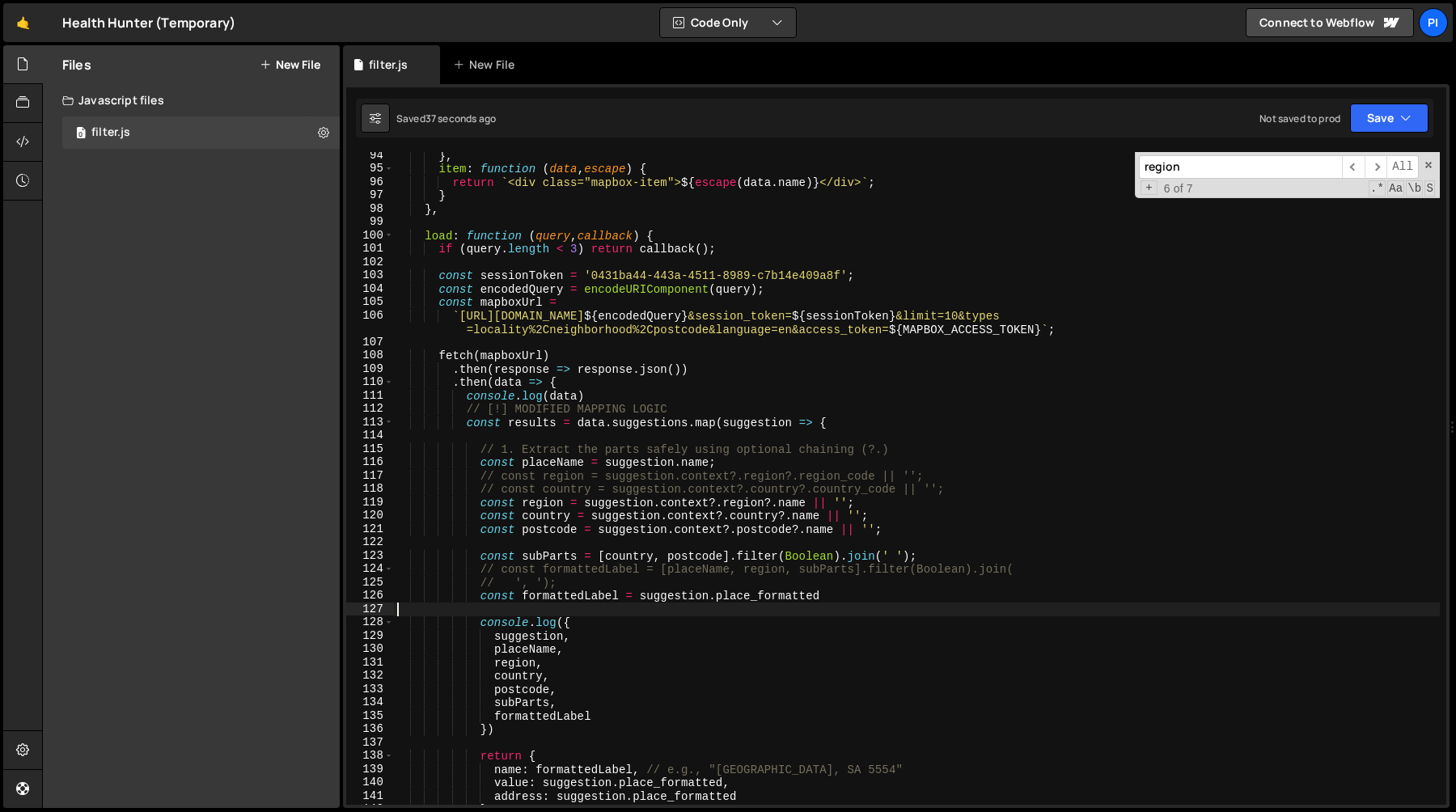
click at [865, 590] on div "} , item : function ( data , escape ) { return ` <div class="mapbox-item"> ${ e…" at bounding box center [916, 489] width 1046 height 680
click at [637, 597] on div "} , item : function ( data , escape ) { return ` <div class="mapbox-item"> ${ e…" at bounding box center [916, 489] width 1046 height 680
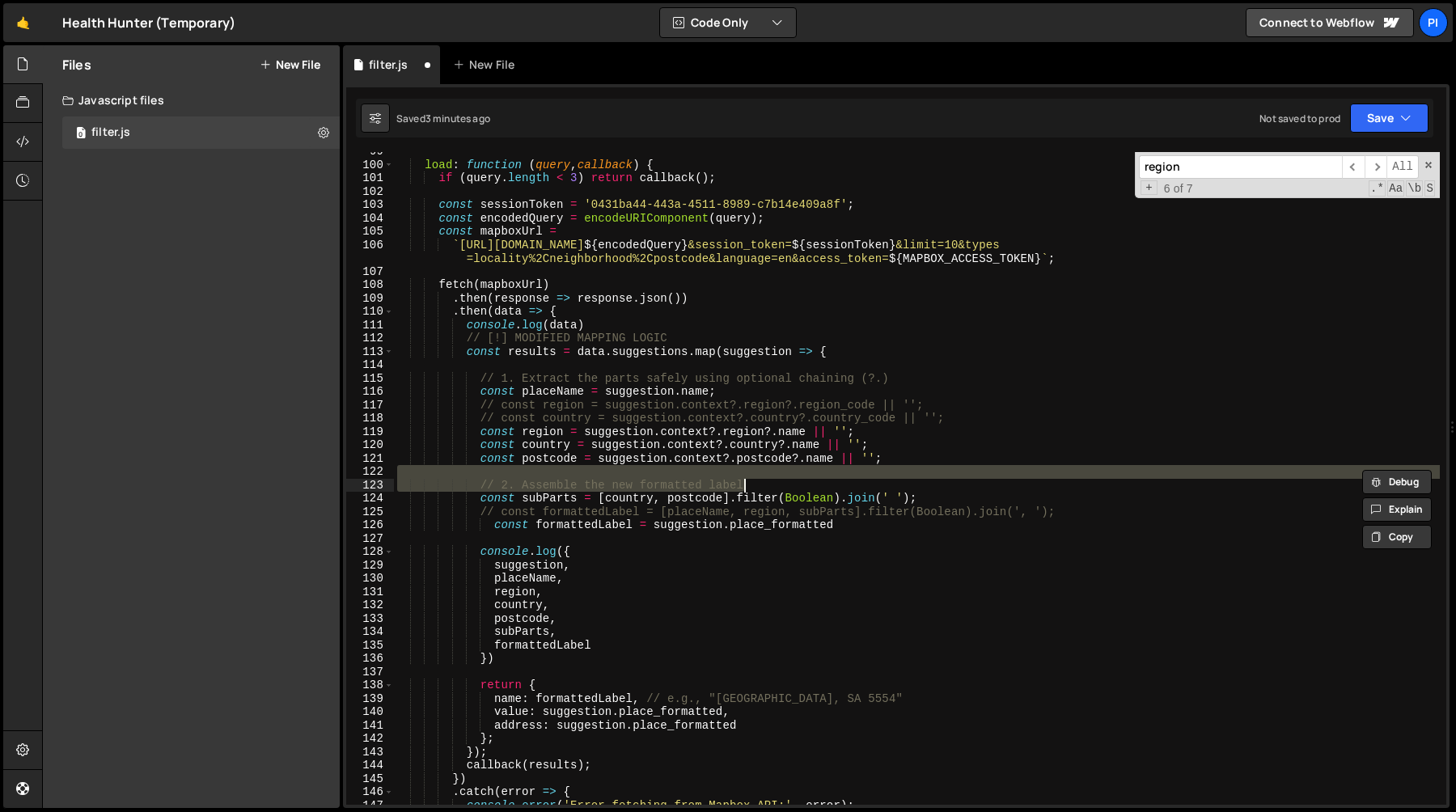
scroll to position [1315, 0]
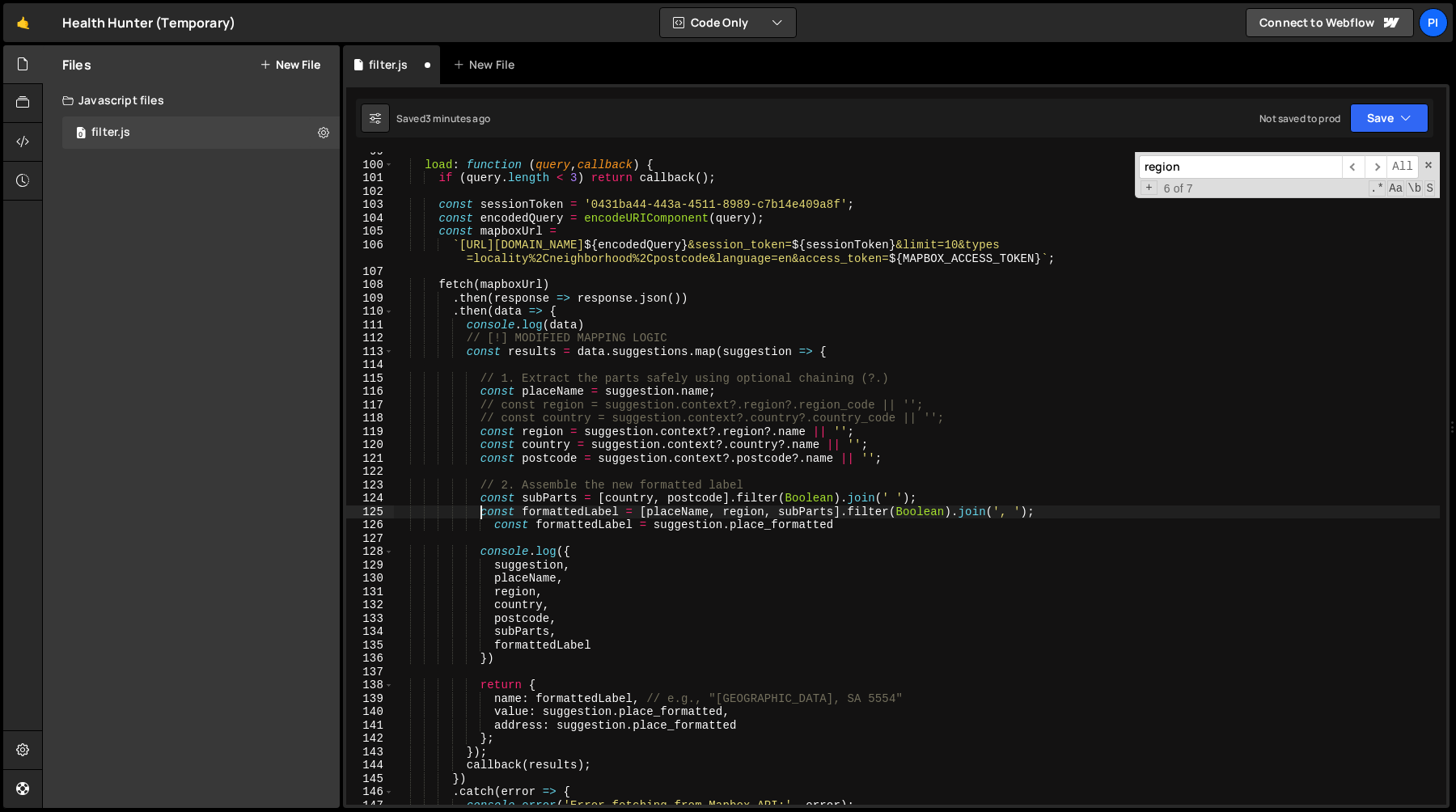
type textarea "const formattedLabel = [placeName, region, subParts].filter(Boolean).join( ', '…"
click at [913, 450] on div "load : function ( query , callback ) { if ( query . length < 3 ) return callbac…" at bounding box center [916, 485] width 1046 height 680
click at [555, 390] on div "load : function ( query , callback ) { if ( query . length < 3 ) return callbac…" at bounding box center [916, 485] width 1046 height 680
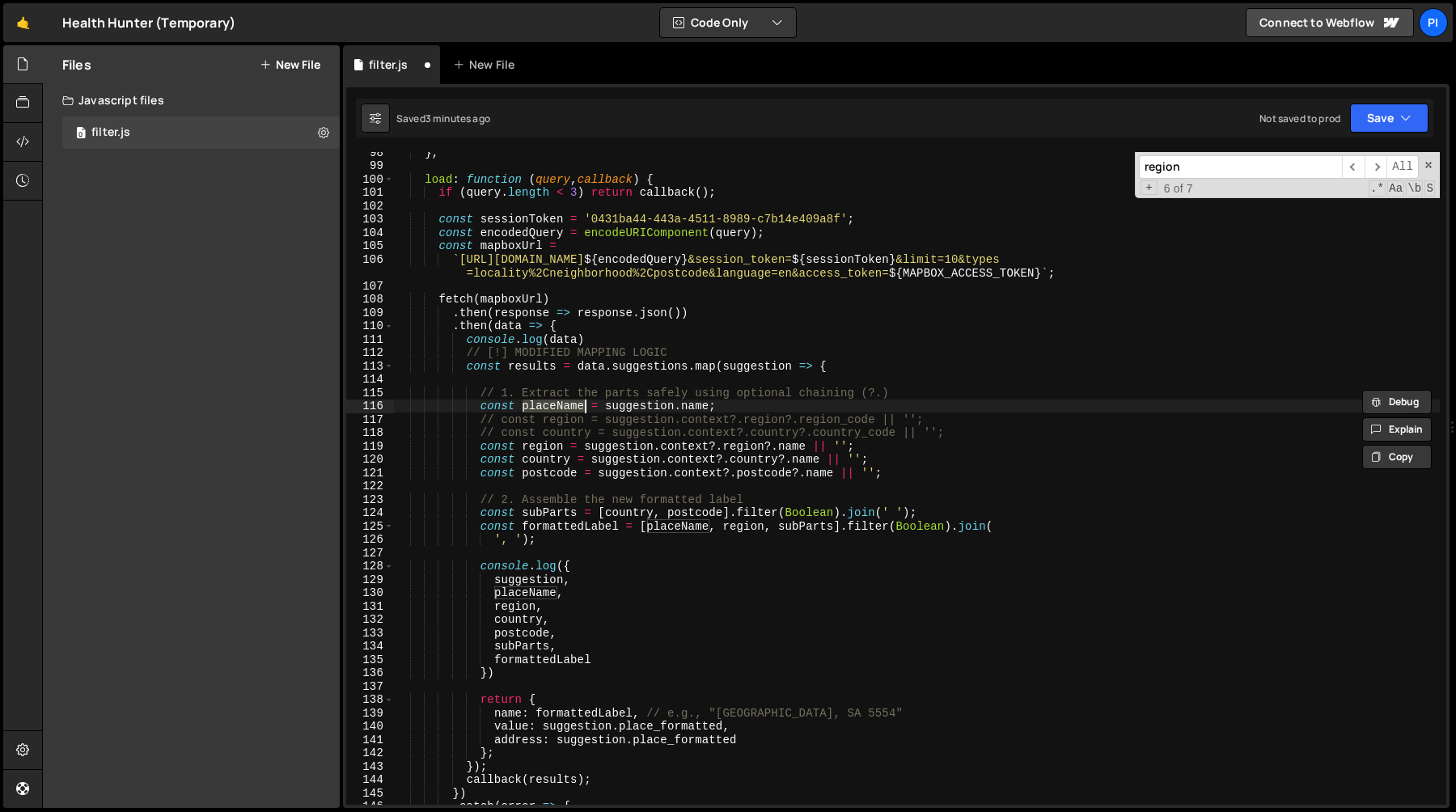
scroll to position [1294, 0]
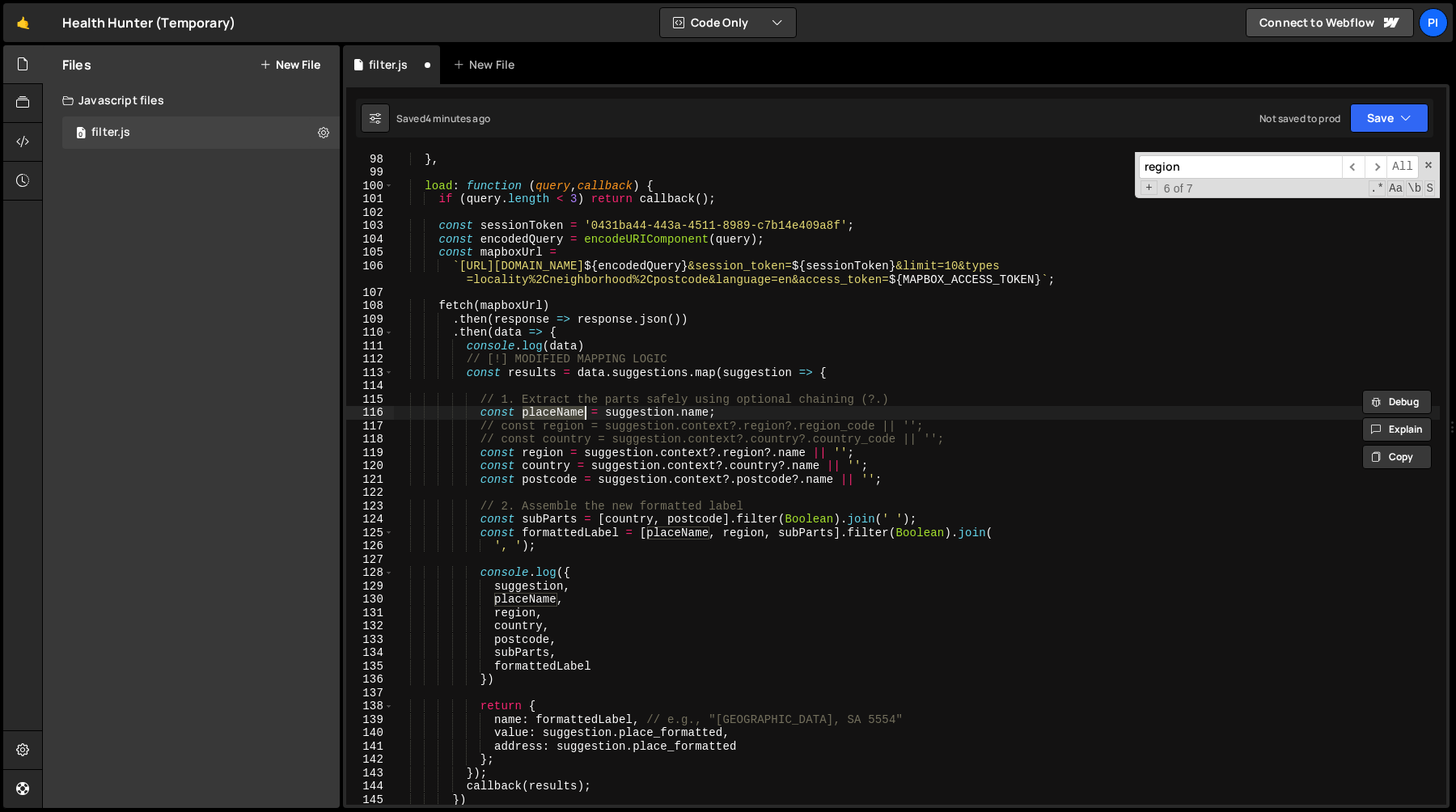
click at [927, 467] on div "} } , load : function ( query , callback ) { if ( query . length < 3 ) return c…" at bounding box center [916, 479] width 1046 height 680
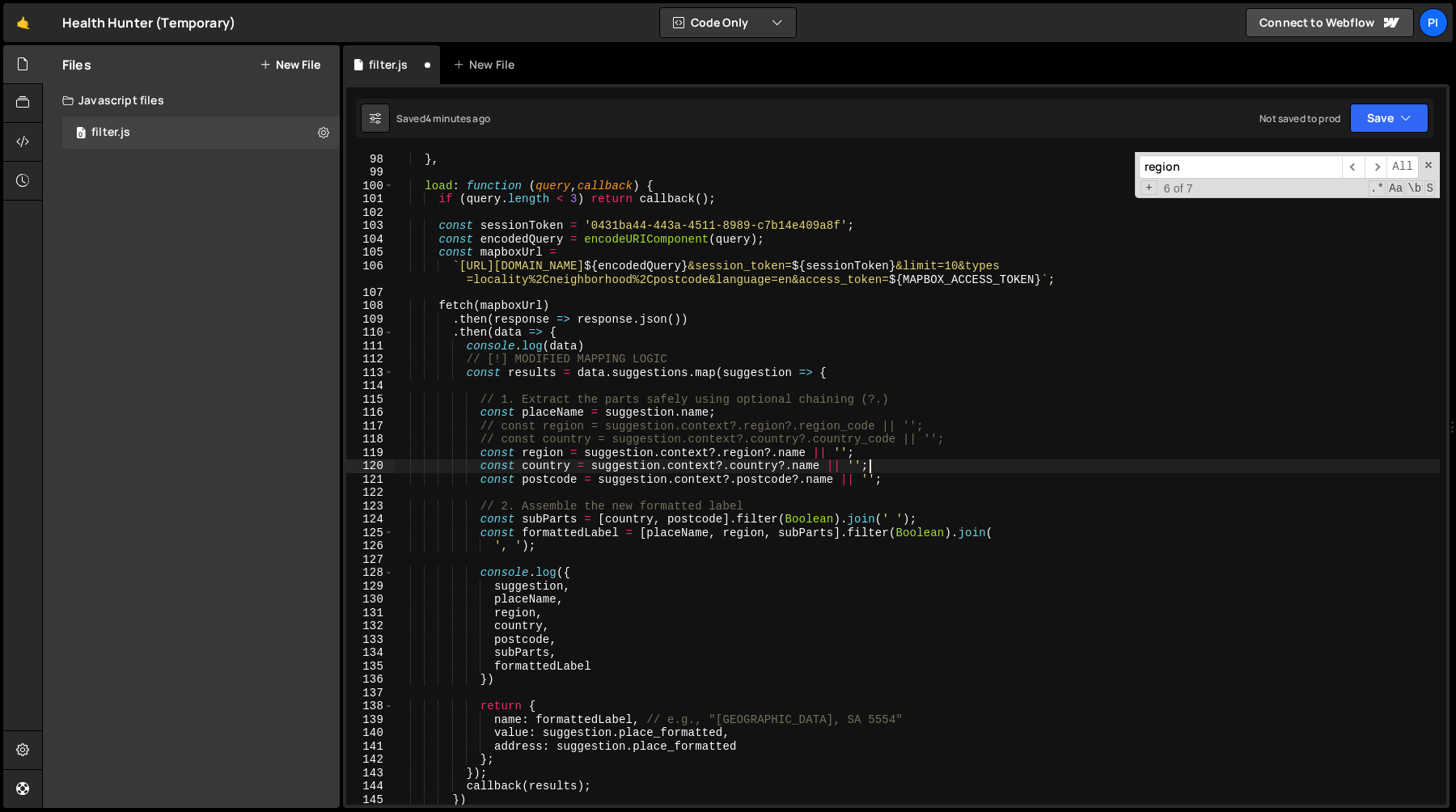
click at [895, 481] on div "} } , load : function ( query , callback ) { if ( query . length < 3 ) return c…" at bounding box center [916, 479] width 1046 height 680
type textarea "const postcode = suggestion.context?.postcode?.name || '';"
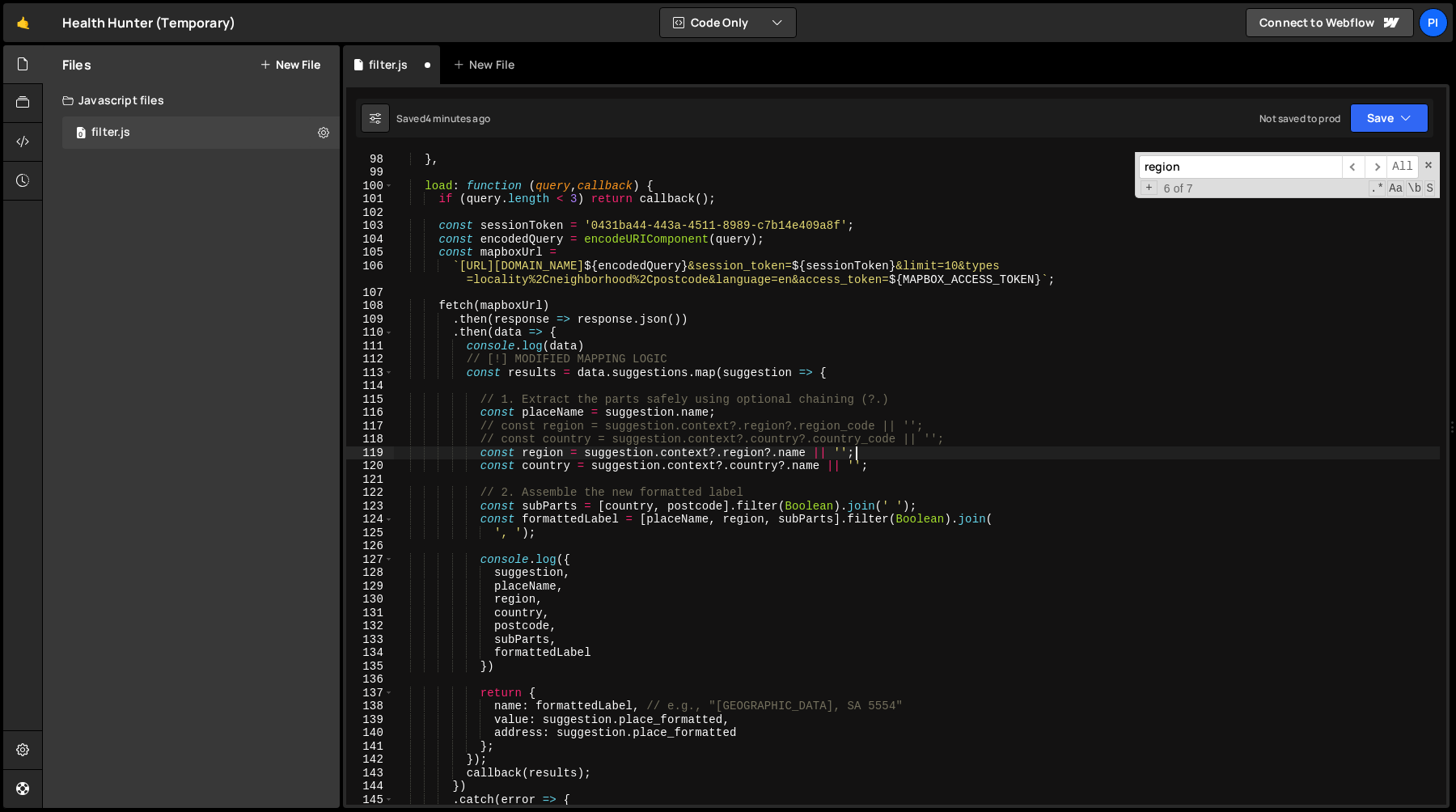
type textarea "// const country = suggestion.context?.country?.country_code || '';"
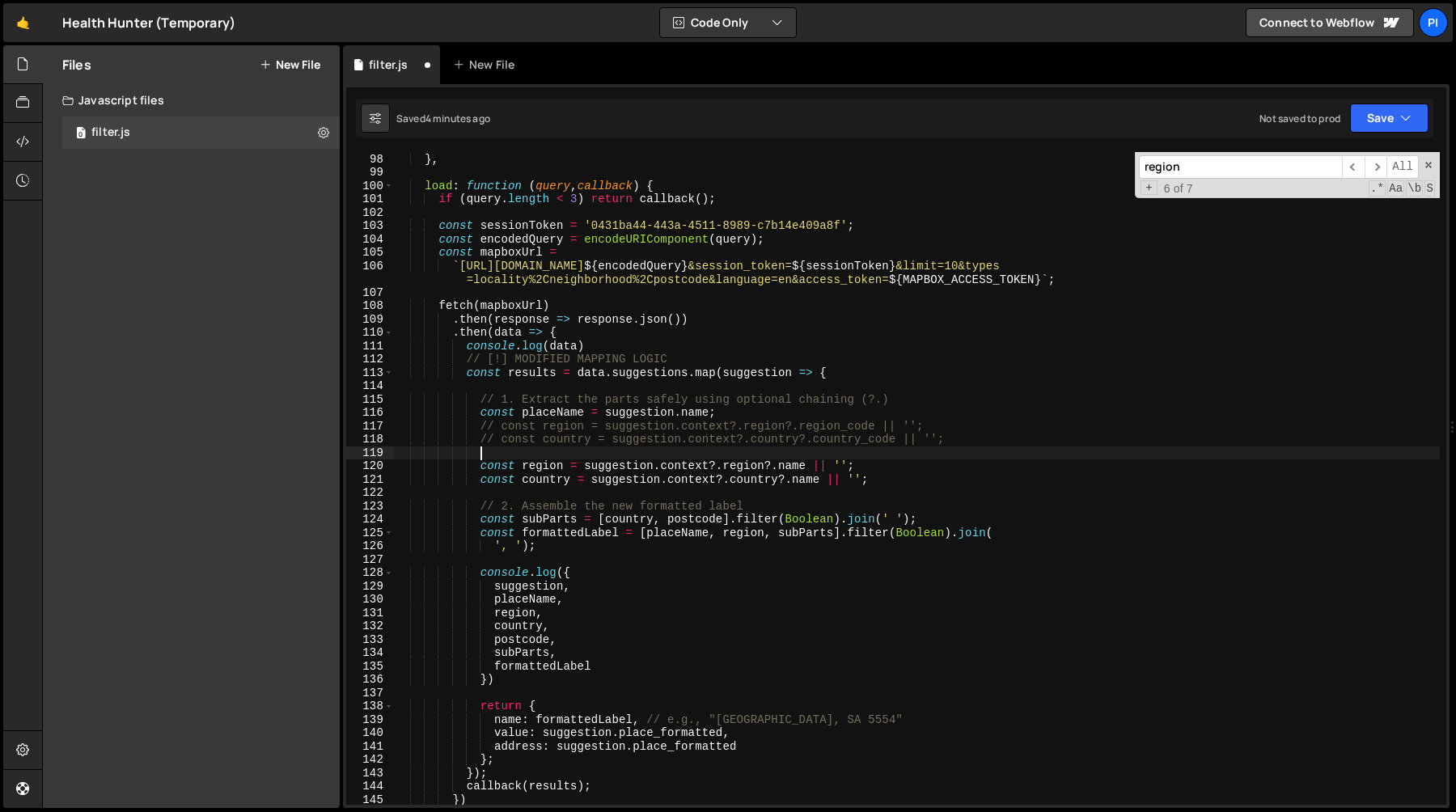
paste textarea "const postcode = suggestion.context?.postcode?.name || '';"
click at [901, 445] on div "} } , load : function ( query , callback ) { if ( query . length < 3 ) return c…" at bounding box center [916, 479] width 1046 height 680
click at [900, 456] on div "} } , load : function ( query , callback ) { if ( query . length < 3 ) return c…" at bounding box center [916, 479] width 1046 height 680
click at [480, 455] on div "} } , load : function ( query , callback ) { if ( query . length < 3 ) return c…" at bounding box center [916, 479] width 1046 height 680
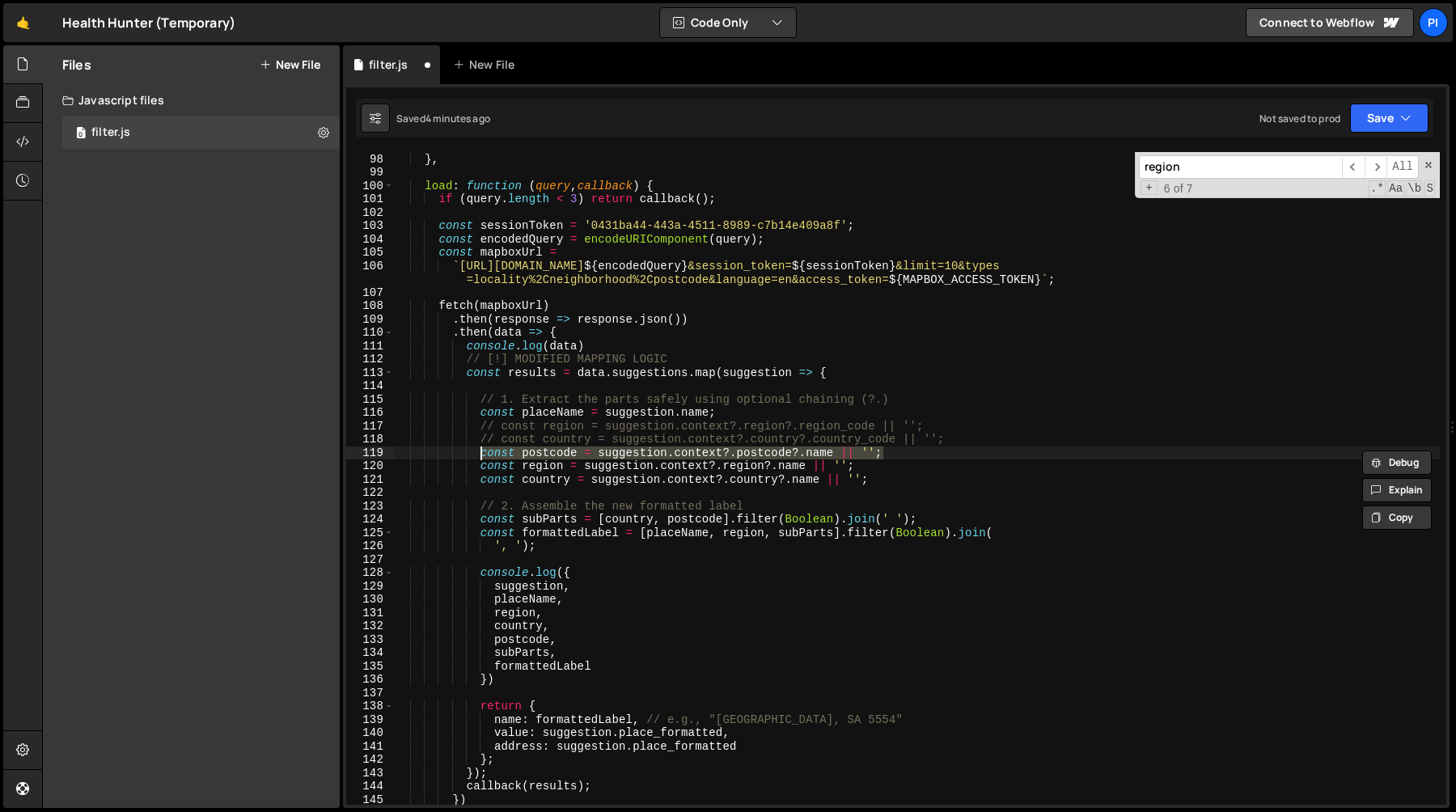
click at [958, 440] on div "} } , load : function ( query , callback ) { if ( query . length < 3 ) return c…" at bounding box center [916, 479] width 1046 height 680
type textarea "// const country = suggestion.context?.country?.country_code || '';"
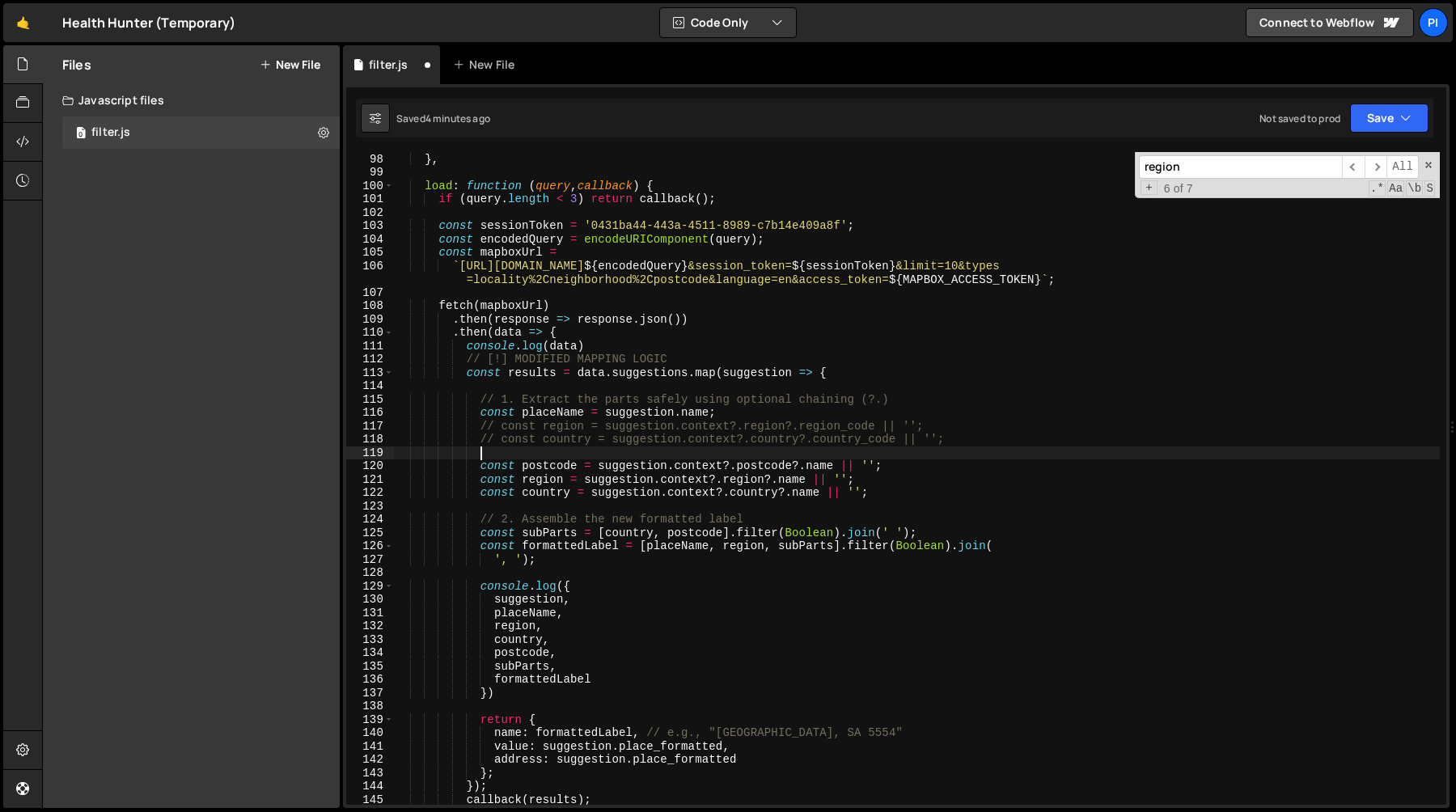
paste textarea "const postcode = suggestion.context?.postcode?.name || '';"
click at [758, 454] on div "} } , load : function ( query , callback ) { if ( query . length < 3 ) return c…" at bounding box center [916, 479] width 1046 height 680
paste textarea "district"
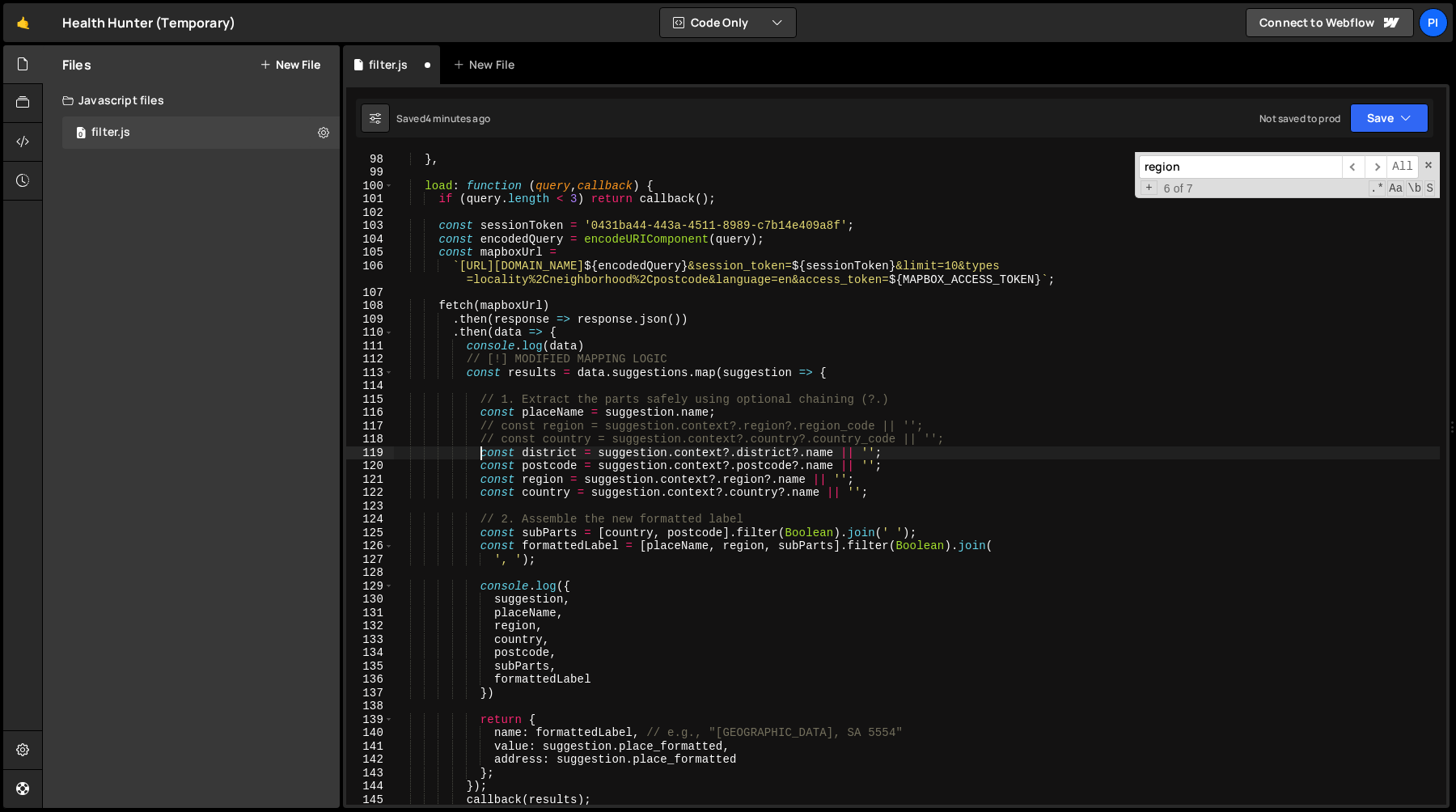
click at [479, 458] on div "} } , load : function ( query , callback ) { if ( query . length < 3 ) return c…" at bounding box center [916, 479] width 1046 height 680
click at [904, 454] on div "} } , load : function ( query , callback ) { if ( query . length < 3 ) return c…" at bounding box center [916, 479] width 1046 height 680
click at [969, 445] on div "} } , load : function ( query , callback ) { if ( query . length < 3 ) return c…" at bounding box center [916, 479] width 1046 height 680
type textarea "// const country = suggestion.context?.country?.country_code || '';"
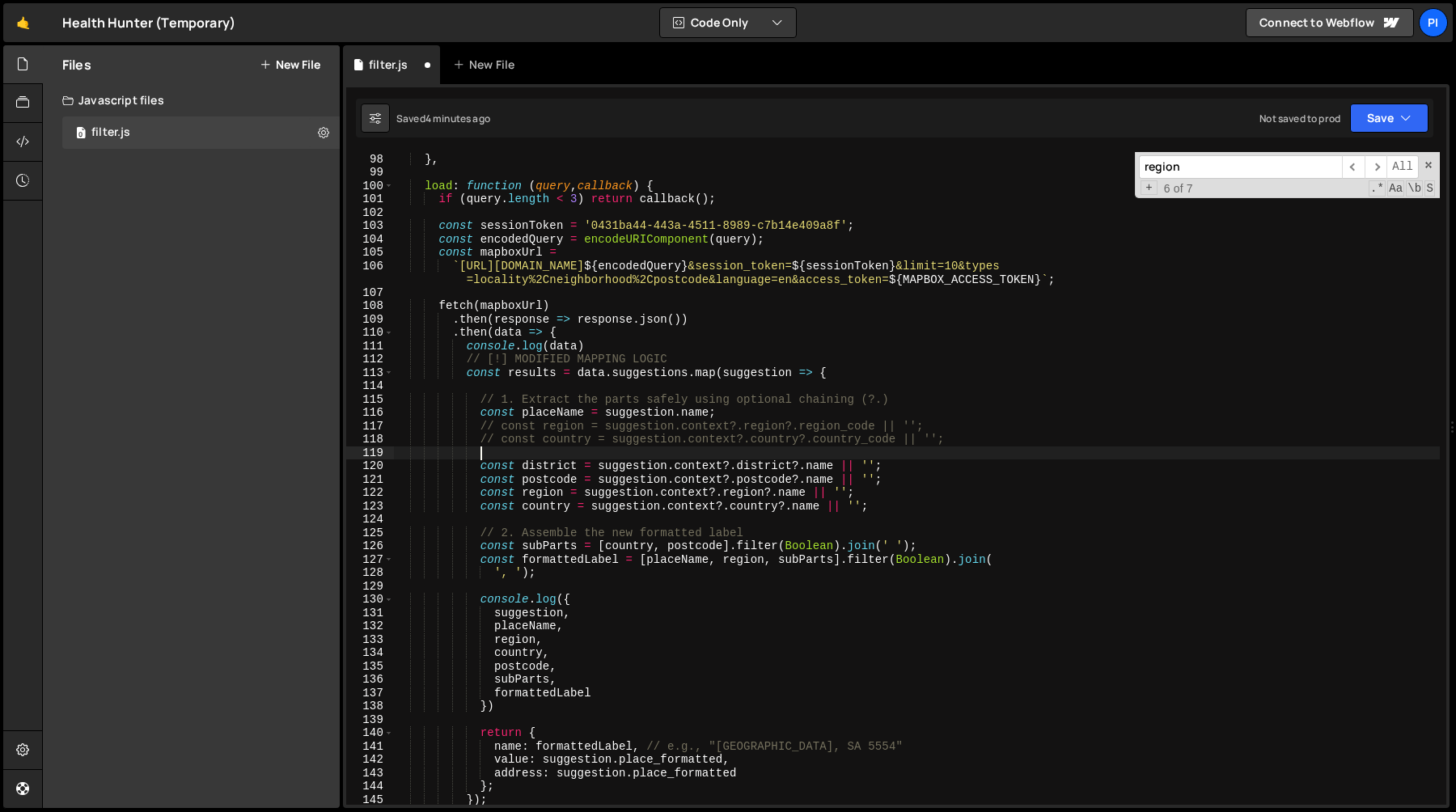
scroll to position [0, 5]
paste textarea "const district = suggestion.context?.district?.name || '';"
click at [548, 454] on div "} } , load : function ( query , callback ) { if ( query . length < 3 ) return c…" at bounding box center [916, 479] width 1046 height 680
paste textarea "place"
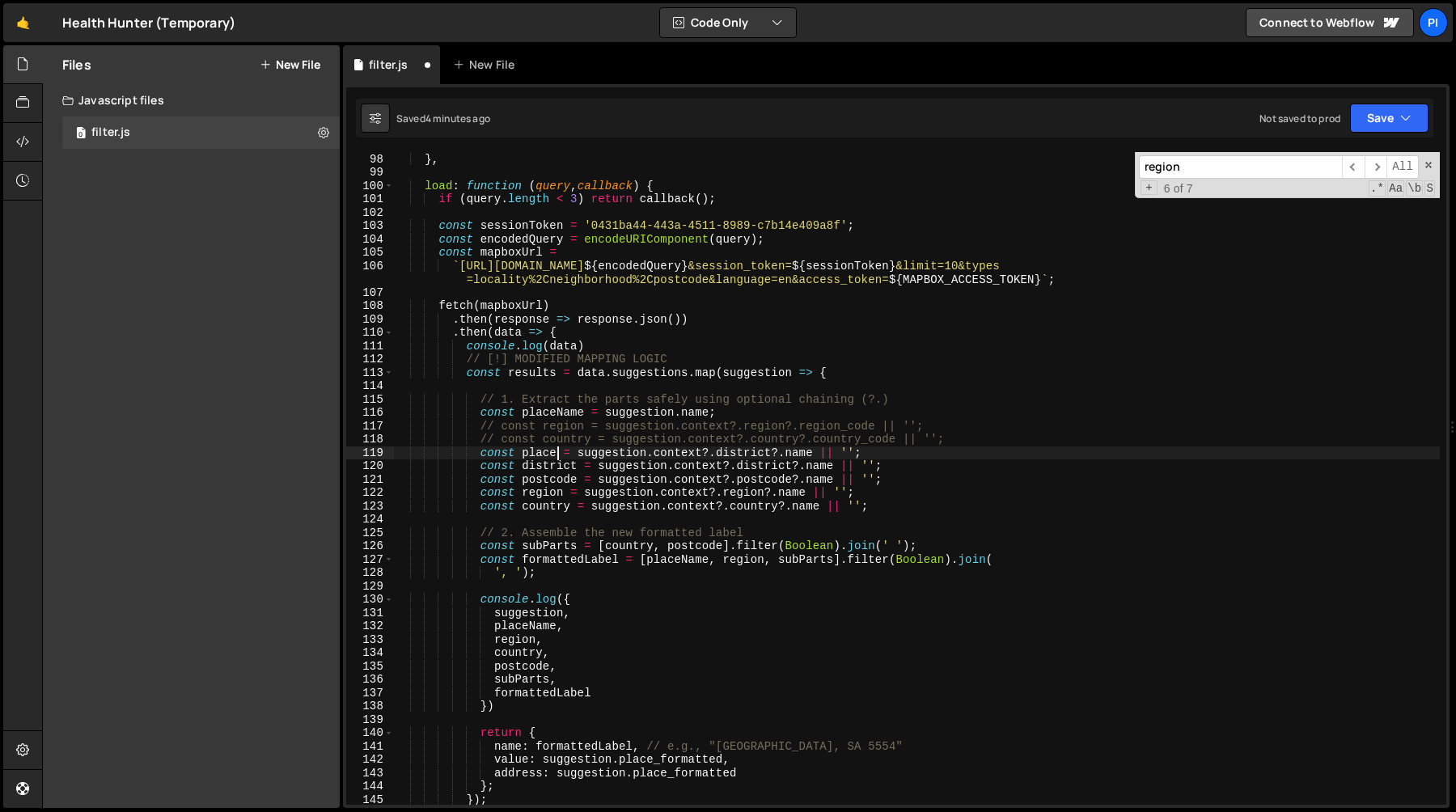
click at [728, 454] on div "} } , load : function ( query , callback ) { if ( query . length < 3 ) return c…" at bounding box center [916, 479] width 1046 height 680
paste textarea "place"
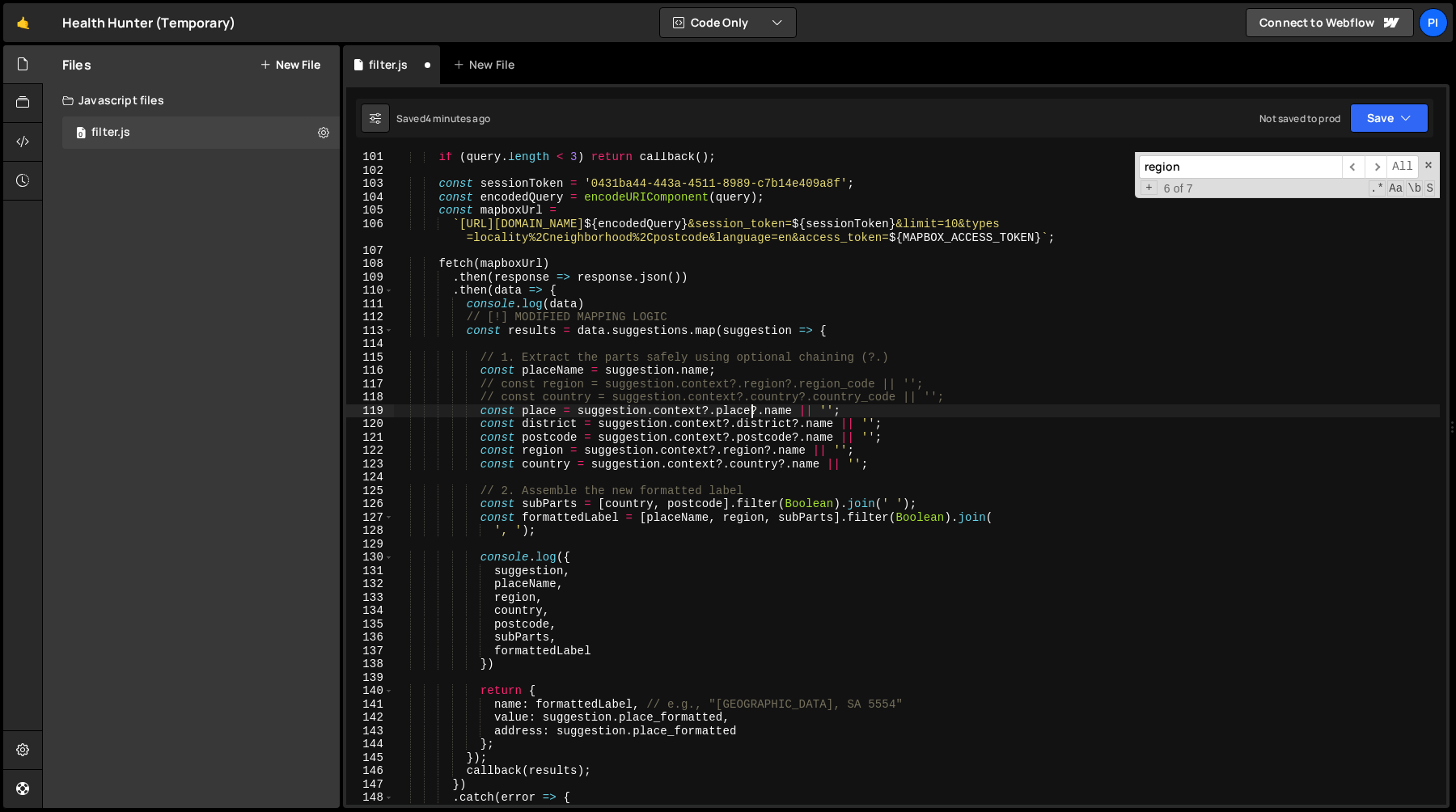
scroll to position [1318, 0]
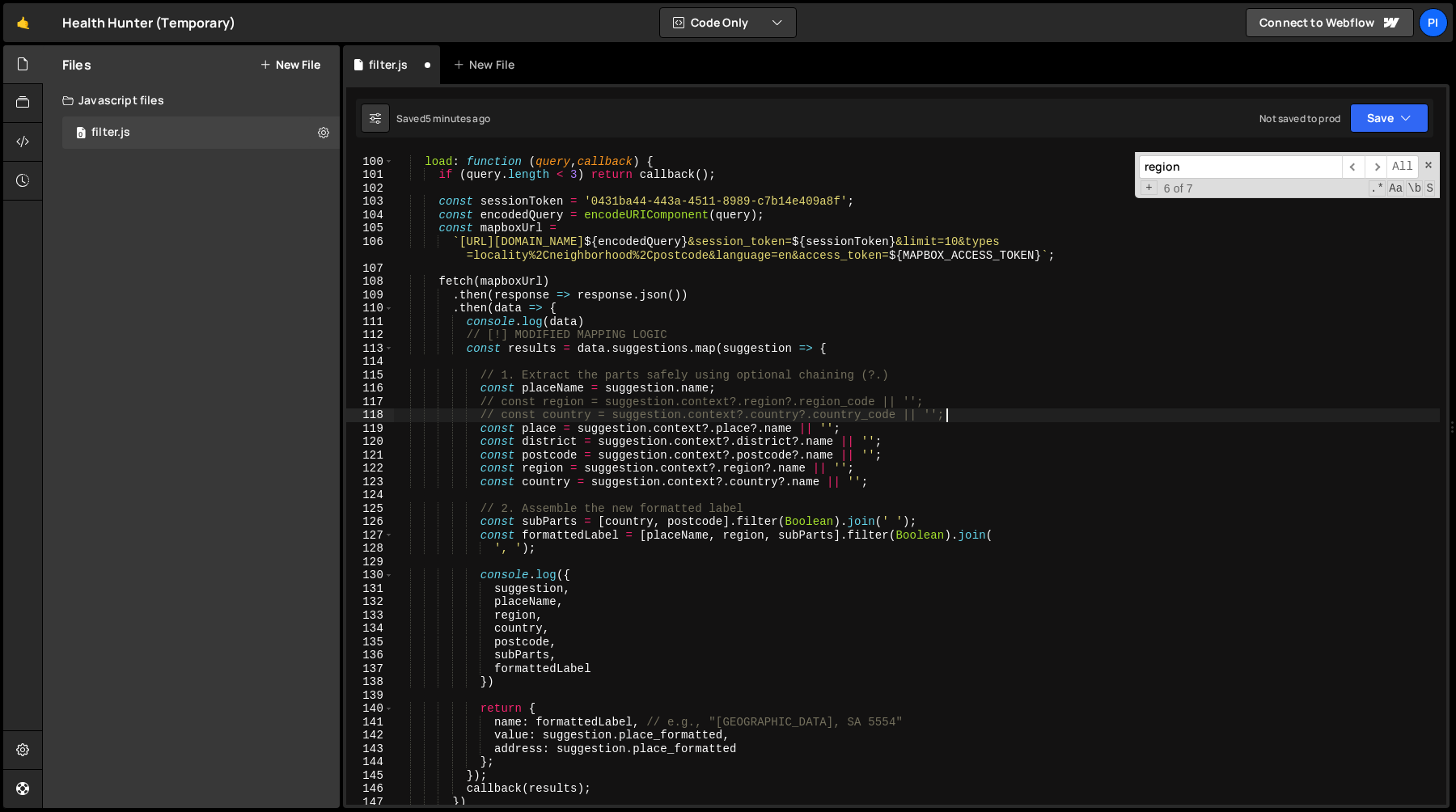
click at [973, 419] on div "load : function ( query , callback ) { if ( query . length < 3 ) return callbac…" at bounding box center [916, 481] width 1046 height 680
click at [849, 385] on div "load : function ( query , callback ) { if ( query . length < 3 ) return callbac…" at bounding box center [916, 481] width 1046 height 680
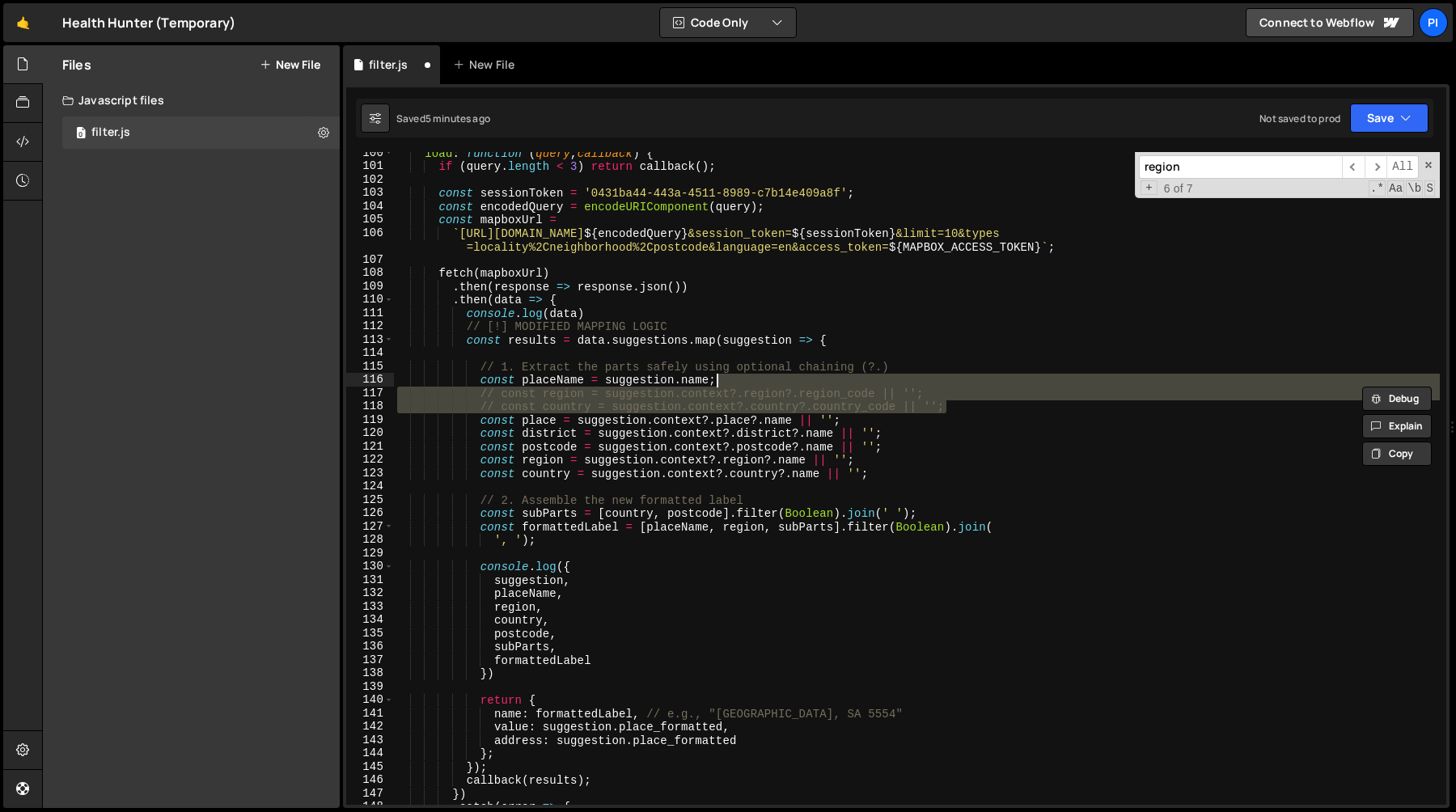
scroll to position [1330, 0]
type textarea "const placeName = suggestion.name;"
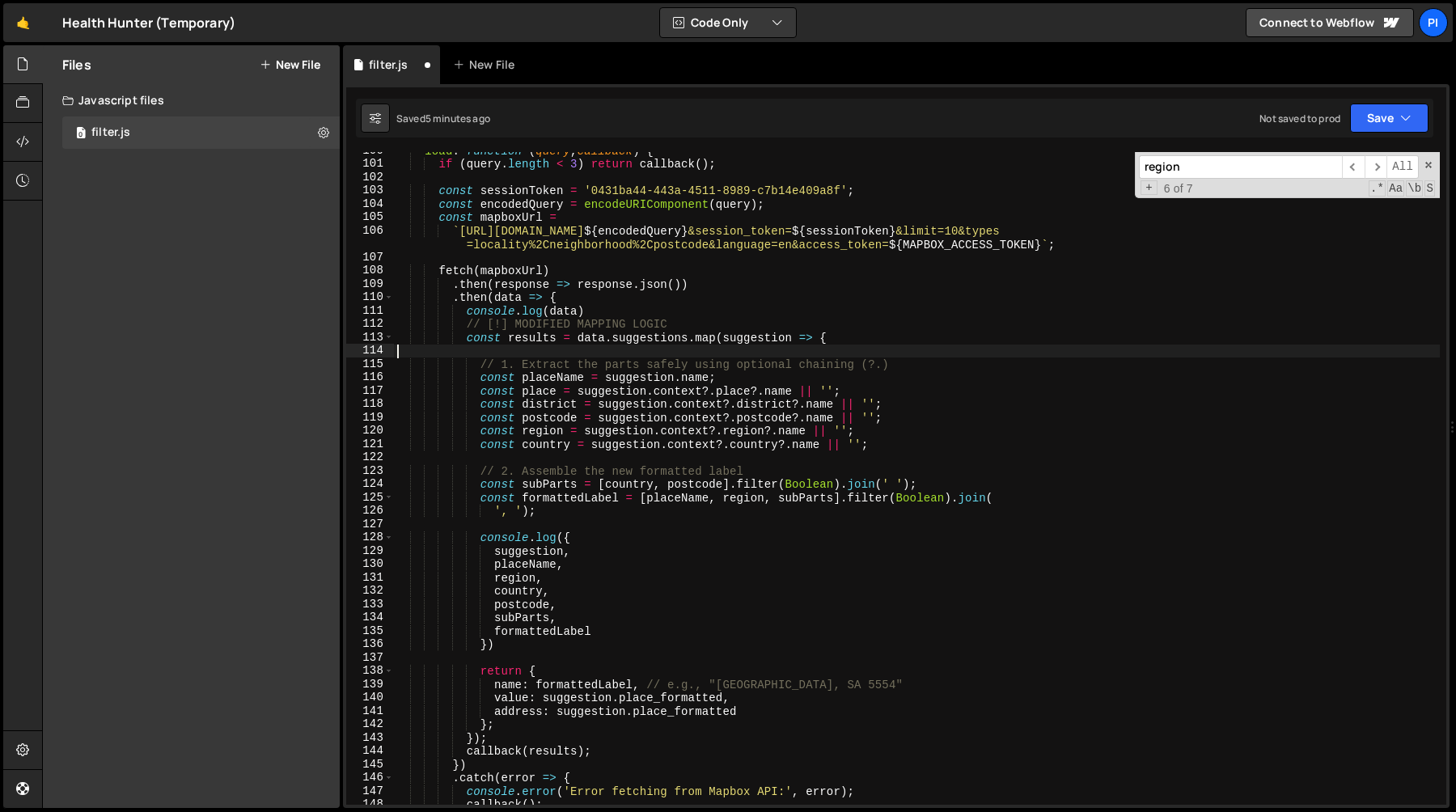
click at [932, 354] on div "load : function ( query , callback ) { if ( query . length < 3 ) return callbac…" at bounding box center [916, 484] width 1046 height 680
click at [931, 363] on div "load : function ( query , callback ) { if ( query . length < 3 ) return callbac…" at bounding box center [916, 484] width 1046 height 680
paste textarea "https://docs.mapbox.com/api/search/search-box/#administrative-unit-types"
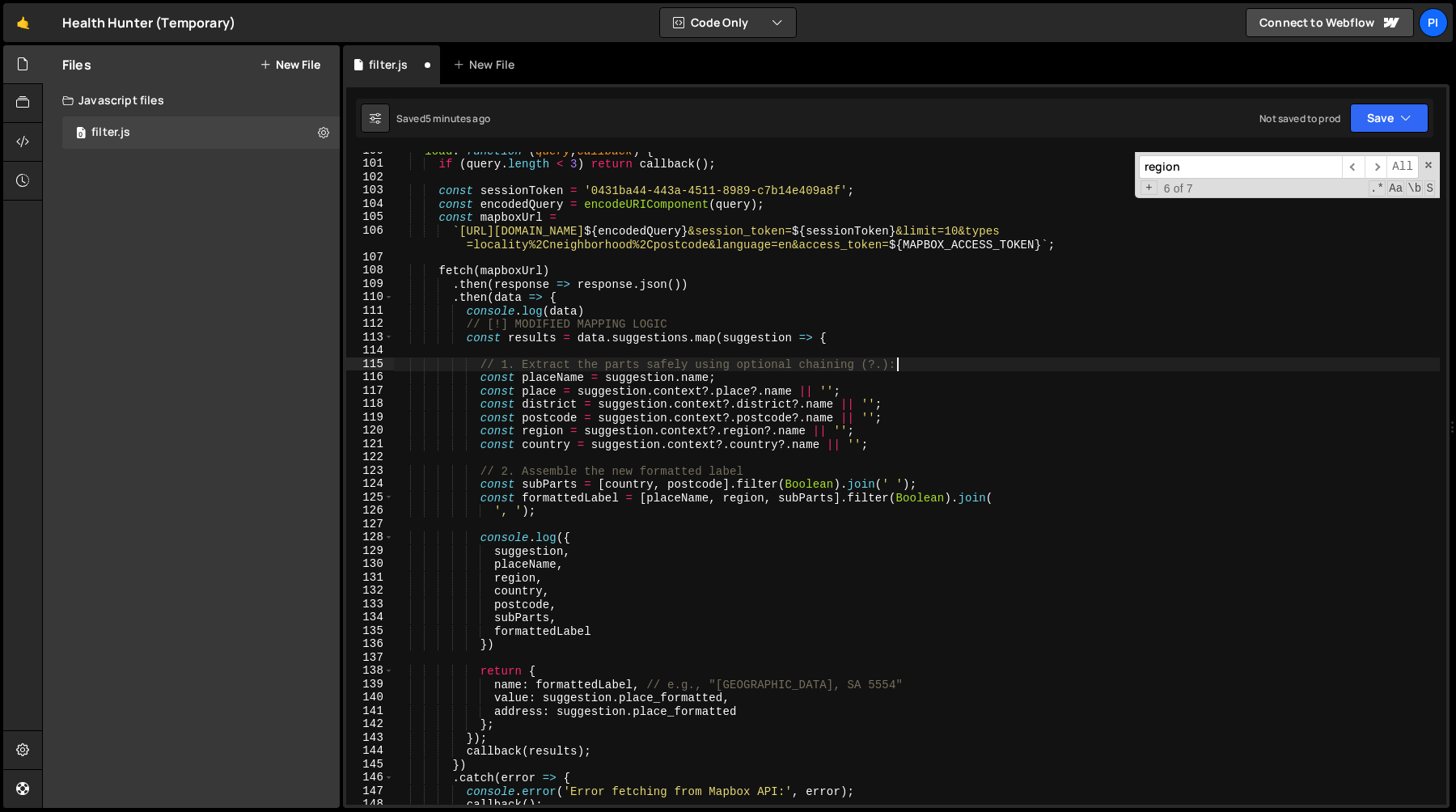
type textarea "// 1. Extract the parts safely using optional chaining (?.)"
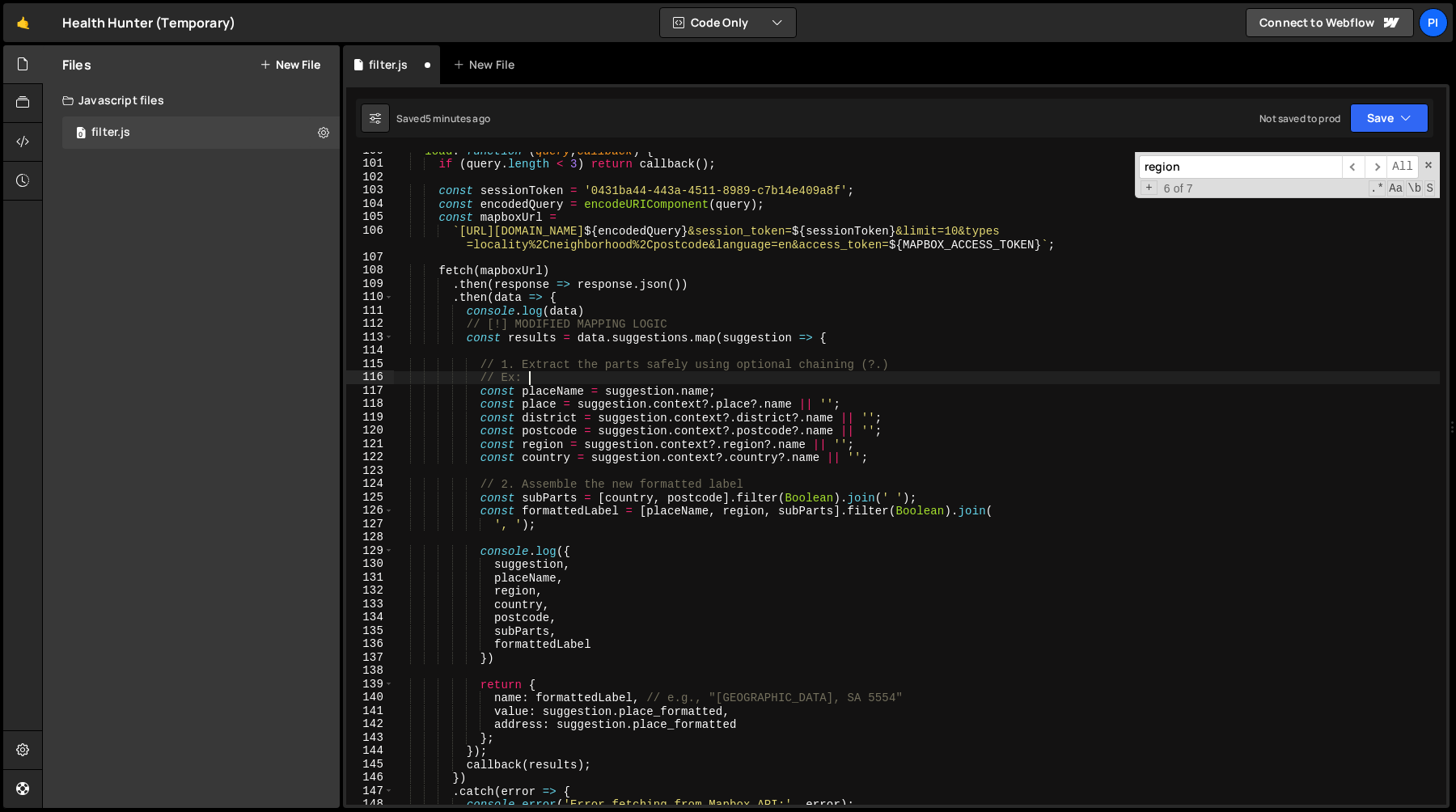
scroll to position [0, 8]
paste textarea "https://docs.mapbox.com/api/search/search-box/#administrative-unit-types"
click at [882, 419] on div "load : function ( query , callback ) { if ( query . length < 3 ) return callbac…" at bounding box center [916, 484] width 1046 height 680
click at [982, 483] on div "load : function ( query , callback ) { if ( query . length < 3 ) return callbac…" at bounding box center [916, 484] width 1046 height 680
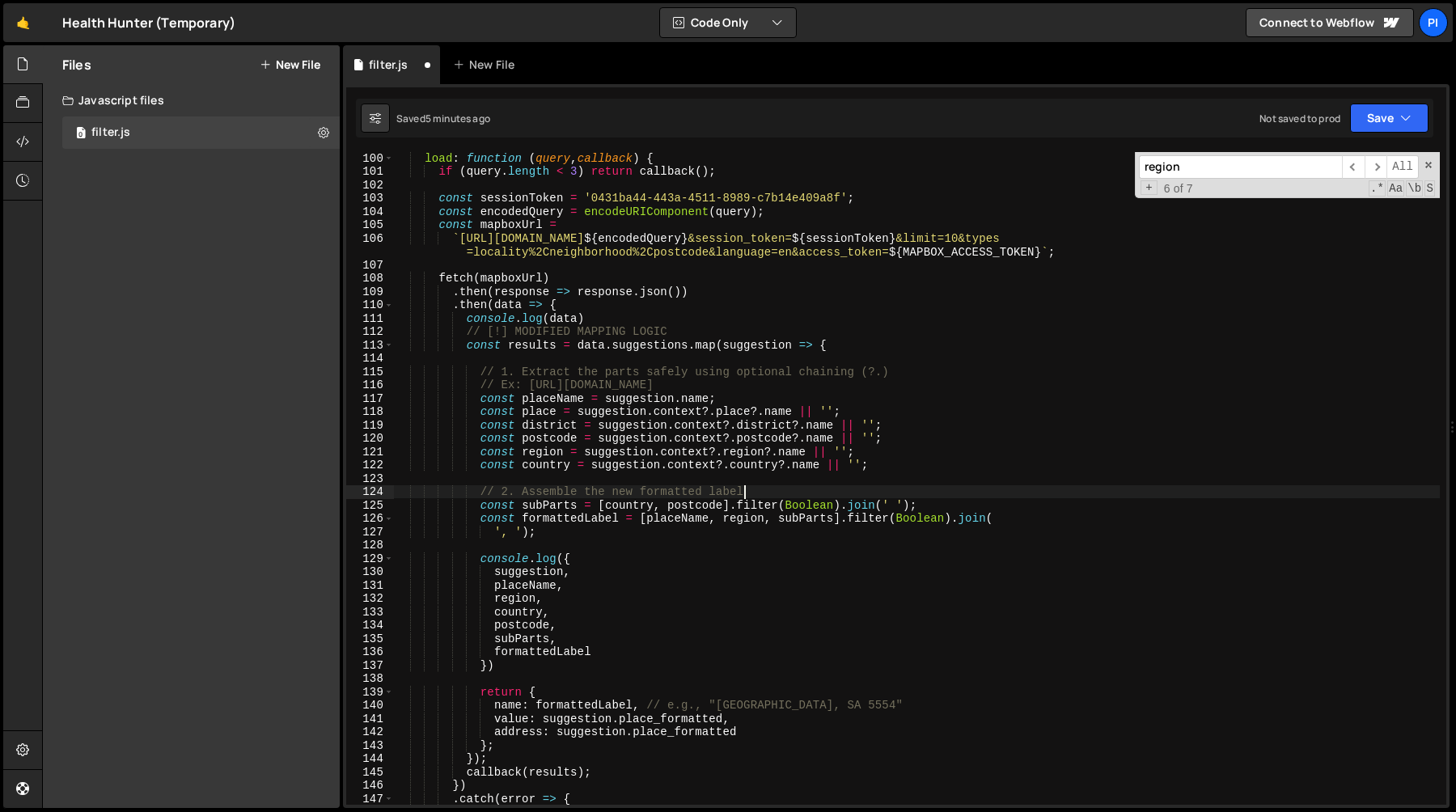
click at [905, 465] on div "load : function ( query , callback ) { if ( query . length < 3 ) return callbac…" at bounding box center [916, 491] width 1046 height 680
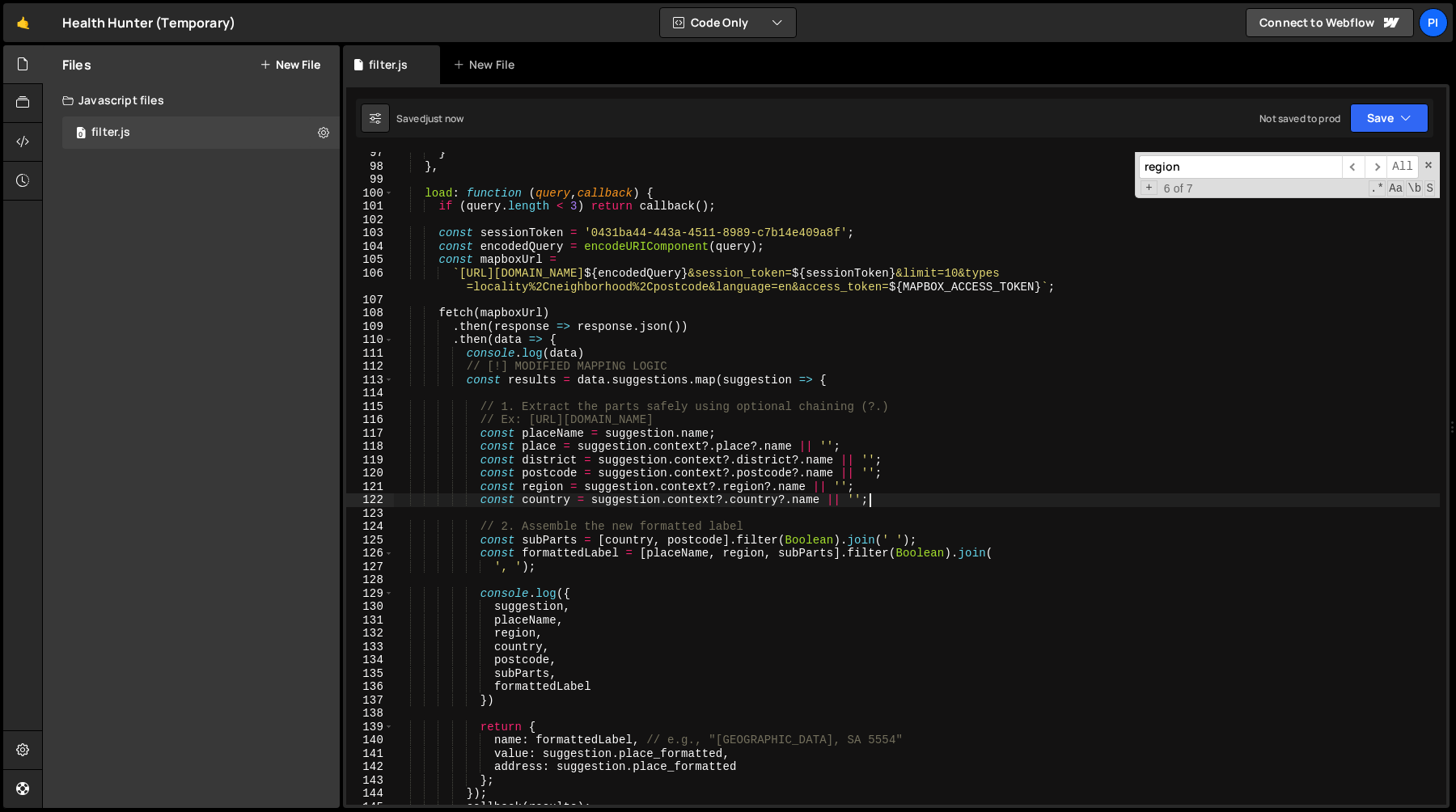
scroll to position [1287, 0]
click at [615, 451] on div "} } , load : function ( query , callback ) { if ( query . length < 3 ) return c…" at bounding box center [916, 486] width 1046 height 680
click at [534, 454] on div "} } , load : function ( query , callback ) { if ( query . length < 3 ) return c…" at bounding box center [916, 486] width 1046 height 680
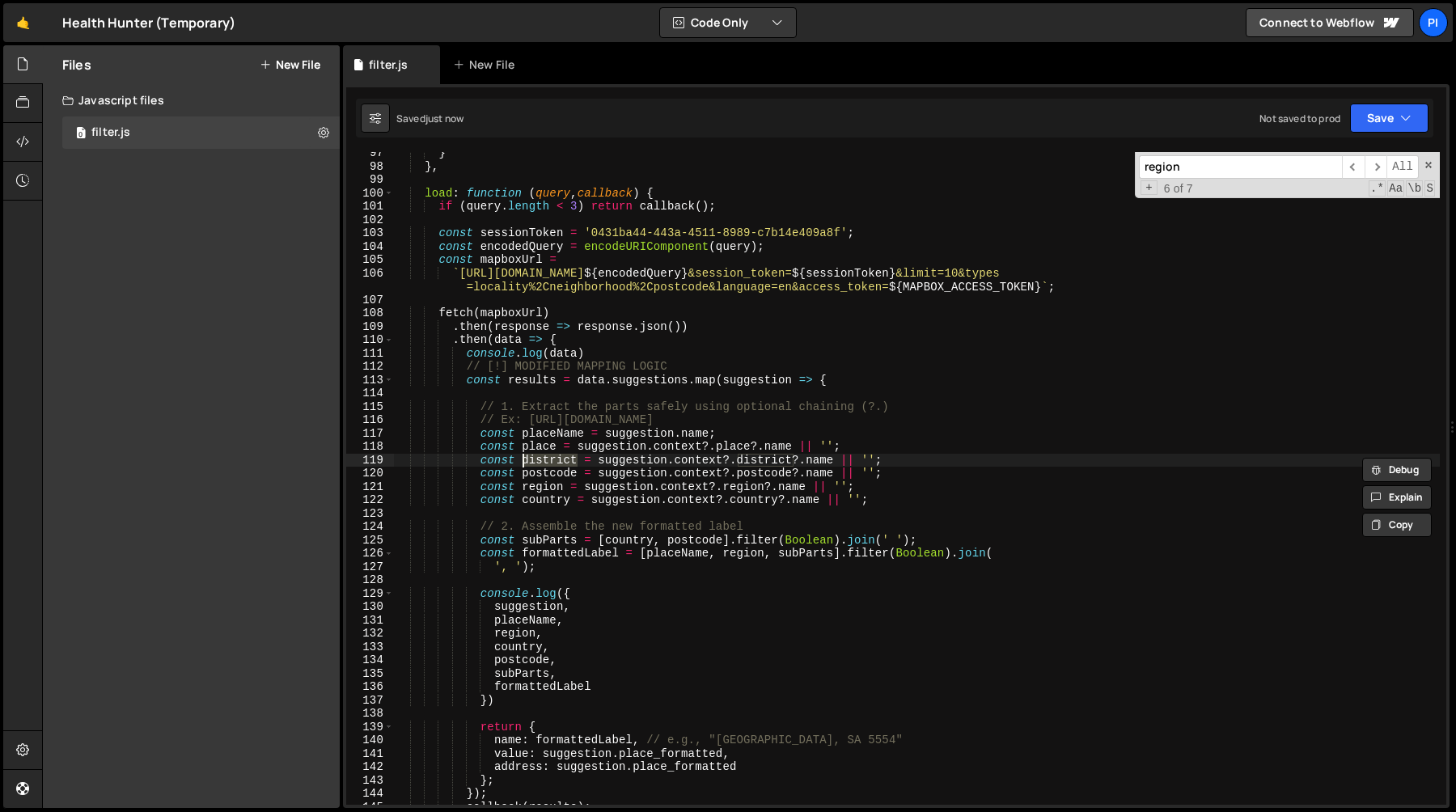
click at [534, 450] on div "} } , load : function ( query , callback ) { if ( query . length < 3 ) return c…" at bounding box center [916, 486] width 1046 height 680
click at [704, 538] on div "} } , load : function ( query , callback ) { if ( query . length < 3 ) return c…" at bounding box center [916, 486] width 1046 height 680
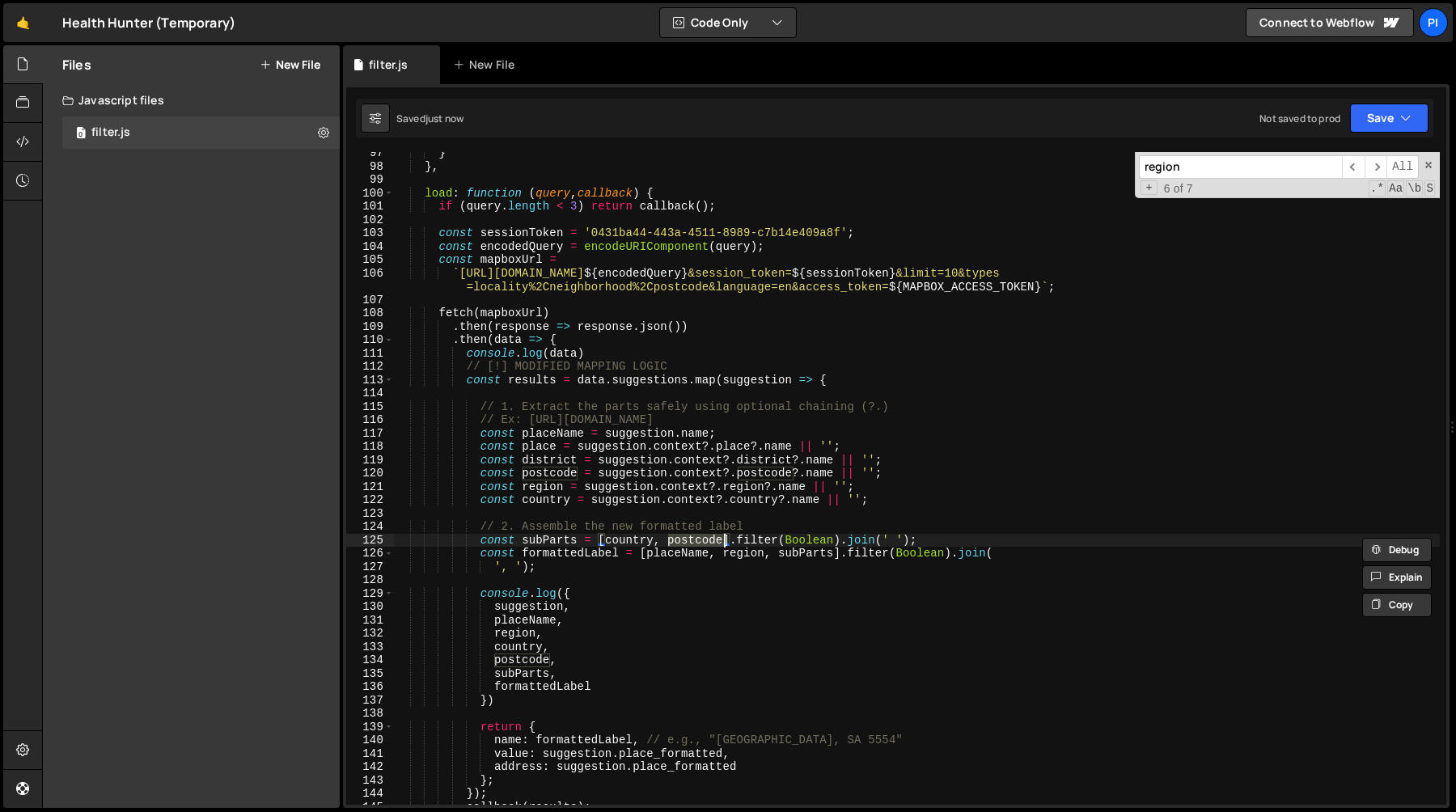
click at [783, 538] on div "} } , load : function ( query , callback ) { if ( query . length < 3 ) return c…" at bounding box center [916, 486] width 1046 height 680
click at [626, 541] on div "} } , load : function ( query , callback ) { if ( query . length < 3 ) return c…" at bounding box center [916, 486] width 1046 height 680
click at [702, 563] on div "} } , load : function ( query , callback ) { if ( query . length < 3 ) return c…" at bounding box center [916, 486] width 1046 height 680
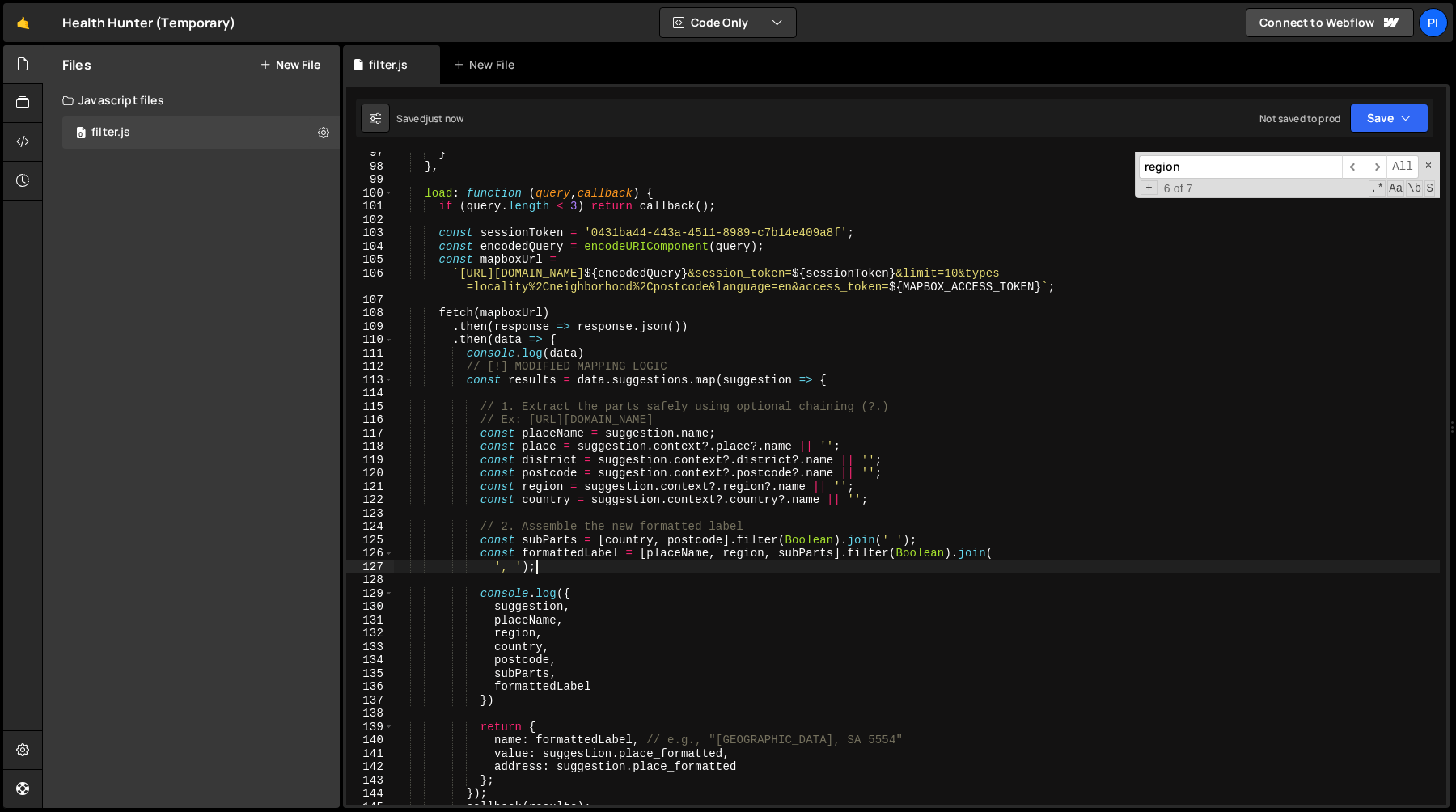
click at [702, 563] on div "} } , load : function ( query , callback ) { if ( query . length < 3 ) return c…" at bounding box center [916, 486] width 1046 height 680
click at [690, 555] on div "} } , load : function ( query , callback ) { if ( query . length < 3 ) return c…" at bounding box center [916, 486] width 1046 height 680
click at [745, 555] on div "} } , load : function ( query , callback ) { if ( query . length < 3 ) return c…" at bounding box center [916, 486] width 1046 height 680
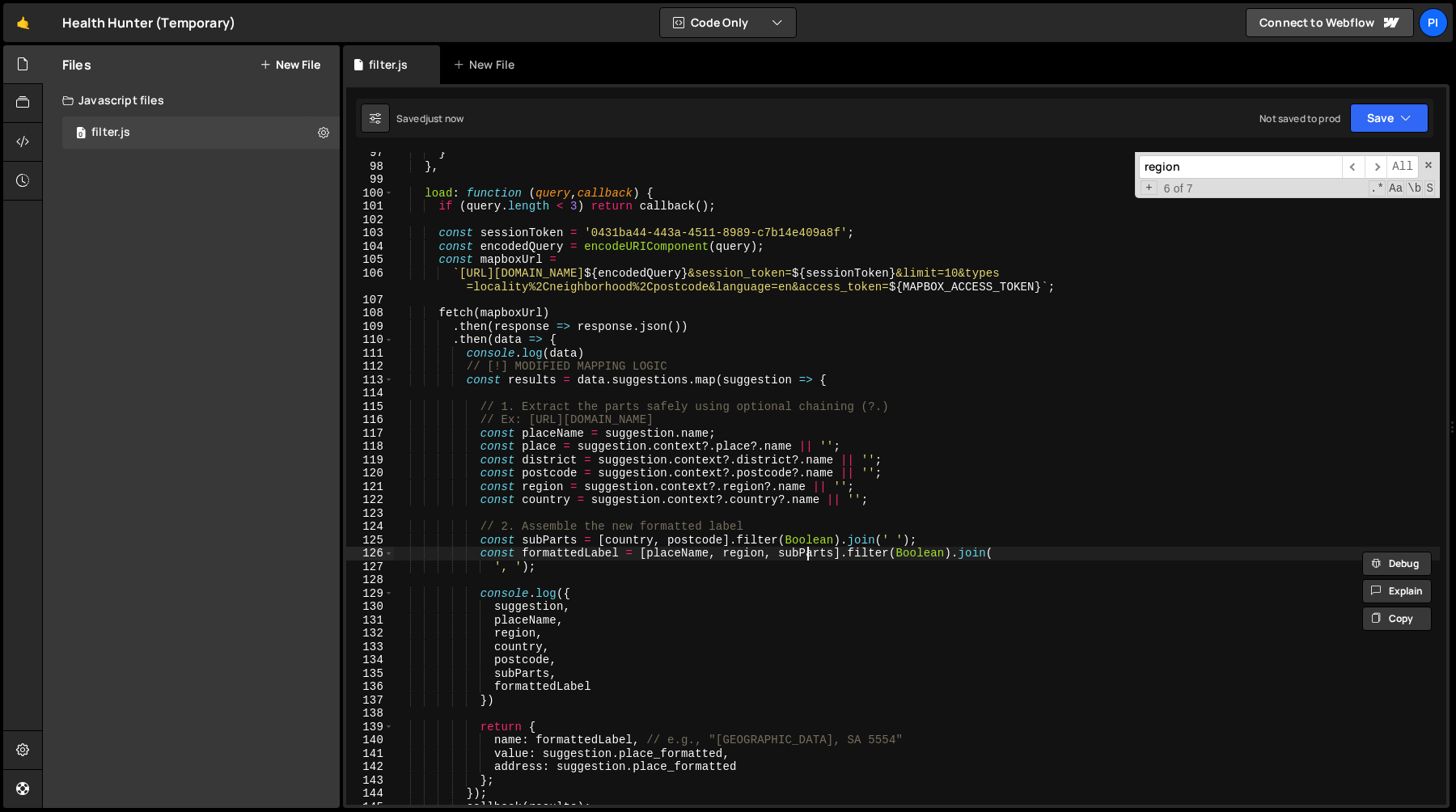
click at [804, 559] on div "} } , load : function ( query , callback ) { if ( query . length < 3 ) return c…" at bounding box center [916, 486] width 1046 height 680
click at [627, 541] on div "} } , load : function ( query , callback ) { if ( query . length < 3 ) return c…" at bounding box center [916, 486] width 1046 height 680
click at [549, 544] on div "} } , load : function ( query , callback ) { if ( query . length < 3 ) return c…" at bounding box center [916, 486] width 1046 height 680
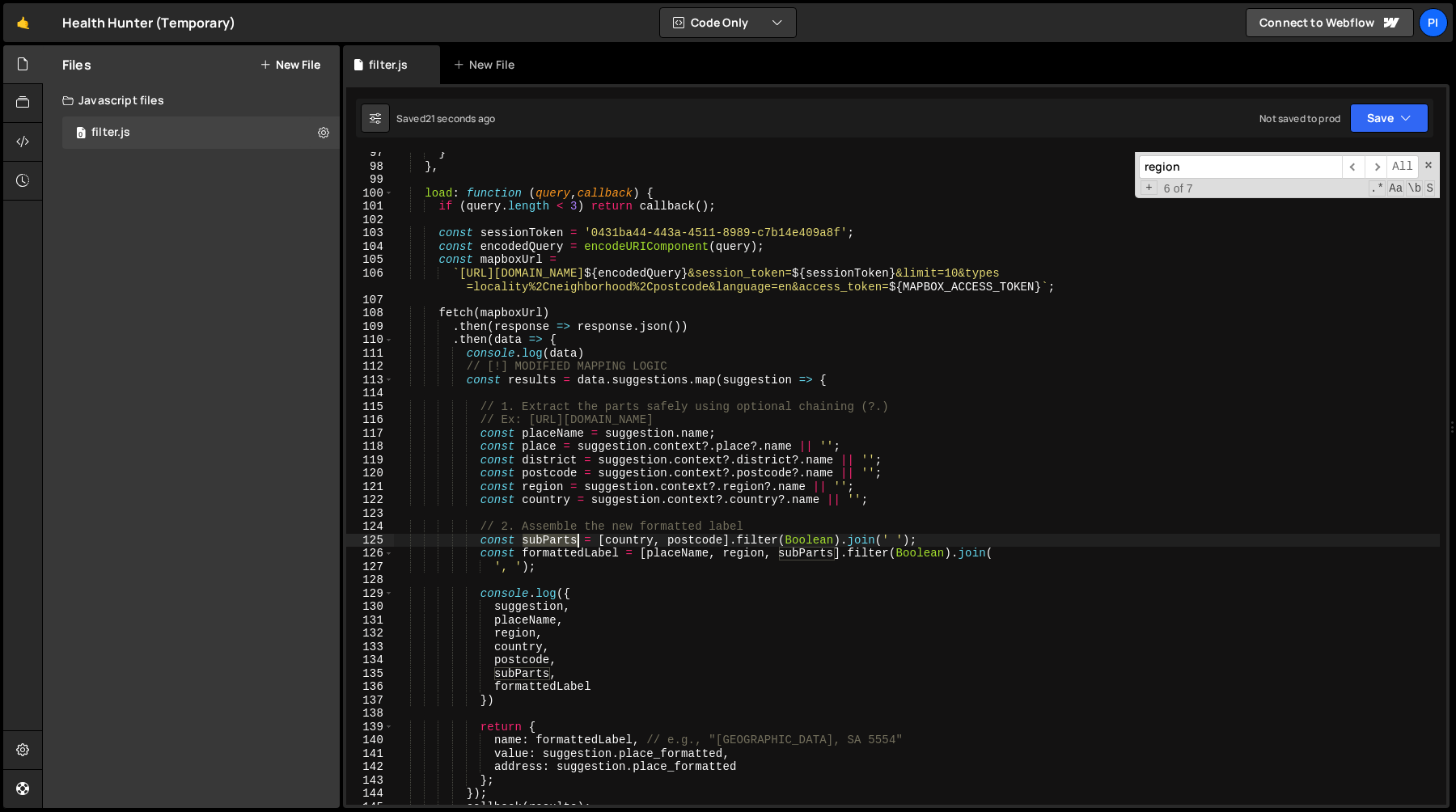
click at [549, 544] on div "} } , load : function ( query , callback ) { if ( query . length < 3 ) return c…" at bounding box center [916, 486] width 1046 height 680
click at [641, 541] on div "} } , load : function ( query , callback ) { if ( query . length < 3 ) return c…" at bounding box center [916, 486] width 1046 height 680
click at [834, 552] on div "} } , load : function ( query , callback ) { if ( query . length < 3 ) return c…" at bounding box center [916, 486] width 1046 height 680
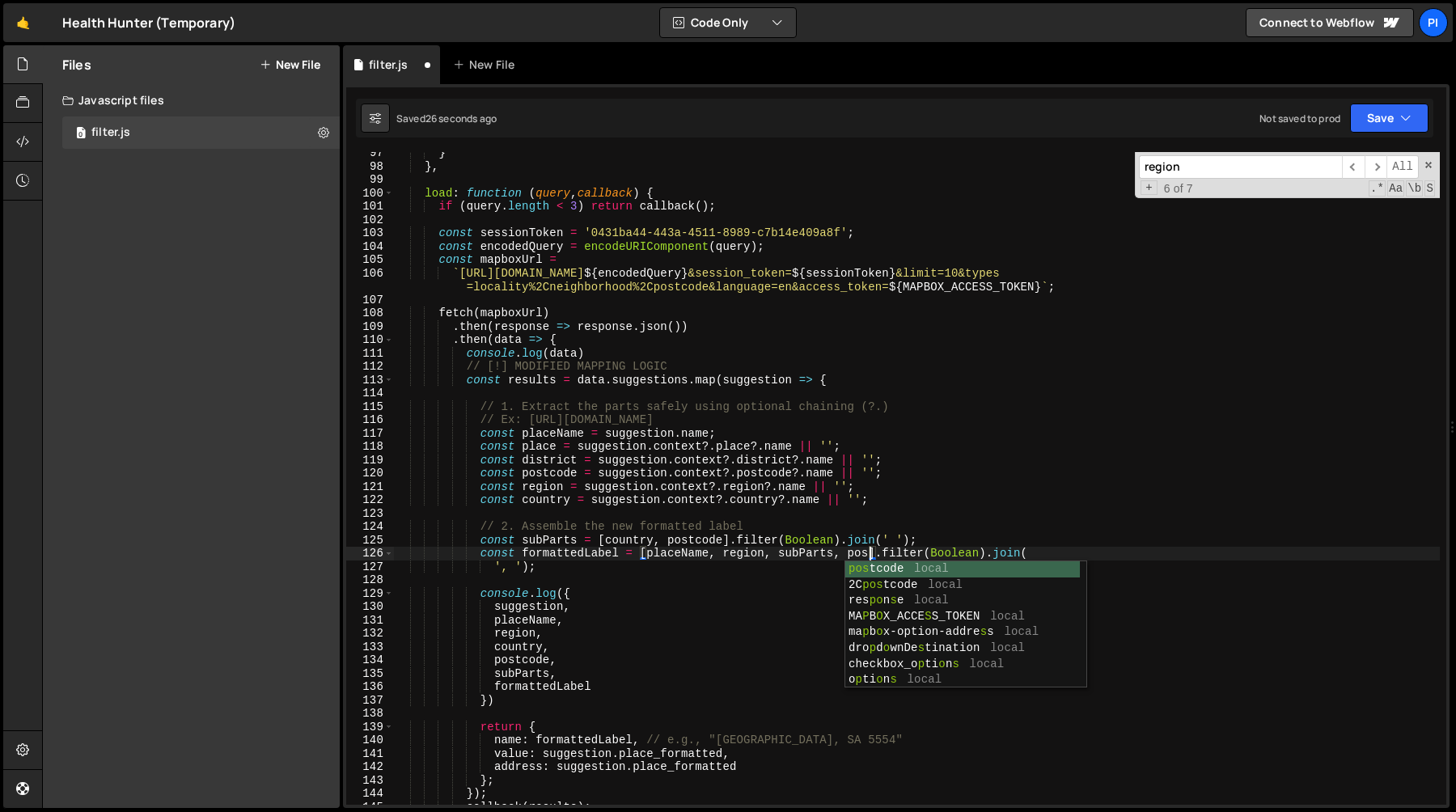
scroll to position [0, 33]
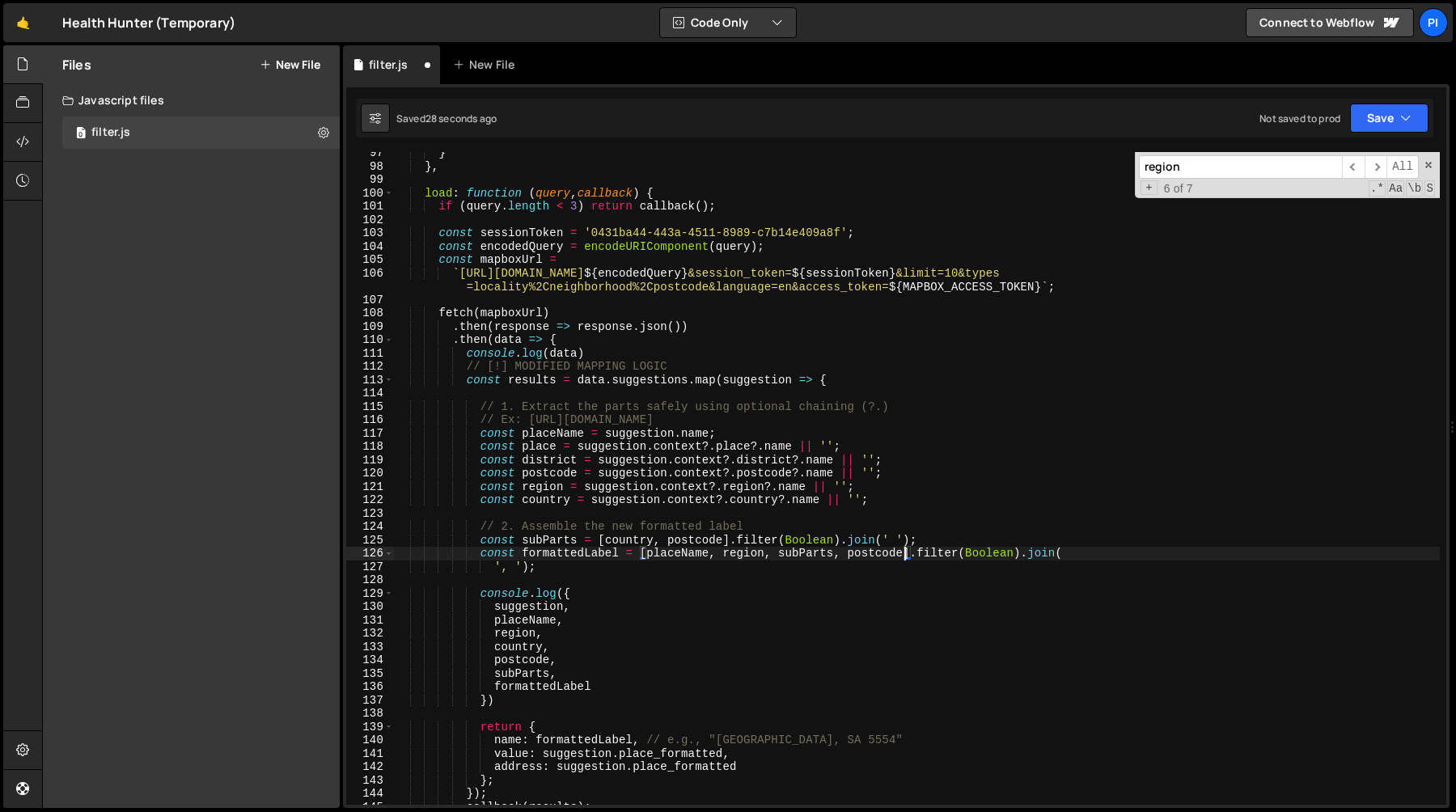
click at [543, 543] on div "} } , load : function ( query , callback ) { if ( query . length < 3 ) return c…" at bounding box center [916, 486] width 1046 height 680
click at [674, 554] on div "} } , load : function ( query , callback ) { if ( query . length < 3 ) return c…" at bounding box center [916, 486] width 1046 height 680
click at [835, 555] on div "} } , load : function ( query , callback ) { if ( query . length < 3 ) return c…" at bounding box center [916, 486] width 1046 height 680
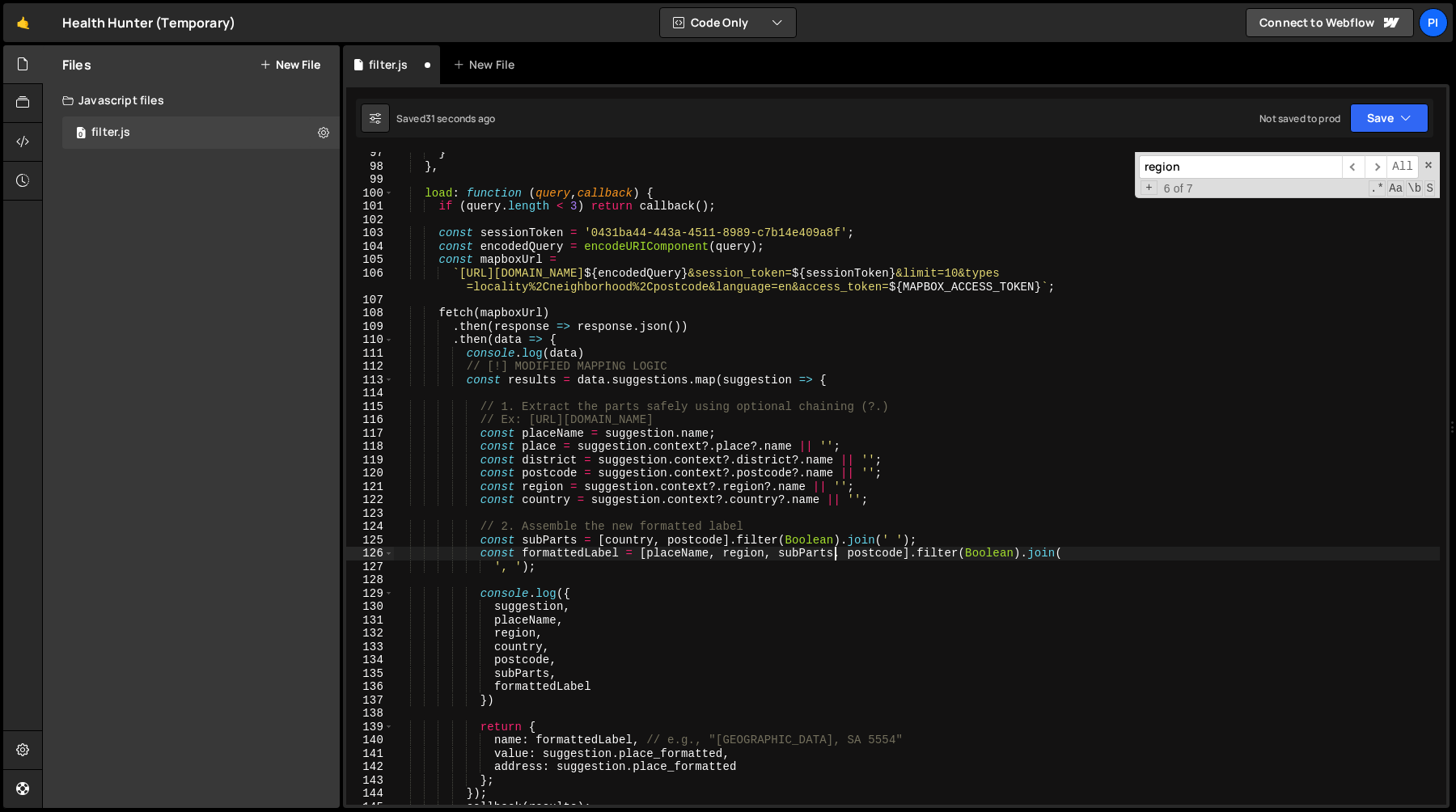
click at [648, 555] on div "} } , load : function ( query , callback ) { if ( query . length < 3 ) return c…" at bounding box center [916, 486] width 1046 height 680
click at [603, 545] on div "} } , load : function ( query , callback ) { if ( query . length < 3 ) return c…" at bounding box center [916, 486] width 1046 height 680
paste textarea "placeName, region, subParts"
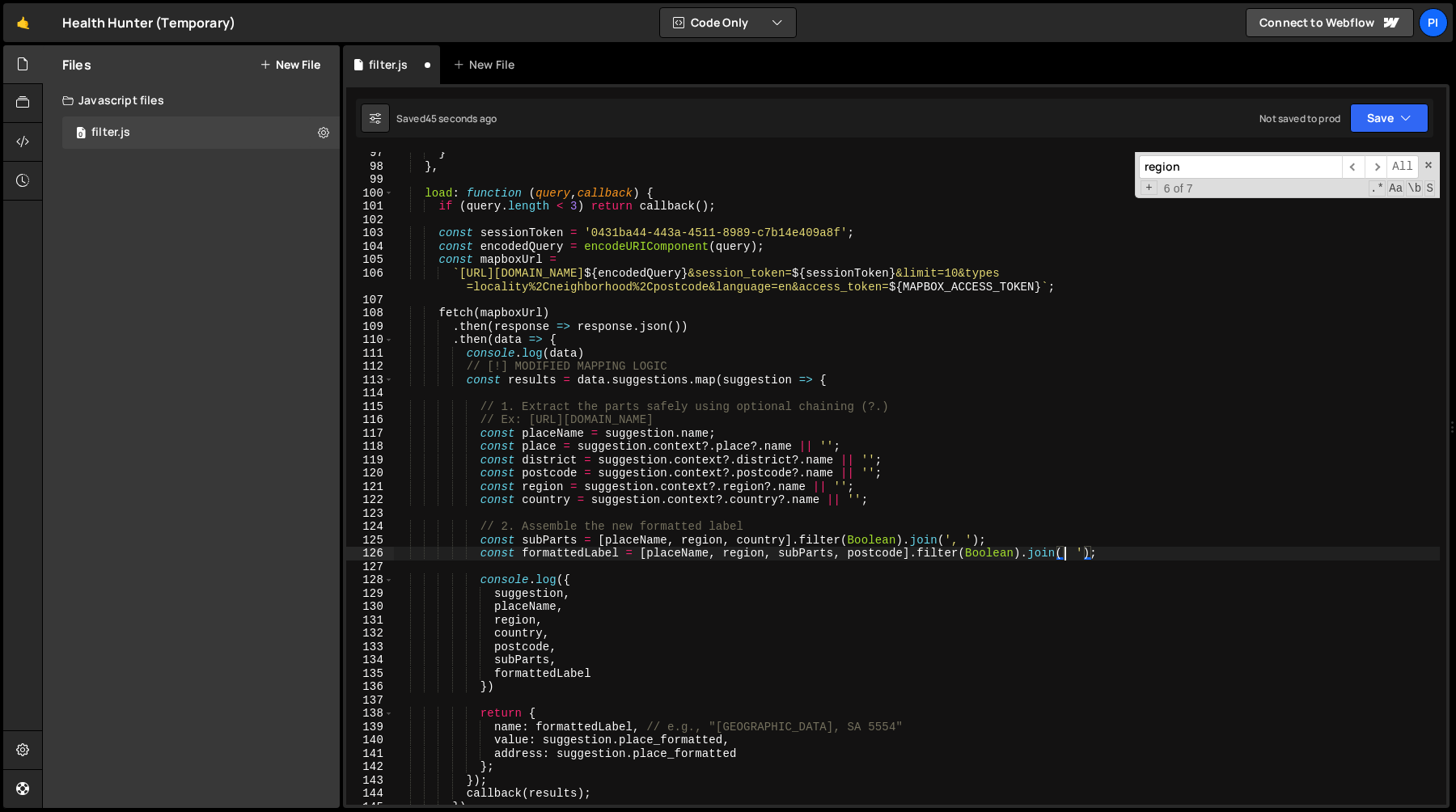
click at [552, 542] on div "} } , load : function ( query , callback ) { if ( query . length < 3 ) return c…" at bounding box center [916, 486] width 1046 height 680
click at [553, 540] on div "} } , load : function ( query , callback ) { if ( query . length < 3 ) return c…" at bounding box center [916, 478] width 1046 height 653
click at [553, 540] on div "} } , load : function ( query , callback ) { if ( query . length < 3 ) return c…" at bounding box center [916, 486] width 1046 height 680
click at [674, 554] on div "} } , load : function ( query , callback ) { if ( query . length < 3 ) return c…" at bounding box center [916, 486] width 1046 height 680
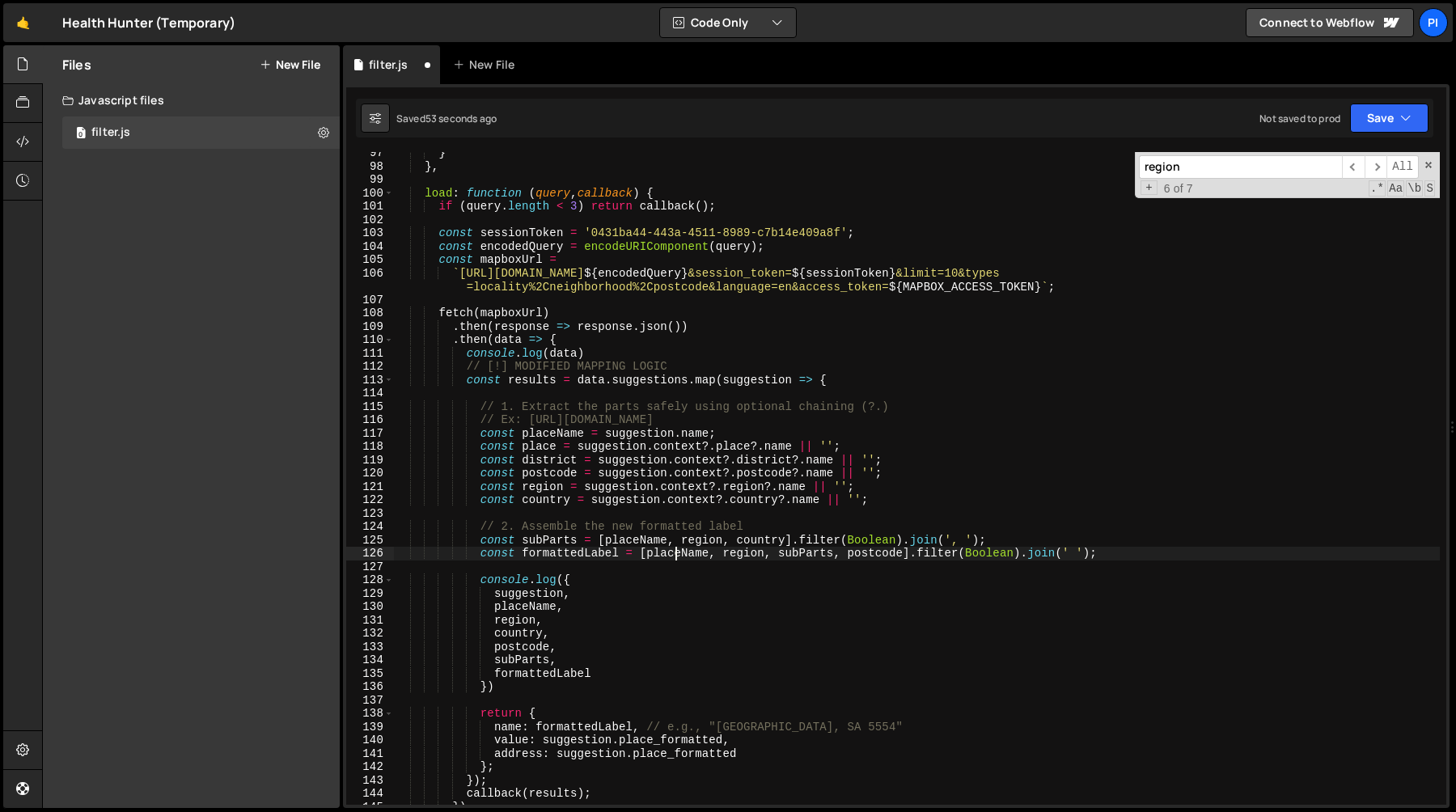
click at [674, 554] on div "} } , load : function ( query , callback ) { if ( query . length < 3 ) return c…" at bounding box center [916, 486] width 1046 height 680
click at [834, 555] on div "} } , load : function ( query , callback ) { if ( query . length < 3 ) return c…" at bounding box center [916, 486] width 1046 height 680
click at [645, 554] on div "} } , load : function ( query , callback ) { if ( query . length < 3 ) return c…" at bounding box center [916, 486] width 1046 height 680
paste textarea
click at [662, 539] on div "} } , load : function ( query , callback ) { if ( query . length < 3 ) return c…" at bounding box center [916, 486] width 1046 height 680
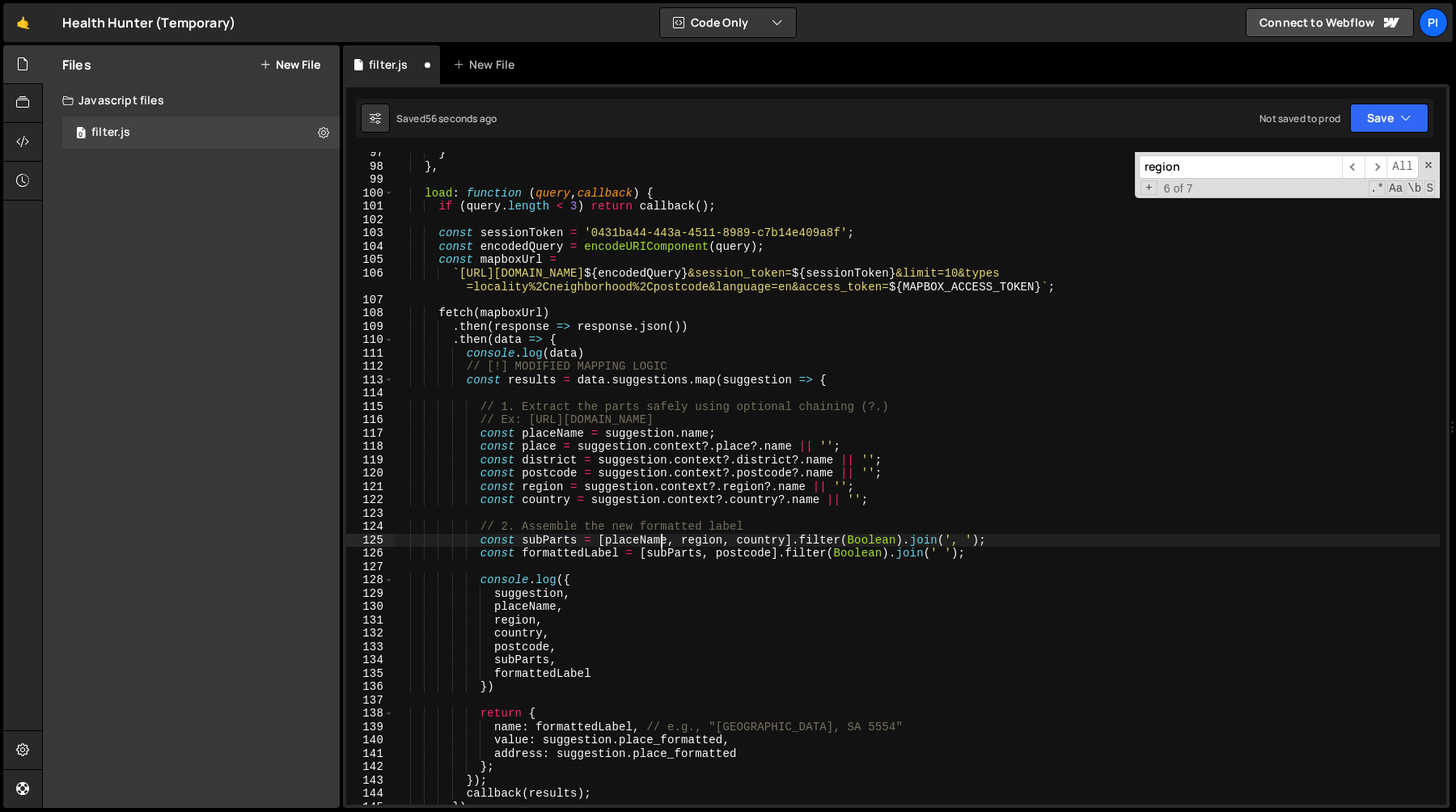
click at [626, 540] on div "} } , load : function ( query , callback ) { if ( query . length < 3 ) return c…" at bounding box center [916, 486] width 1046 height 680
click at [705, 540] on div "} } , load : function ( query , callback ) { if ( query . length < 3 ) return c…" at bounding box center [916, 486] width 1046 height 680
click at [758, 540] on div "} } , load : function ( query , callback ) { if ( query . length < 3 ) return c…" at bounding box center [916, 486] width 1046 height 680
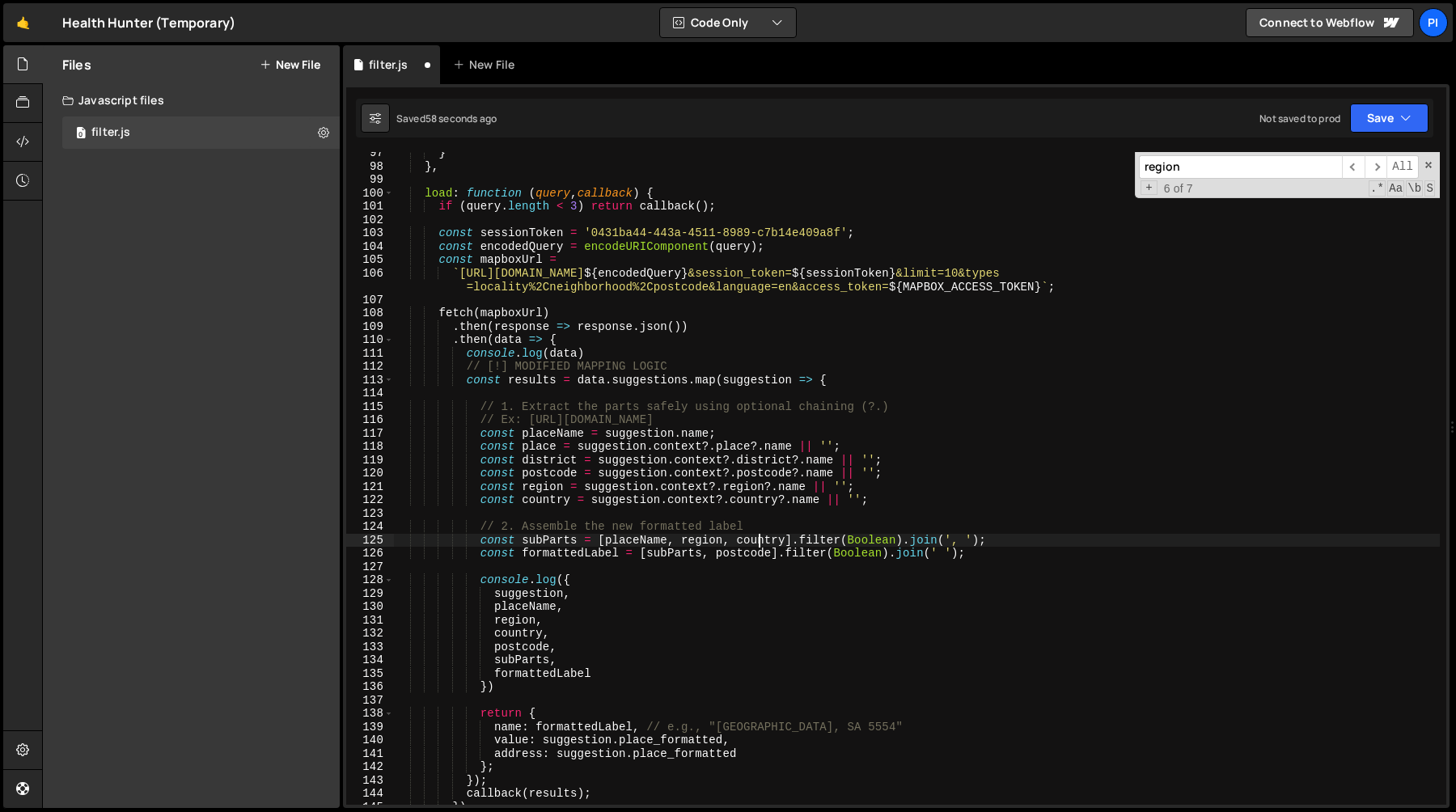
click at [758, 540] on div "} } , load : function ( query , callback ) { if ( query . length < 3 ) return c…" at bounding box center [916, 486] width 1046 height 680
click at [697, 543] on div "} } , load : function ( query , callback ) { if ( query . length < 3 ) return c…" at bounding box center [916, 486] width 1046 height 680
click at [637, 542] on div "} } , load : function ( query , callback ) { if ( query . length < 3 ) return c…" at bounding box center [916, 486] width 1046 height 680
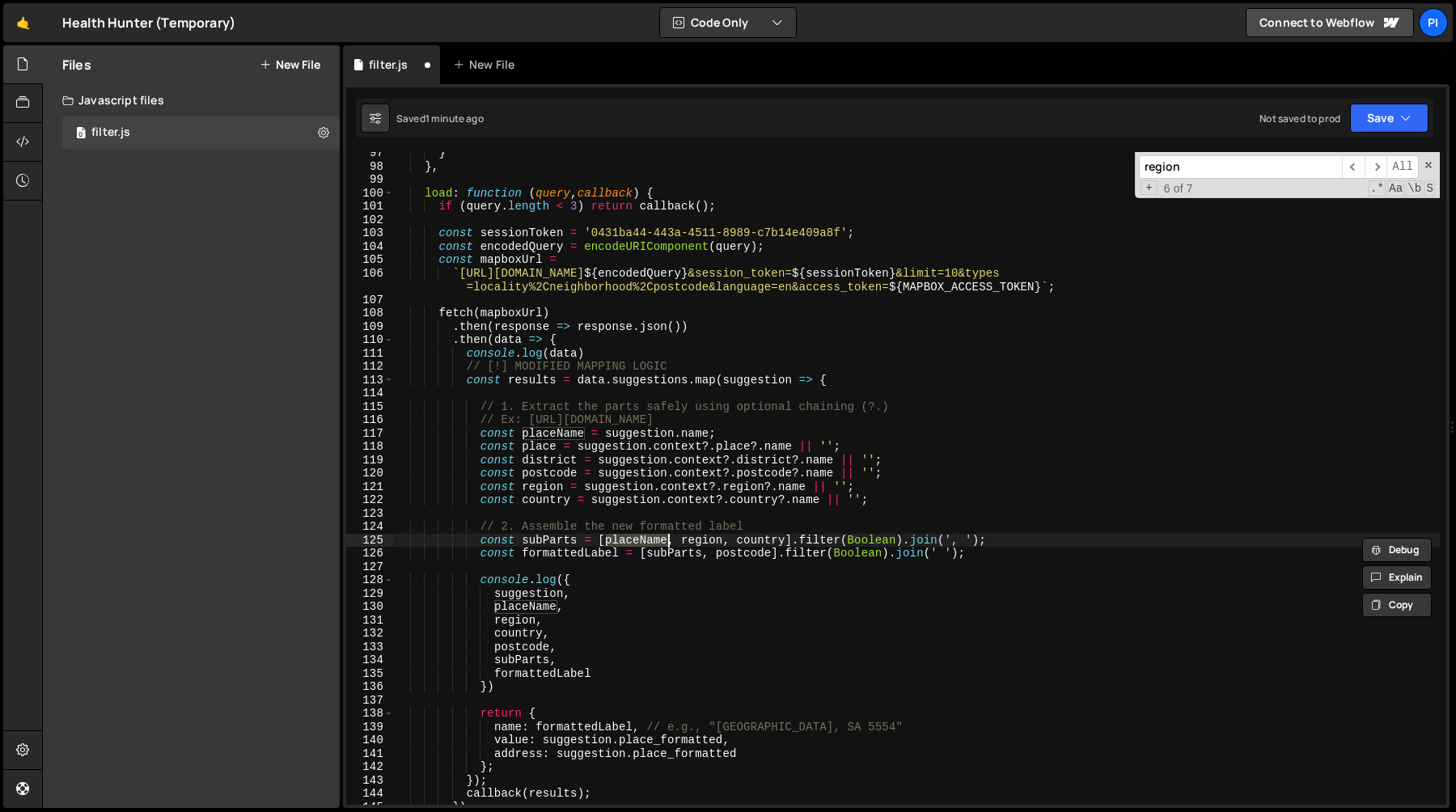
click at [682, 541] on div "} } , load : function ( query , callback ) { if ( query . length < 3 ) return c…" at bounding box center [916, 486] width 1046 height 680
click at [667, 541] on div "} } , load : function ( query , callback ) { if ( query . length < 3 ) return c…" at bounding box center [916, 486] width 1046 height 680
click at [721, 435] on div "} } , load : function ( query , callback ) { if ( query . length < 3 ) return c…" at bounding box center [916, 486] width 1046 height 680
click at [666, 545] on div "} } , load : function ( query , callback ) { if ( query . length < 3 ) return c…" at bounding box center [916, 486] width 1046 height 680
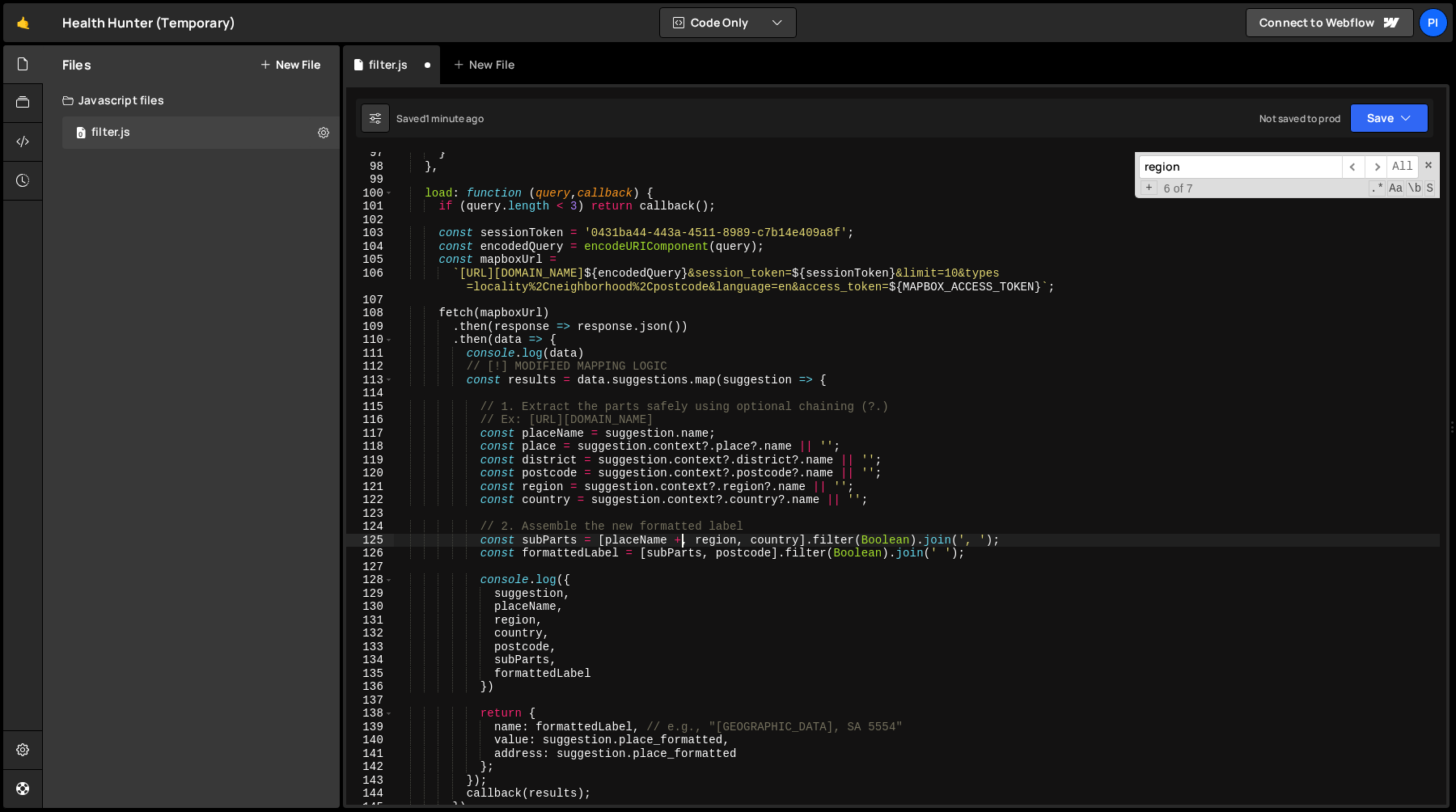
scroll to position [0, 20]
click at [546, 446] on div "} } , load : function ( query , callback ) { if ( query . length < 3 ) return c…" at bounding box center [916, 486] width 1046 height 680
click at [691, 542] on div "} } , load : function ( query , callback ) { if ( query . length < 3 ) return c…" at bounding box center [916, 486] width 1046 height 680
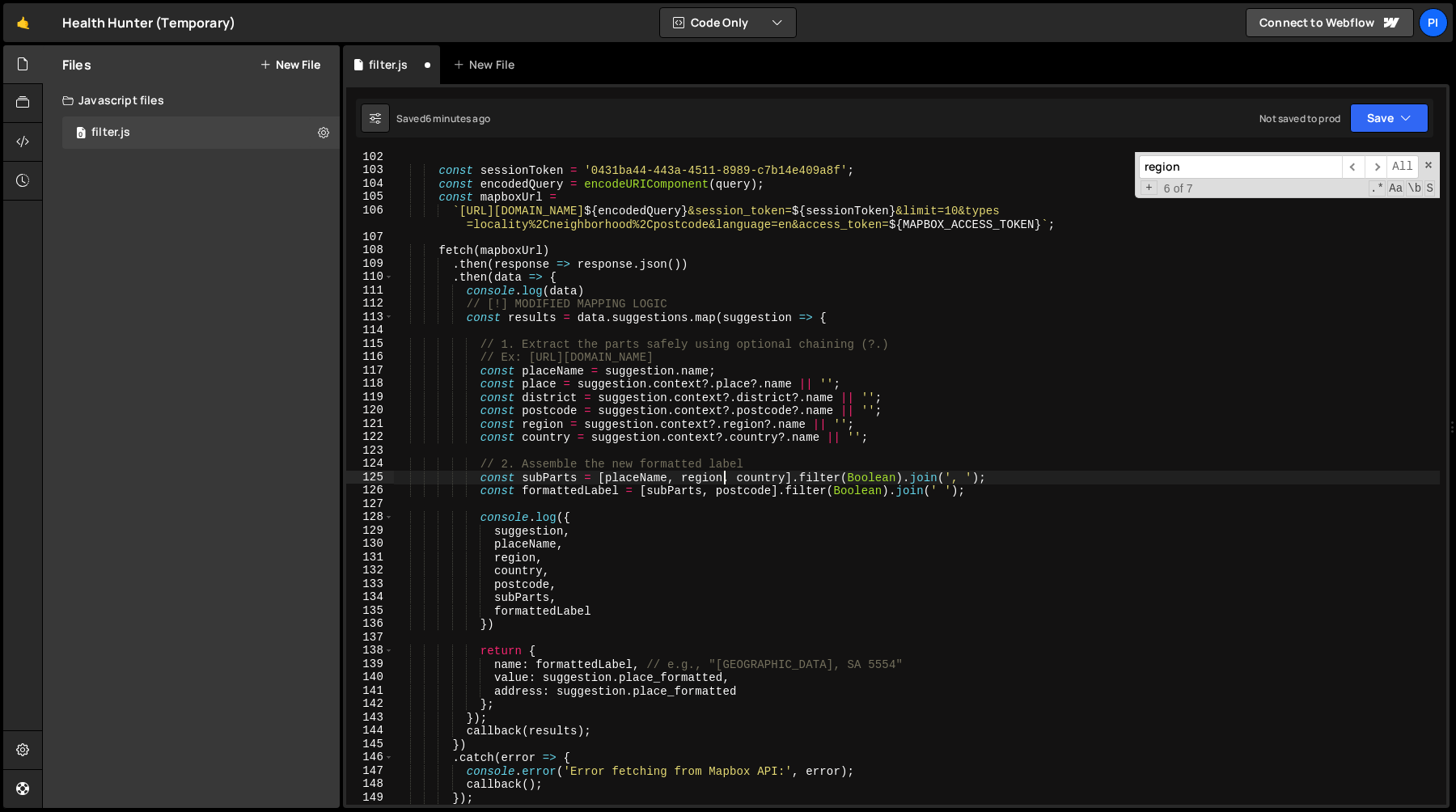
scroll to position [1359, 0]
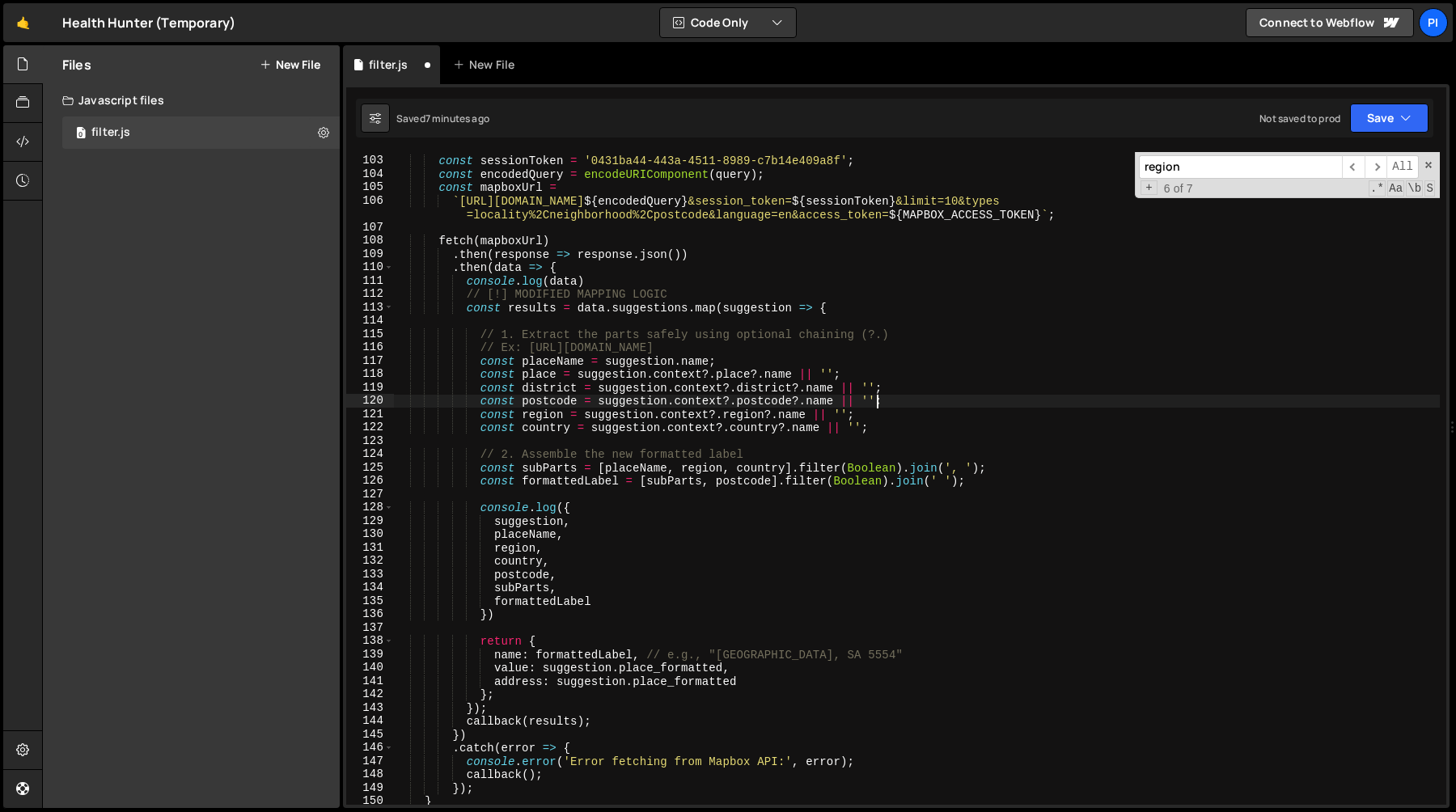
click at [879, 401] on div "const sessionToken = '0431ba44-443a-4511-8989-c7b14e409a8f' ; const encodedQuer…" at bounding box center [916, 481] width 1046 height 680
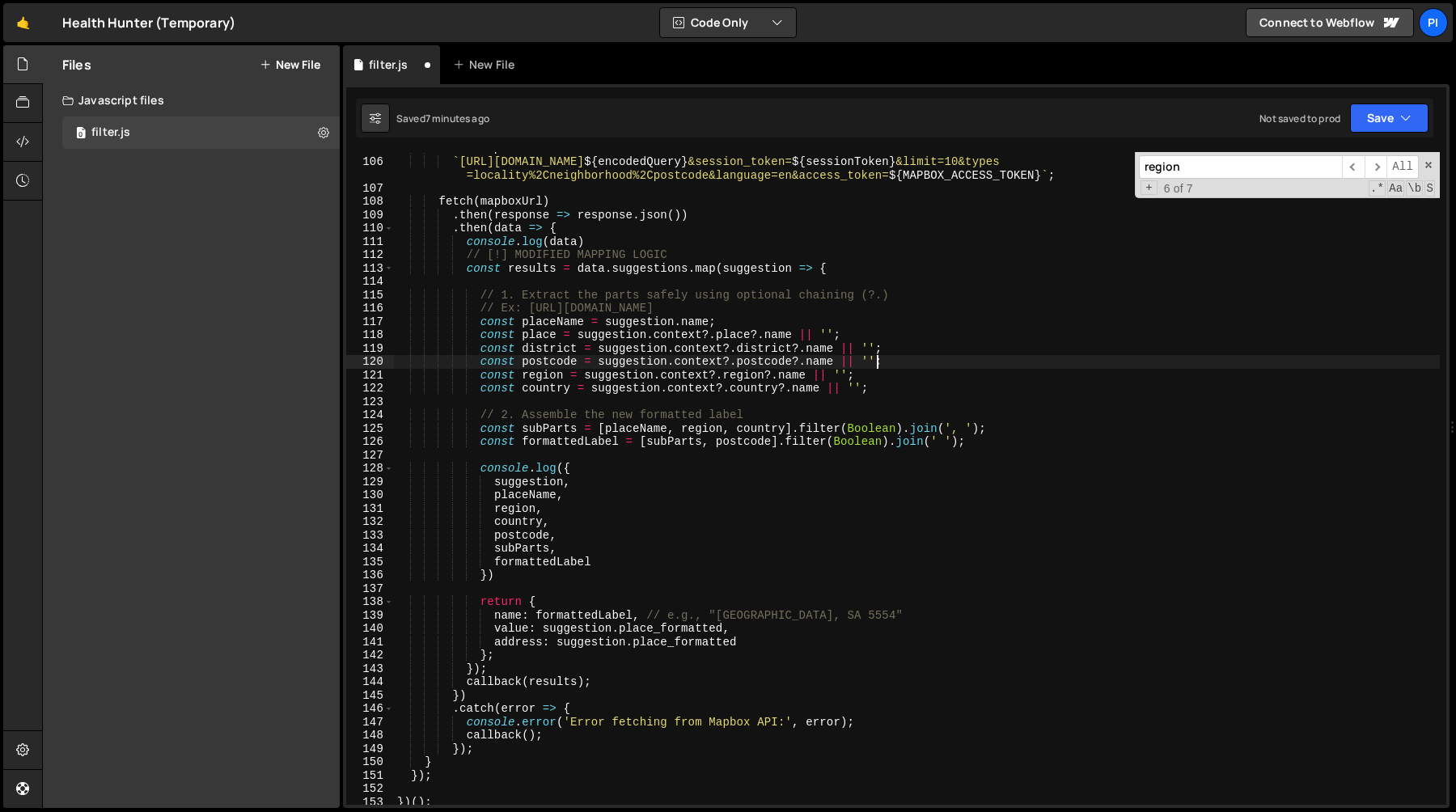
scroll to position [1398, 0]
click at [744, 442] on div "const mapboxUrl = ` https://api.mapbox.com/search/searchbox/v1/suggest?q= ${ en…" at bounding box center [916, 481] width 1046 height 680
click at [528, 336] on div "const mapboxUrl = ` https://api.mapbox.com/search/searchbox/v1/suggest?q= ${ en…" at bounding box center [916, 481] width 1046 height 680
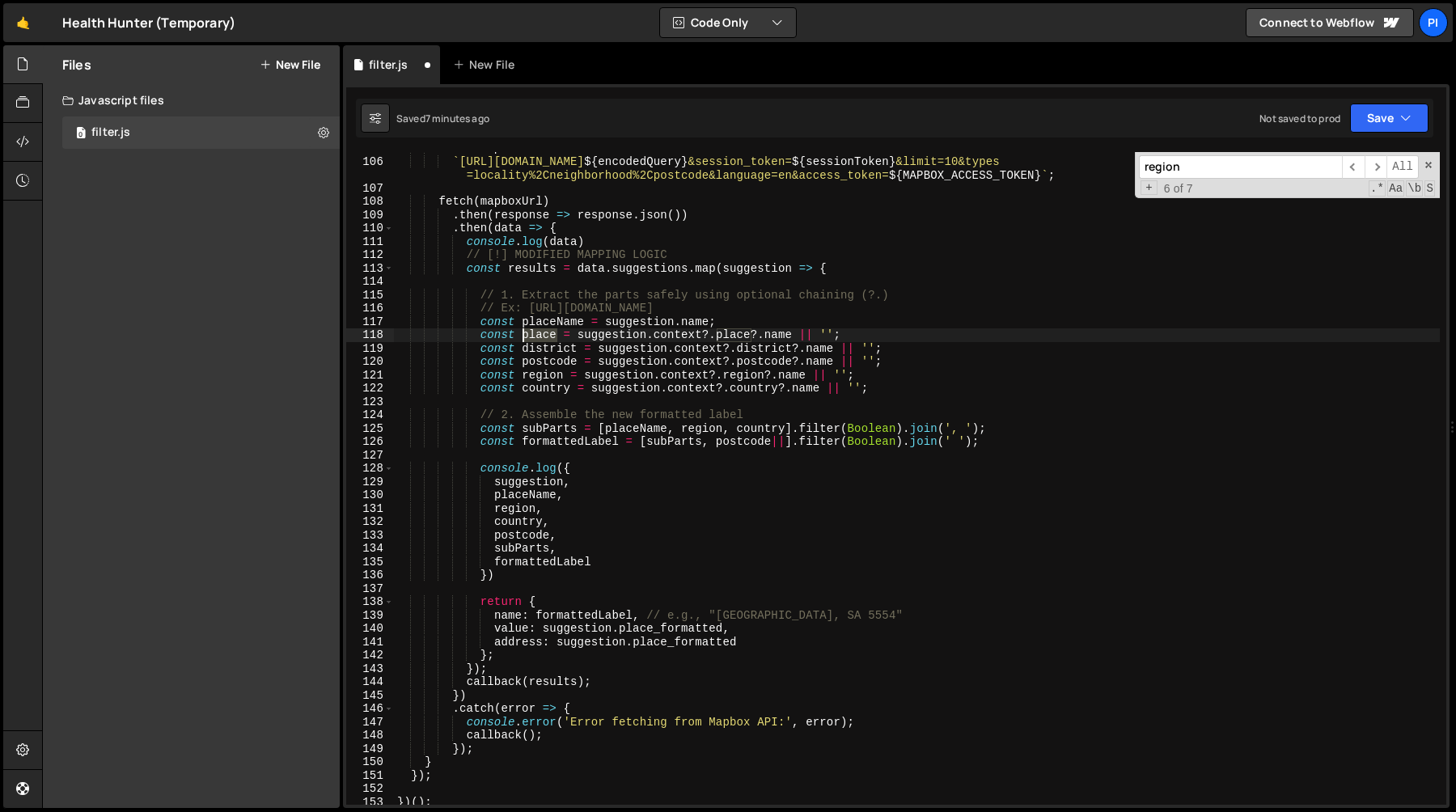
click at [528, 336] on div "const mapboxUrl = ` https://api.mapbox.com/search/searchbox/v1/suggest?q= ${ en…" at bounding box center [916, 481] width 1046 height 680
click at [784, 443] on div "const mapboxUrl = ` https://api.mapbox.com/search/searchbox/v1/suggest?q= ${ en…" at bounding box center [916, 481] width 1046 height 680
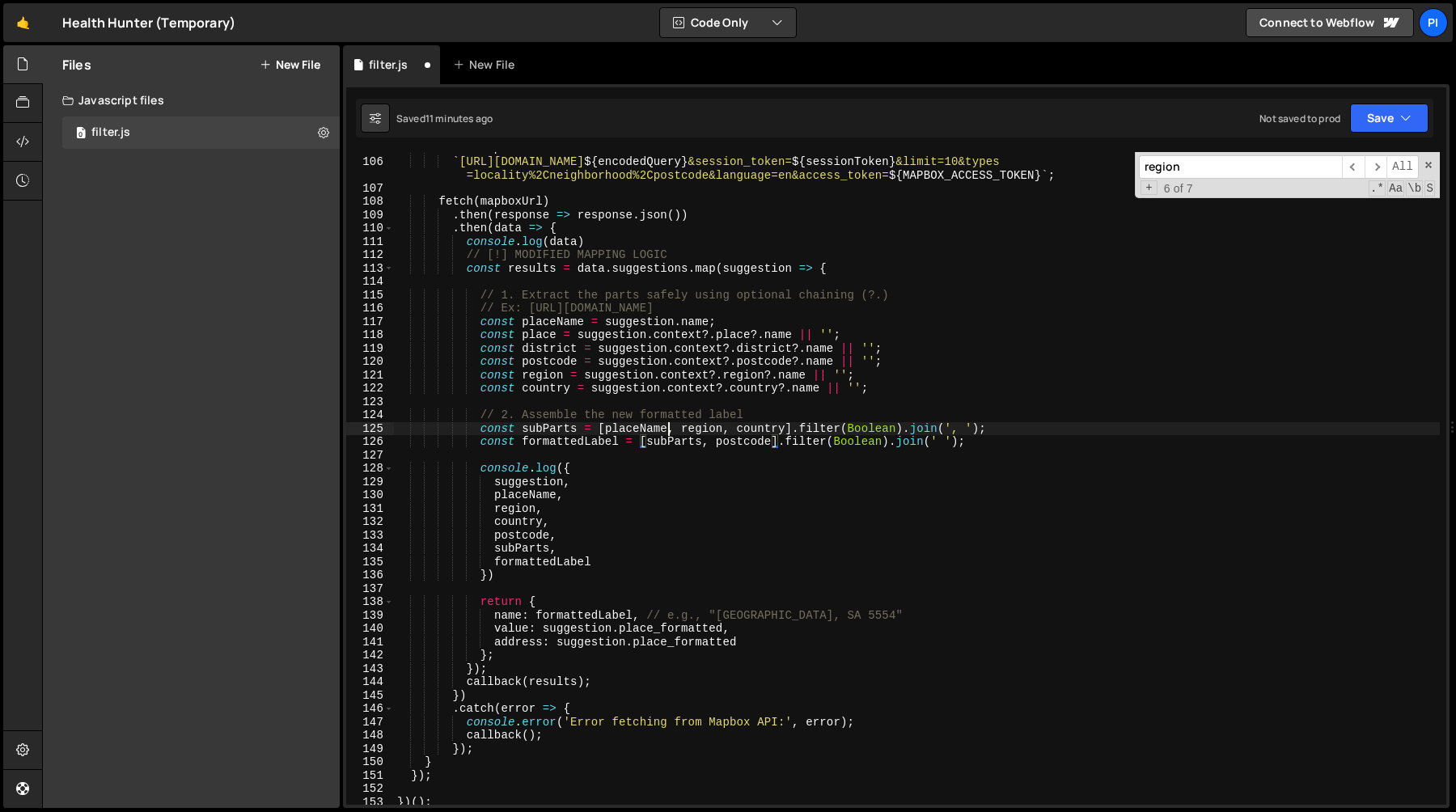
click at [666, 432] on div "const mapboxUrl = ` https://api.mapbox.com/search/searchbox/v1/suggest?q= ${ en…" at bounding box center [916, 481] width 1046 height 680
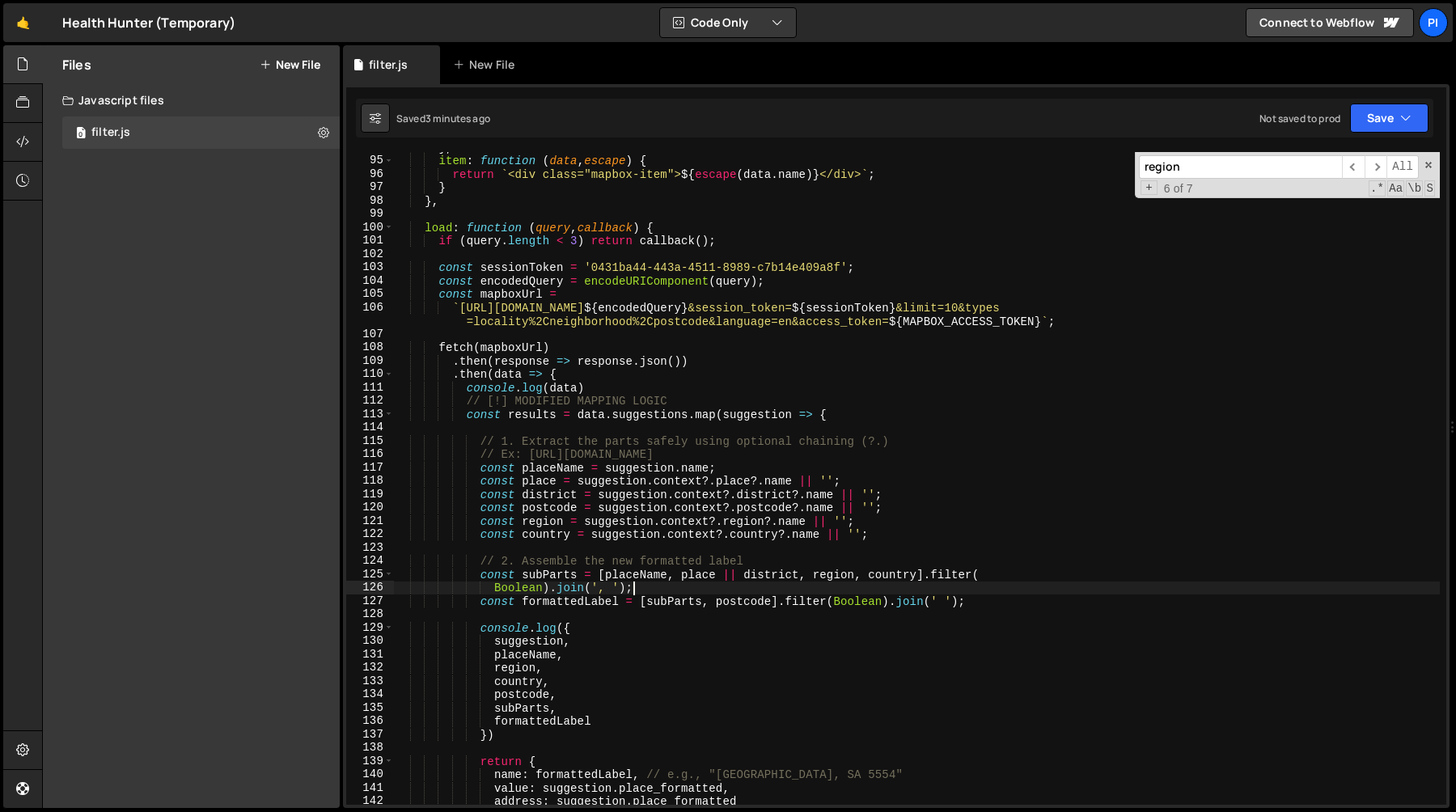
scroll to position [1251, 0]
click at [460, 233] on div "} , item : function ( data , escape ) { return ` <div class="mapbox-item"> ${ e…" at bounding box center [916, 481] width 1046 height 680
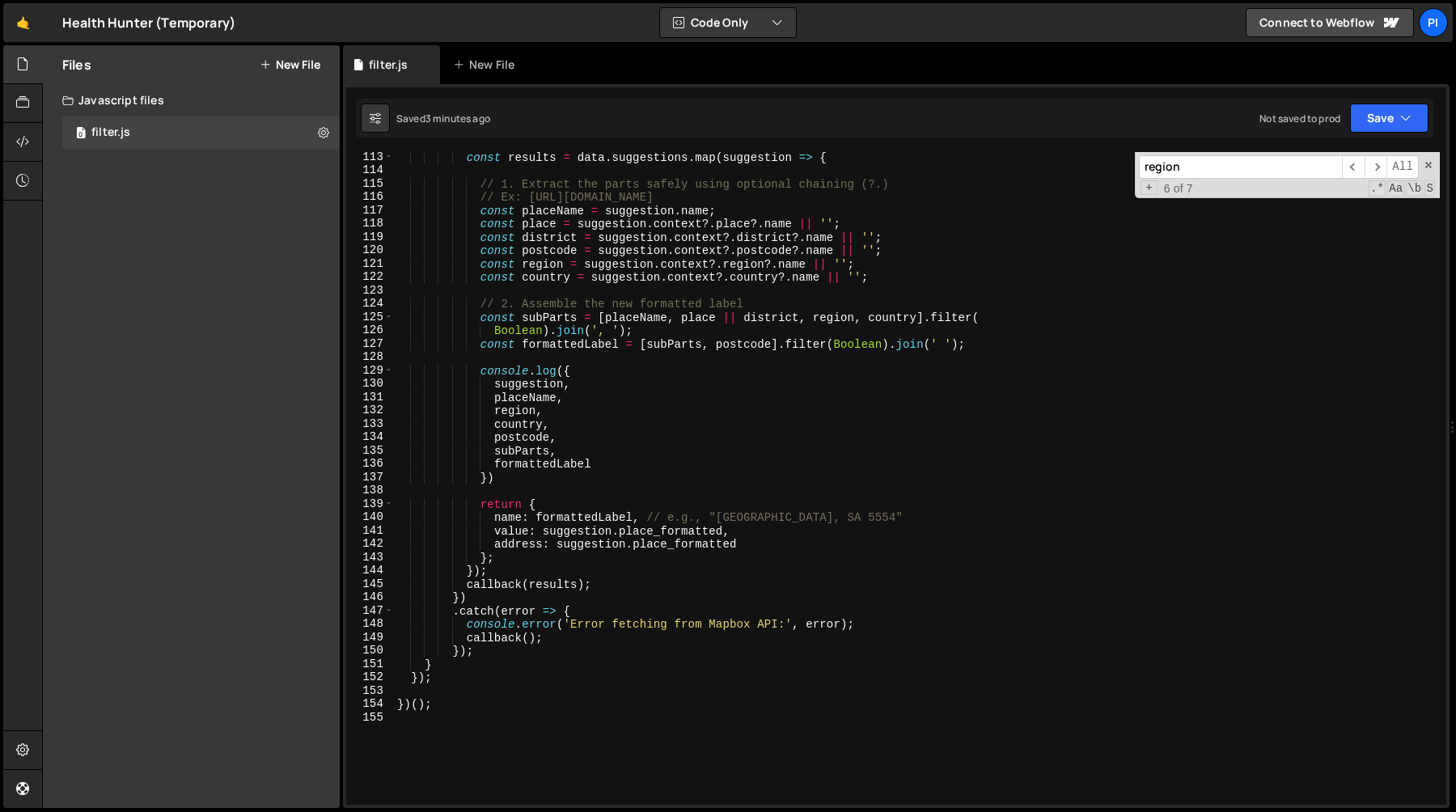
scroll to position [1511, 0]
click at [441, 671] on div "const results = data . suggestions . map ( suggestion => { // 1. Extract the pa…" at bounding box center [916, 489] width 1046 height 680
click at [441, 662] on div "const results = data . suggestions . map ( suggestion => { // 1. Extract the pa…" at bounding box center [916, 489] width 1046 height 680
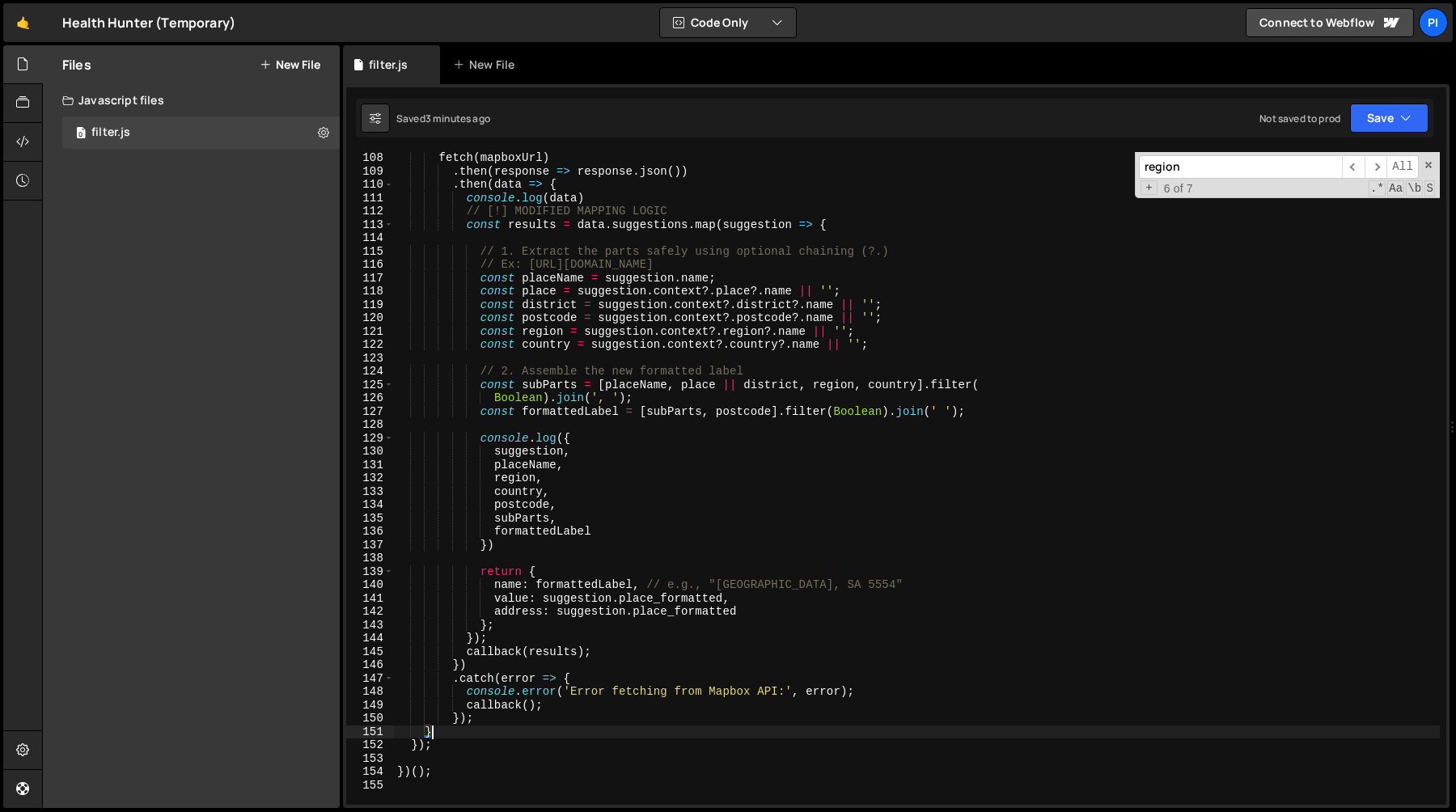
scroll to position [1287, 0]
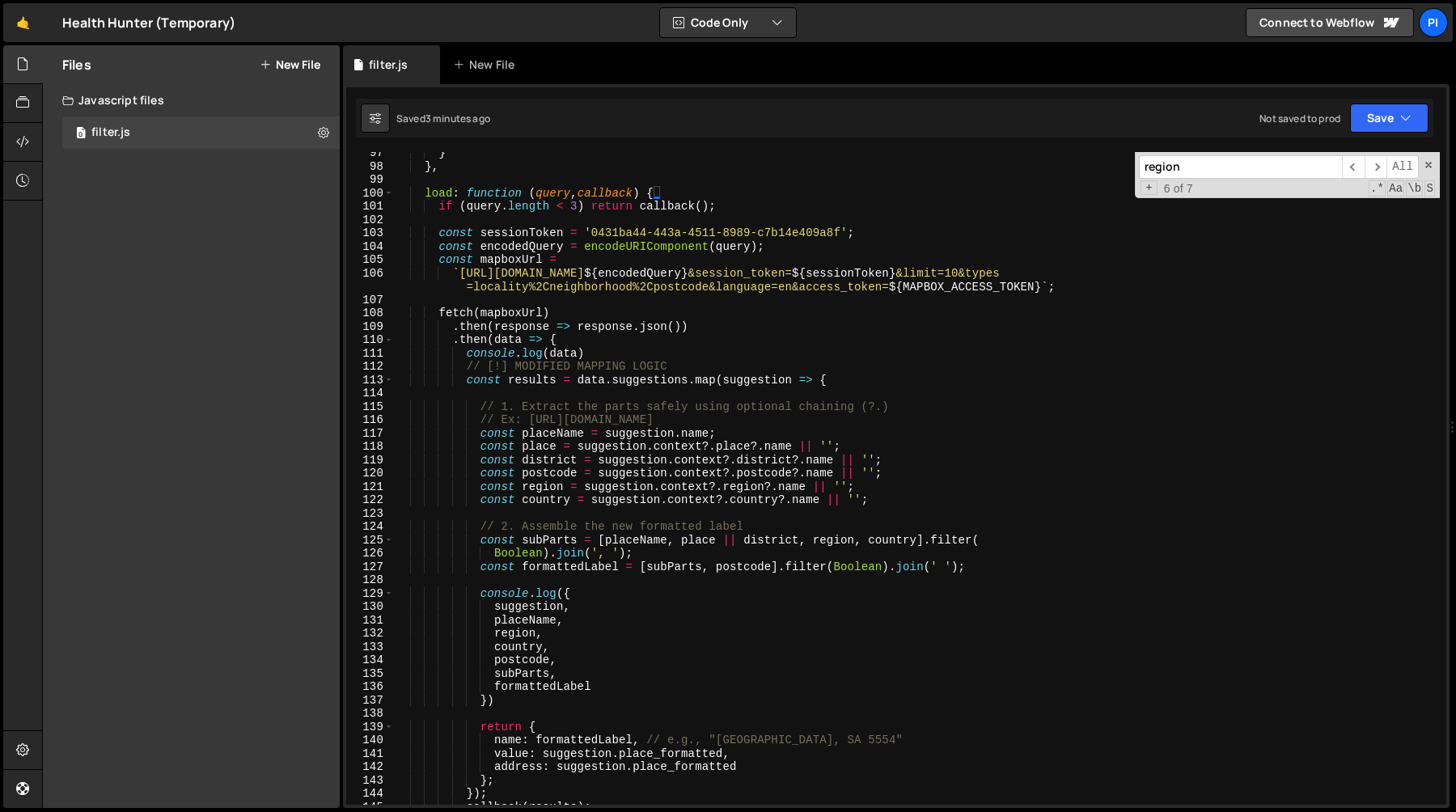
click at [427, 190] on div "} } , load : function ( query , callback ) { if ( query . length < 3 ) return c…" at bounding box center [916, 486] width 1046 height 680
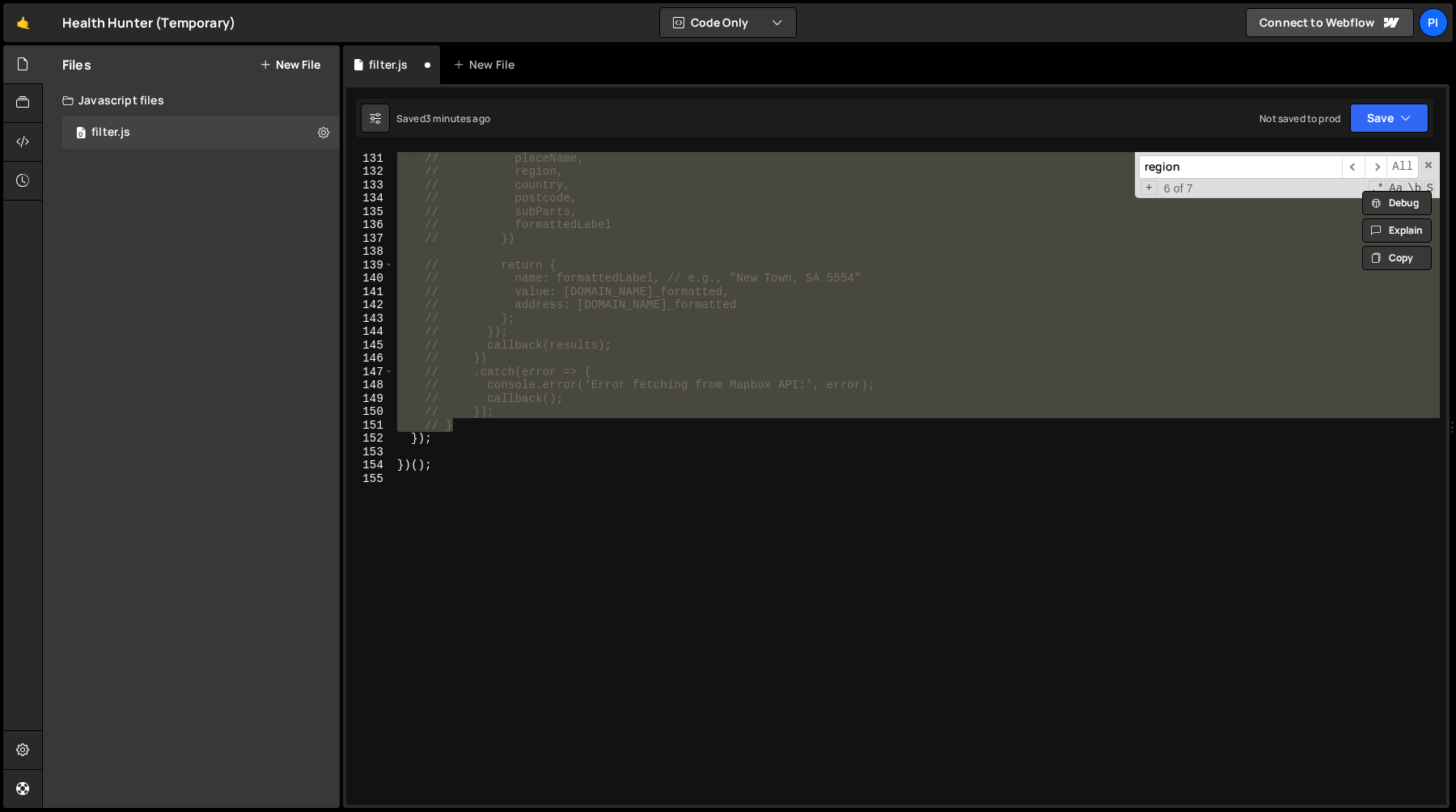
scroll to position [1748, 0]
click at [483, 432] on div "// placeName, // region, // country, // postcode, // subParts, // formattedLabe…" at bounding box center [916, 491] width 1046 height 680
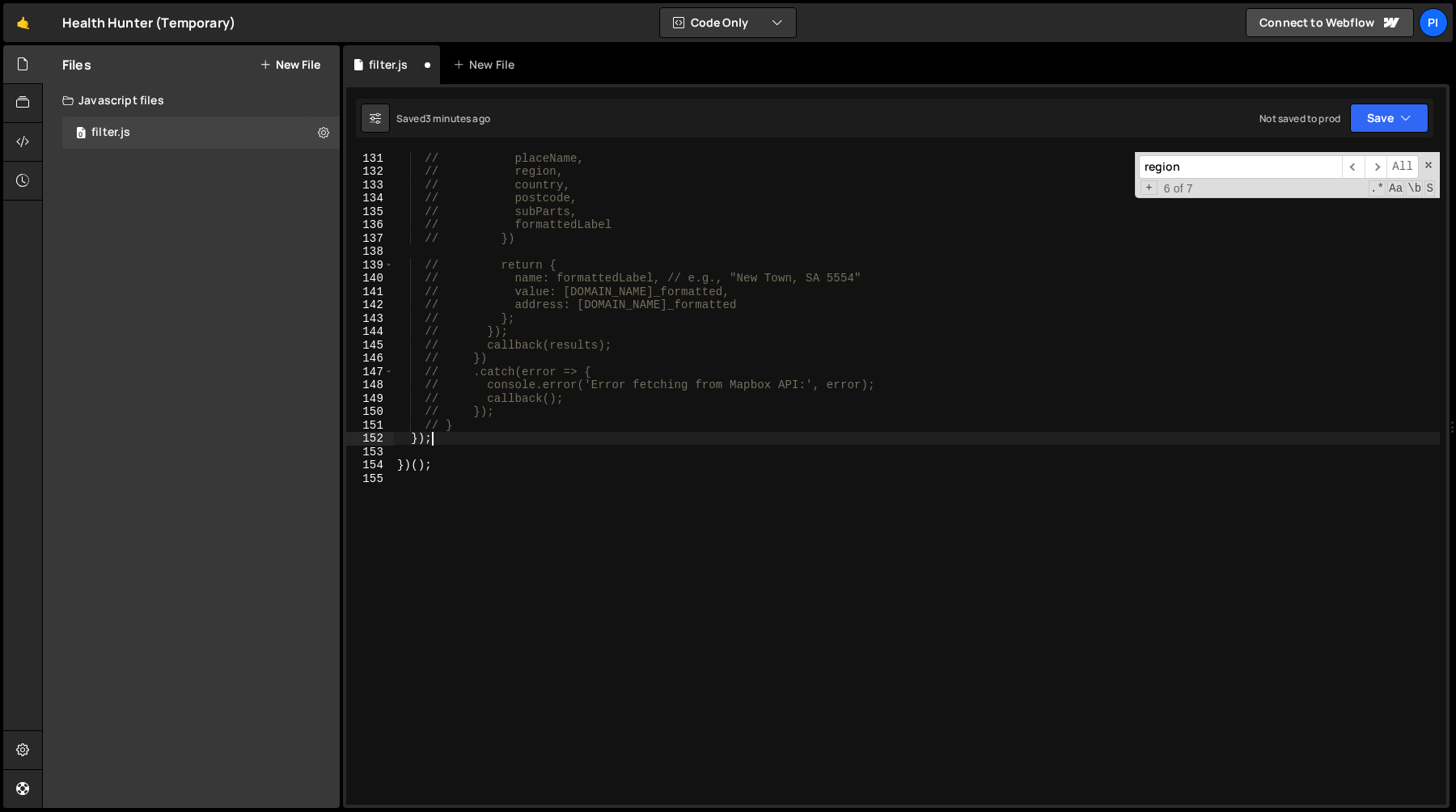
click at [480, 429] on div "// placeName, // region, // country, // postcode, // subParts, // formattedLabe…" at bounding box center [916, 491] width 1046 height 680
type textarea "// }"
paste textarea "}"
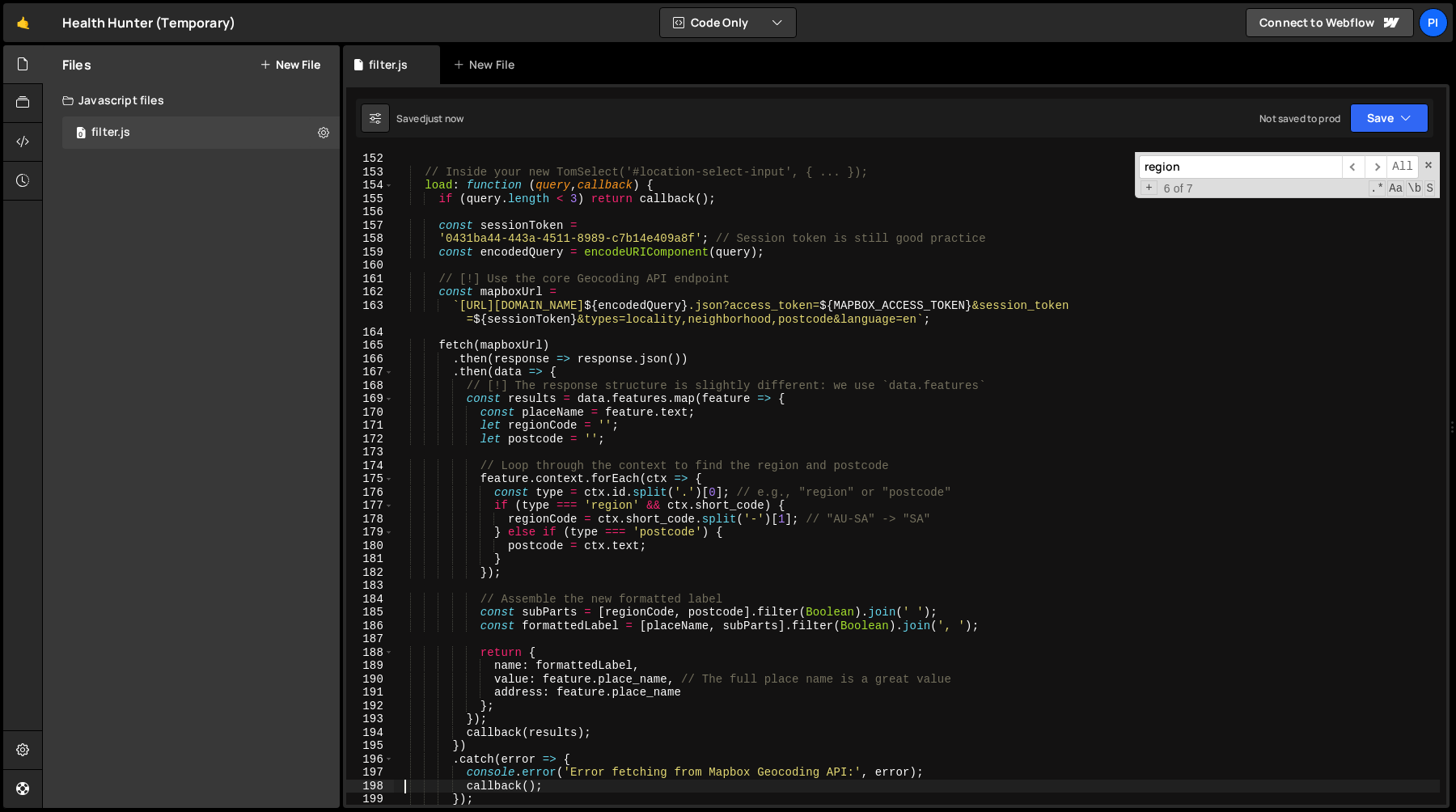
scroll to position [1994, 0]
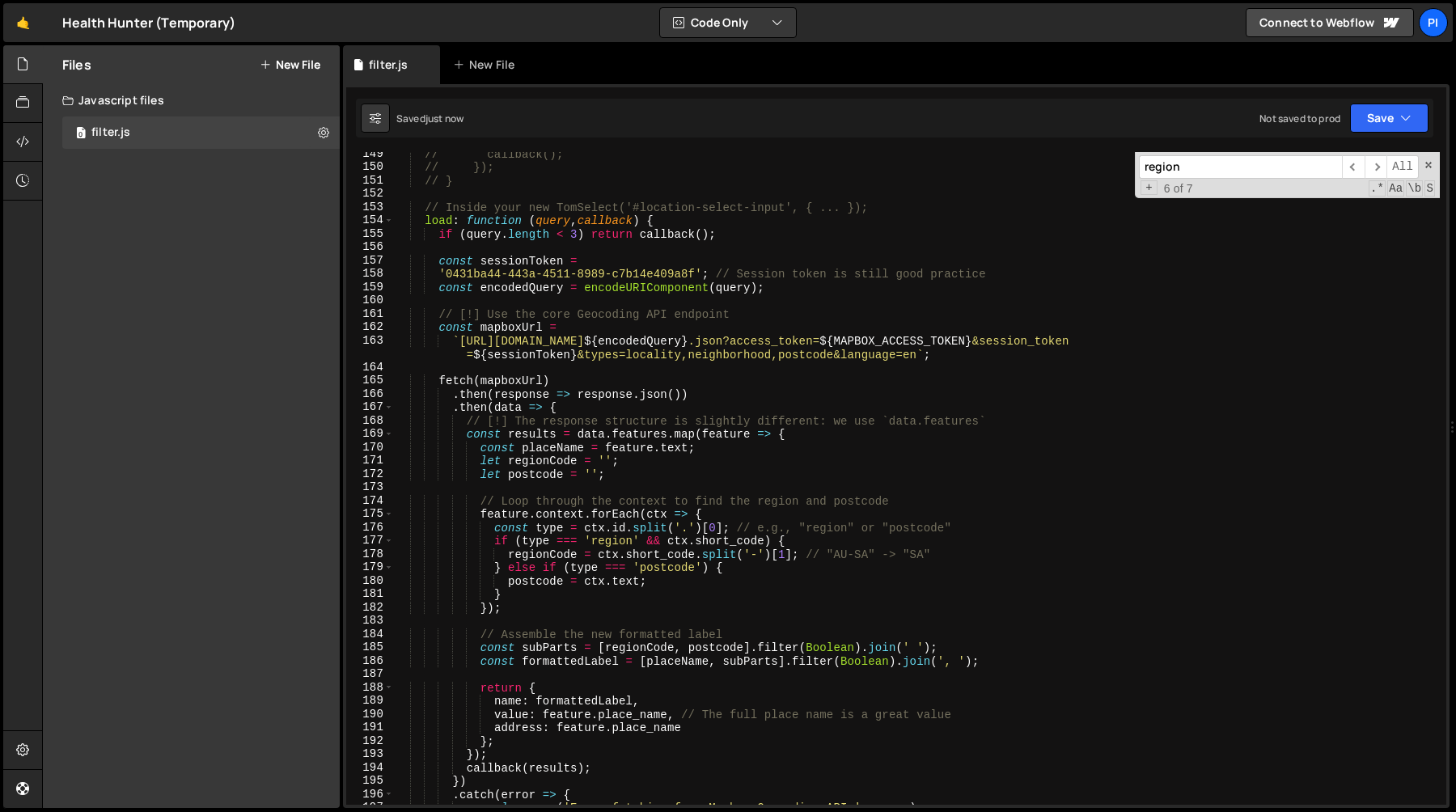
click at [854, 343] on div "// callback(); // }); // } // Inside your new TomSelect('#location-select-input…" at bounding box center [916, 487] width 1046 height 680
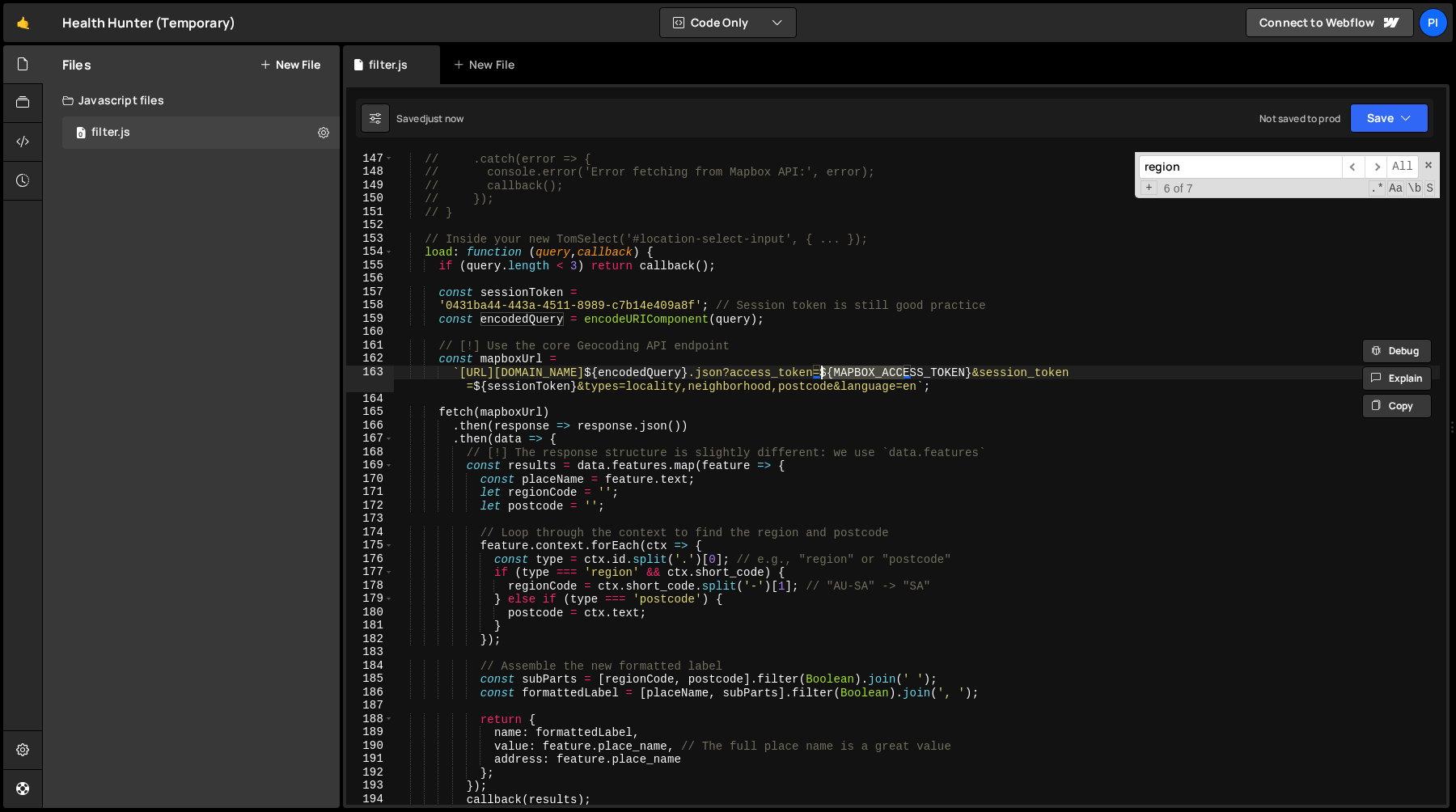
scroll to position [1962, 0]
click at [730, 317] on div "// .catch(error => { // console.error('Error fetching from Mapbox API:', error)…" at bounding box center [916, 492] width 1046 height 680
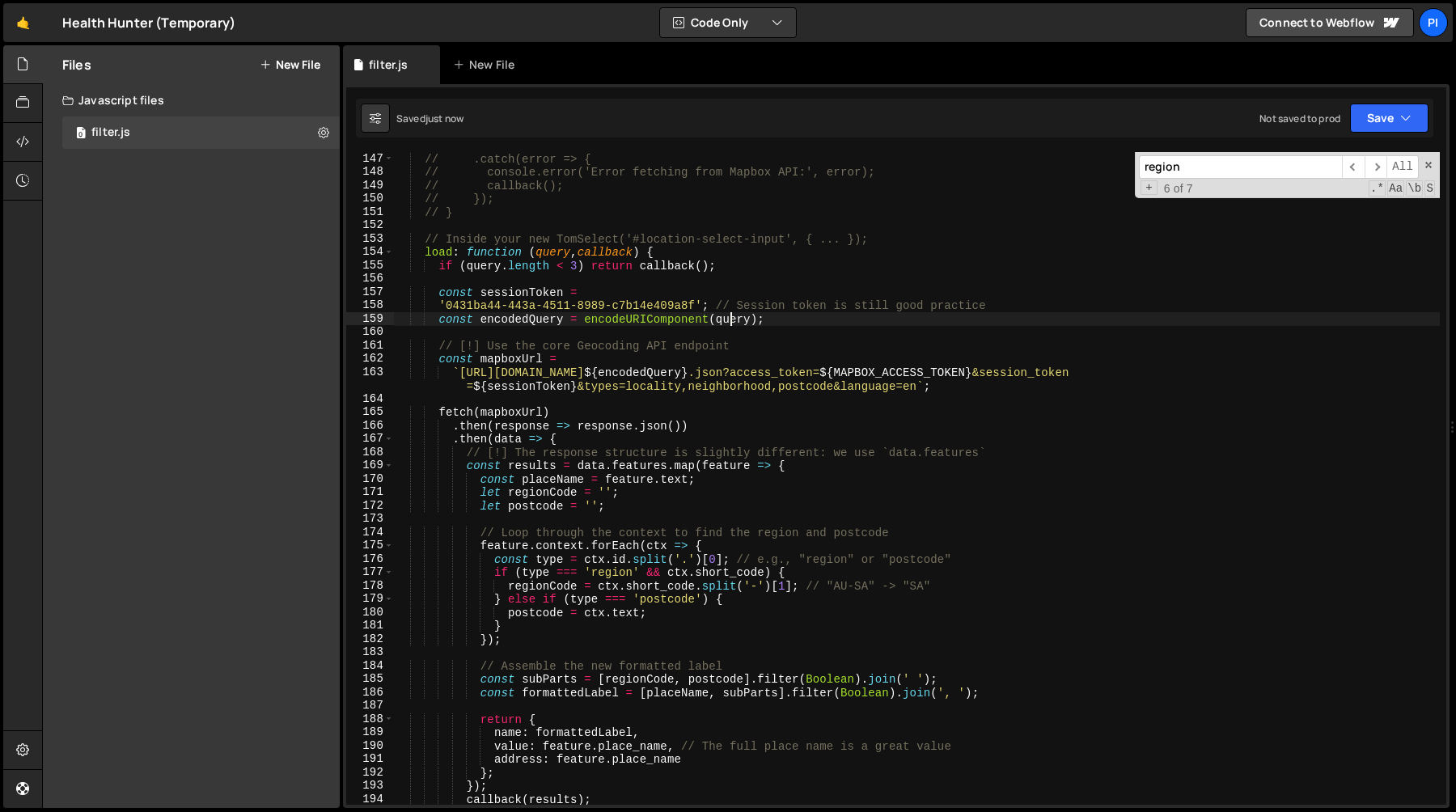
click at [730, 317] on div "// .catch(error => { // console.error('Error fetching from Mapbox API:', error)…" at bounding box center [916, 492] width 1046 height 680
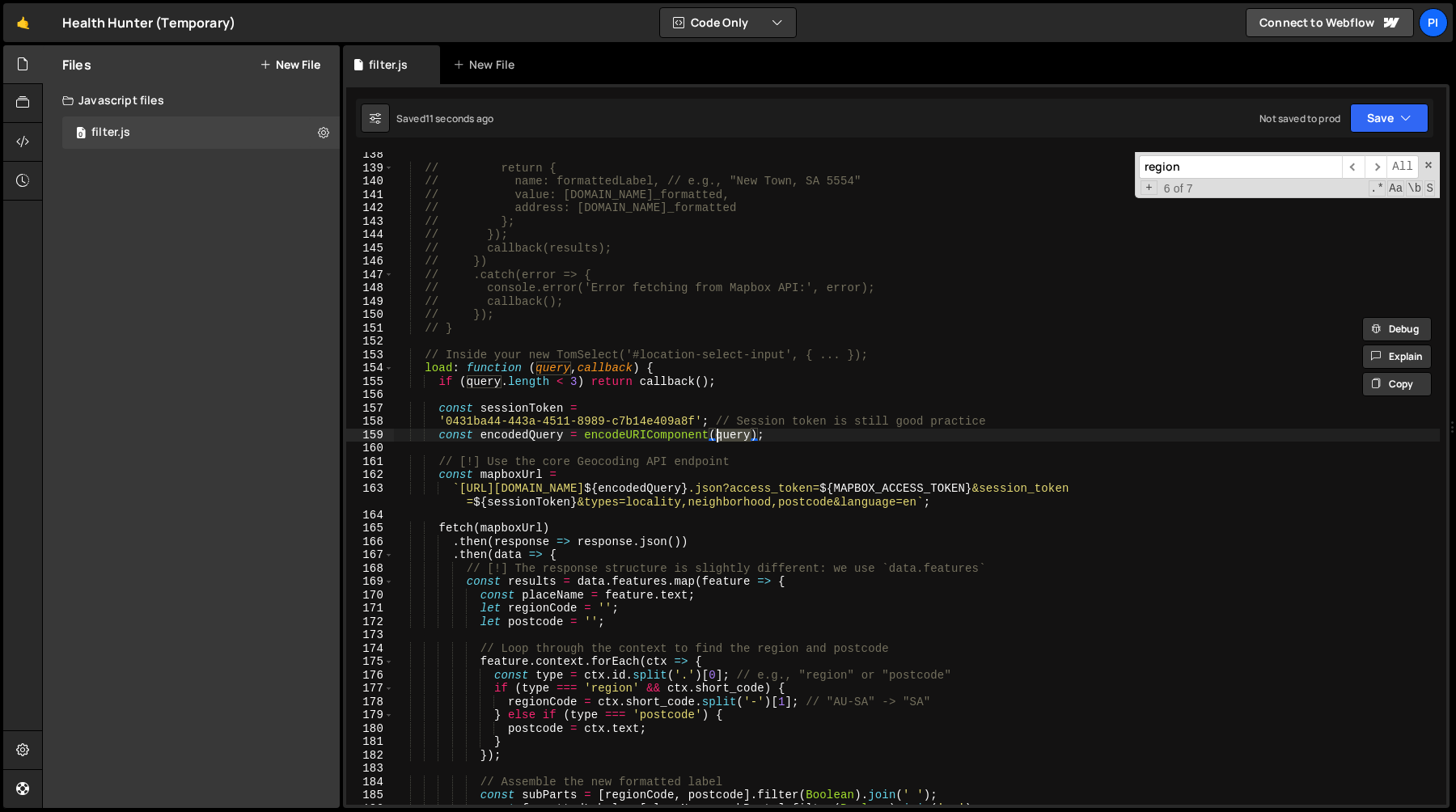
scroll to position [1858, 0]
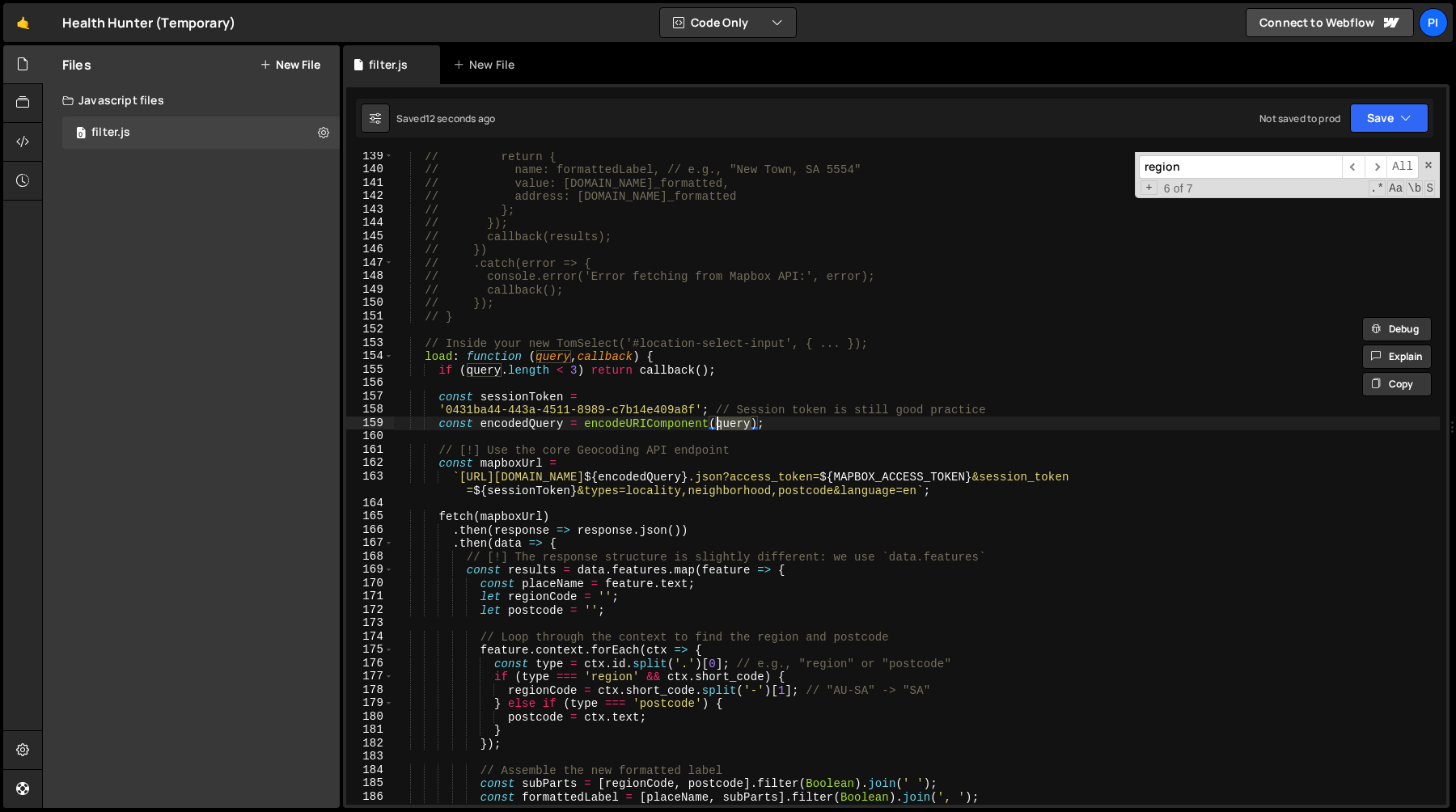
click at [1134, 480] on div "// return { // name: formattedLabel, // e.g., "New Town, SA 5554" // value: sug…" at bounding box center [916, 490] width 1046 height 680
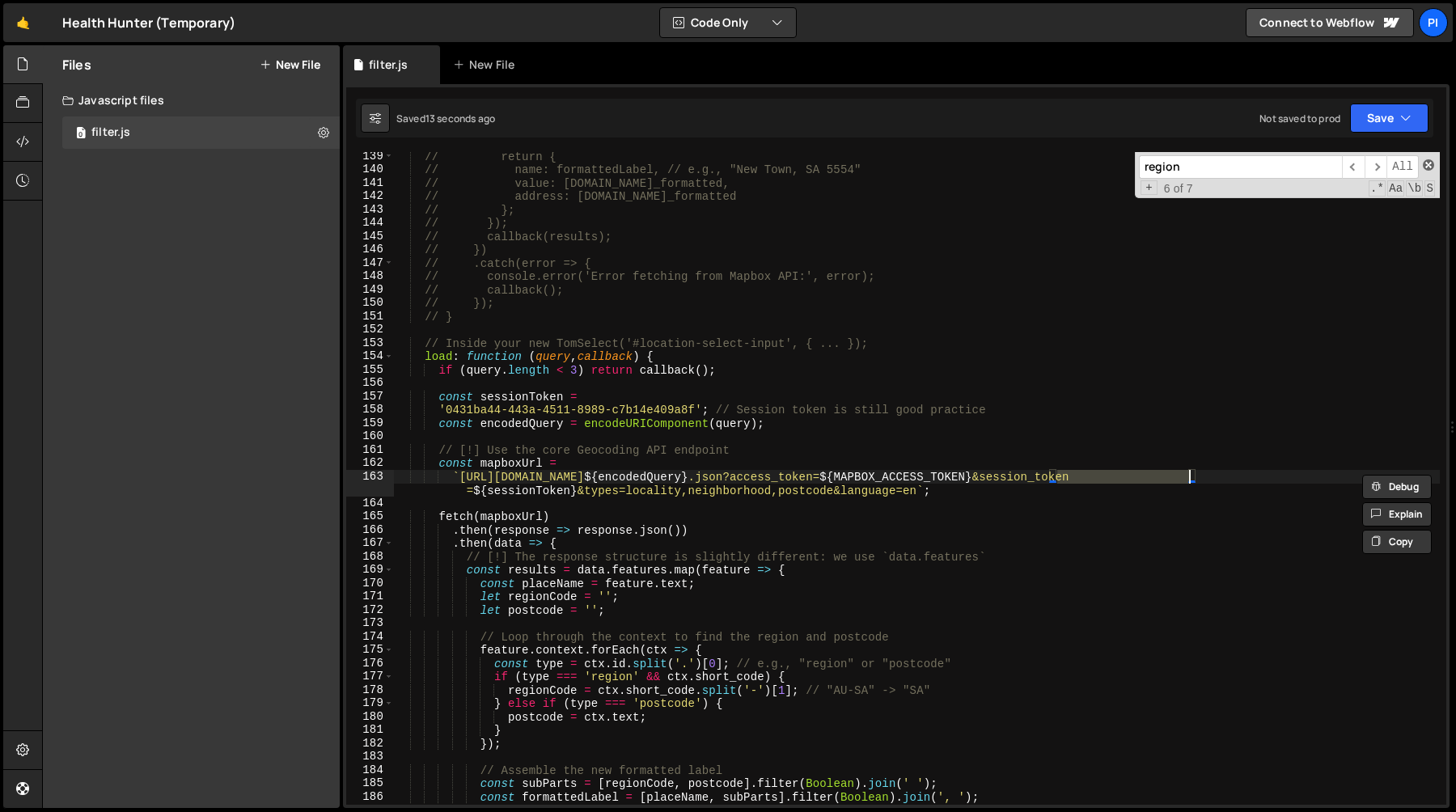
click at [1427, 170] on span at bounding box center [1427, 164] width 11 height 11
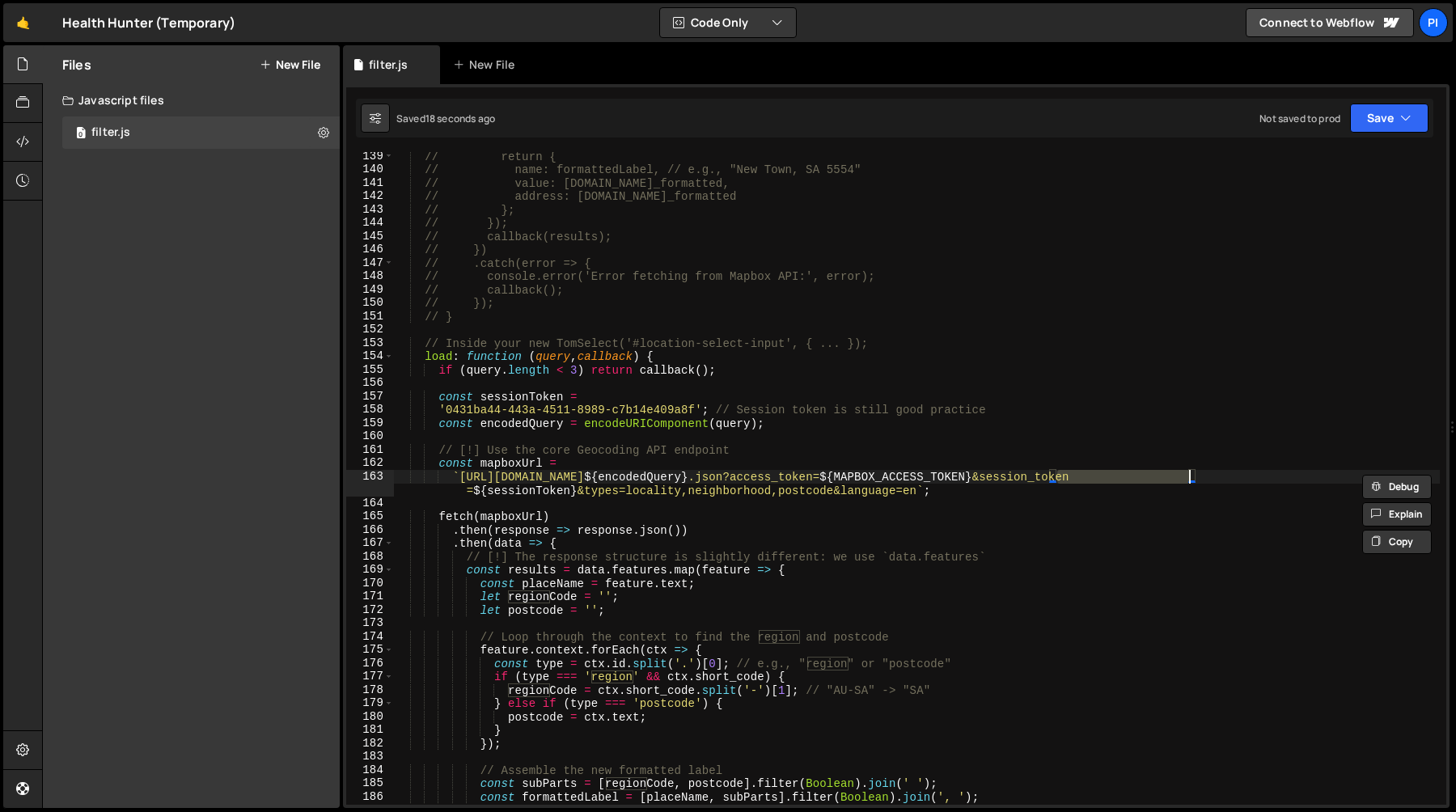
click at [1128, 477] on div "// return { // name: formattedLabel, // e.g., "New Town, SA 5554" // value: sug…" at bounding box center [916, 478] width 1046 height 653
click at [1128, 477] on div "// return { // name: formattedLabel, // e.g., "New Town, SA 5554" // value: sug…" at bounding box center [916, 490] width 1046 height 680
click at [1072, 455] on div "// return { // name: formattedLabel, // e.g., "New Town, SA 5554" // value: sug…" at bounding box center [916, 490] width 1046 height 680
click at [1098, 478] on div "// return { // name: formattedLabel, // e.g., "New Town, SA 5554" // value: sug…" at bounding box center [916, 490] width 1046 height 680
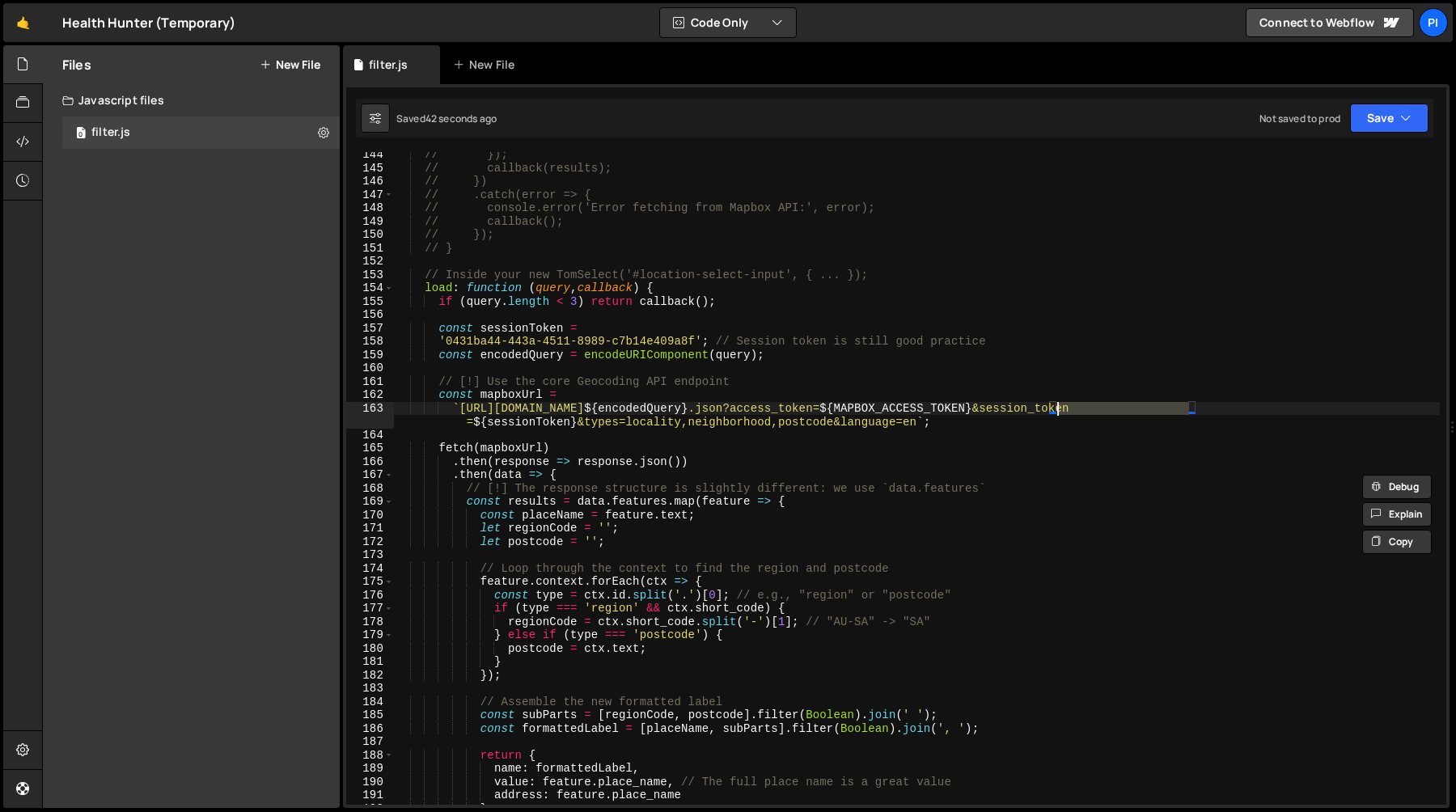
scroll to position [1972, 0]
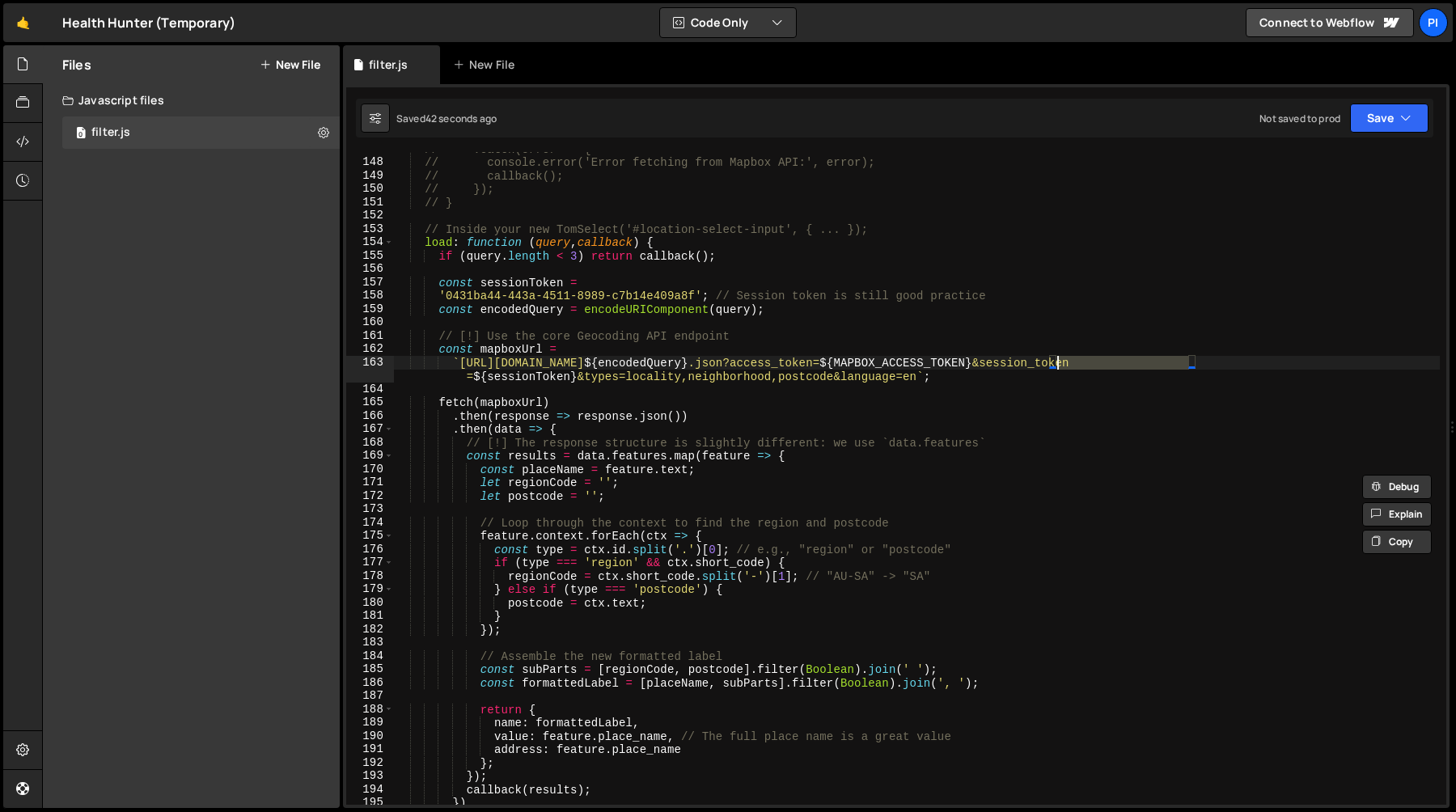
click at [609, 427] on div "// .catch(error => { // console.error('Error fetching from Mapbox API:', error)…" at bounding box center [916, 482] width 1046 height 680
type textarea ".then(data => {"
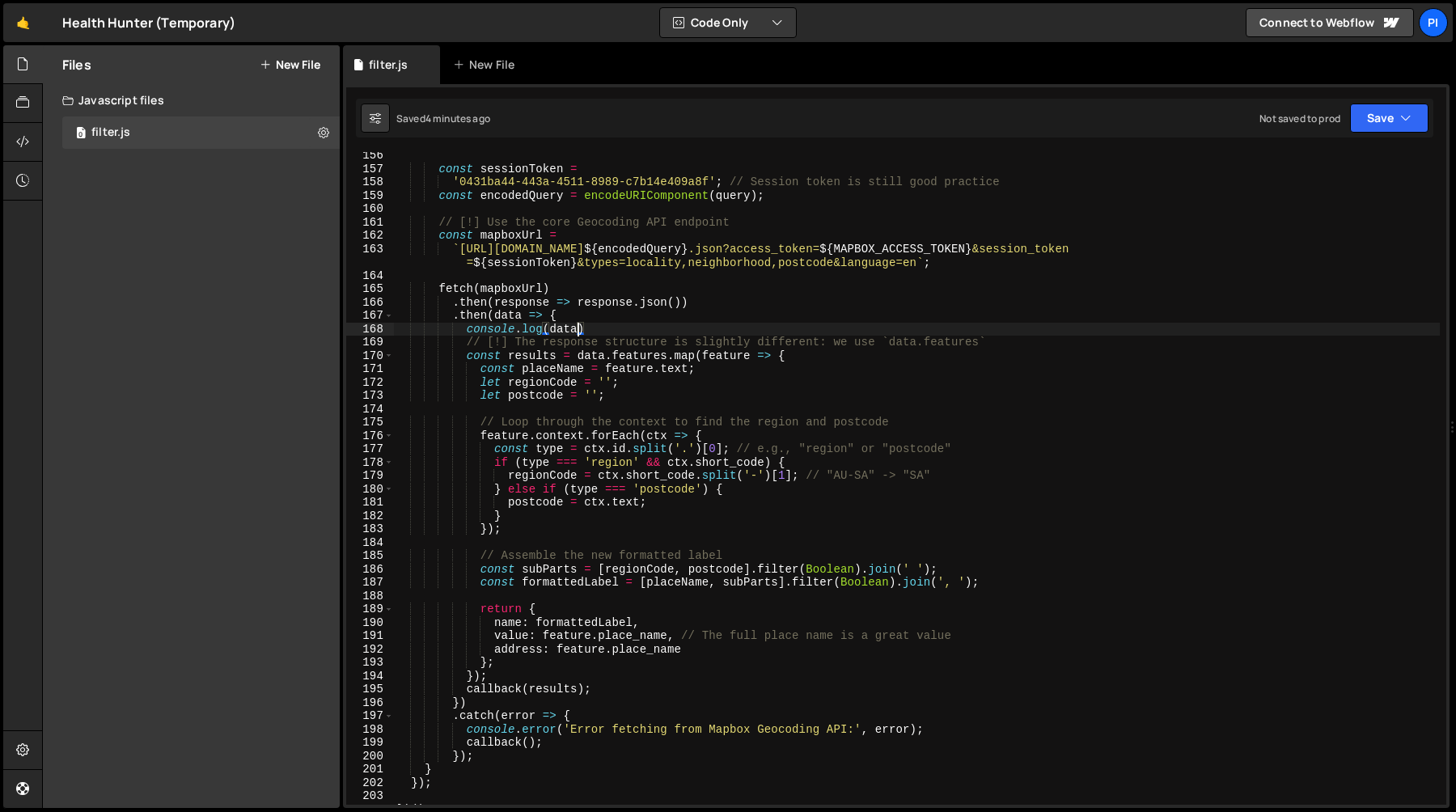
scroll to position [2085, 0]
click at [462, 347] on div "const sessionToken = '0431ba44-443a-4511-8989-c7b14e409a8f' ; // Session token …" at bounding box center [916, 489] width 1046 height 680
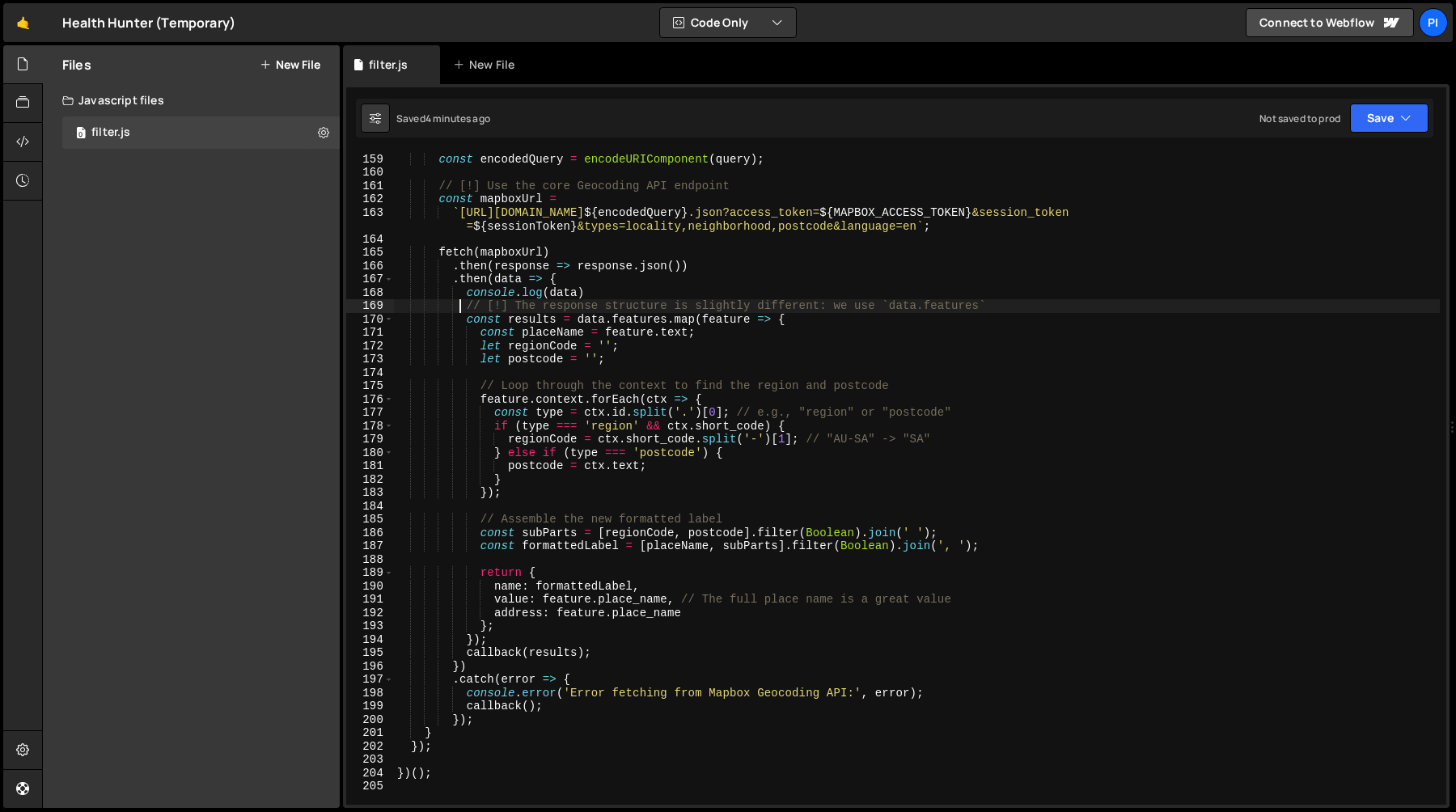
scroll to position [2121, 0]
click at [503, 626] on div "'0431ba44-443a-4511-8989-c7b14e409a8f' ; // Session token is still good practic…" at bounding box center [916, 479] width 1046 height 680
click at [481, 330] on div "'0431ba44-443a-4511-8989-c7b14e409a8f' ; // Session token is still good practic…" at bounding box center [916, 479] width 1046 height 680
click at [478, 336] on div "'0431ba44-443a-4511-8989-c7b14e409a8f' ; // Session token is still good practic…" at bounding box center [916, 479] width 1046 height 680
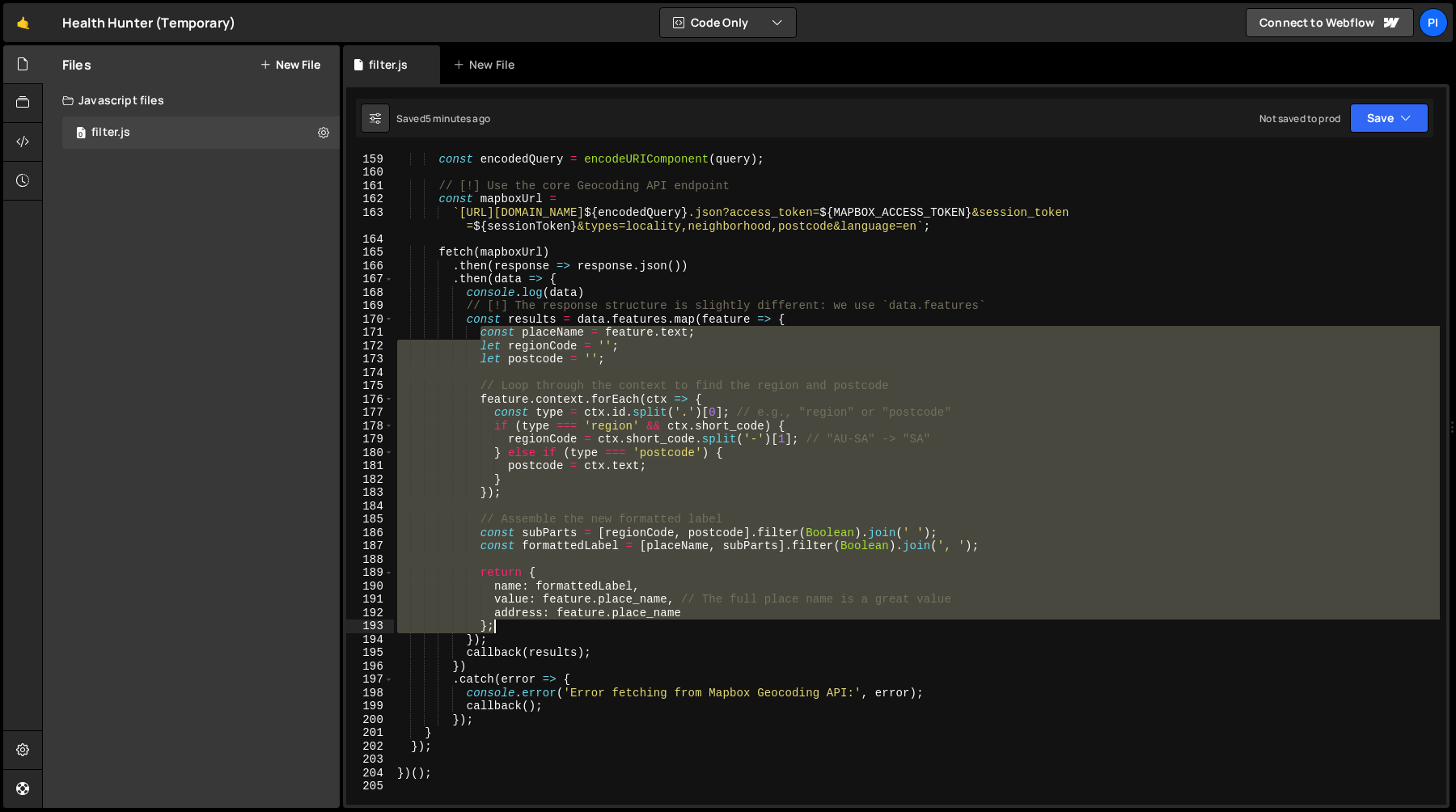
click at [522, 625] on div "'0431ba44-443a-4511-8989-c7b14e409a8f' ; // Session token is still good practic…" at bounding box center [916, 479] width 1046 height 680
type textarea "address: feature.place_name };"
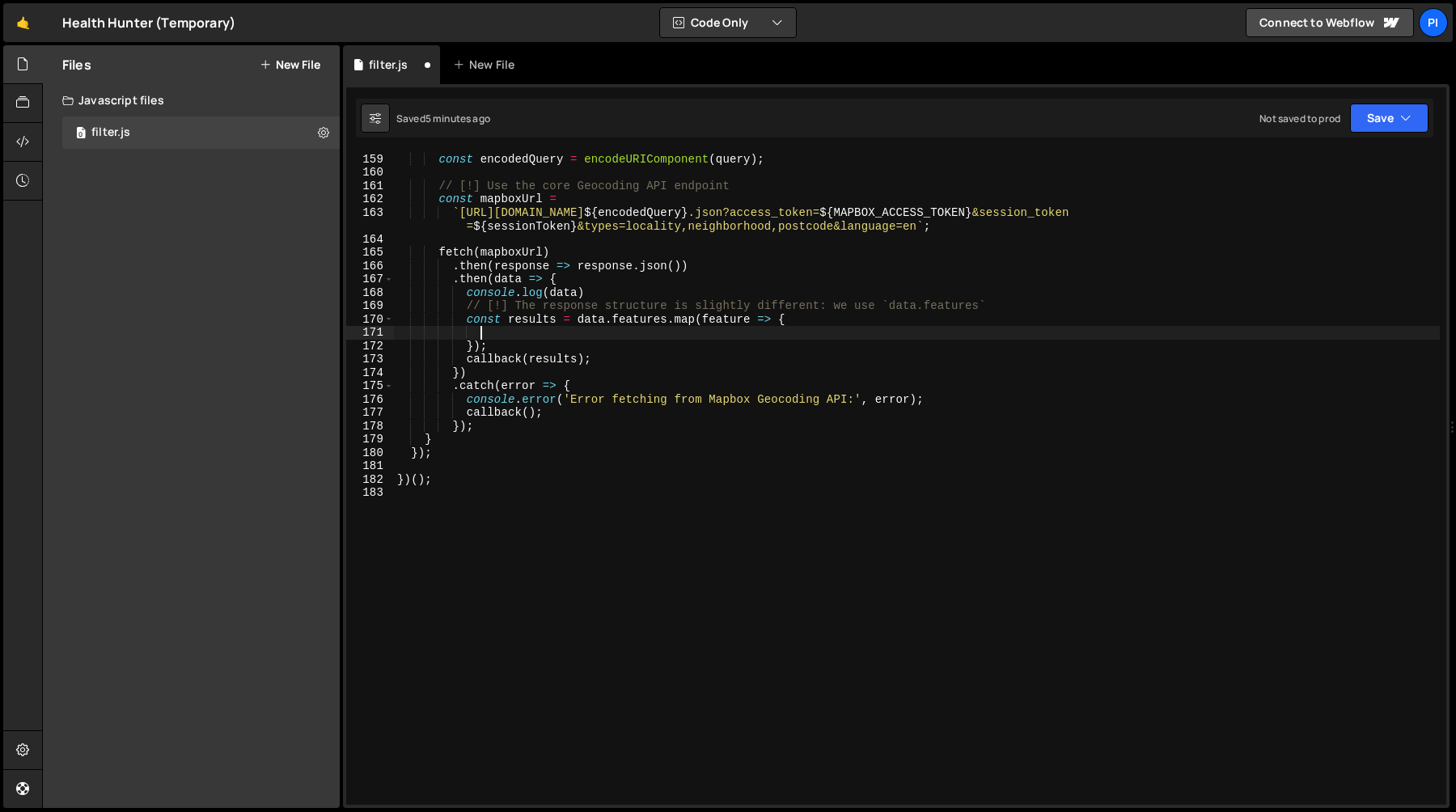
paste textarea "};"
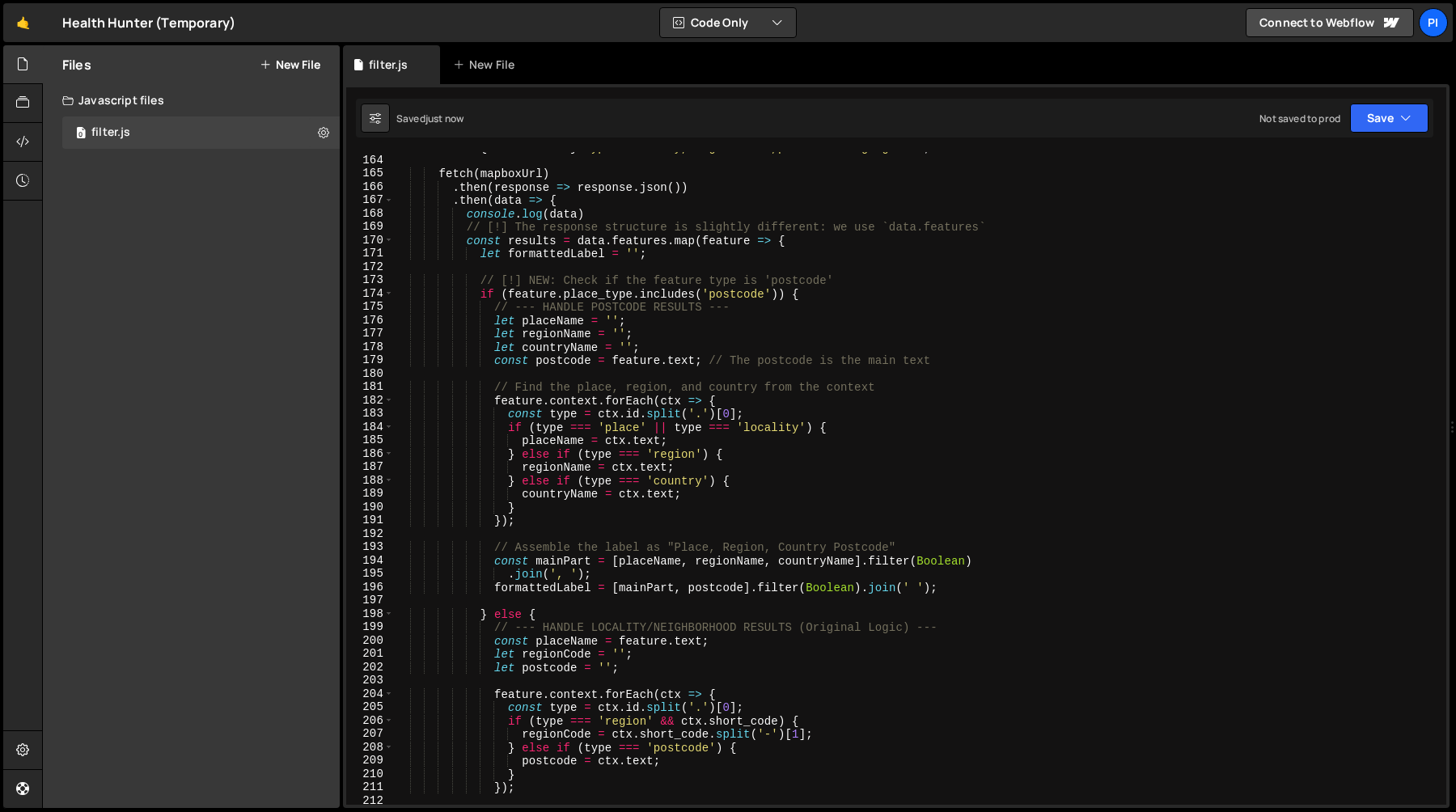
scroll to position [2200, 0]
click at [524, 280] on div "` https://api.mapbox.com/geocoding/v5/mapbox.places/ ${ encodedQuery } .json?ac…" at bounding box center [916, 473] width 1046 height 693
click at [562, 282] on div "` https://api.mapbox.com/geocoding/v5/mapbox.places/ ${ encodedQuery } .json?ac…" at bounding box center [916, 473] width 1046 height 693
click at [606, 255] on div "` https://api.mapbox.com/geocoding/v5/mapbox.places/ ${ encodedQuery } .json?ac…" at bounding box center [916, 473] width 1046 height 693
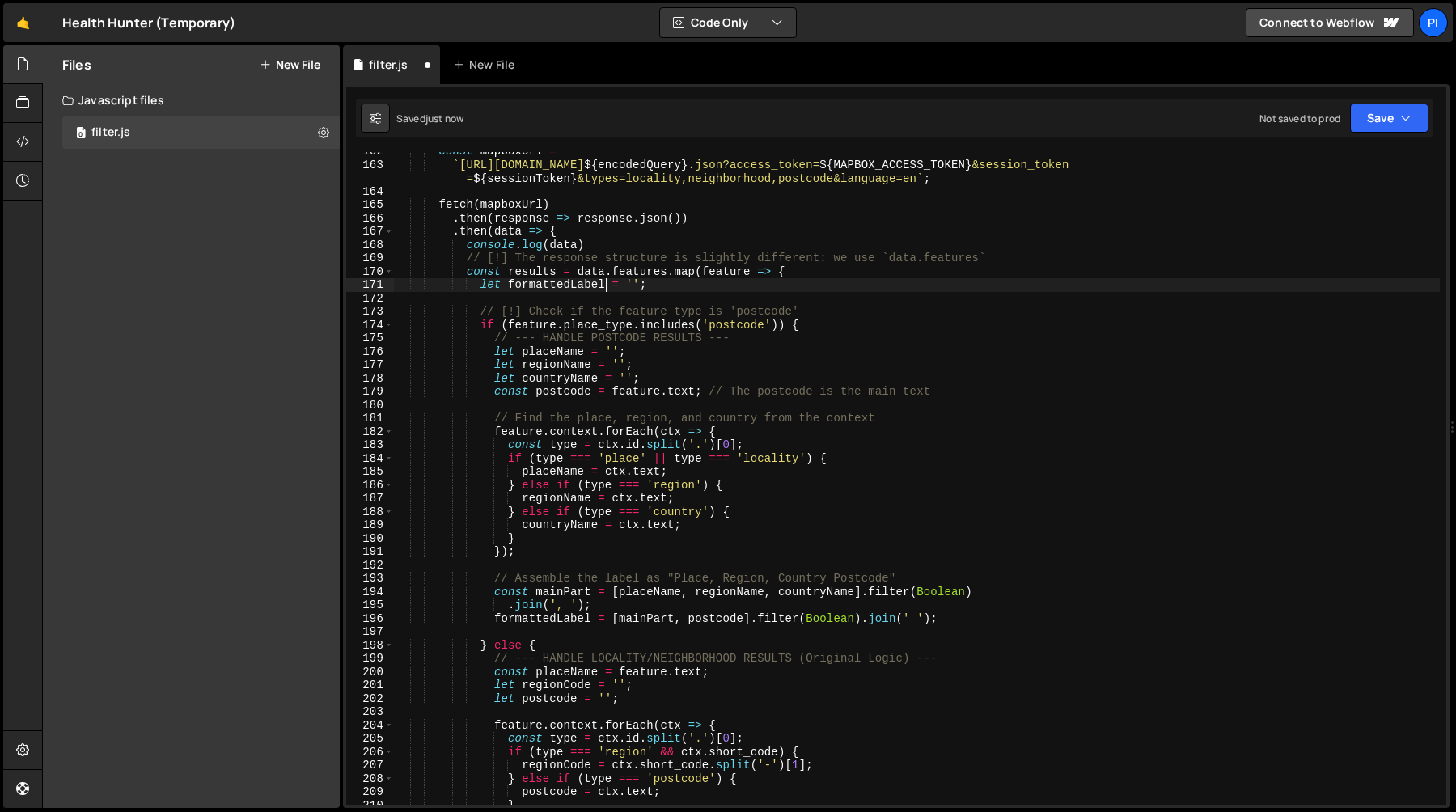
scroll to position [2170, 0]
click at [517, 258] on div "const mapboxUrl = ` https://api.mapbox.com/geocoding/v5/mapbox.places/ ${ encod…" at bounding box center [916, 485] width 1046 height 680
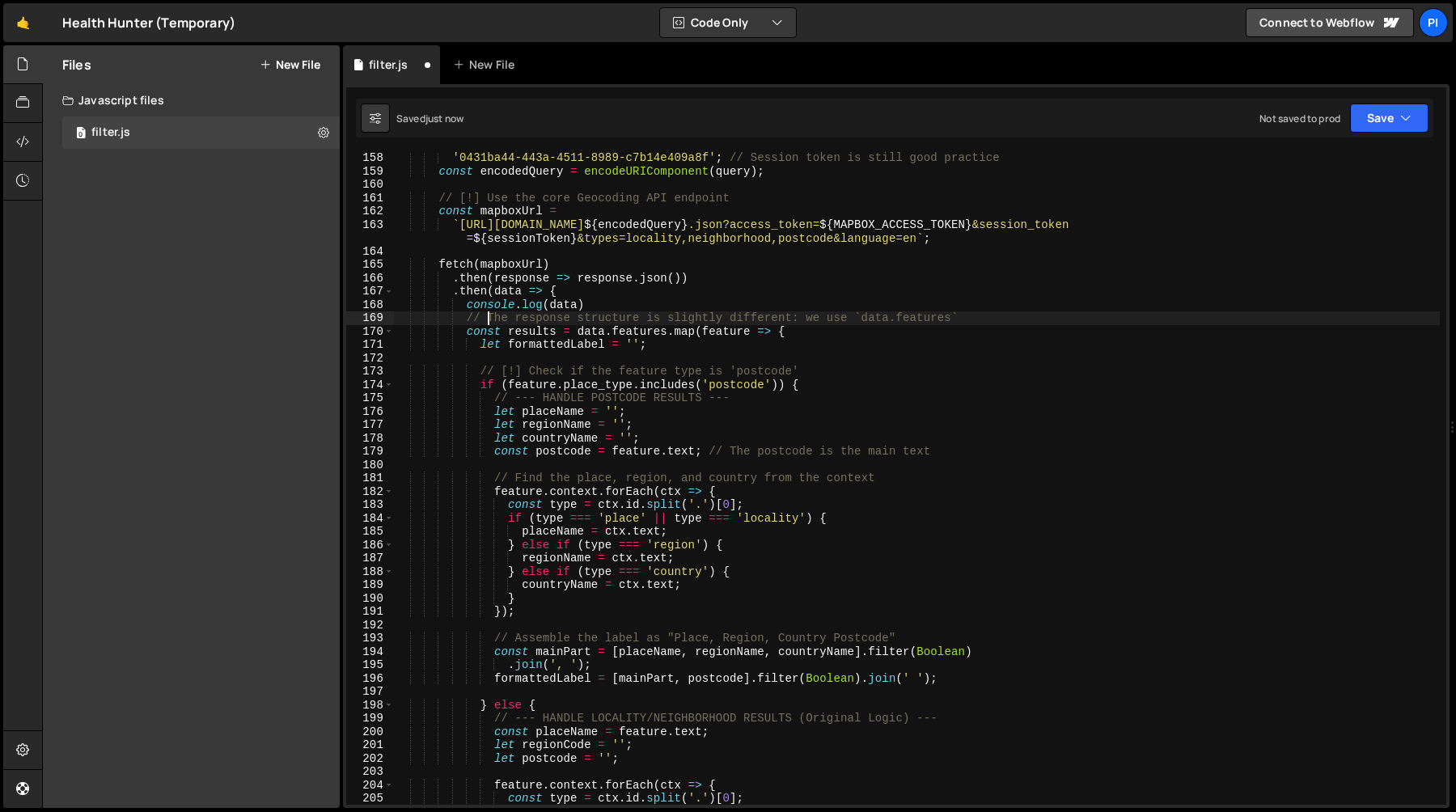
scroll to position [2092, 0]
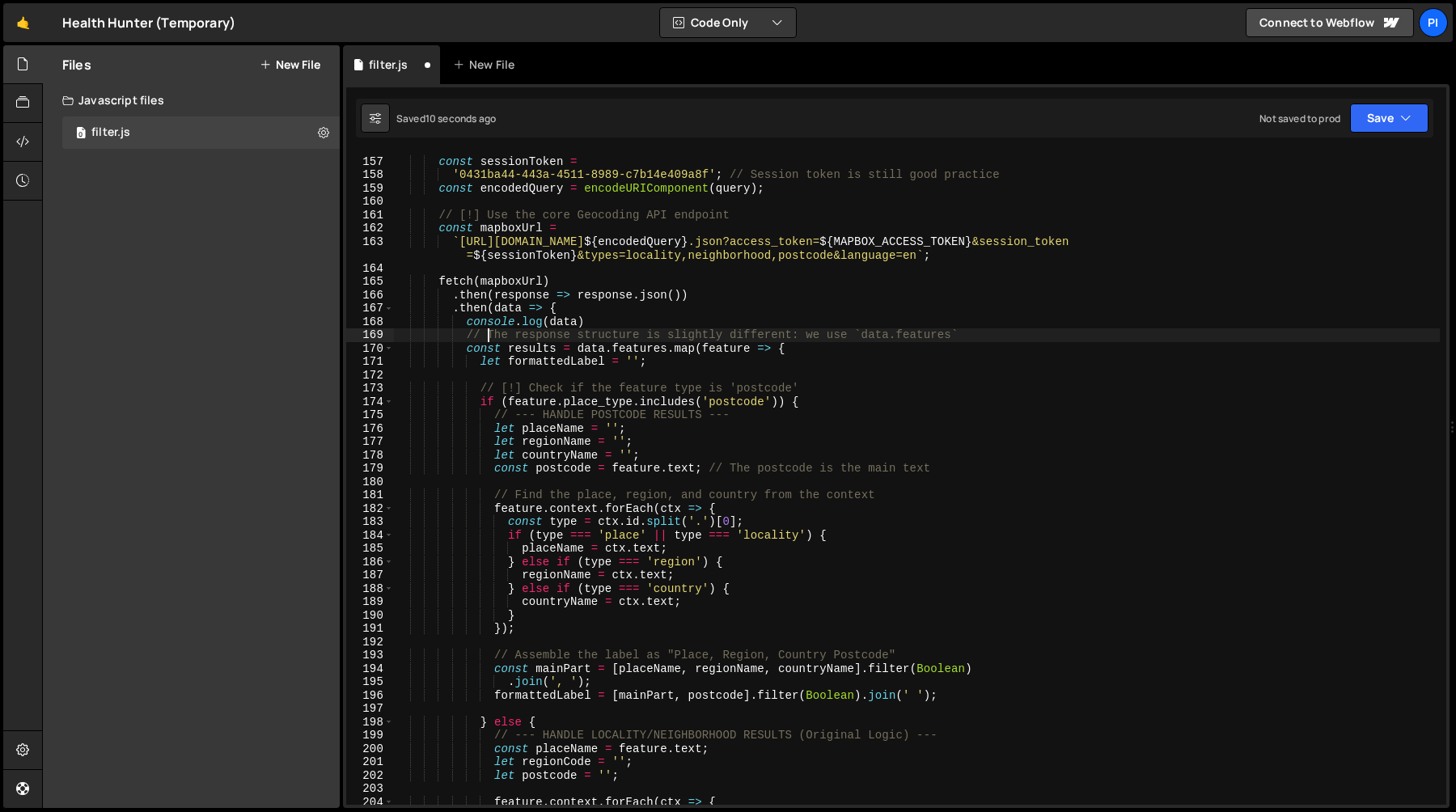
click at [999, 332] on div "const sessionToken = '0431ba44-443a-4511-8989-c7b14e409a8f' ; // Session token …" at bounding box center [916, 481] width 1046 height 680
click at [931, 316] on div "const sessionToken = '0431ba44-443a-4511-8989-c7b14e409a8f' ; // Session token …" at bounding box center [916, 481] width 1046 height 680
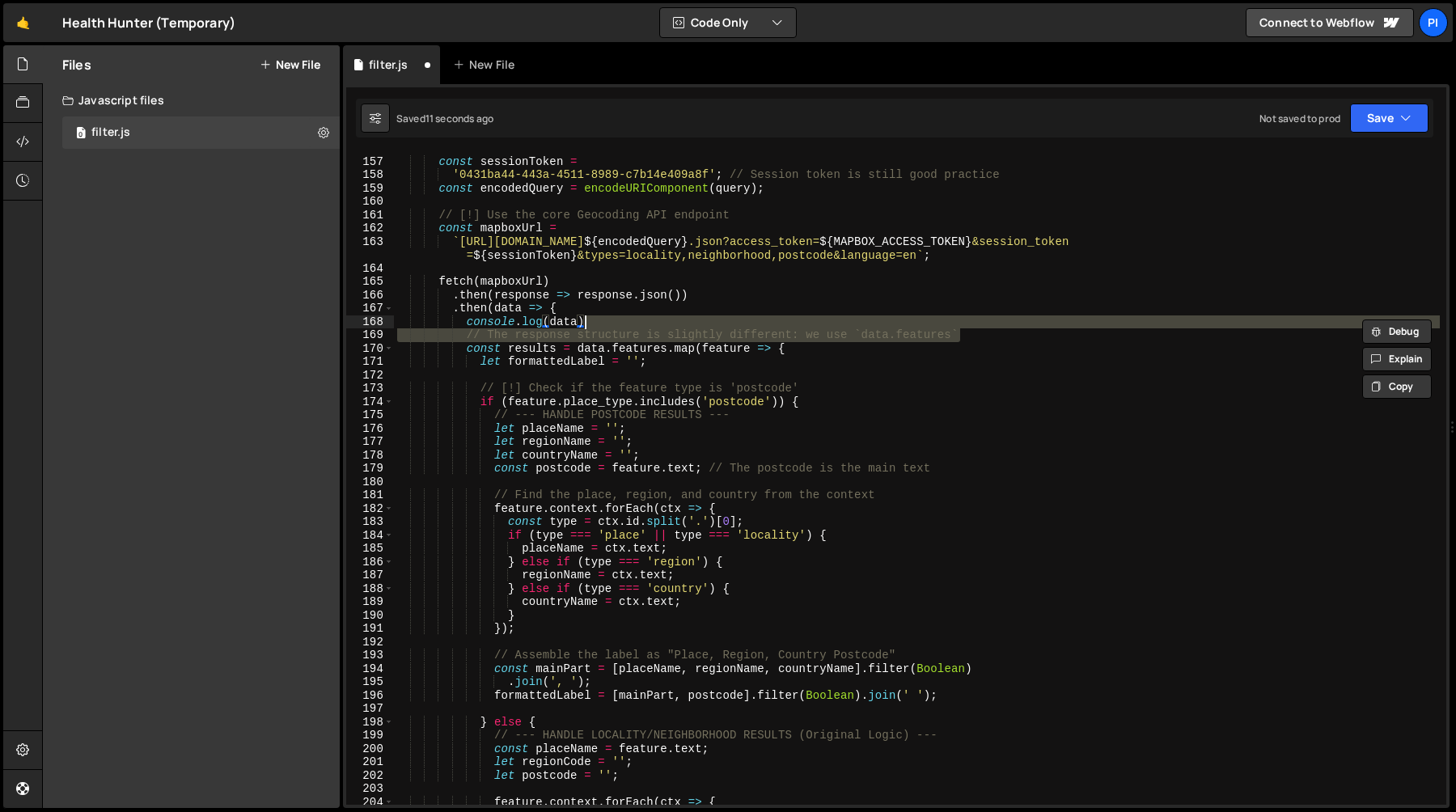
type textarea "console.log(data)"
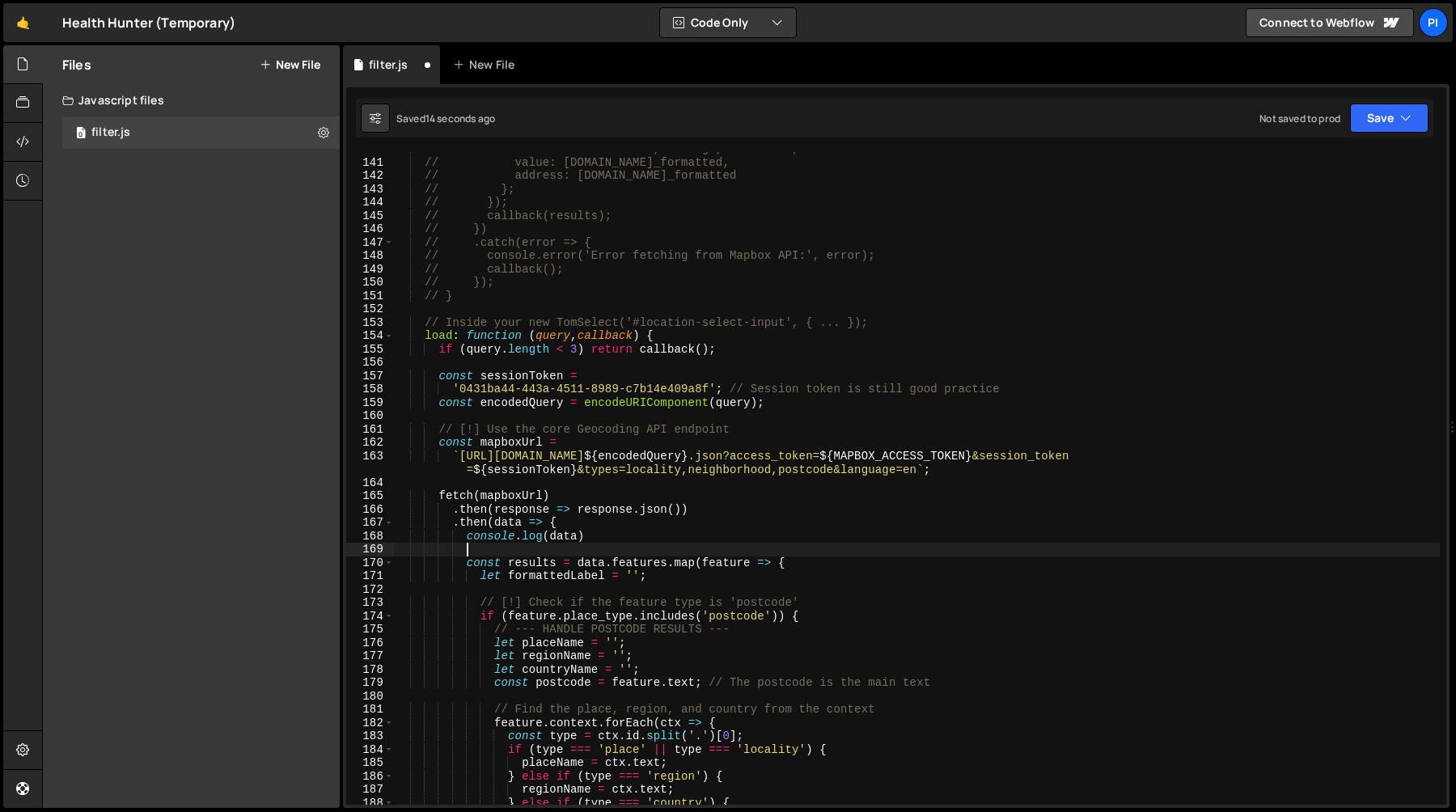
scroll to position [1878, 0]
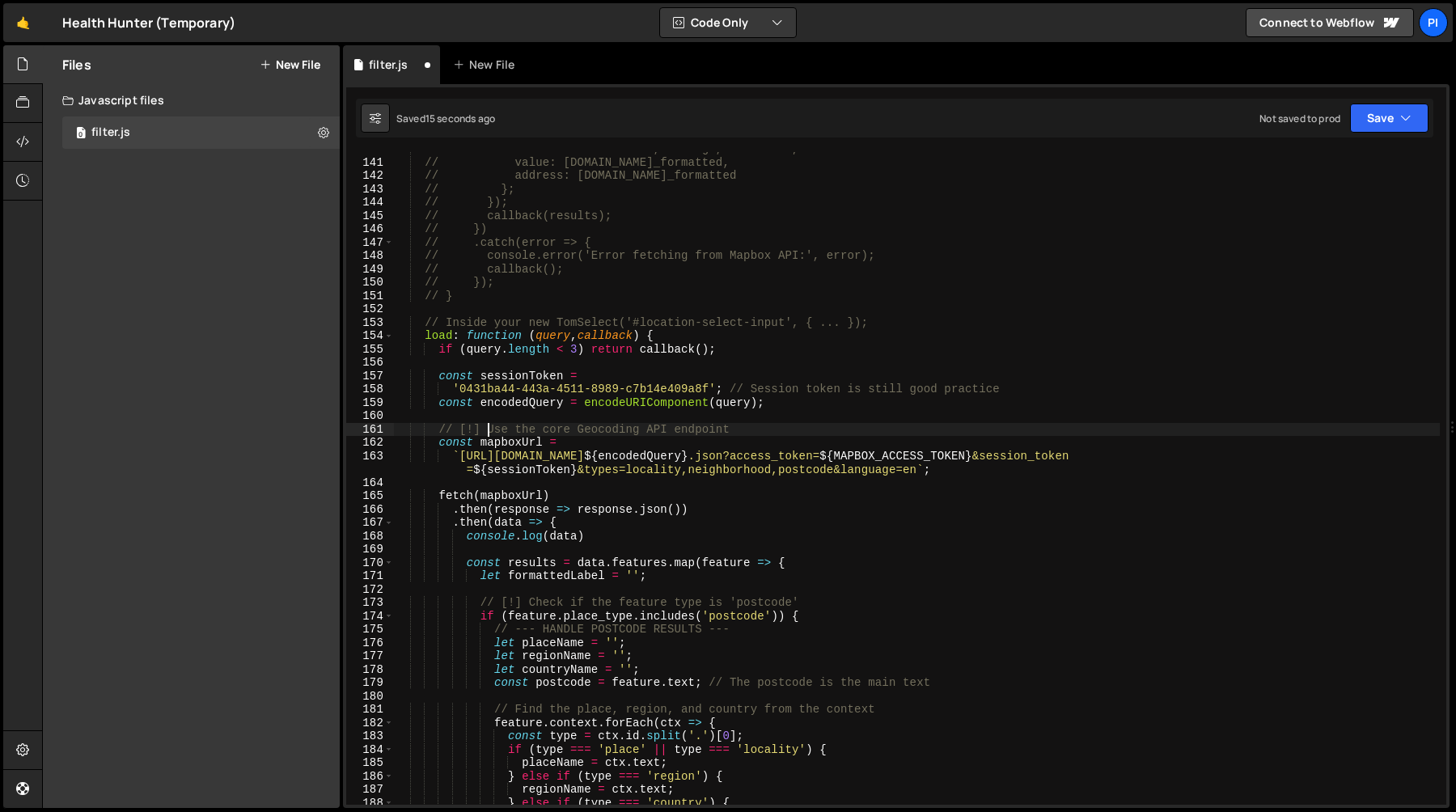
click at [486, 431] on div "// name: formattedLabel, // e.g., "New Town, SA 5554" // value: suggestion.plac…" at bounding box center [916, 482] width 1046 height 680
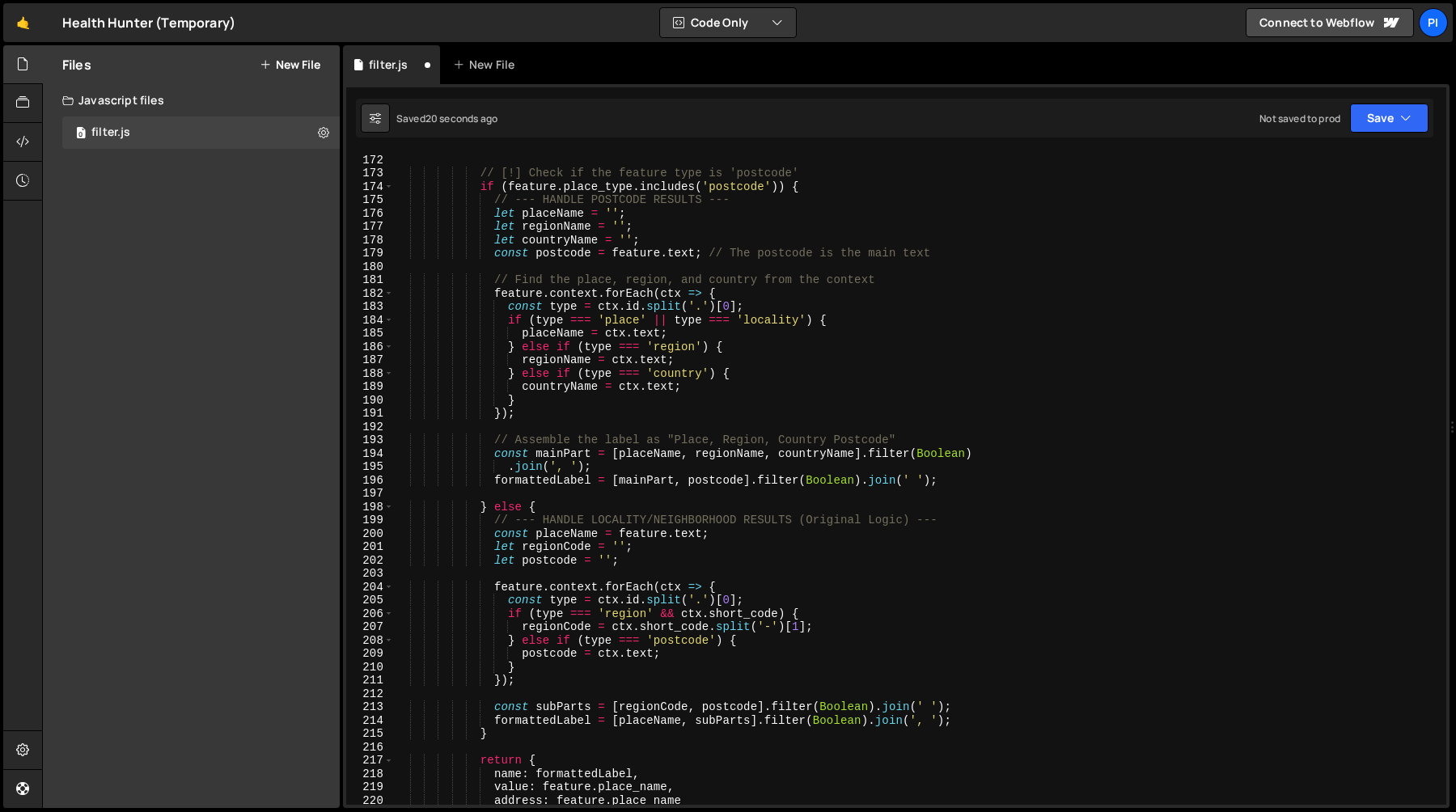
scroll to position [2239, 0]
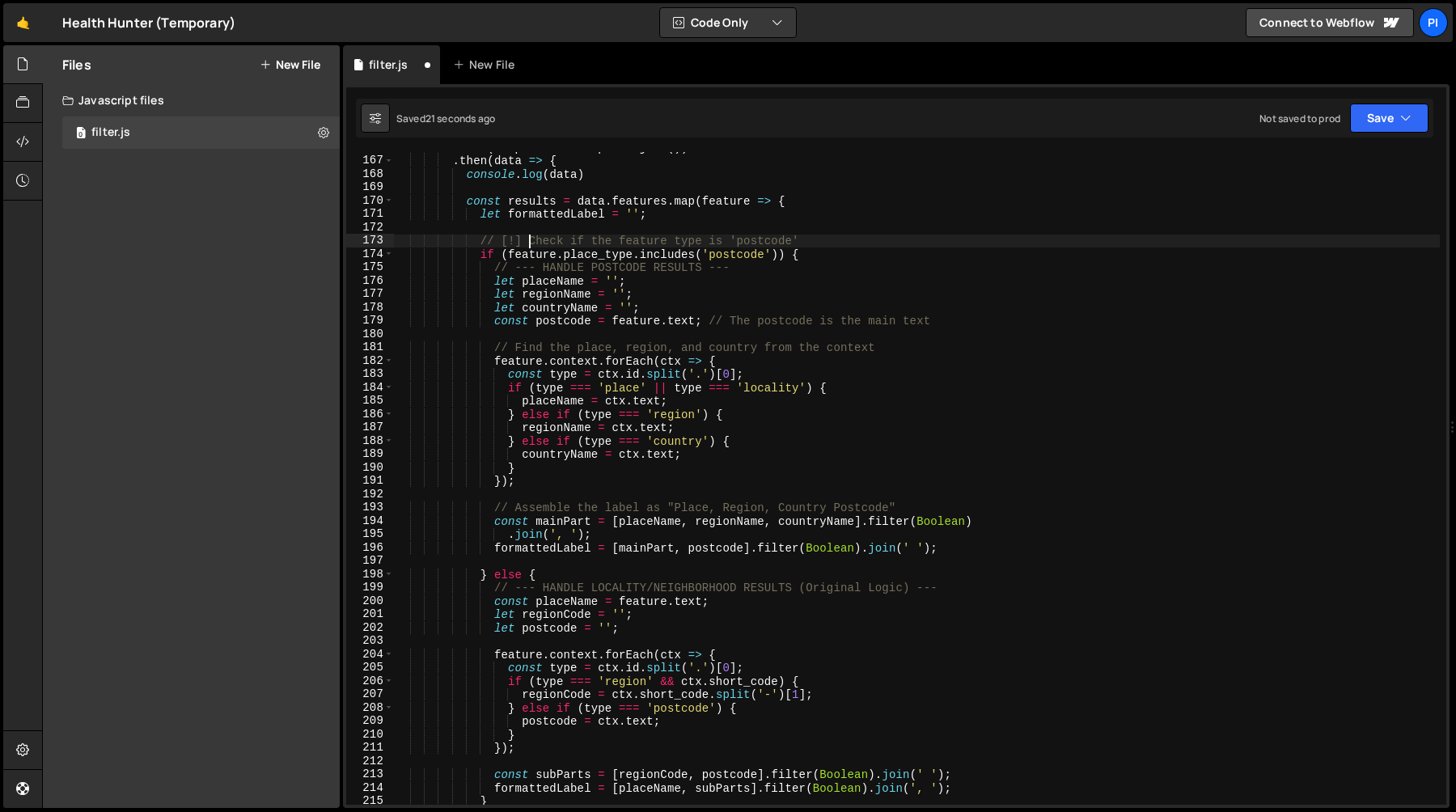
click at [528, 242] on div ". then ( response => response . json ( )) . then ( data => { console . log ( da…" at bounding box center [916, 481] width 1046 height 680
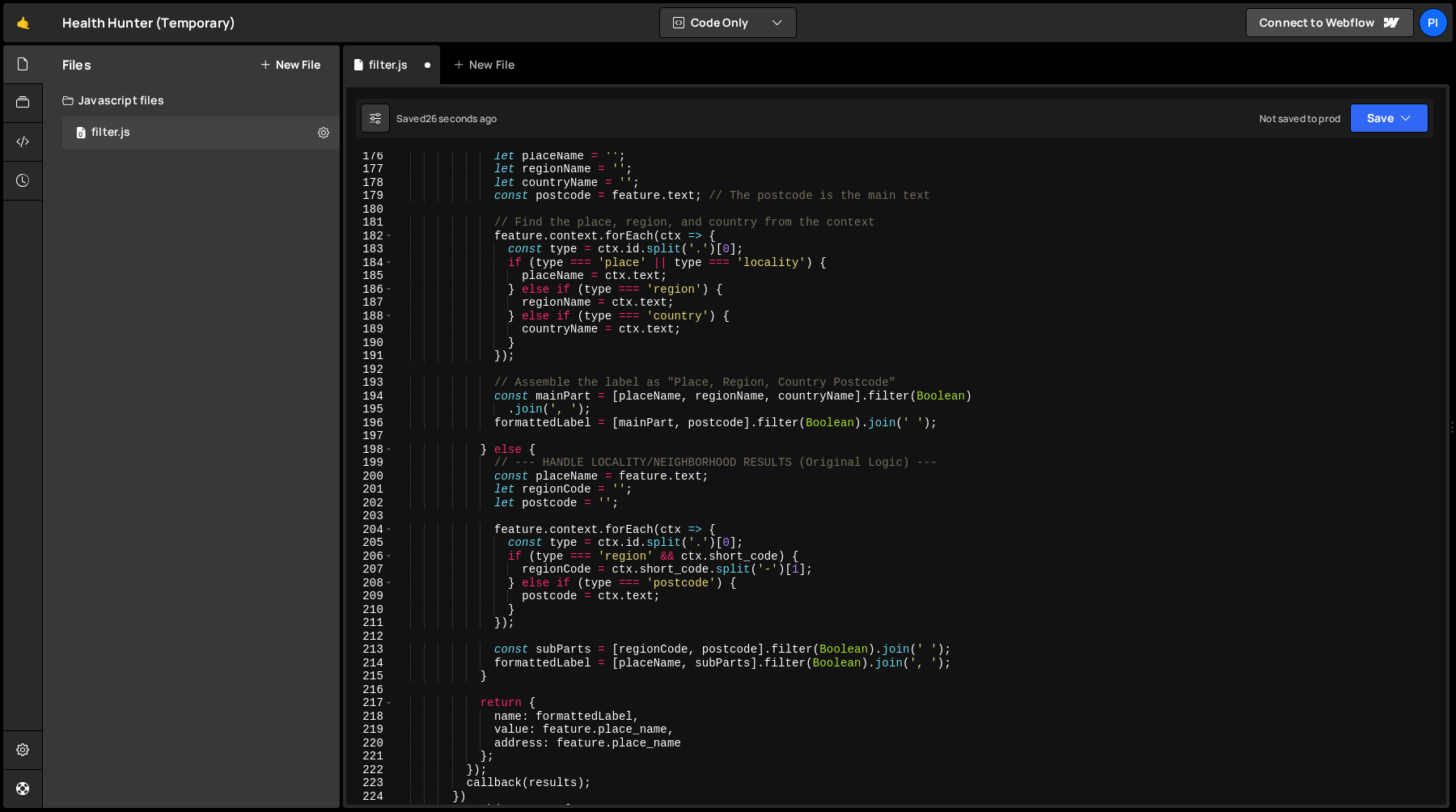
scroll to position [2386, 0]
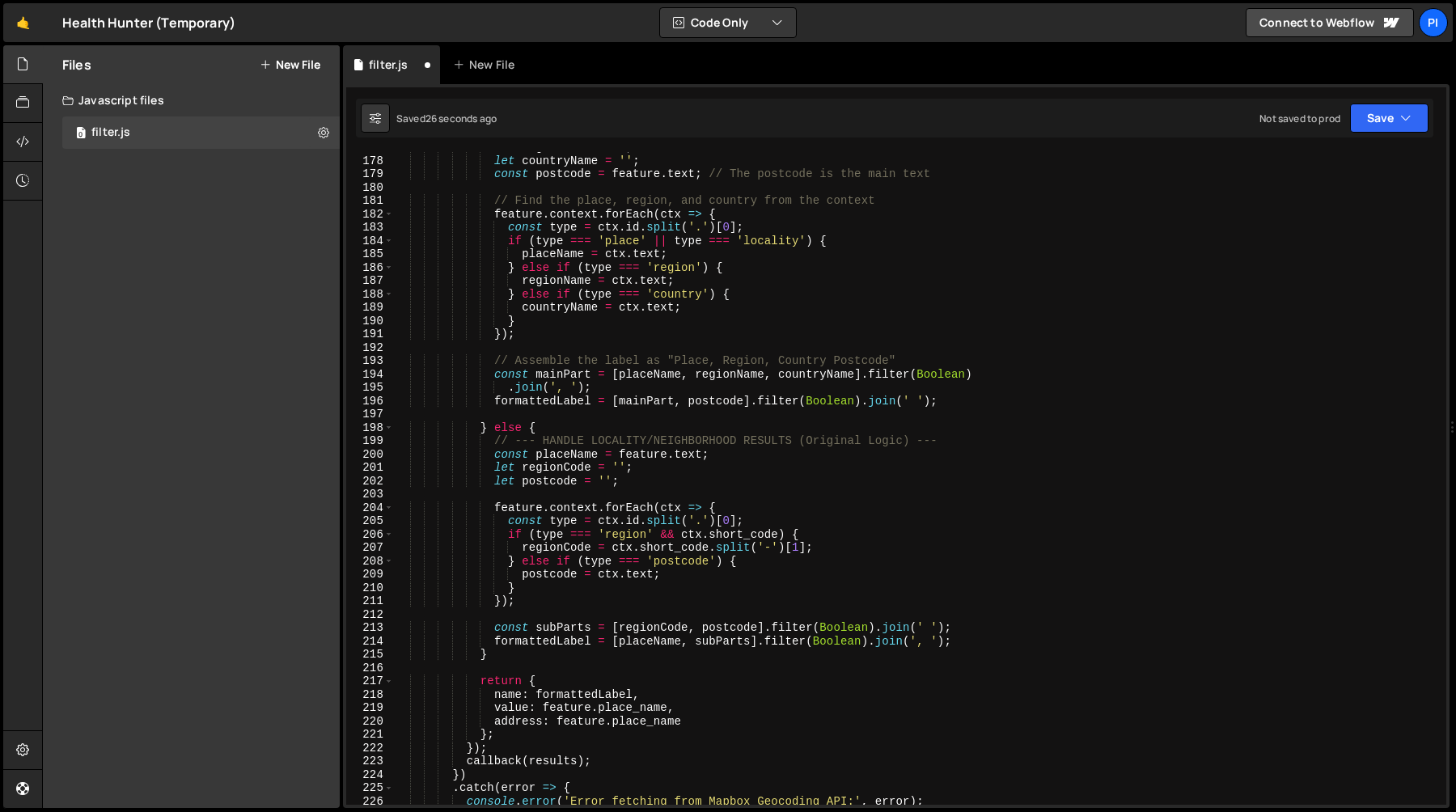
click at [894, 476] on div "let regionName = '' ; let countryName = '' ; const postcode = feature . text ; …" at bounding box center [916, 481] width 1046 height 680
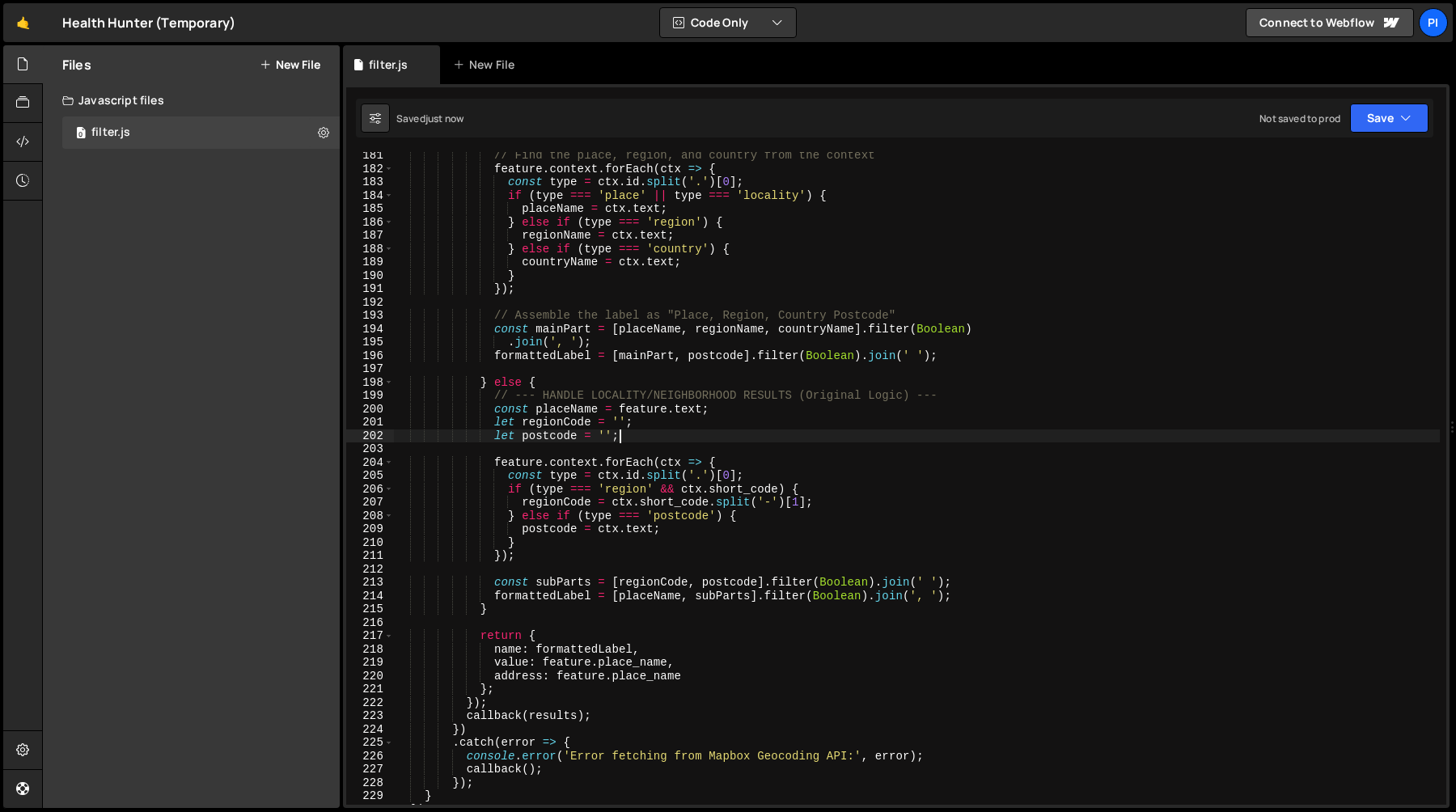
scroll to position [2433, 0]
click at [550, 399] on div "// Find the place, region, and country from the context feature . context . for…" at bounding box center [916, 488] width 1046 height 680
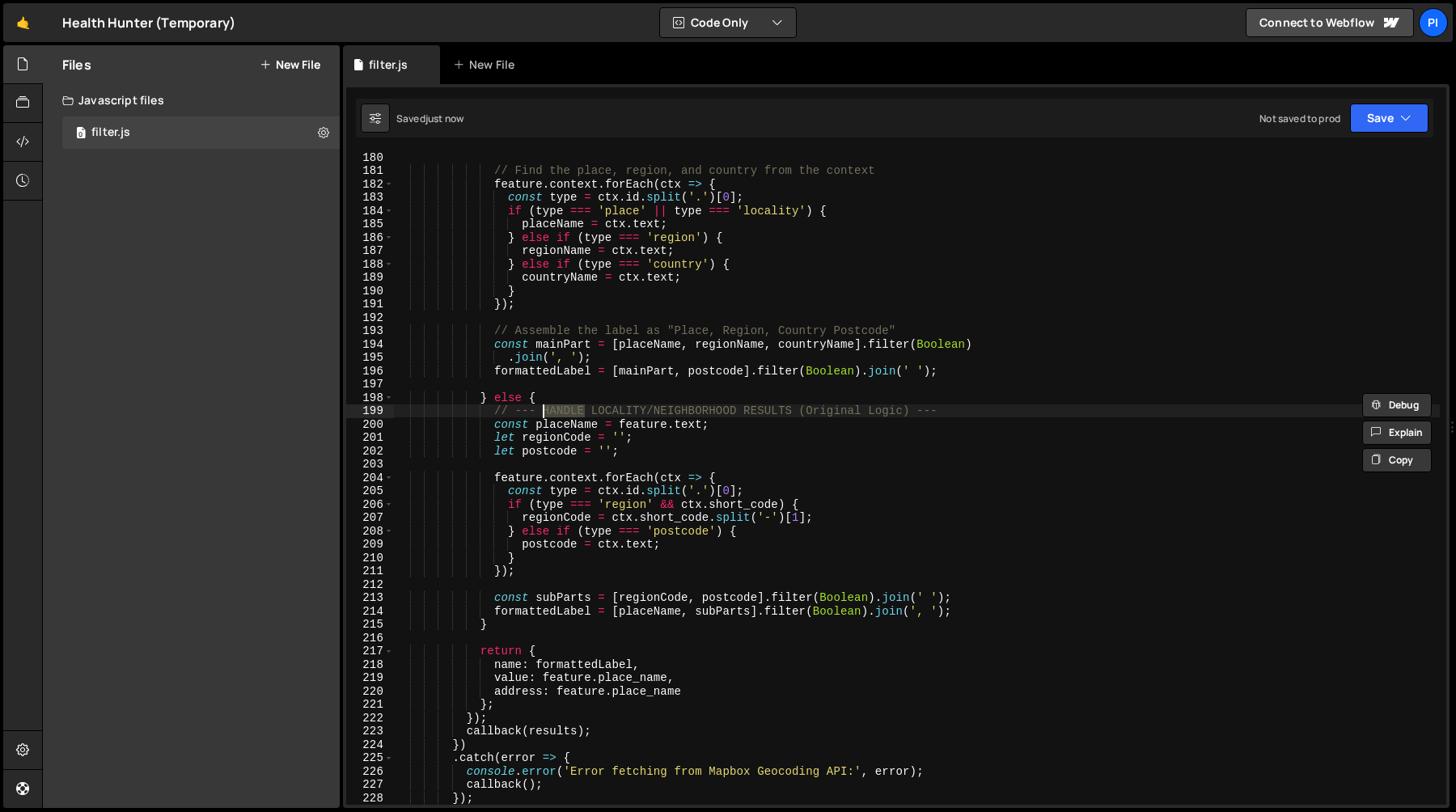
scroll to position [2413, 0]
click at [815, 417] on div "const postcode = feature . text ; // The postcode is the main text // Find the …" at bounding box center [916, 481] width 1046 height 680
click at [797, 414] on div "const postcode = feature . text ; // The postcode is the main text // Find the …" at bounding box center [916, 481] width 1046 height 680
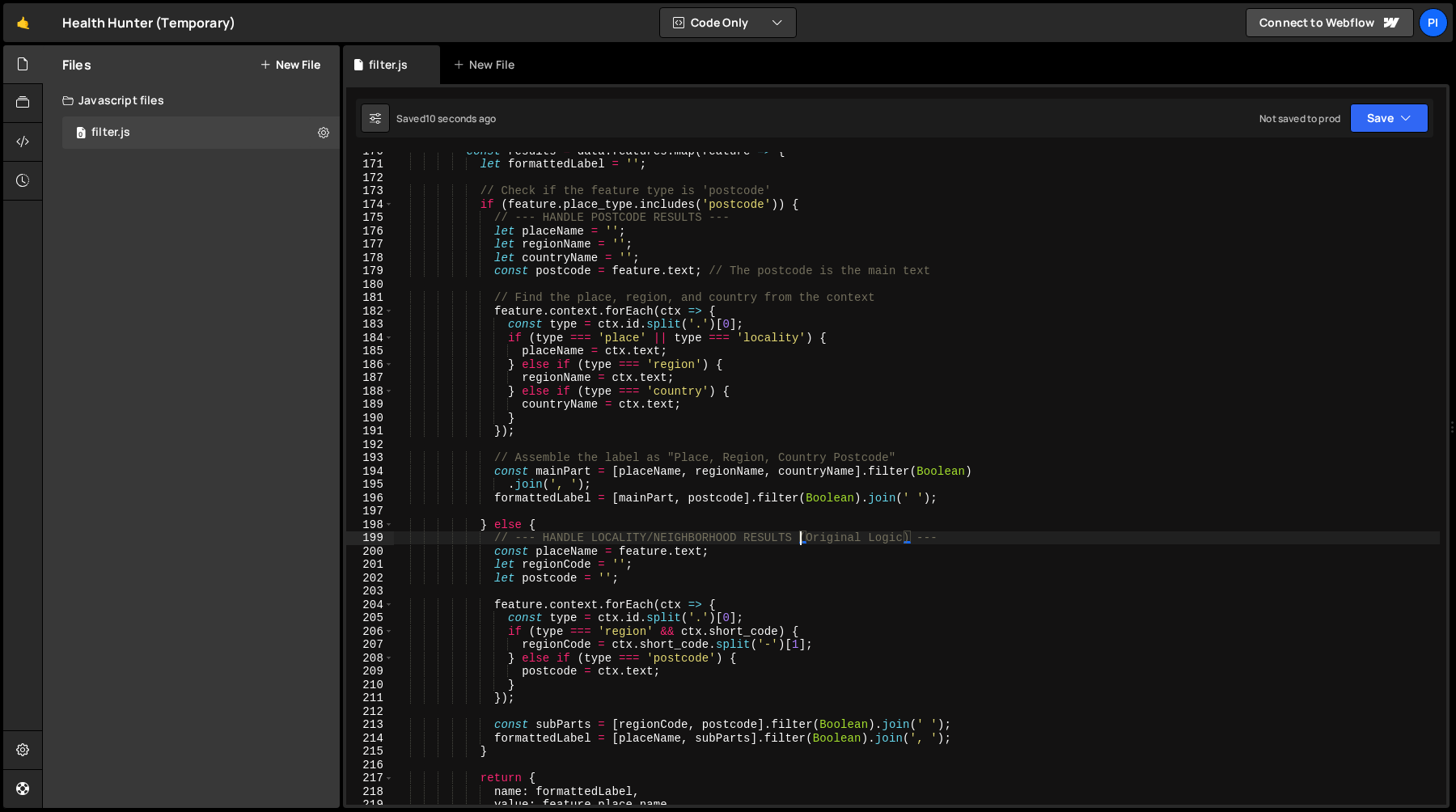
scroll to position [2272, 0]
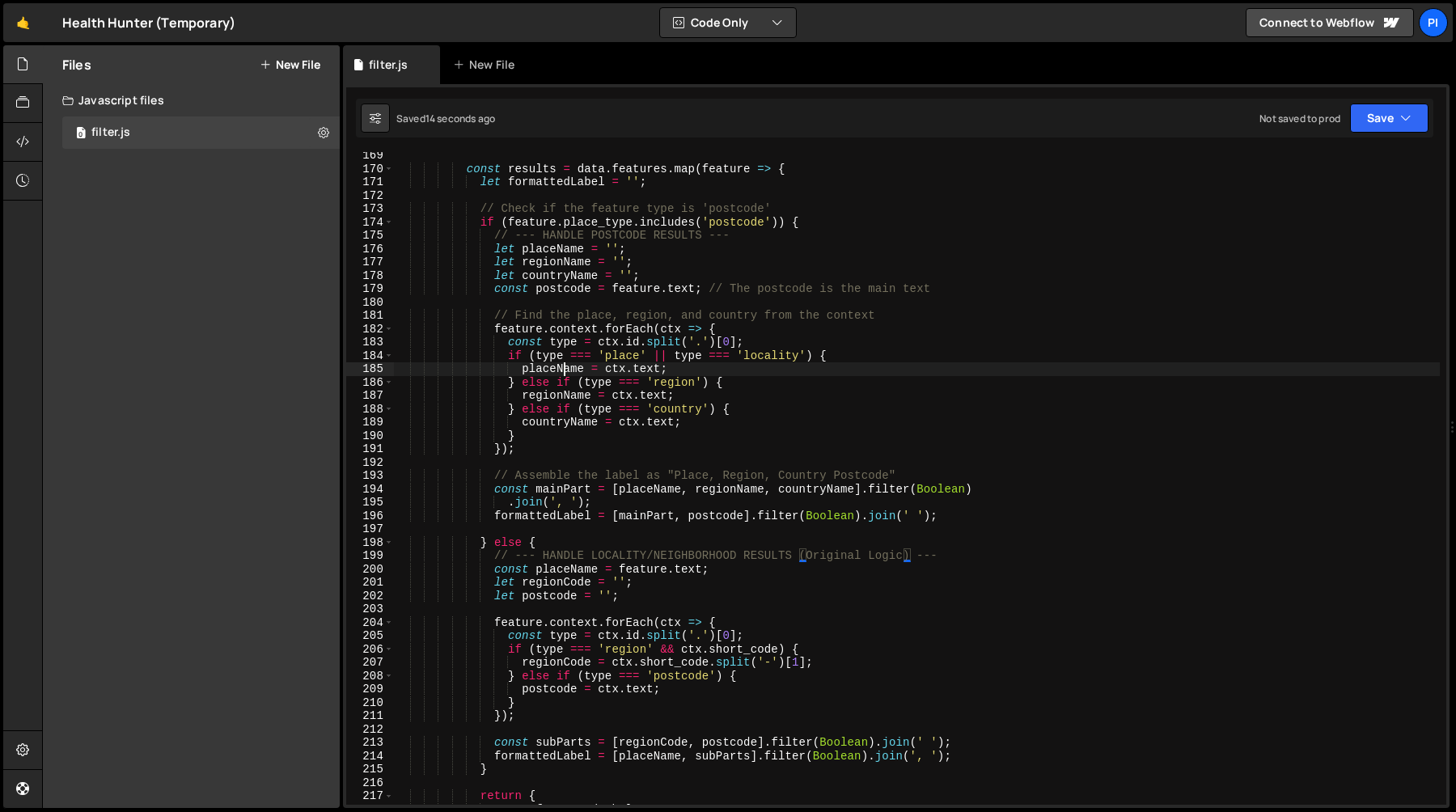
click at [563, 368] on div "const results = data . features . map ( feature => { let formattedLabel = '' ; …" at bounding box center [916, 489] width 1046 height 680
click at [645, 376] on div "const results = data . features . map ( feature => { let formattedLabel = '' ; …" at bounding box center [916, 489] width 1046 height 680
click at [645, 372] on div "const results = data . features . map ( feature => { let formattedLabel = '' ; …" at bounding box center [916, 489] width 1046 height 680
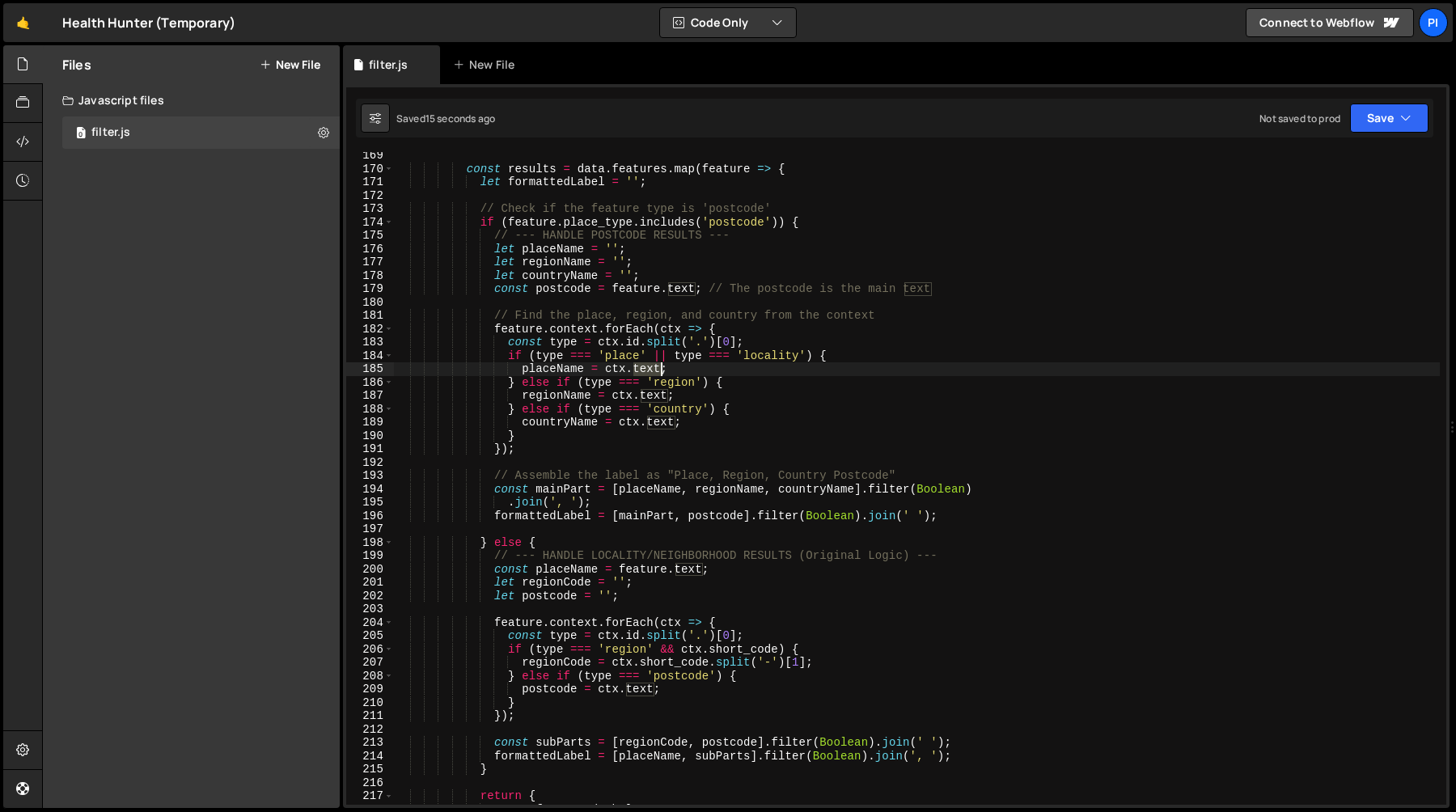
click at [645, 372] on div "const results = data . features . map ( feature => { let formattedLabel = '' ; …" at bounding box center [916, 489] width 1046 height 680
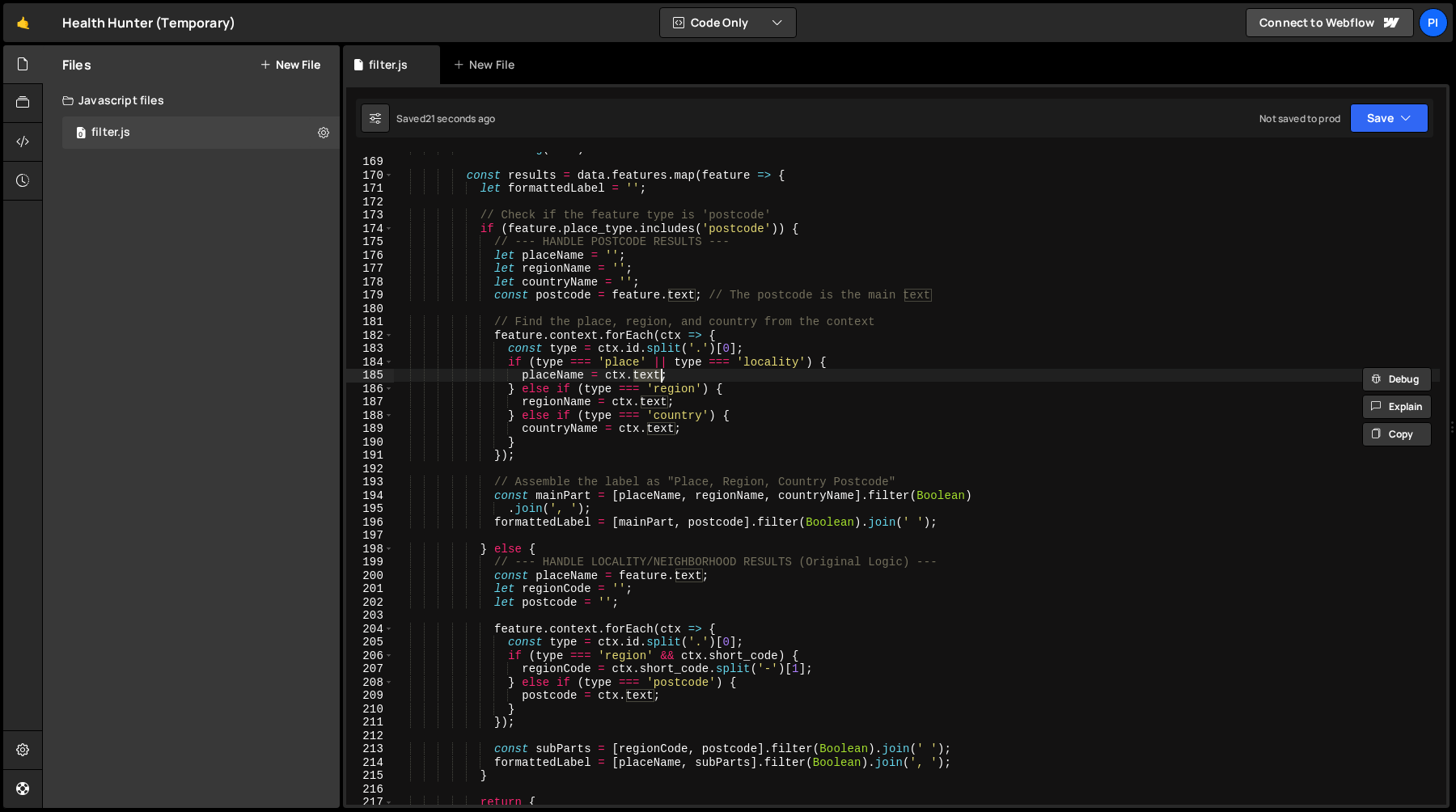
scroll to position [2260, 0]
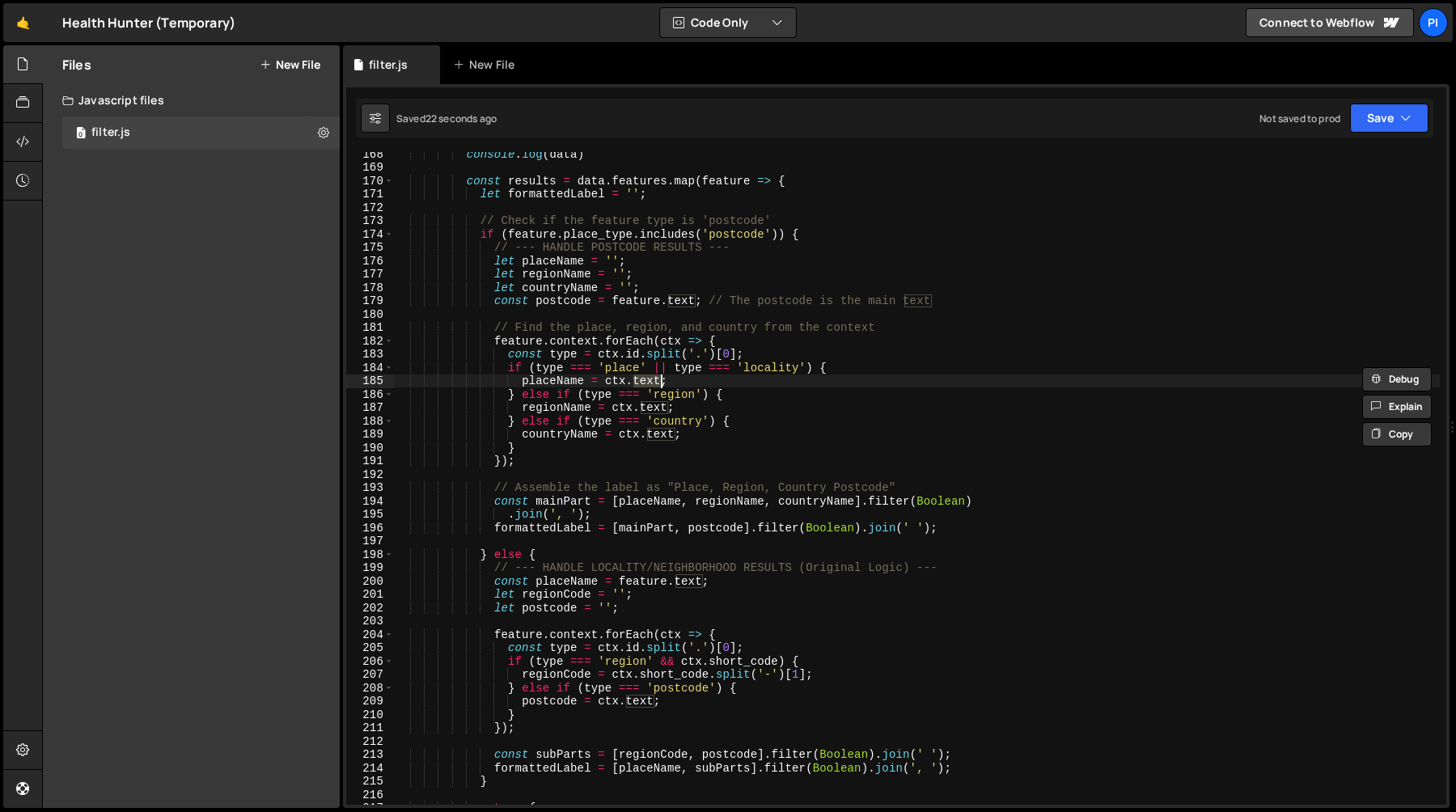
click at [581, 336] on div "console . log ( data ) const results = data . features . map ( feature => { let…" at bounding box center [916, 487] width 1046 height 680
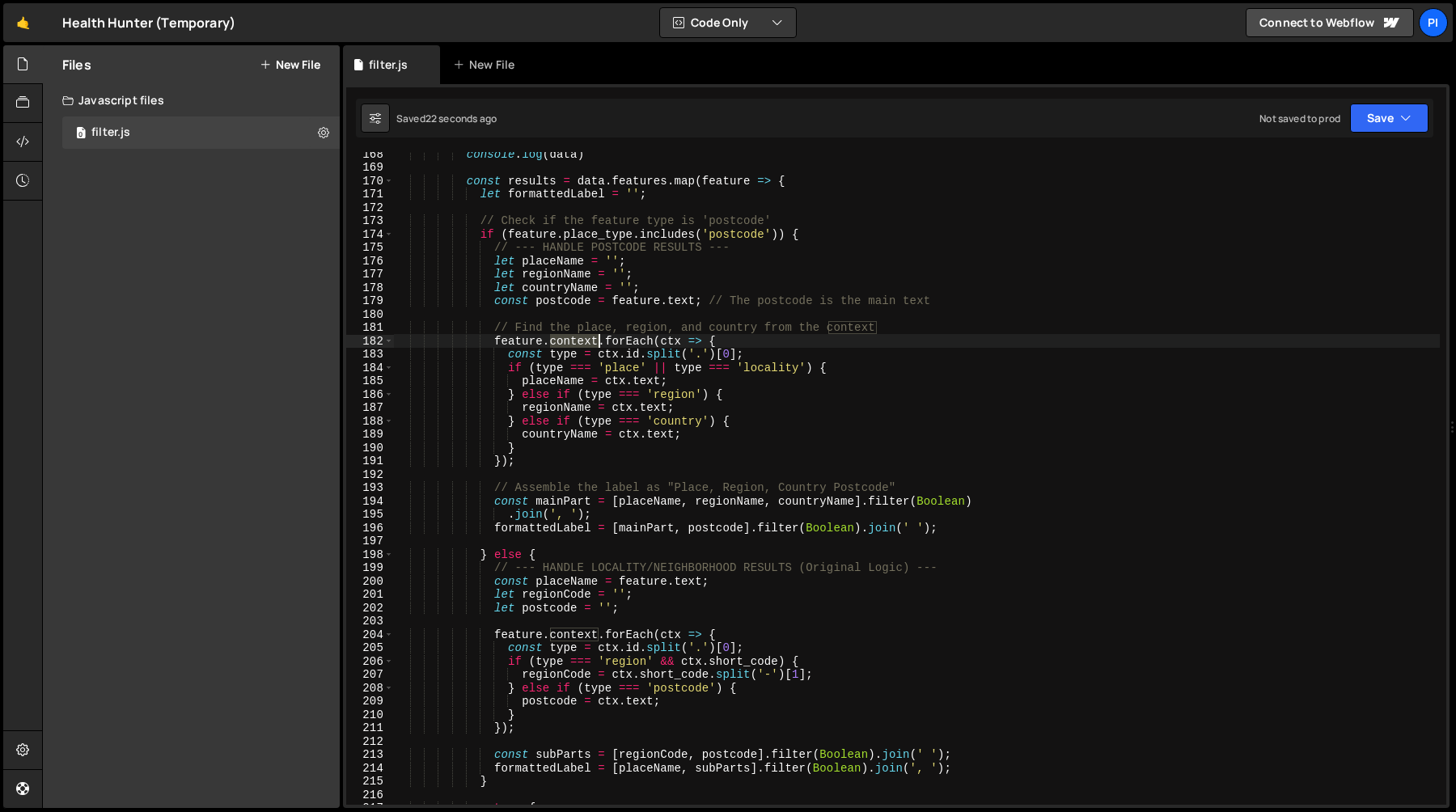
click at [581, 336] on div "console . log ( data ) const results = data . features . map ( feature => { let…" at bounding box center [916, 487] width 1046 height 680
click at [612, 336] on div "console . log ( data ) const results = data . features . map ( feature => { let…" at bounding box center [916, 487] width 1046 height 680
click at [617, 381] on div "console . log ( data ) const results = data . features . map ( feature => { let…" at bounding box center [916, 487] width 1046 height 680
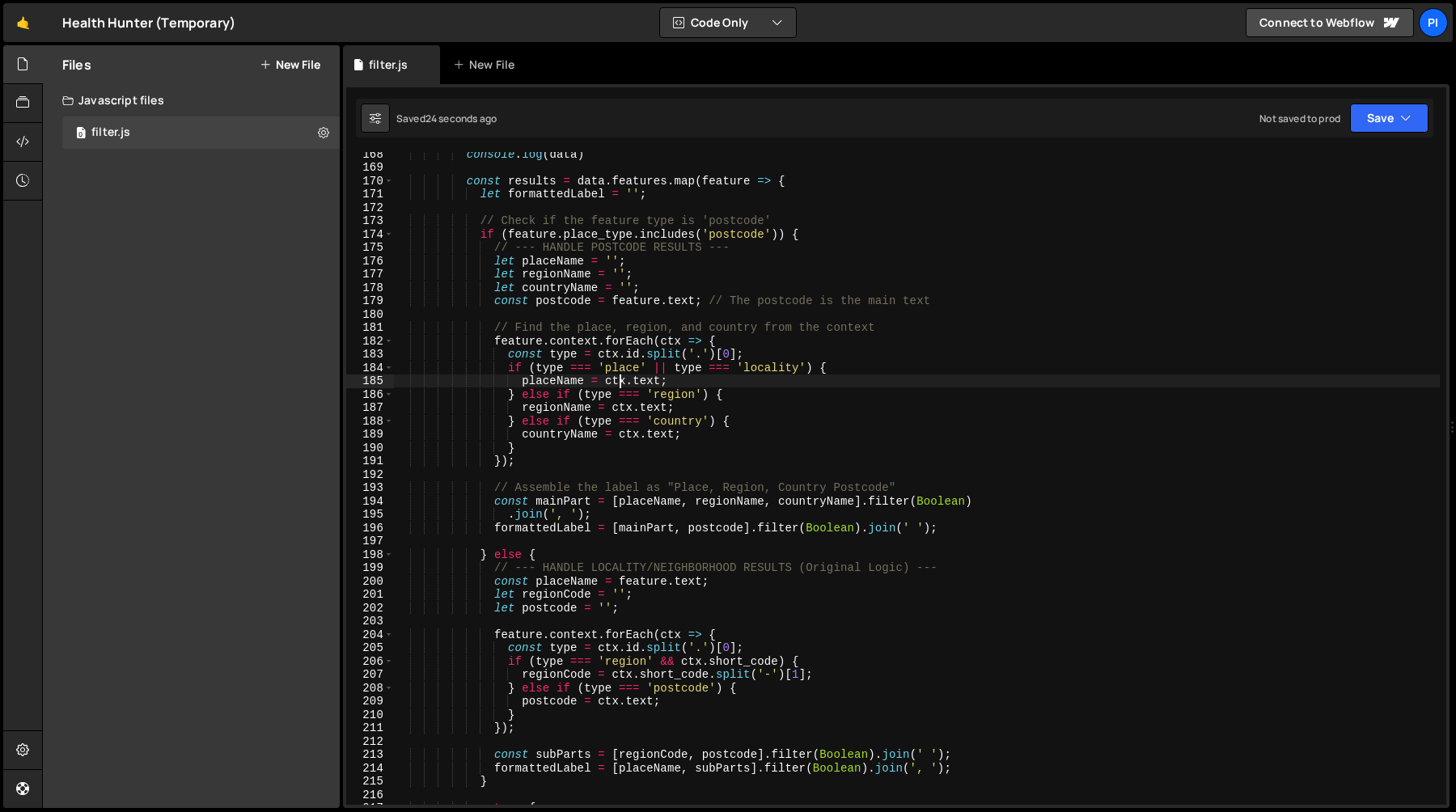
click at [617, 381] on div "console . log ( data ) const results = data . features . map ( feature => { let…" at bounding box center [916, 487] width 1046 height 680
click at [649, 380] on div "console . log ( data ) const results = data . features . map ( feature => { let…" at bounding box center [916, 487] width 1046 height 680
click at [692, 371] on div "console . log ( data ) const results = data . features . map ( feature => { let…" at bounding box center [916, 487] width 1046 height 680
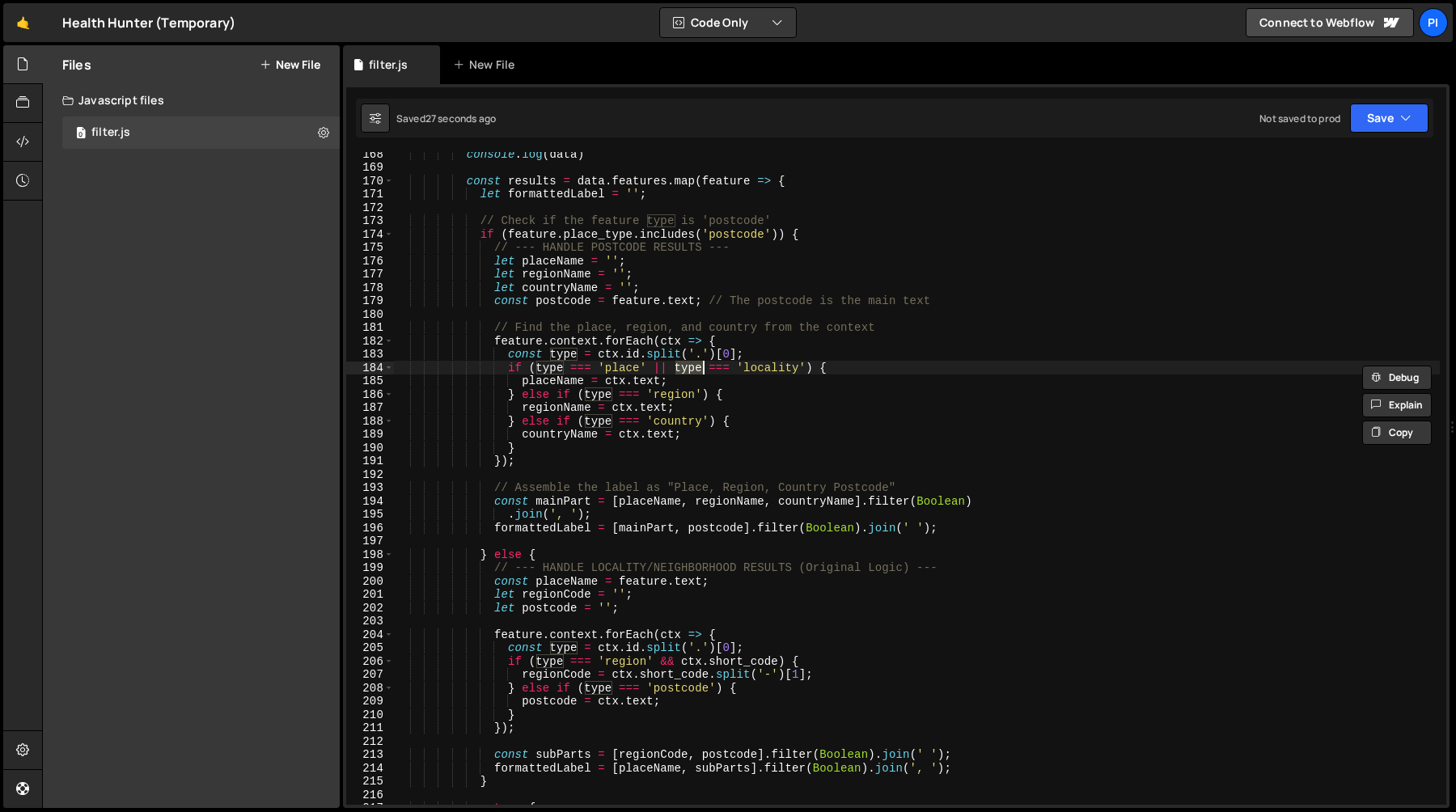
click at [545, 371] on div "console . log ( data ) const results = data . features . map ( feature => { let…" at bounding box center [916, 487] width 1046 height 680
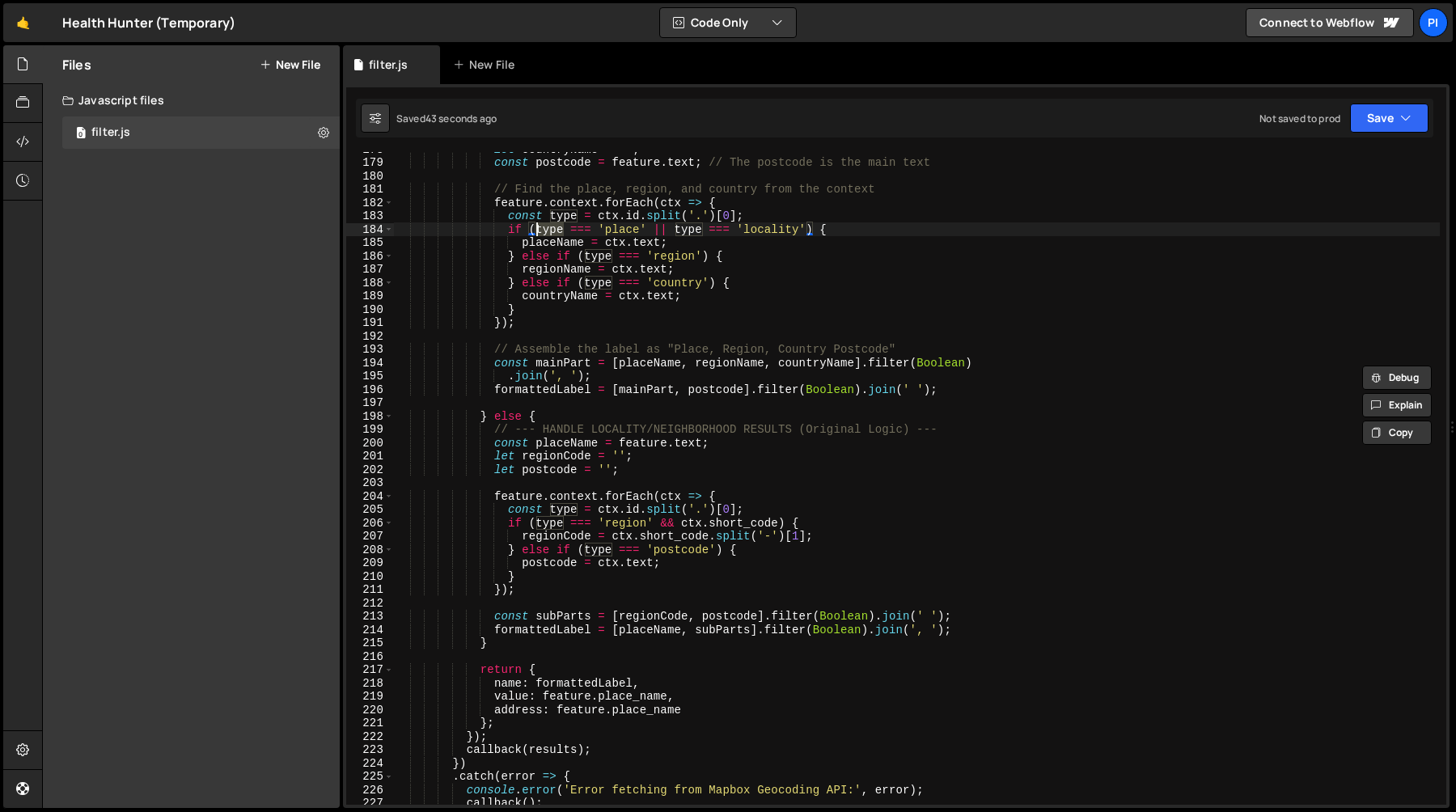
scroll to position [2428, 0]
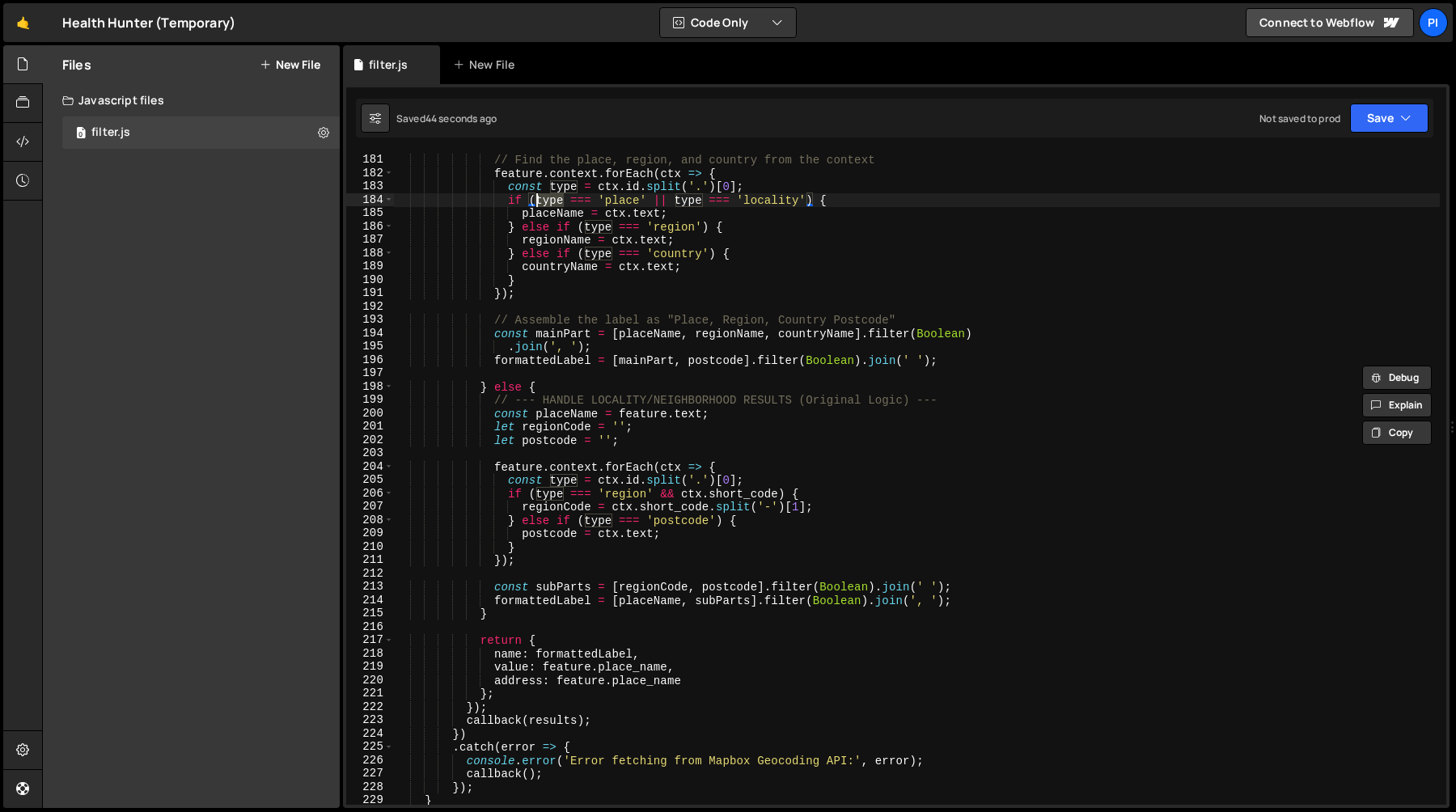
click at [636, 509] on div "// Find the place, region, and country from the context feature . context . for…" at bounding box center [916, 480] width 1046 height 680
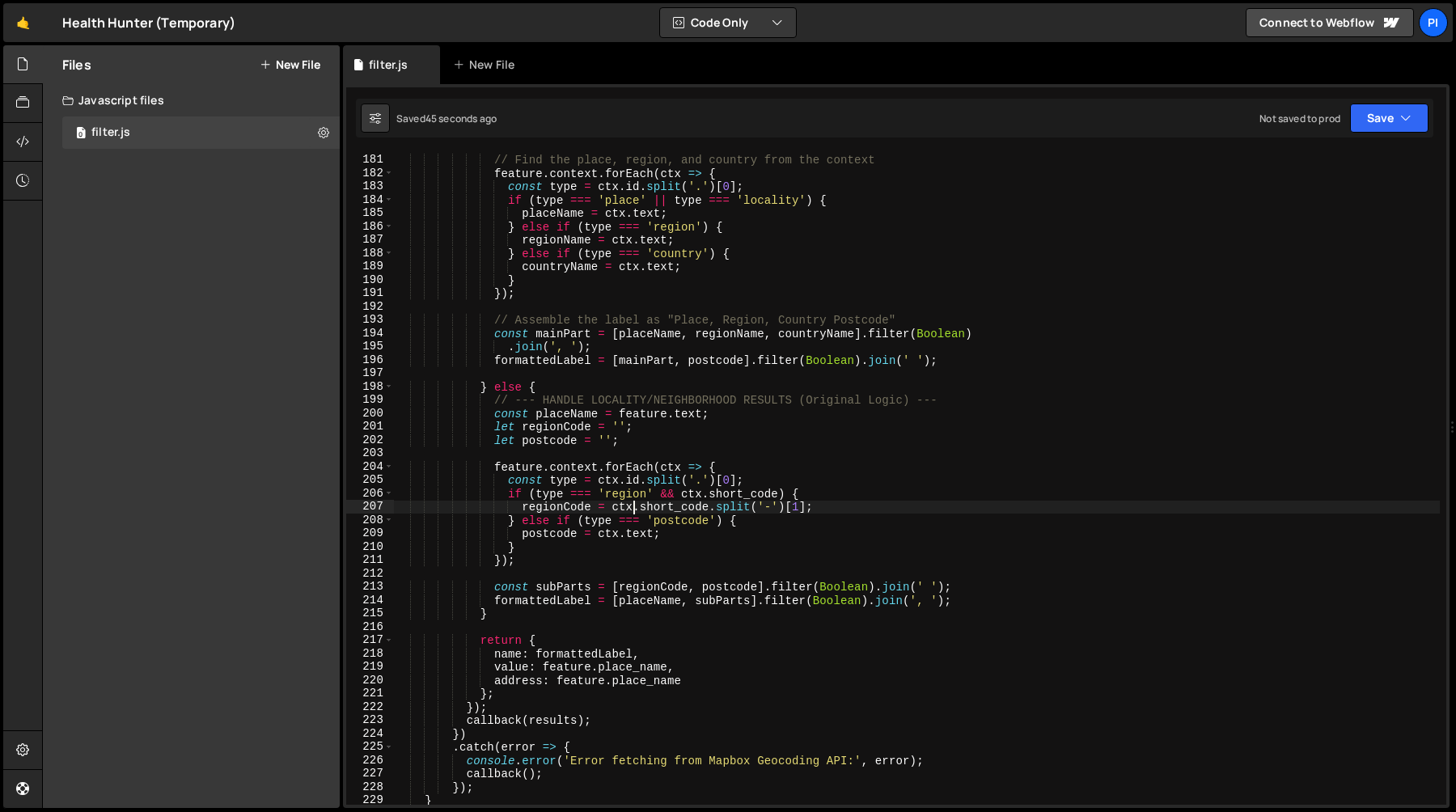
click at [633, 543] on div "// Find the place, region, and country from the context feature . context . for…" at bounding box center [916, 480] width 1046 height 680
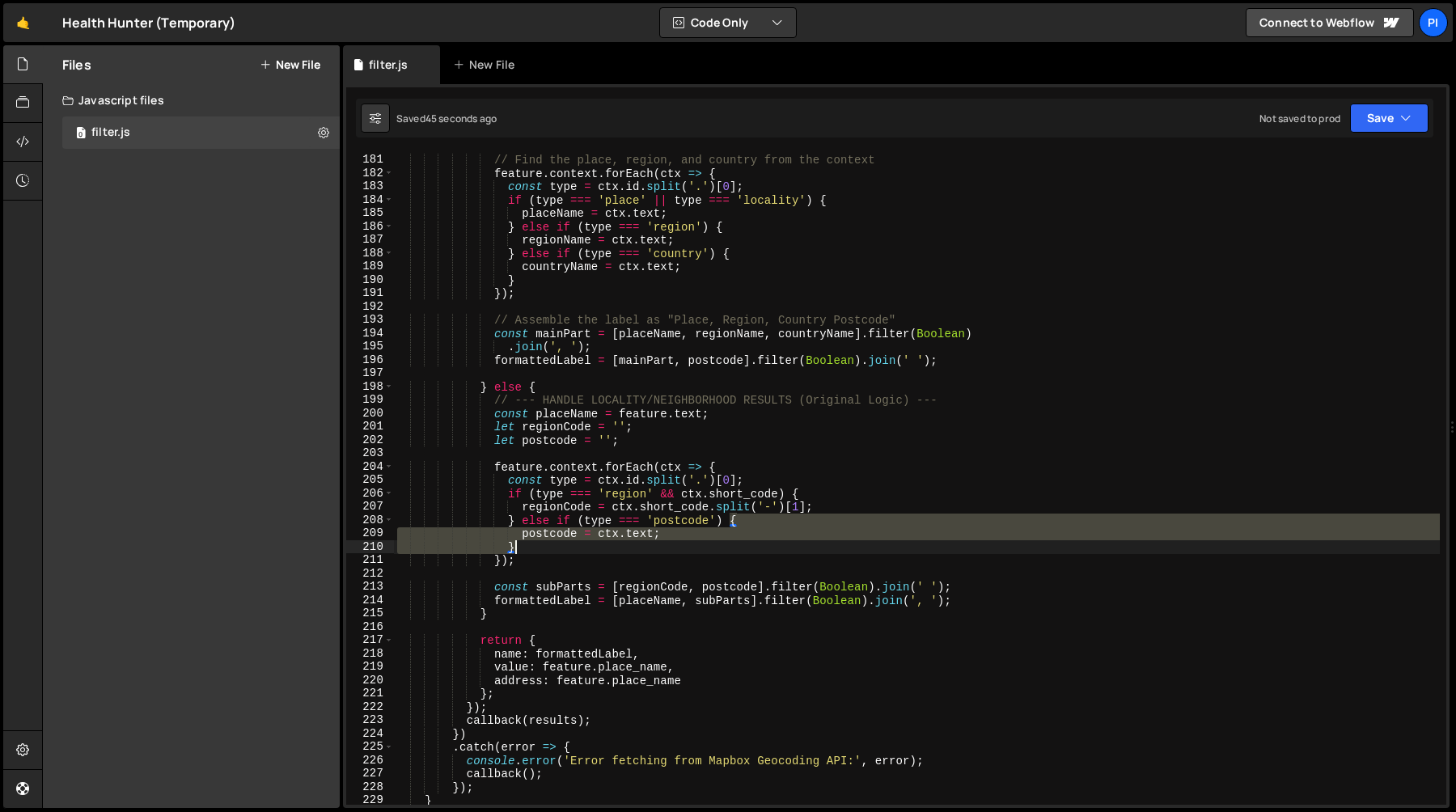
click at [633, 543] on div "// Find the place, region, and country from the context feature . context . for…" at bounding box center [916, 480] width 1046 height 680
click at [633, 538] on div "// Find the place, region, and country from the context feature . context . for…" at bounding box center [916, 478] width 1046 height 653
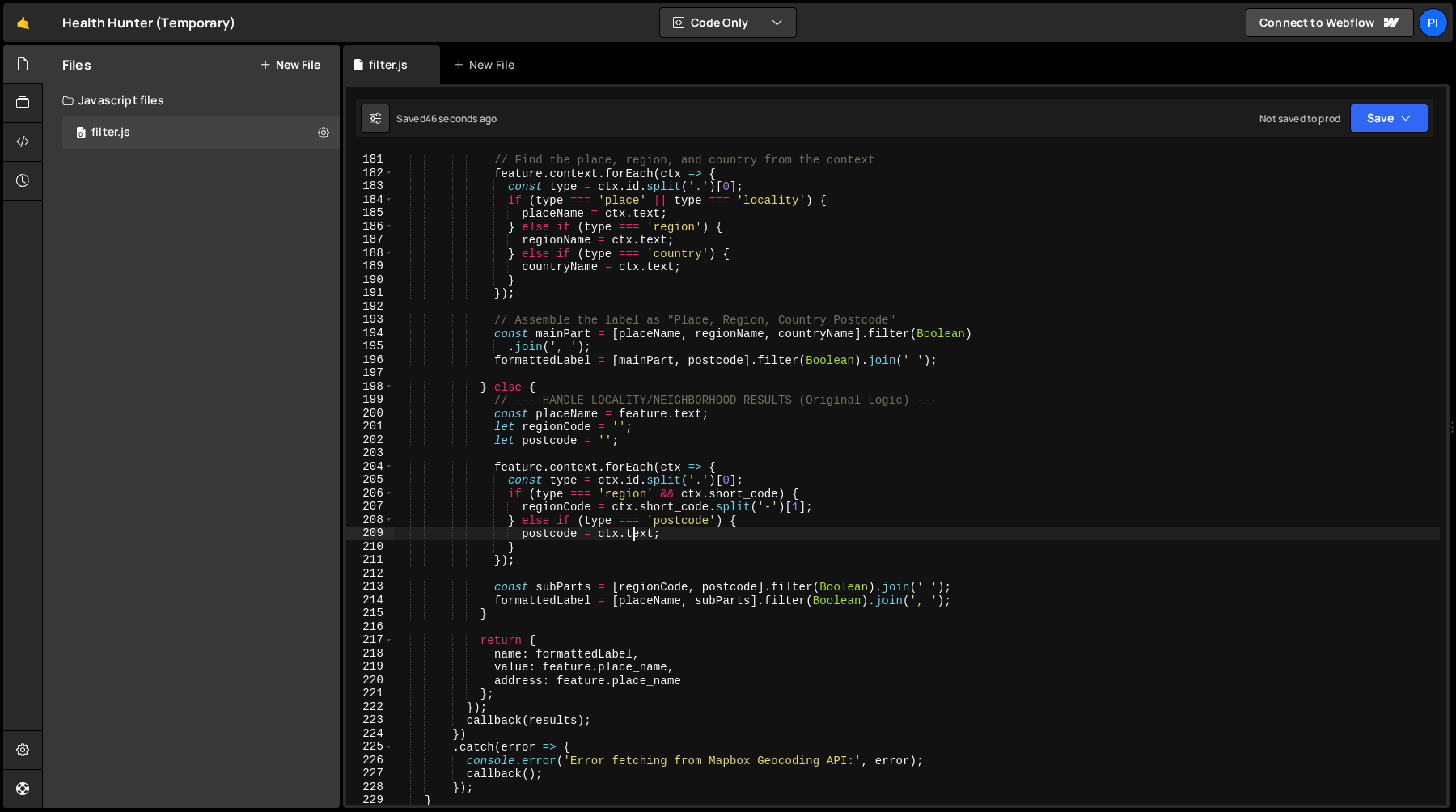
click at [633, 538] on div "// Find the place, region, and country from the context feature . context . for…" at bounding box center [916, 480] width 1046 height 680
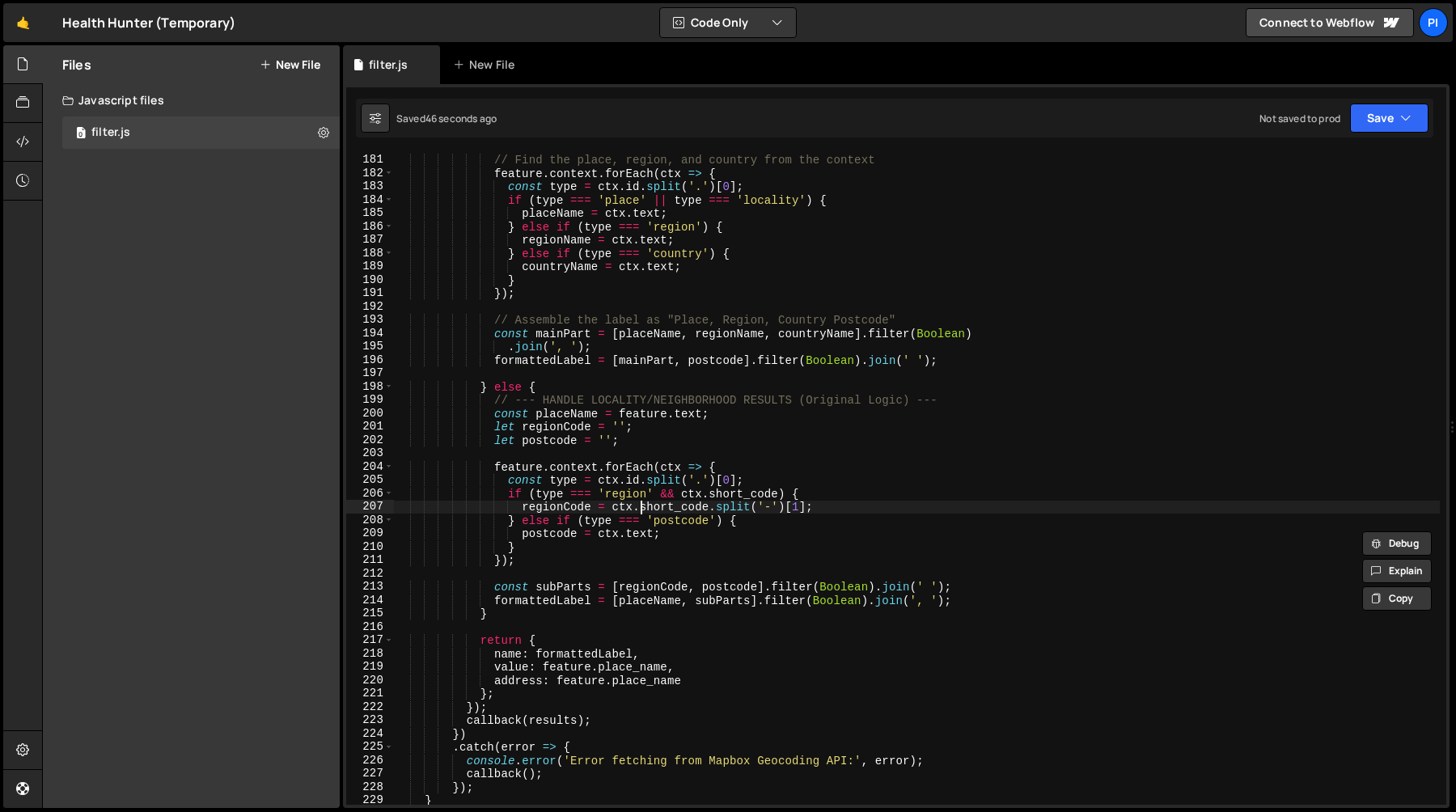
click at [639, 509] on div "// Find the place, region, and country from the context feature . context . for…" at bounding box center [916, 480] width 1046 height 680
click at [807, 510] on div "// Find the place, region, and country from the context feature . context . for…" at bounding box center [916, 480] width 1046 height 680
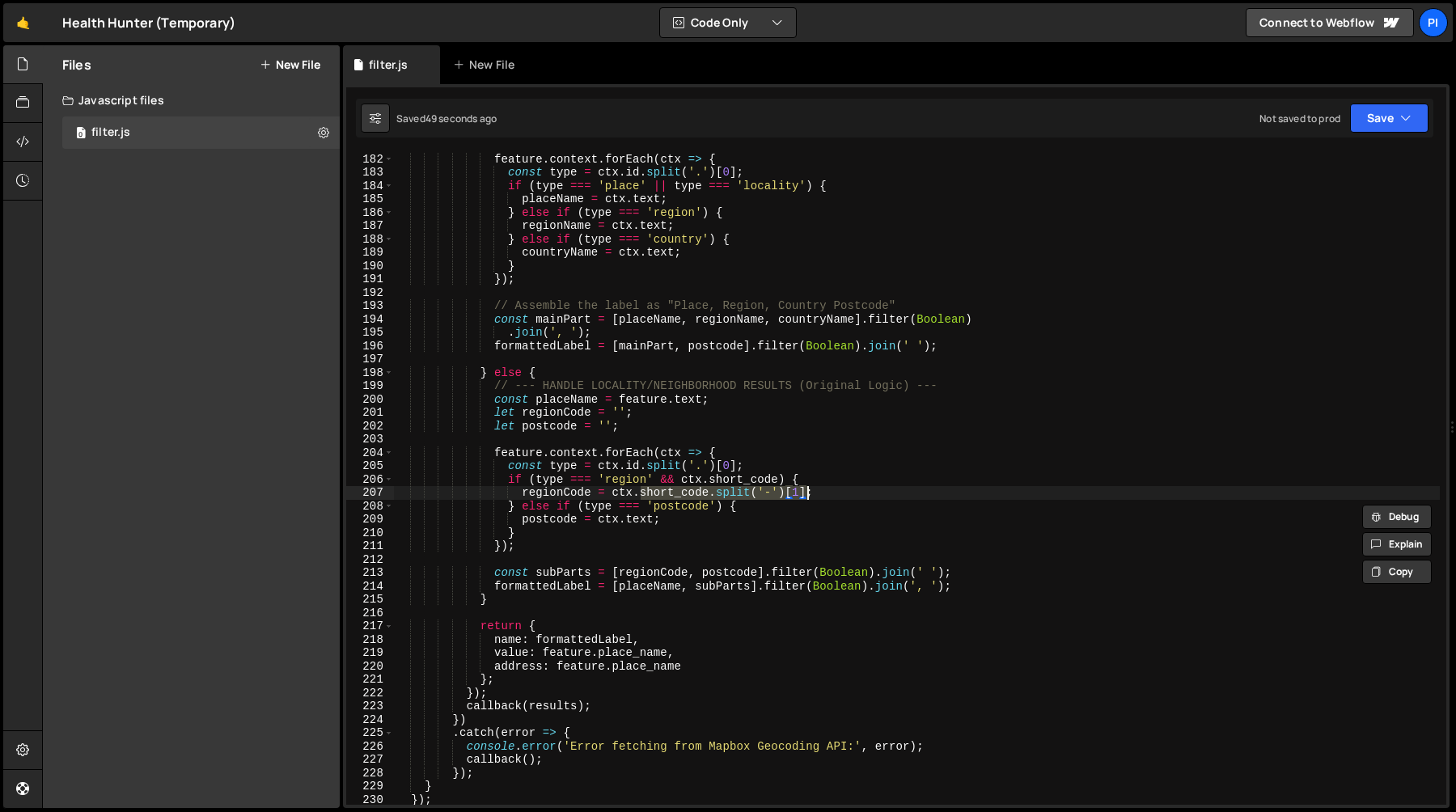
paste textarea "text"
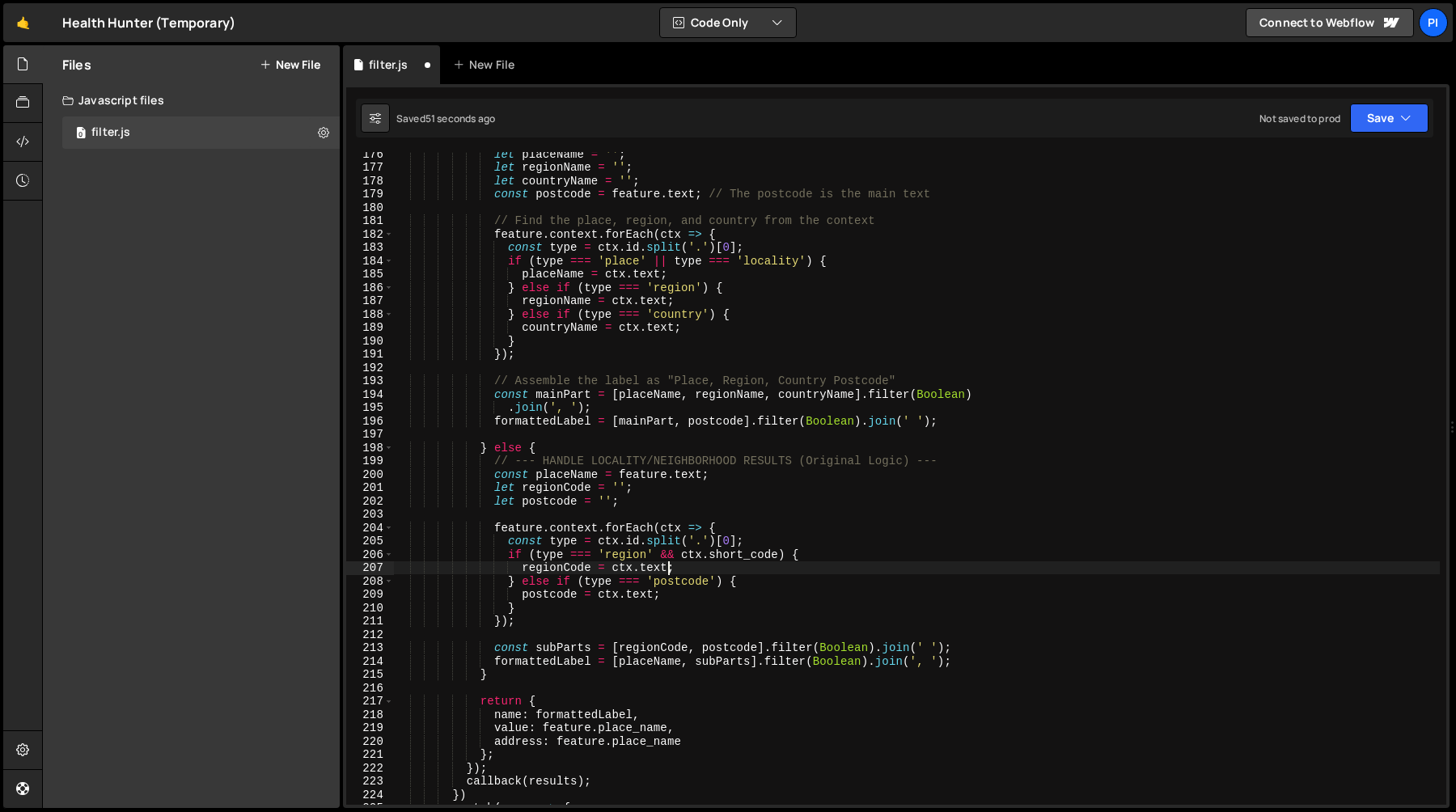
scroll to position [2353, 0]
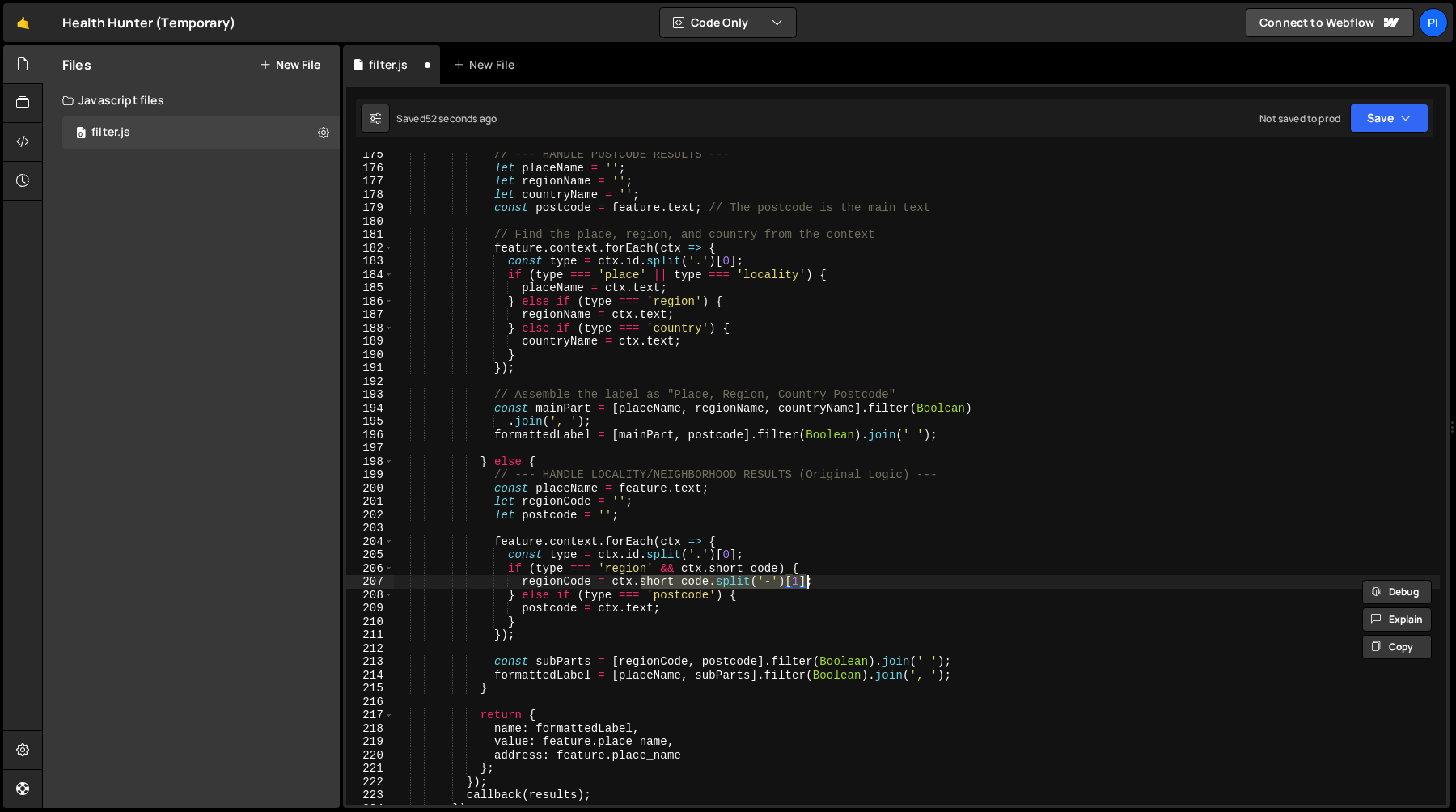
click at [660, 568] on div "// --- HANDLE POSTCODE RESULTS --- let placeName = '' ; let regionName = '' ; l…" at bounding box center [916, 488] width 1046 height 680
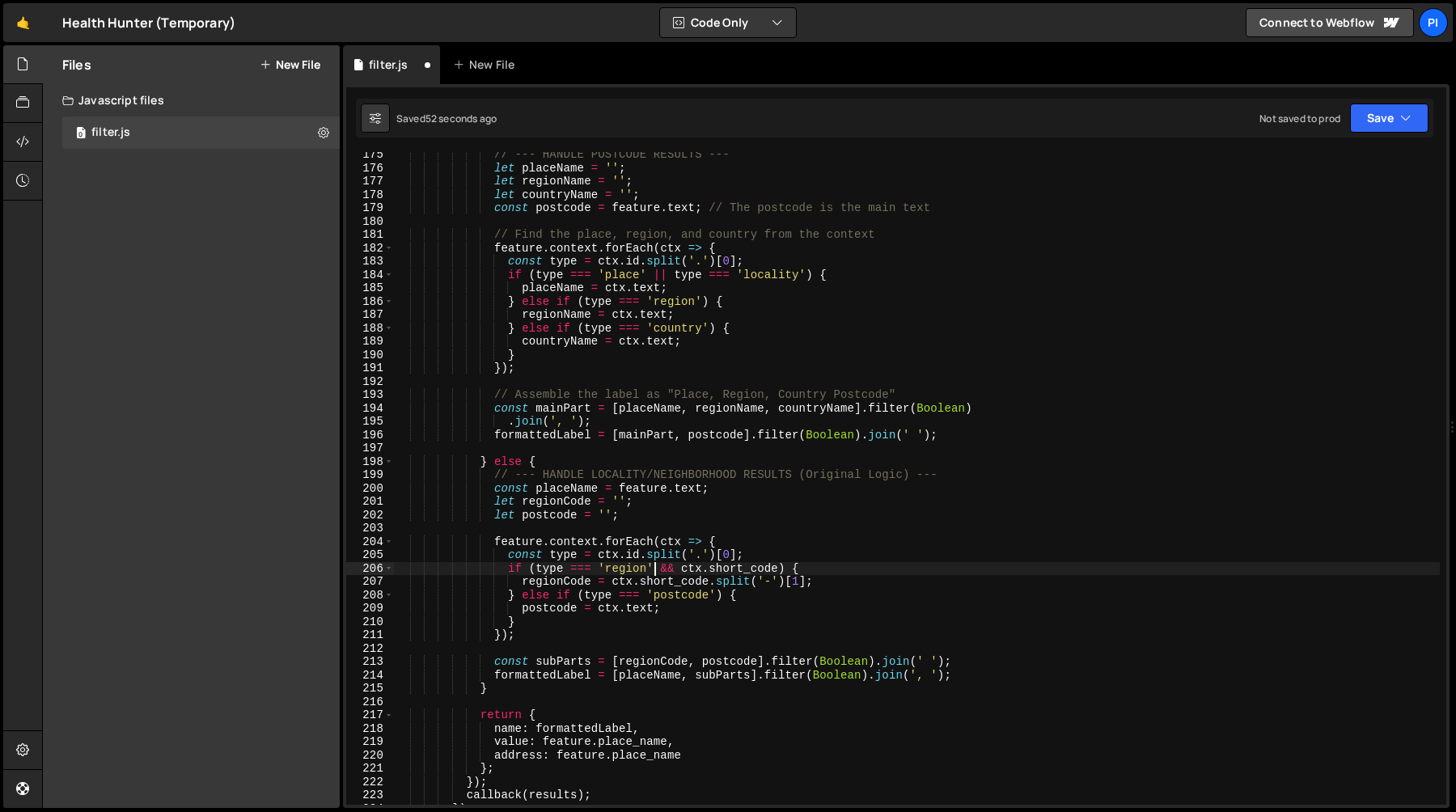
click at [656, 568] on div "// --- HANDLE POSTCODE RESULTS --- let placeName = '' ; let regionName = '' ; l…" at bounding box center [916, 488] width 1046 height 680
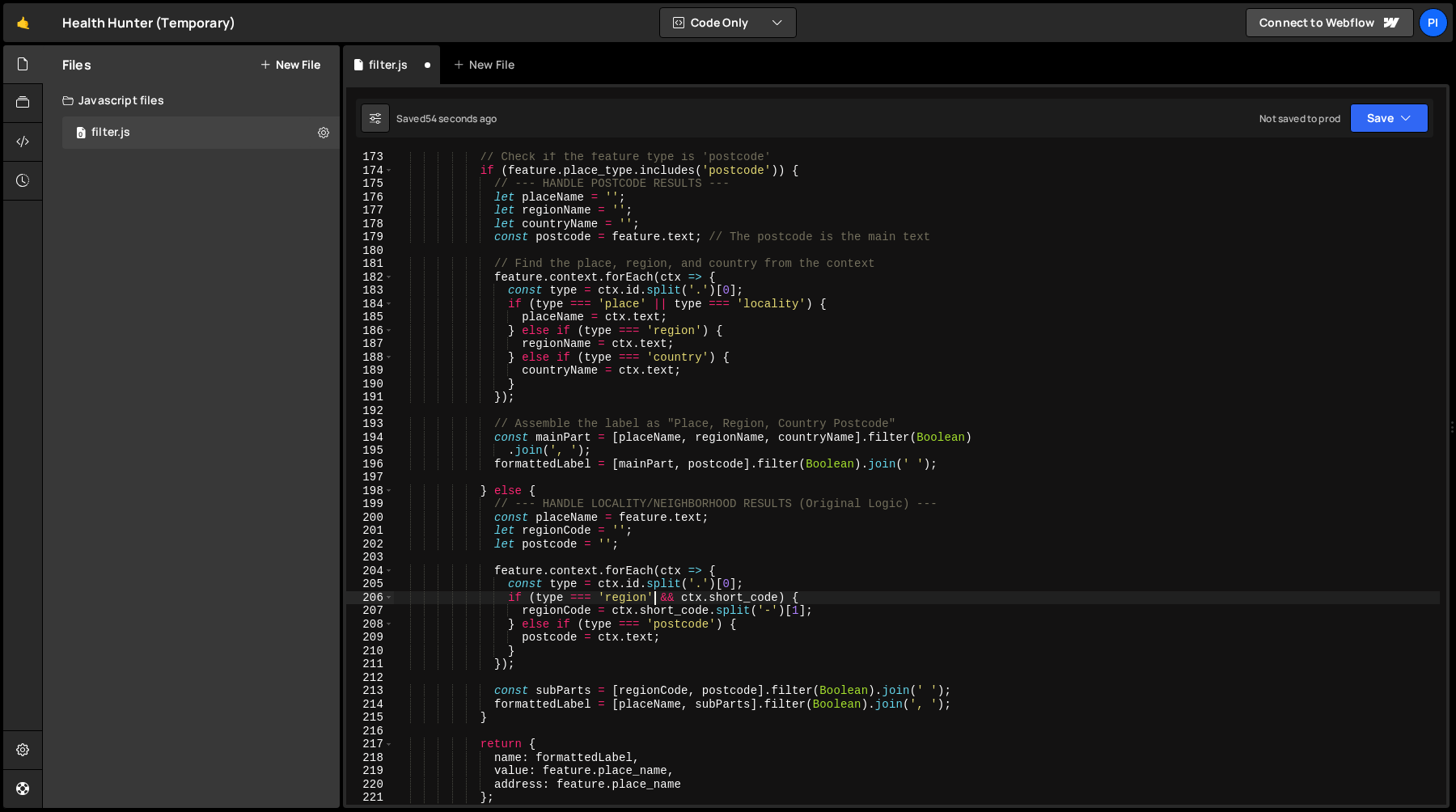
scroll to position [2324, 0]
click at [508, 304] on div "// Check if the feature type is 'postcode' if ( feature . place_type . includes…" at bounding box center [916, 490] width 1046 height 680
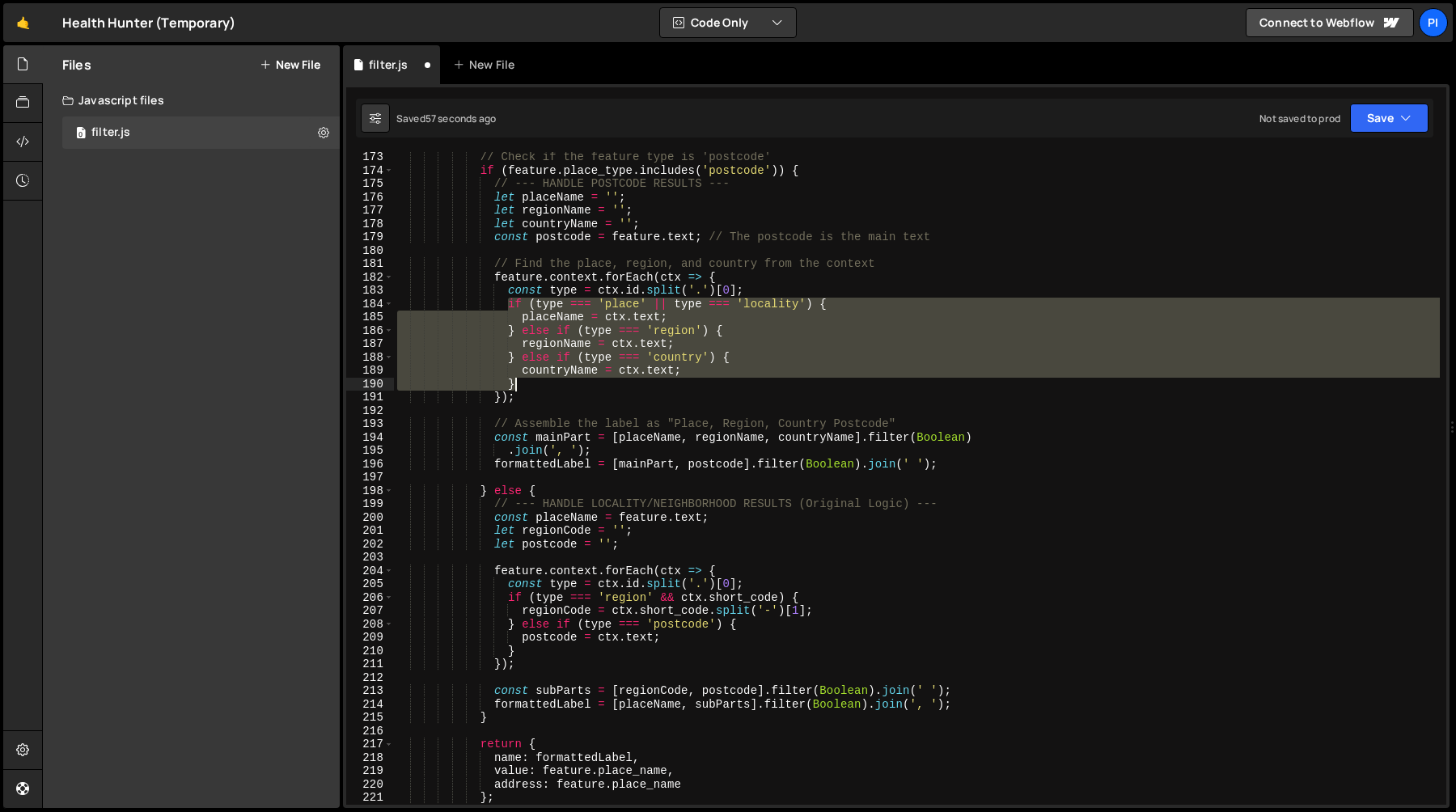
click at [539, 385] on div "// Check if the feature type is 'postcode' if ( feature . place_type . includes…" at bounding box center [916, 490] width 1046 height 680
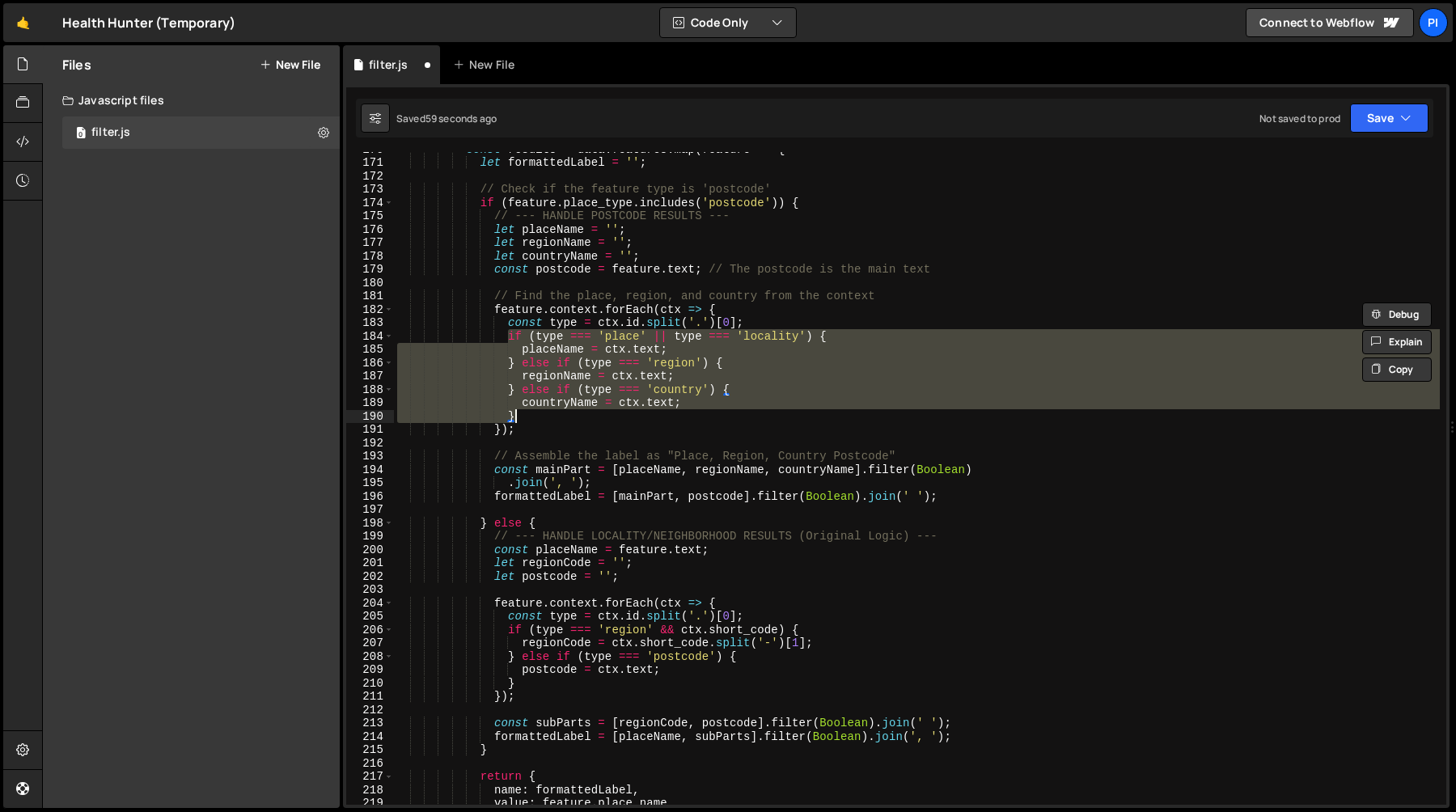
scroll to position [2283, 0]
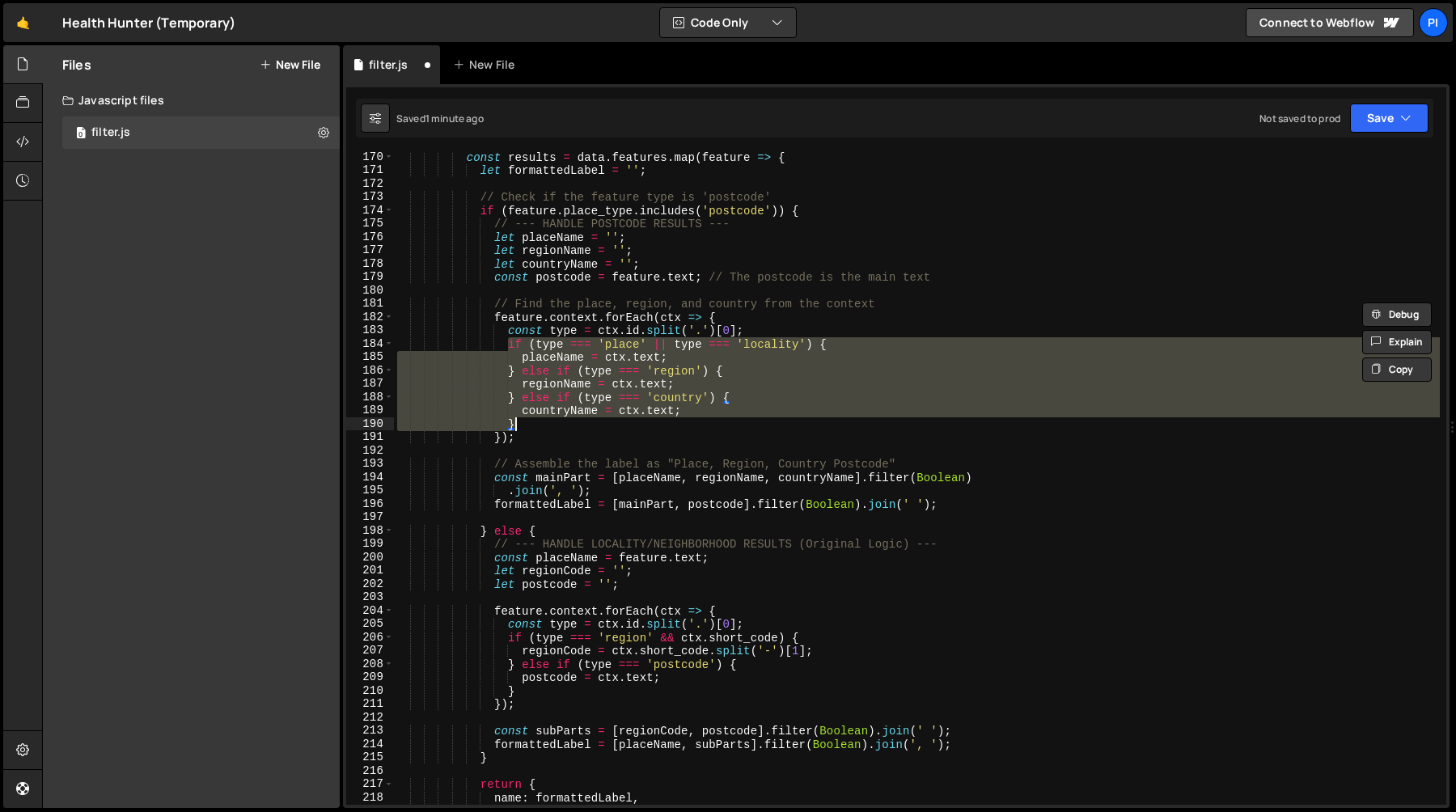
click at [618, 419] on div "const results = data . features . map ( feature => { let formattedLabel = '' ; …" at bounding box center [916, 478] width 1046 height 653
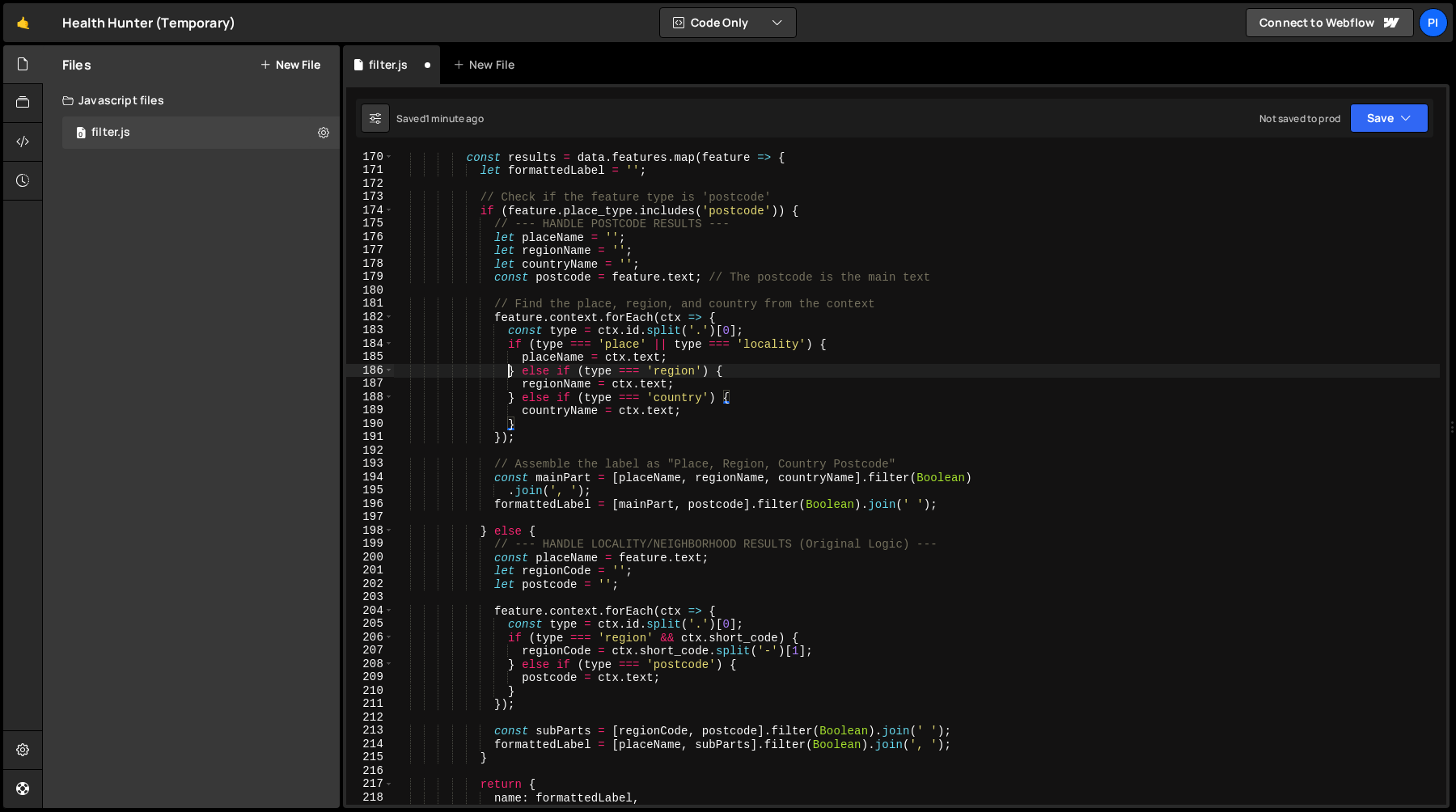
click at [509, 372] on div "const results = data . features . map ( feature => { let formattedLabel = '' ; …" at bounding box center [916, 490] width 1046 height 680
click at [508, 667] on div "const results = data . features . map ( feature => { let formattedLabel = '' ; …" at bounding box center [916, 490] width 1046 height 680
click at [780, 667] on div "const results = data . features . map ( feature => { let formattedLabel = '' ; …" at bounding box center [916, 490] width 1046 height 680
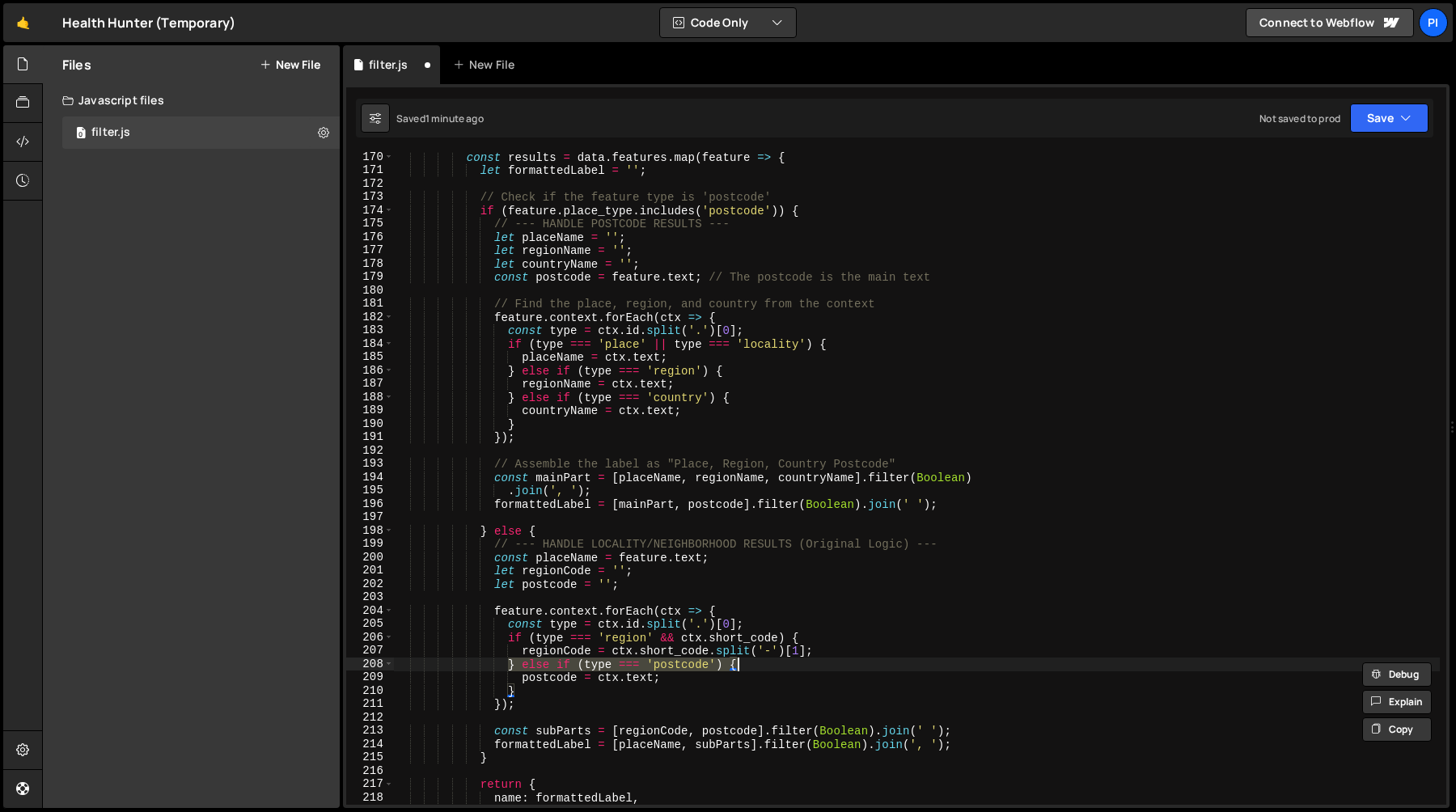
click at [846, 646] on div "const results = data . features . map ( feature => { let formattedLabel = '' ; …" at bounding box center [916, 490] width 1046 height 680
type textarea "regionCode = ctx.short_code.split('-')[1];"
paste textarea "} else if (type === 'postcode') {"
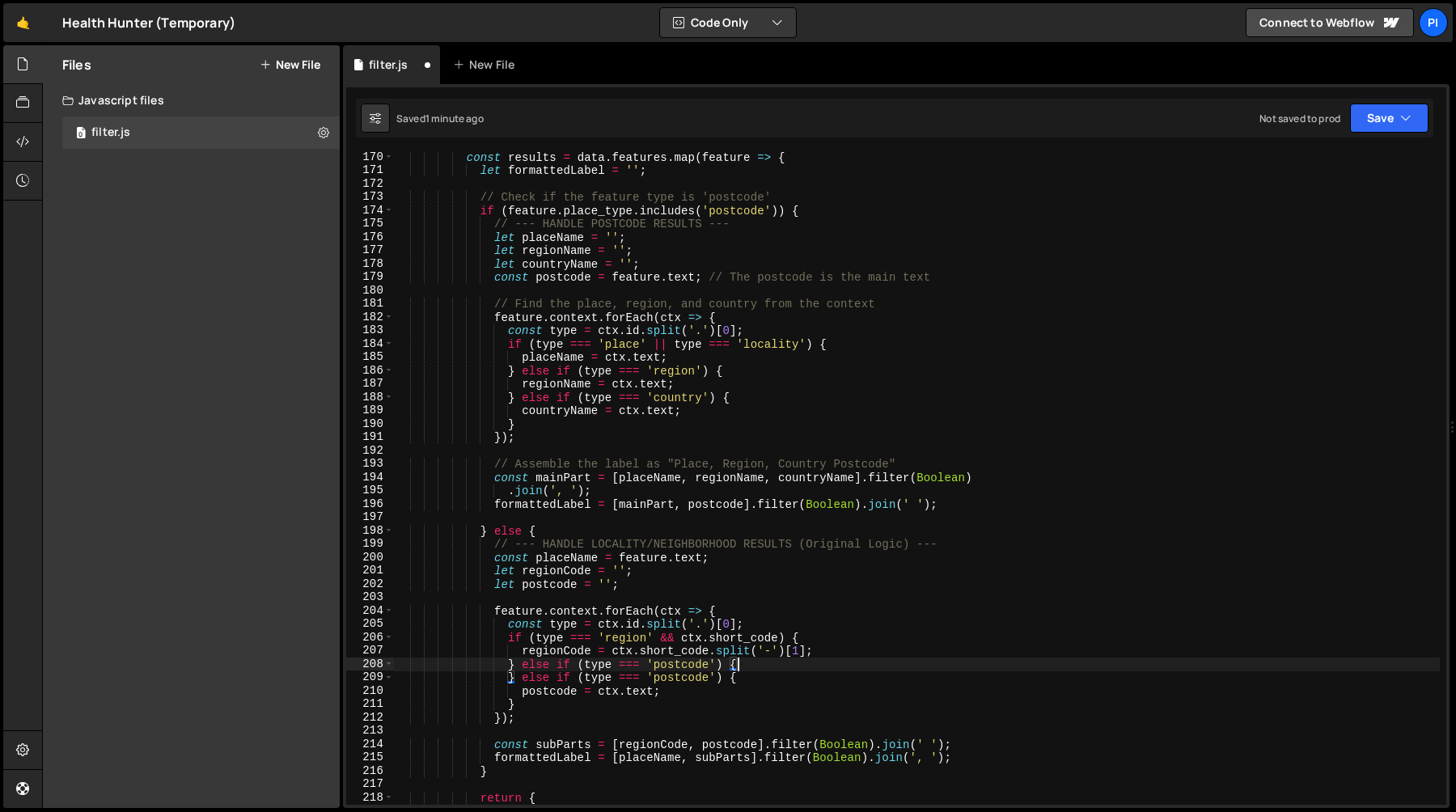
click at [655, 641] on div "const results = data . features . map ( feature => { let formattedLabel = '' ; …" at bounding box center [916, 490] width 1046 height 680
click at [780, 639] on div "const results = data . features . map ( feature => { let formattedLabel = '' ; …" at bounding box center [916, 490] width 1046 height 680
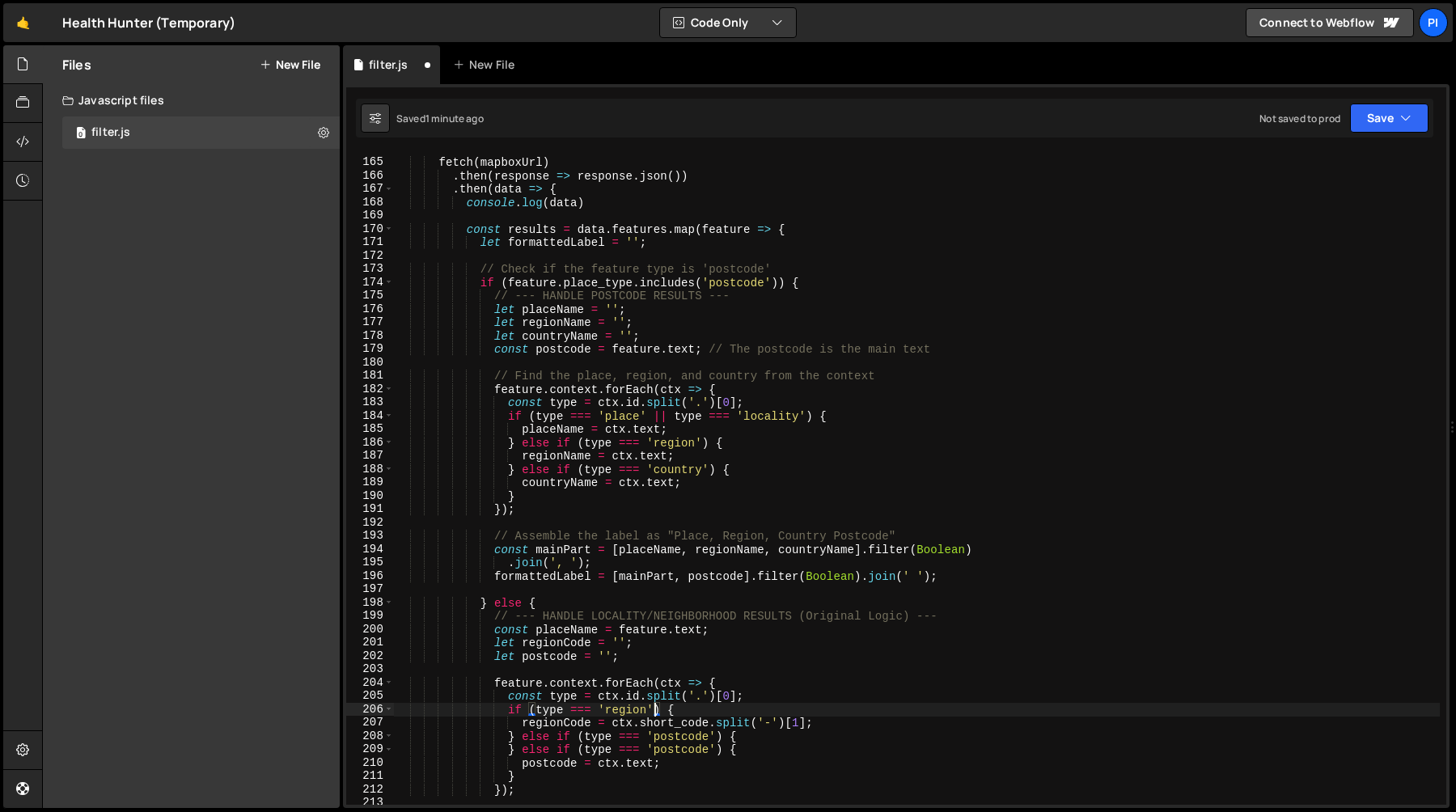
scroll to position [2213, 0]
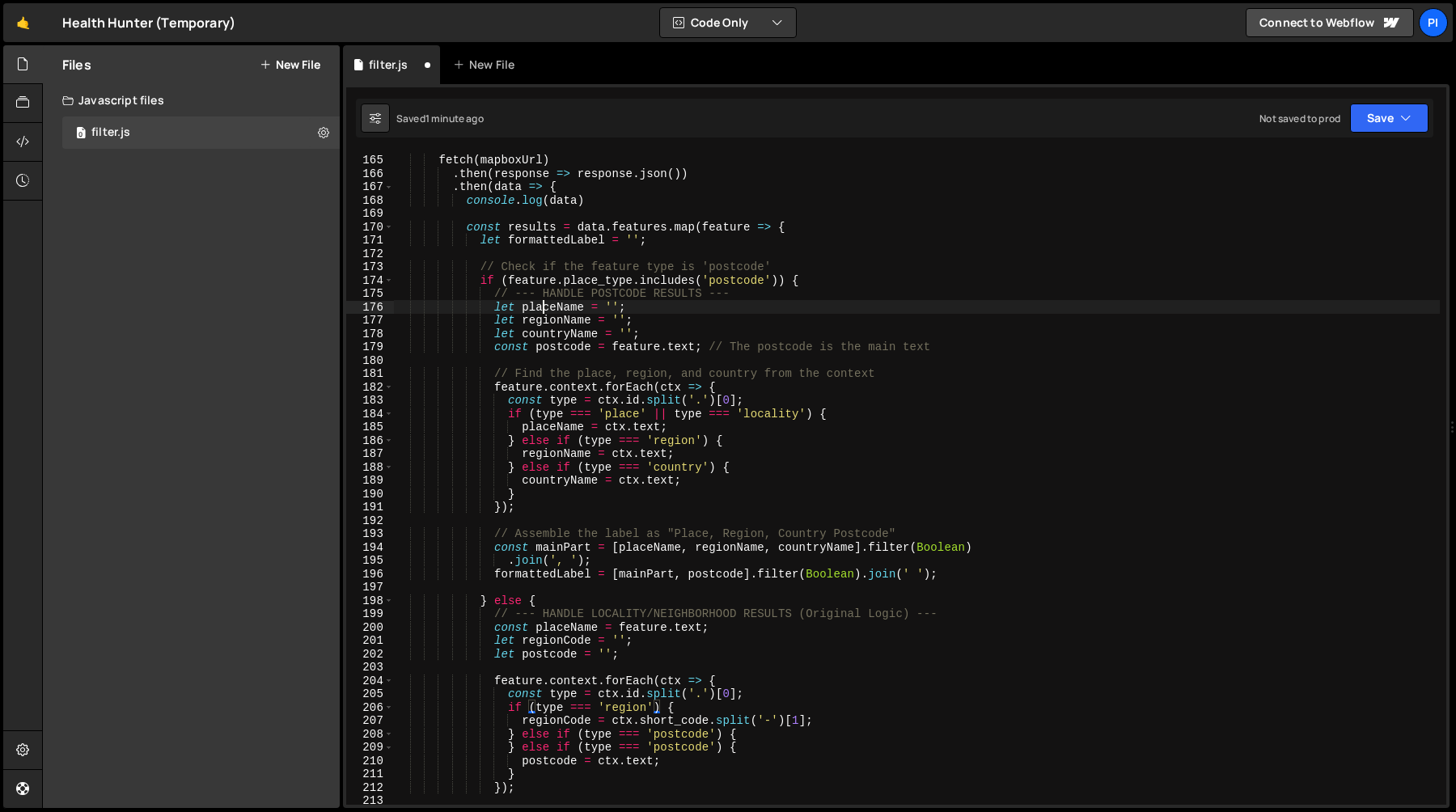
click at [546, 310] on div "fetch ( mapboxUrl ) . then ( response => response . json ( )) . then ( data => …" at bounding box center [916, 480] width 1046 height 680
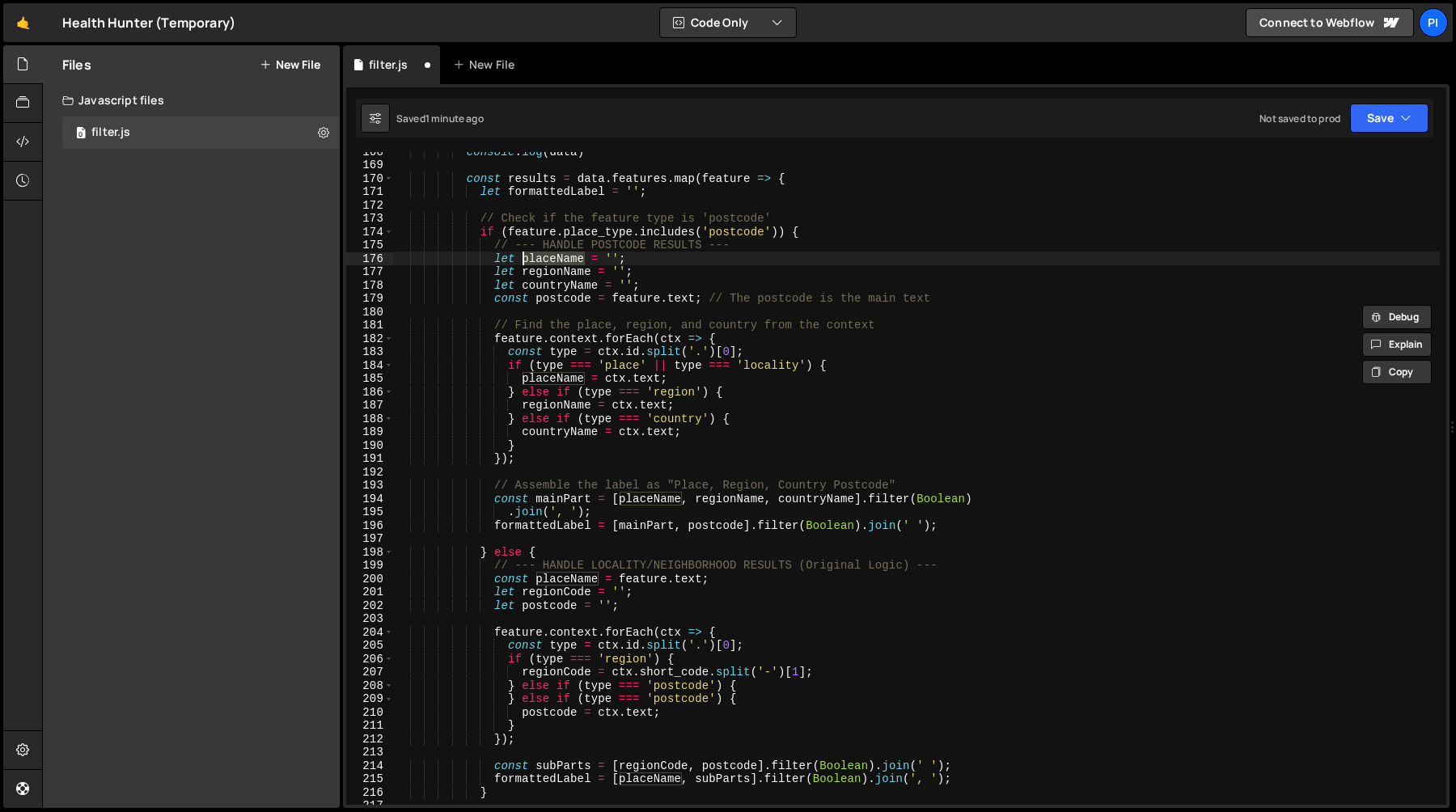
scroll to position [2259, 0]
click at [567, 598] on div "console . log ( data ) const results = data . features . map ( feature => { let…" at bounding box center [916, 488] width 1046 height 680
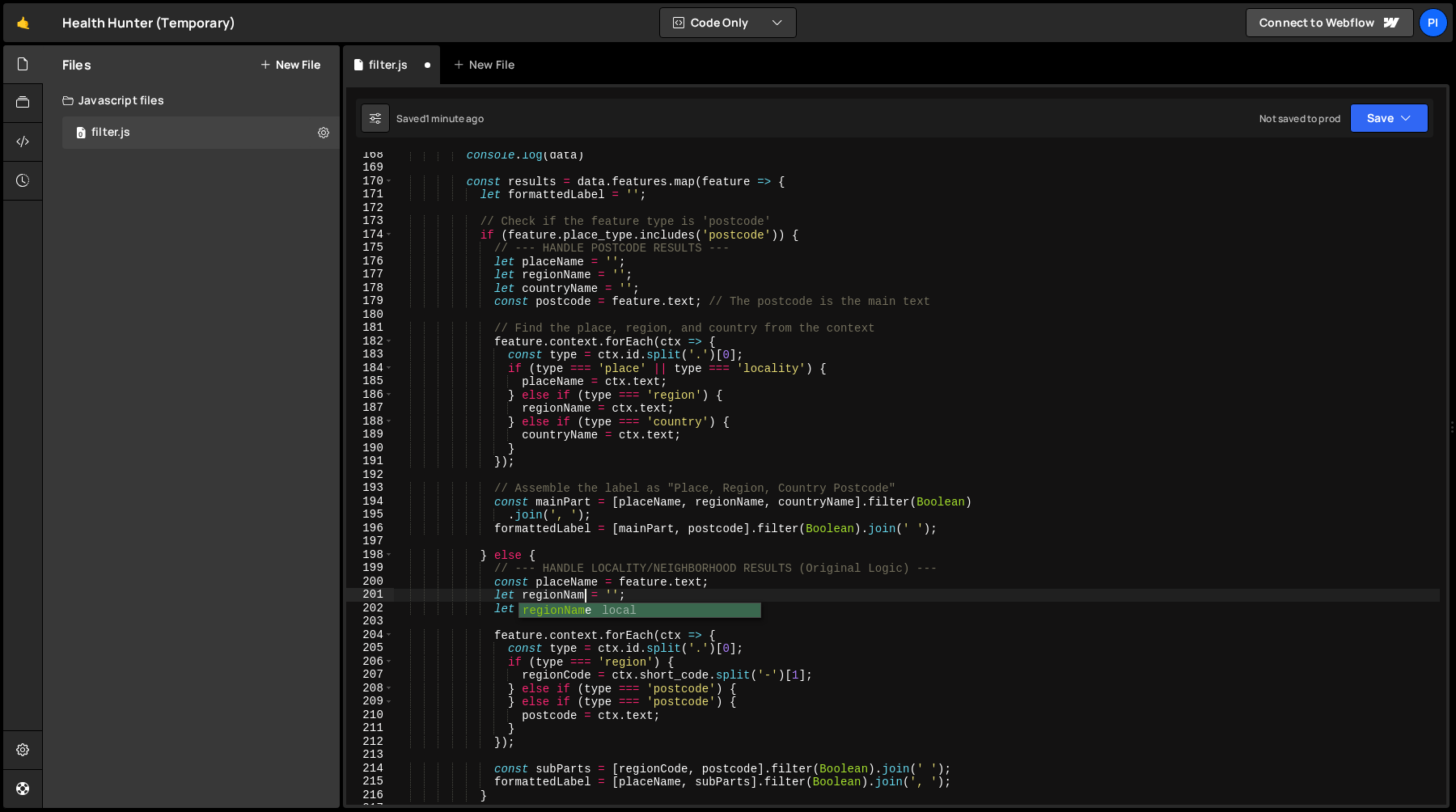
scroll to position [0, 13]
click at [563, 606] on div "console . log ( data ) const results = data . features . map ( feature => { let…" at bounding box center [916, 488] width 1046 height 680
click at [672, 284] on div "console . log ( data ) const results = data . features . map ( feature => { let…" at bounding box center [916, 488] width 1046 height 680
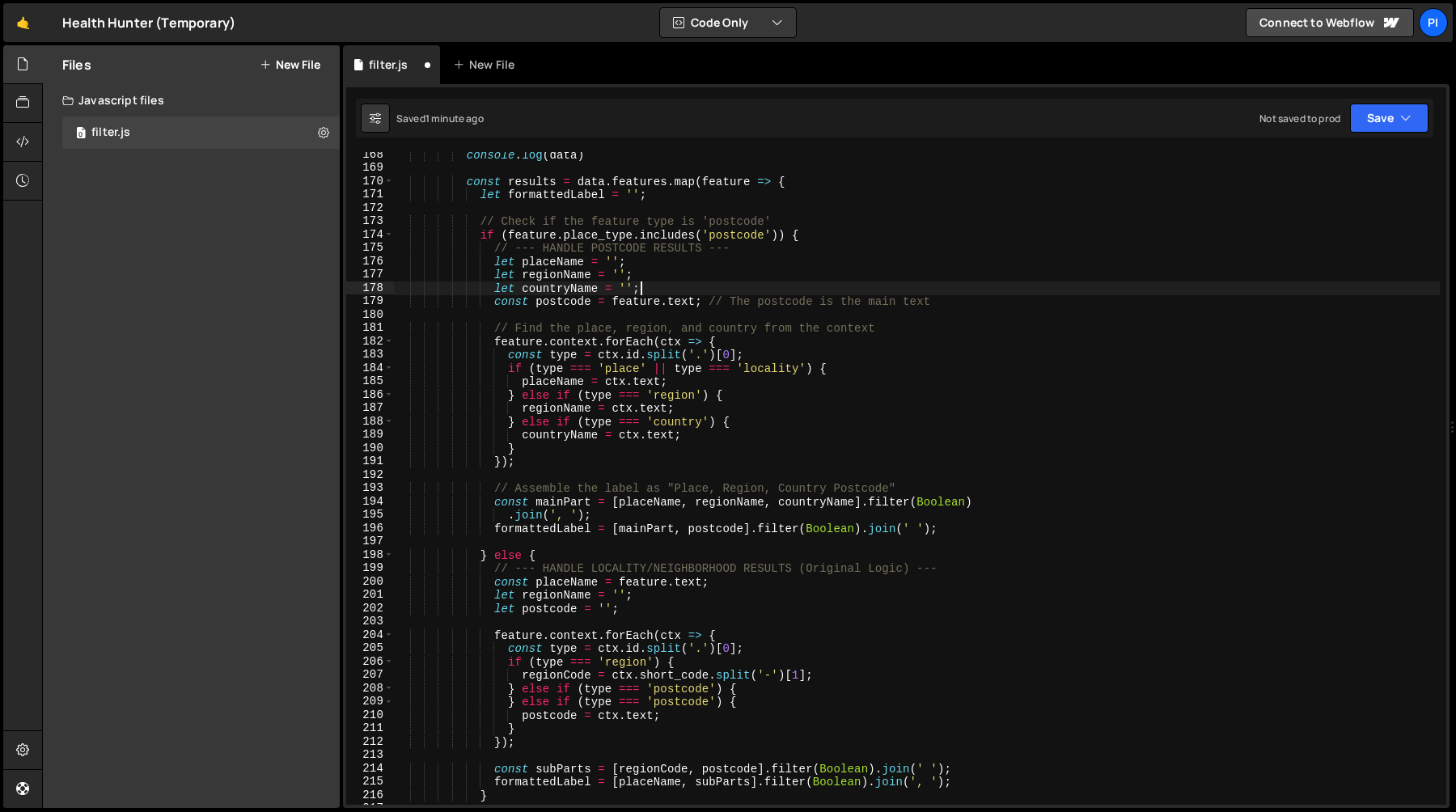
click at [659, 276] on div "console . log ( data ) const results = data . features . map ( feature => { let…" at bounding box center [916, 488] width 1046 height 680
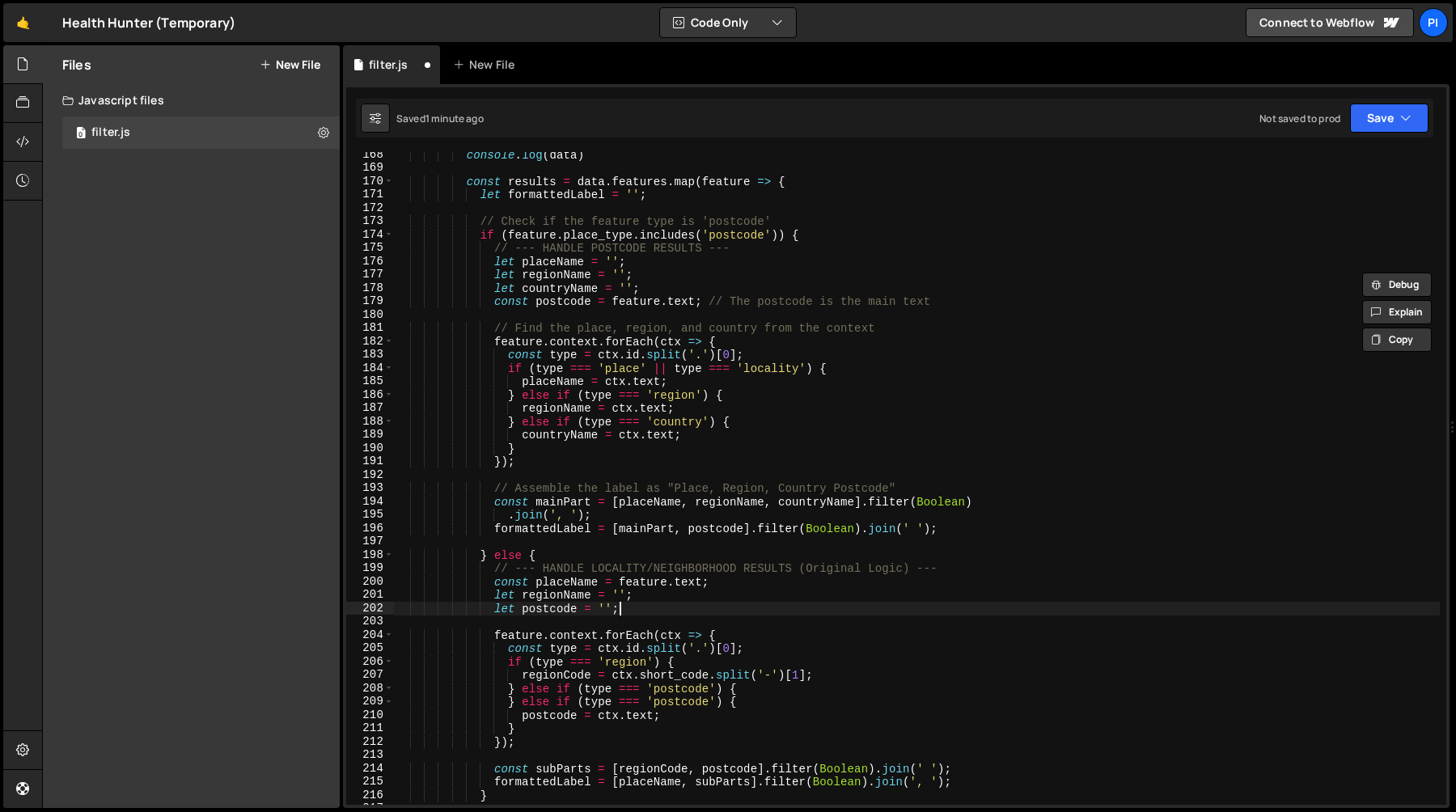
click at [636, 602] on div "console . log ( data ) const results = data . features . map ( feature => { let…" at bounding box center [916, 488] width 1046 height 680
click at [654, 596] on div "console . log ( data ) const results = data . features . map ( feature => { let…" at bounding box center [916, 488] width 1046 height 680
paste textarea "country"
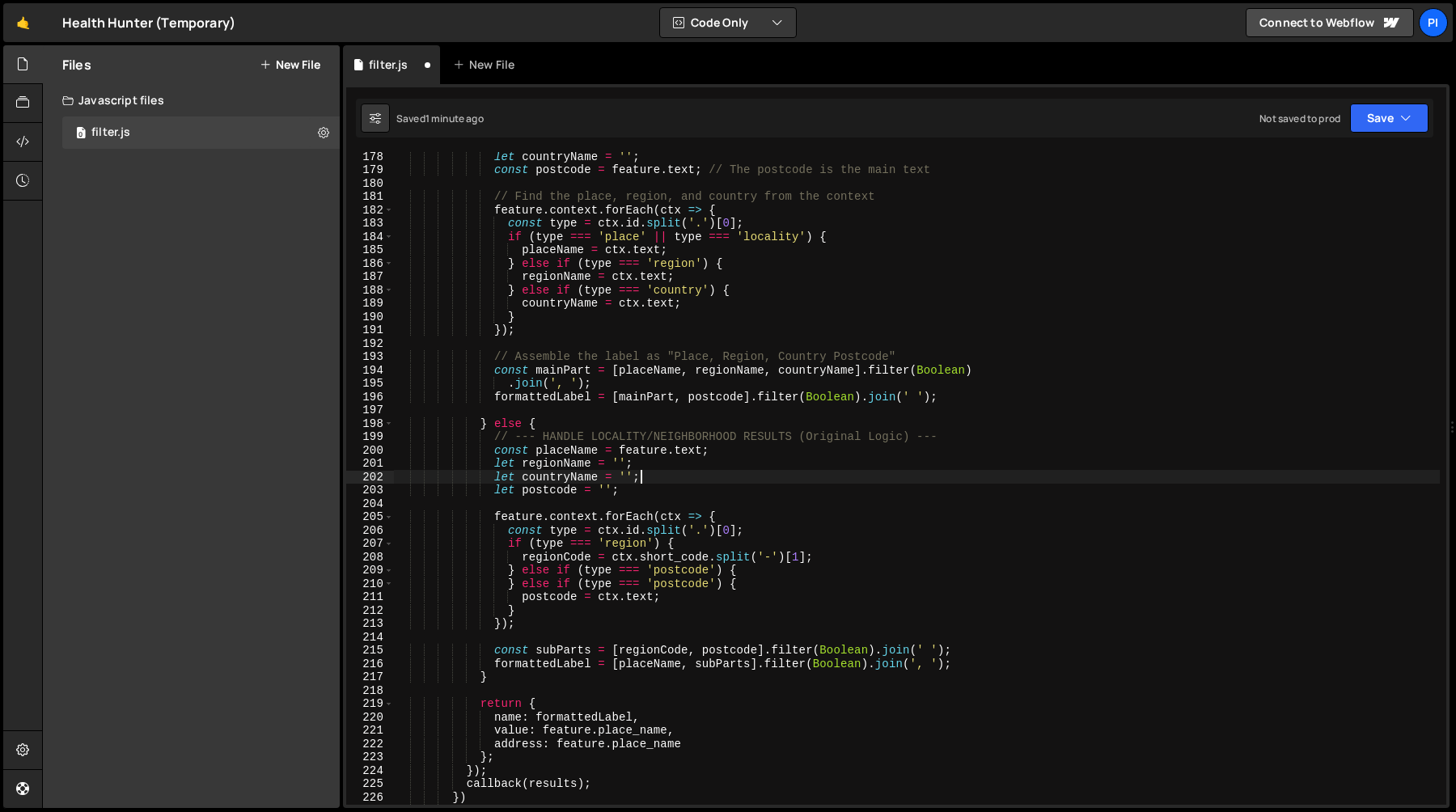
scroll to position [2395, 0]
click at [492, 354] on div "let countryName = '' ; const postcode = feature . text ; // The postcode is the…" at bounding box center [916, 485] width 1046 height 680
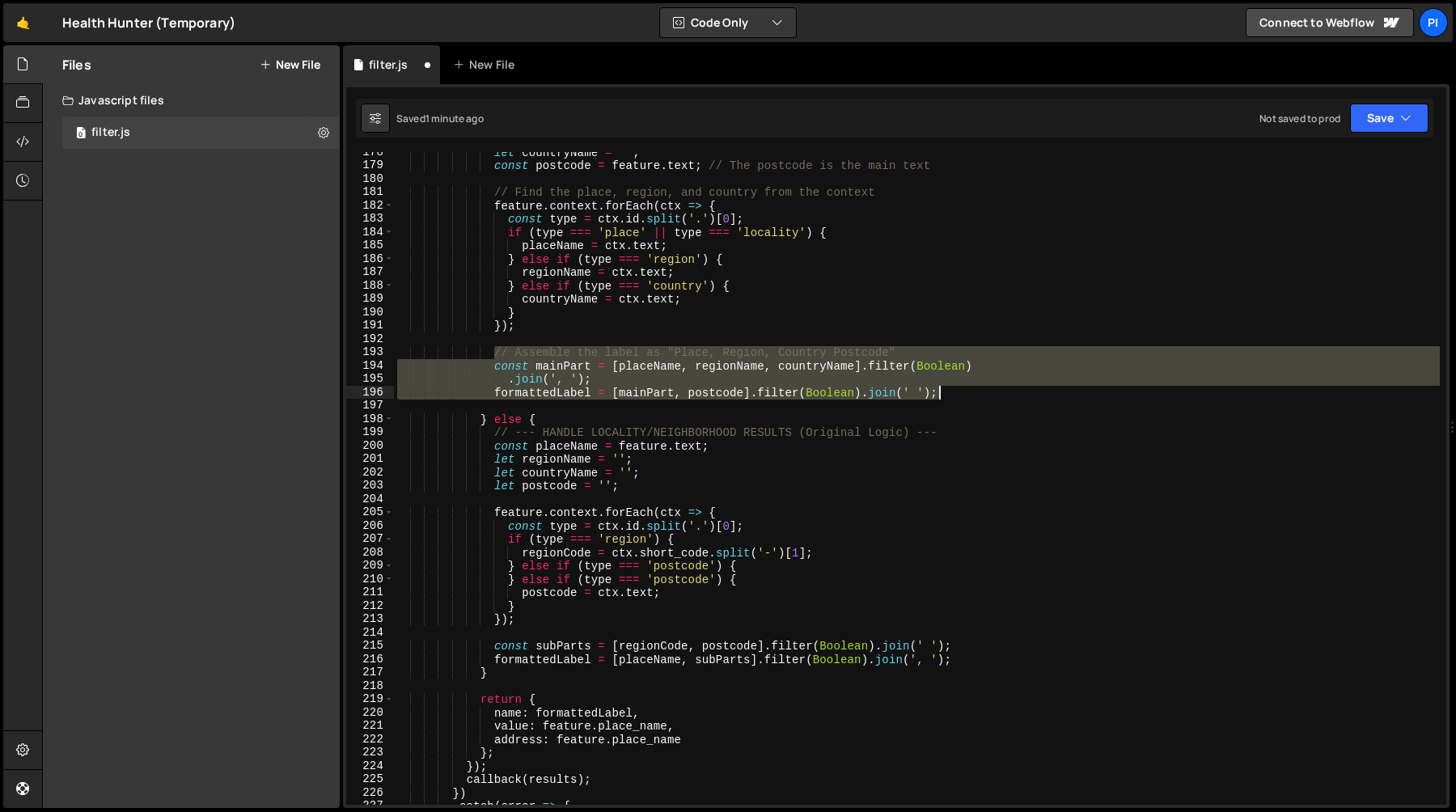
click at [970, 392] on div "let countryName = '' ; const postcode = feature . text ; // The postcode is the…" at bounding box center [916, 485] width 1046 height 680
click at [494, 649] on div "let countryName = '' ; const postcode = feature . text ; // The postcode is the…" at bounding box center [916, 485] width 1046 height 680
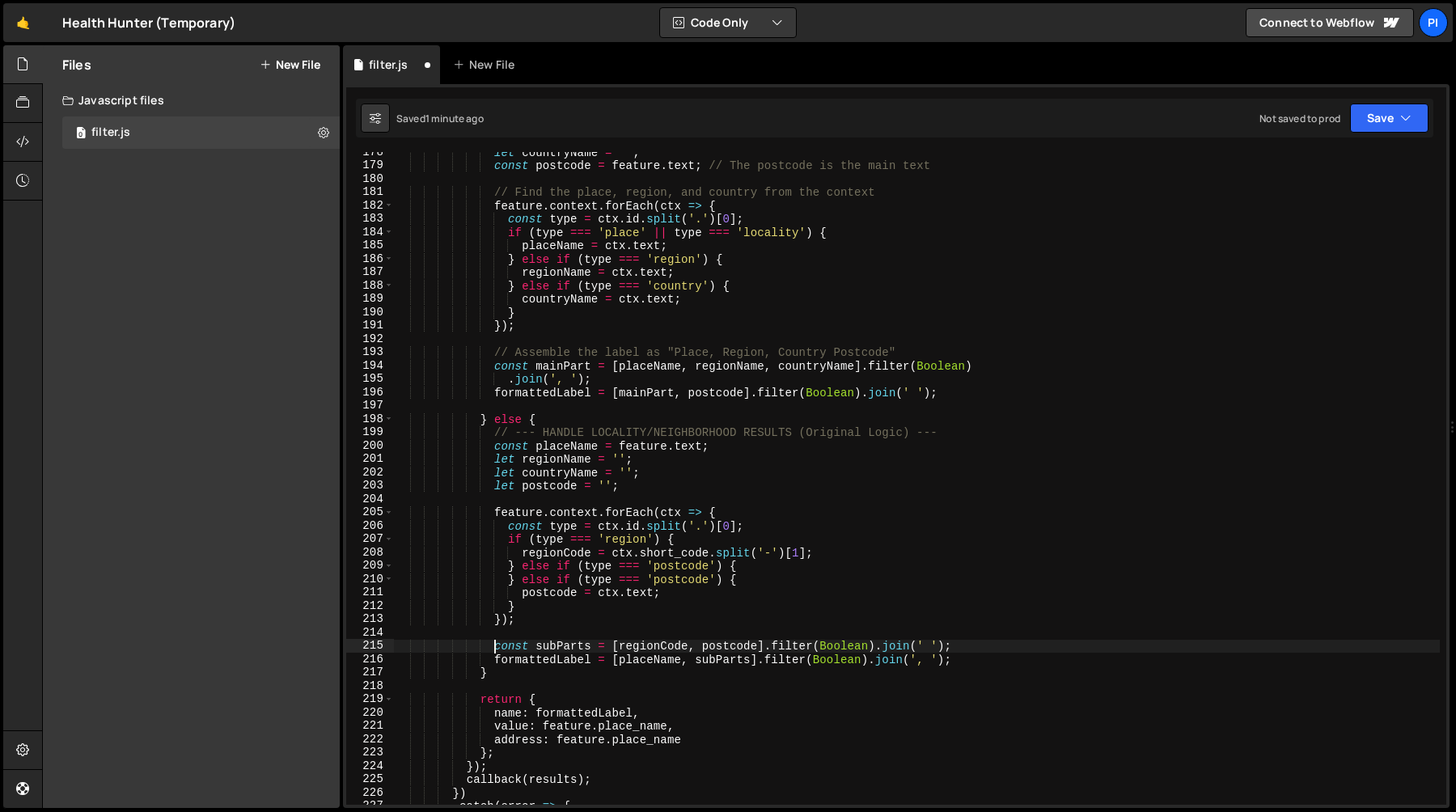
click at [982, 660] on div "let countryName = '' ; const postcode = feature . text ; // The postcode is the…" at bounding box center [916, 485] width 1046 height 680
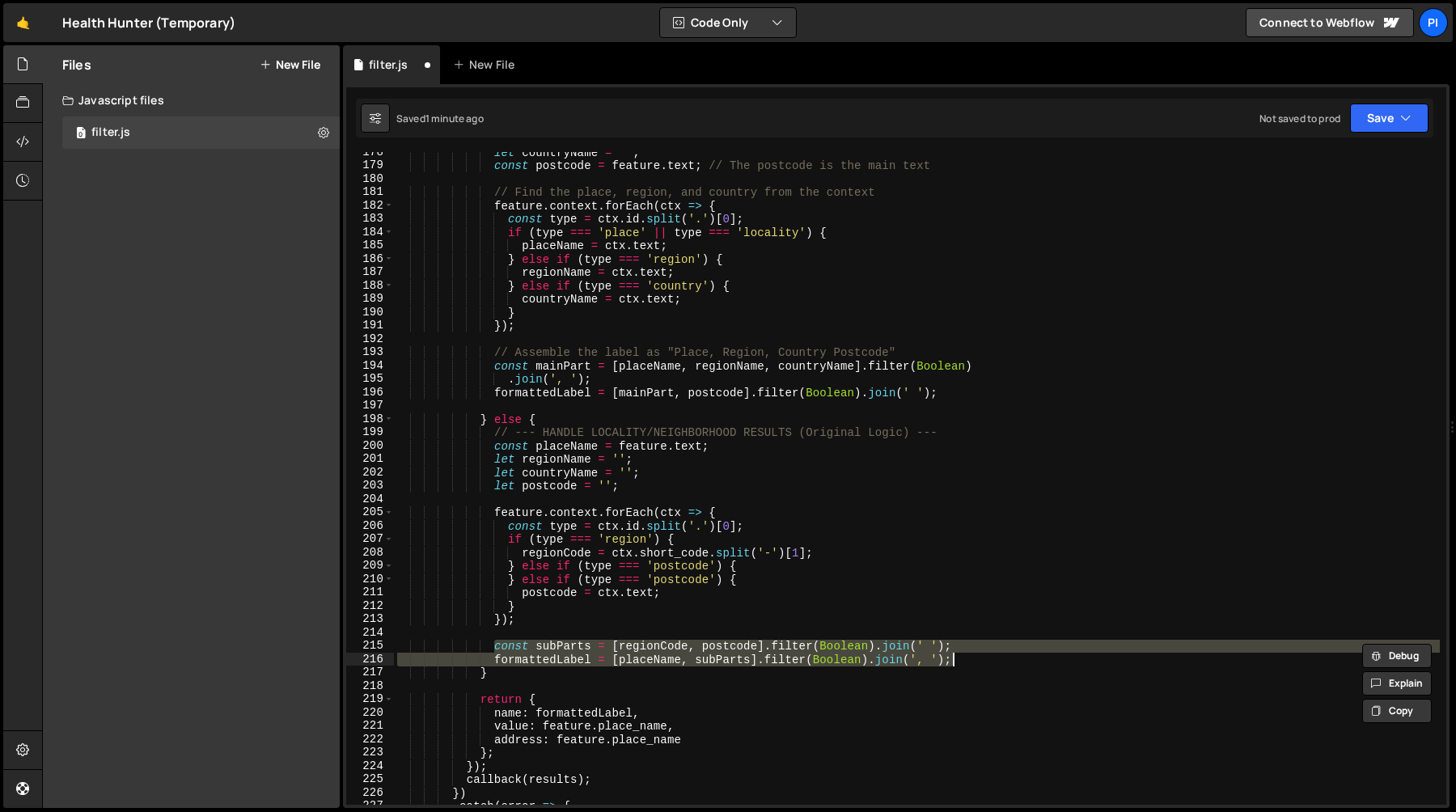
paste textarea "formattedLabel = [mainPart, postcode].filter(Boolean).join('"
type textarea "formattedLabel = [mainPart, postcode].filter(Boolean).join(' ');"
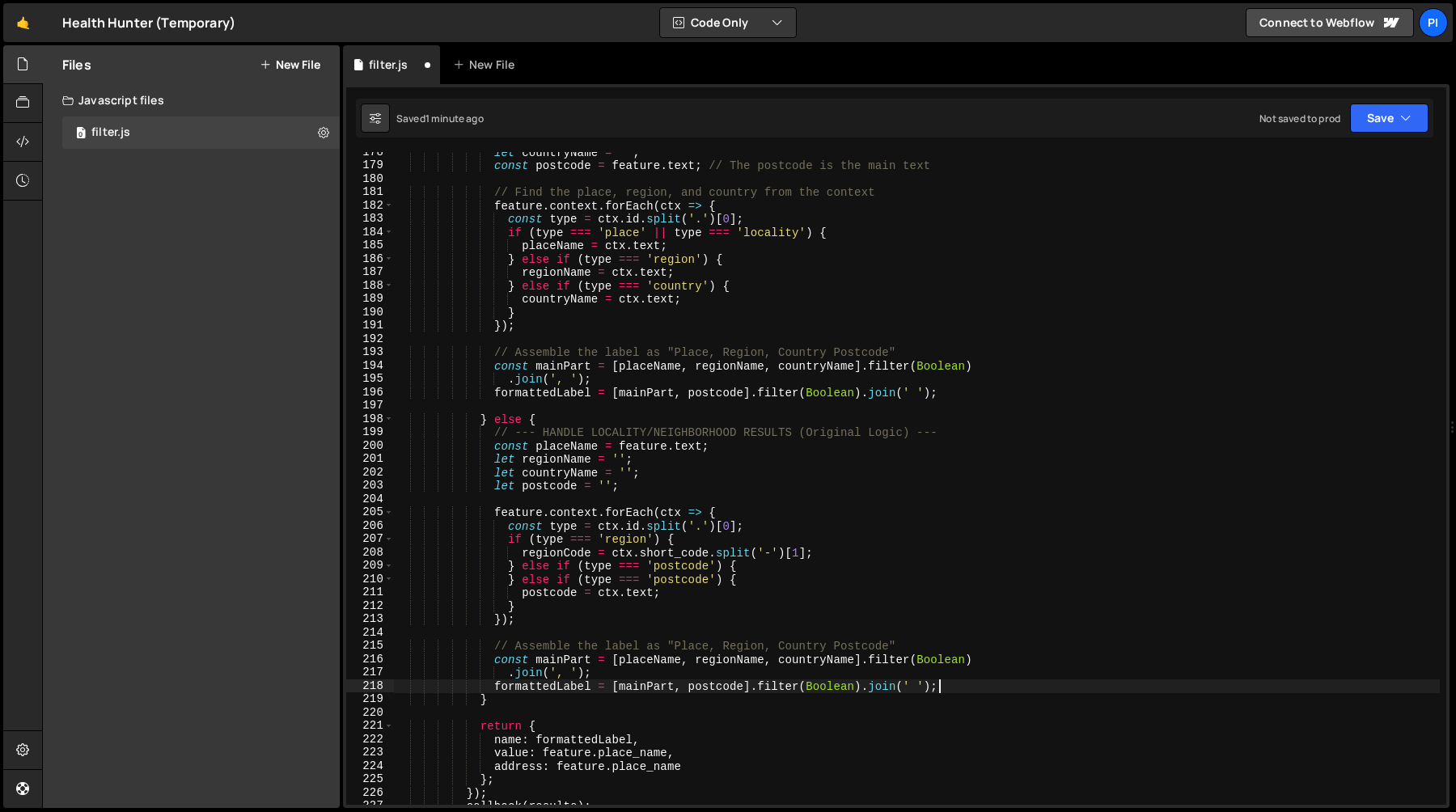
click at [829, 634] on div "let countryName = '' ; const postcode = feature . text ; // The postcode is the…" at bounding box center [916, 485] width 1046 height 680
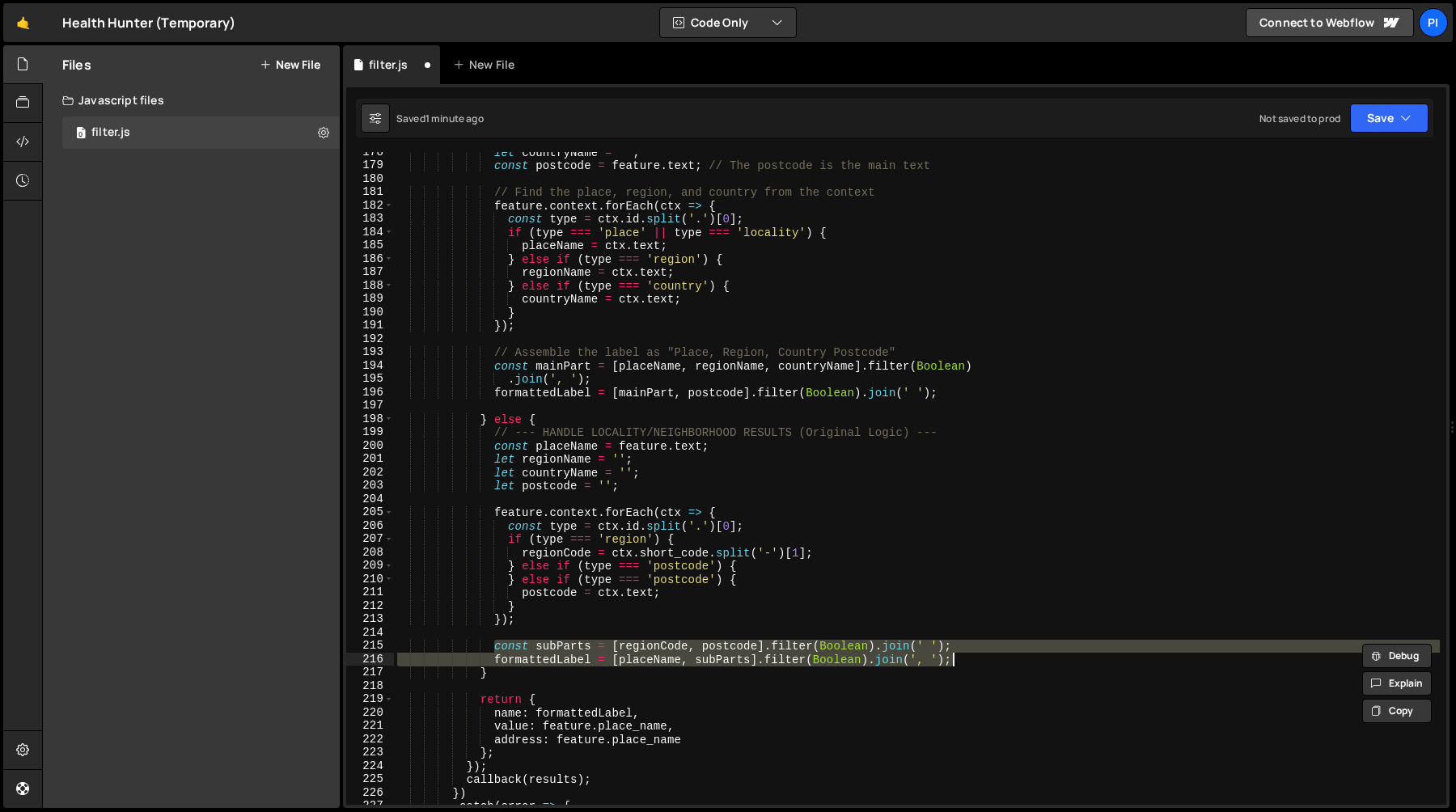
type textarea ".join(', '); formattedLabel = [mainPart, postcode].filter(Boolean).join(' ');"
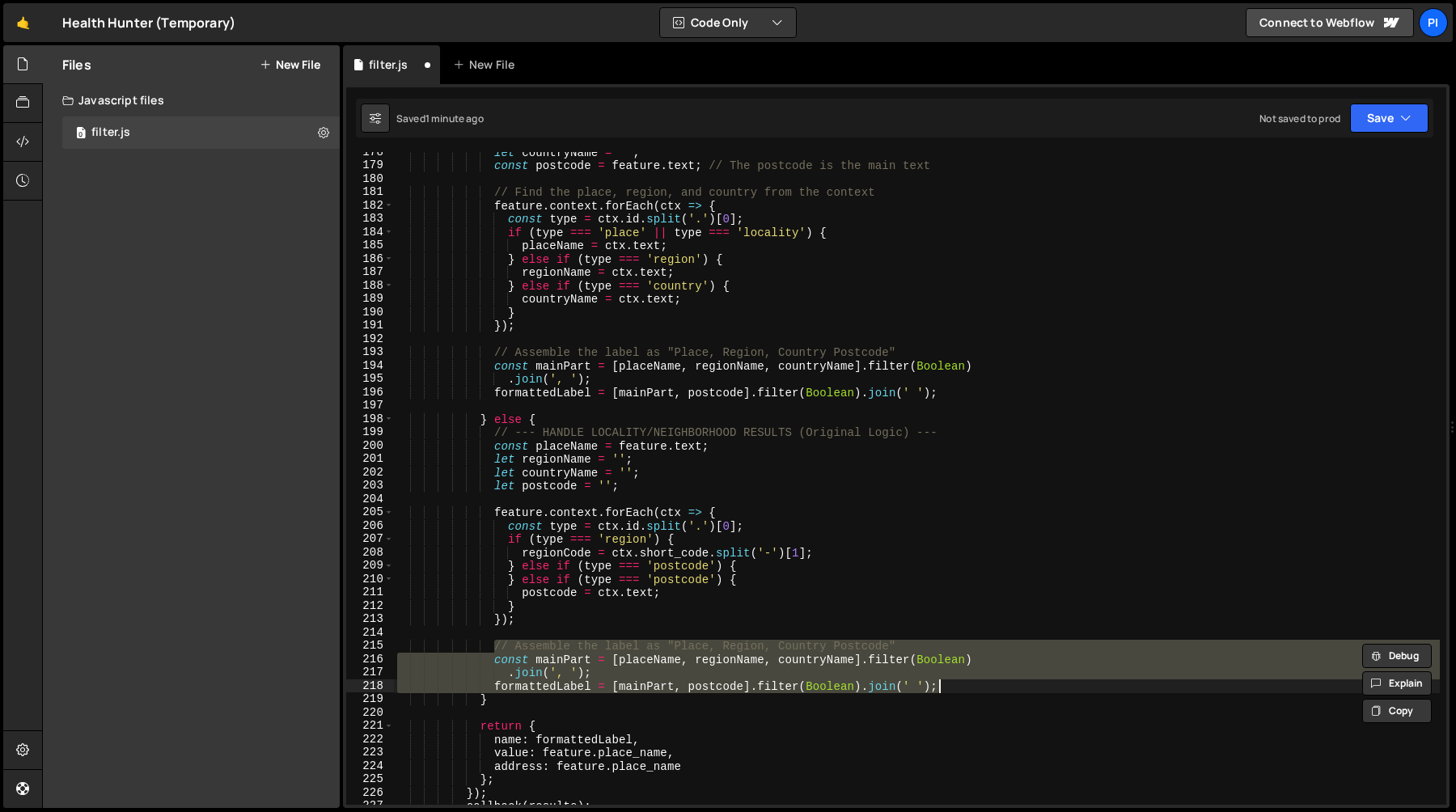
click at [750, 636] on div "let countryName = '' ; const postcode = feature . text ; // The postcode is the…" at bounding box center [916, 485] width 1046 height 680
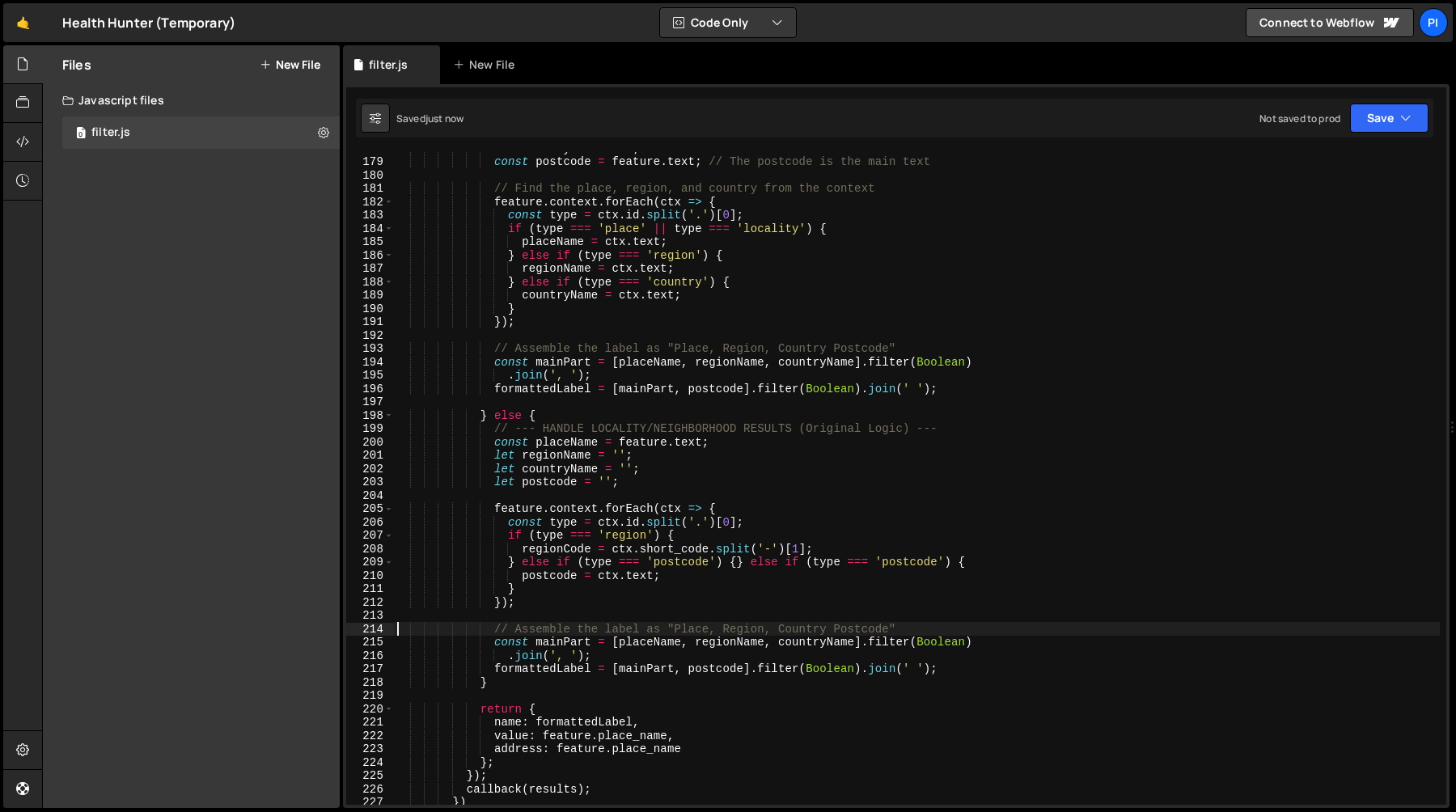
scroll to position [2408, 0]
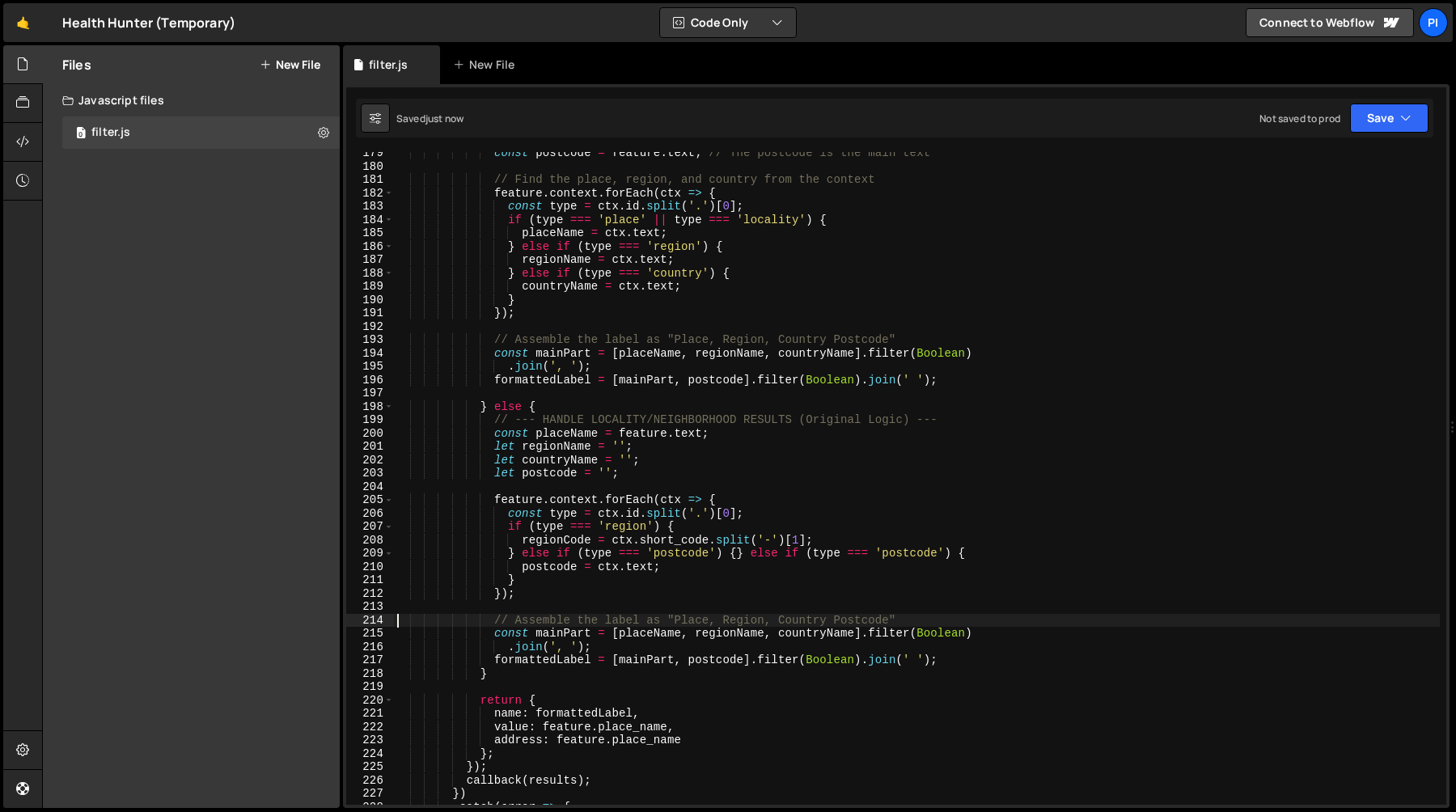
click at [555, 536] on div "const postcode = feature . text ; // The postcode is the main text // Find the …" at bounding box center [916, 486] width 1046 height 680
click at [674, 545] on div "const postcode = feature . text ; // The postcode is the main text // Find the …" at bounding box center [916, 486] width 1046 height 680
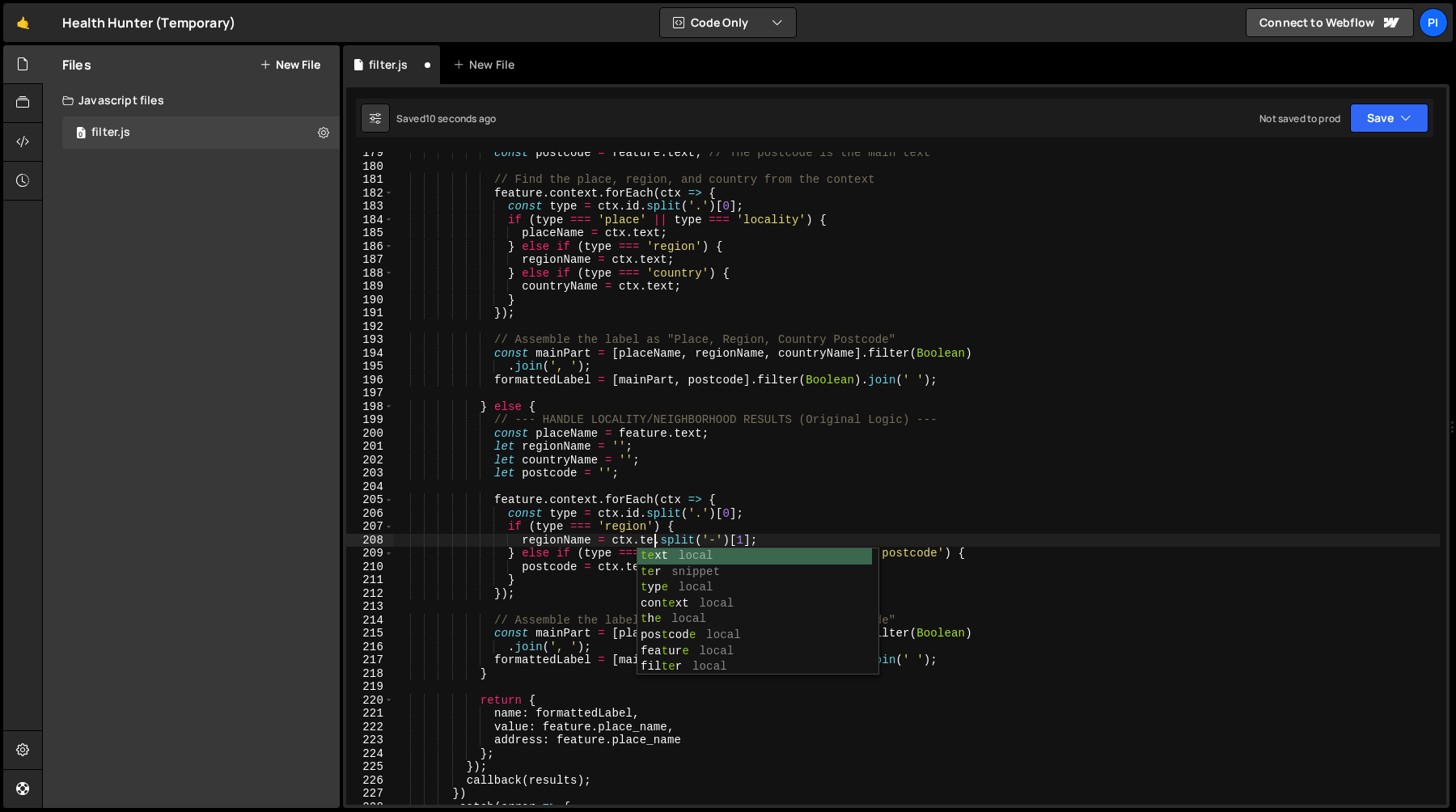
scroll to position [0, 19]
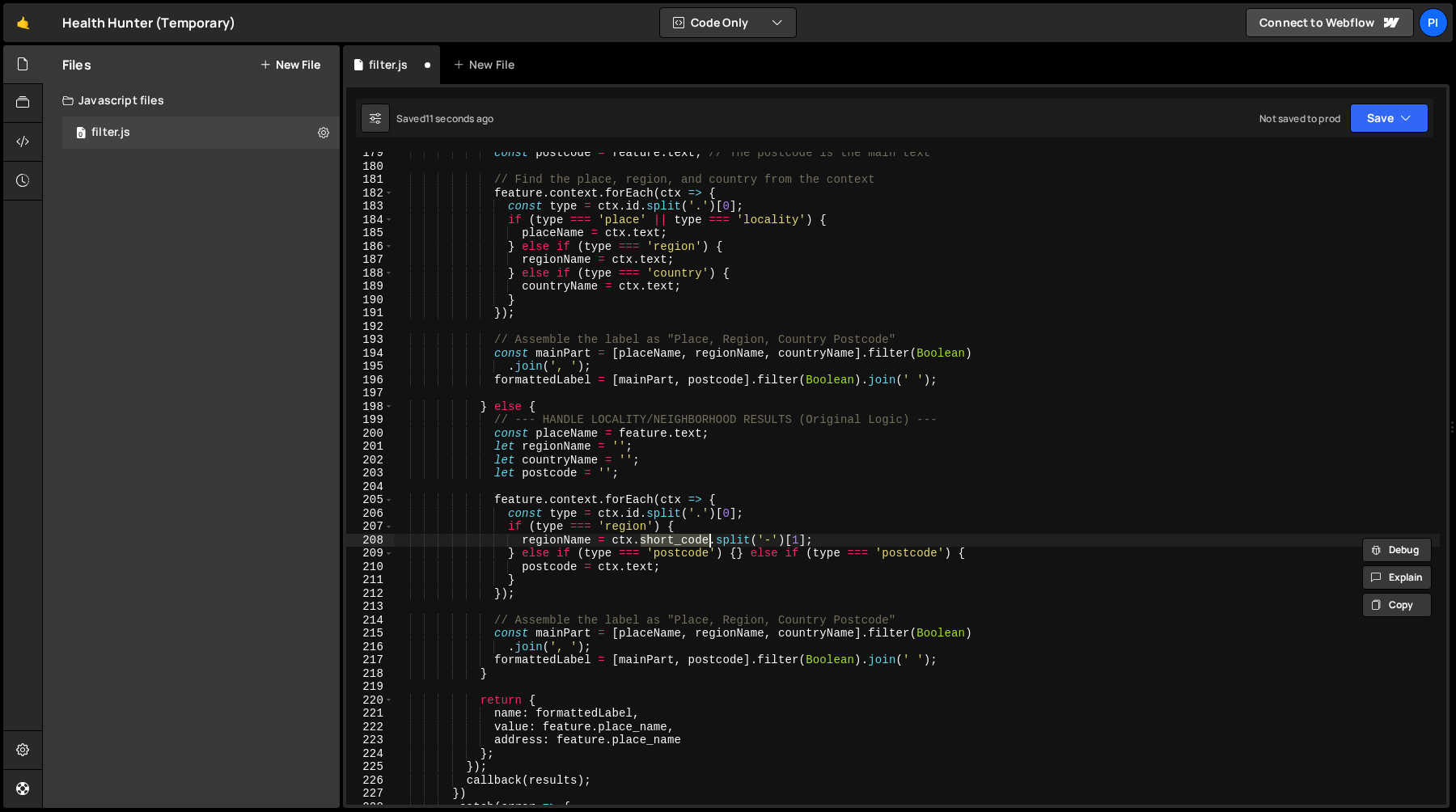
type textarea "// regionName = ctx.short_code.split('-')[1];"
paste textarea "// regionName = ctx.short_code.split('-')[1];"
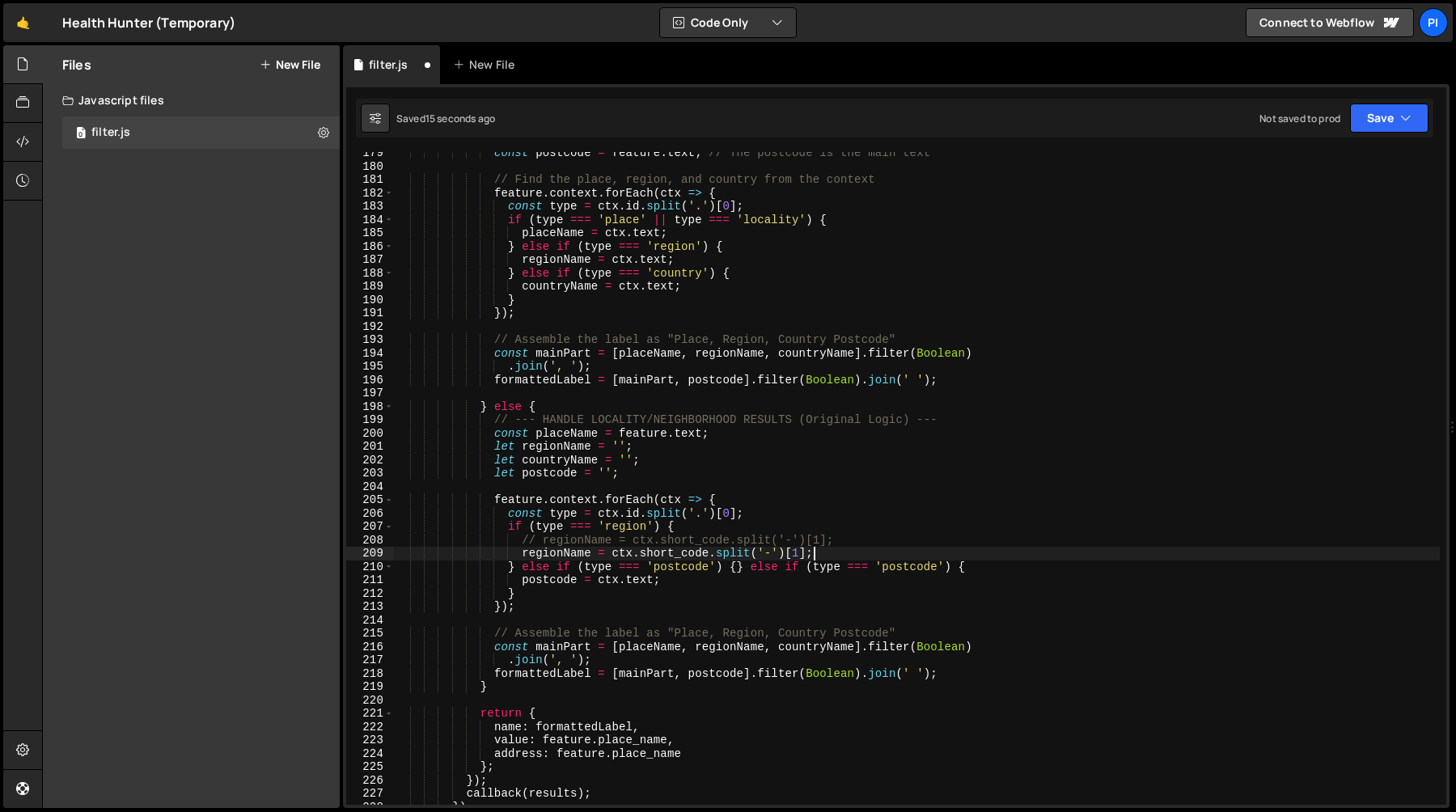
click at [683, 557] on div "const postcode = feature . text ; // The postcode is the main text // Find the …" at bounding box center [916, 486] width 1046 height 680
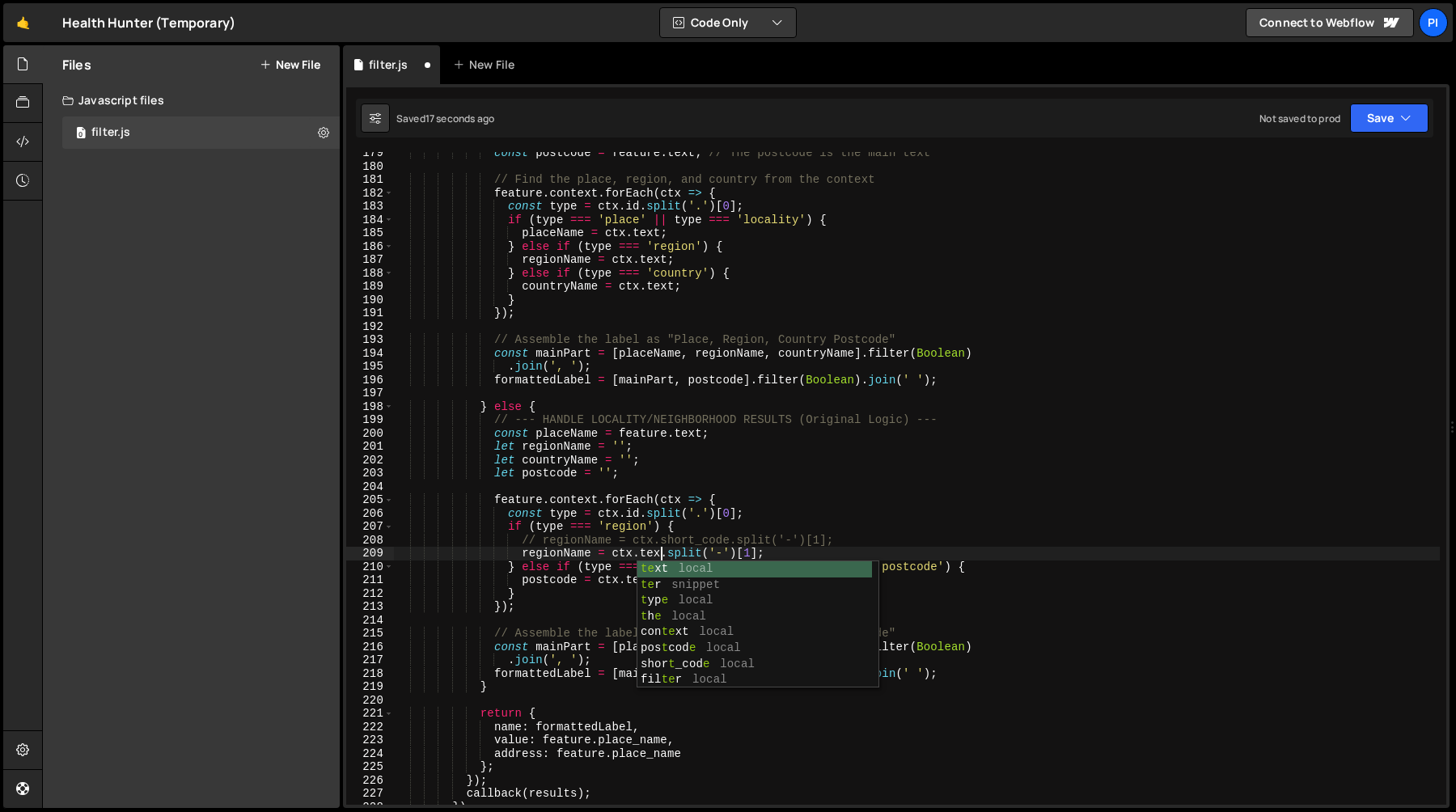
scroll to position [0, 19]
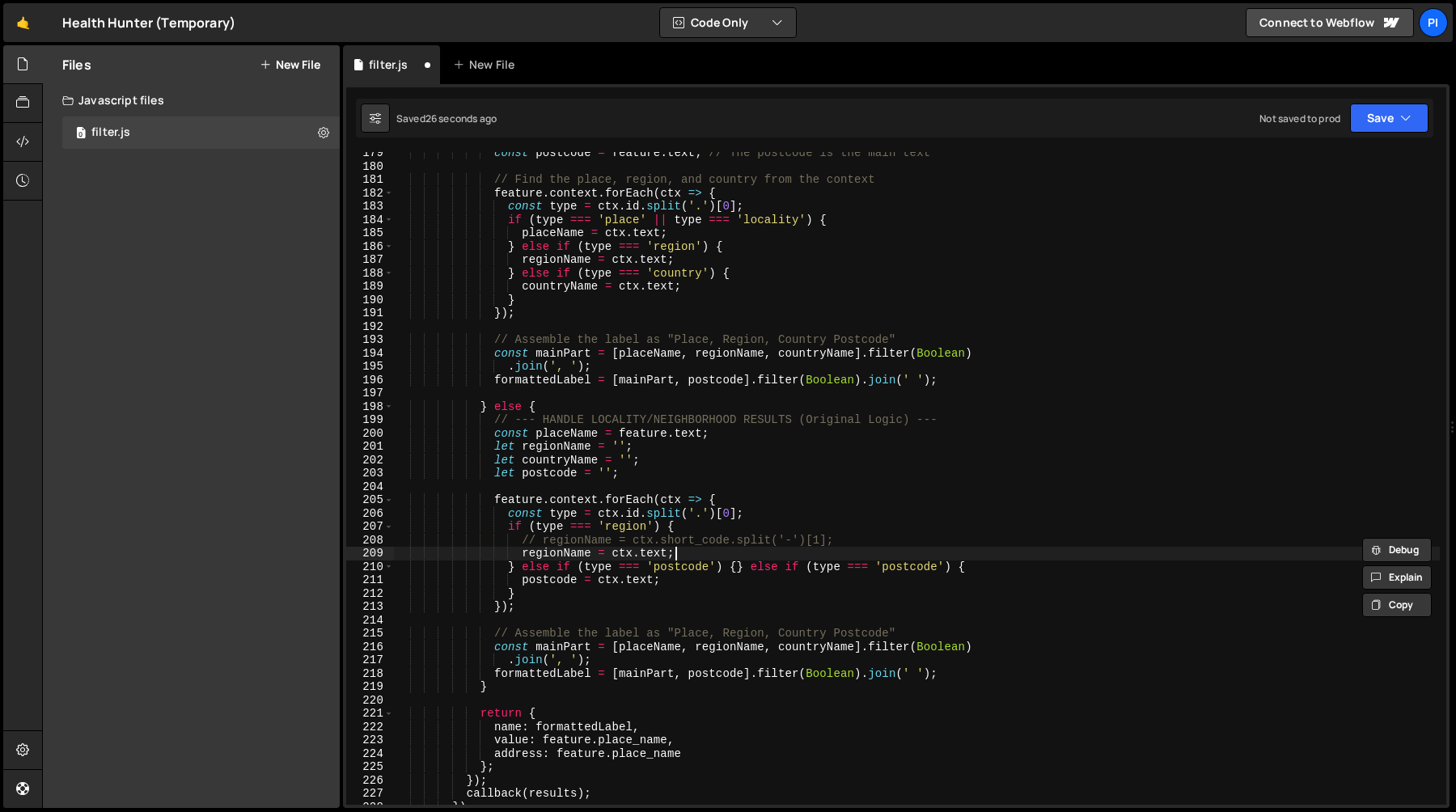
type textarea "} else if (type === 'postcode') {} else if (type === 'postcode') {"
click at [736, 567] on div "const postcode = feature . text ; // The postcode is the main text // Find the …" at bounding box center [916, 486] width 1046 height 680
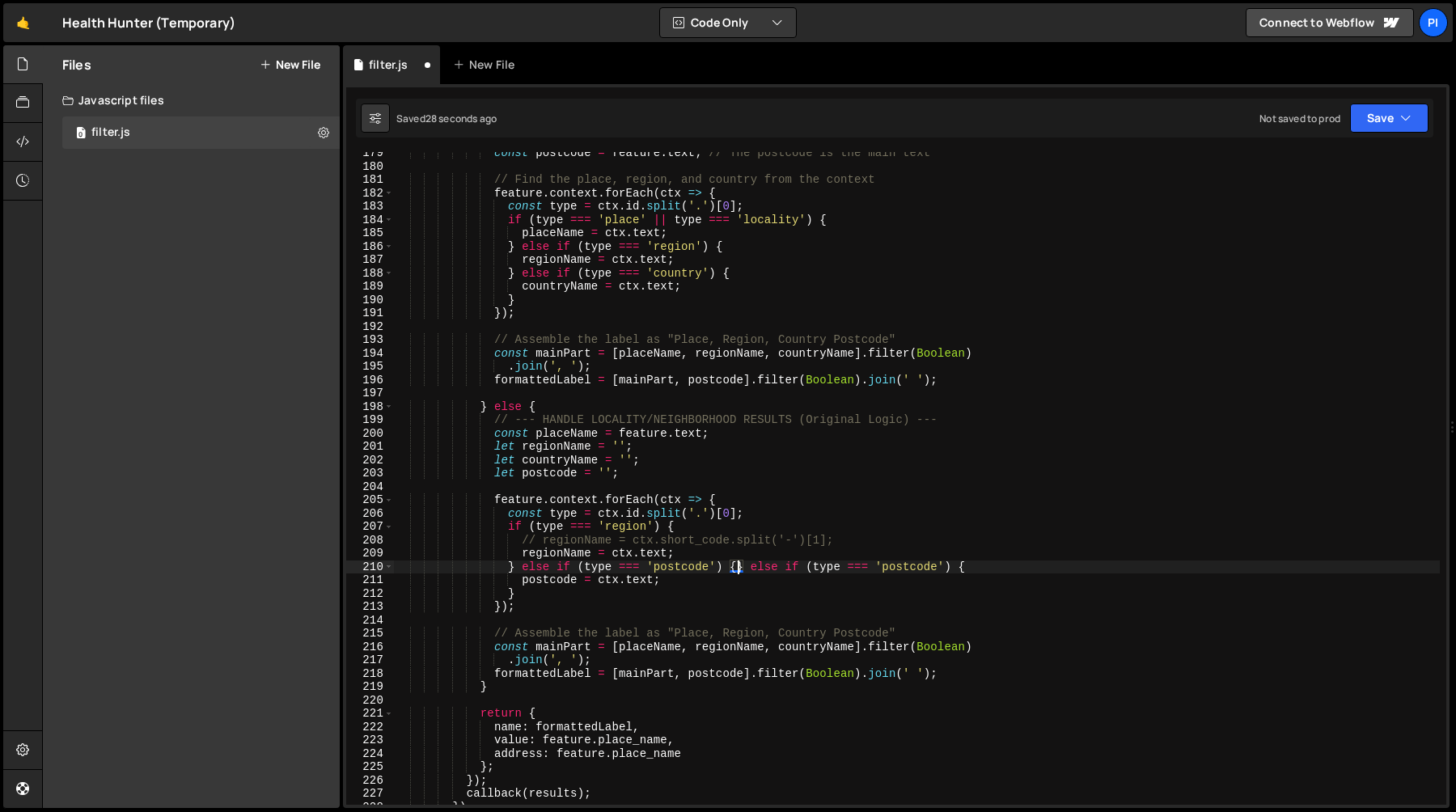
scroll to position [0, 8]
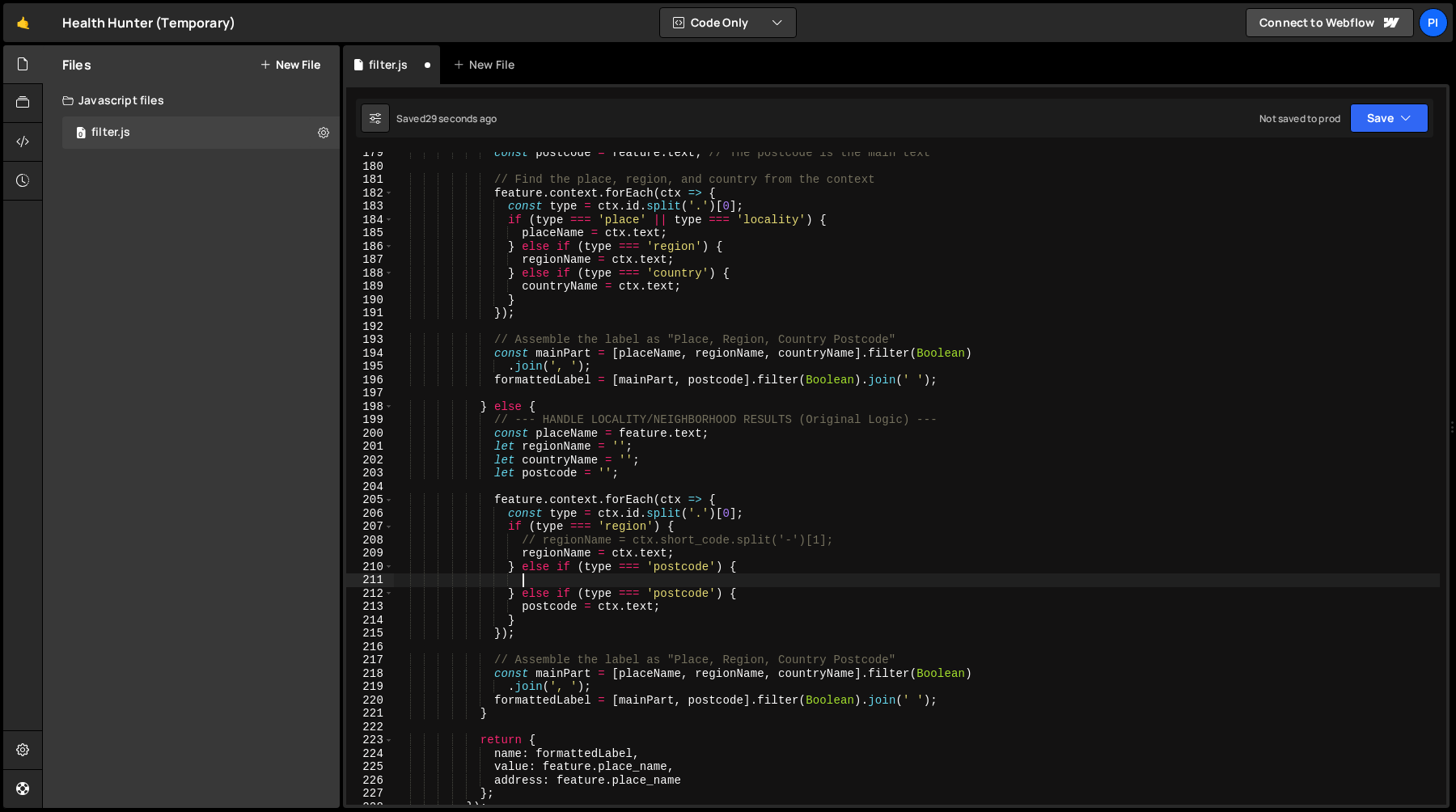
paste textarea "regionName = ctx.text;"
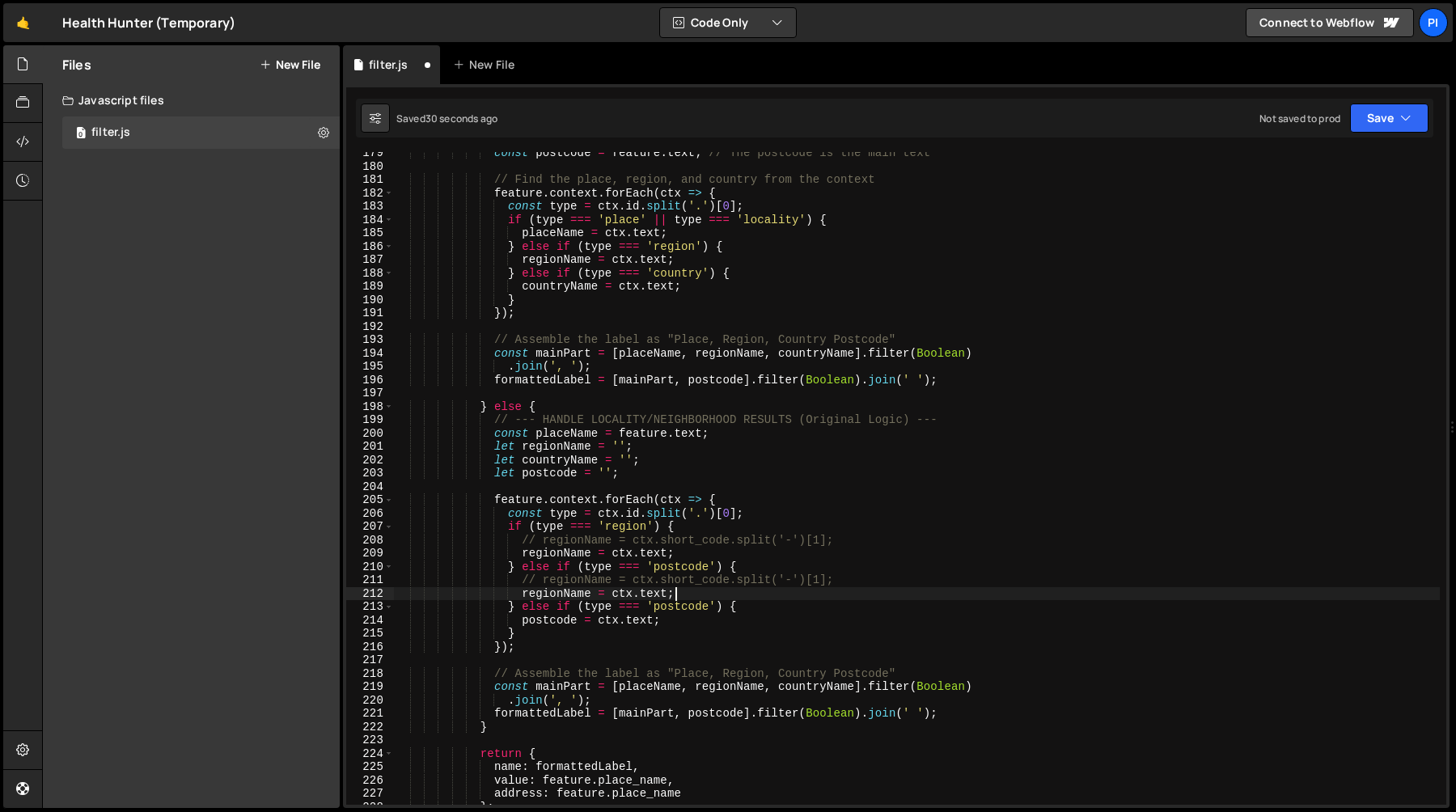
click at [677, 567] on div "const postcode = feature . text ; // The postcode is the main text // Find the …" at bounding box center [916, 486] width 1046 height 680
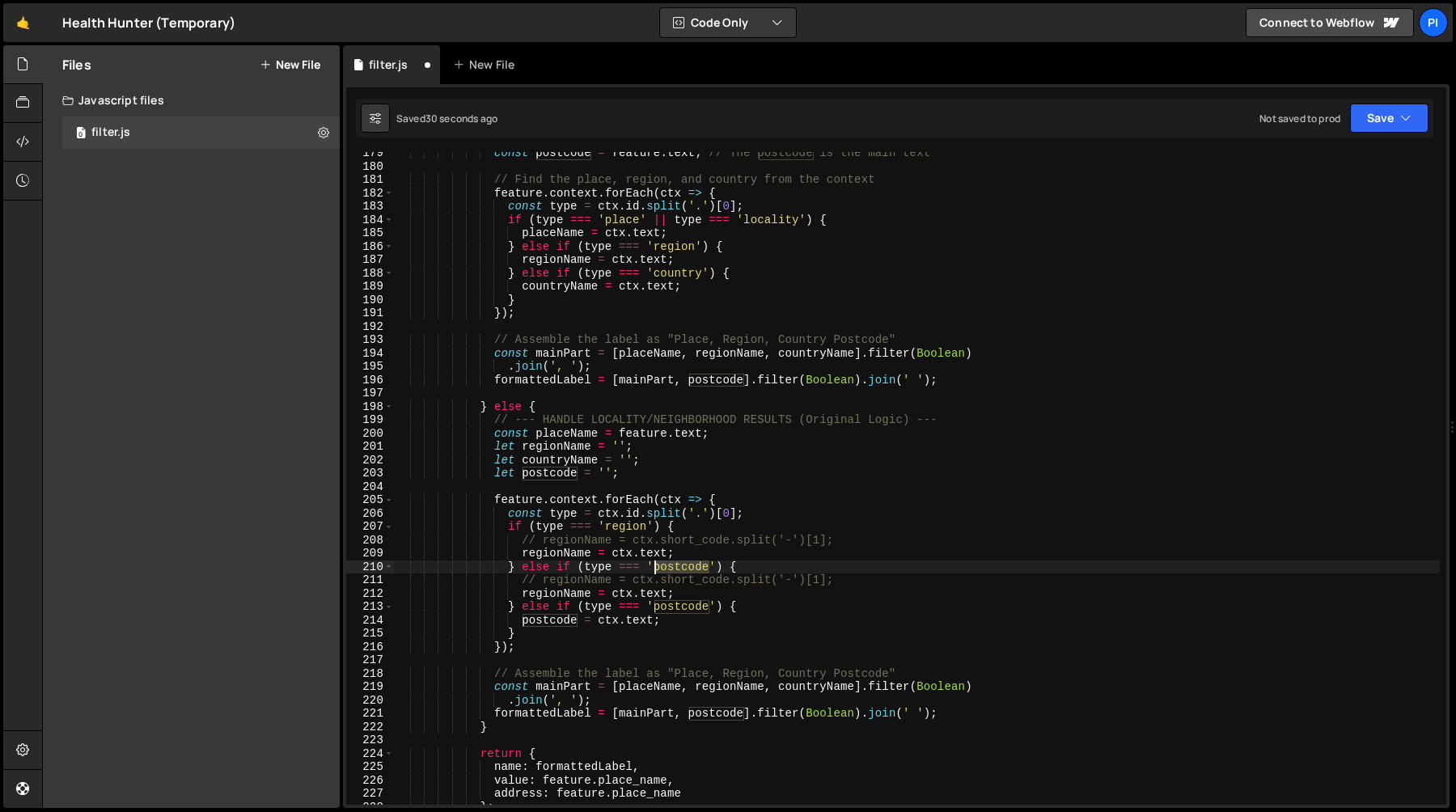
click at [677, 567] on div "const postcode = feature . text ; // The postcode is the main text // Find the …" at bounding box center [916, 486] width 1046 height 680
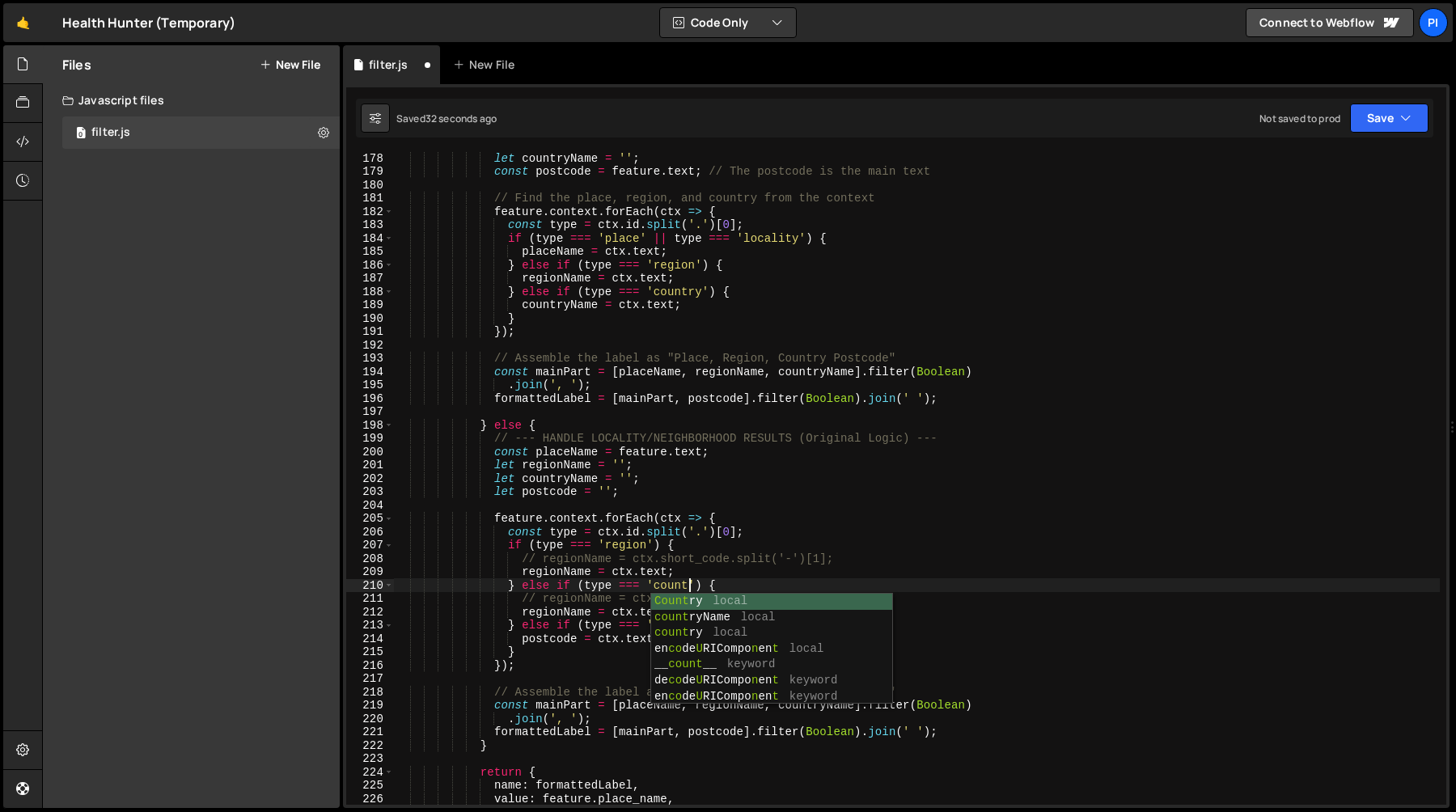
scroll to position [0, 21]
click at [729, 573] on div "let countryName = '' ; const postcode = feature . text ; // The postcode is the…" at bounding box center [916, 491] width 1046 height 680
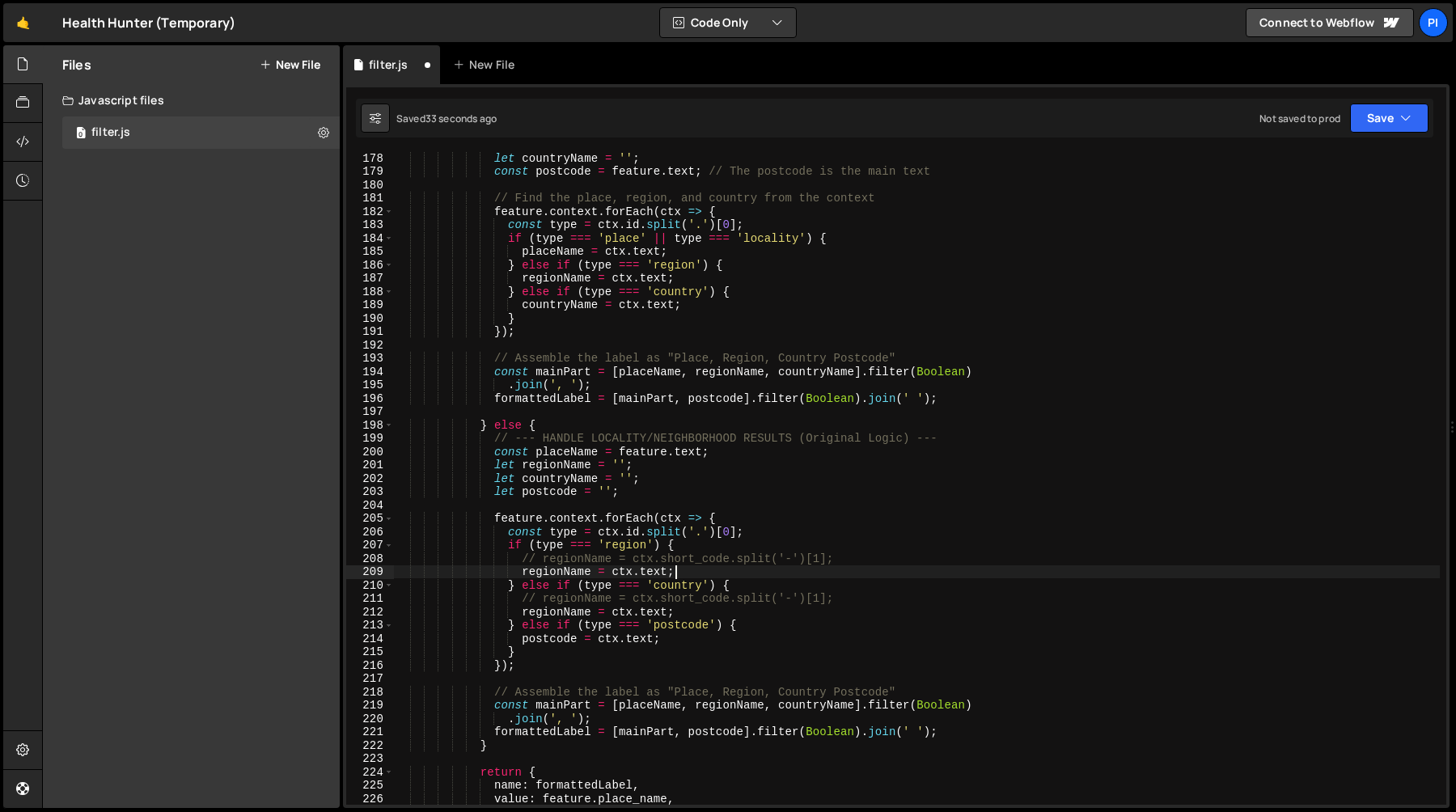
scroll to position [2423, 0]
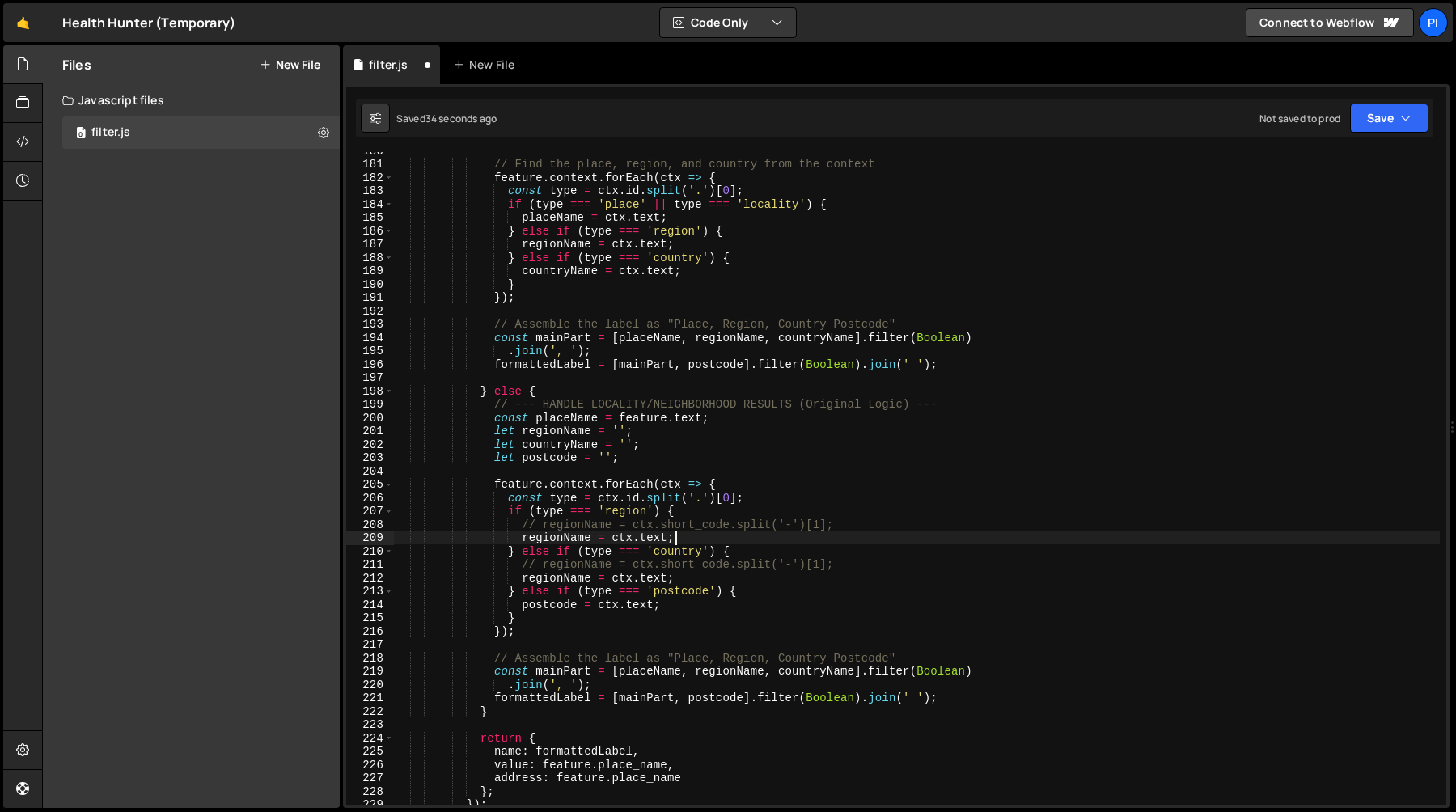
click at [569, 549] on div "// Find the place, region, and country from the context feature . context . for…" at bounding box center [916, 484] width 1046 height 680
click at [579, 539] on div "// Find the place, region, and country from the context feature . context . for…" at bounding box center [916, 484] width 1046 height 680
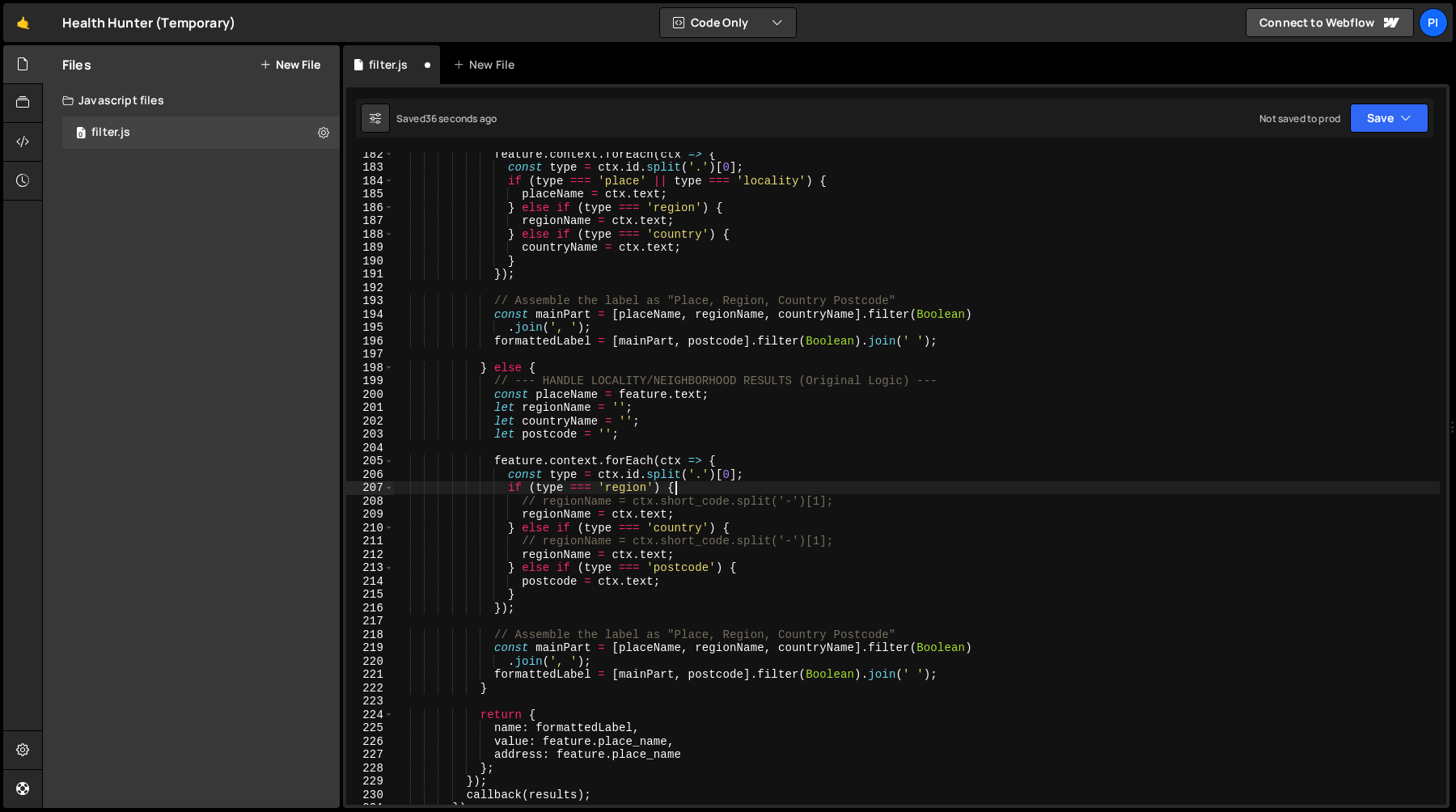
click at [683, 489] on div "feature . context . forEach ( ctx => { const type = ctx . id . split ( '.' ) [ …" at bounding box center [916, 487] width 1046 height 680
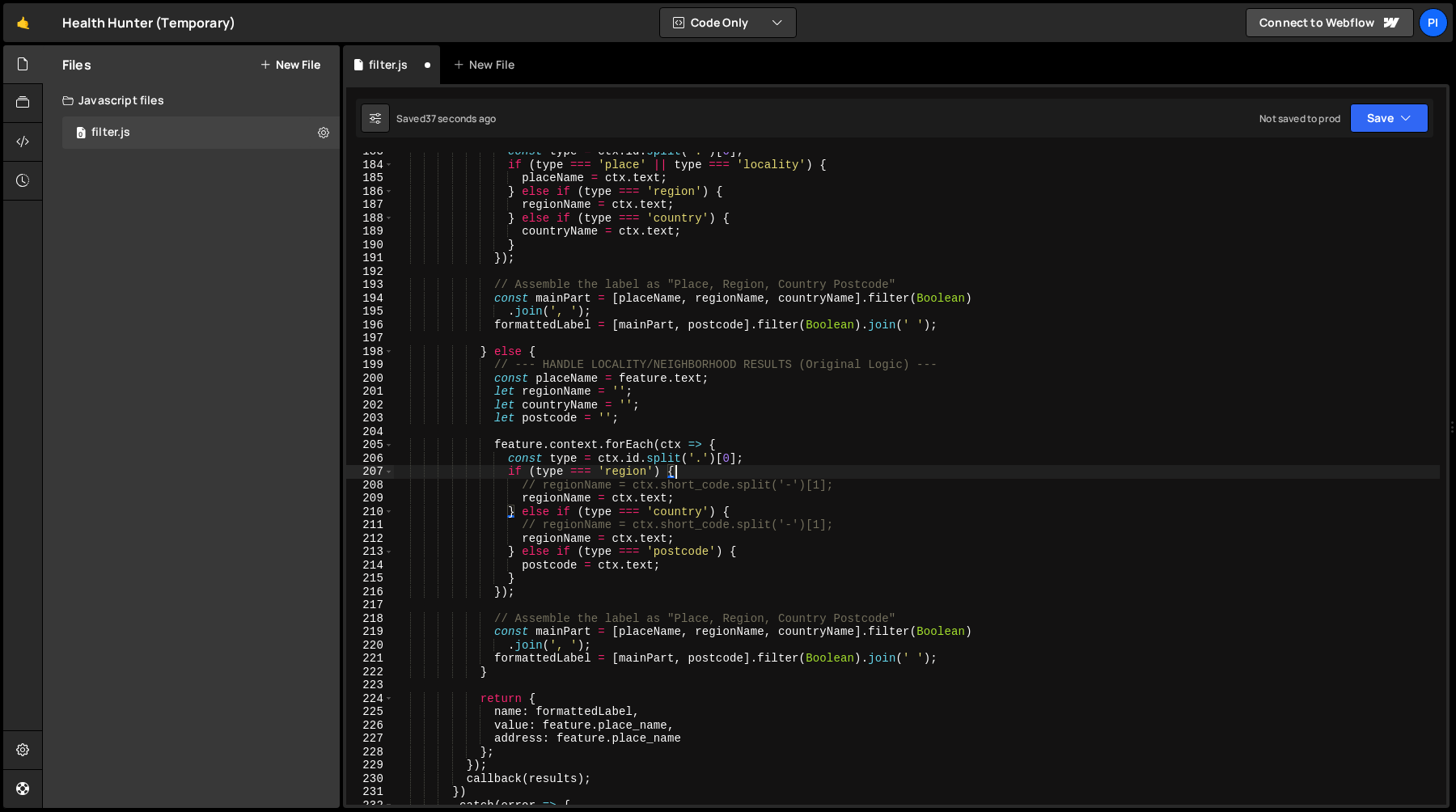
scroll to position [2478, 0]
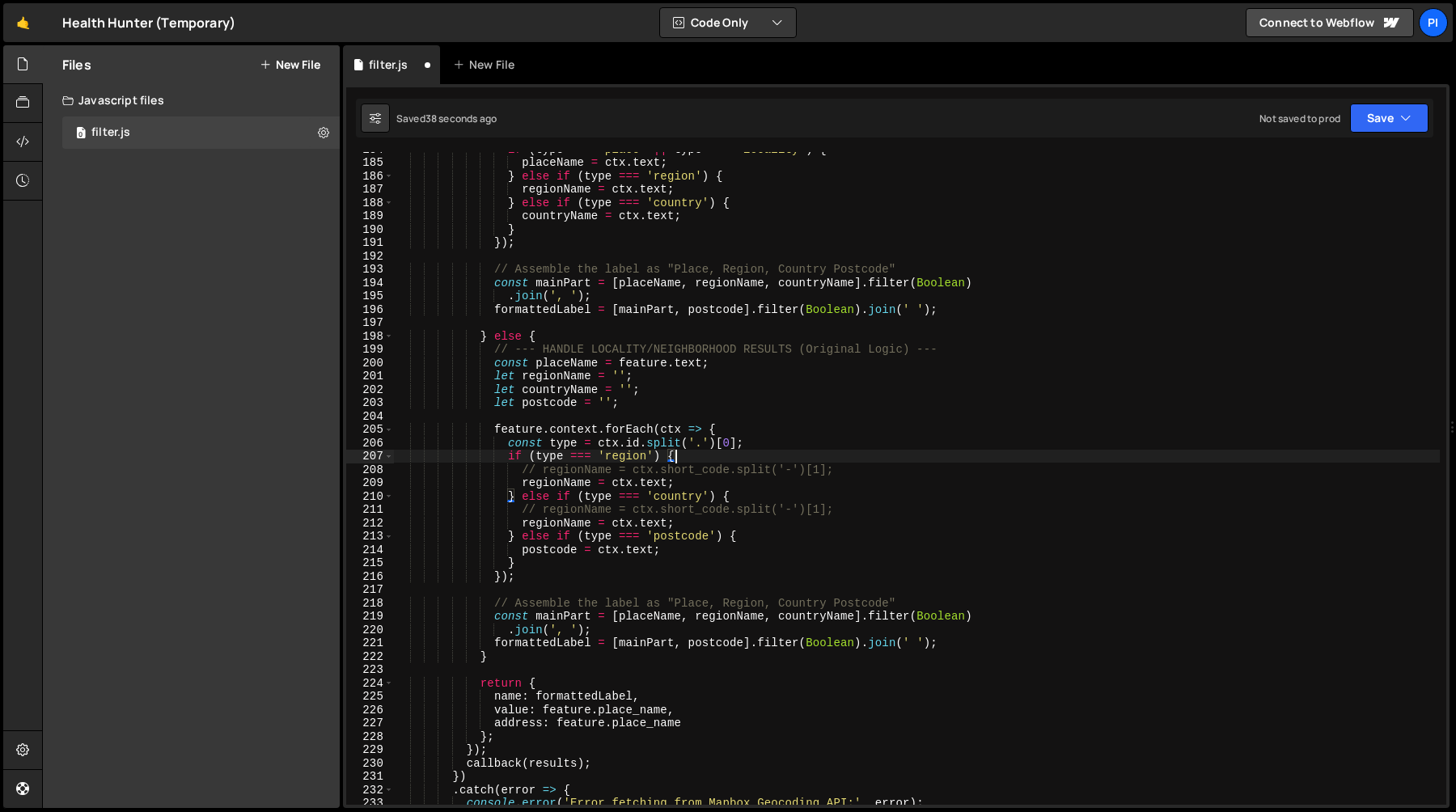
click at [572, 515] on div "if ( type === 'place' || type === 'locality' ) { placeName = ctx . text ; } els…" at bounding box center [916, 482] width 1046 height 680
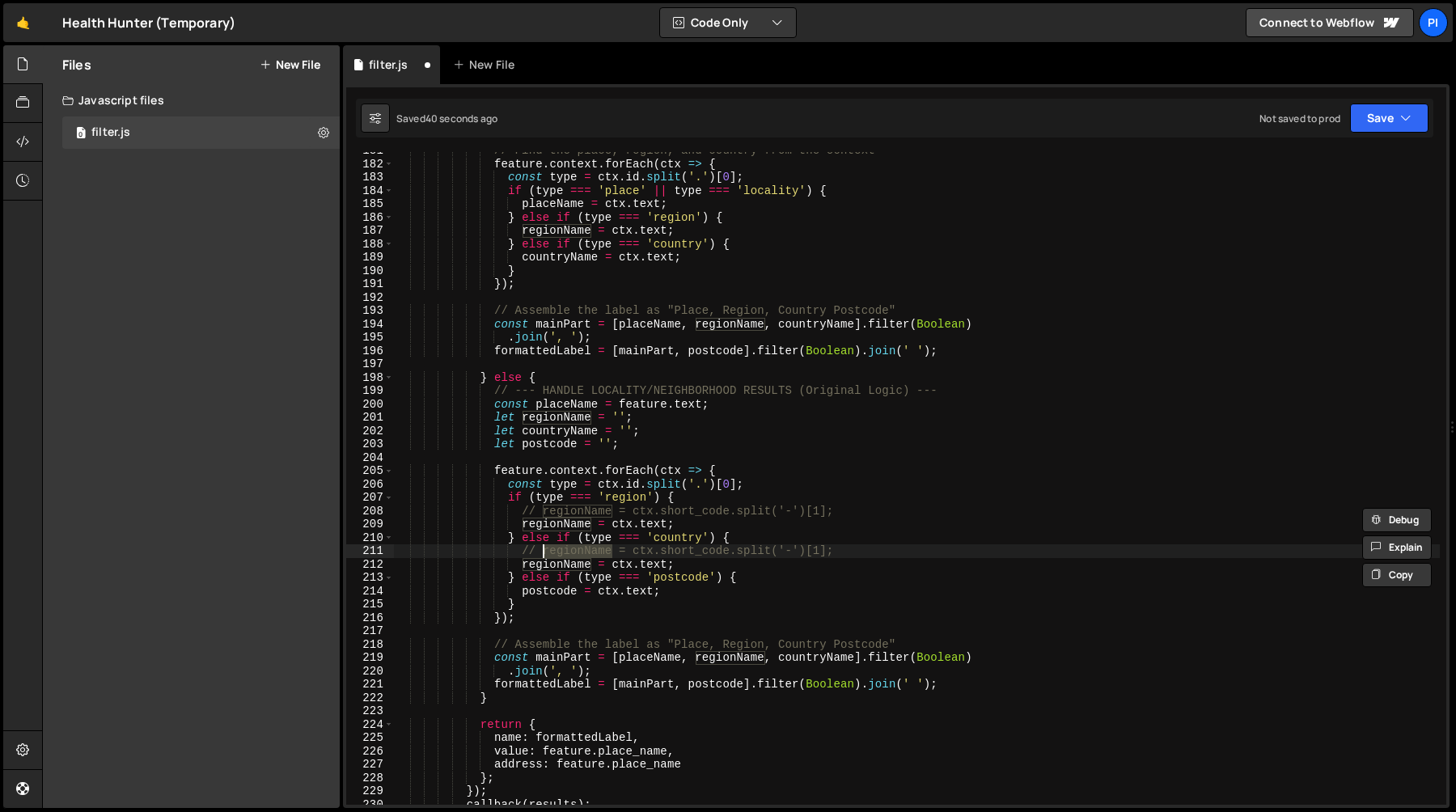
scroll to position [2443, 0]
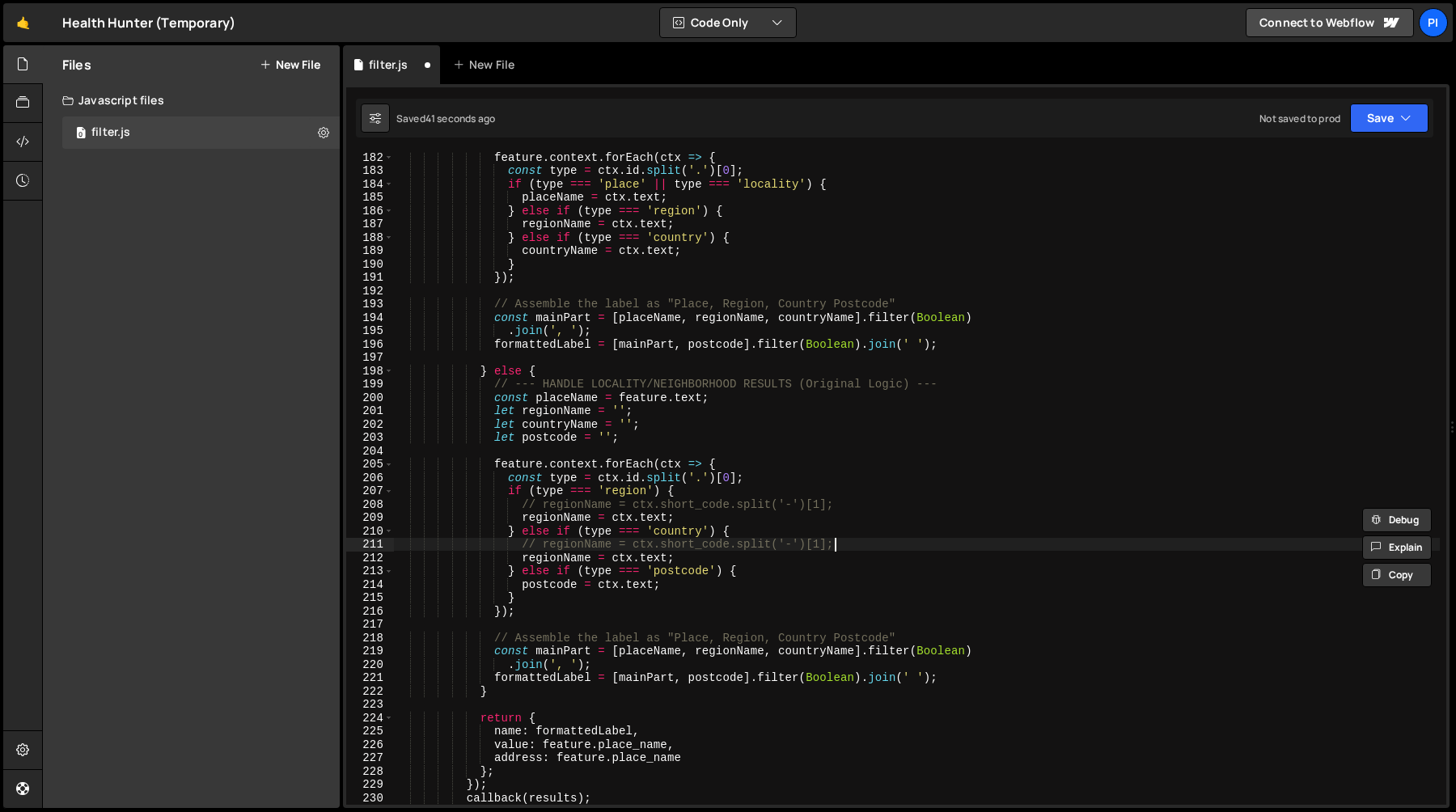
click at [868, 545] on div "feature . context . forEach ( ctx => { const type = ctx . id . split ( '.' ) [ …" at bounding box center [916, 490] width 1046 height 680
click at [834, 537] on div "feature . context . forEach ( ctx => { const type = ctx . id . split ( '.' ) [ …" at bounding box center [916, 490] width 1046 height 680
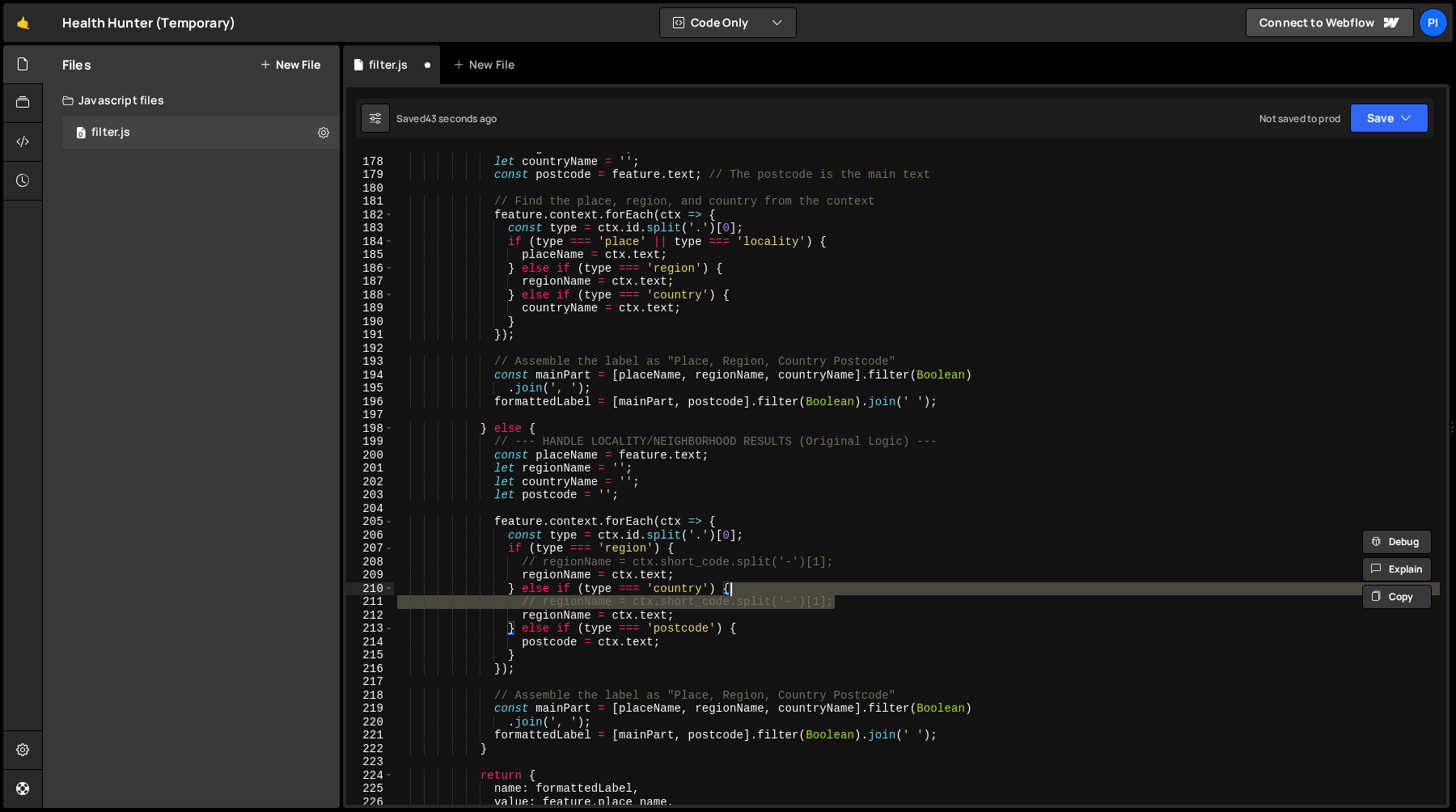
scroll to position [2378, 0]
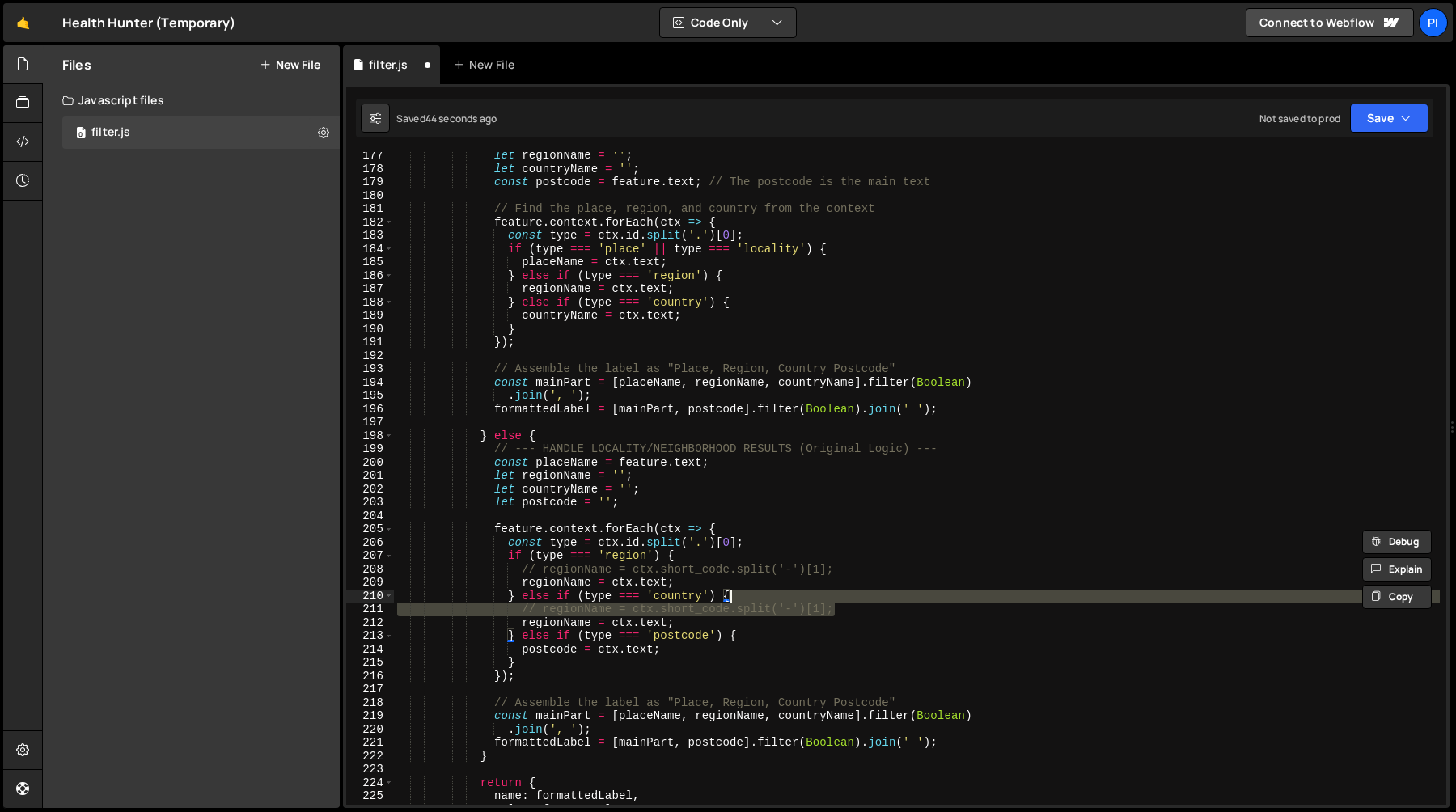
click at [781, 248] on div "let regionName = '' ; let countryName = '' ; const postcode = feature . text ; …" at bounding box center [916, 489] width 1046 height 680
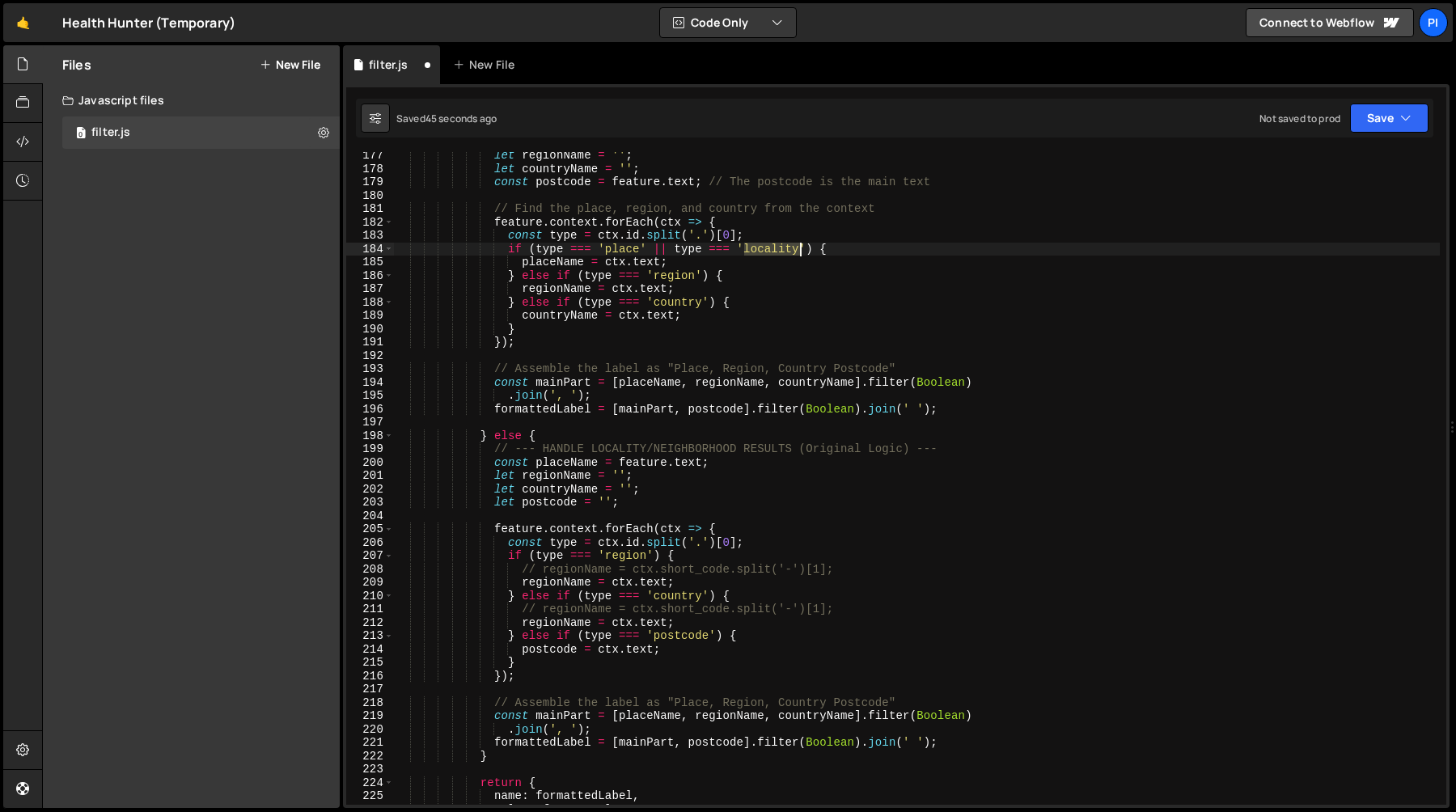
click at [781, 248] on div "let regionName = '' ; let countryName = '' ; const postcode = feature . text ; …" at bounding box center [916, 489] width 1046 height 680
click at [811, 247] on div "let regionName = '' ; let countryName = '' ; const postcode = feature . text ; …" at bounding box center [916, 489] width 1046 height 680
paste textarea "neighborhood'"
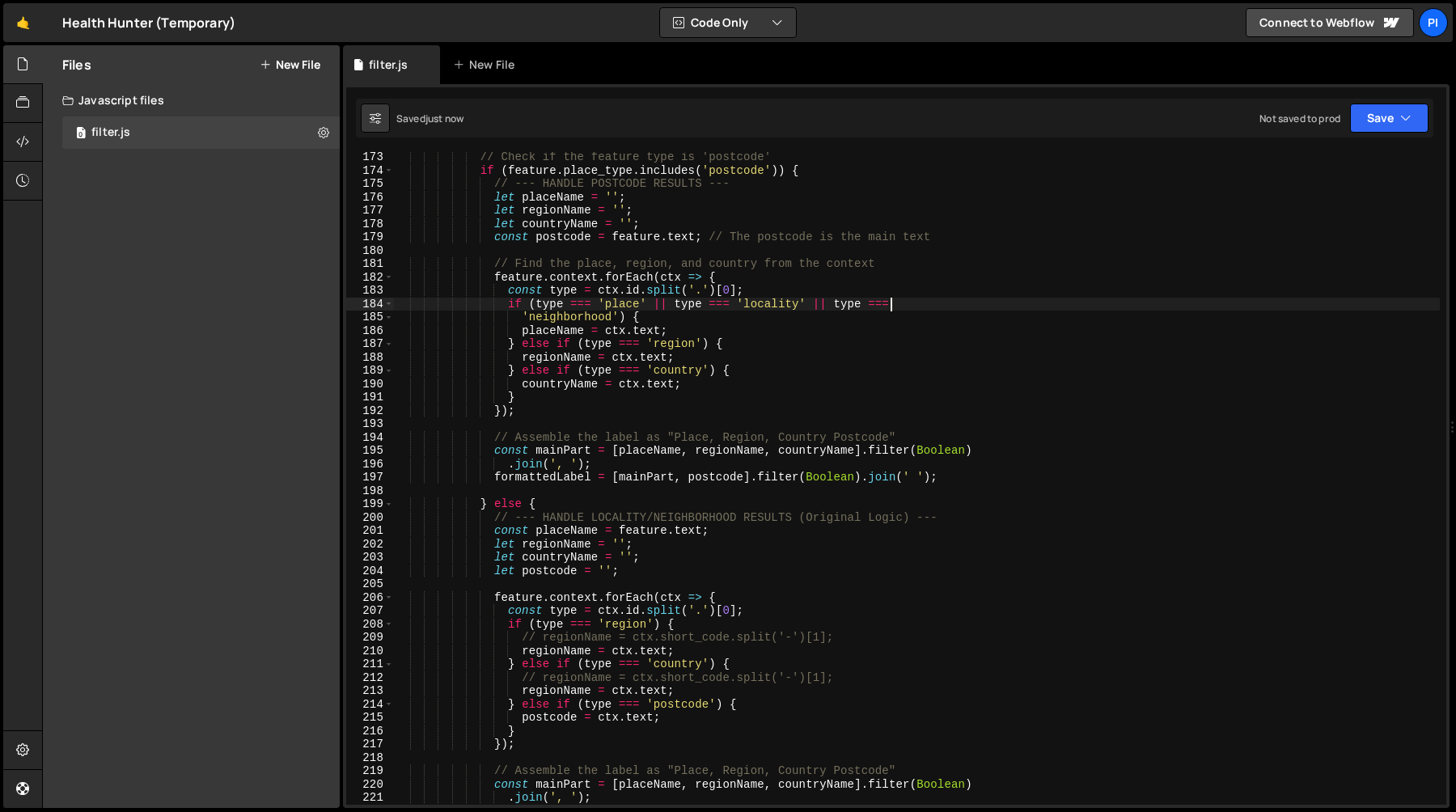
scroll to position [2316, 0]
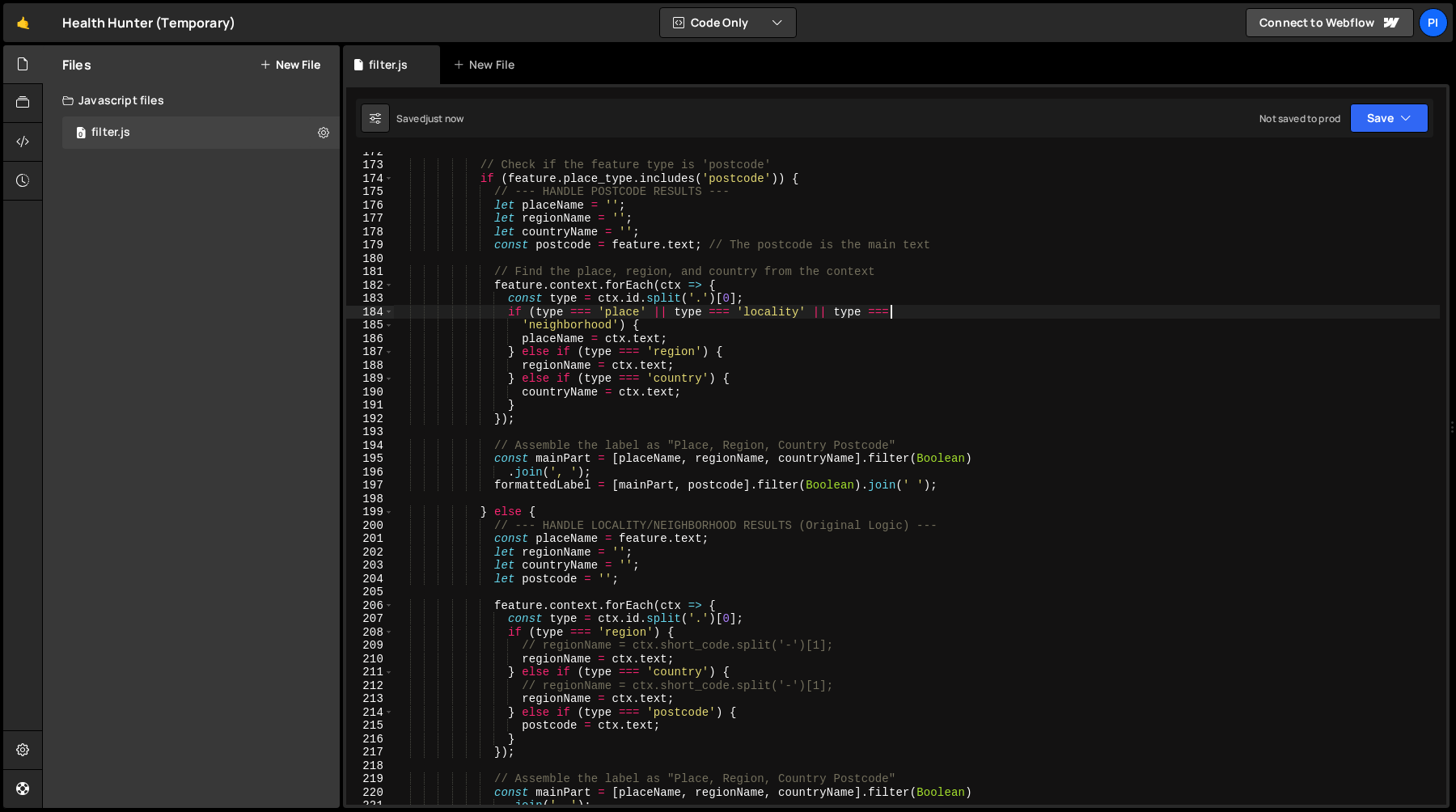
click at [618, 325] on div "// Check if the feature type is 'postcode' if ( feature . place_type . includes…" at bounding box center [916, 485] width 1046 height 680
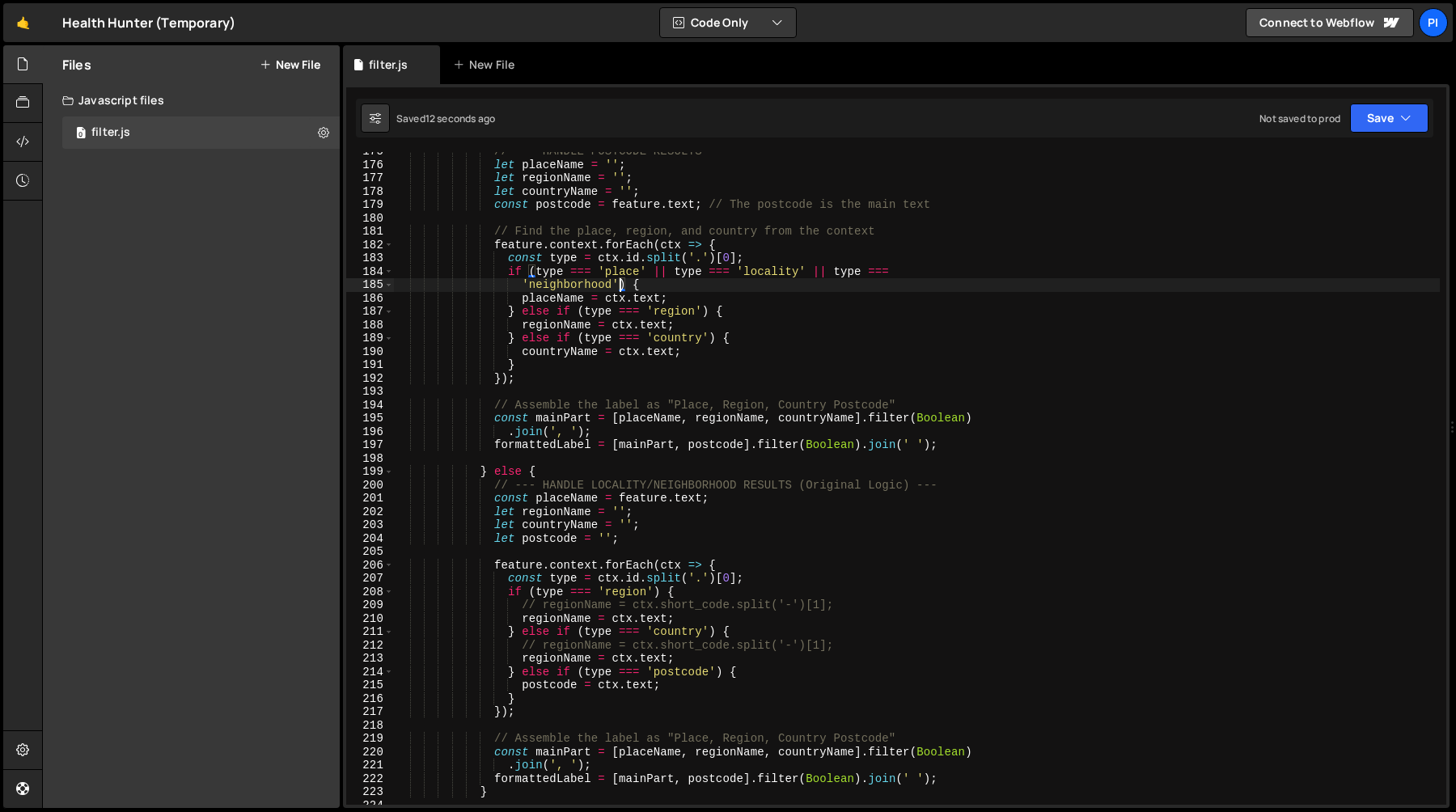
scroll to position [2385, 0]
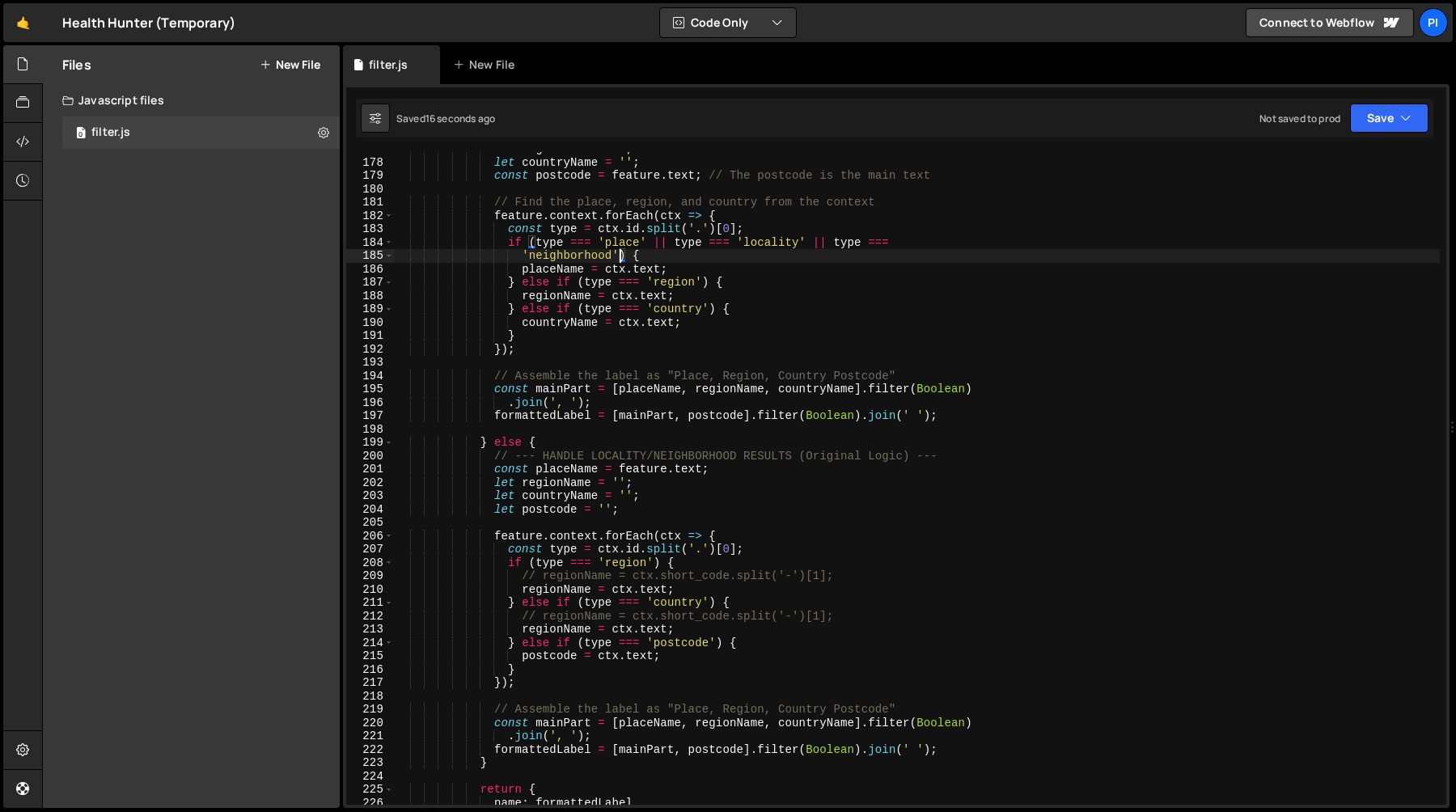
click at [550, 329] on div "let regionName = '' ; let countryName = '' ; const postcode = feature . text ; …" at bounding box center [916, 482] width 1046 height 680
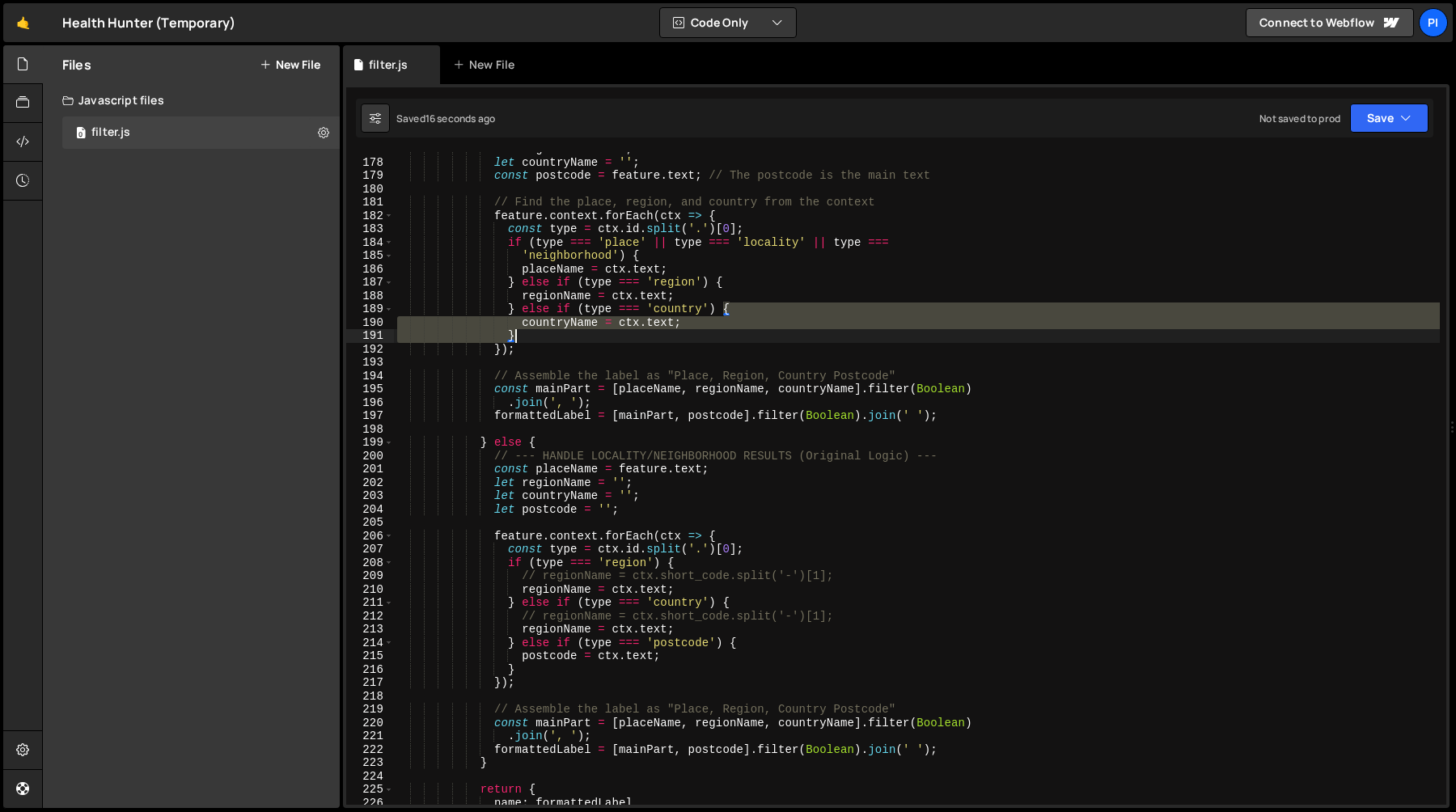
click at [550, 329] on div "let regionName = '' ; let countryName = '' ; const postcode = feature . text ; …" at bounding box center [916, 482] width 1046 height 680
click at [550, 321] on div "let regionName = '' ; let countryName = '' ; const postcode = feature . text ; …" at bounding box center [916, 478] width 1046 height 653
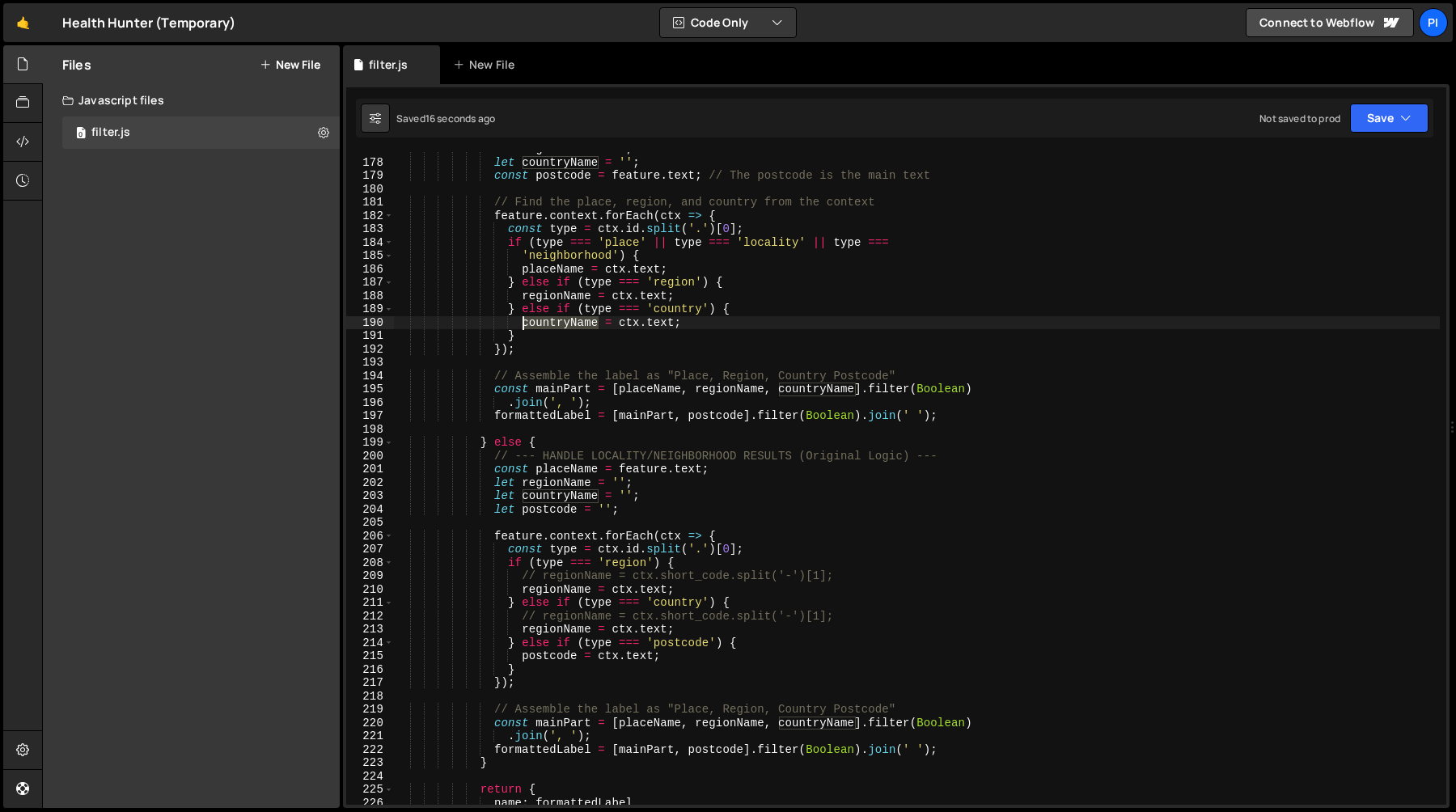
click at [550, 321] on div "let regionName = '' ; let countryName = '' ; const postcode = feature . text ; …" at bounding box center [916, 482] width 1046 height 680
click at [537, 623] on div "let regionName = '' ; let countryName = '' ; const postcode = feature . text ; …" at bounding box center [916, 482] width 1046 height 680
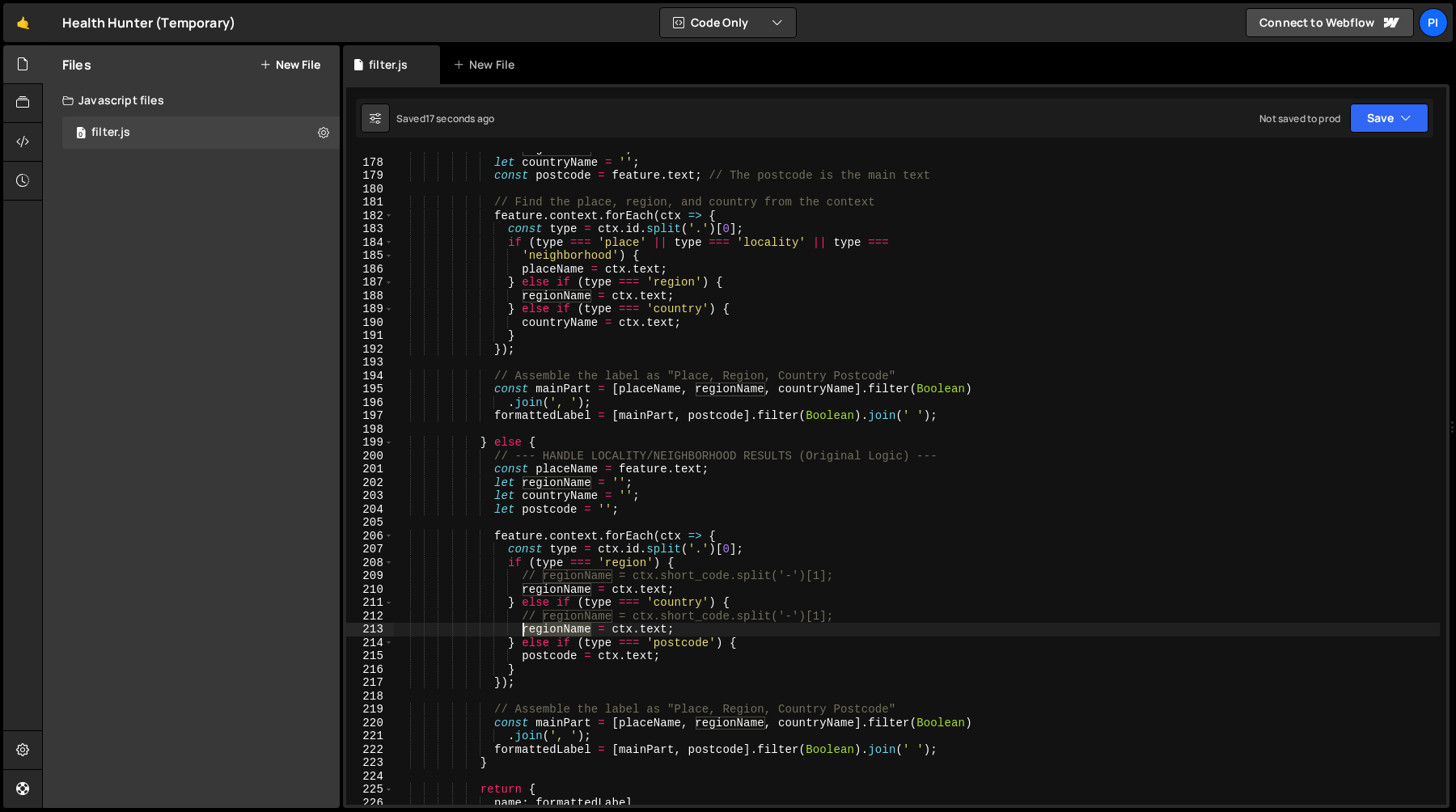
click at [537, 623] on div "let regionName = '' ; let countryName = '' ; const postcode = feature . text ; …" at bounding box center [916, 482] width 1046 height 680
paste textarea "country"
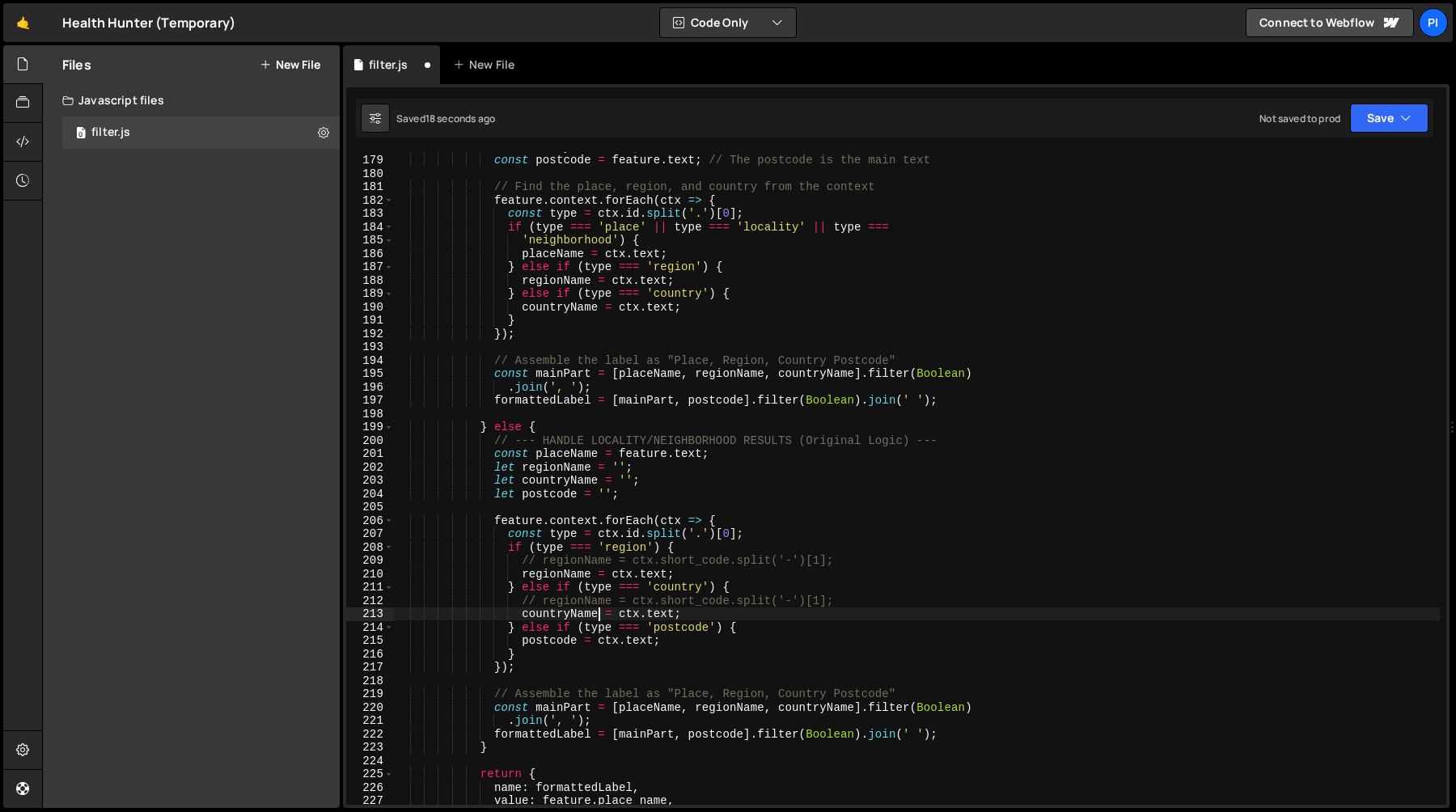
scroll to position [2406, 0]
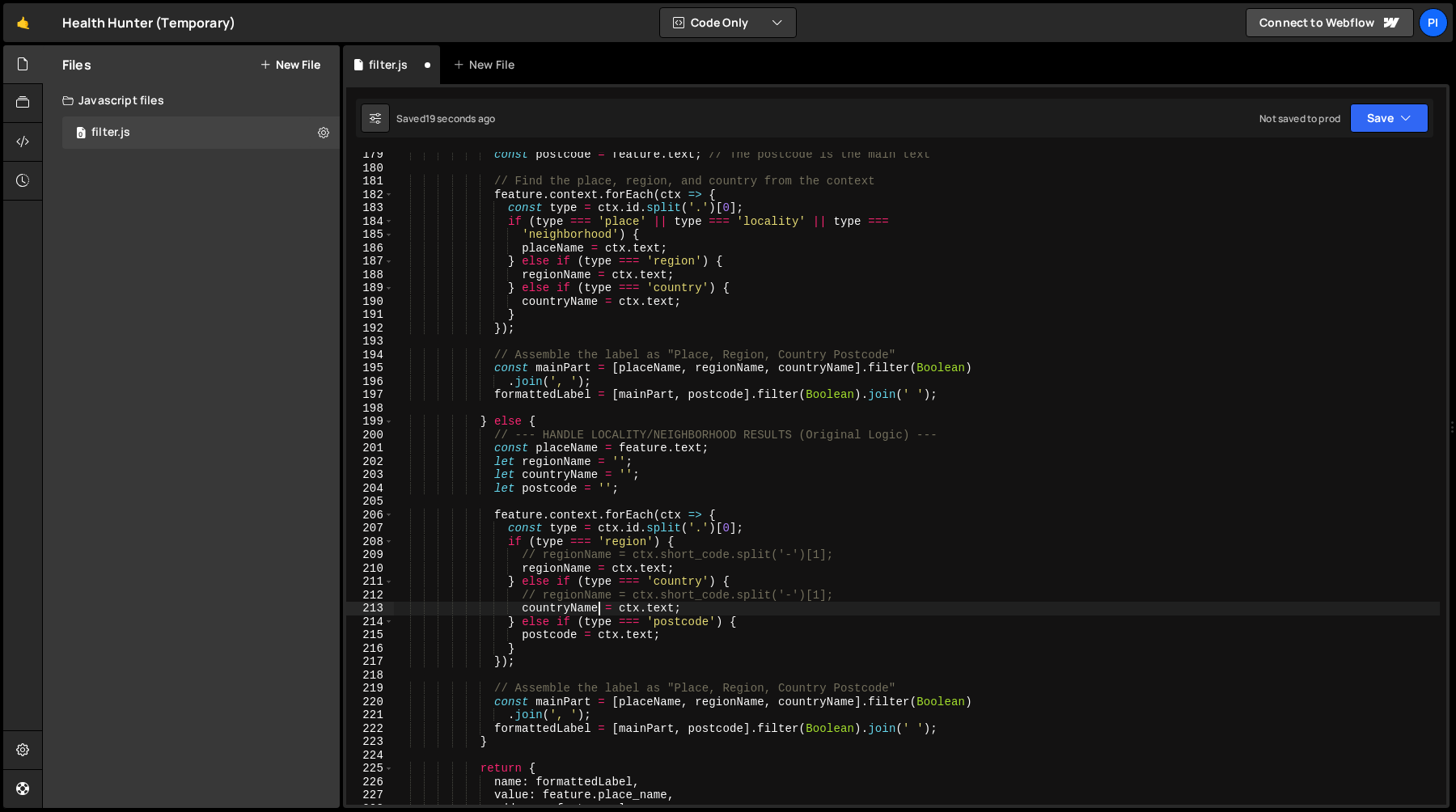
click at [635, 597] on div "const postcode = feature . text ; // The postcode is the main text // Find the …" at bounding box center [916, 488] width 1046 height 680
click at [648, 596] on div "const postcode = feature . text ; // The postcode is the main text // Find the …" at bounding box center [916, 478] width 1046 height 653
click at [648, 596] on div "const postcode = feature . text ; // The postcode is the main text // Find the …" at bounding box center [916, 488] width 1046 height 680
click at [771, 523] on div "const postcode = feature . text ; // The postcode is the main text // Find the …" at bounding box center [916, 488] width 1046 height 680
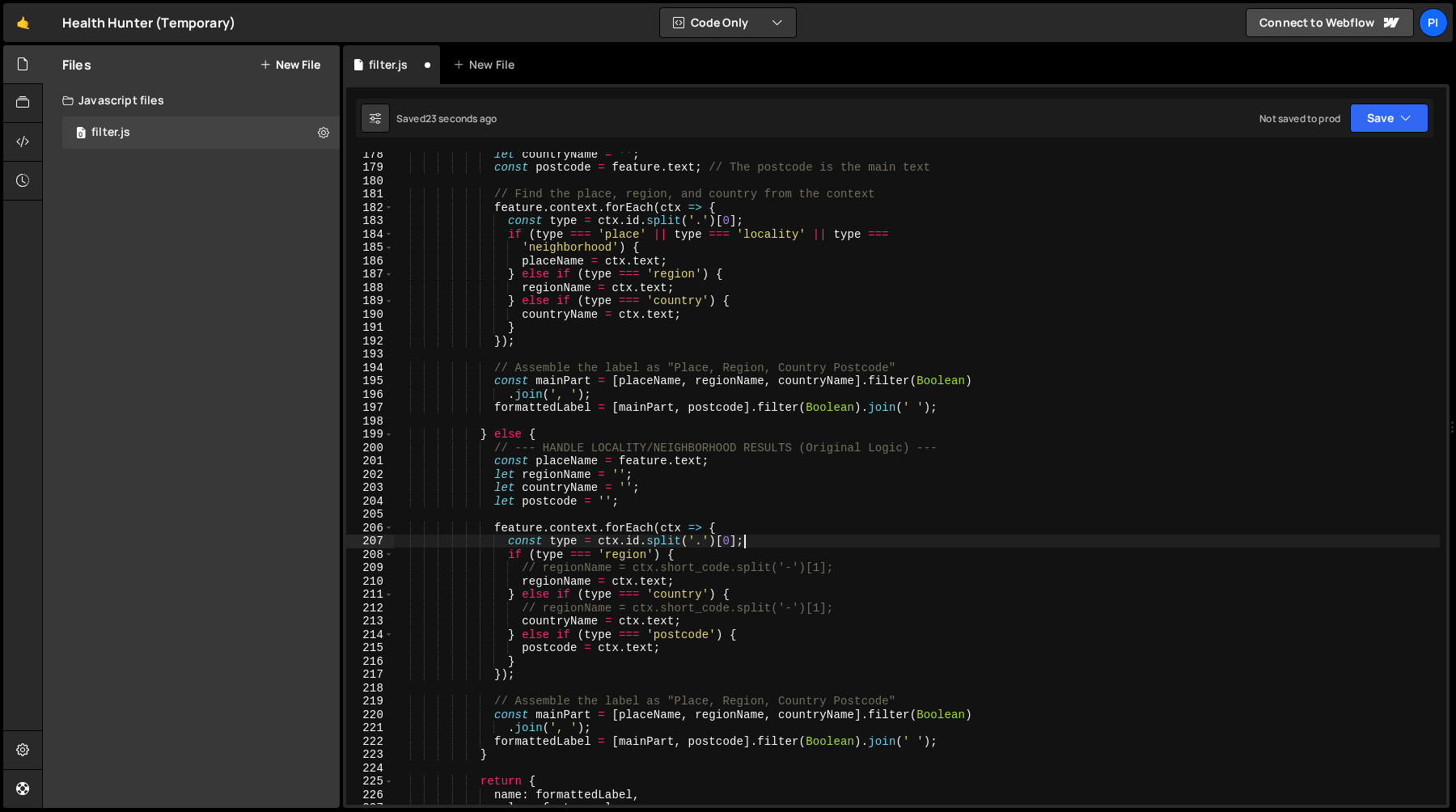
scroll to position [2413, 0]
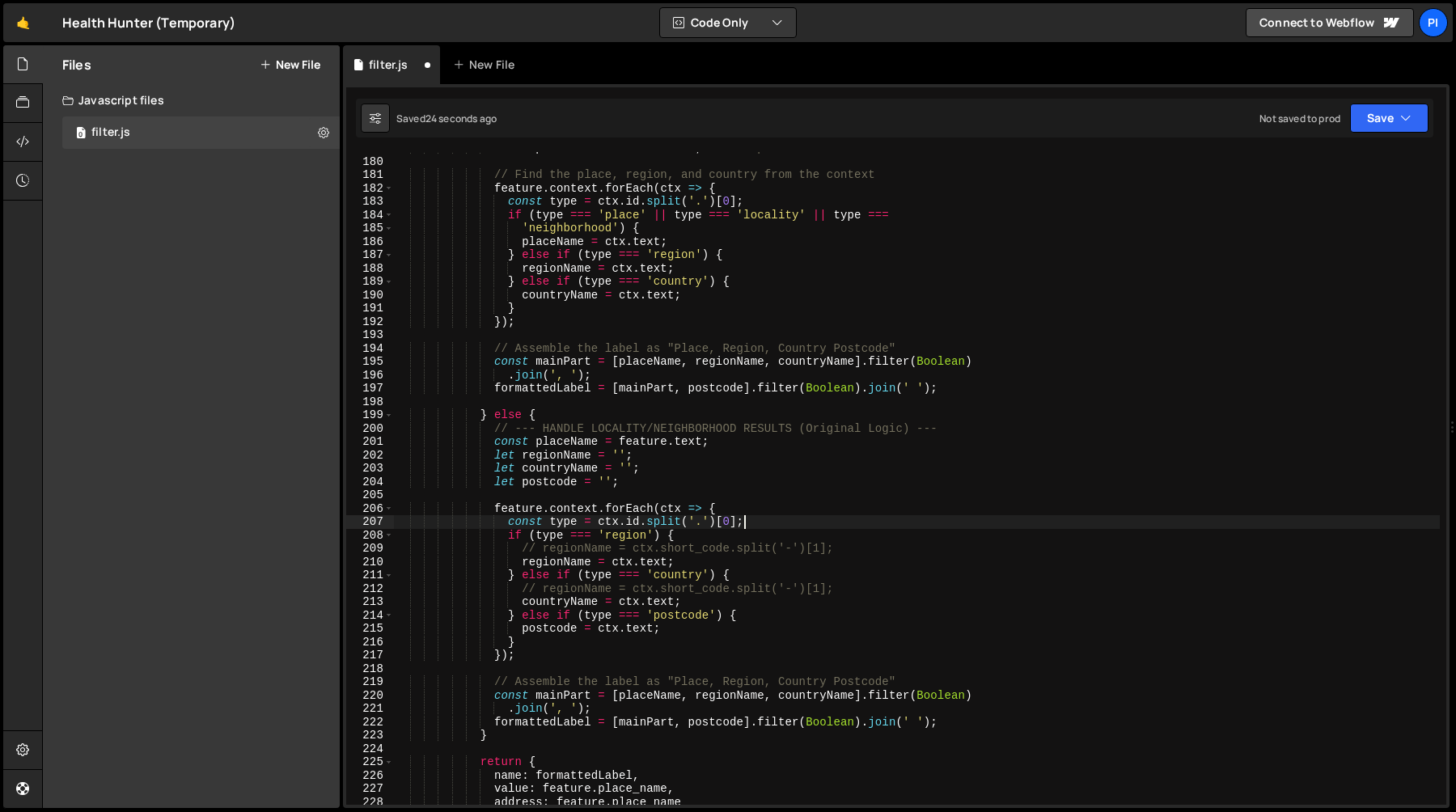
click at [721, 591] on div "const postcode = feature . text ; // The postcode is the main text // Find the …" at bounding box center [916, 481] width 1046 height 680
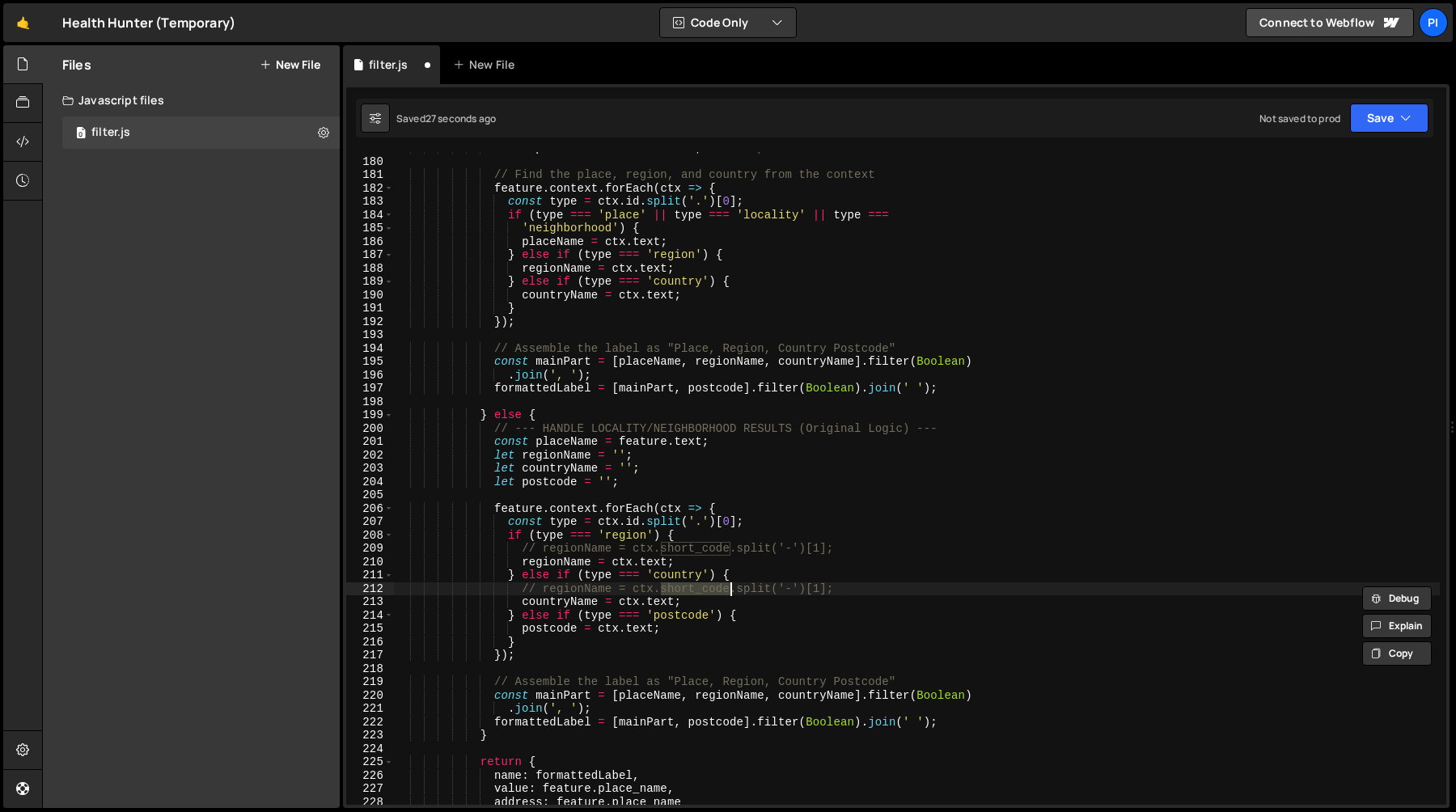
click at [733, 592] on div "const postcode = feature . text ; // The postcode is the main text // Find the …" at bounding box center [916, 478] width 1046 height 653
click at [825, 588] on div "const postcode = feature . text ; // The postcode is the main text // Find the …" at bounding box center [916, 481] width 1046 height 680
click at [787, 579] on div "const postcode = feature . text ; // The postcode is the main text // Find the …" at bounding box center [916, 481] width 1046 height 680
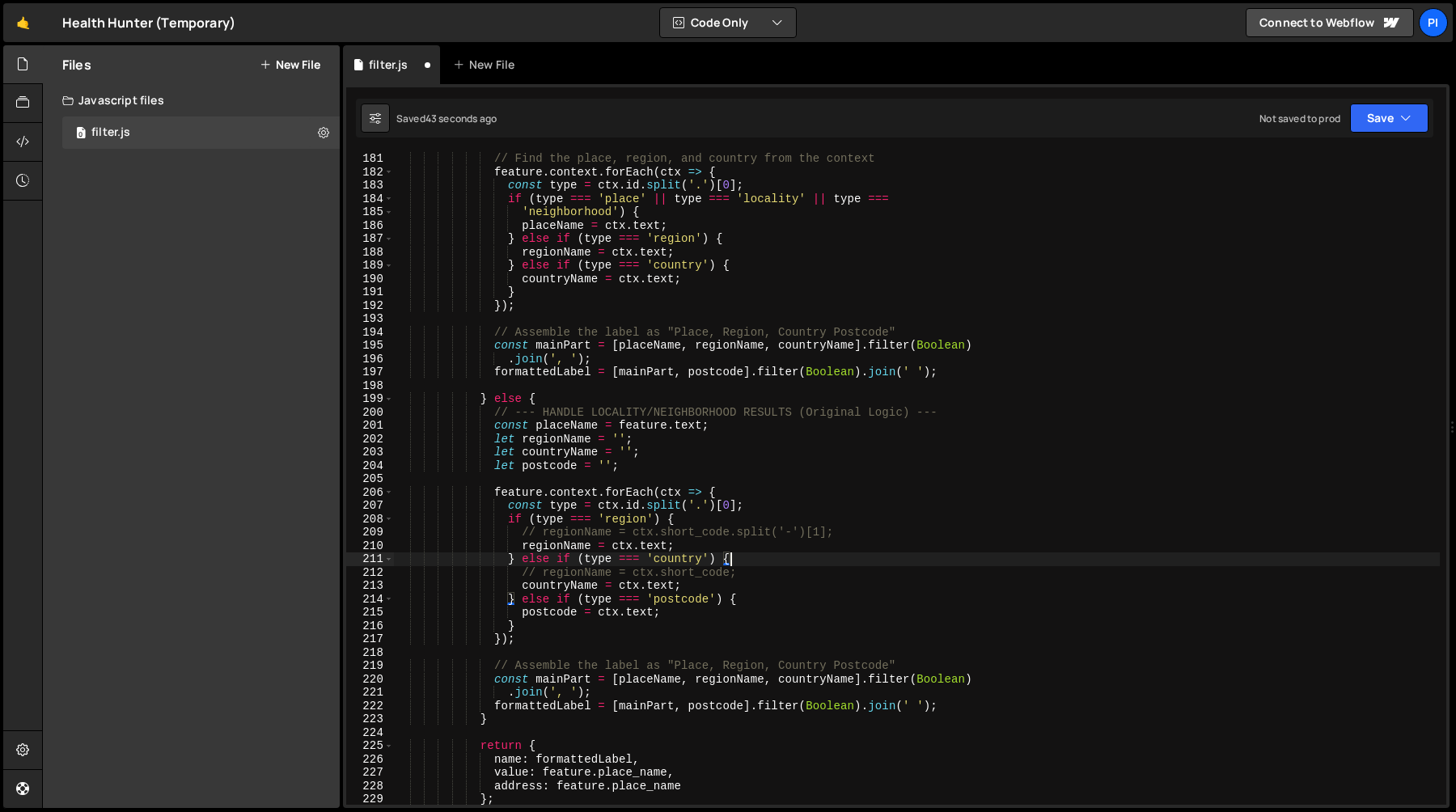
scroll to position [2443, 0]
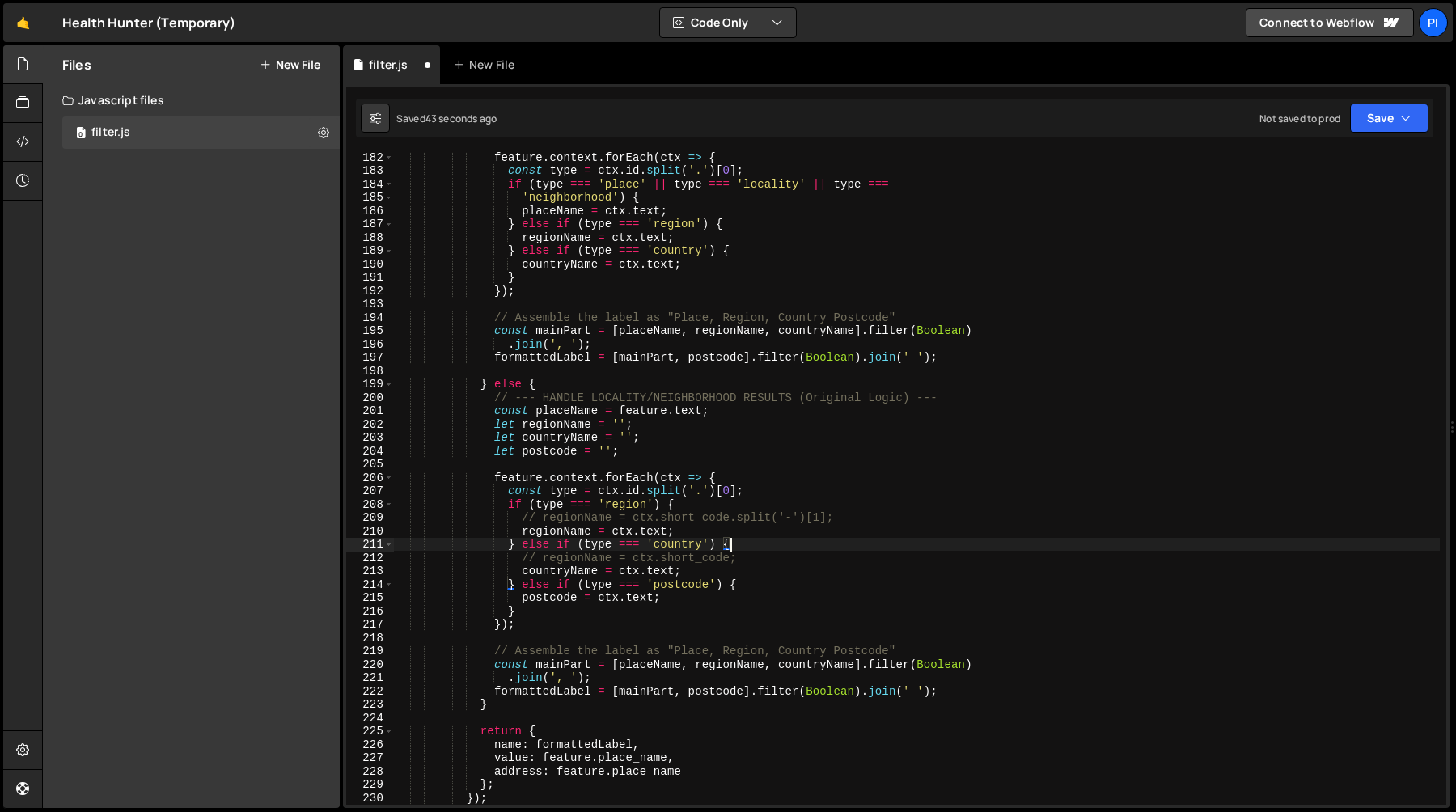
click at [575, 570] on div "feature . context . forEach ( ctx => { const type = ctx . id . split ( '.' ) [ …" at bounding box center [916, 490] width 1046 height 680
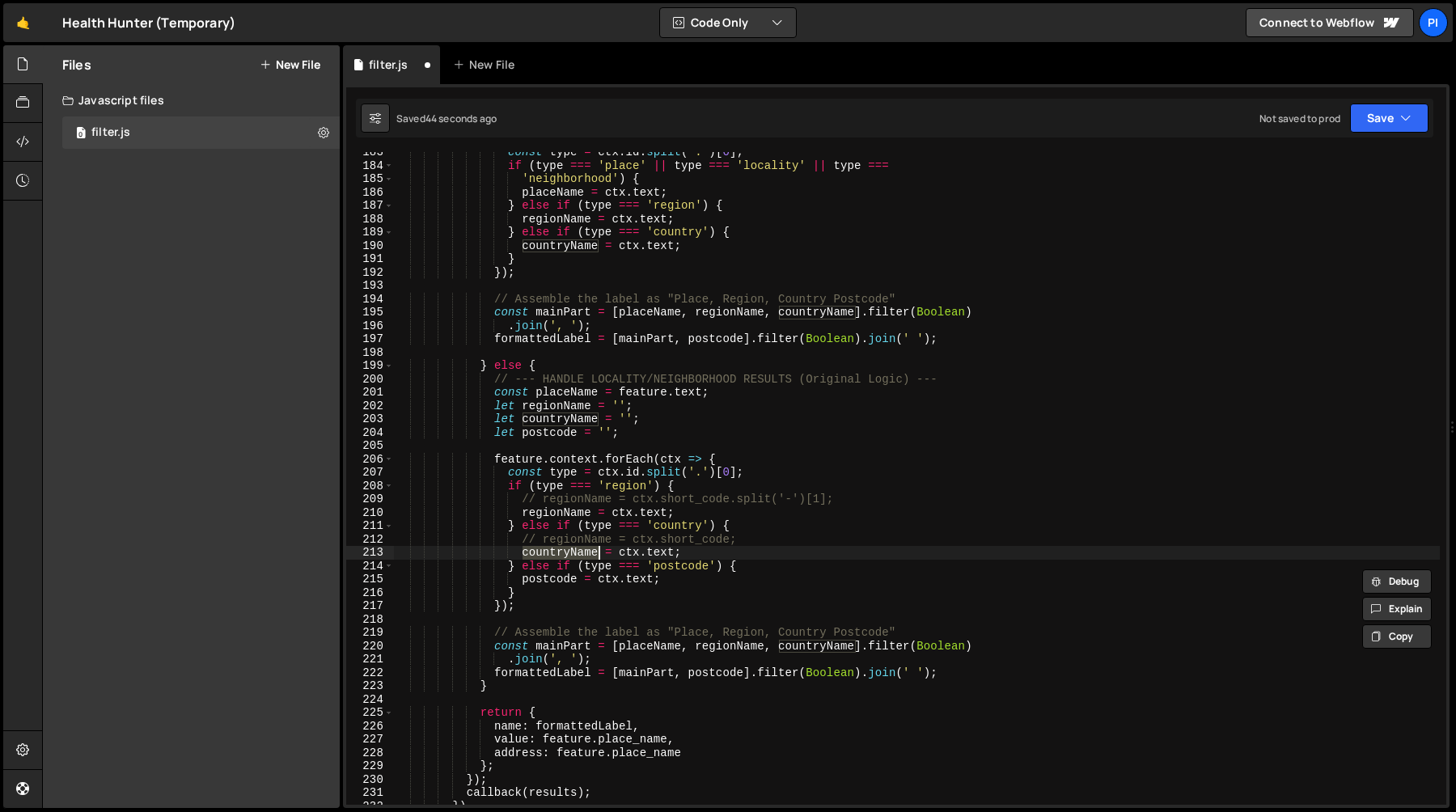
scroll to position [2465, 0]
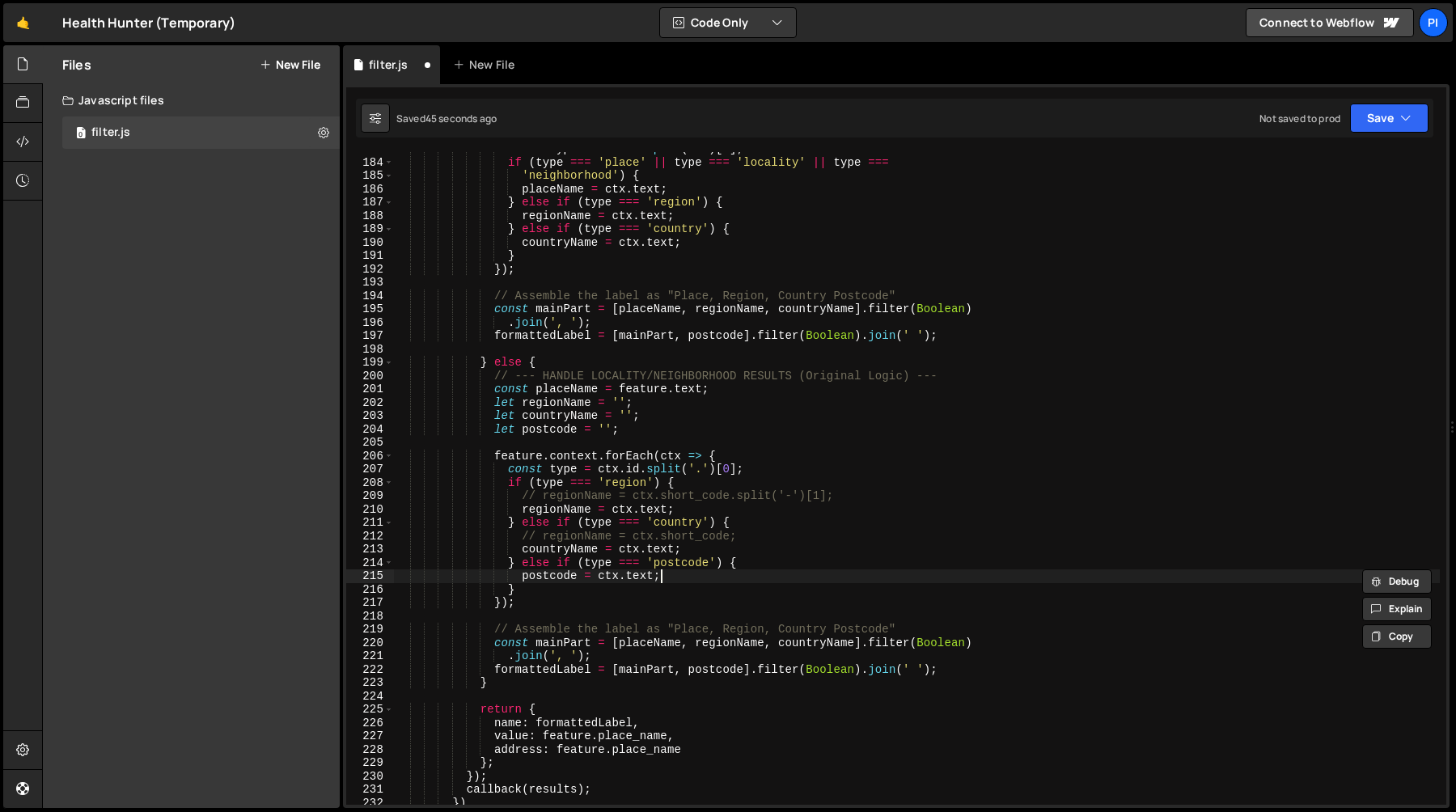
click at [721, 575] on div "const type = ctx . id . split ( '.' ) [ 0 ] ; if ( type === 'place' || type ===…" at bounding box center [916, 482] width 1046 height 680
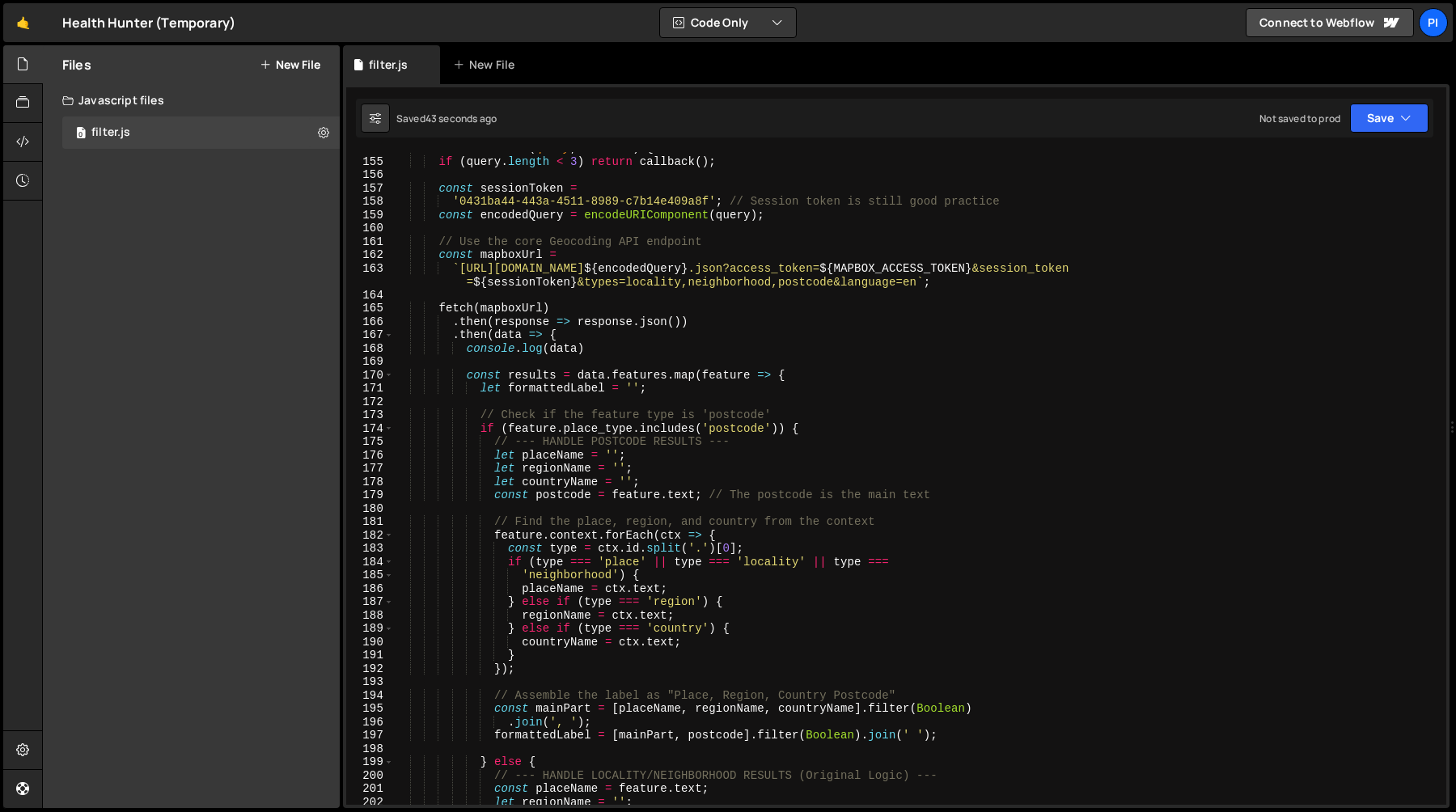
scroll to position [2065, 0]
click at [768, 269] on div "load : function ( query , callback ) { if ( query . length < 3 ) return callbac…" at bounding box center [916, 482] width 1046 height 680
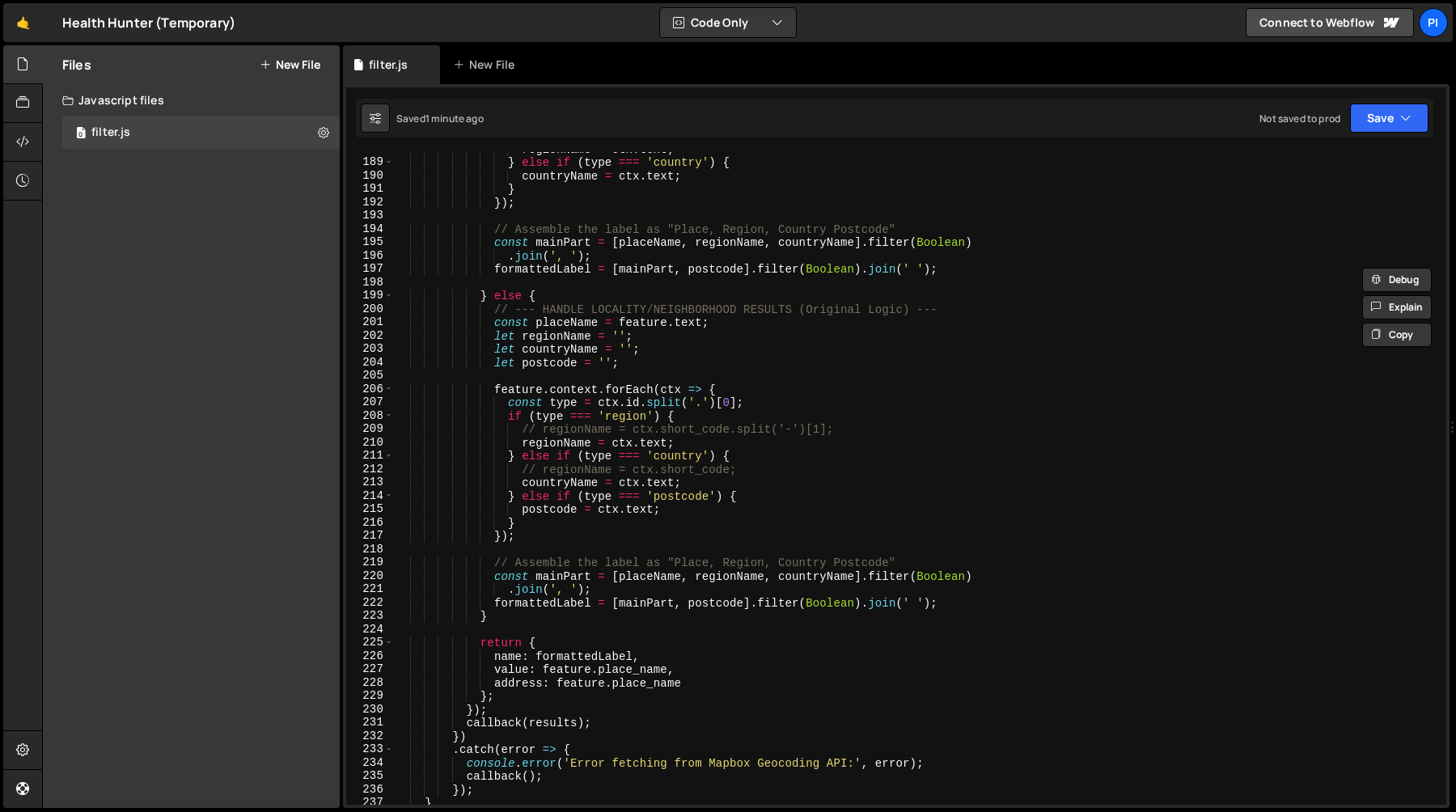
scroll to position [2532, 0]
click at [885, 427] on div "regionName = ctx . text ; } else if ( type === 'country' ) { countryName = ctx …" at bounding box center [916, 482] width 1046 height 680
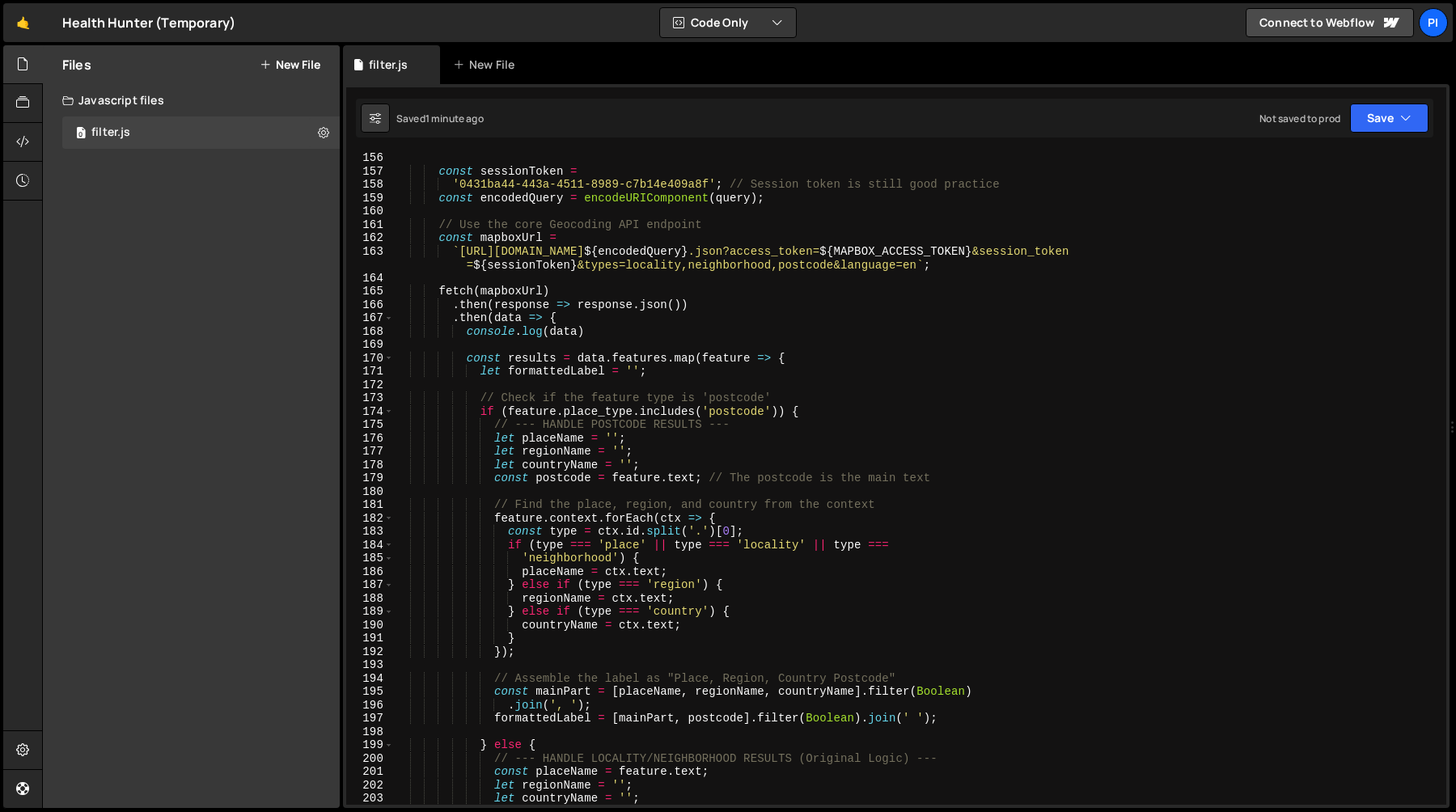
scroll to position [1825, 0]
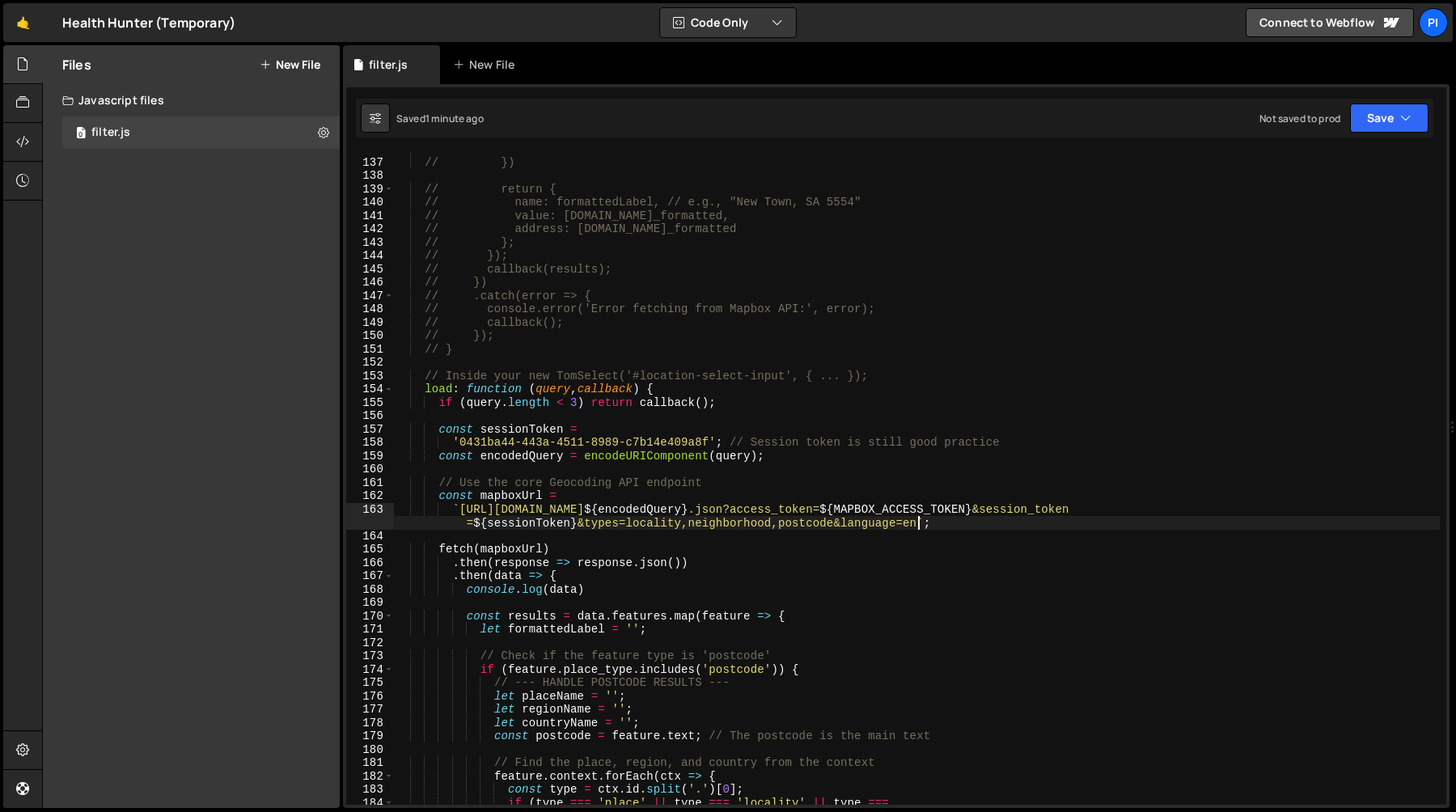
click at [920, 526] on div "// formattedLabel // }) // return { // name: formattedLabel, // e.g., "New Town…" at bounding box center [916, 482] width 1046 height 680
paste textarea "&limit=10"
type textarea "`https://api.mapbox.com/geocoding/v5/mapbox.places/${encodedQuery}.json?access_…"
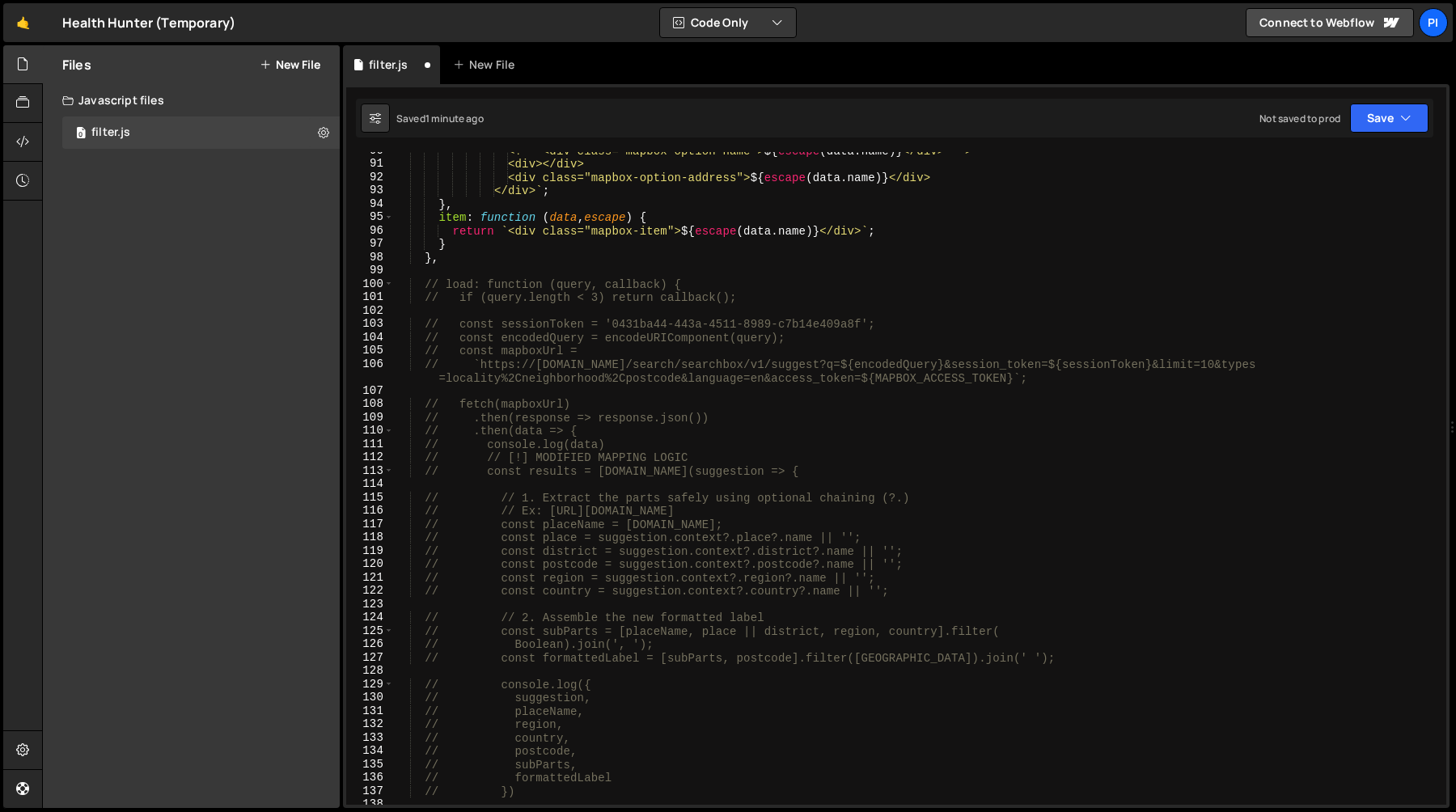
scroll to position [1168, 0]
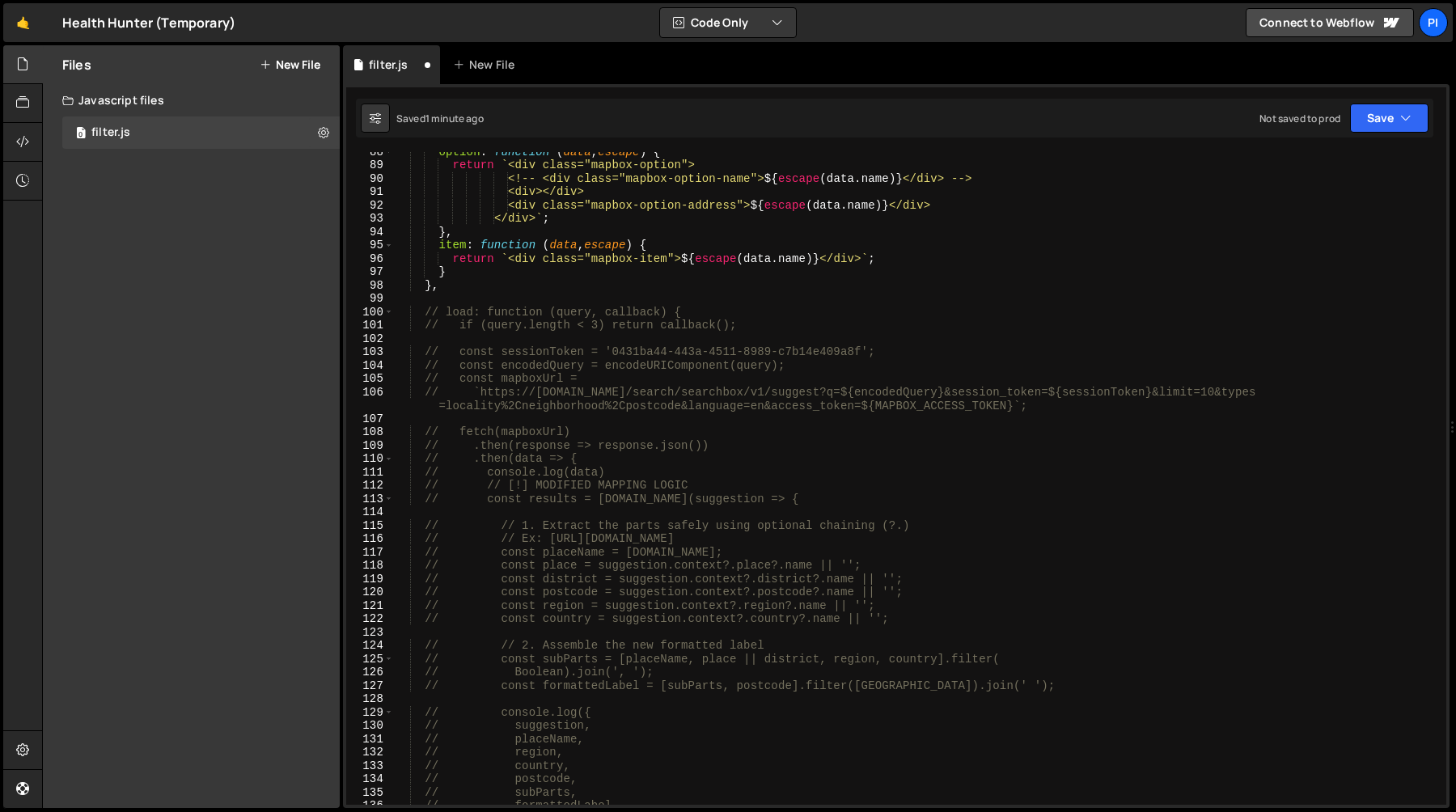
click at [491, 303] on div "option : function ( data , escape ) { return ` <div class="mapbox-option"> <!--…" at bounding box center [916, 485] width 1046 height 680
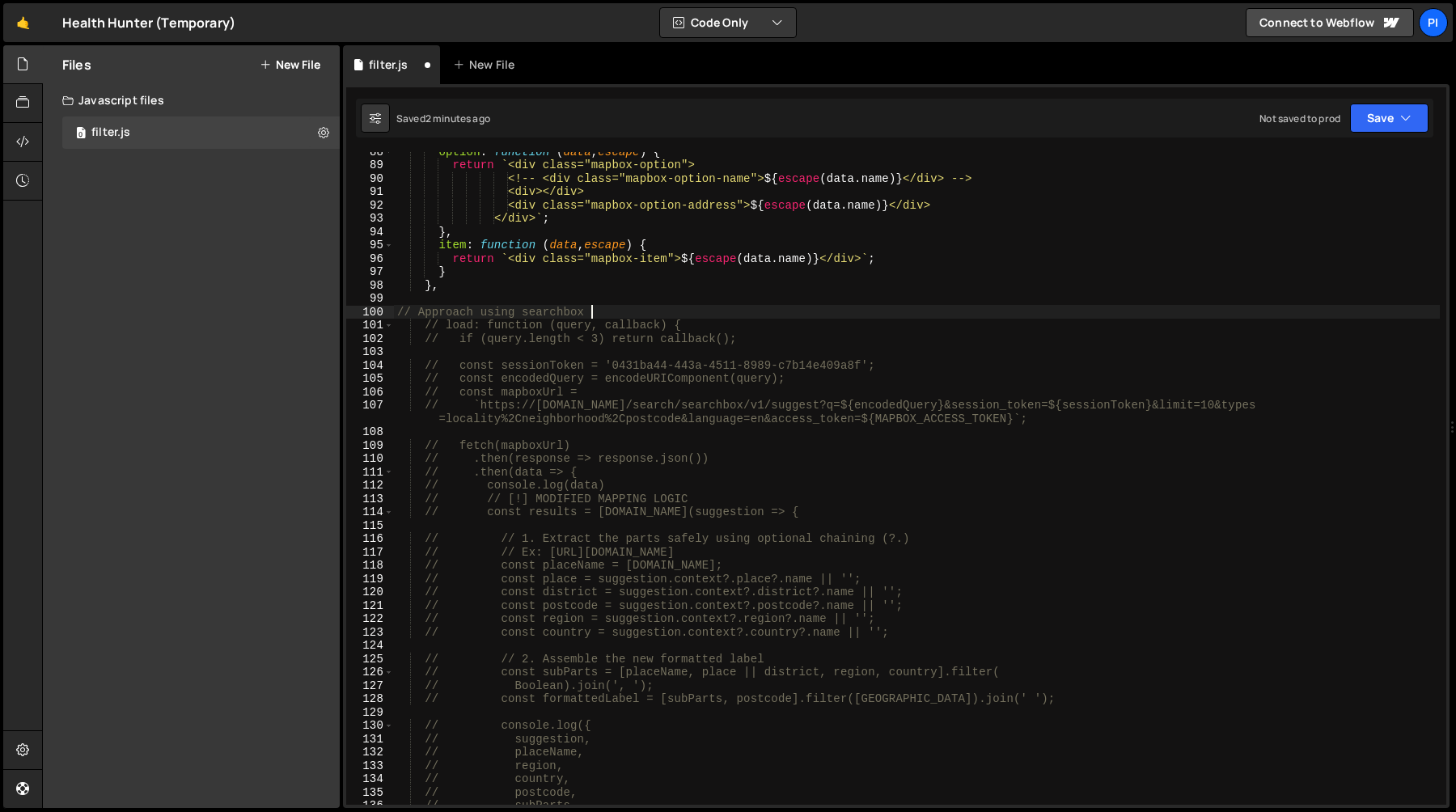
scroll to position [0, 14]
click at [505, 315] on div "option : function ( data , escape ) { return ` <div class="mapbox-option"> <!--…" at bounding box center [916, 485] width 1046 height 680
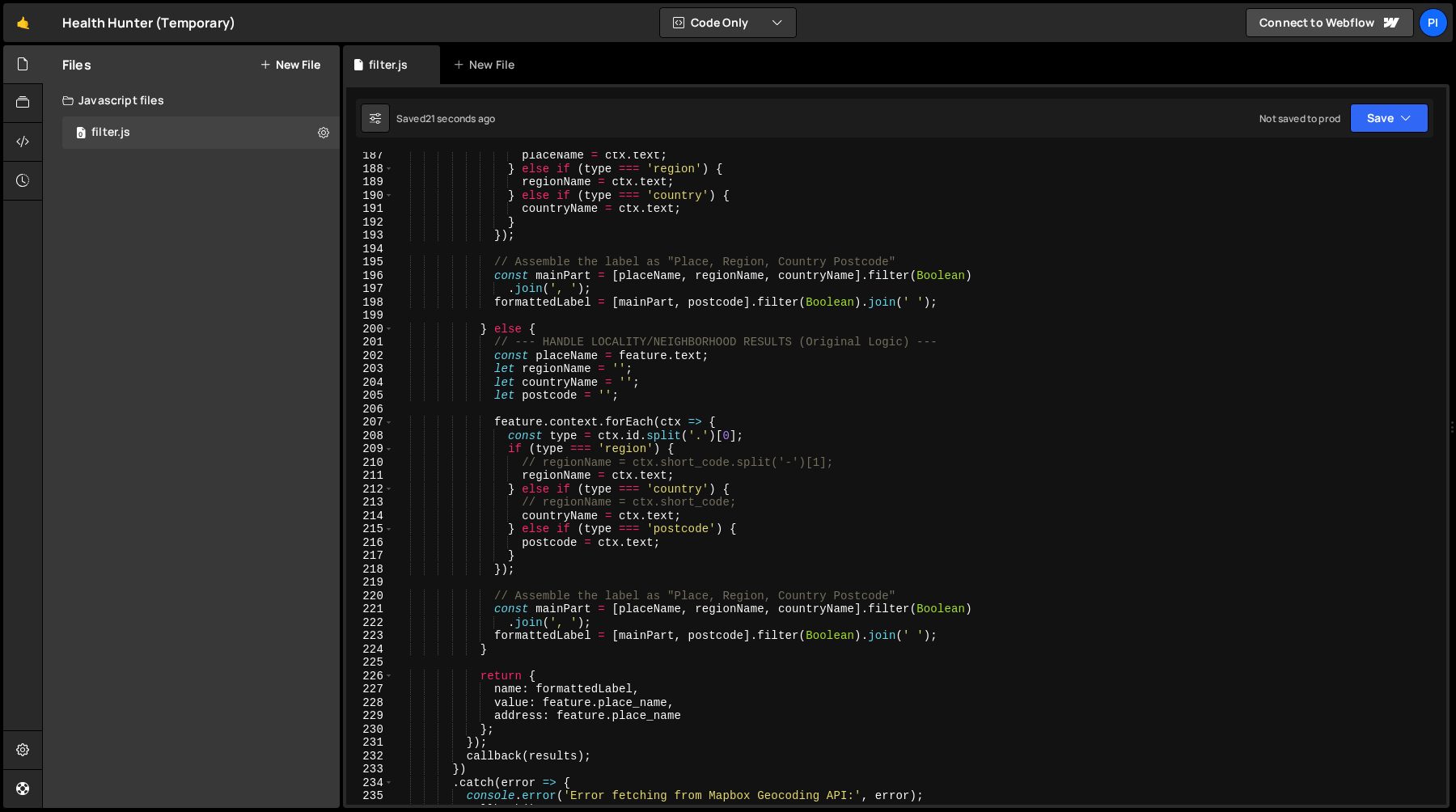
scroll to position [2923, 0]
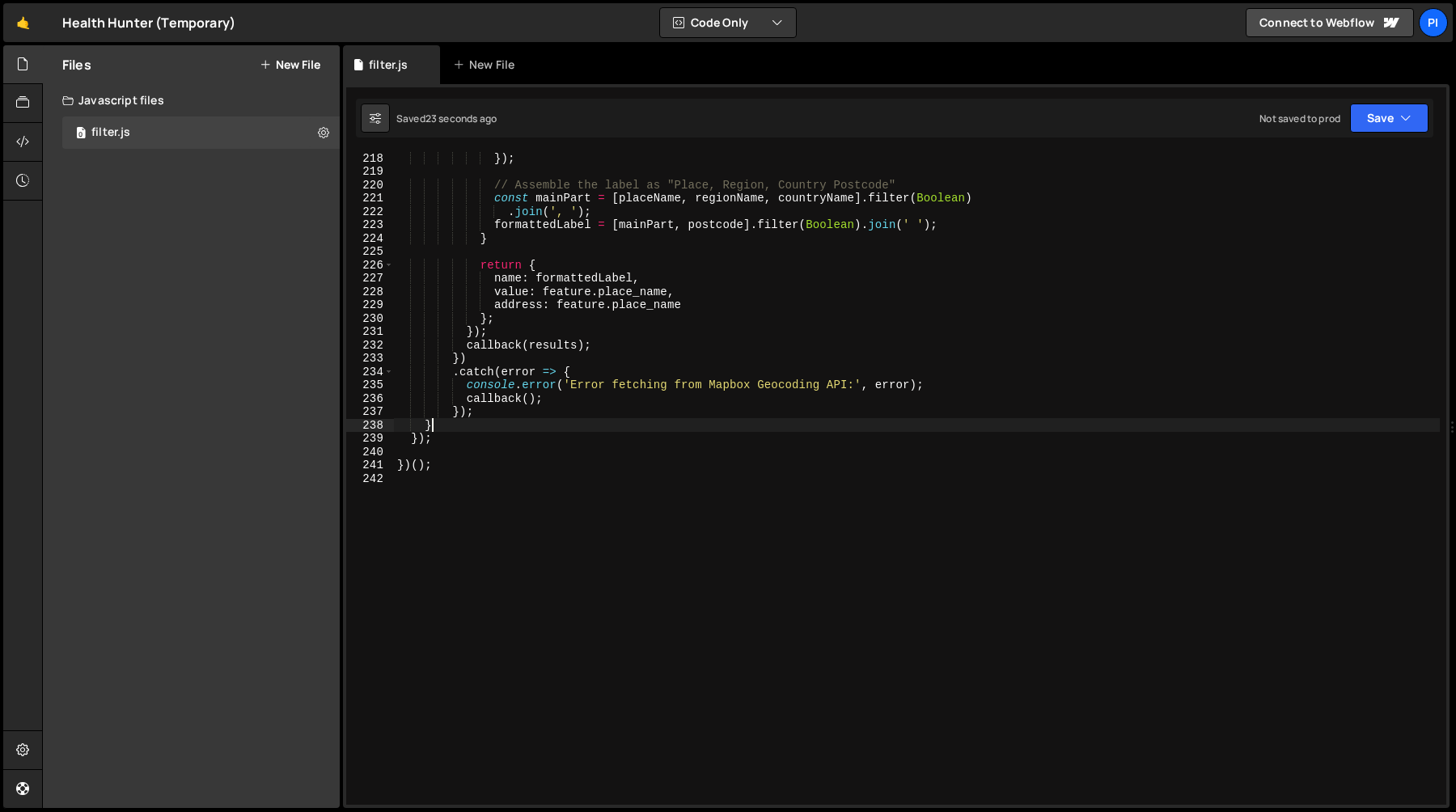
click at [486, 430] on div "}) ; // Assemble the label as "Place, Region, Country Postcode" const mainPart …" at bounding box center [916, 491] width 1046 height 680
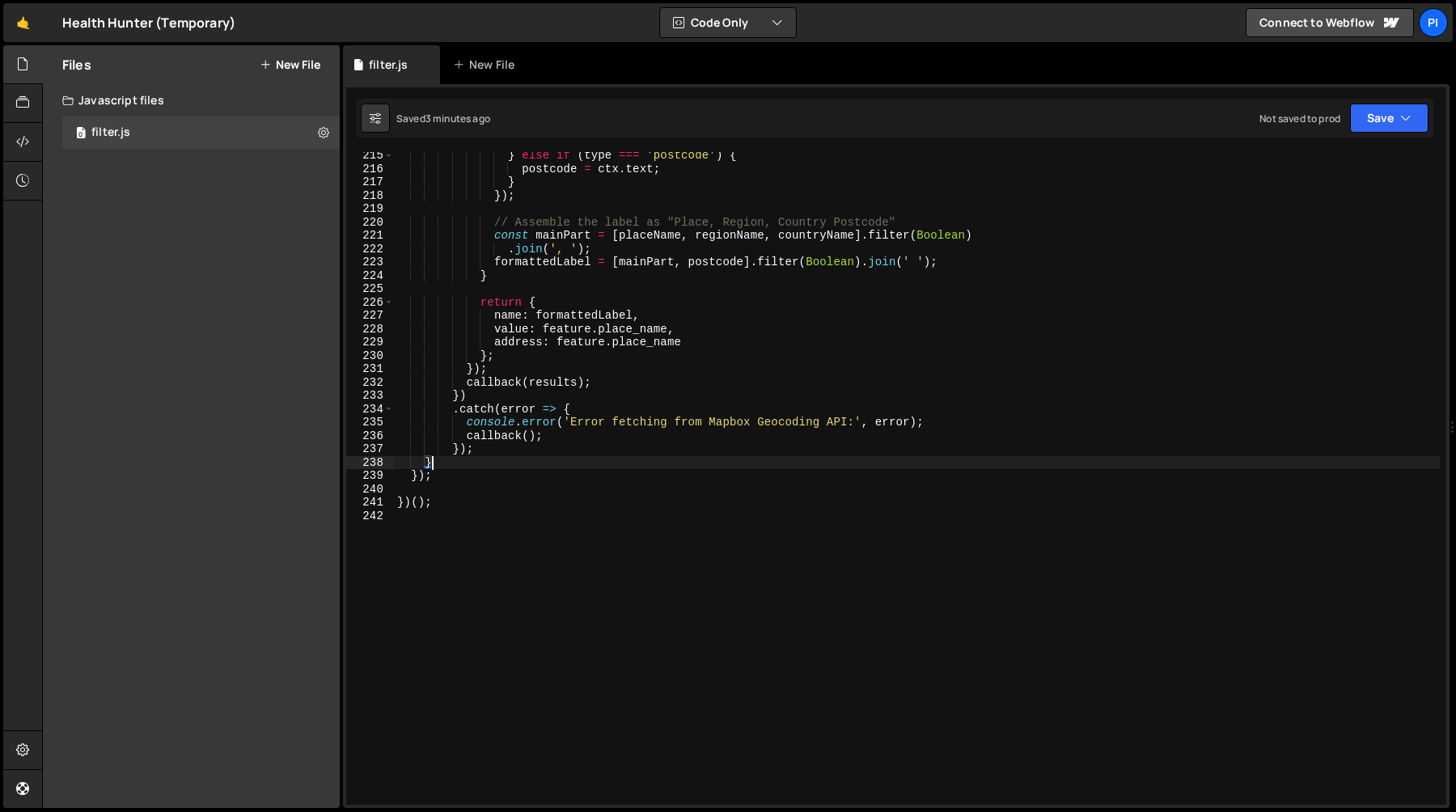
scroll to position [2868, 0]
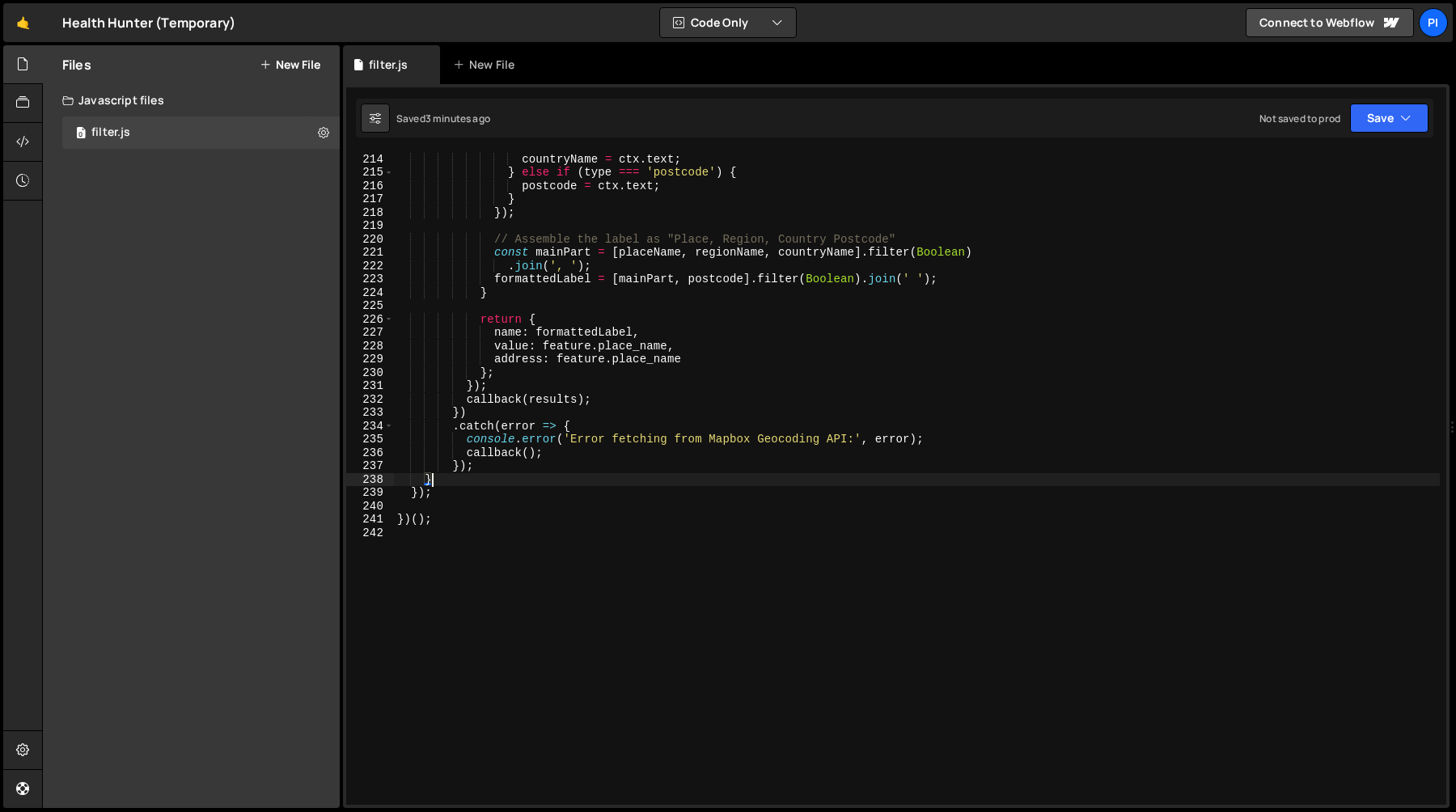
click at [699, 365] on div "// regionName = ctx.short_code; countryName = ctx . text ; } else if ( type ===…" at bounding box center [916, 479] width 1046 height 680
type textarea "address: feature.place_name,"
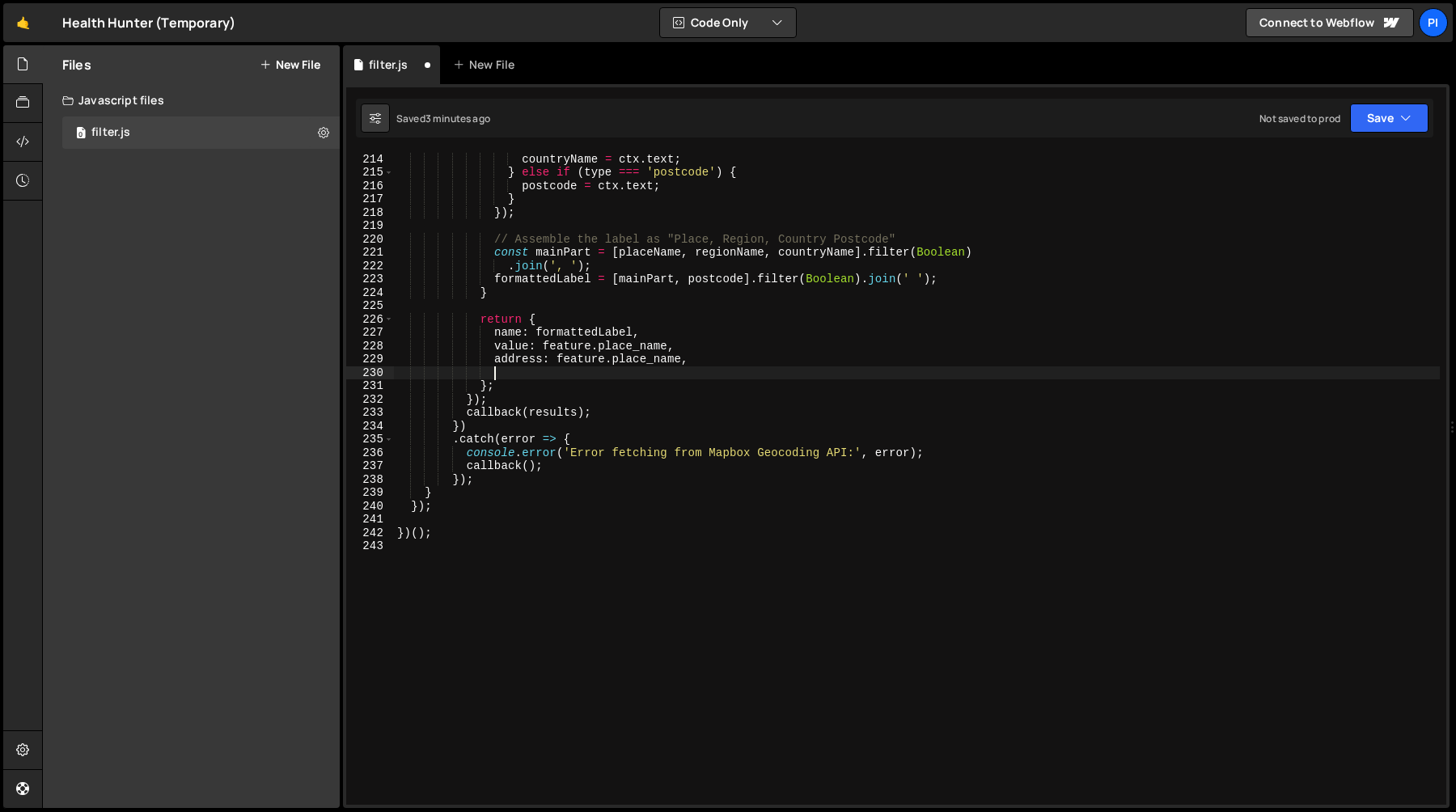
paste textarea "center: feature.center"
click at [494, 372] on div "// regionName = ctx.short_code; countryName = ctx . text ; } else if ( type ===…" at bounding box center [916, 479] width 1046 height 680
type textarea "center: feature.center,"
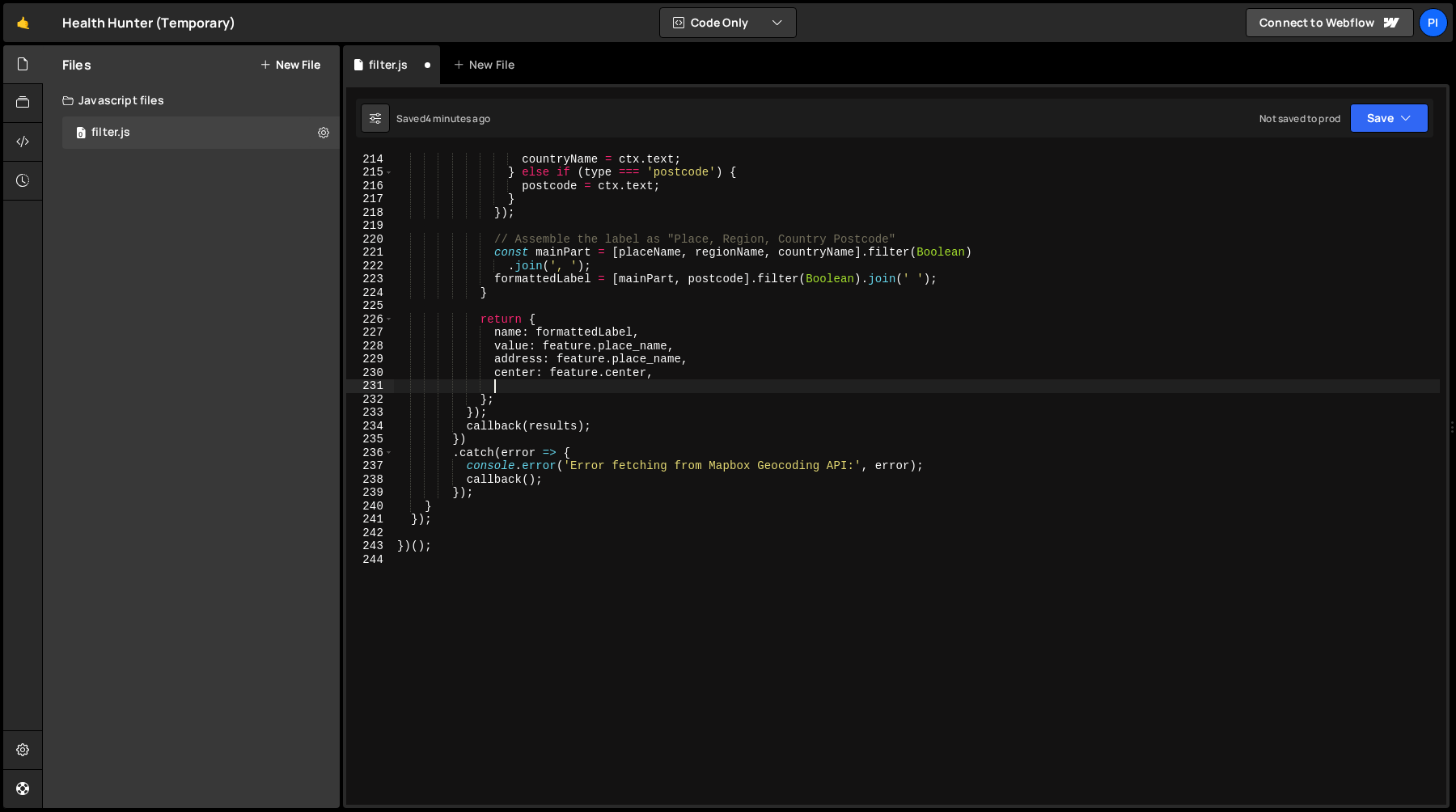
paste textarea "center: feature.center"
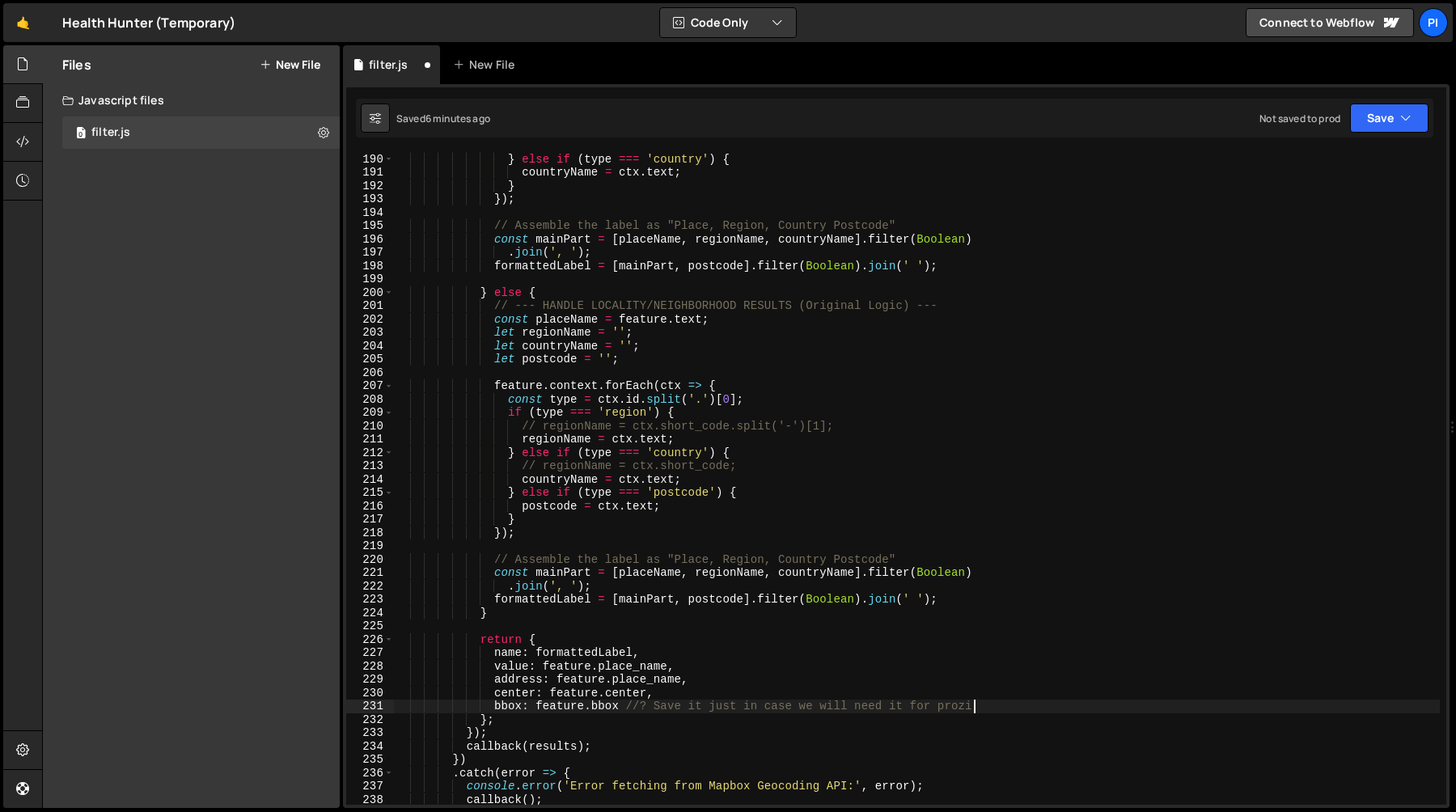
scroll to position [2569, 0]
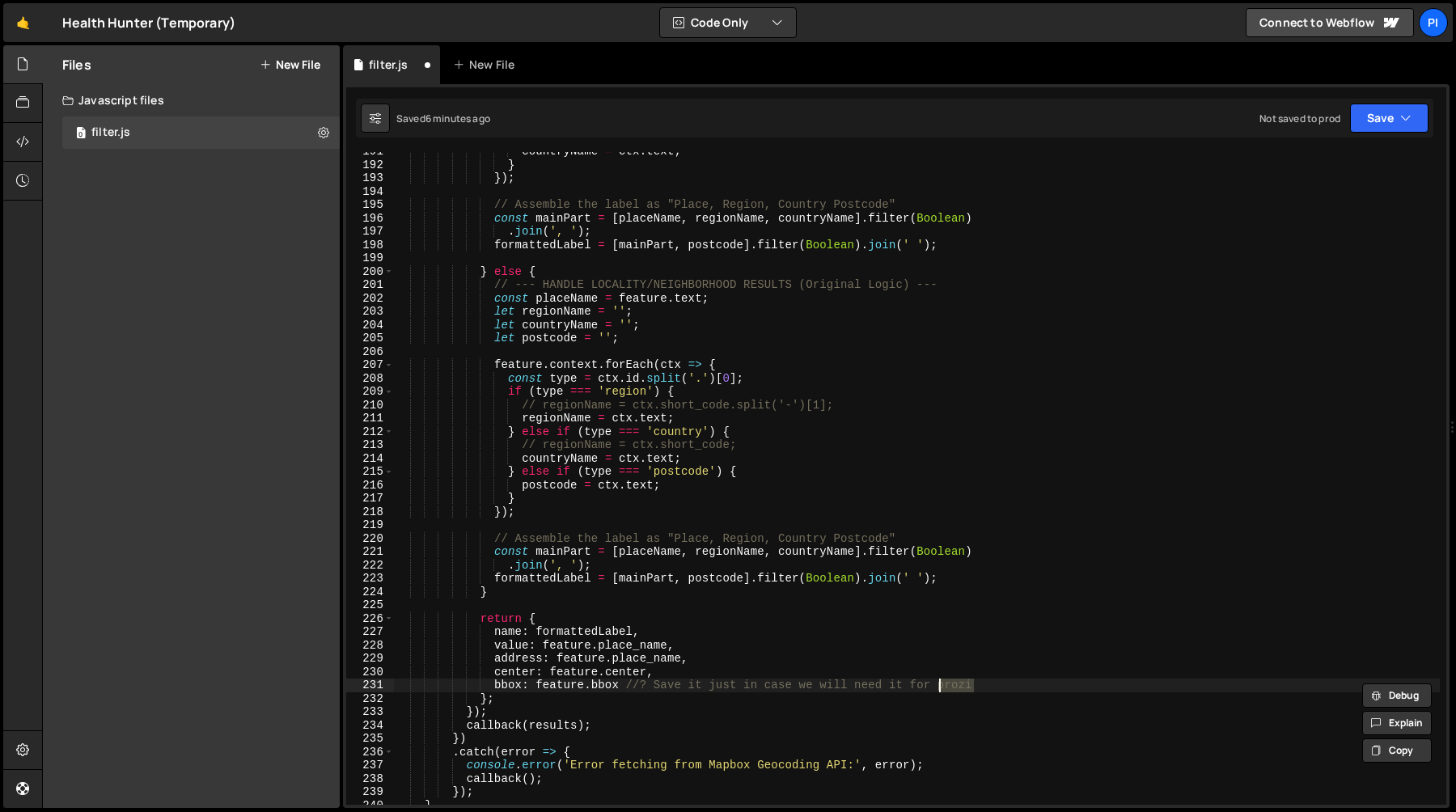
paste textarea "ximity"
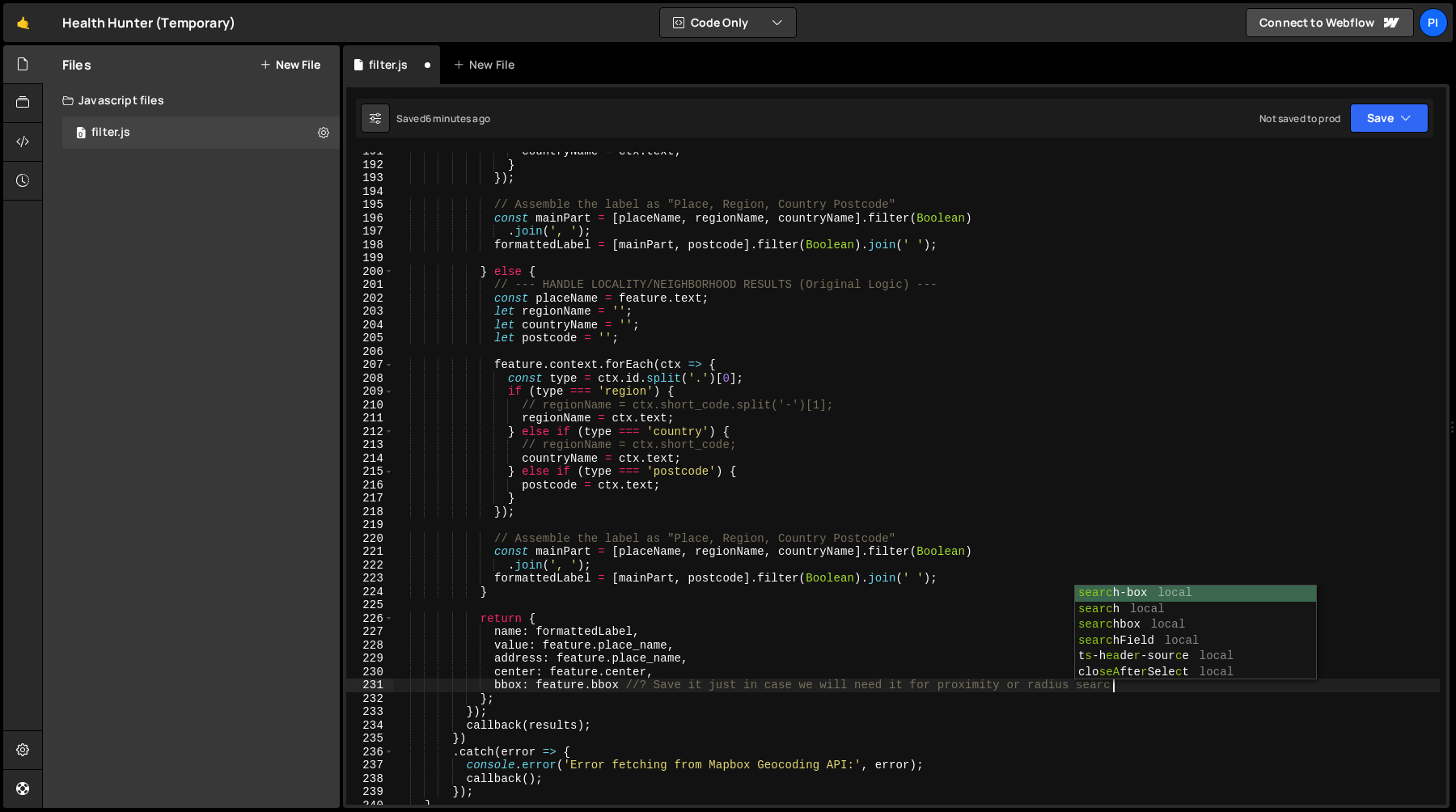
scroll to position [0, 50]
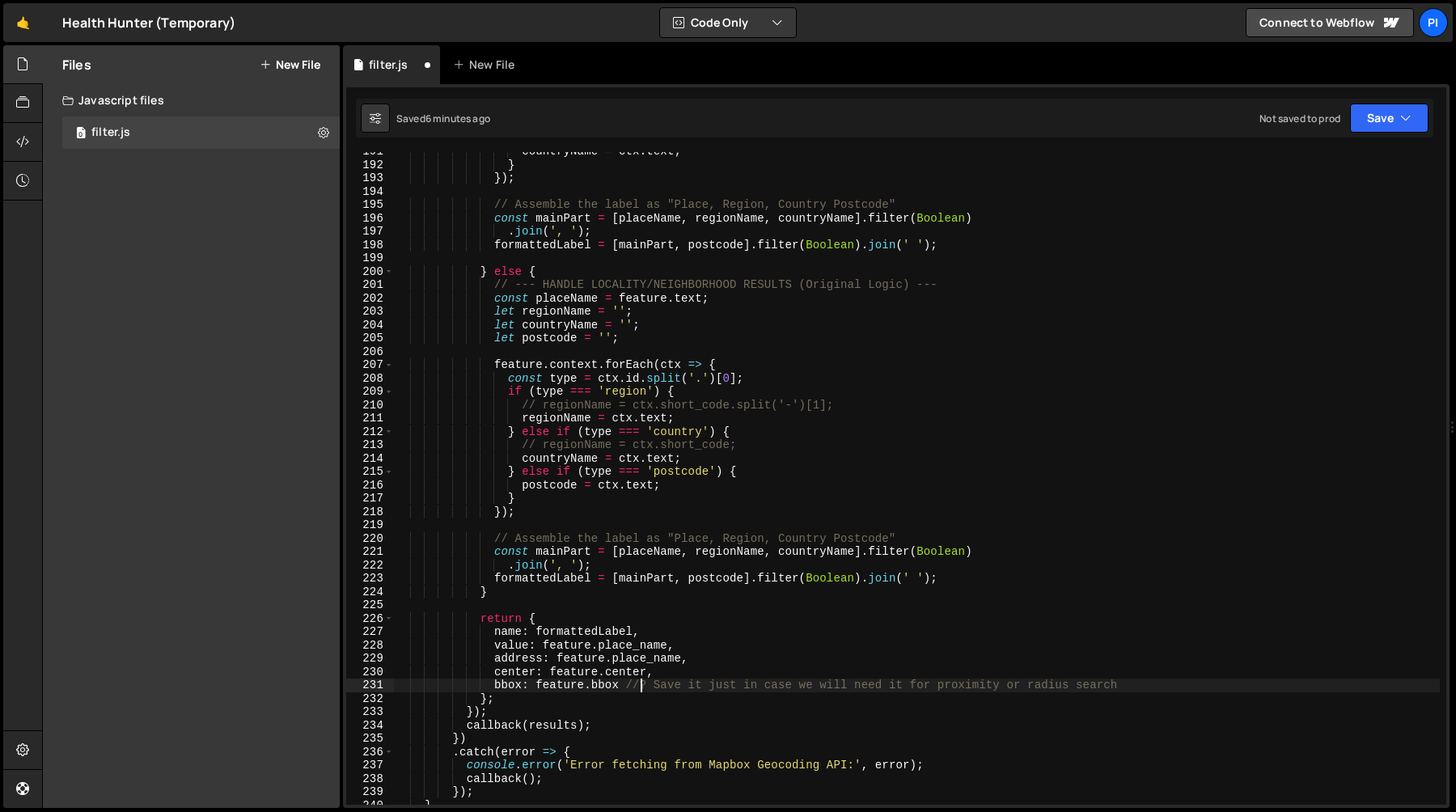
click at [641, 689] on div "countryName = ctx . text ; } }) ; // Assemble the label as "Place, Region, Coun…" at bounding box center [916, 485] width 1046 height 680
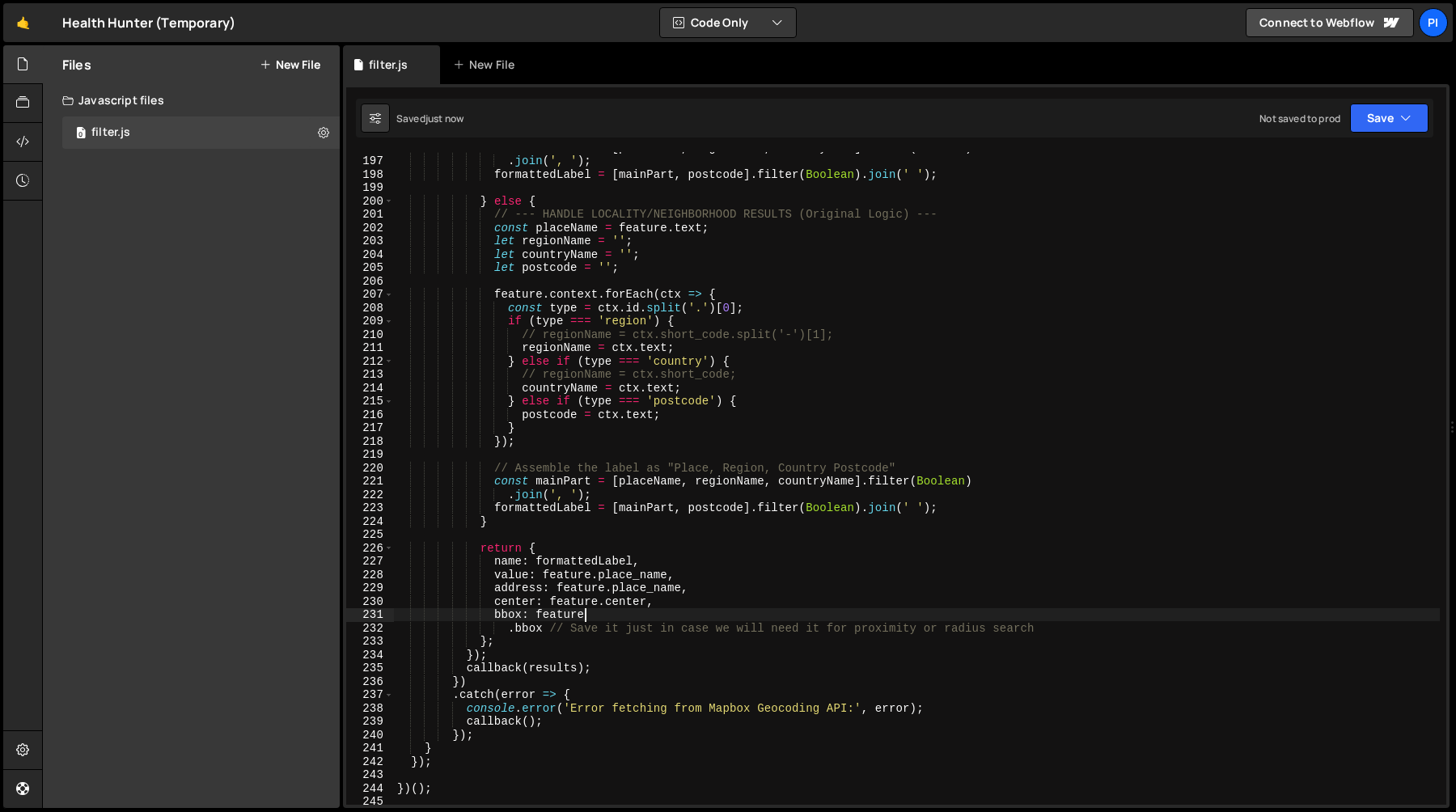
scroll to position [0, 2]
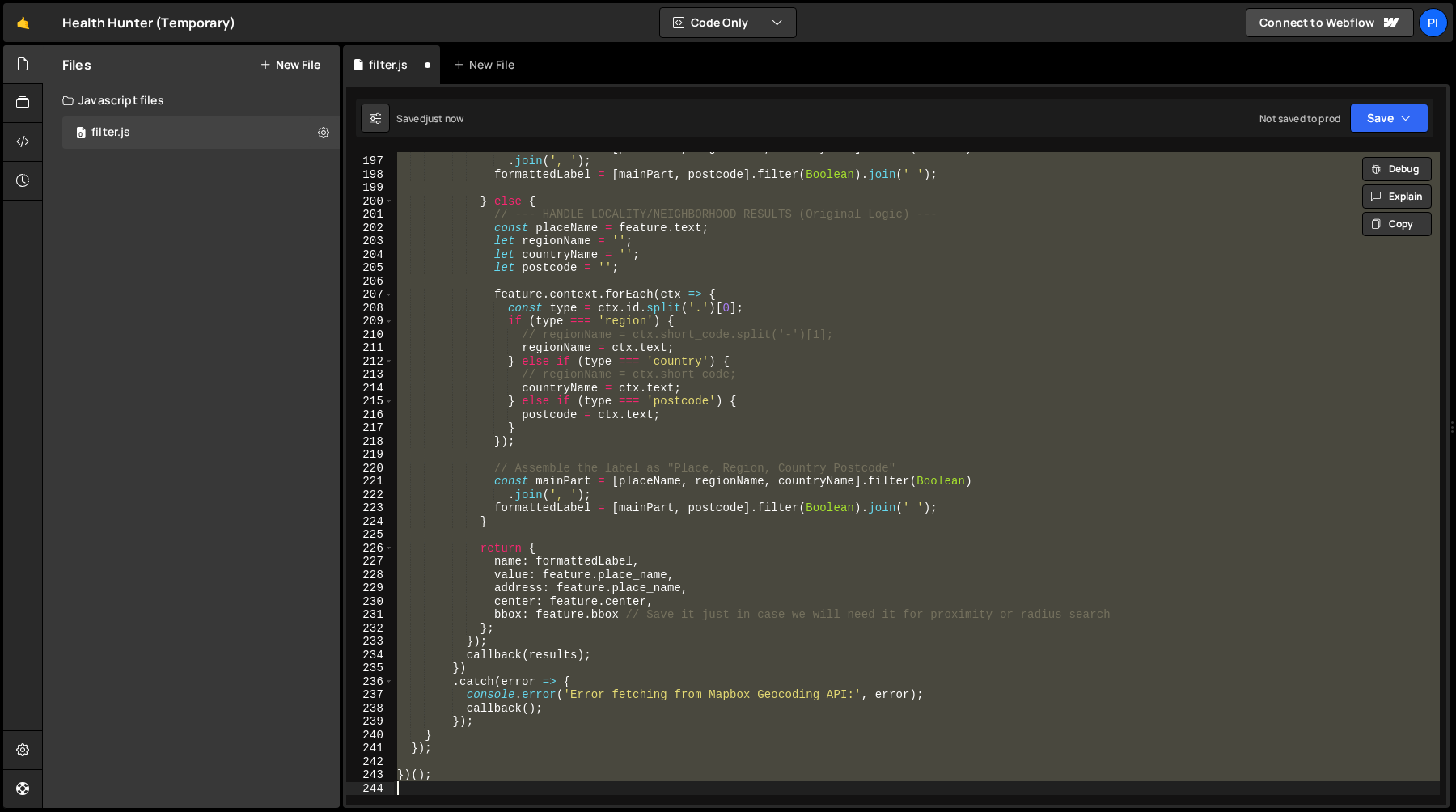
click at [664, 619] on div "const mainPart = [ placeName , regionName , countryName ] . filter ( Boolean ) …" at bounding box center [916, 478] width 1046 height 653
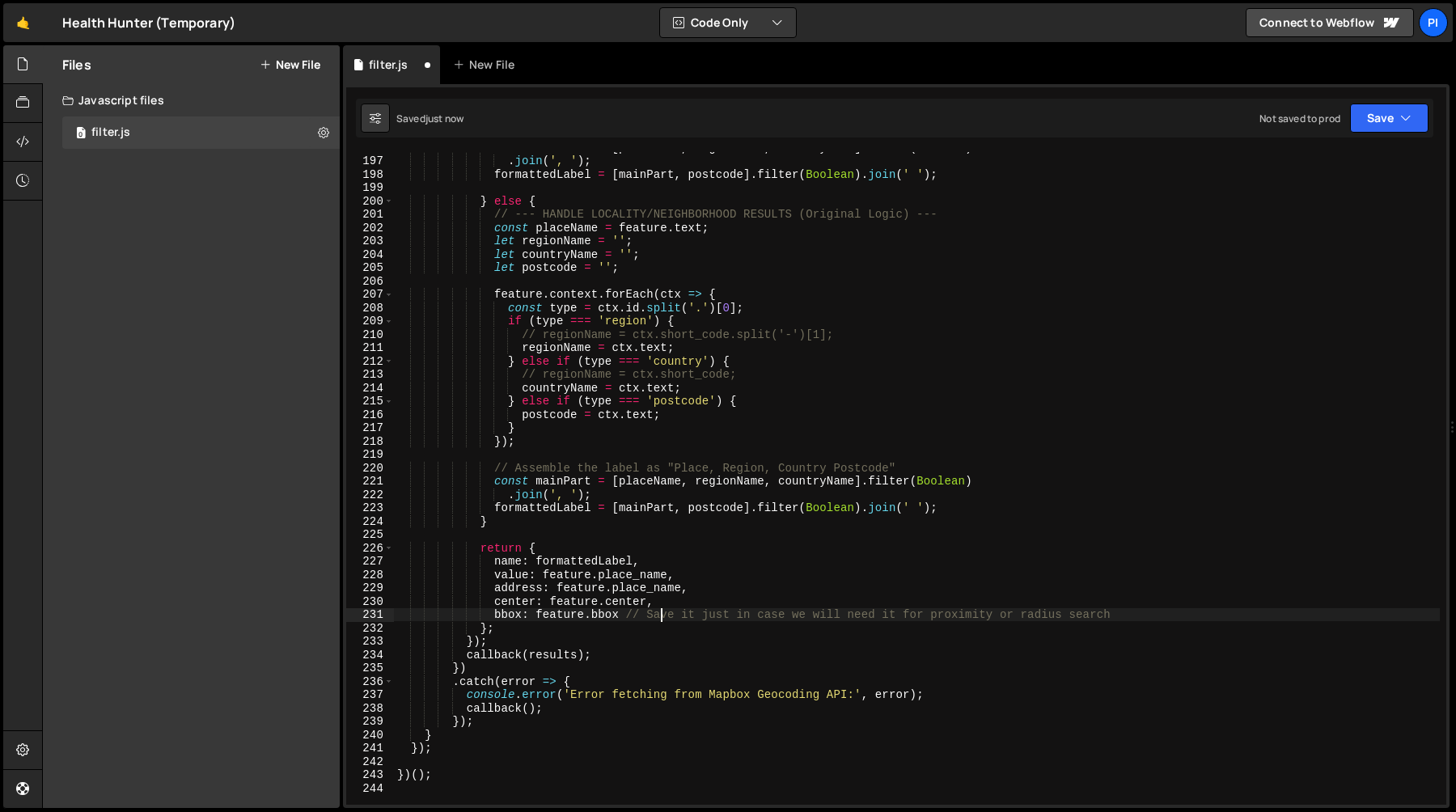
click at [684, 618] on div "const mainPart = [ placeName , regionName , countryName ] . filter ( Boolean ) …" at bounding box center [916, 481] width 1046 height 680
type textarea "// Save bbox value just in case we will need it for proximity or radius search"
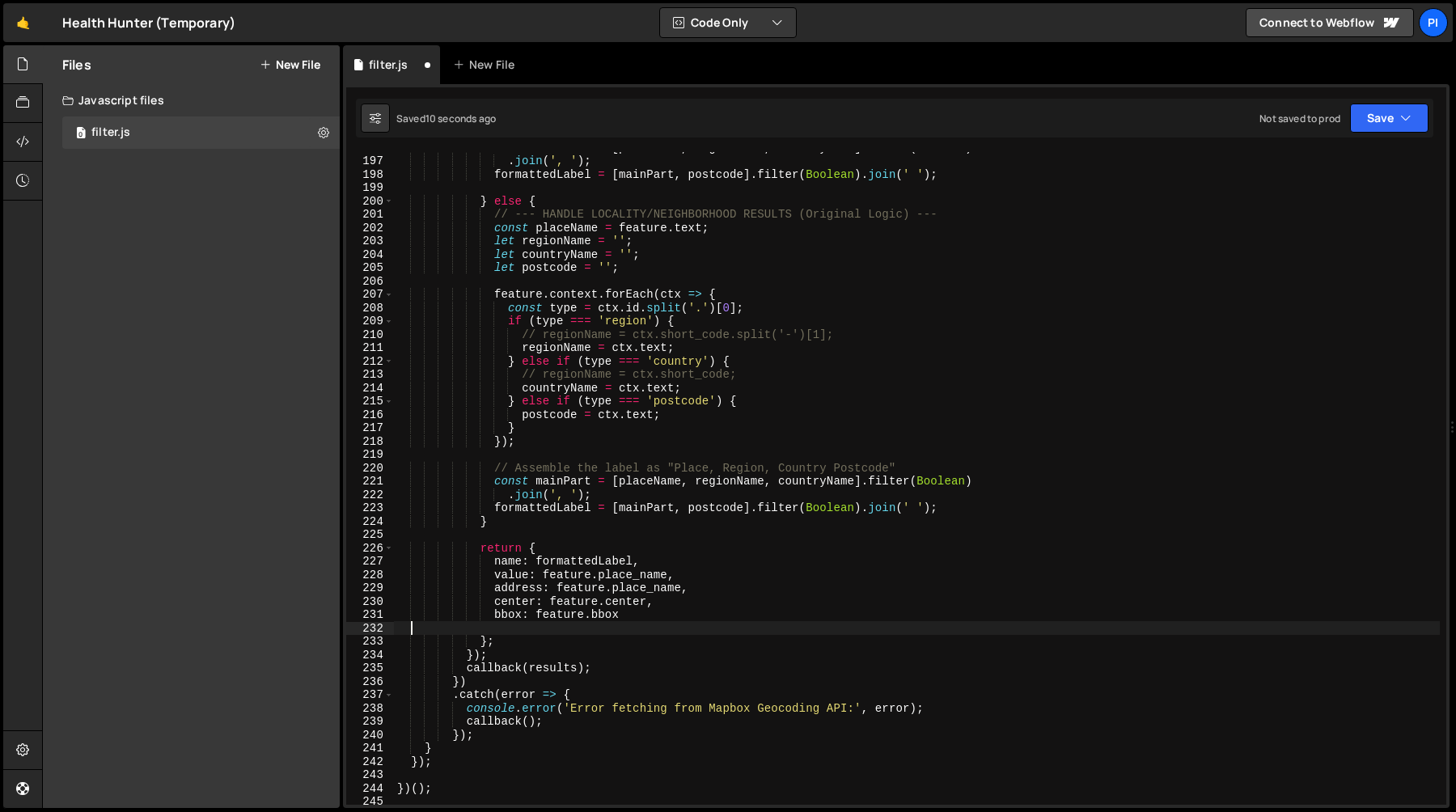
scroll to position [0, 0]
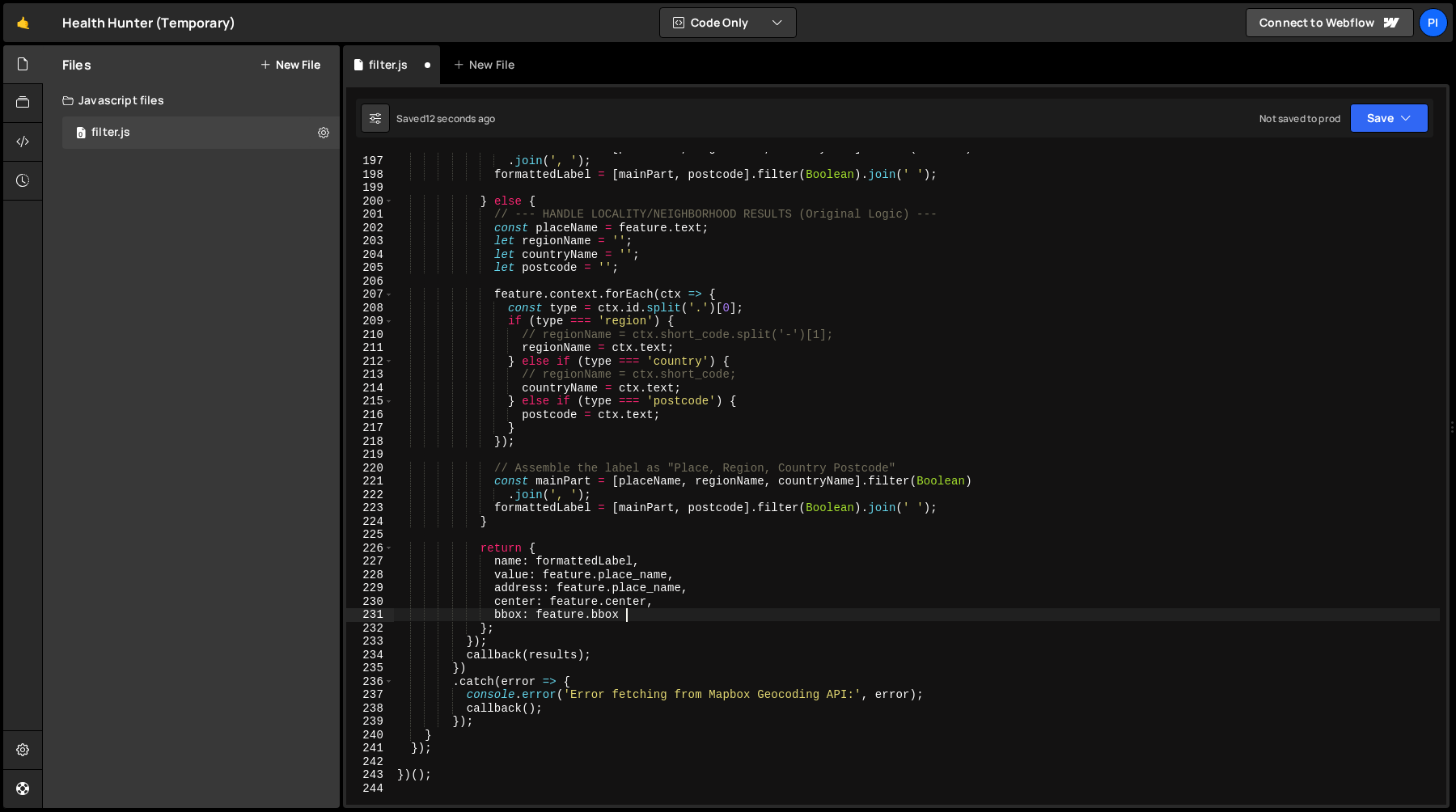
type textarea "center: feature.center,"
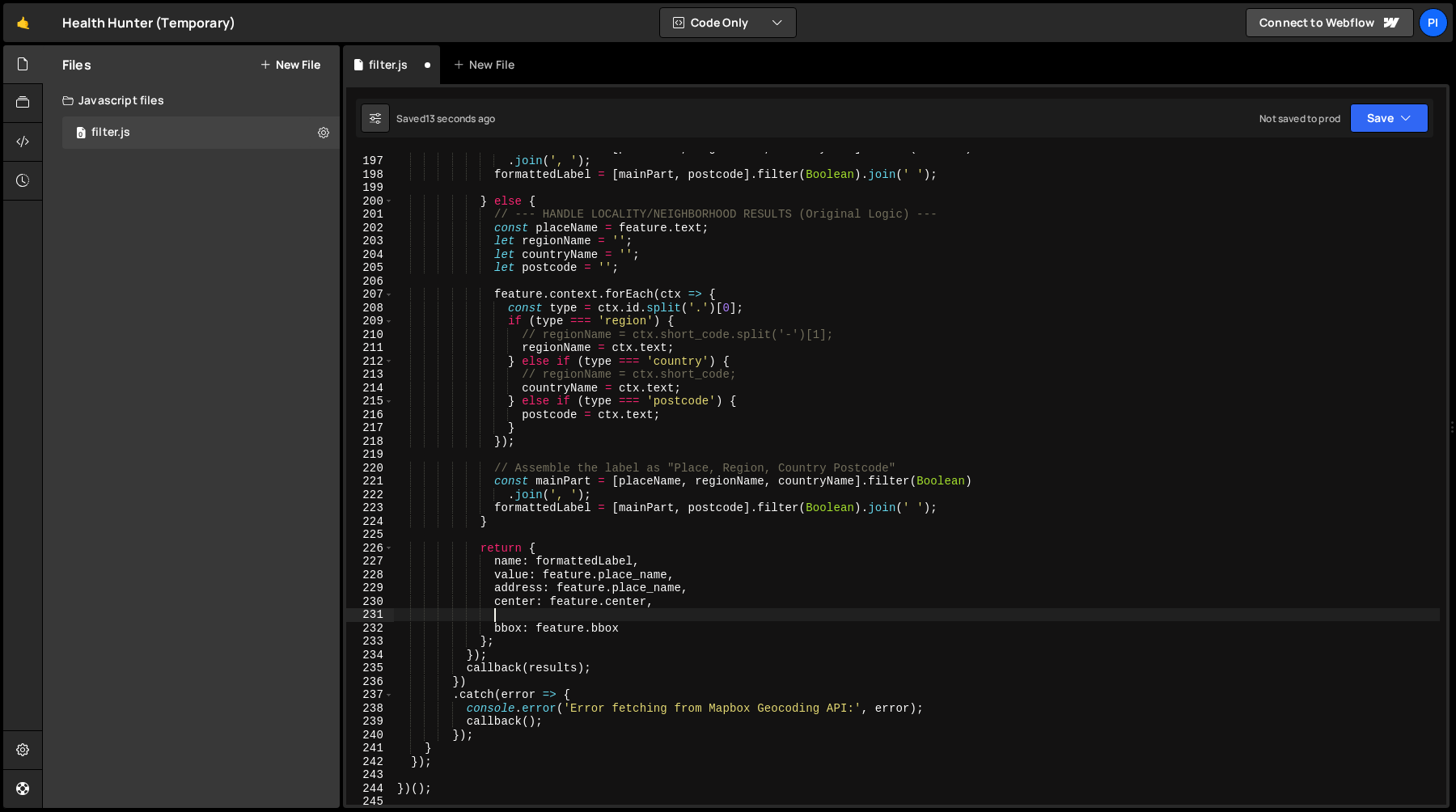
paste textarea "// Save bbox value just in case we will need it for proximity or radius search"
click at [775, 602] on div "const mainPart = [ placeName , regionName , countryName ] . filter ( Boolean ) …" at bounding box center [916, 481] width 1046 height 680
type textarea "center: feature.center,"
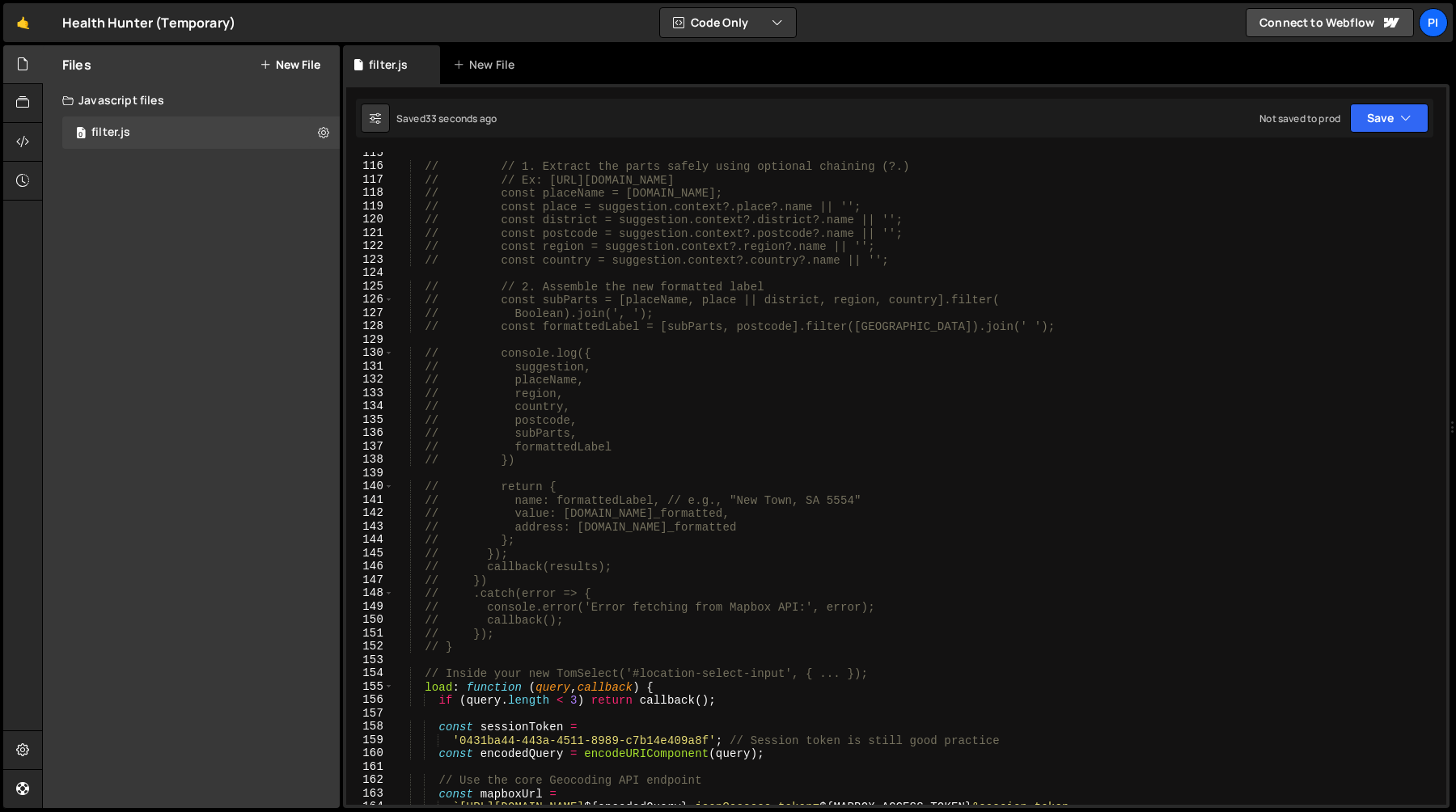
scroll to position [1543, 0]
click at [480, 651] on div "// // 1. Extract the parts safely using optional chaining (?.) // // Ex: https:…" at bounding box center [916, 489] width 1046 height 693
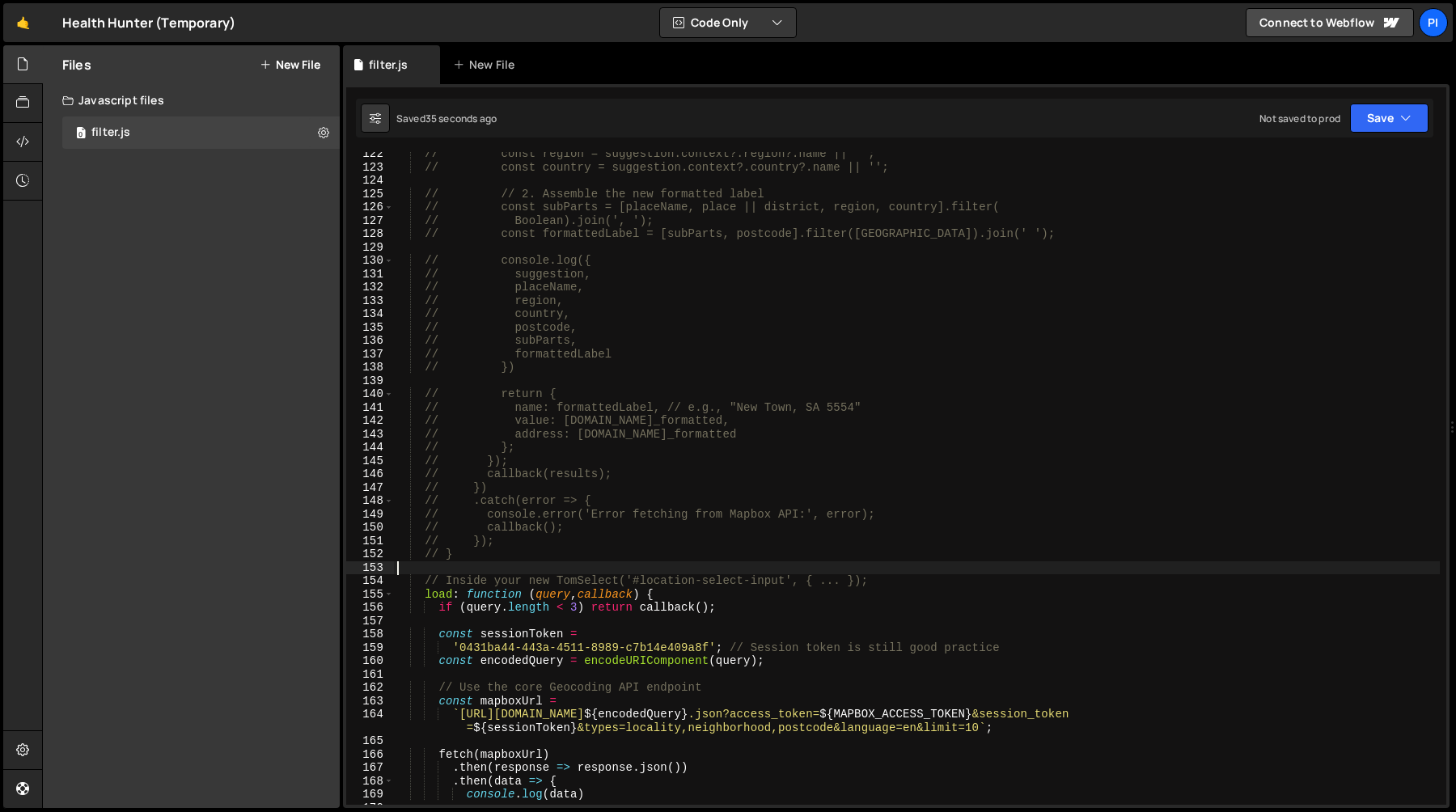
scroll to position [1739, 0]
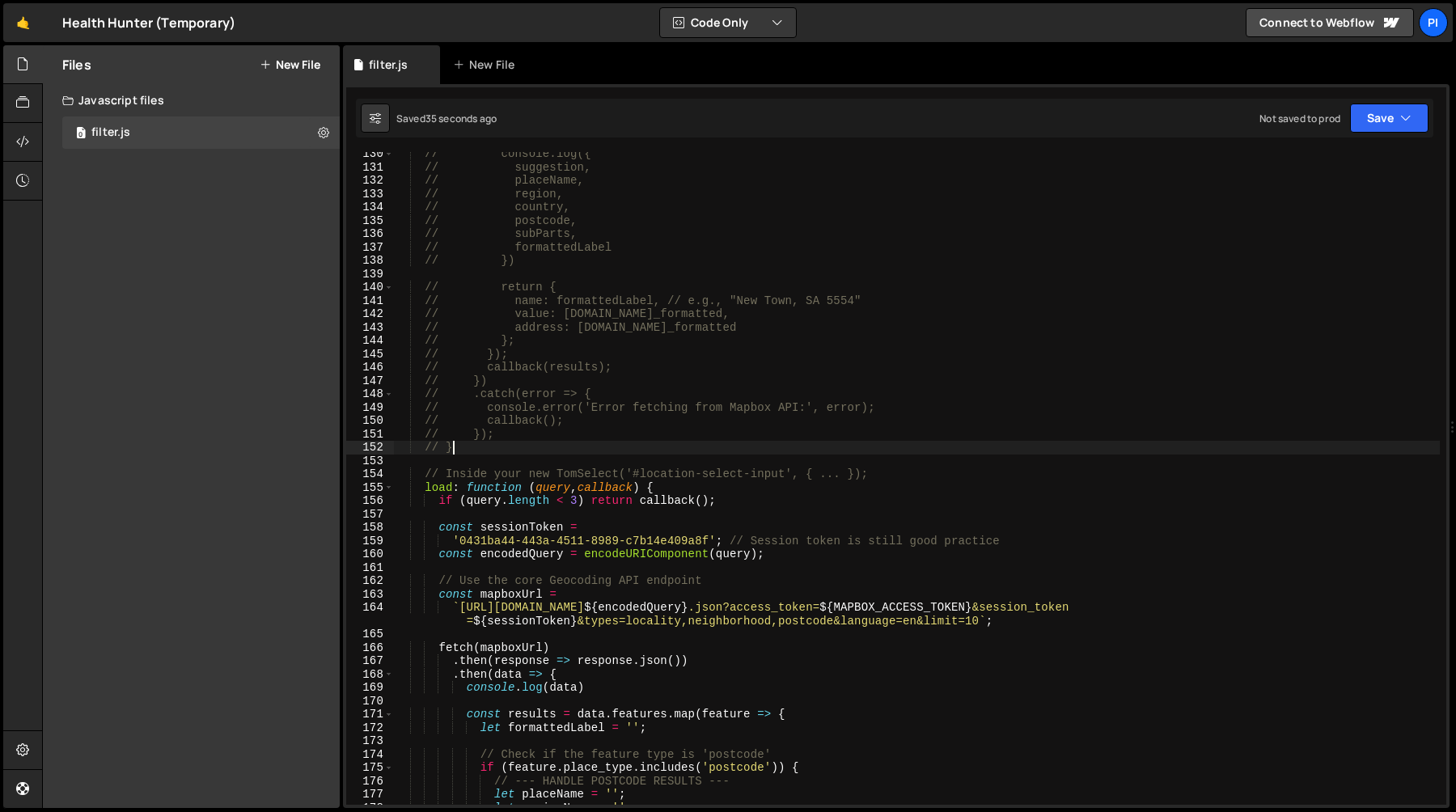
click at [474, 453] on div "// console.log({ // suggestion, // placeName, // region, // country, // postcod…" at bounding box center [916, 487] width 1046 height 680
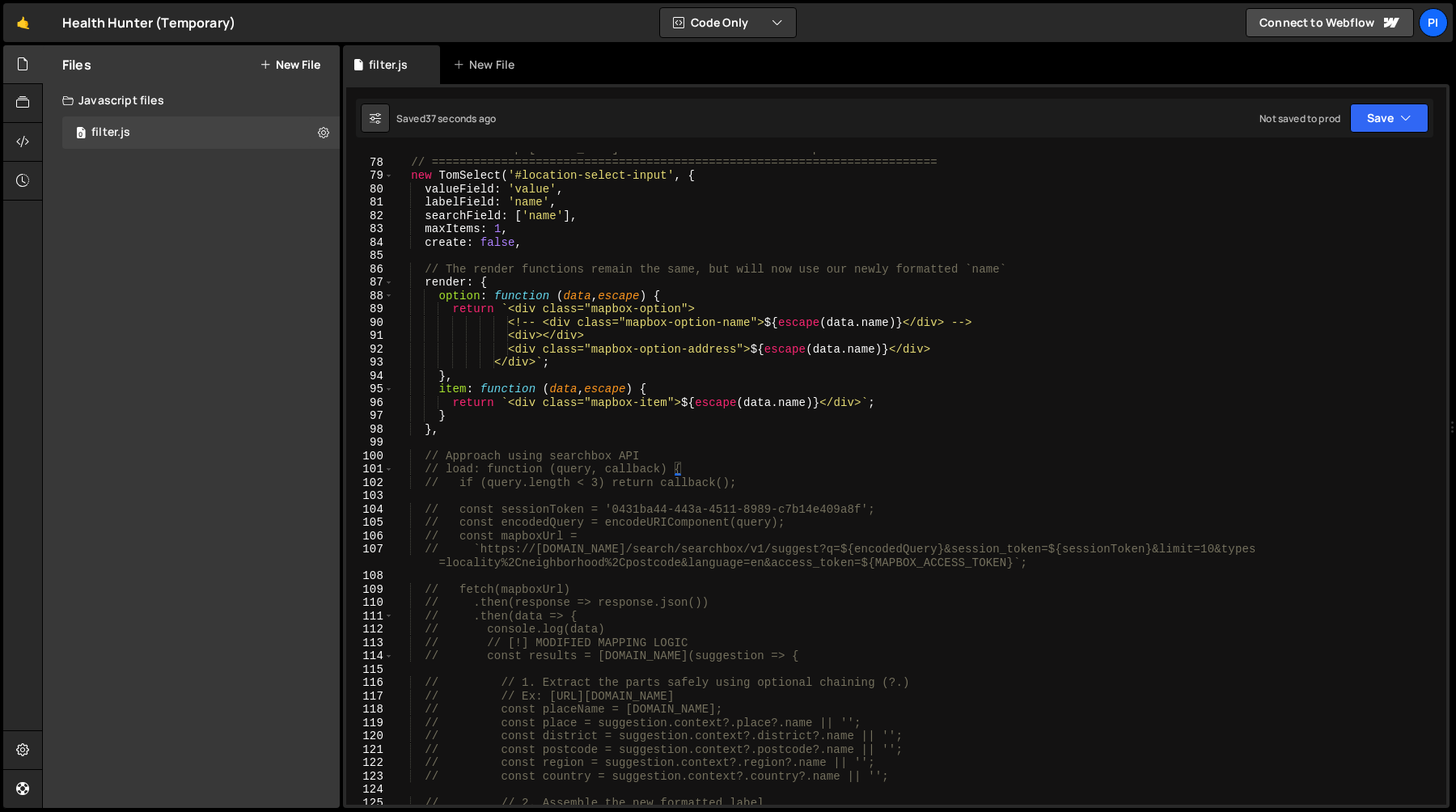
scroll to position [1024, 0]
click at [462, 425] on div "// PART E: Setup Tom Select for Location with Mapbox API // ===================…" at bounding box center [916, 482] width 1046 height 680
type textarea "},"
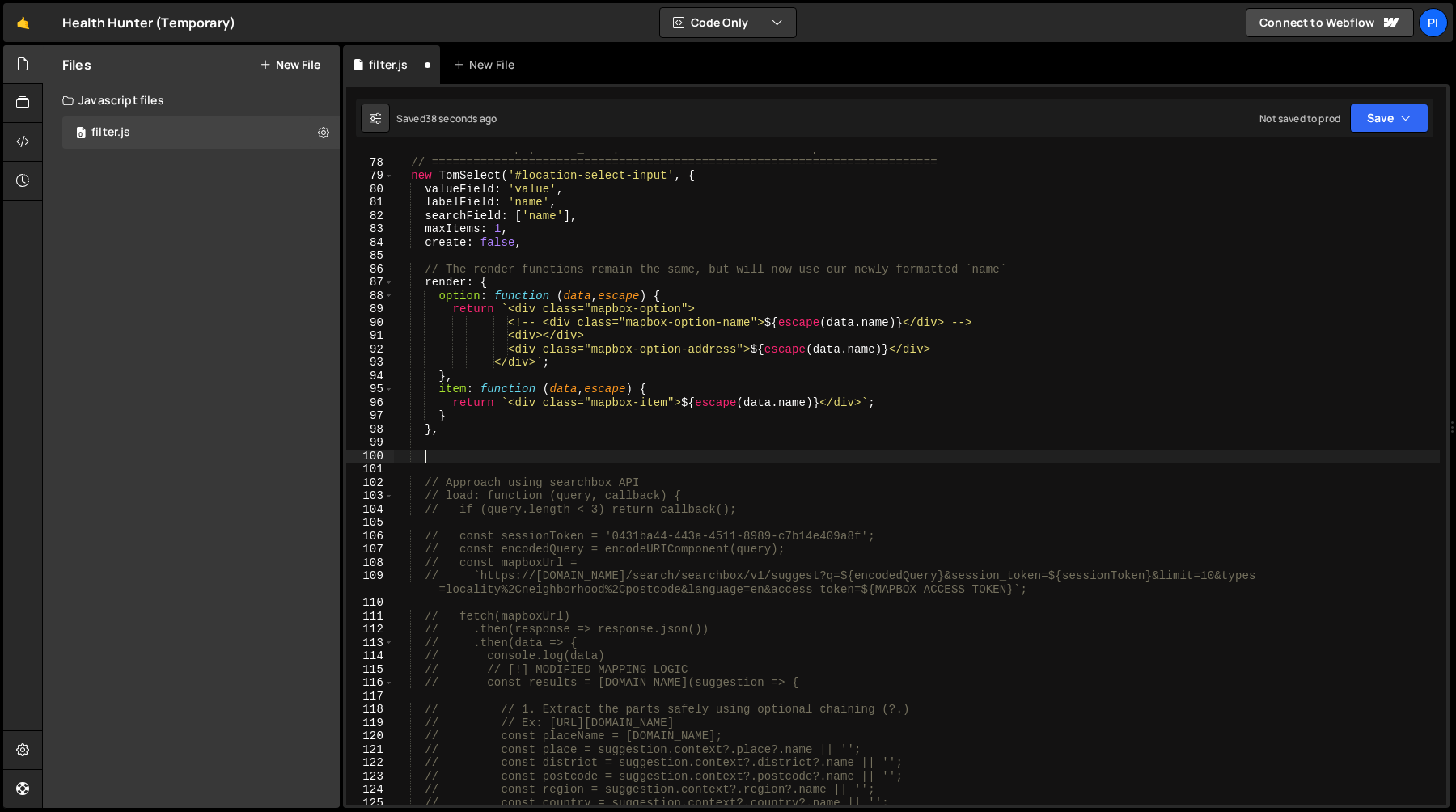
paste textarea "},"
type textarea "},"
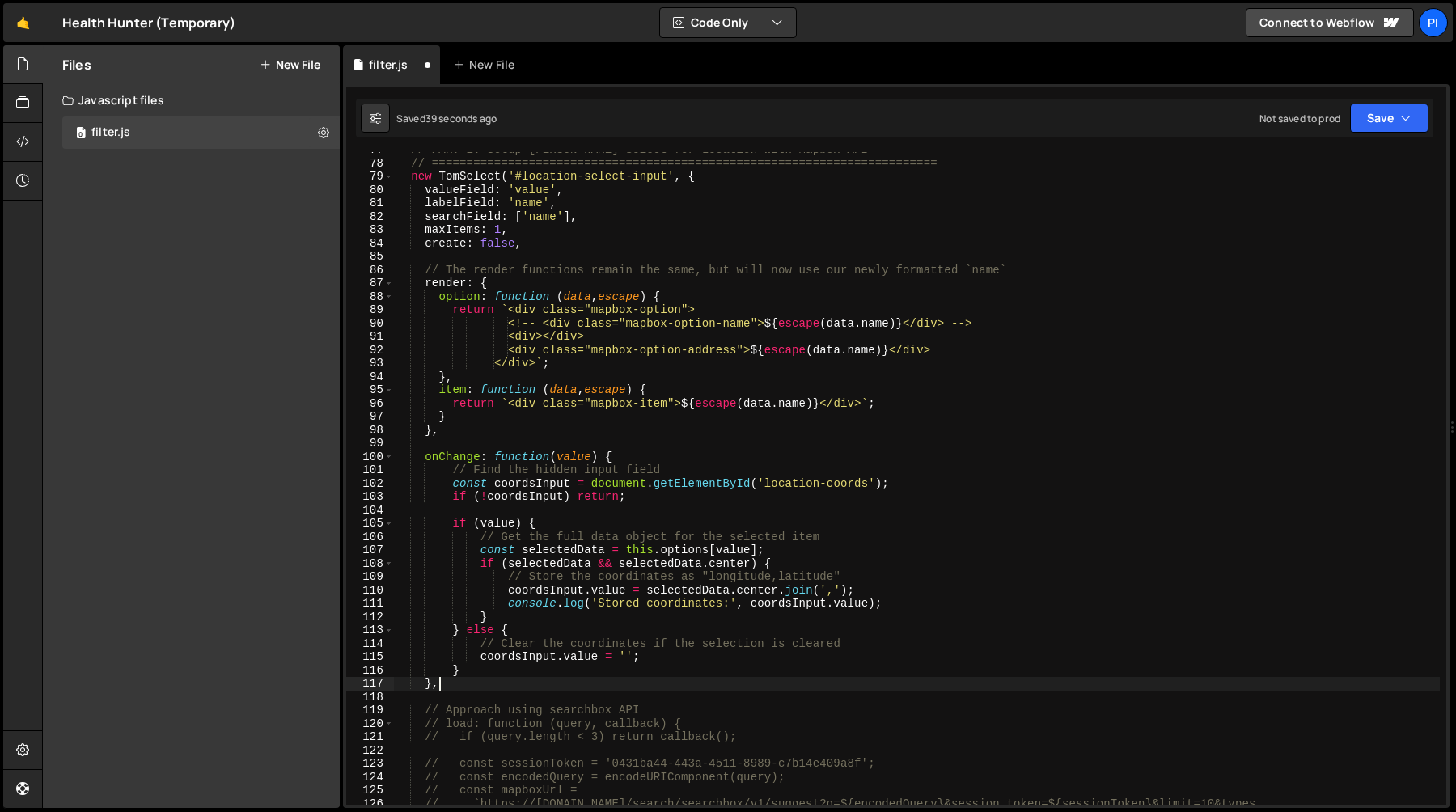
scroll to position [1011, 0]
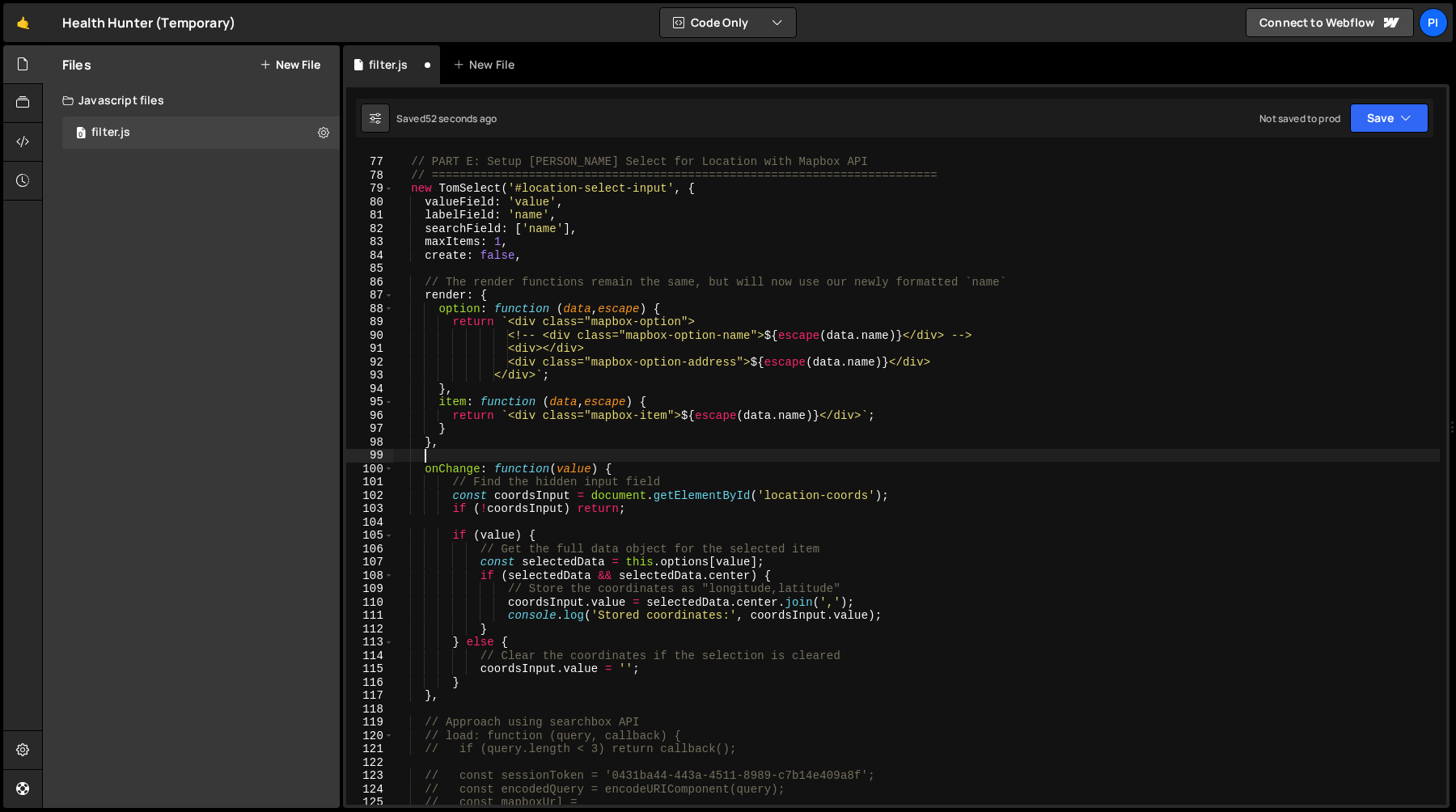
click at [470, 460] on div "// PART E: Setup Tom Select for Location with Mapbox API // ===================…" at bounding box center [916, 481] width 1046 height 680
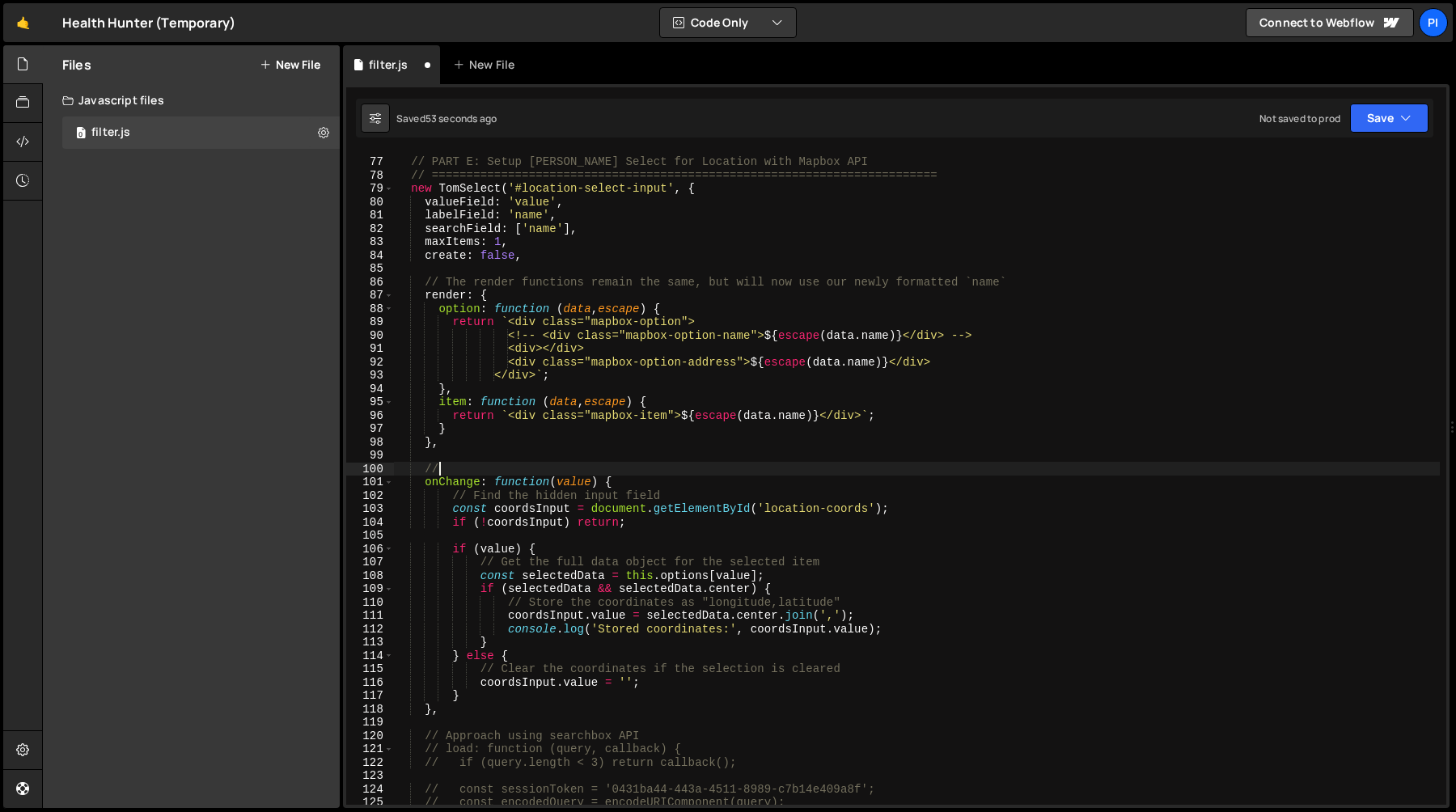
type textarea "//"
paste textarea
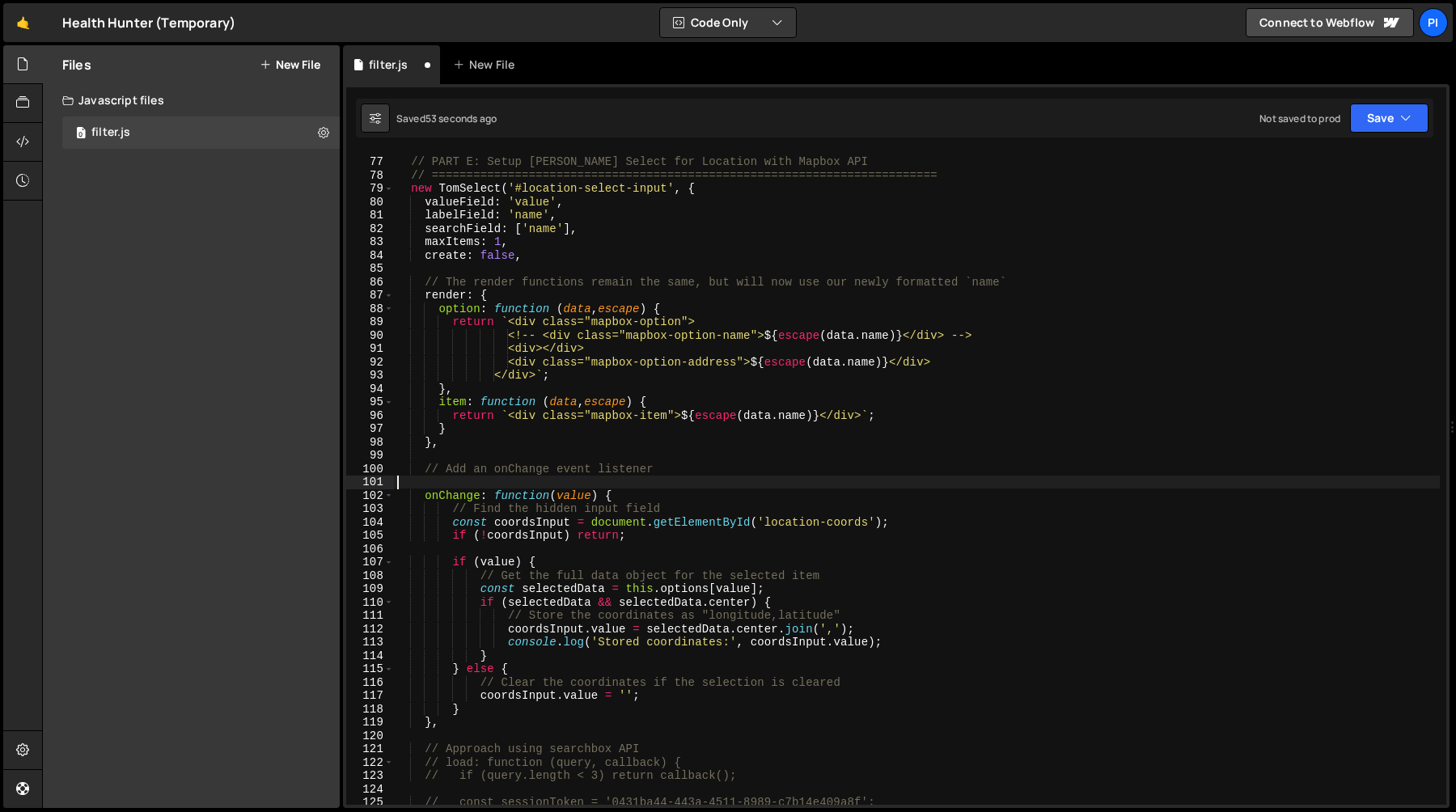
scroll to position [0, 0]
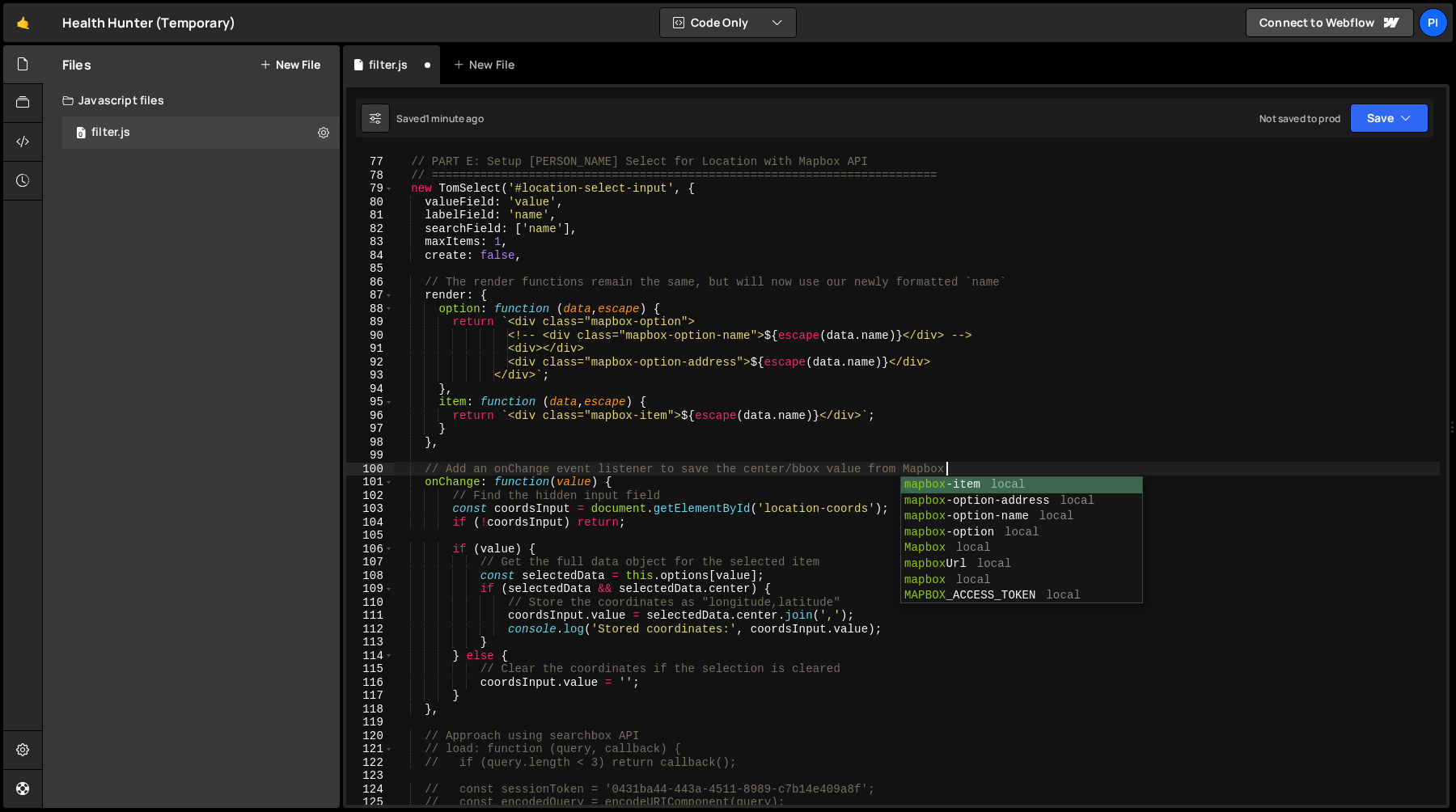
click at [515, 520] on div "// PART E: Setup Tom Select for Location with Mapbox API // ===================…" at bounding box center [916, 481] width 1046 height 680
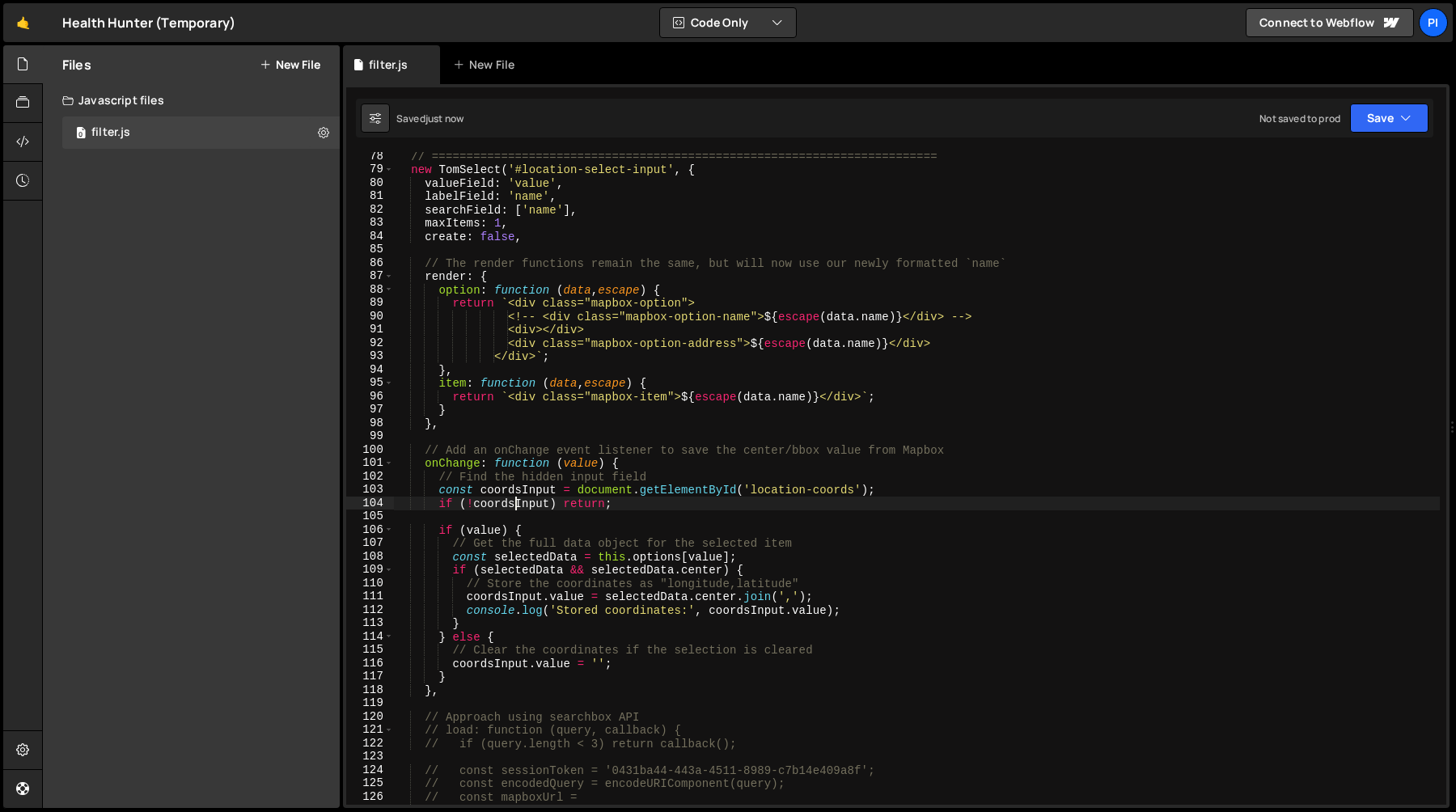
scroll to position [1045, 0]
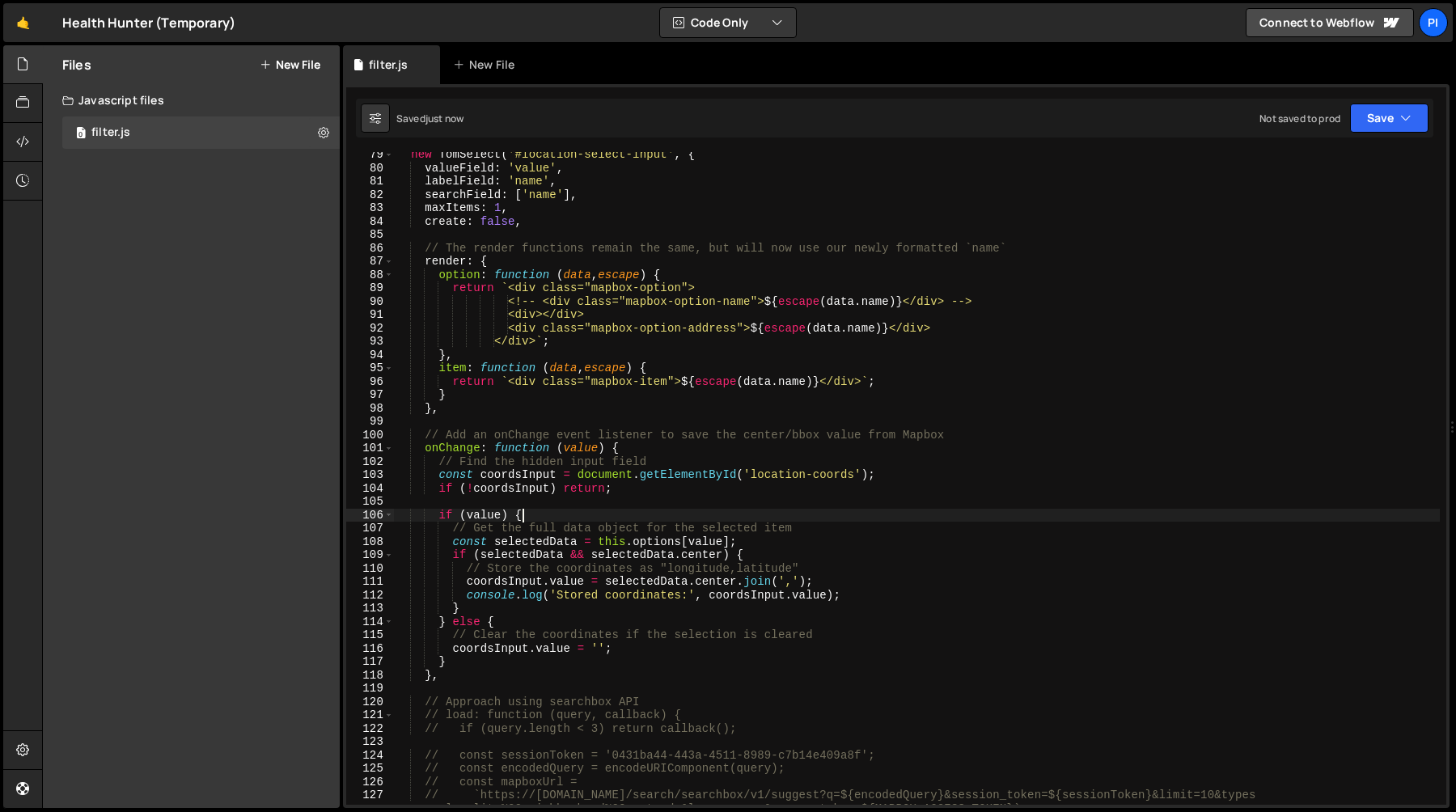
click at [558, 517] on div "new TomSelect ( '#location-select-input' , { valueField : 'value' , labelField …" at bounding box center [916, 494] width 1046 height 693
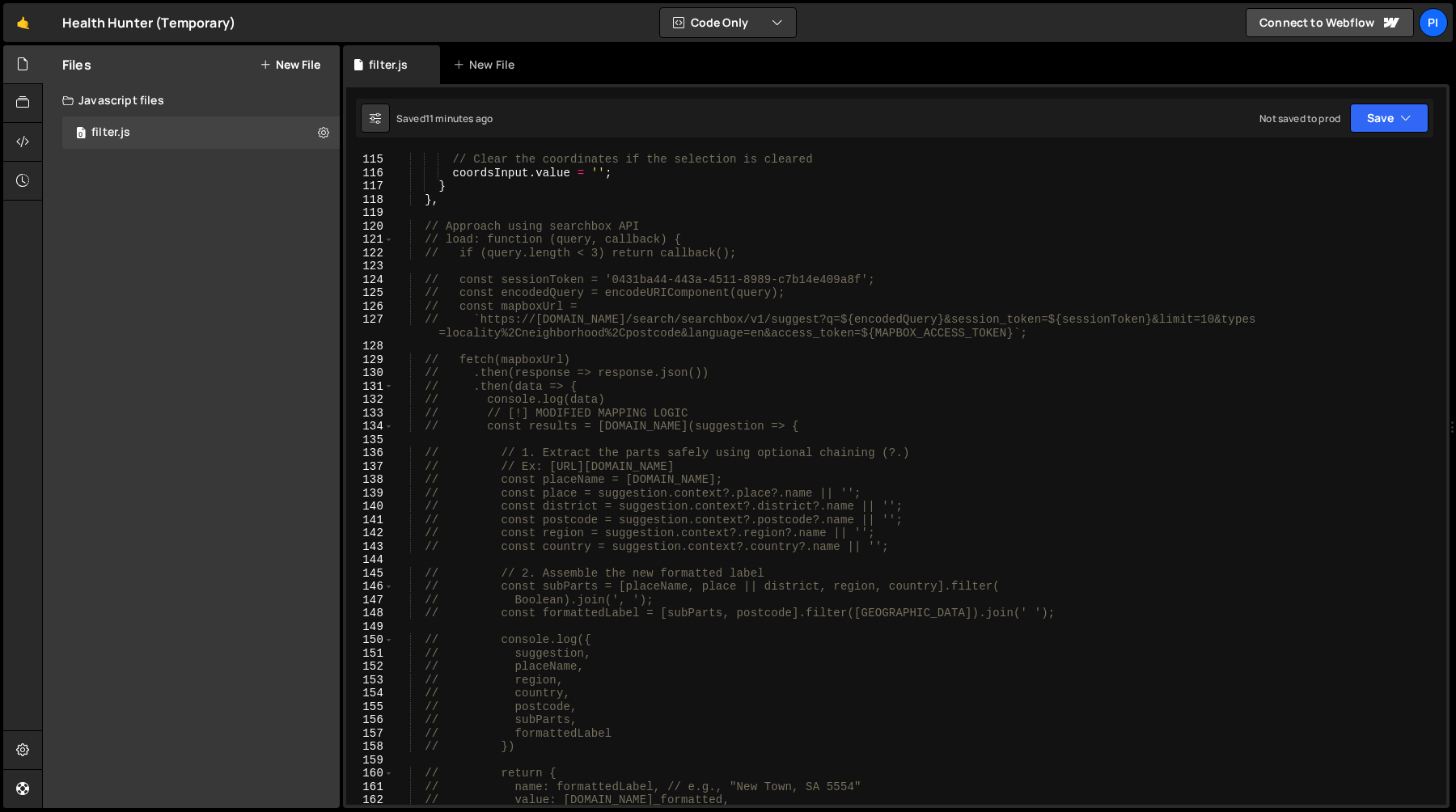
scroll to position [1405, 0]
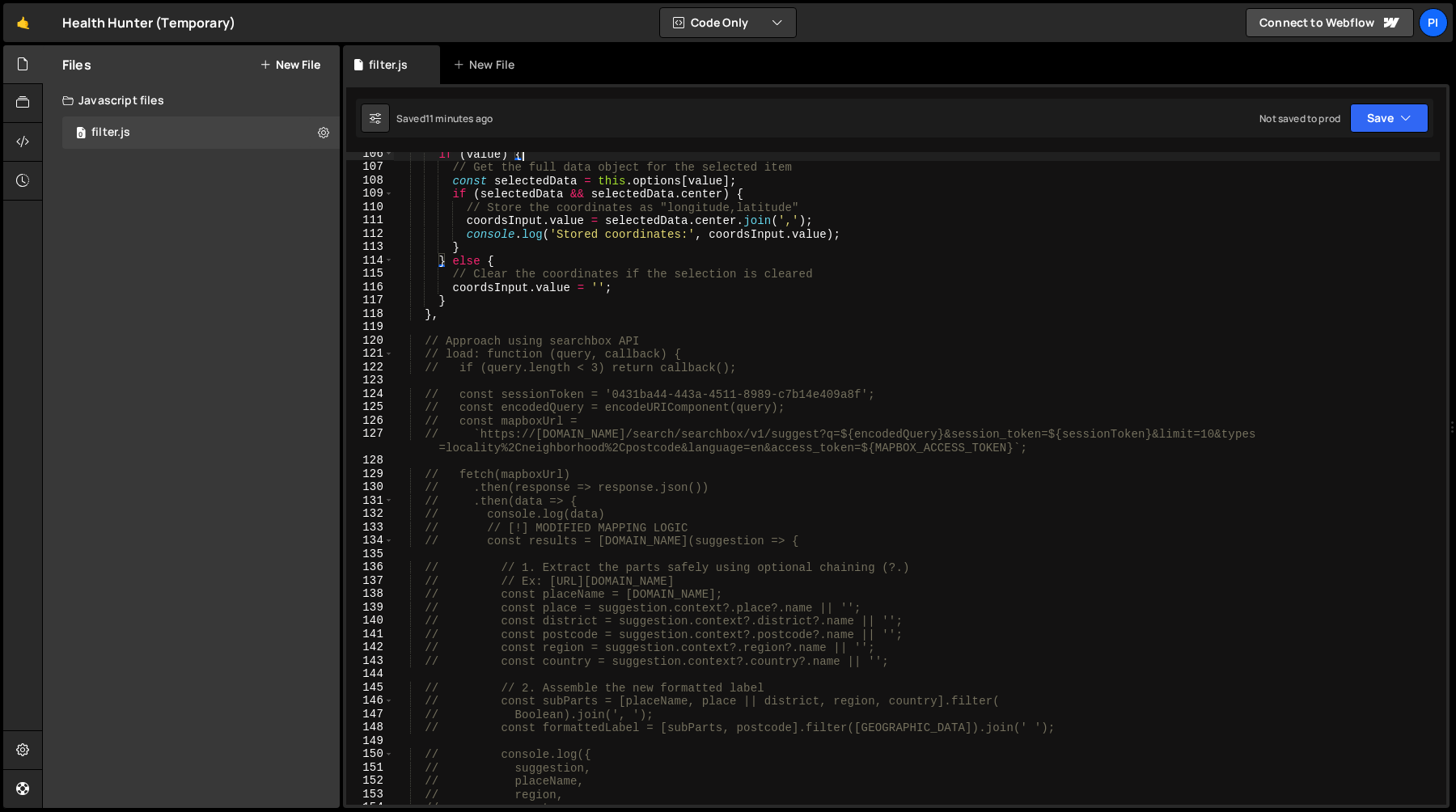
click at [426, 342] on div "if ( value ) { // Get the full data object for the selected item const selected…" at bounding box center [916, 487] width 1046 height 680
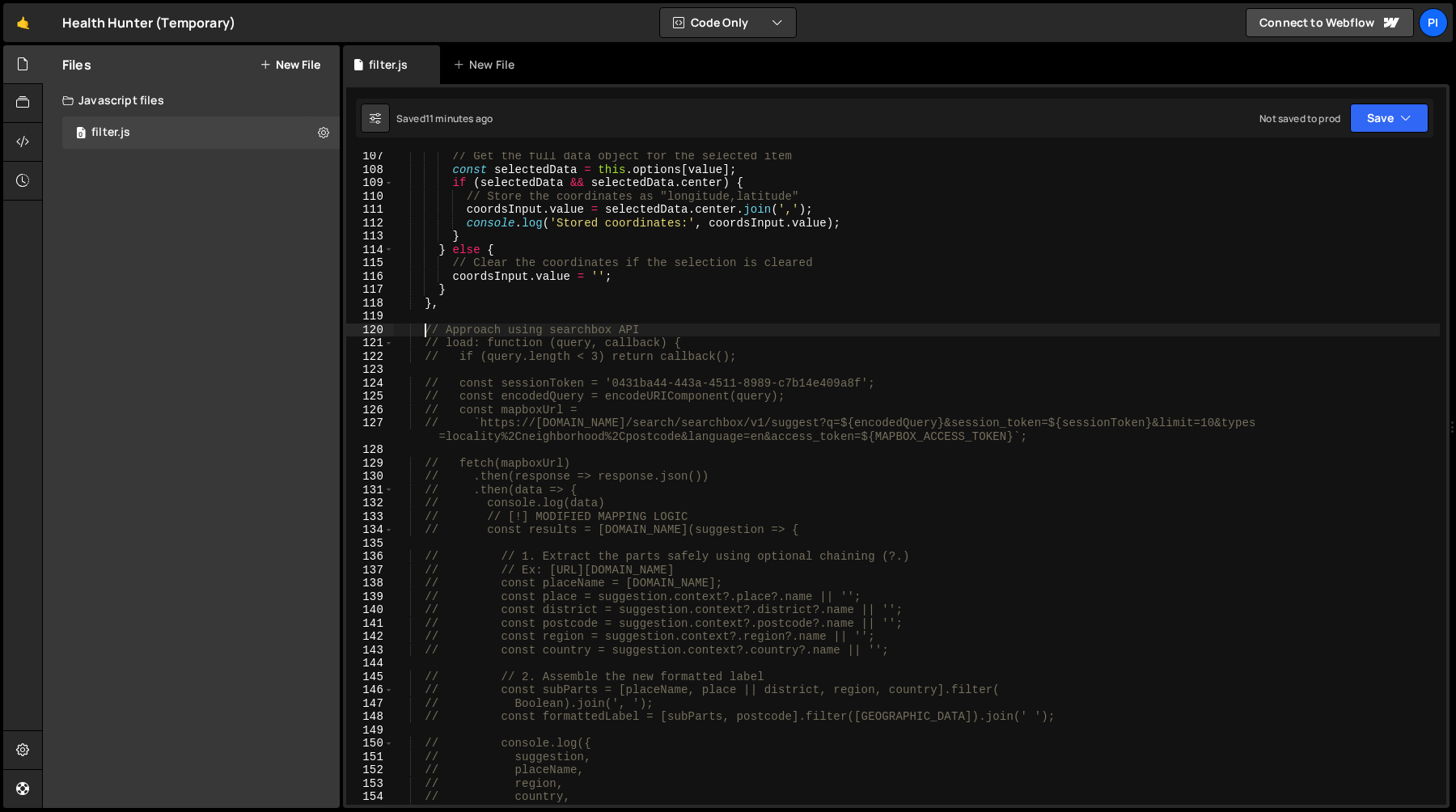
scroll to position [1811, 0]
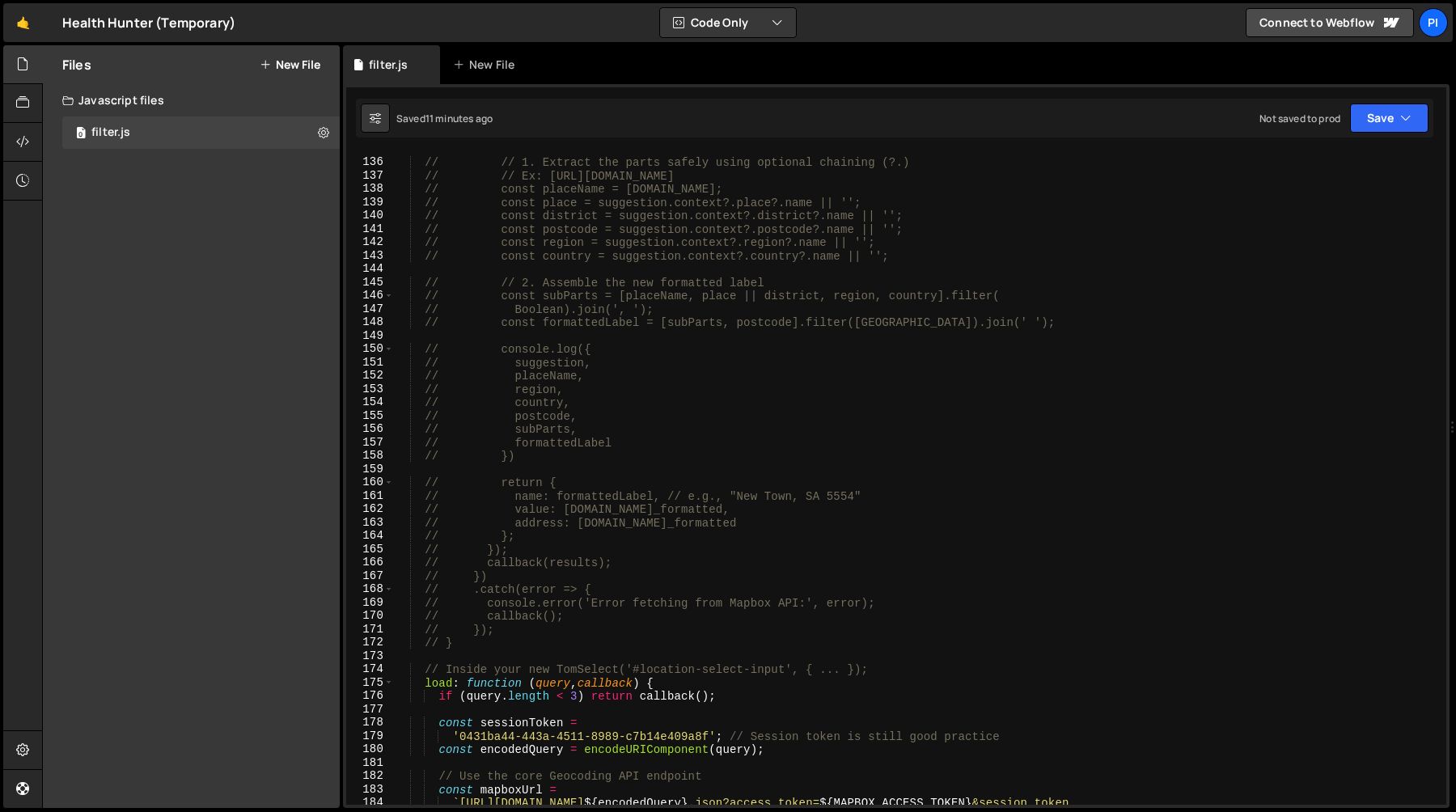
click at [478, 638] on div "// // 1. Extract the parts safely using optional chaining (?.) // // Ex: https:…" at bounding box center [916, 488] width 1046 height 693
type textarea "// }); // }"
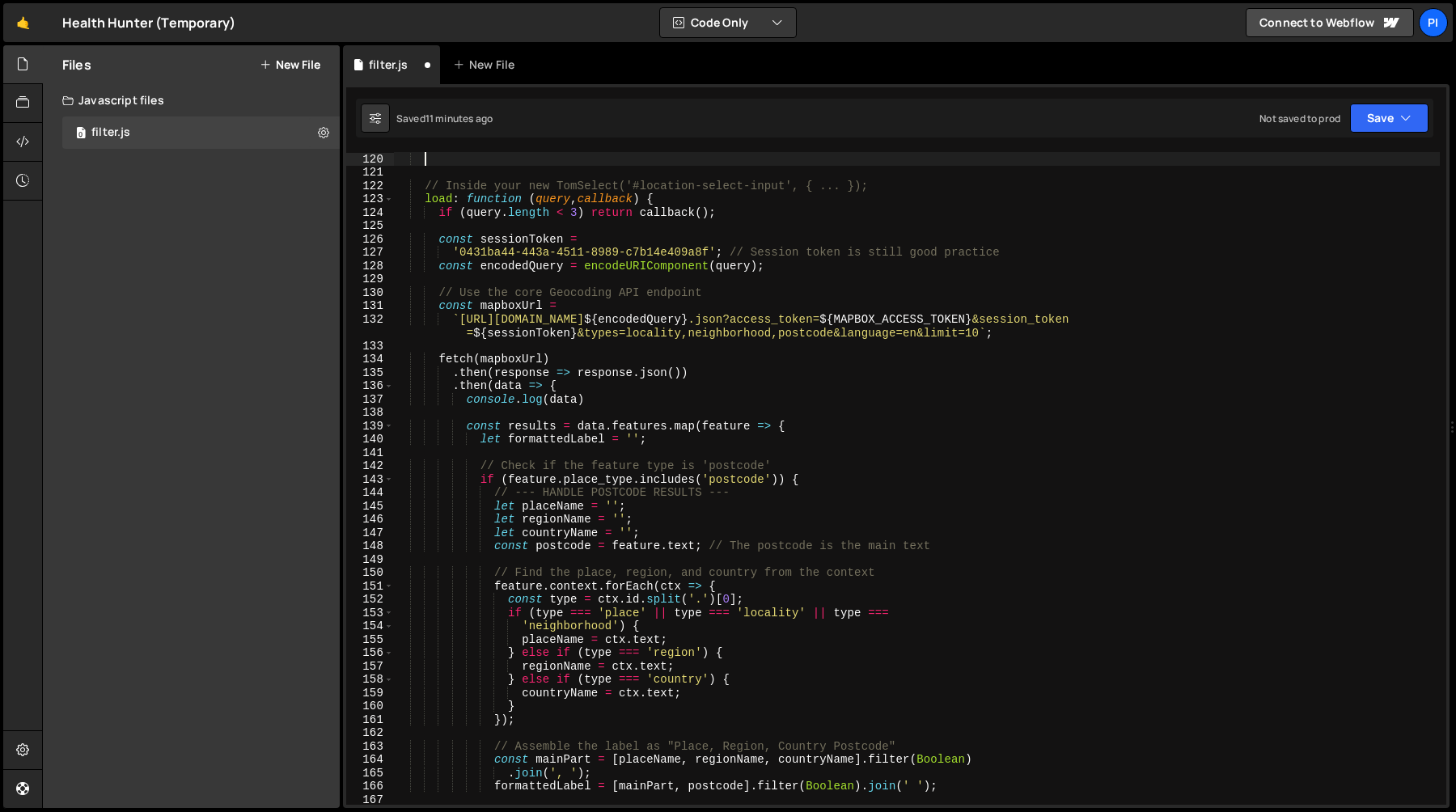
scroll to position [0, 0]
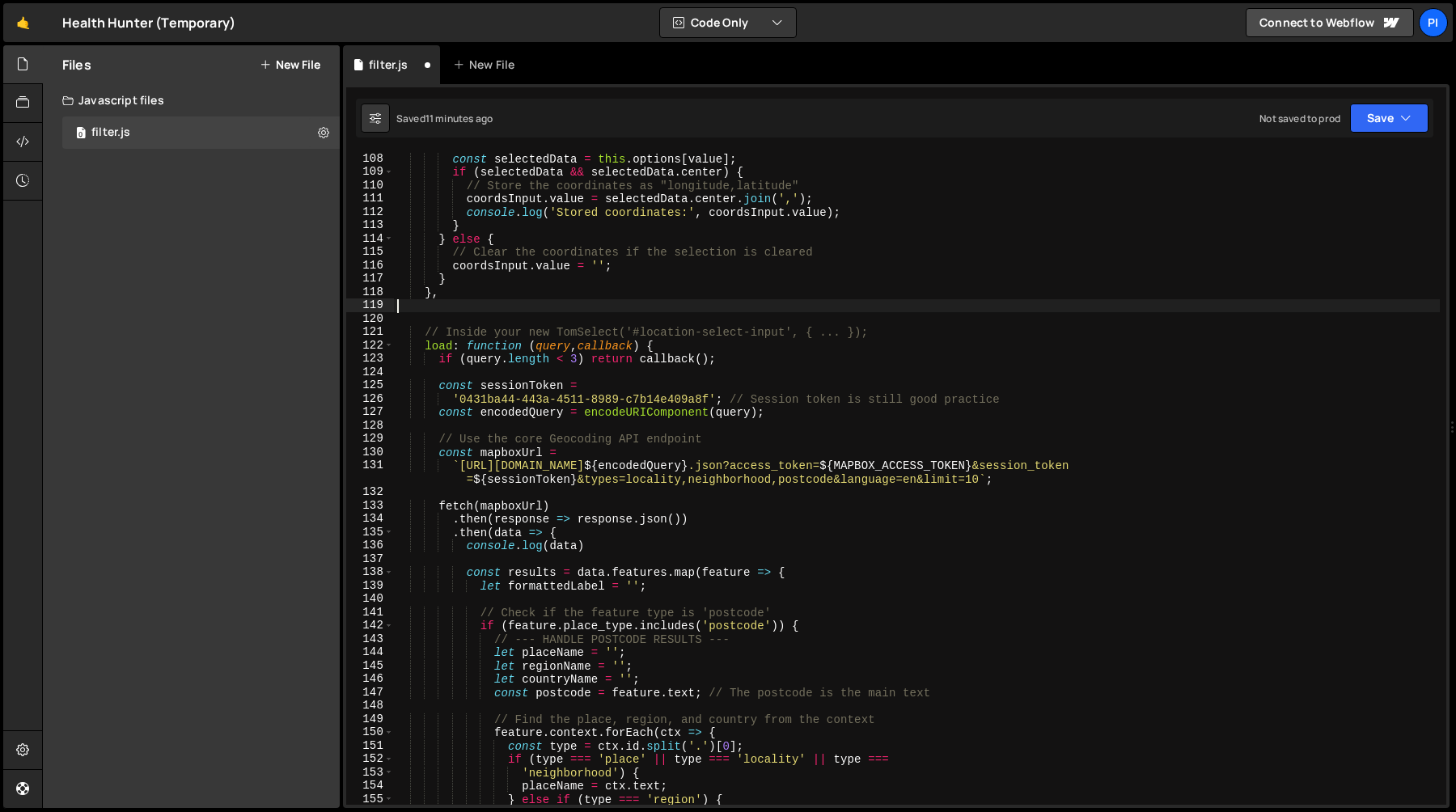
type textarea "},"
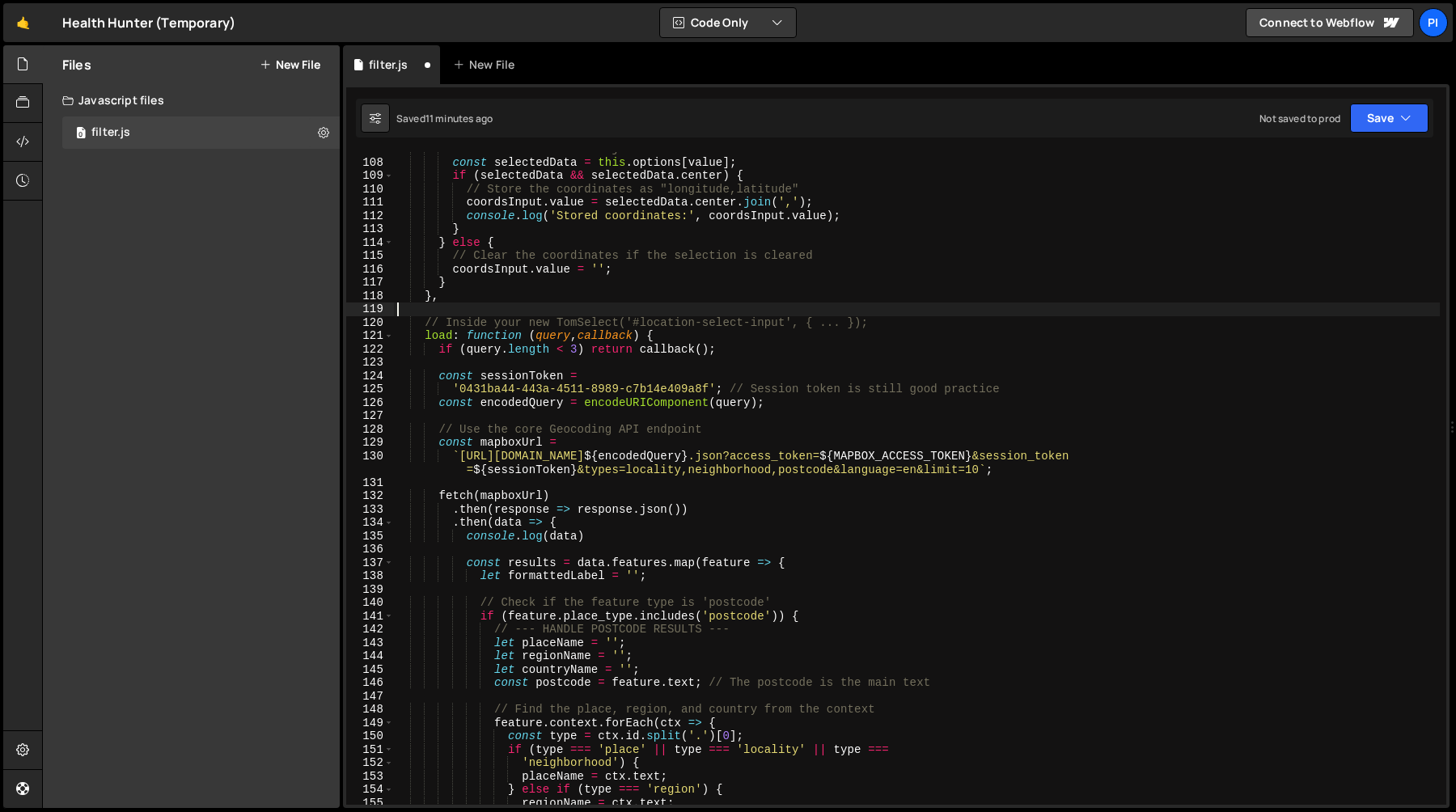
type textarea "// Inside your new TomSelect('#location-select-input', { ... });"
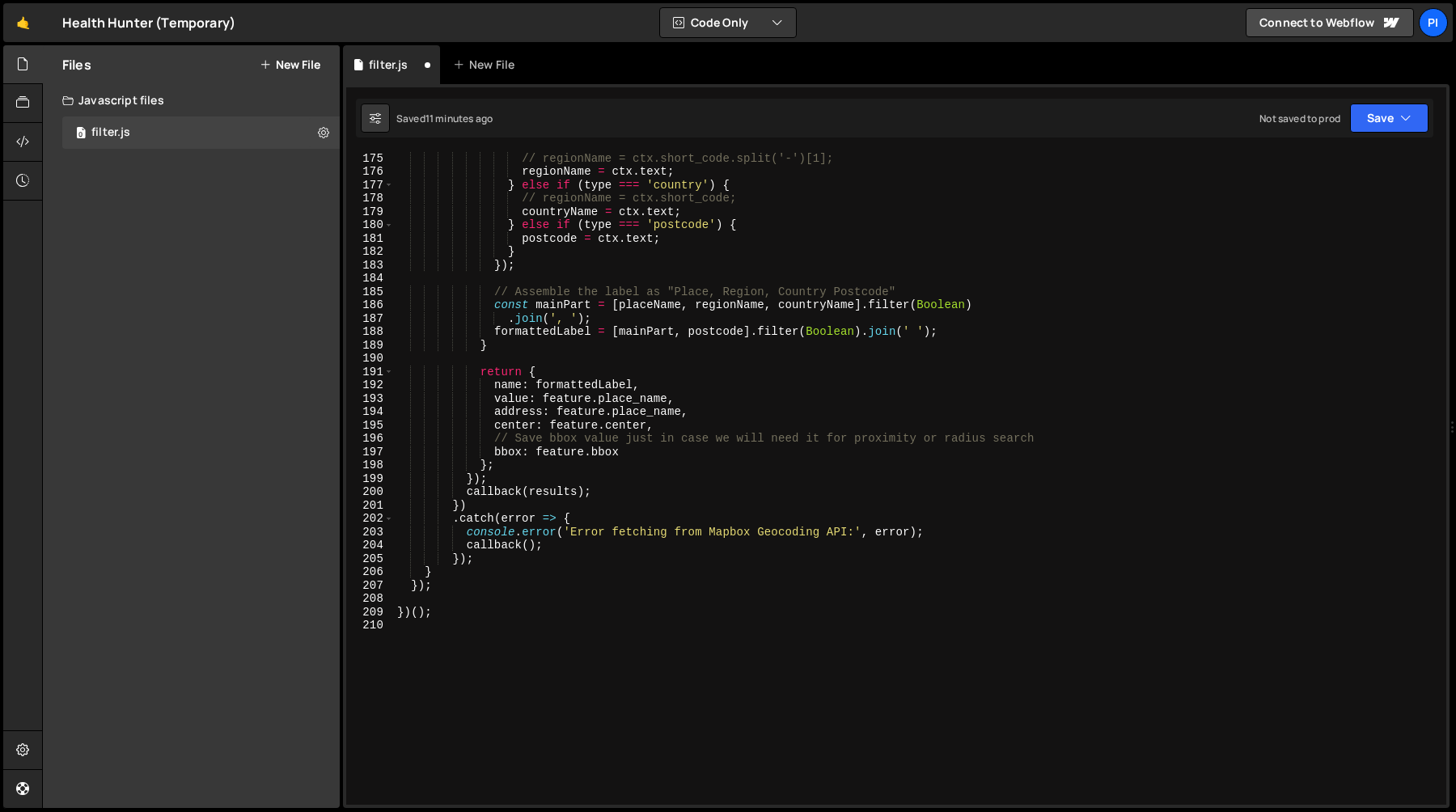
scroll to position [2360, 0]
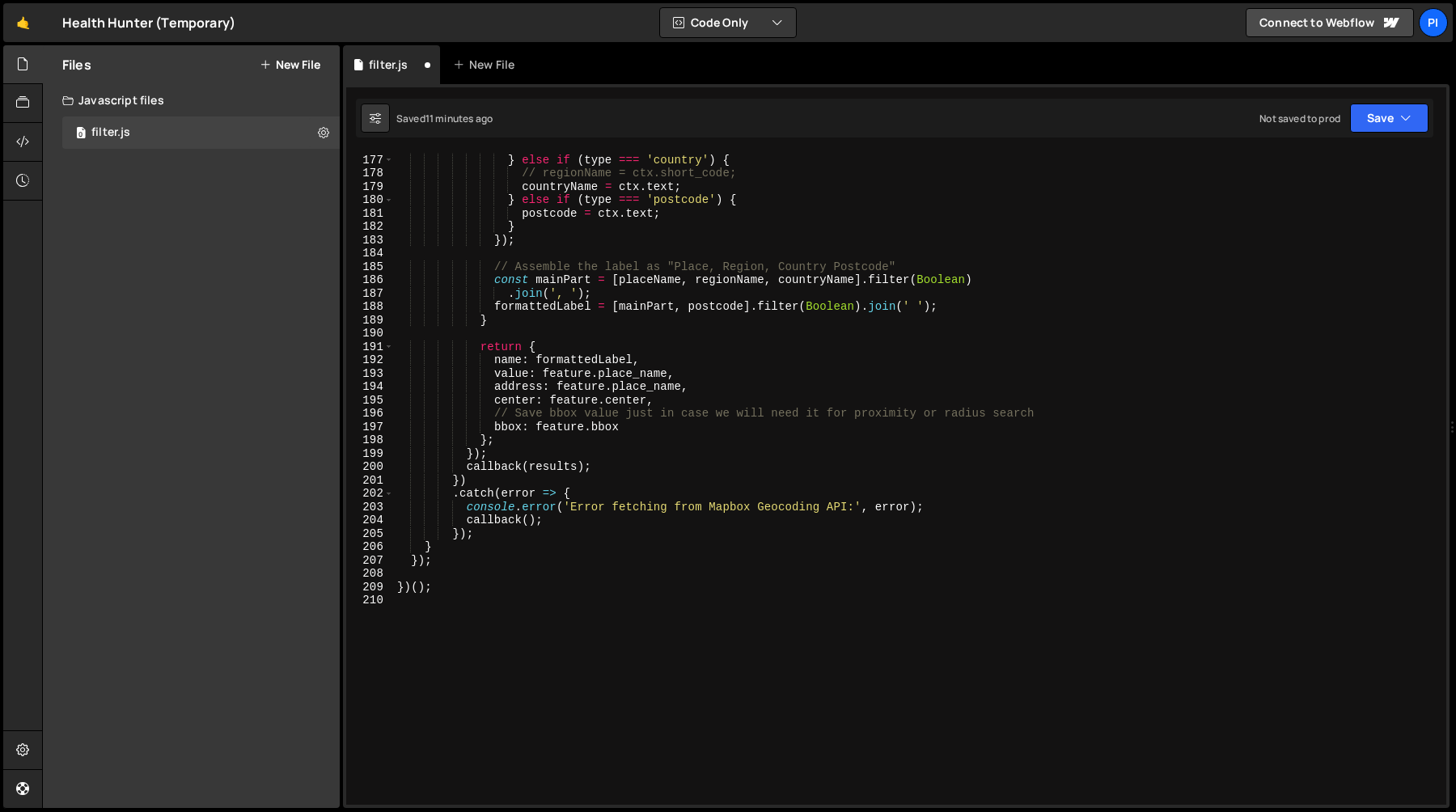
click at [464, 550] on div "regionName = ctx . text ; } else if ( type === 'country' ) { // regionName = ct…" at bounding box center [916, 480] width 1046 height 680
type textarea "}"
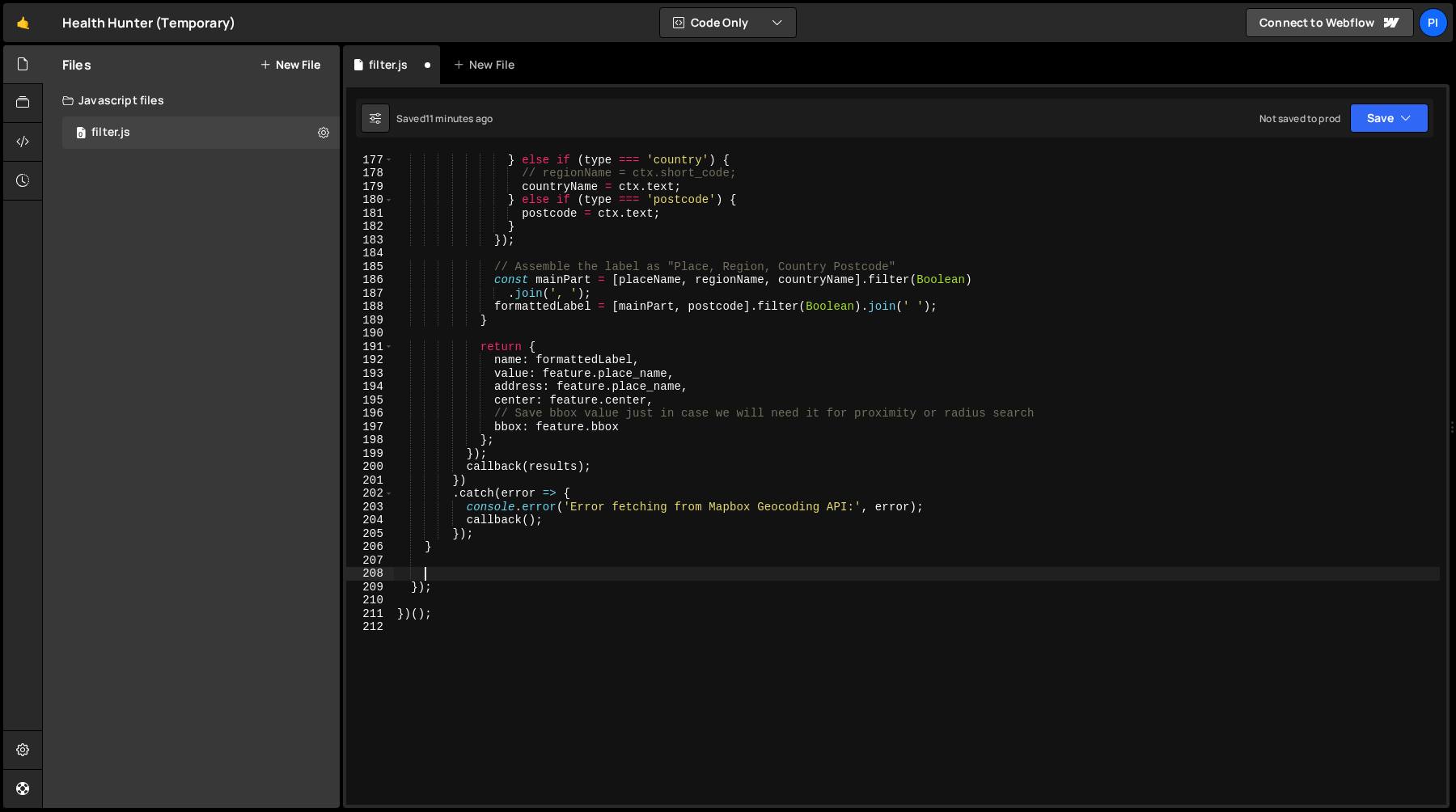
paste textarea "// }"
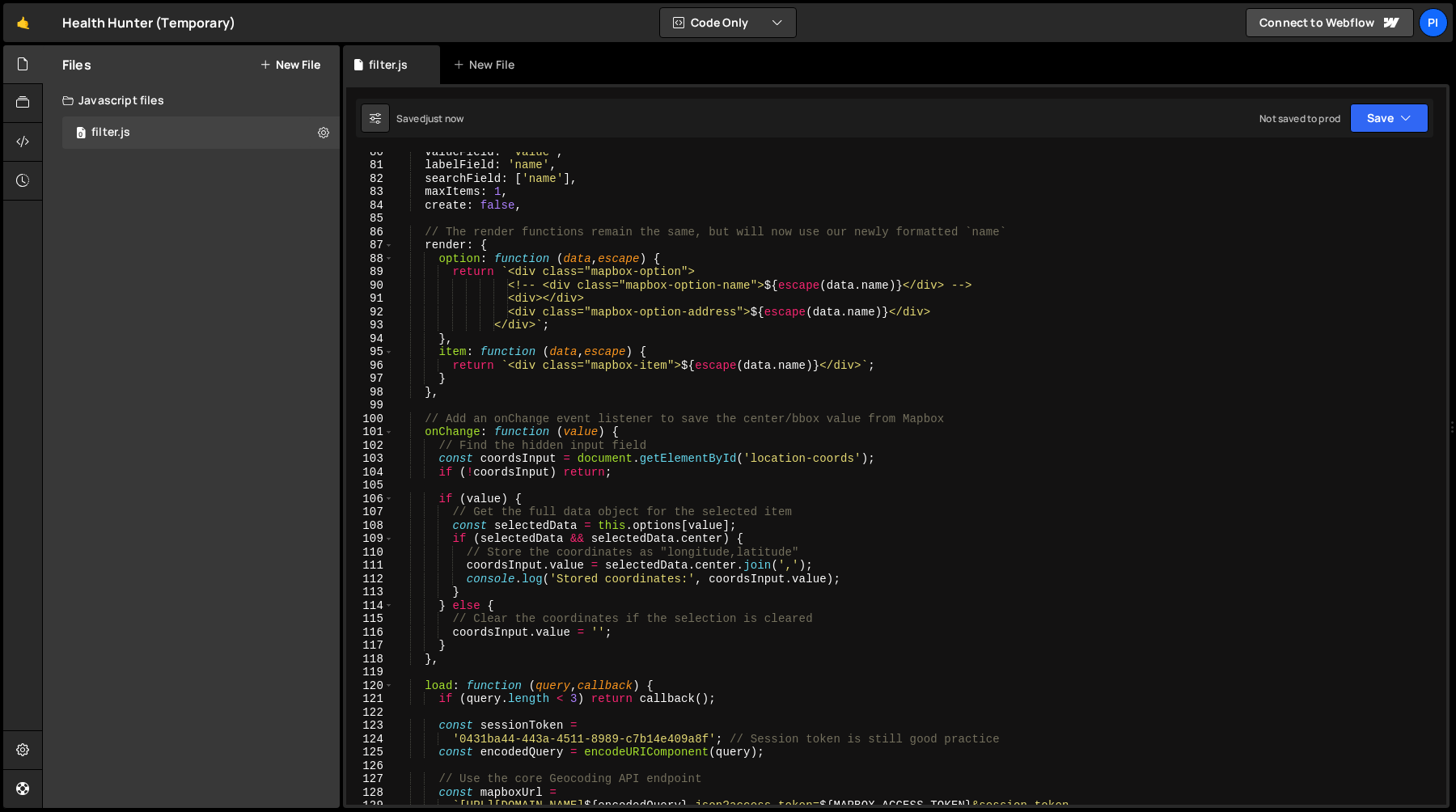
scroll to position [1061, 0]
click at [966, 417] on div "valueField : 'value' , labelField : 'name' , searchField : [ 'name' ] , maxItem…" at bounding box center [916, 491] width 1046 height 693
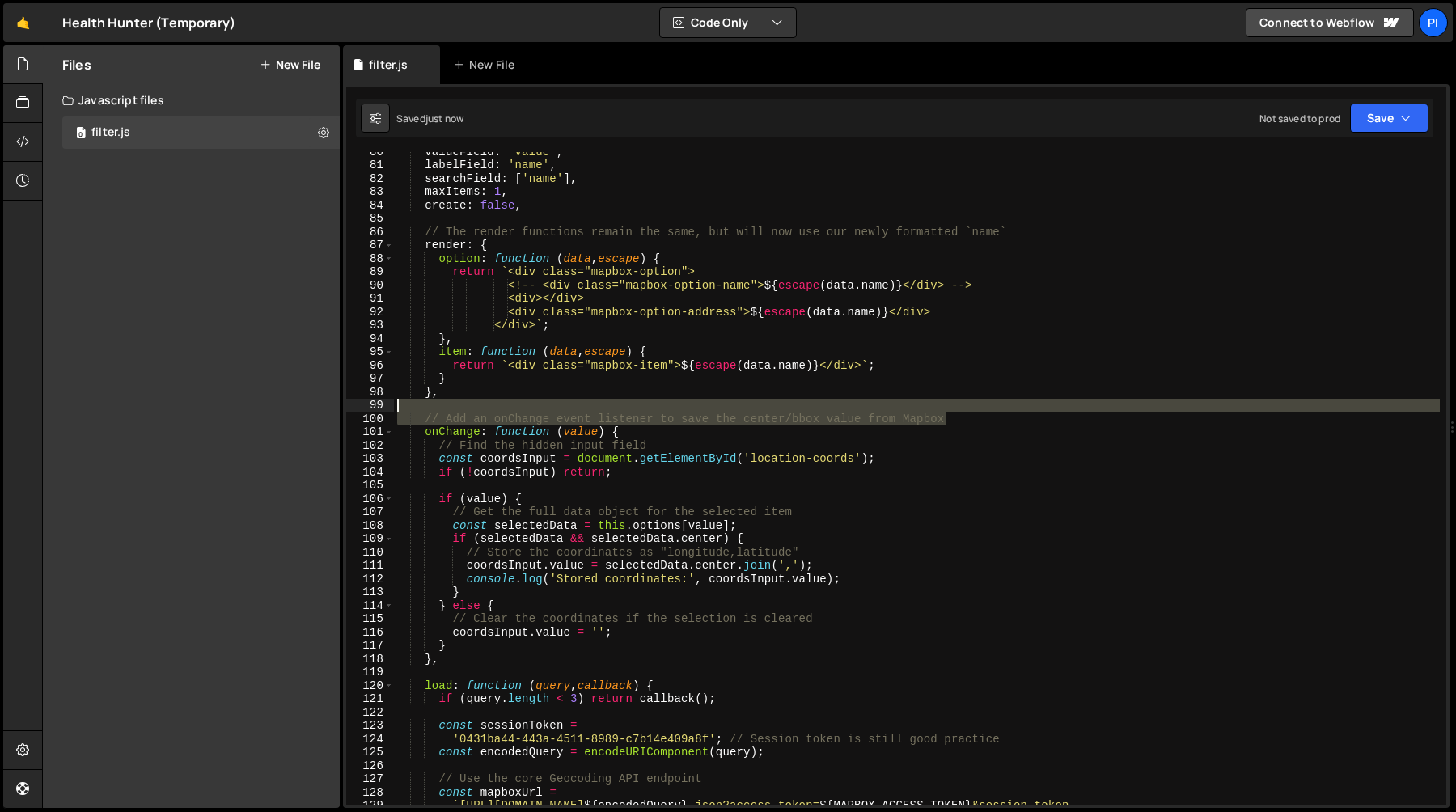
click at [955, 405] on div "valueField : 'value' , labelField : 'name' , searchField : [ 'name' ] , maxItem…" at bounding box center [916, 491] width 1046 height 693
type textarea "// Add an onChange event listener to save the center/bbox value from Mapbox"
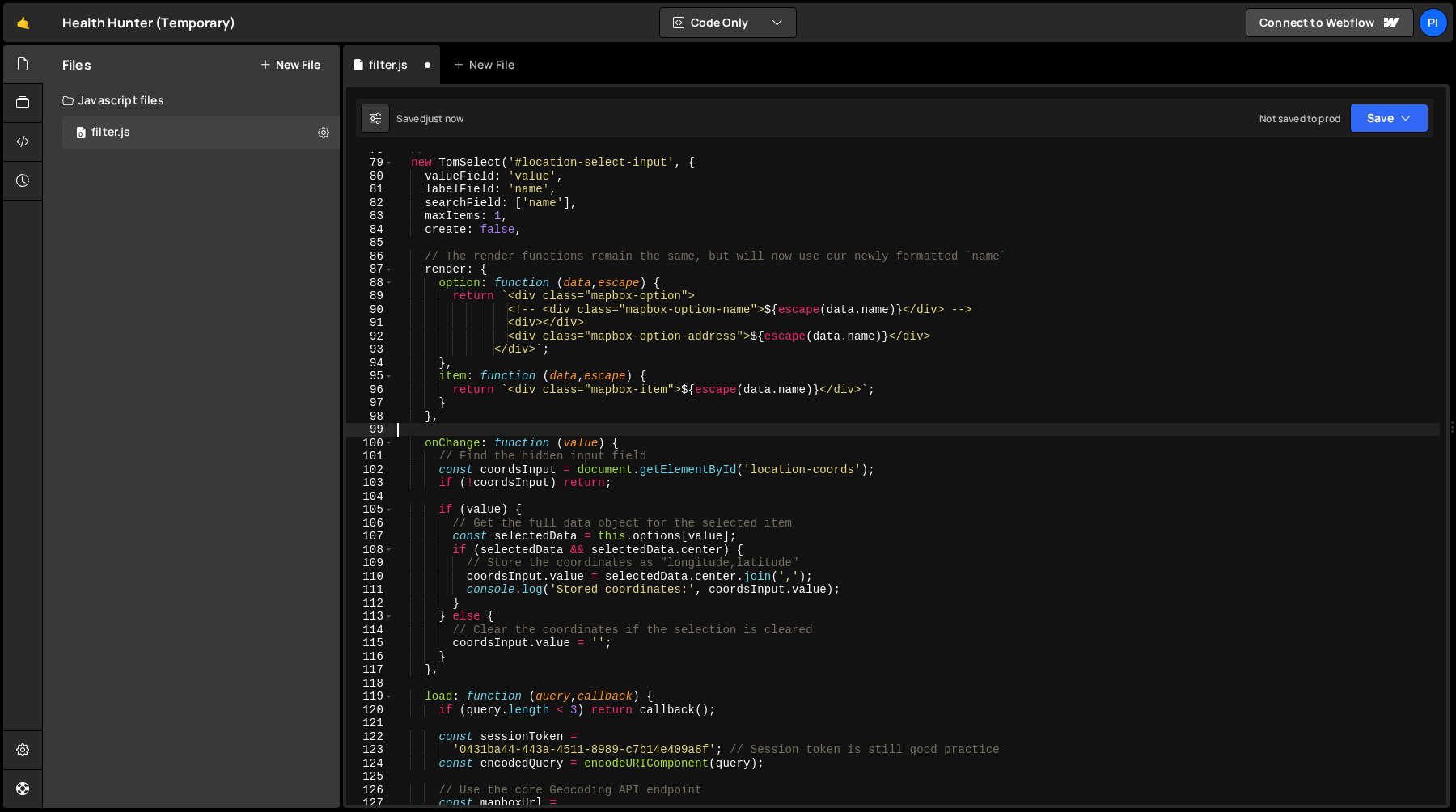
scroll to position [1037, 0]
click at [721, 259] on div "// ========================================================================= ne…" at bounding box center [916, 482] width 1046 height 680
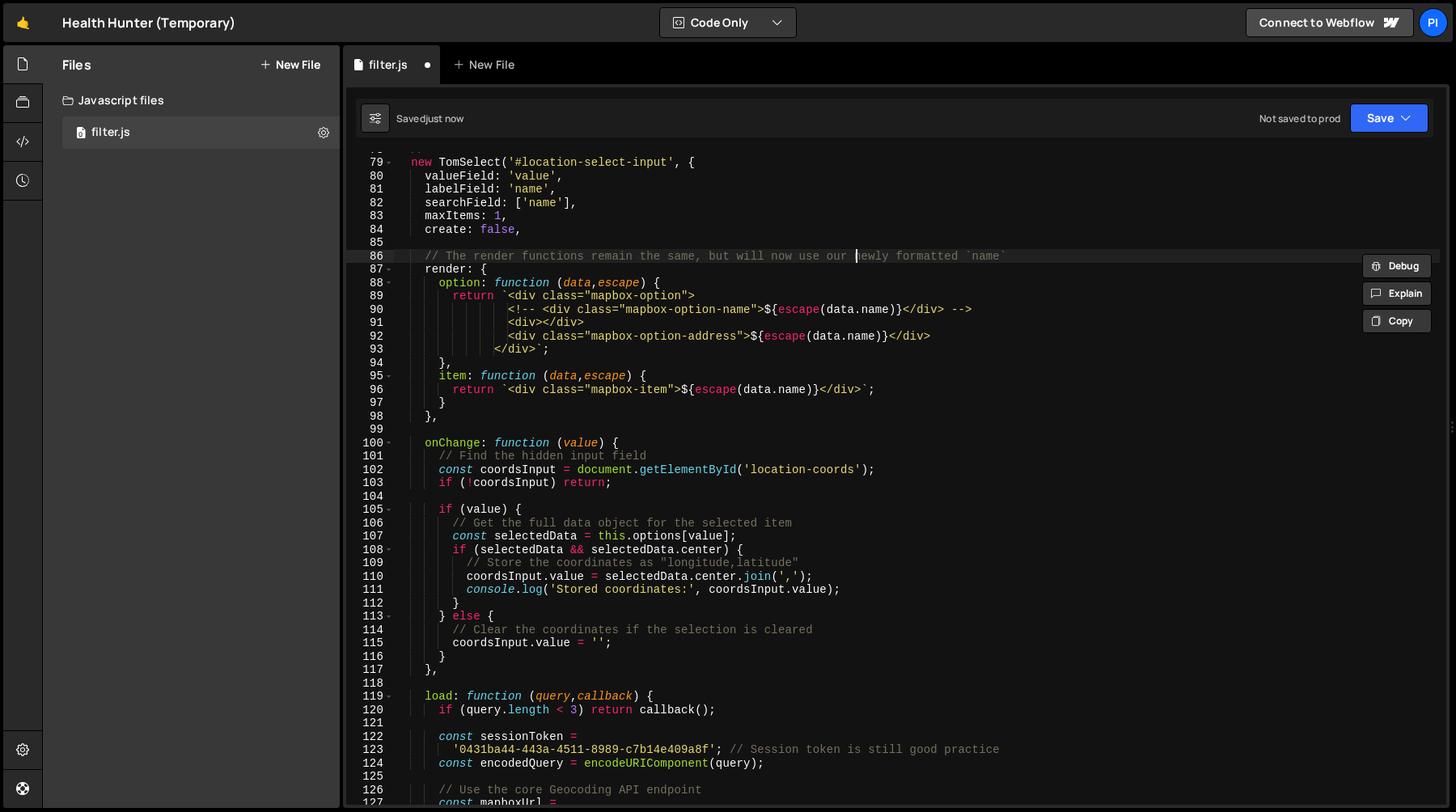
click at [853, 251] on div "// ========================================================================= ne…" at bounding box center [916, 482] width 1046 height 680
click at [1052, 268] on div "// ========================================================================= ne…" at bounding box center [916, 482] width 1046 height 680
click at [999, 308] on div "// ========================================================================= ne…" at bounding box center [916, 482] width 1046 height 680
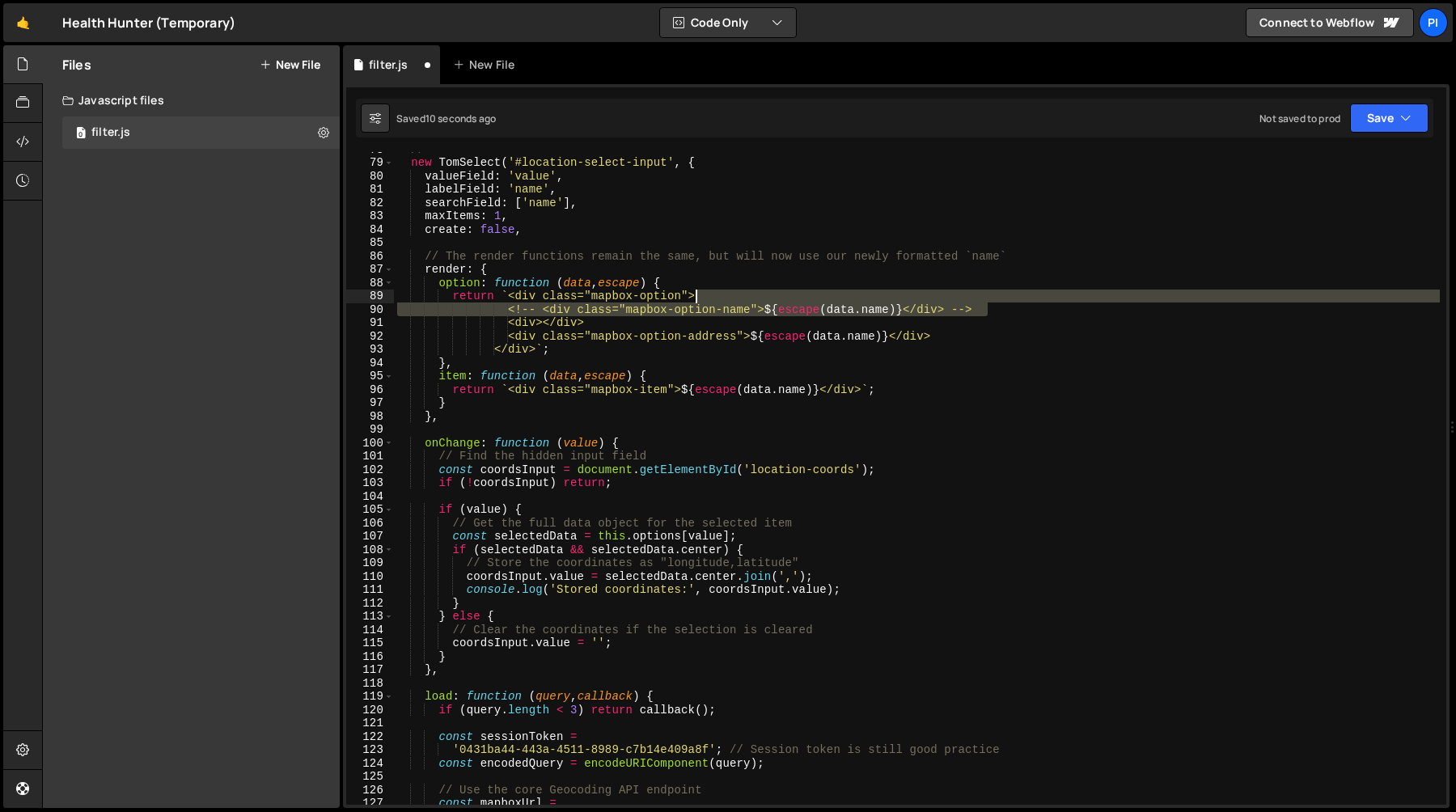
click at [960, 300] on div "// ========================================================================= ne…" at bounding box center [916, 482] width 1046 height 680
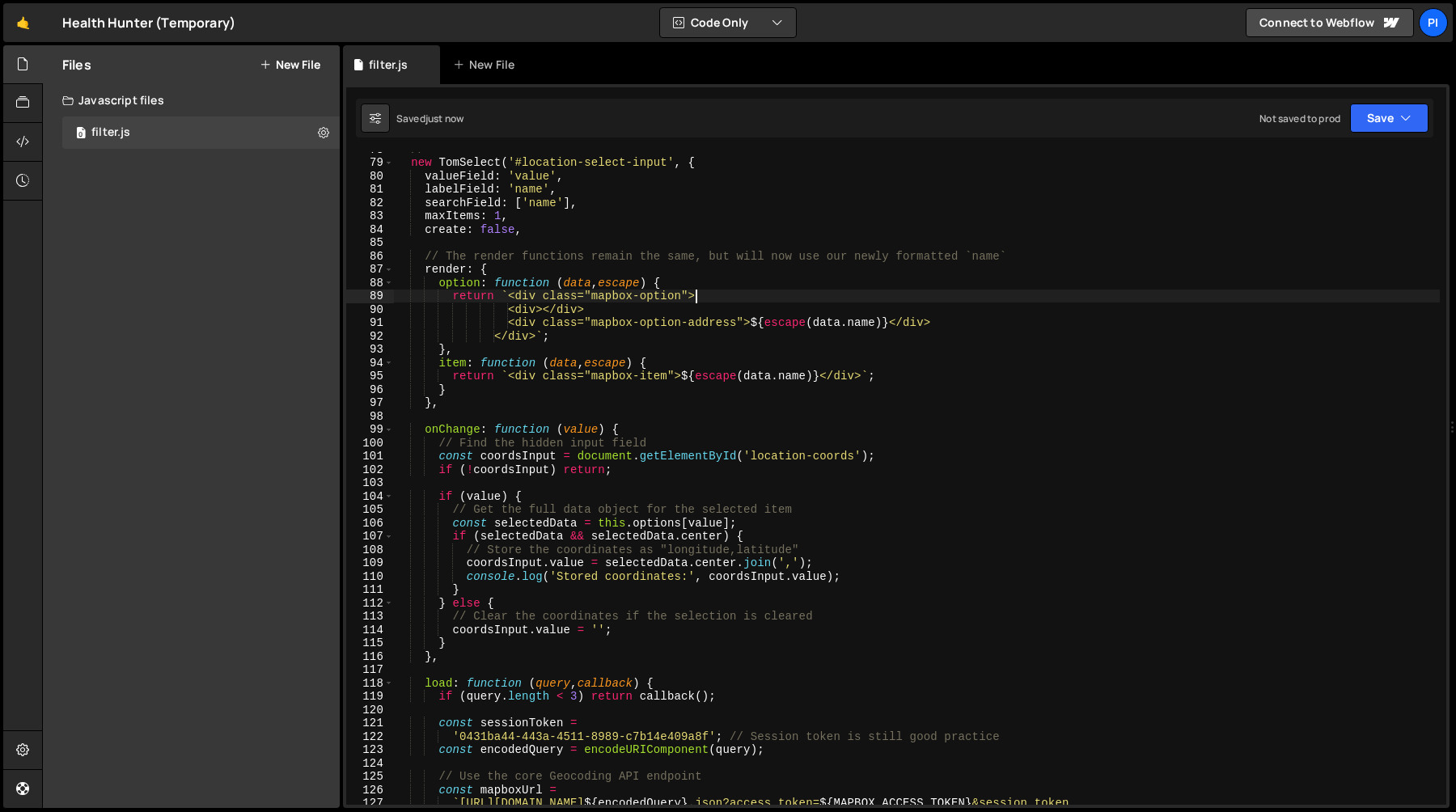
click at [559, 309] on div "// ========================================================================= ne…" at bounding box center [916, 488] width 1046 height 693
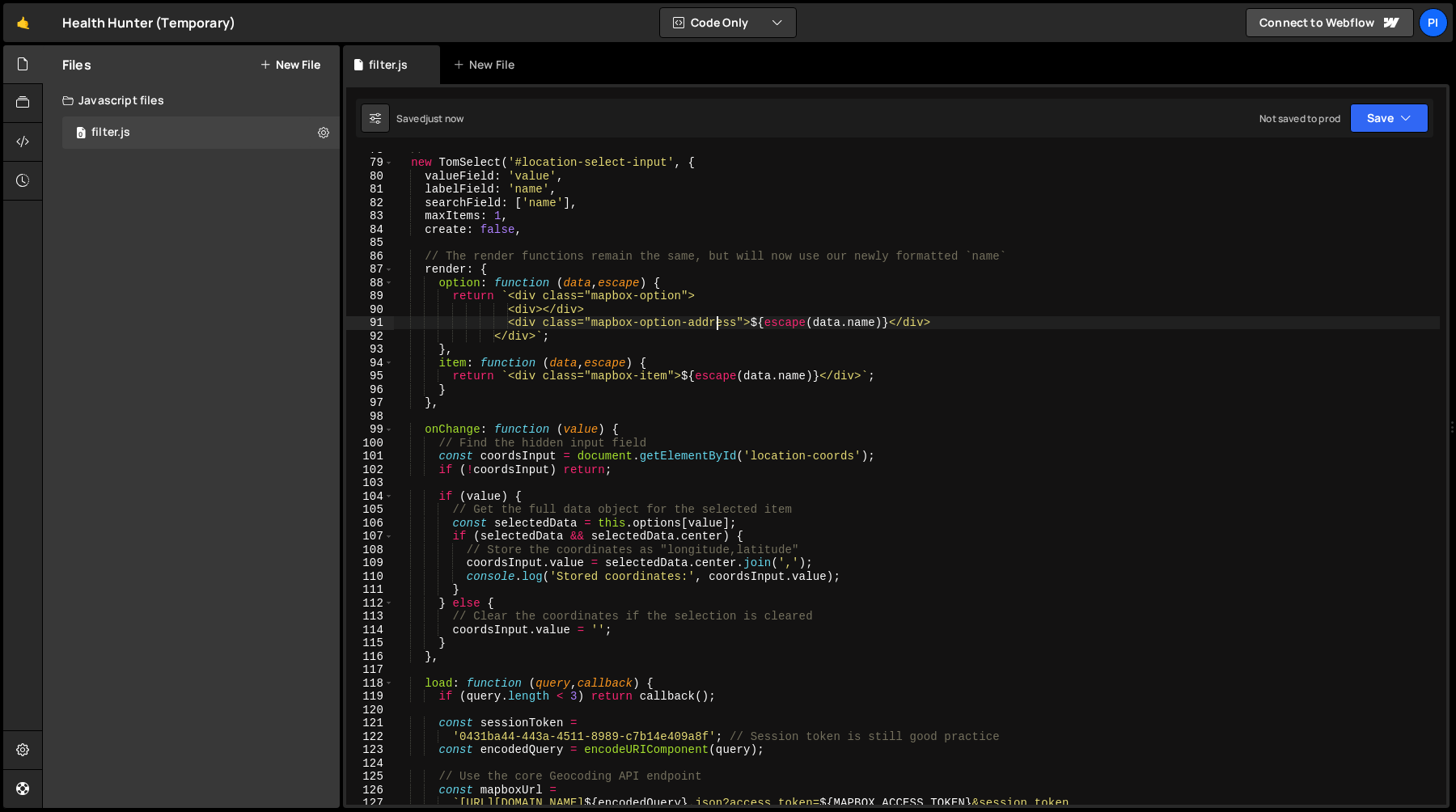
click at [714, 317] on div "// ========================================================================= ne…" at bounding box center [916, 488] width 1046 height 693
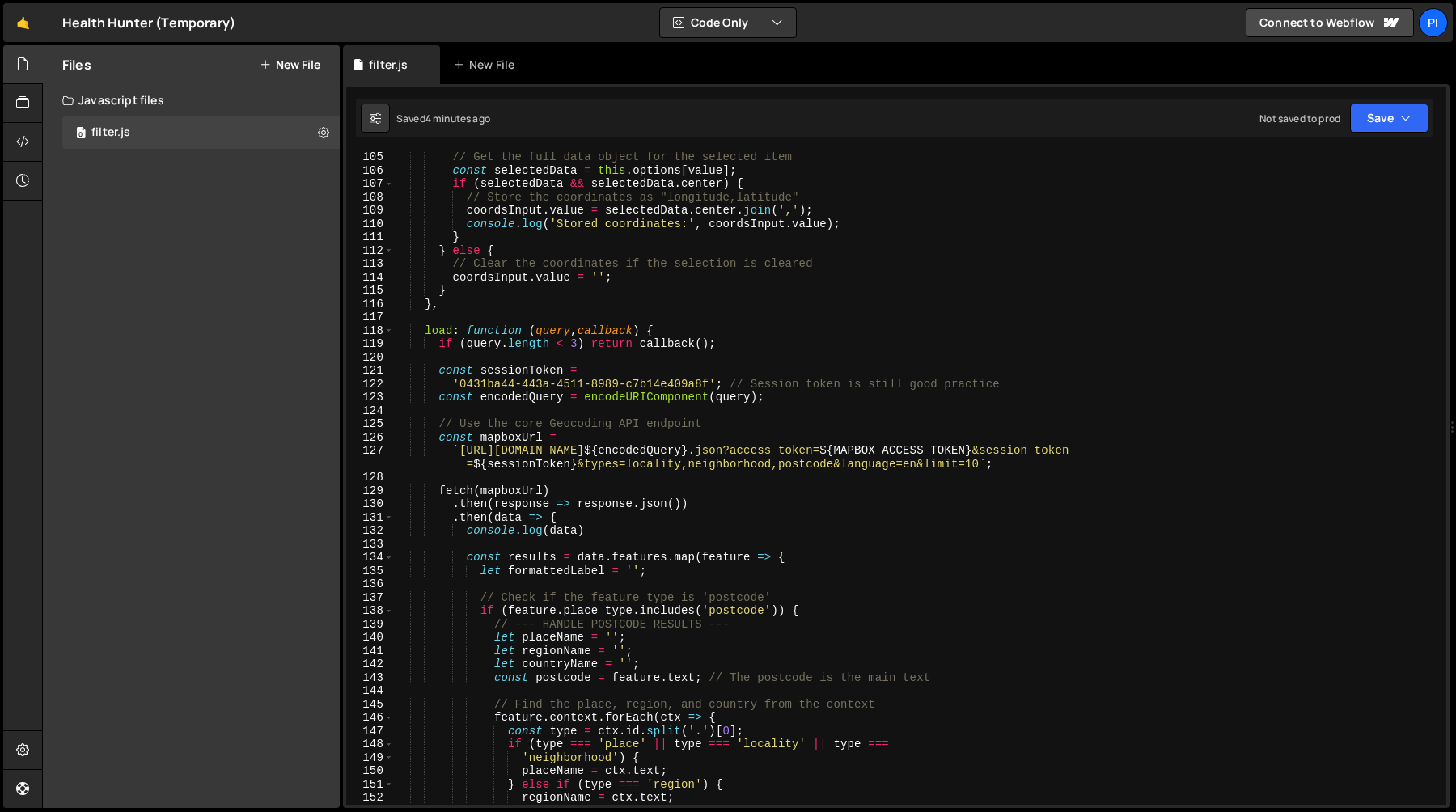
scroll to position [1392, 0]
click at [643, 448] on div "// Get the full data object for the selected item const selectedData = this . o…" at bounding box center [916, 487] width 1046 height 680
type textarea "`https://api.mapbox.com/geocoding/v5/mapbox.places/${encodedQuery}.json?access_…"
click at [643, 448] on div "// Get the full data object for the selected item const selectedData = this . o…" at bounding box center [916, 487] width 1046 height 680
